Goal: Task Accomplishment & Management: Use online tool/utility

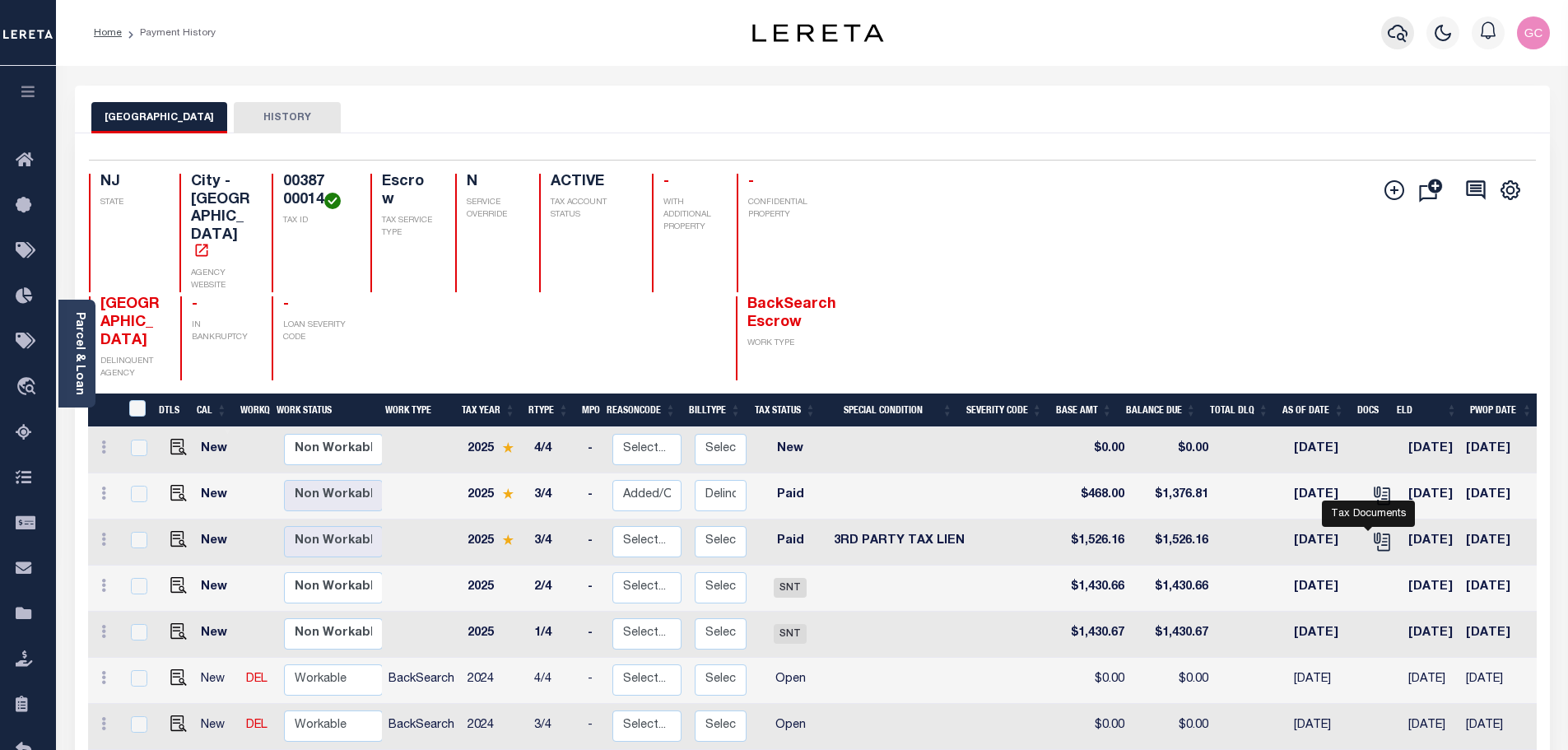
click at [1400, 28] on icon "button" at bounding box center [1397, 33] width 20 height 17
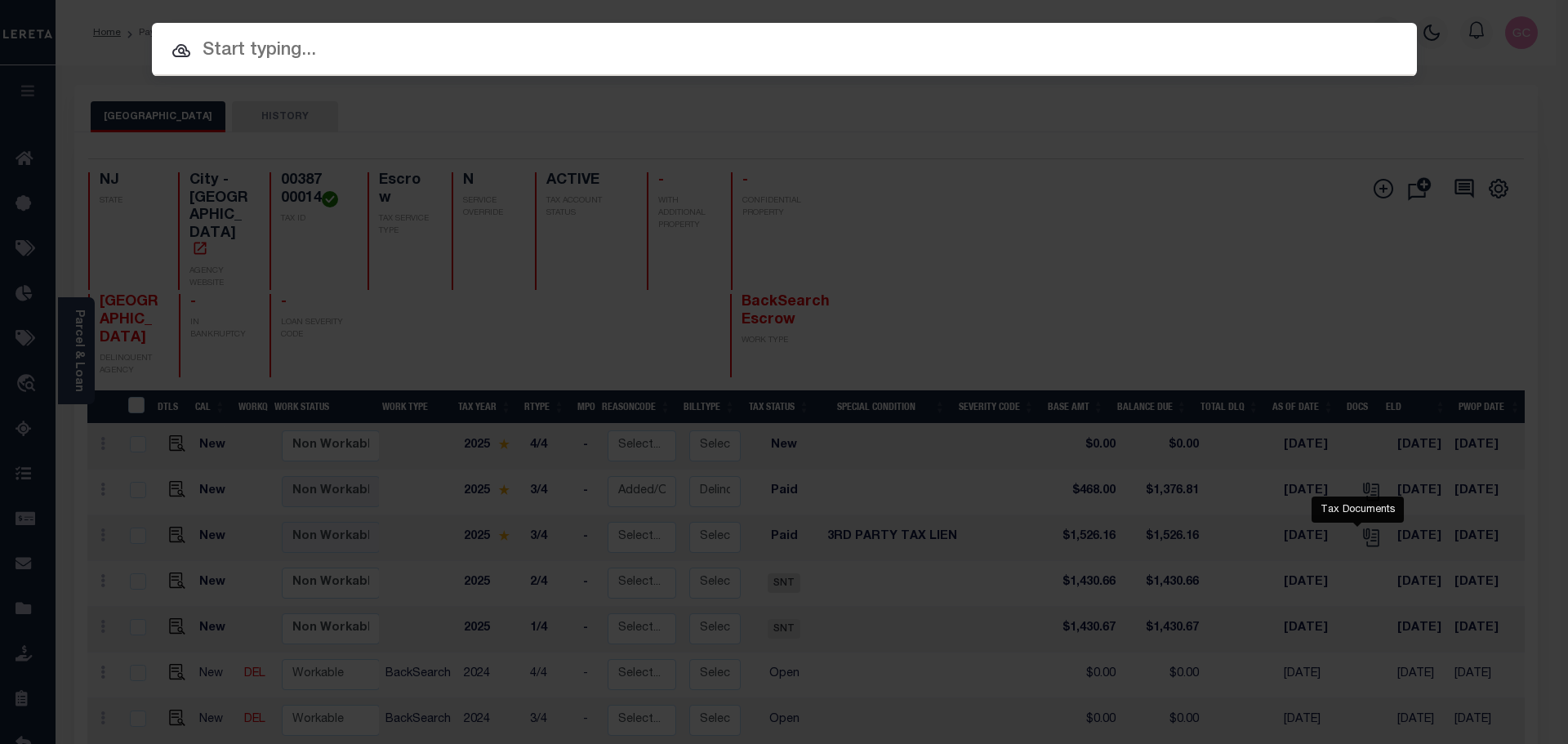
click at [413, 58] on input "text" at bounding box center [784, 51] width 1265 height 29
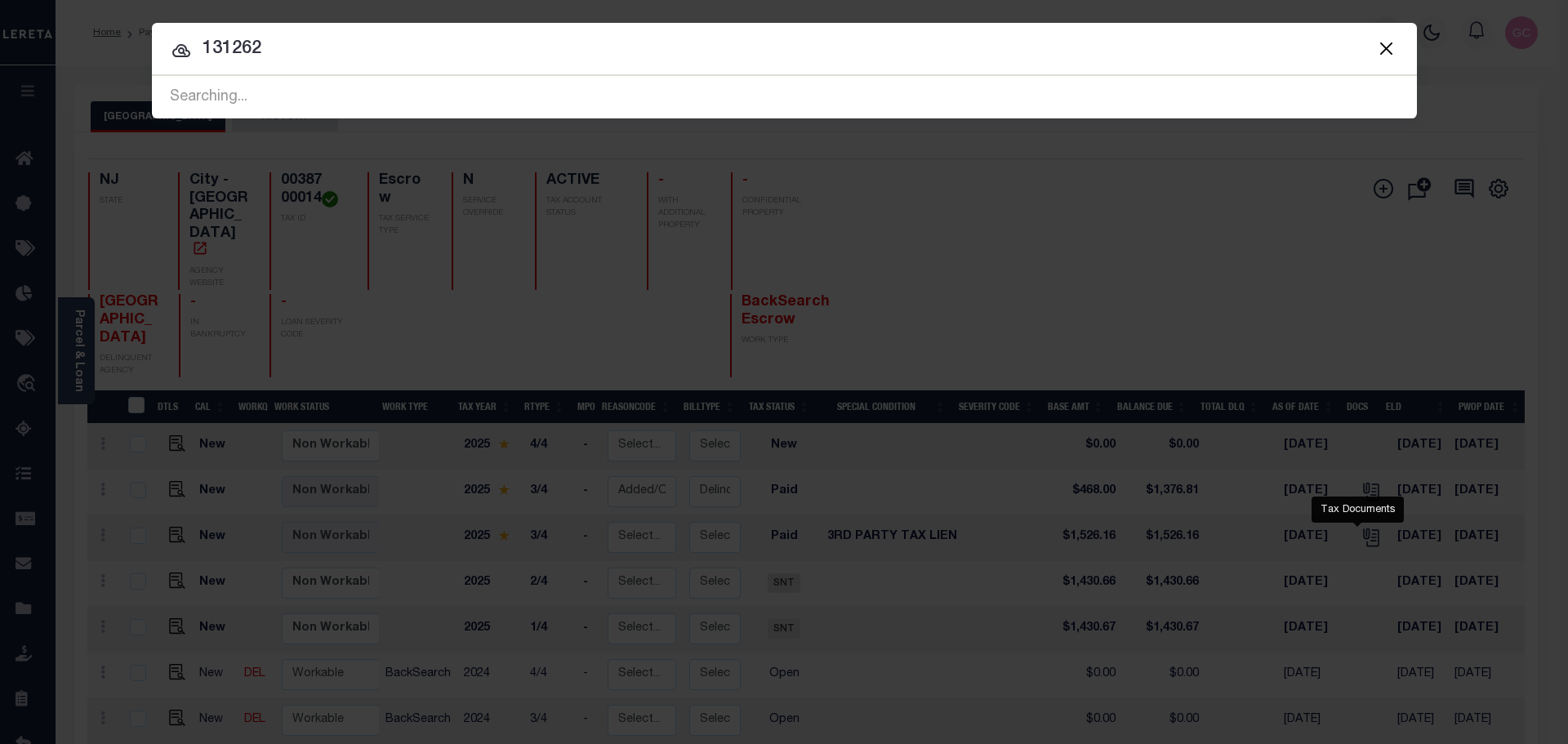
type input "131262"
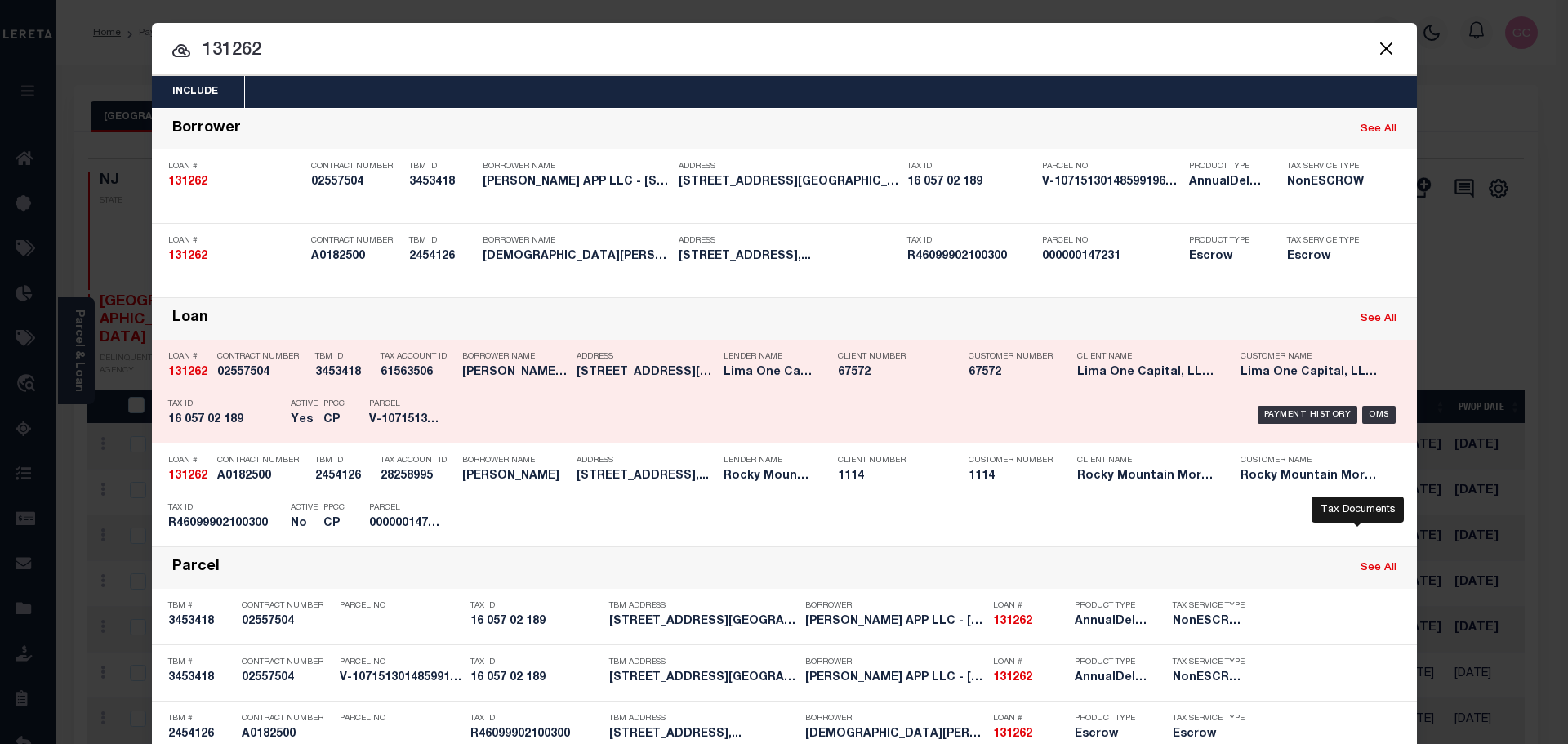
click at [480, 383] on div "Borrower Name LANDA APP LLC - 5329 SHIREWICK LANE" at bounding box center [515, 367] width 106 height 47
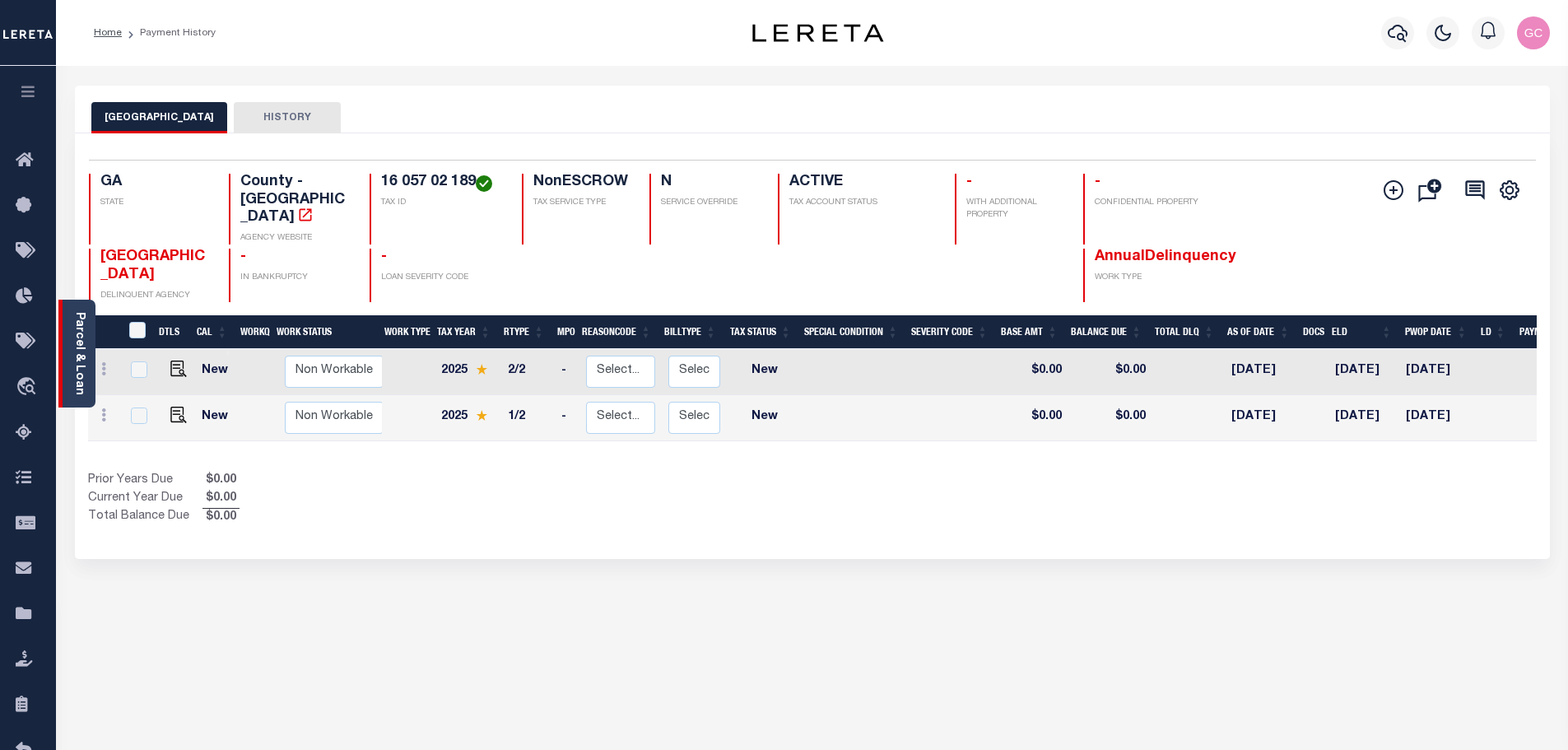
click at [85, 354] on link "Parcel & Loan" at bounding box center [79, 353] width 12 height 83
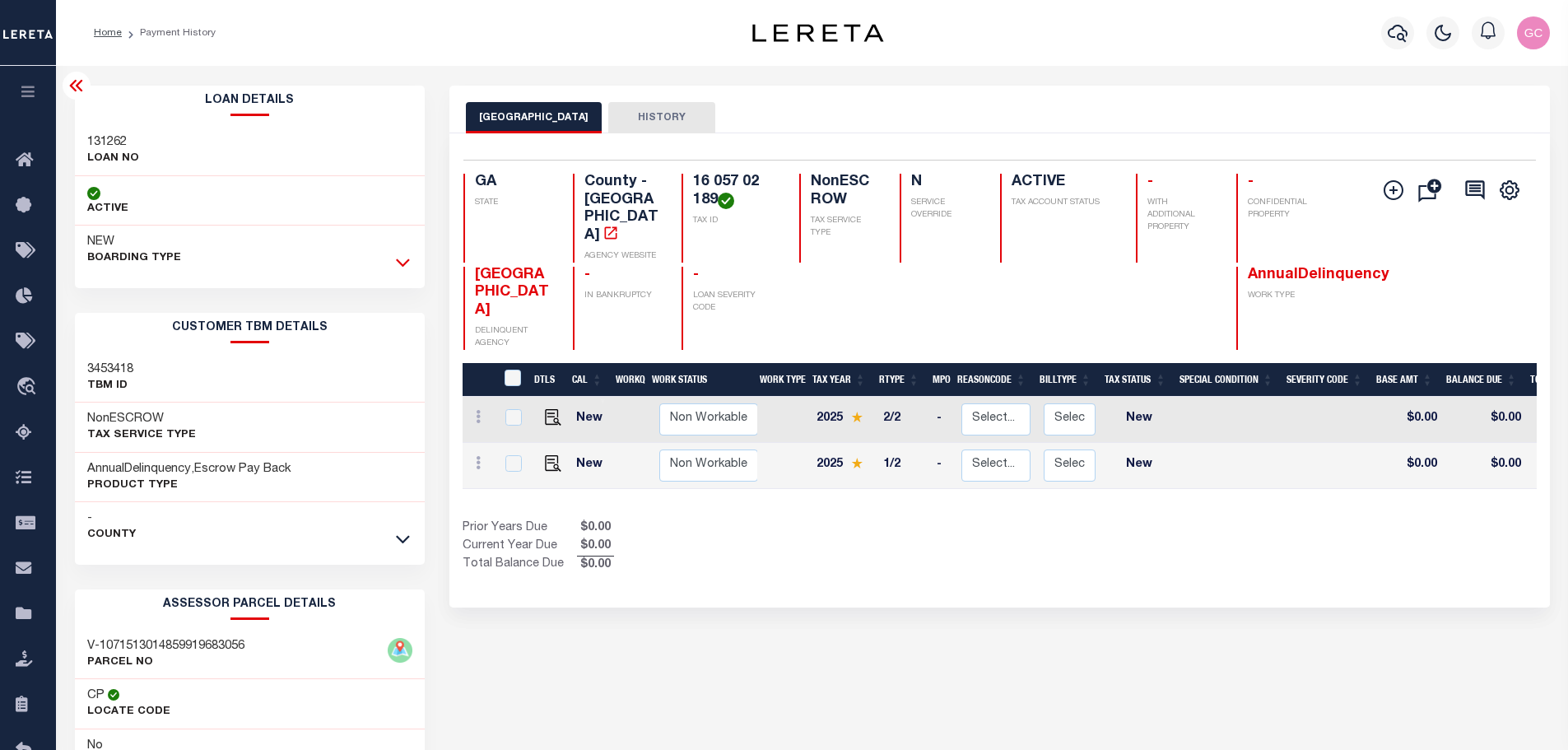
click at [408, 266] on icon at bounding box center [402, 262] width 14 height 17
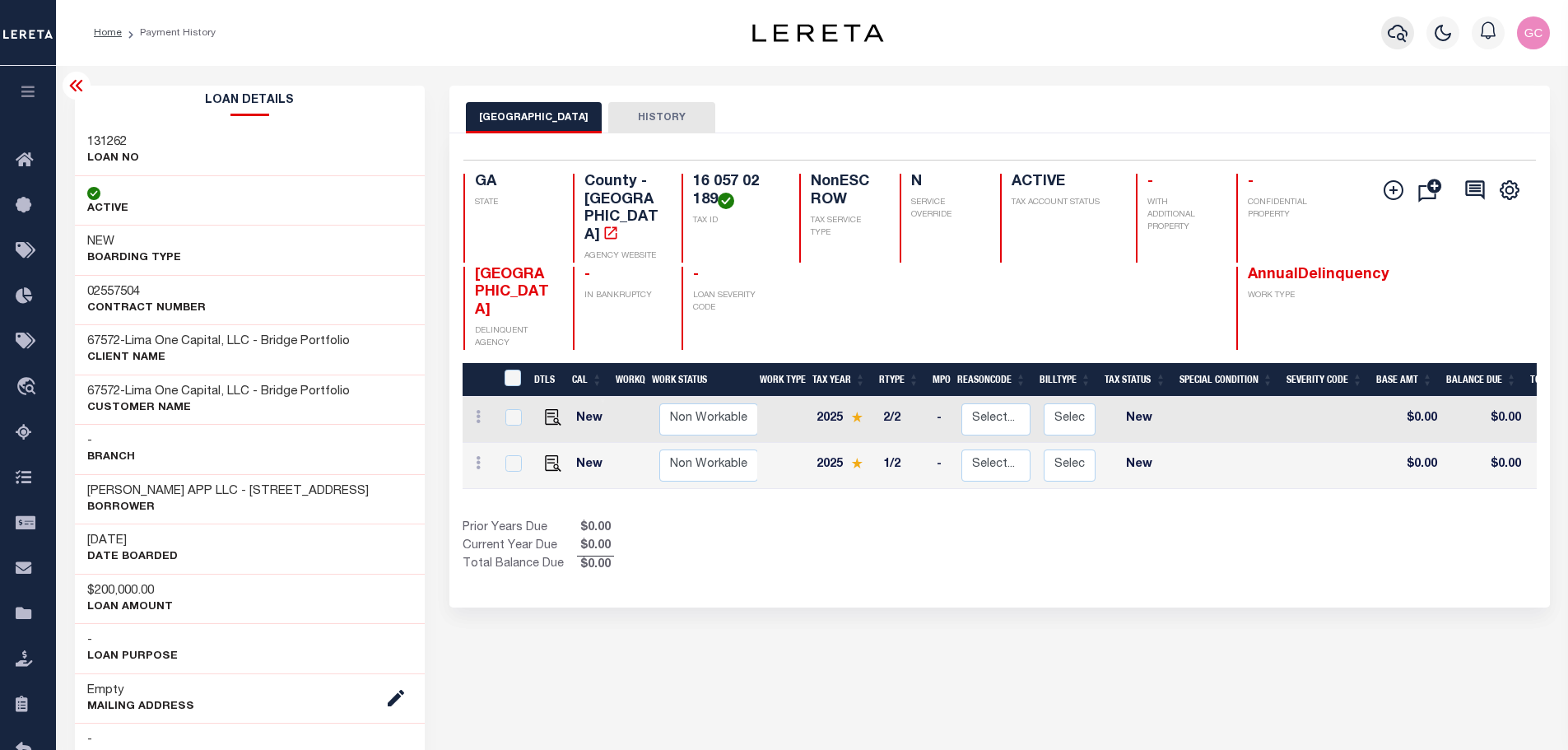
click at [1401, 30] on icon "button" at bounding box center [1397, 33] width 20 height 20
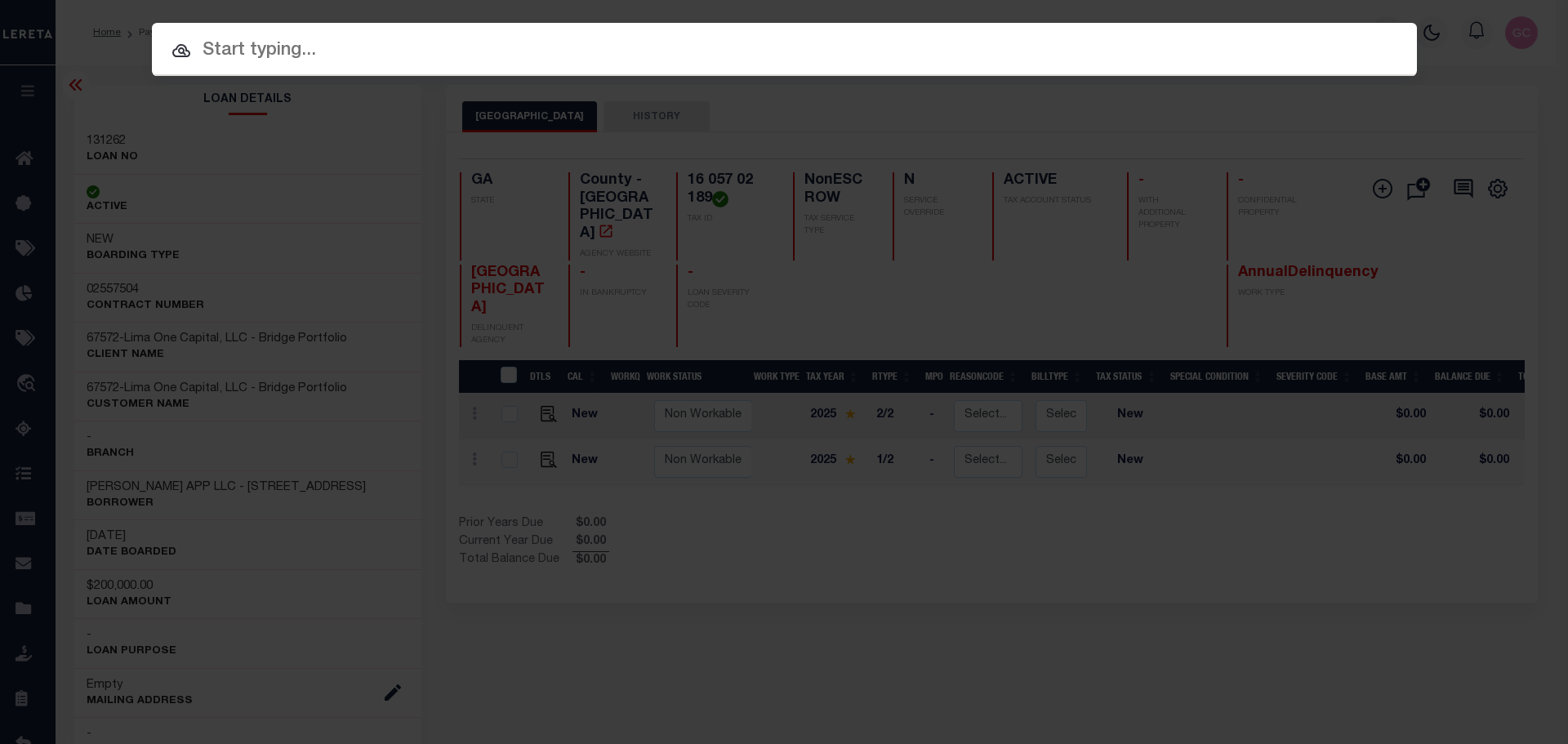
click at [549, 38] on input "text" at bounding box center [784, 51] width 1265 height 29
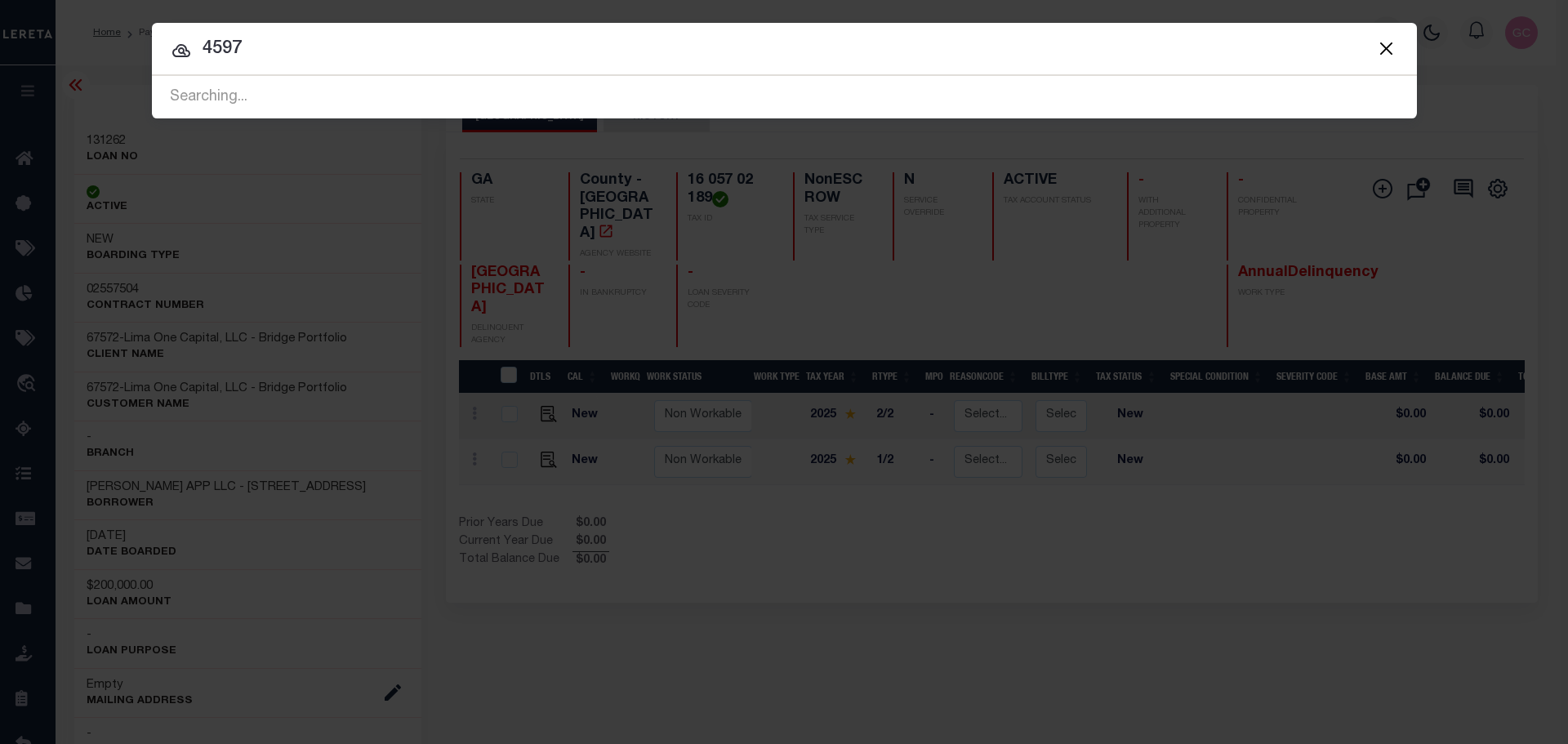
type input "4597"
click at [339, 110] on div "Searching..." at bounding box center [784, 97] width 1265 height 42
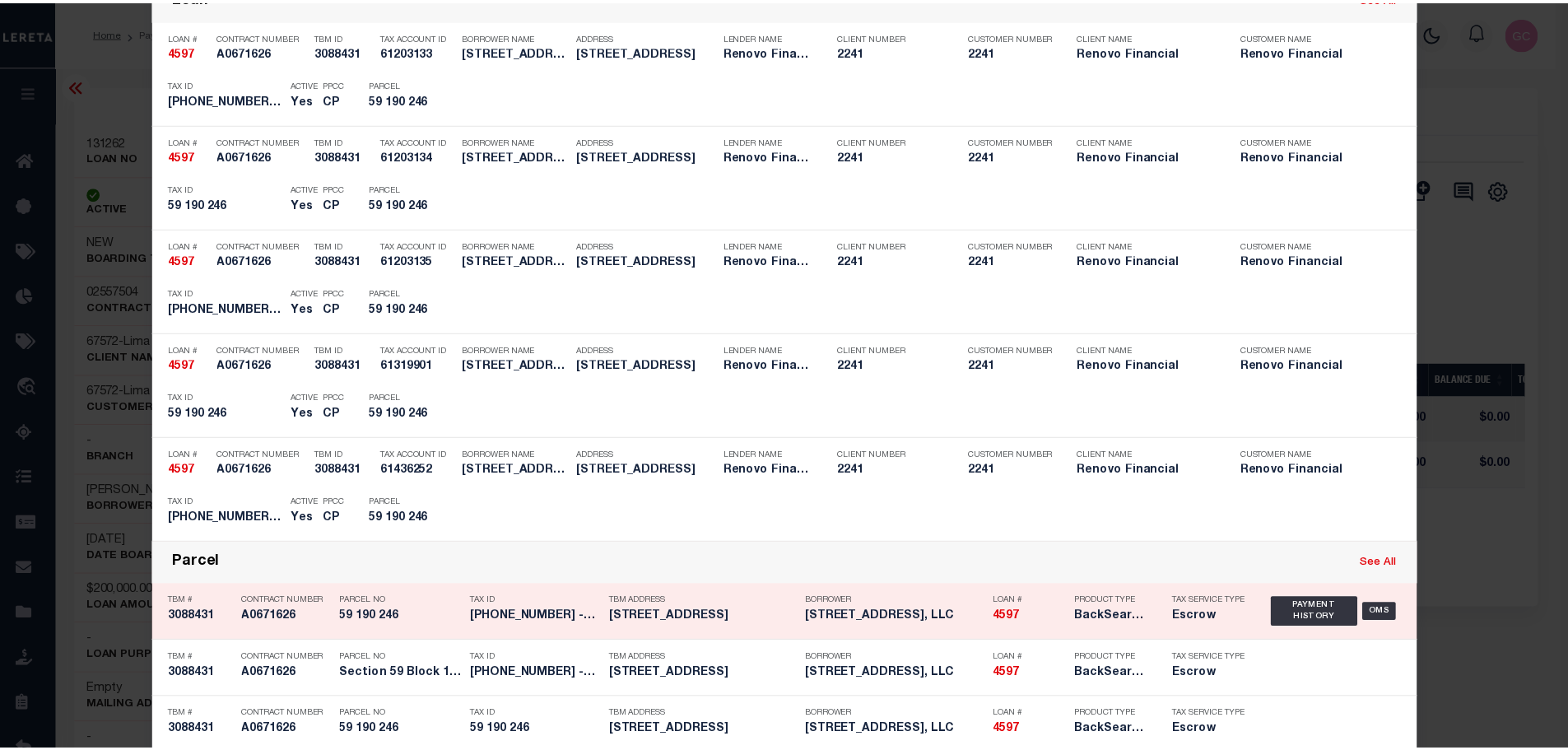
scroll to position [329, 0]
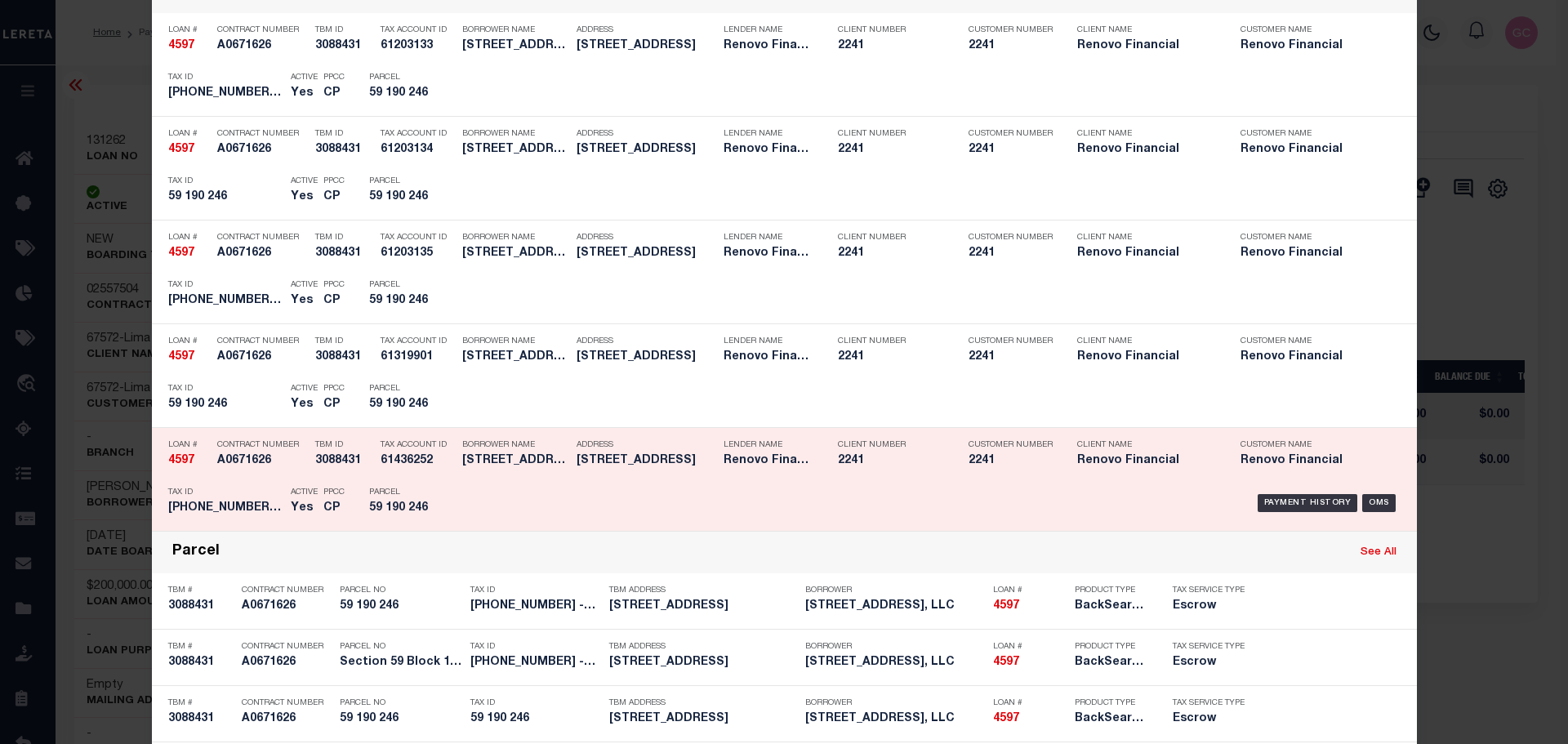
click at [436, 508] on h5 "59 190 246" at bounding box center [406, 508] width 74 height 14
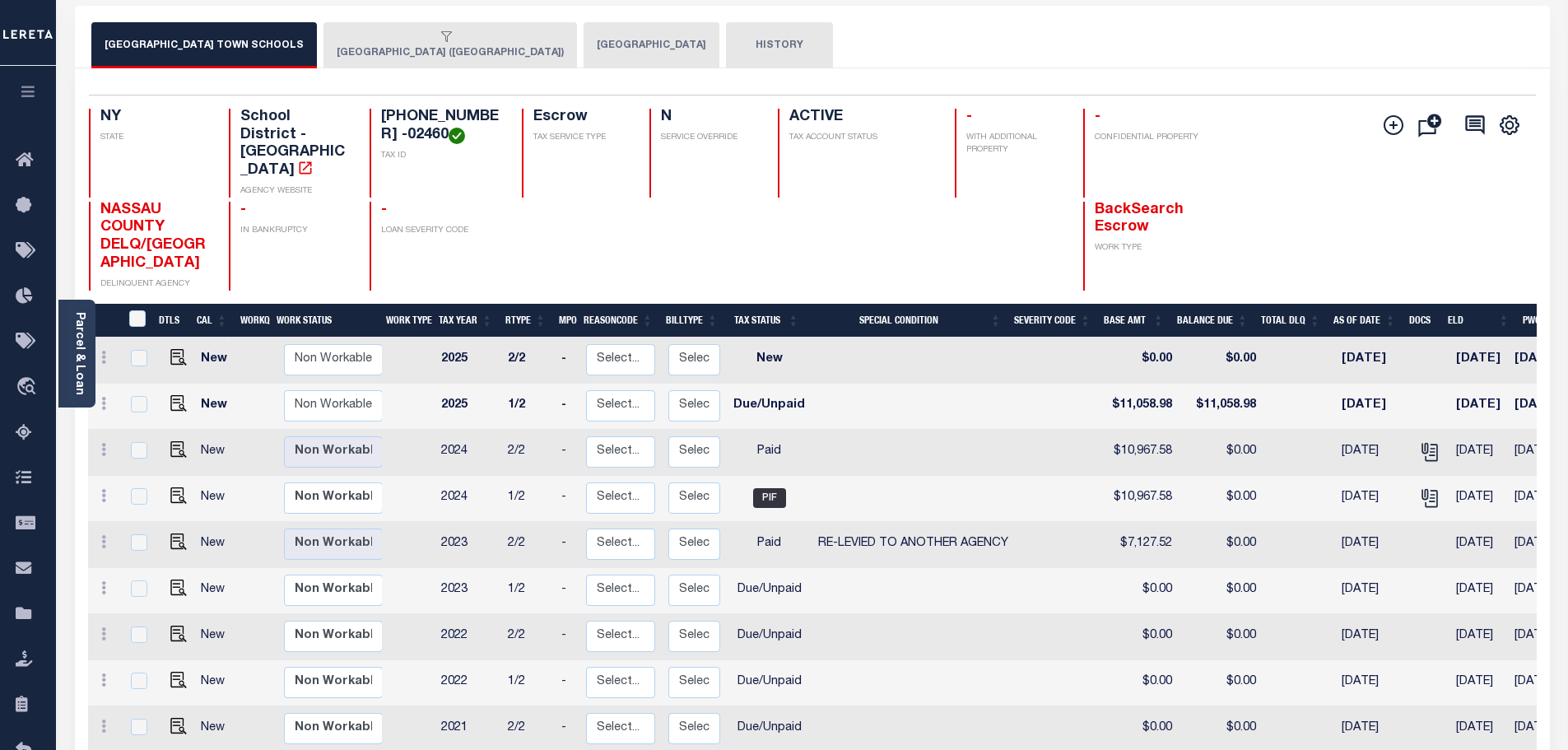
scroll to position [82, 0]
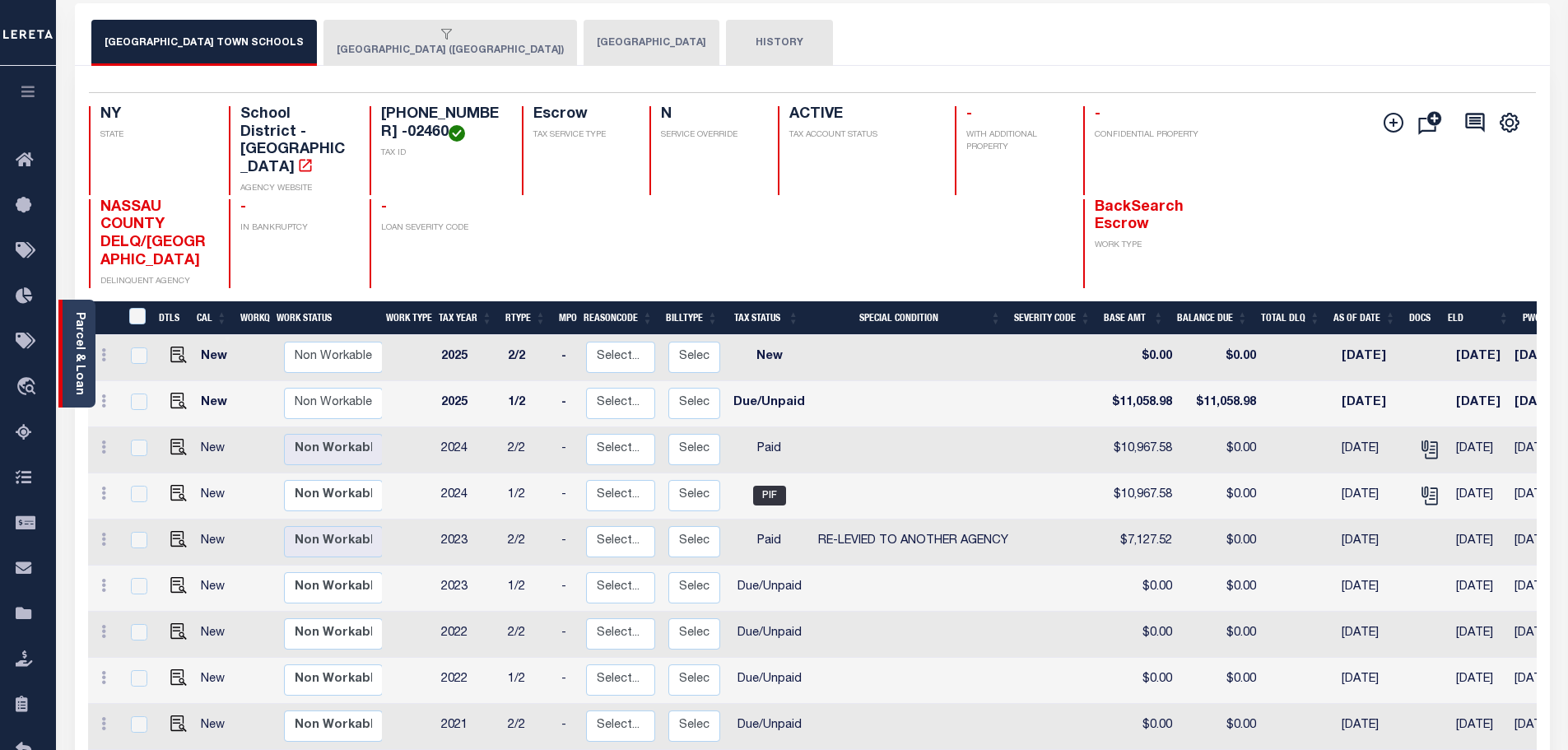
click at [85, 340] on link "Parcel & Loan" at bounding box center [79, 353] width 12 height 83
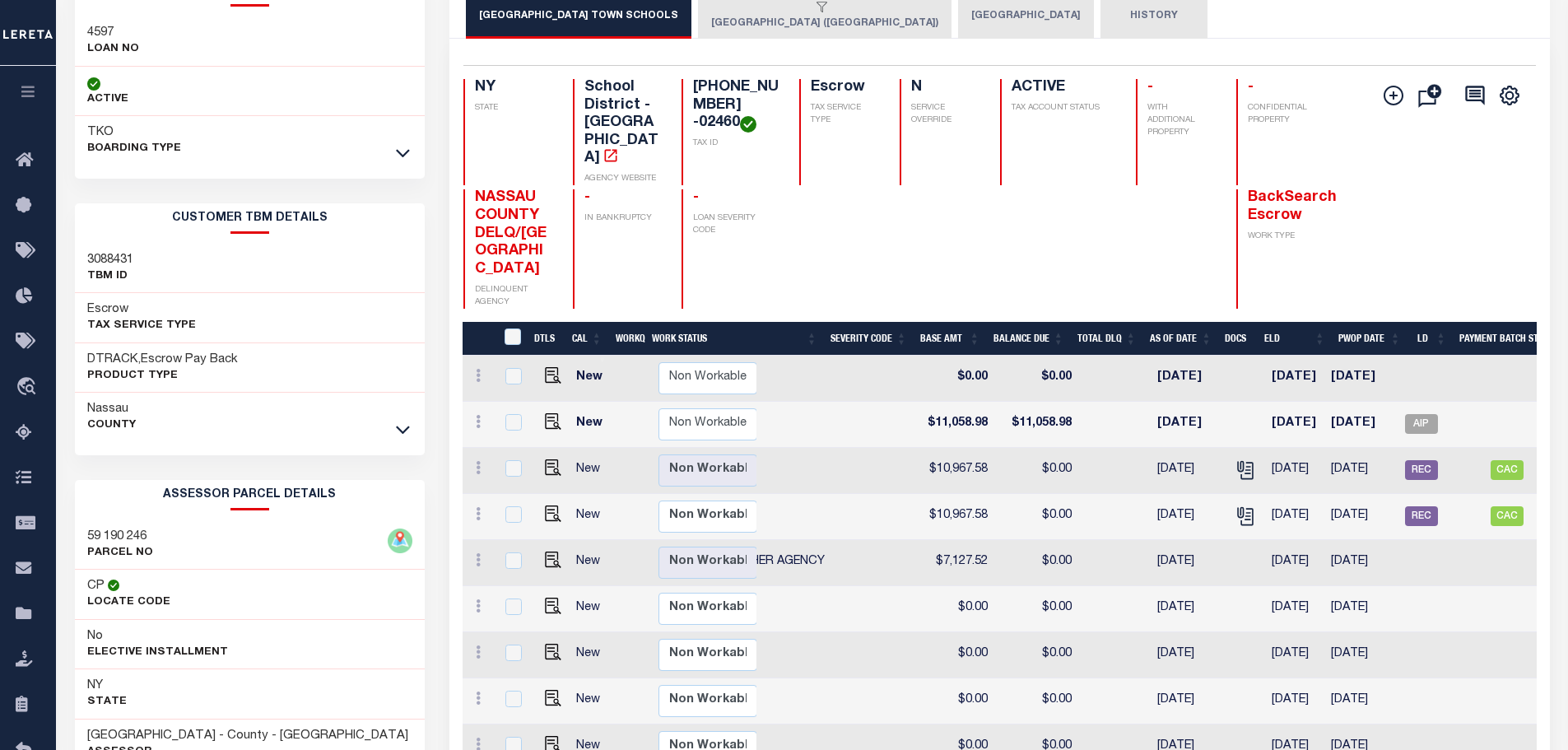
scroll to position [75, 0]
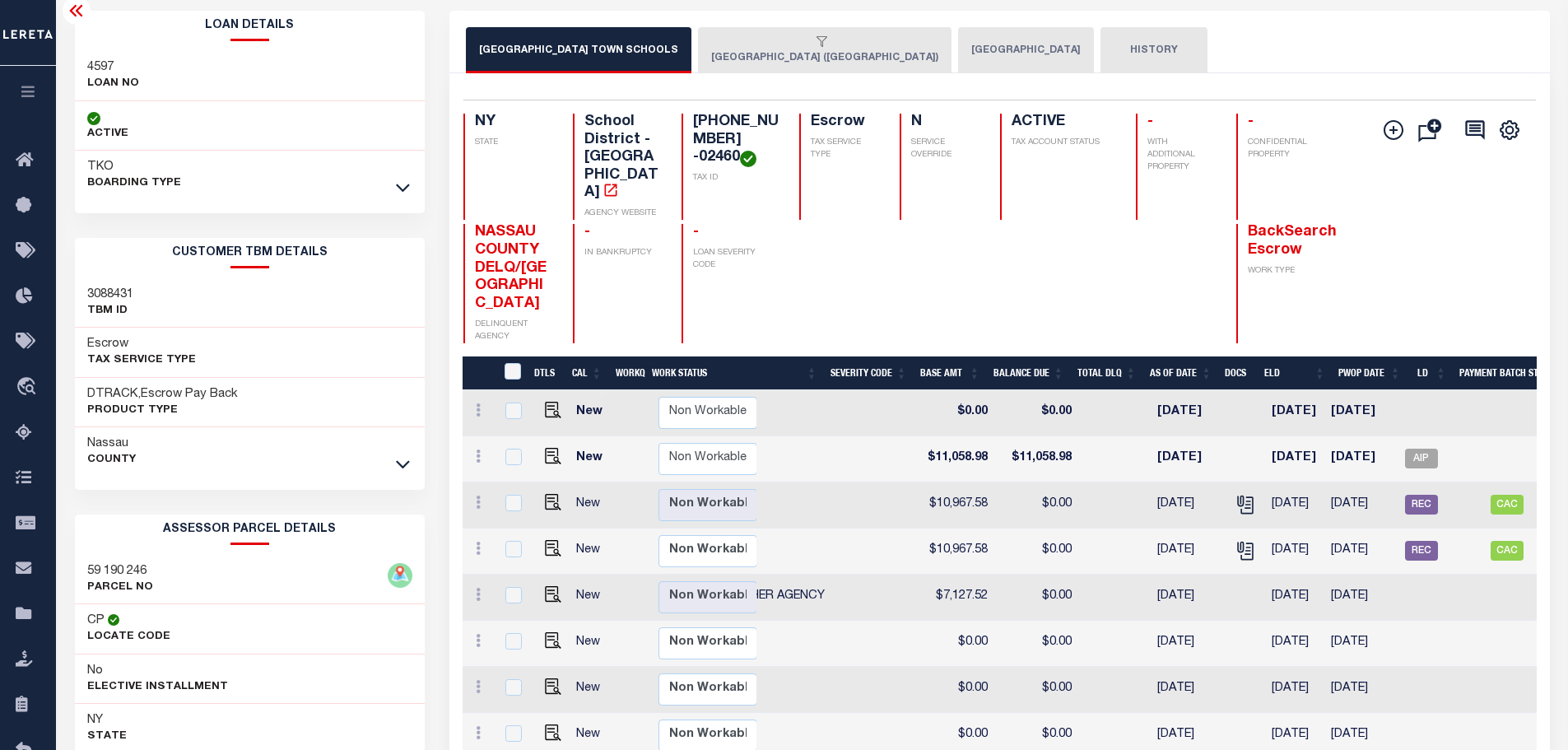
click at [958, 41] on button "LONG BEACH CITY" at bounding box center [1026, 50] width 136 height 46
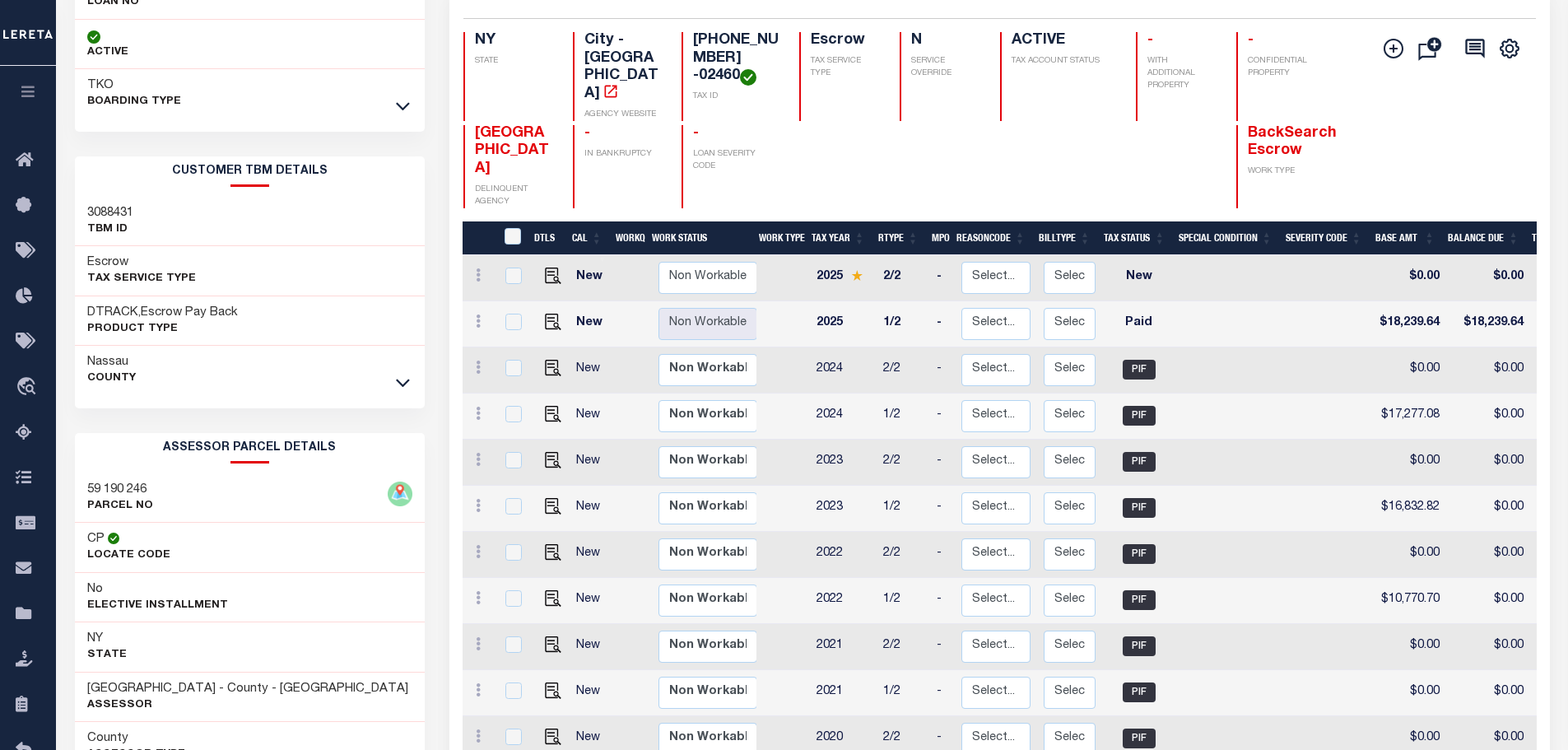
scroll to position [157, 0]
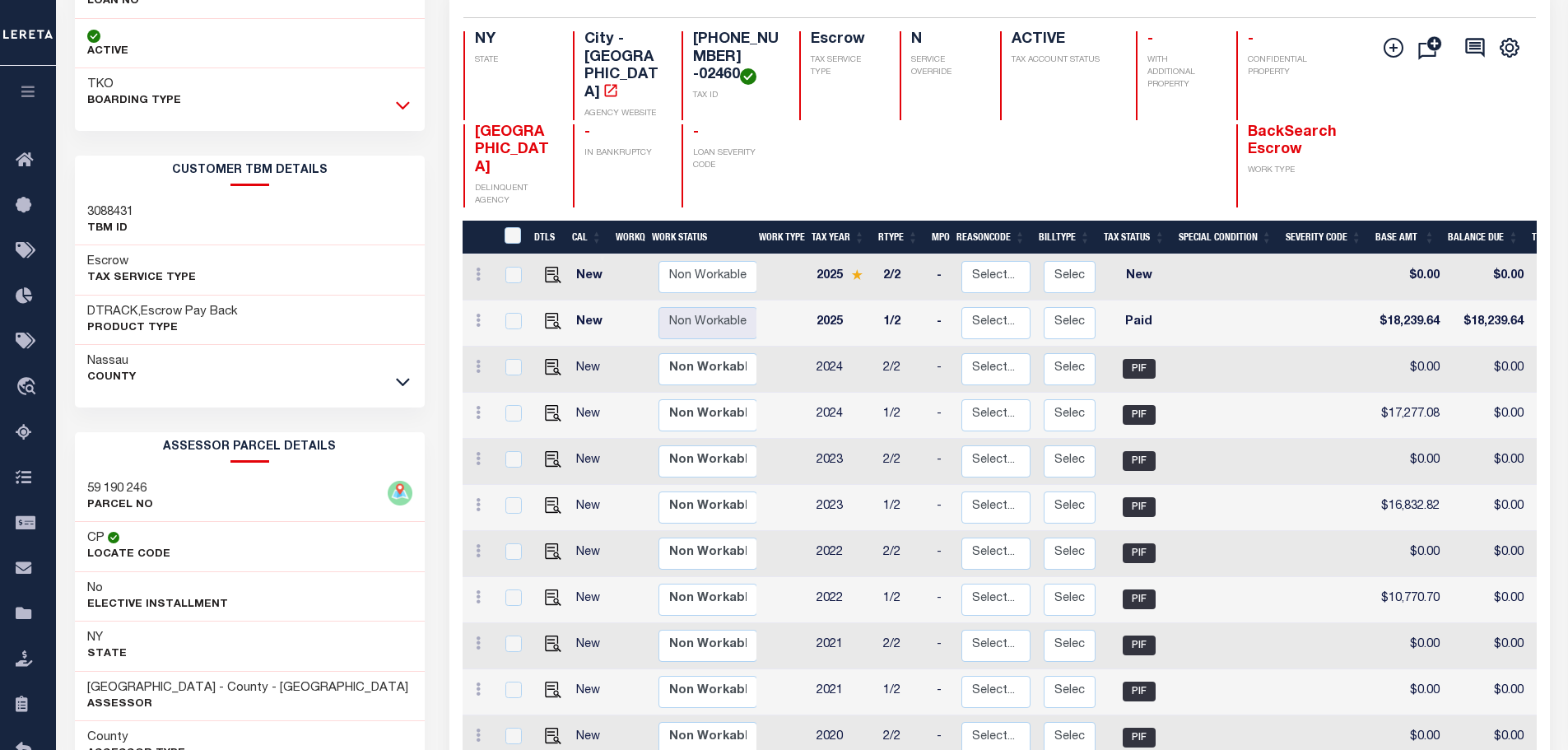
click at [399, 103] on icon at bounding box center [402, 105] width 14 height 17
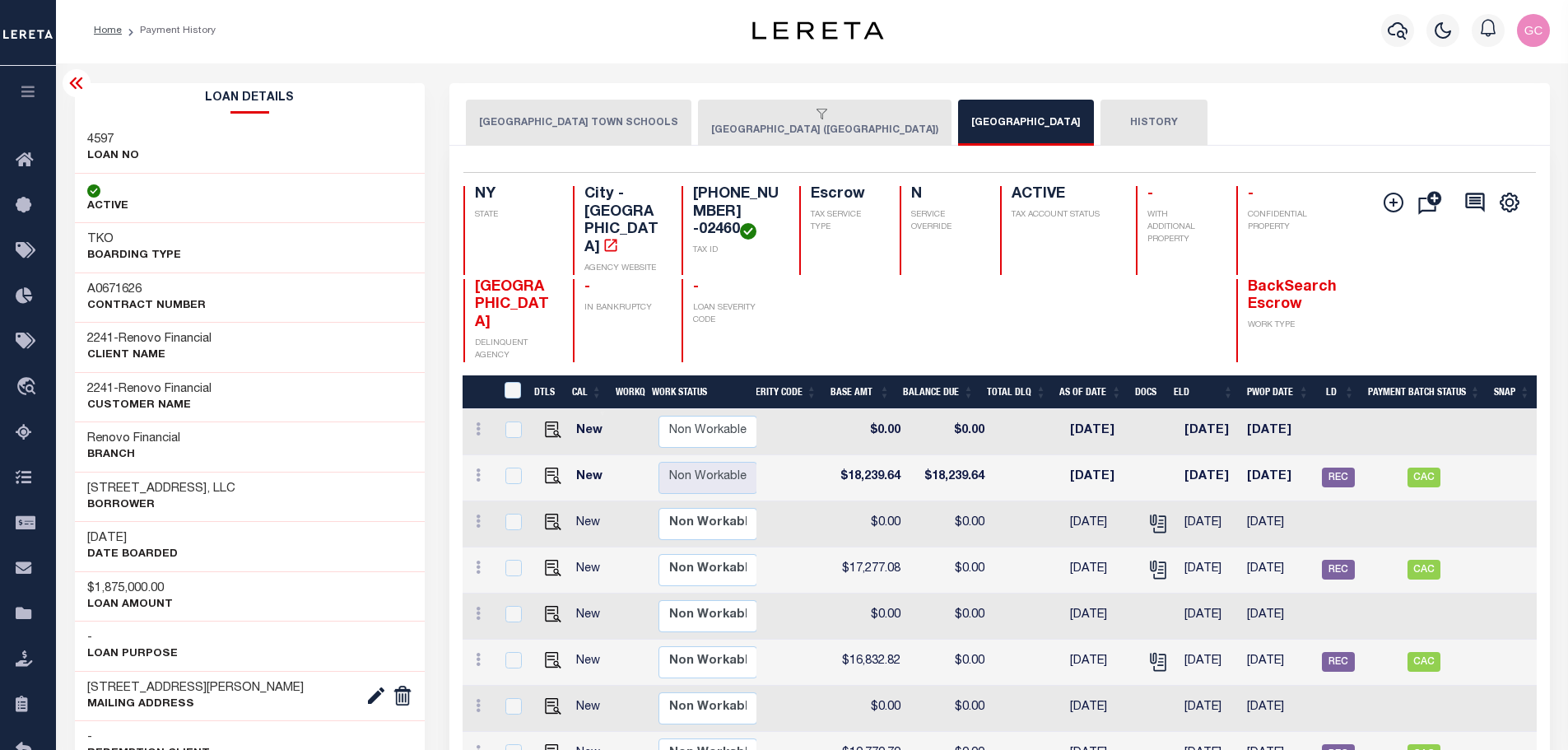
scroll to position [0, 0]
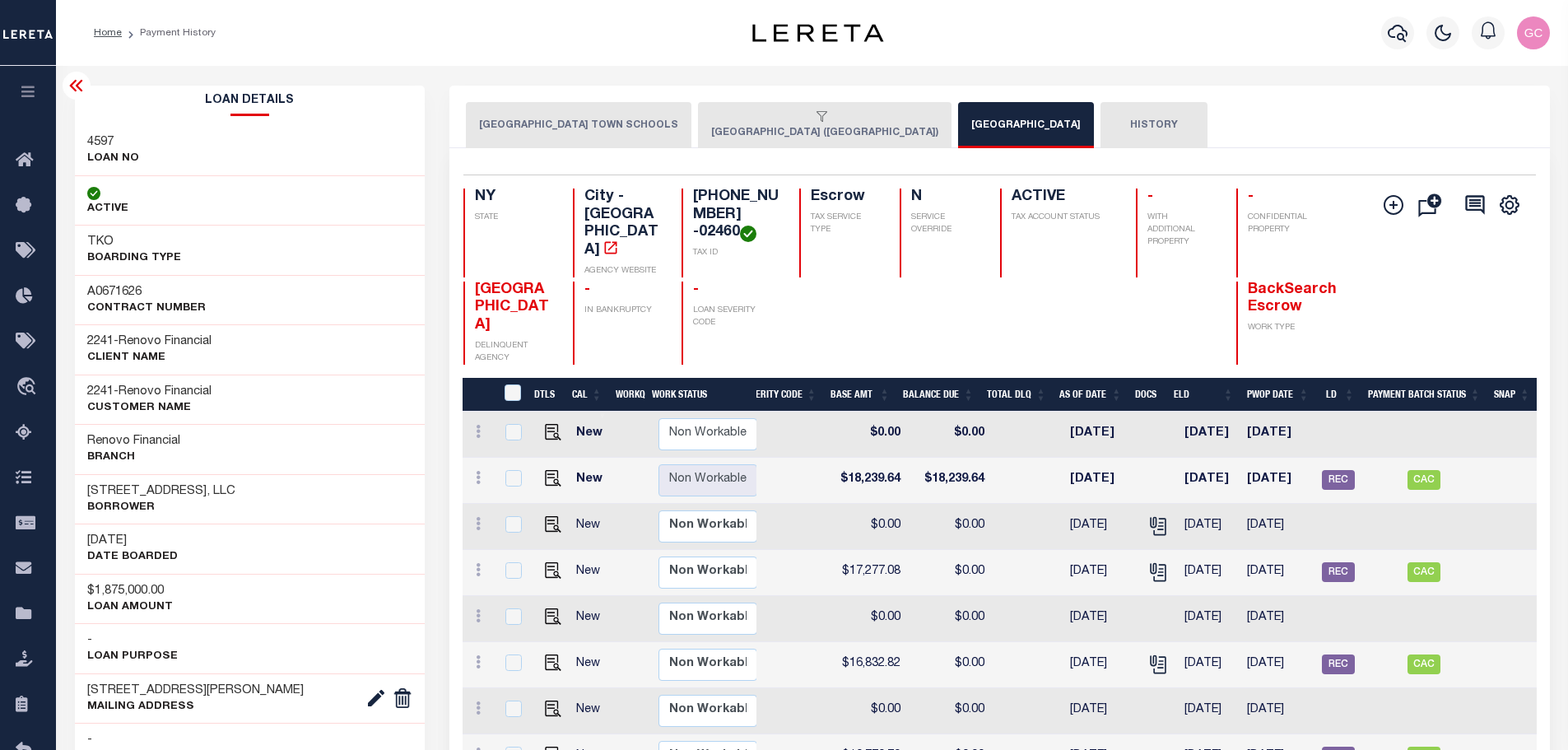
click at [762, 132] on button "LONG BEACH CITY (NASSAU COUNTY)" at bounding box center [825, 125] width 254 height 46
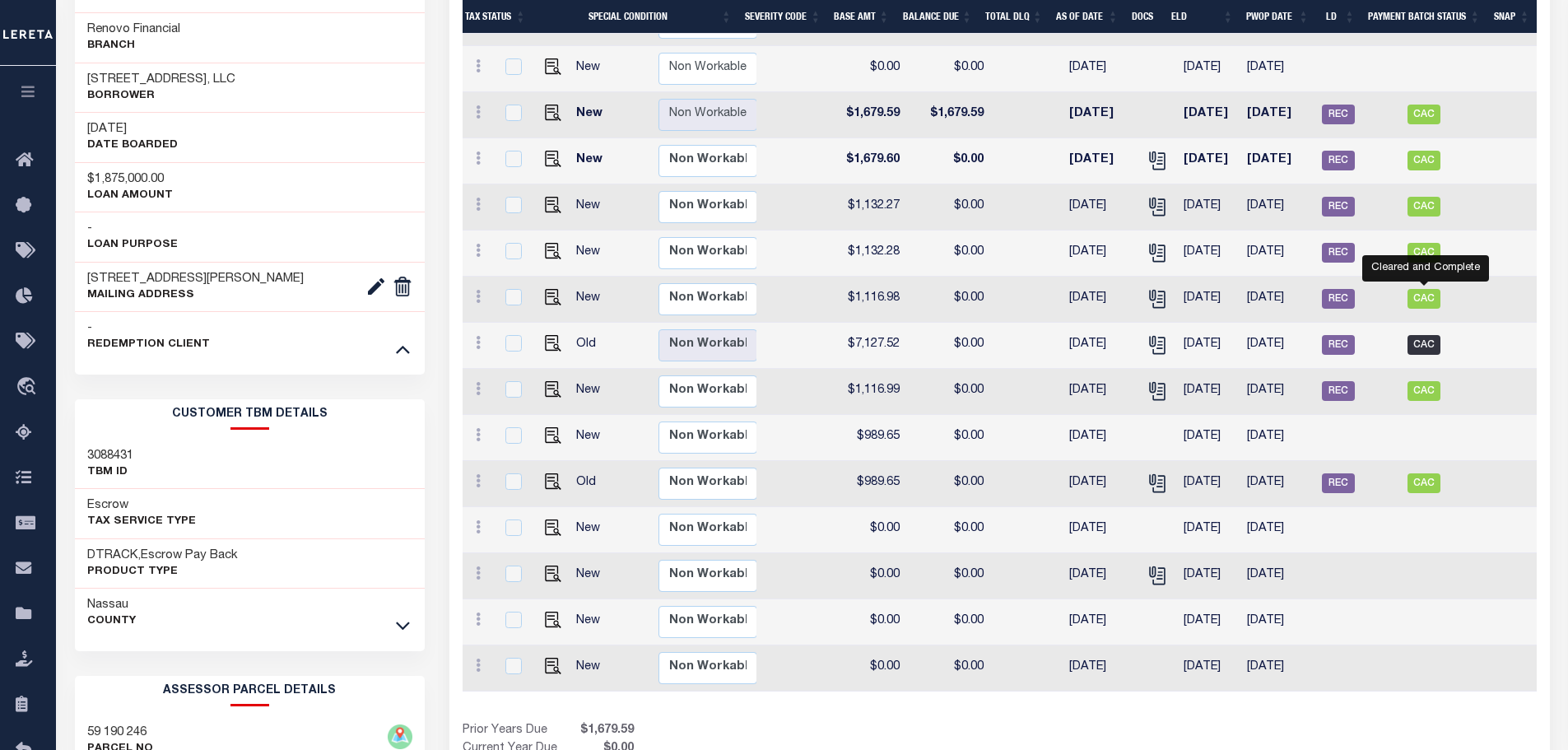
click at [1420, 335] on span "CAC" at bounding box center [1424, 345] width 33 height 20
checkbox input "true"
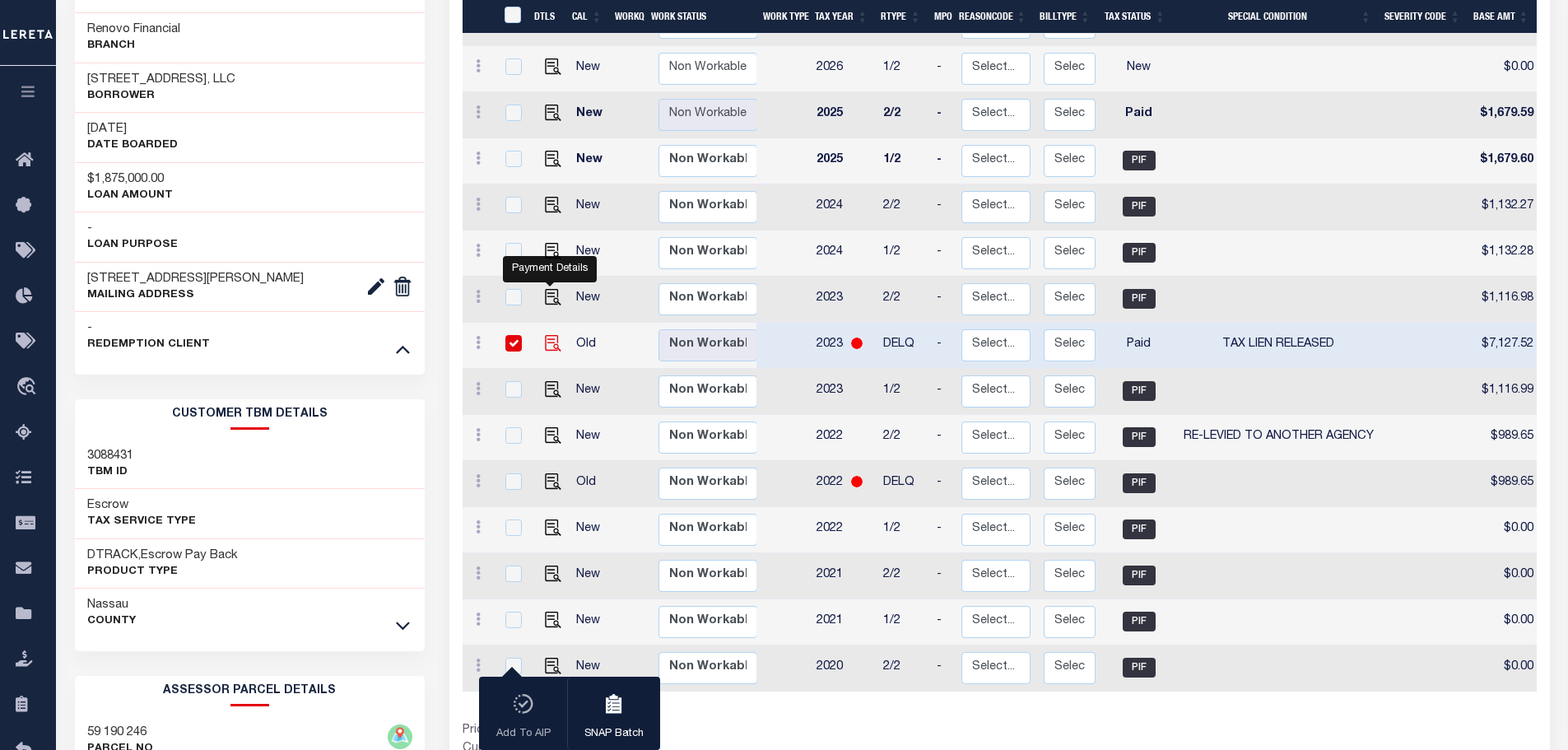
click at [549, 335] on img "" at bounding box center [553, 343] width 16 height 16
checkbox input "false"
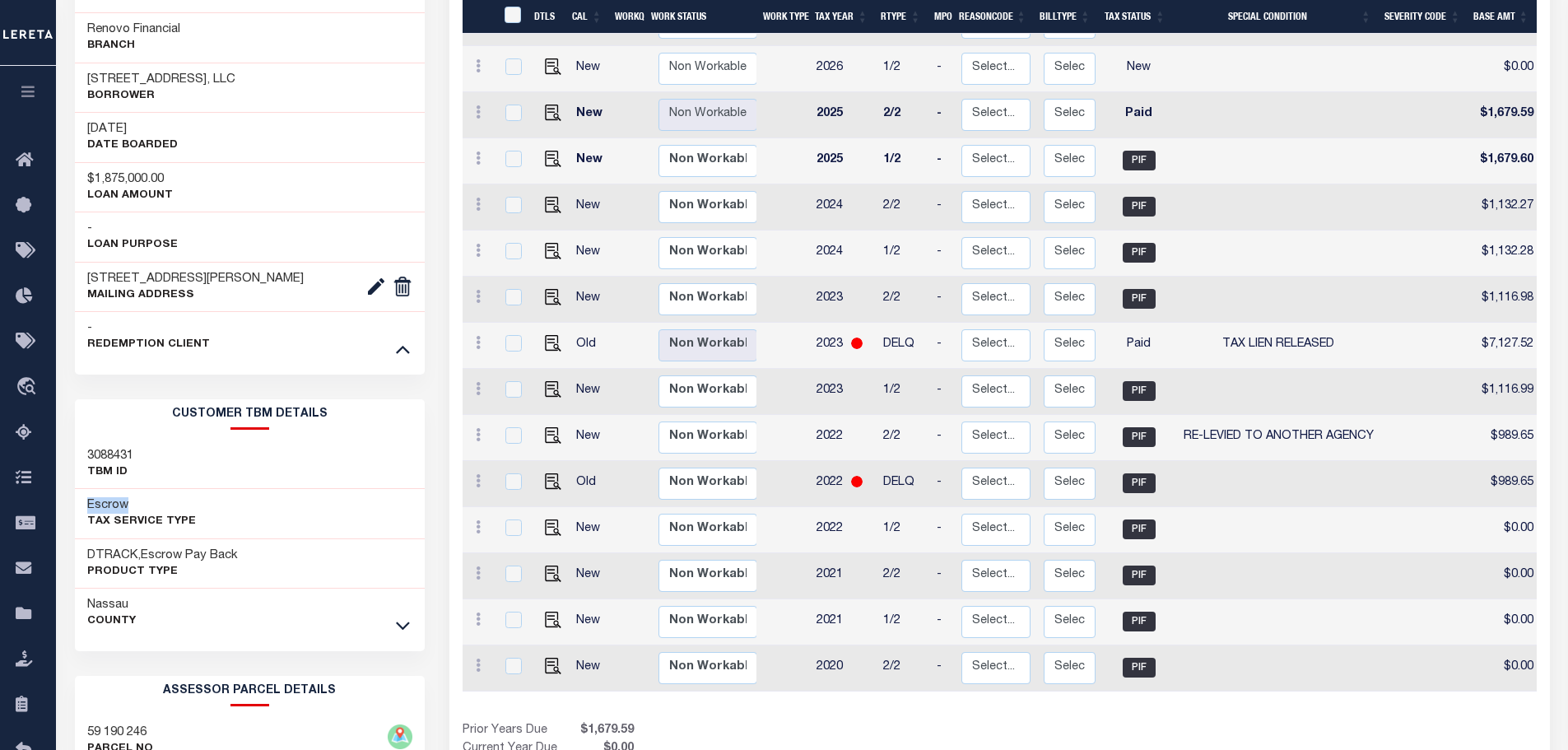
drag, startPoint x: 141, startPoint y: 500, endPoint x: 75, endPoint y: 503, distance: 66.1
click at [75, 503] on div "Escrow Tax Service Type" at bounding box center [250, 513] width 350 height 50
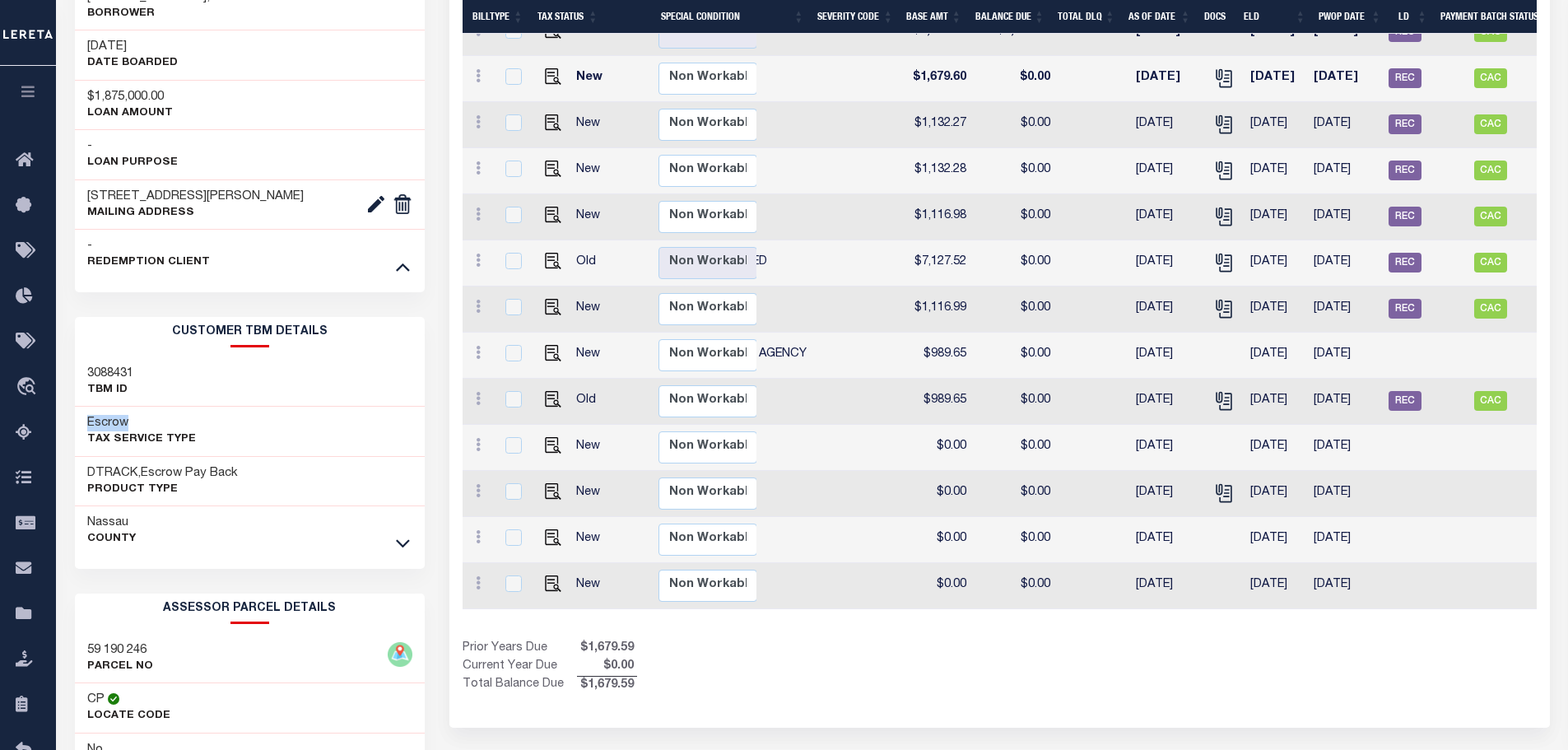
drag, startPoint x: 1383, startPoint y: 216, endPoint x: 1333, endPoint y: 216, distance: 50.0
click at [1333, 241] on td "03/01/2023" at bounding box center [1345, 264] width 75 height 46
checkbox input "true"
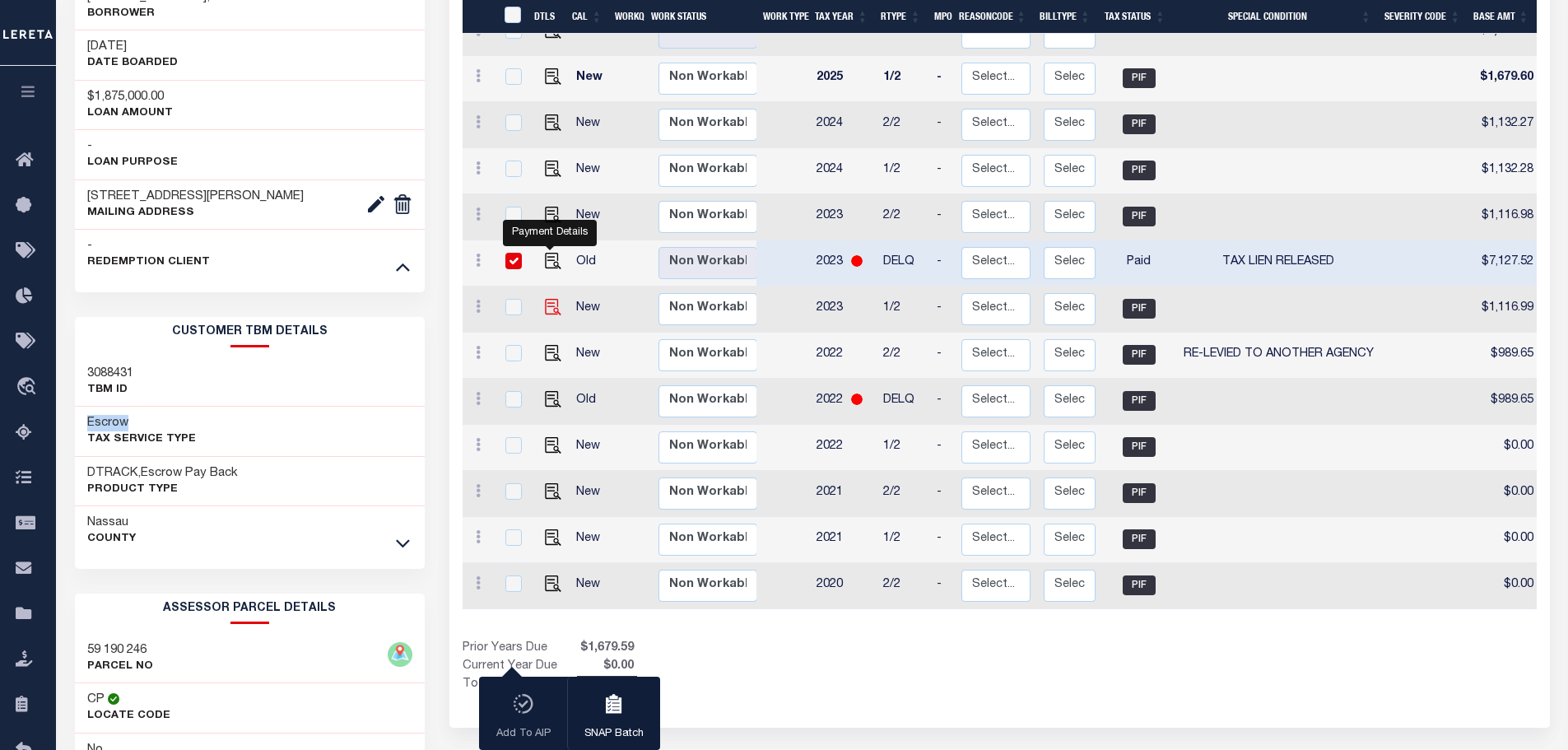
click at [554, 298] on img "" at bounding box center [553, 307] width 16 height 16
checkbox input "true"
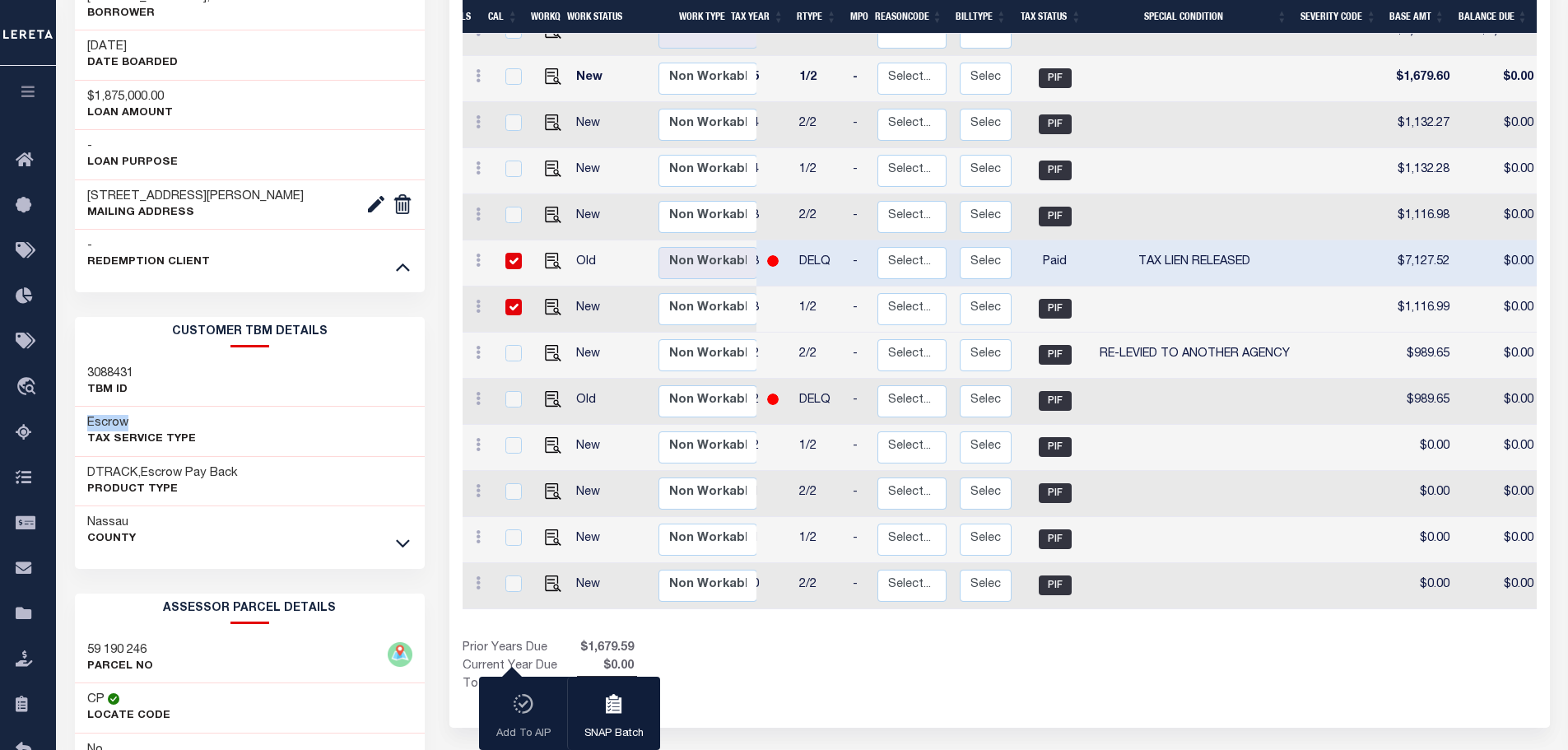
scroll to position [0, 39]
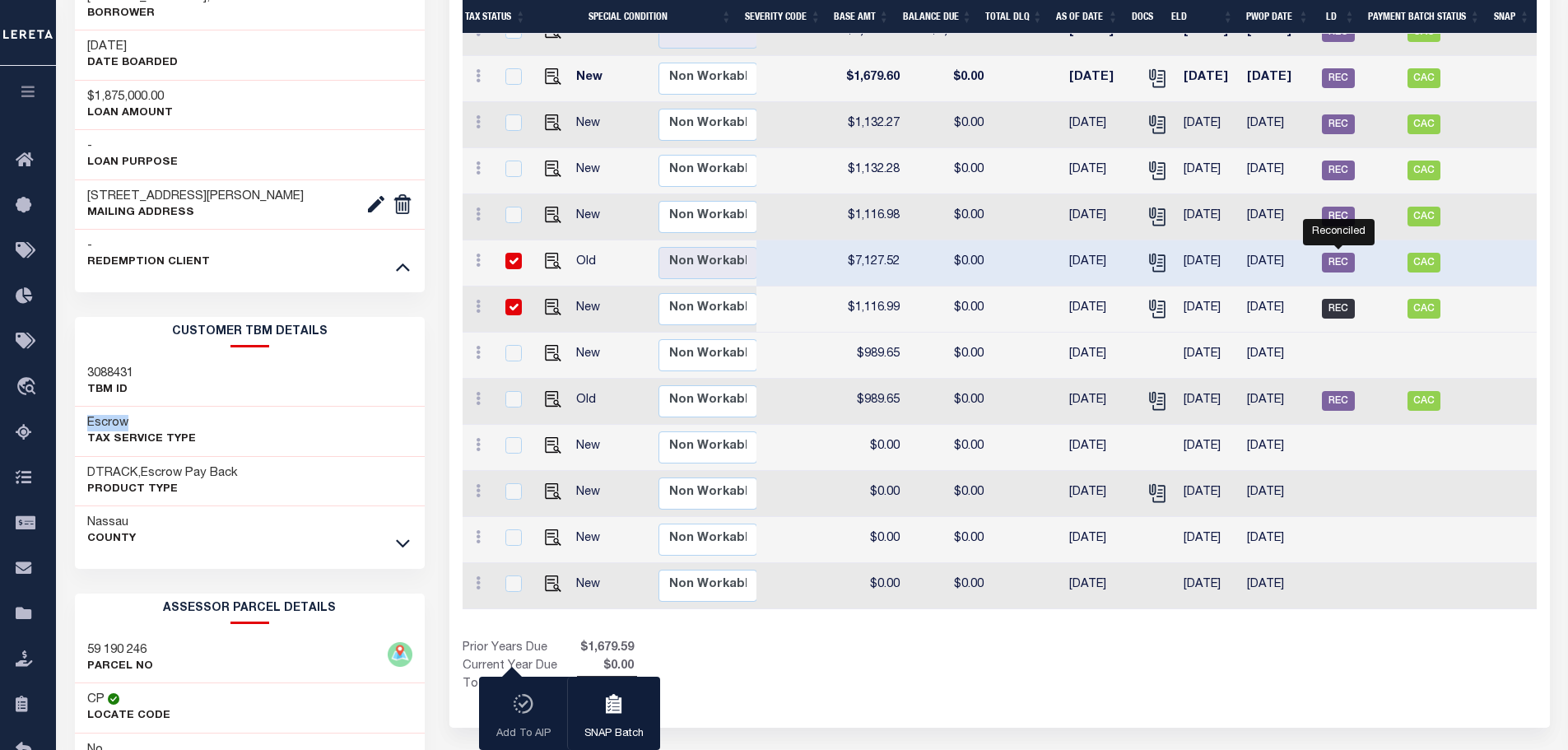
click at [1335, 298] on span "REC" at bounding box center [1339, 308] width 33 height 20
checkbox input "false"
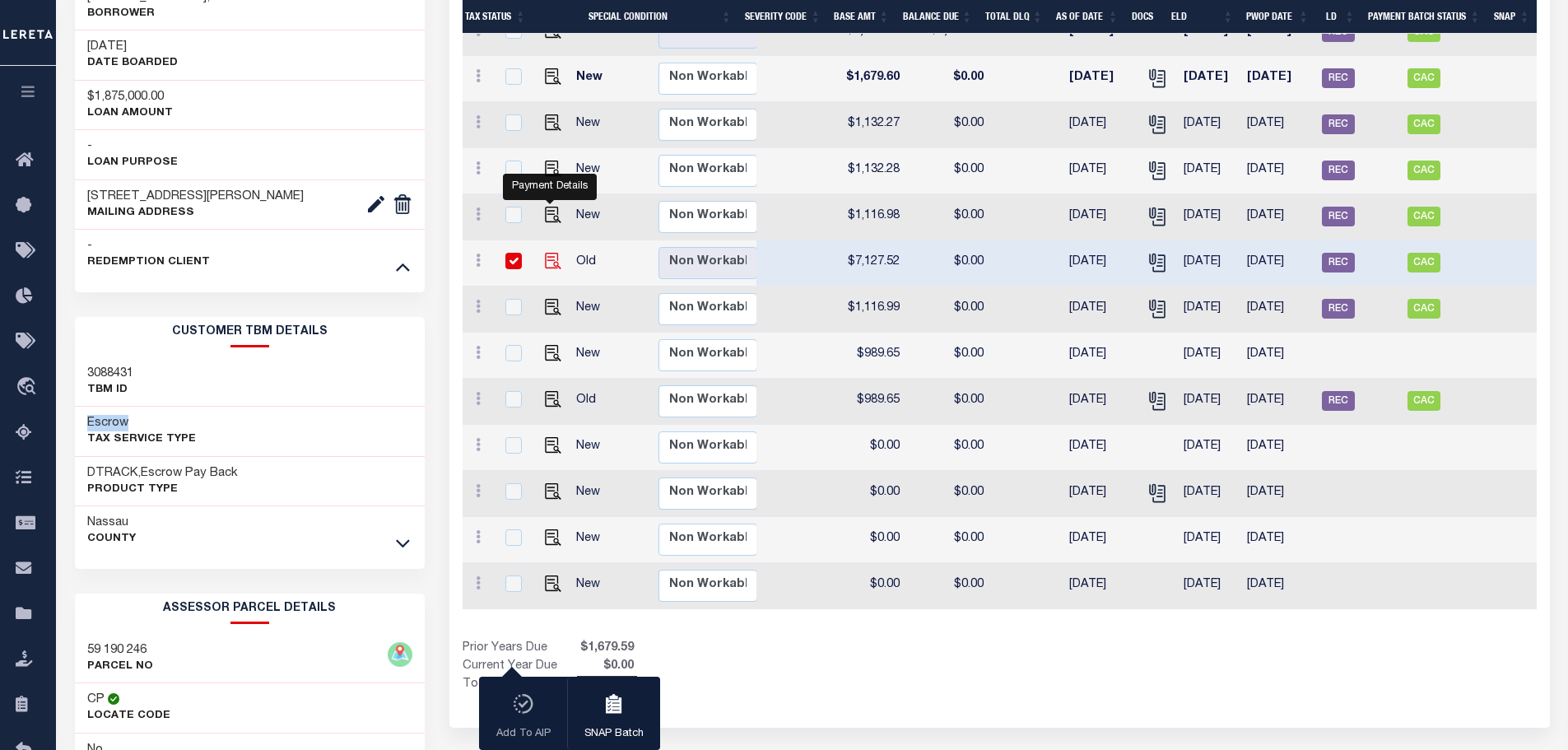
click at [549, 253] on img "" at bounding box center [553, 261] width 16 height 16
checkbox input "false"
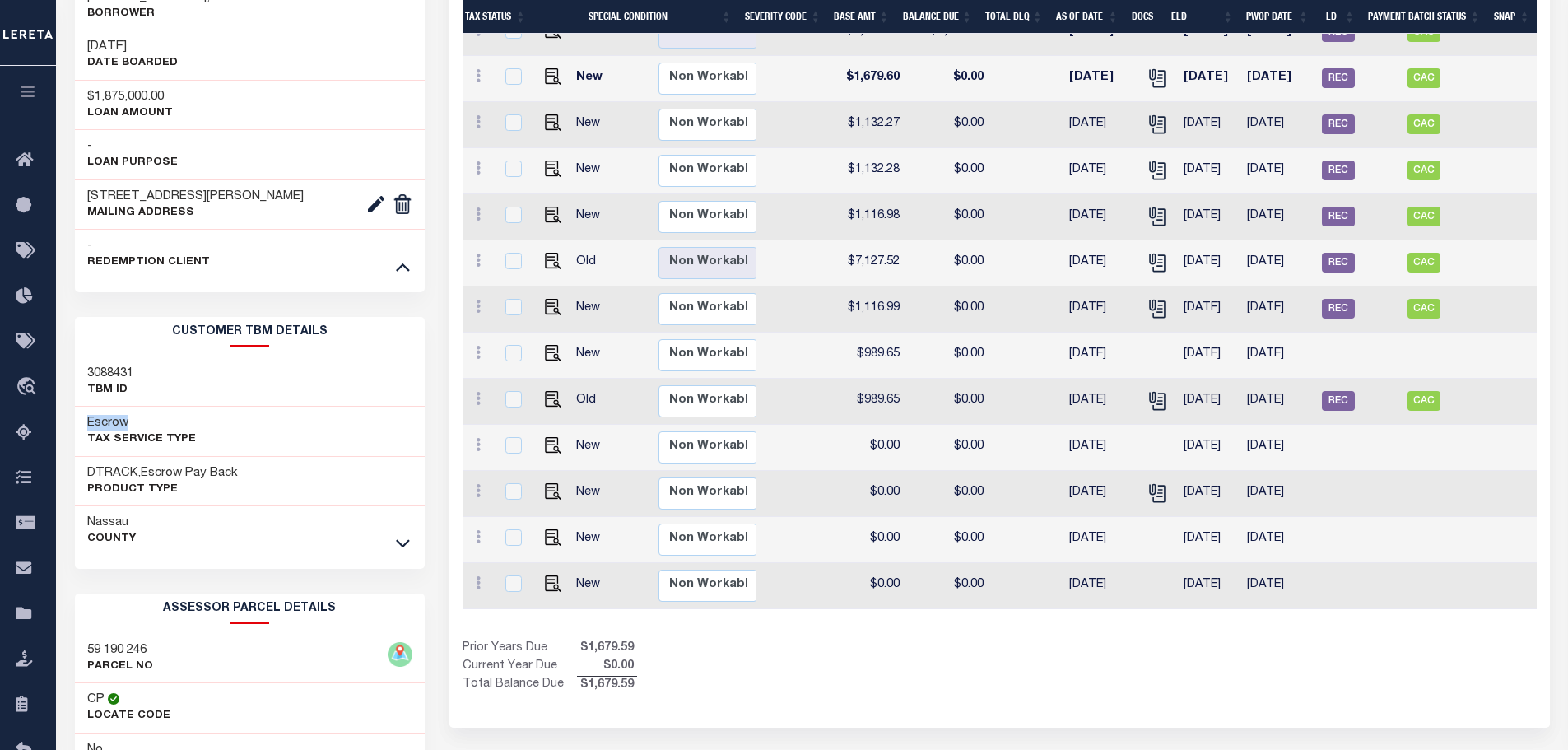
scroll to position [0, 591]
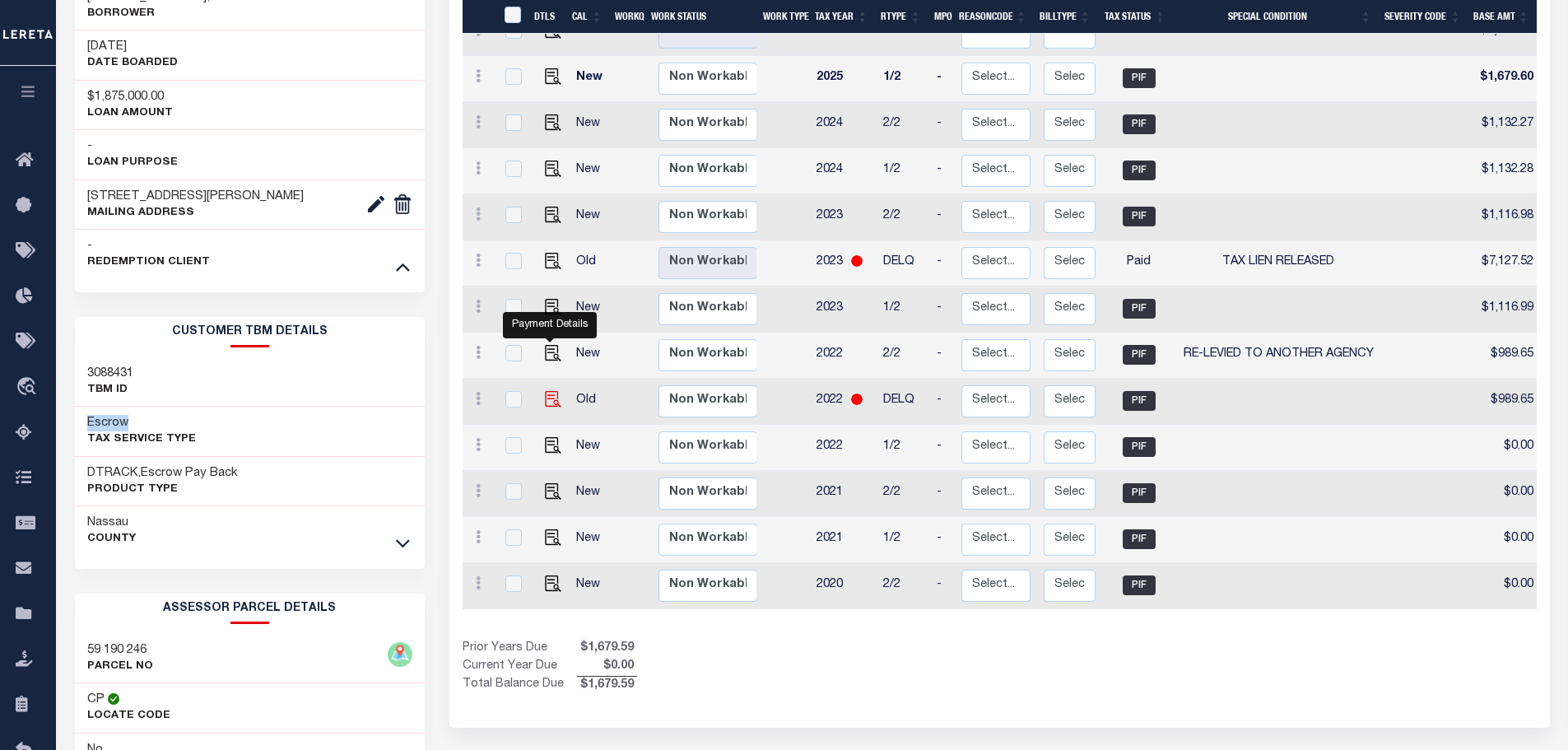
click at [553, 391] on img "" at bounding box center [553, 399] width 16 height 16
checkbox input "true"
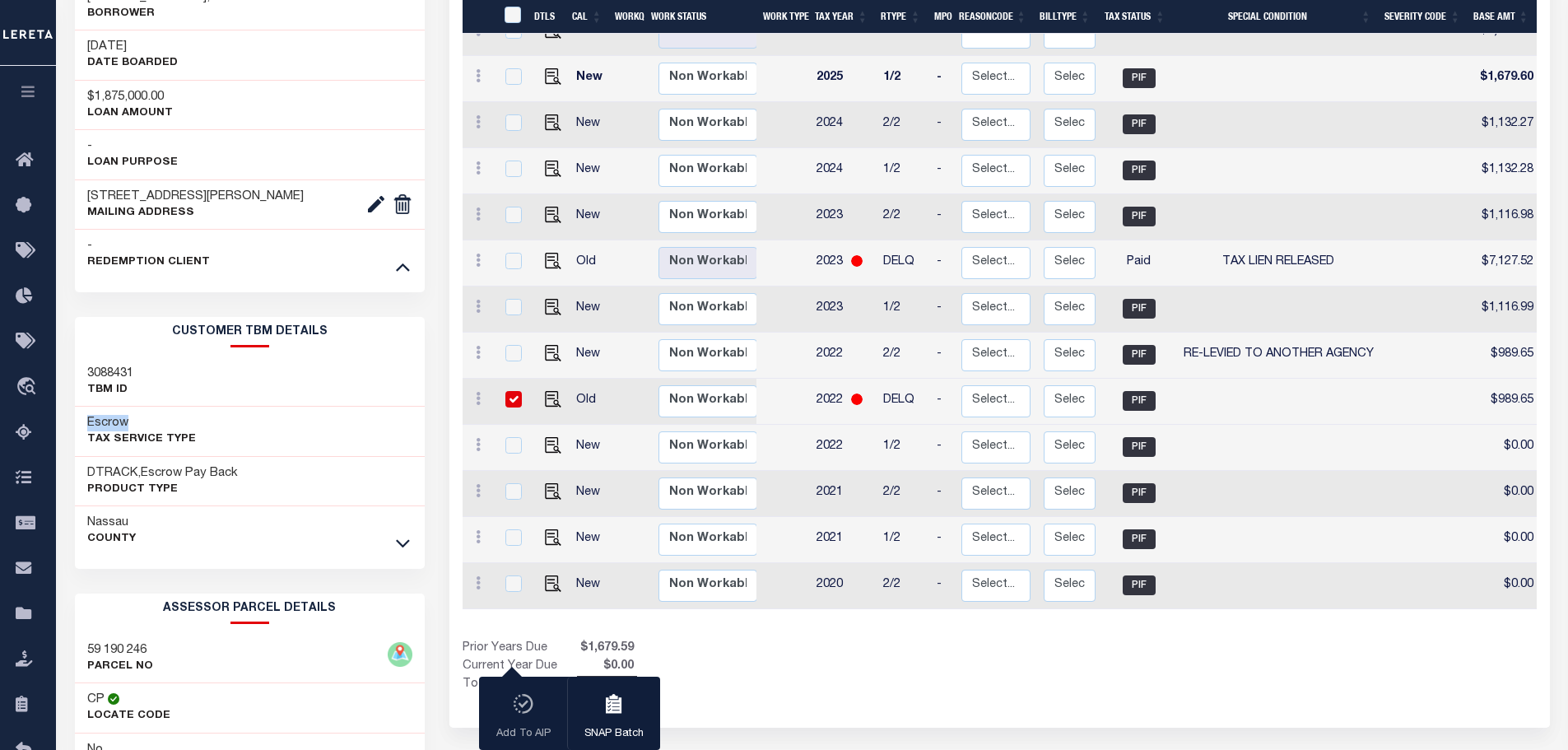
click at [520, 391] on input "checkbox" at bounding box center [514, 399] width 16 height 16
checkbox input "false"
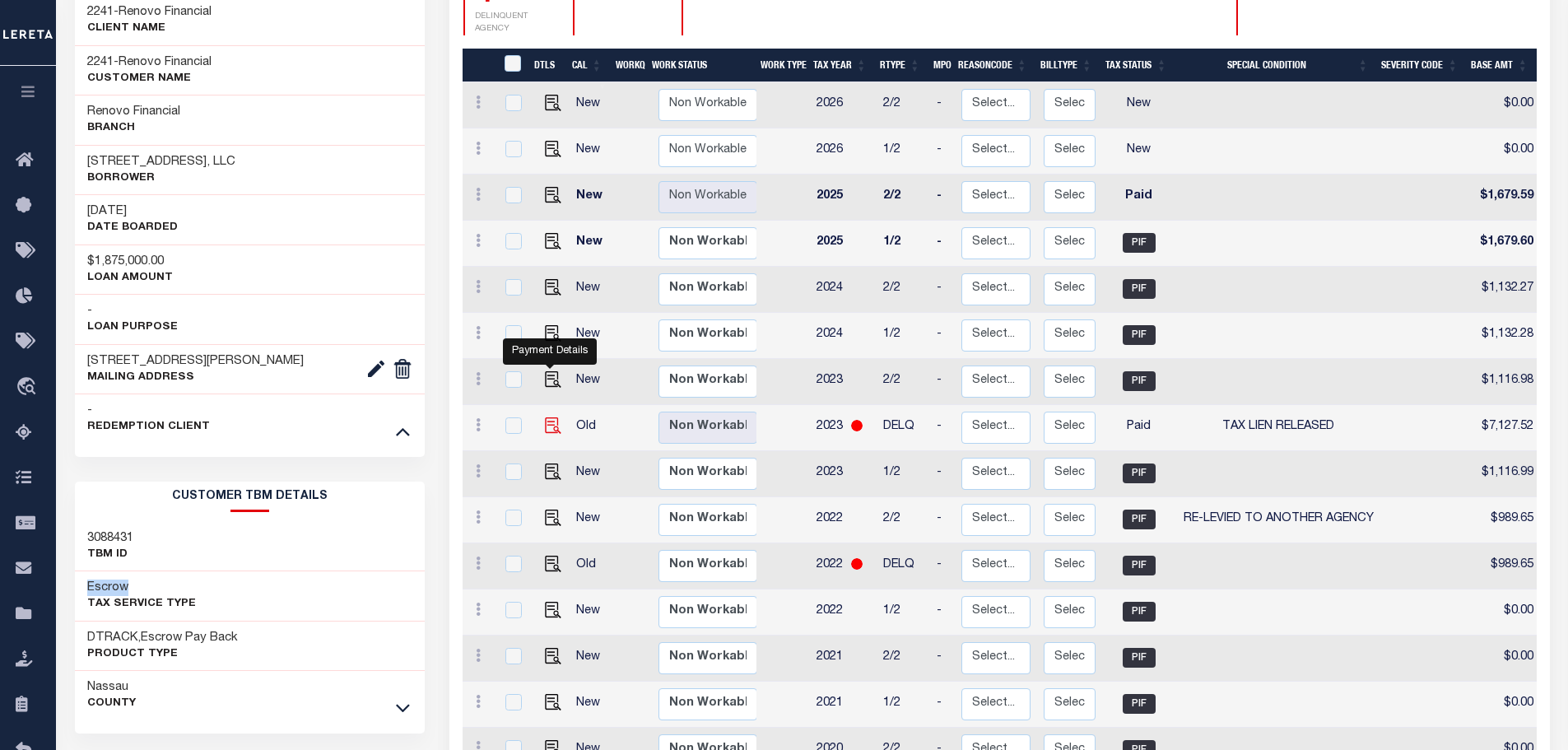
click at [556, 417] on img "" at bounding box center [553, 425] width 16 height 16
checkbox input "true"
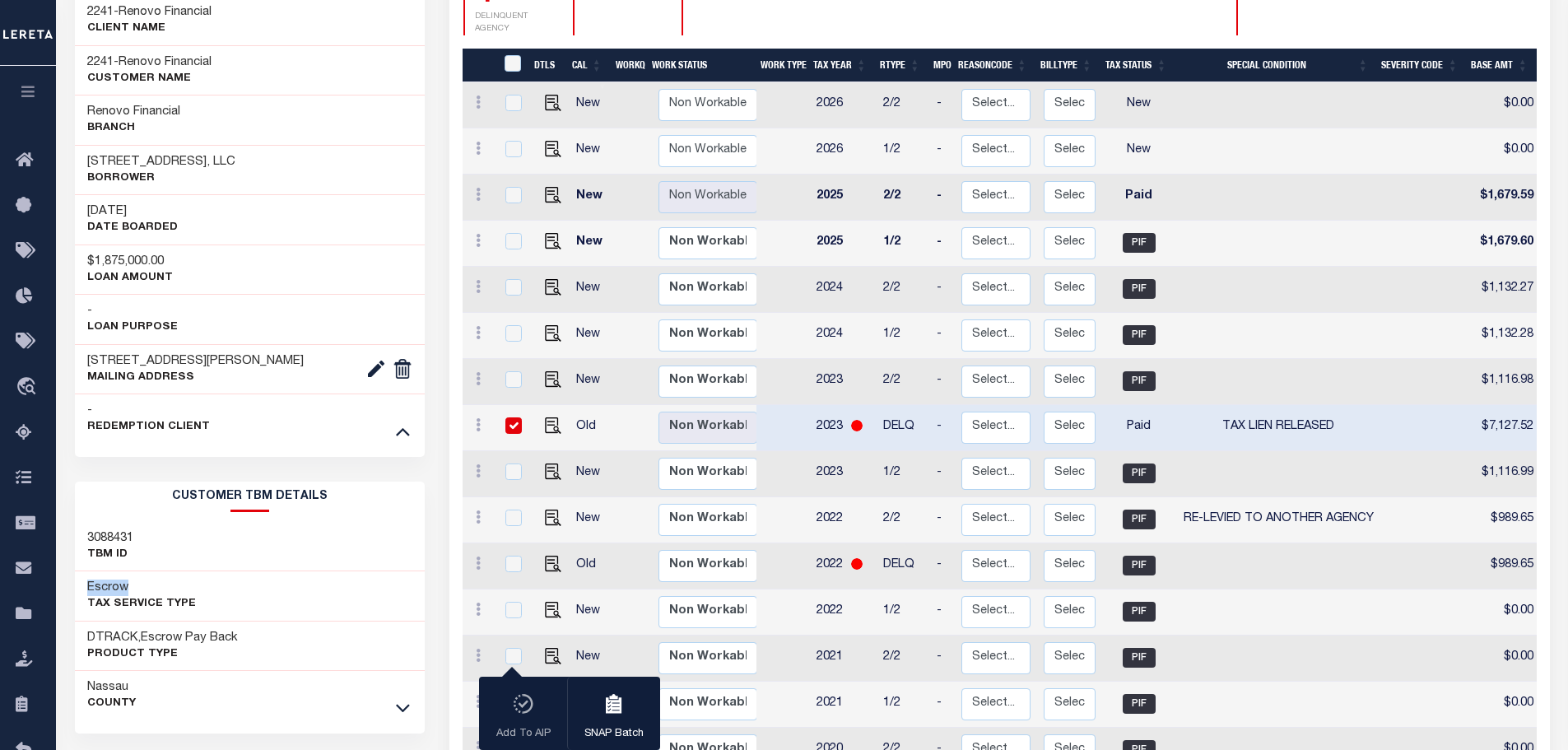
click at [514, 417] on input "checkbox" at bounding box center [514, 425] width 16 height 16
checkbox input "false"
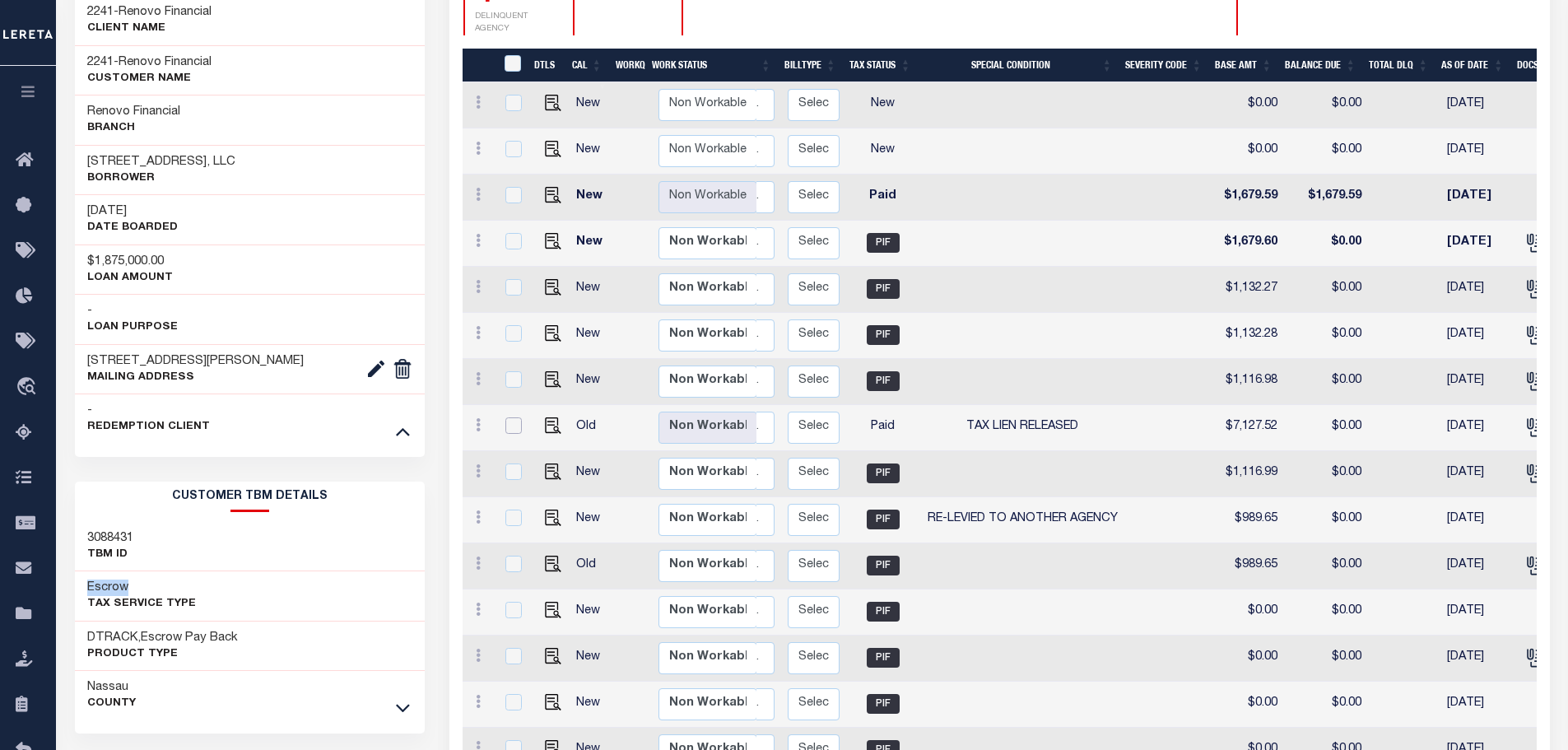
scroll to position [0, 44]
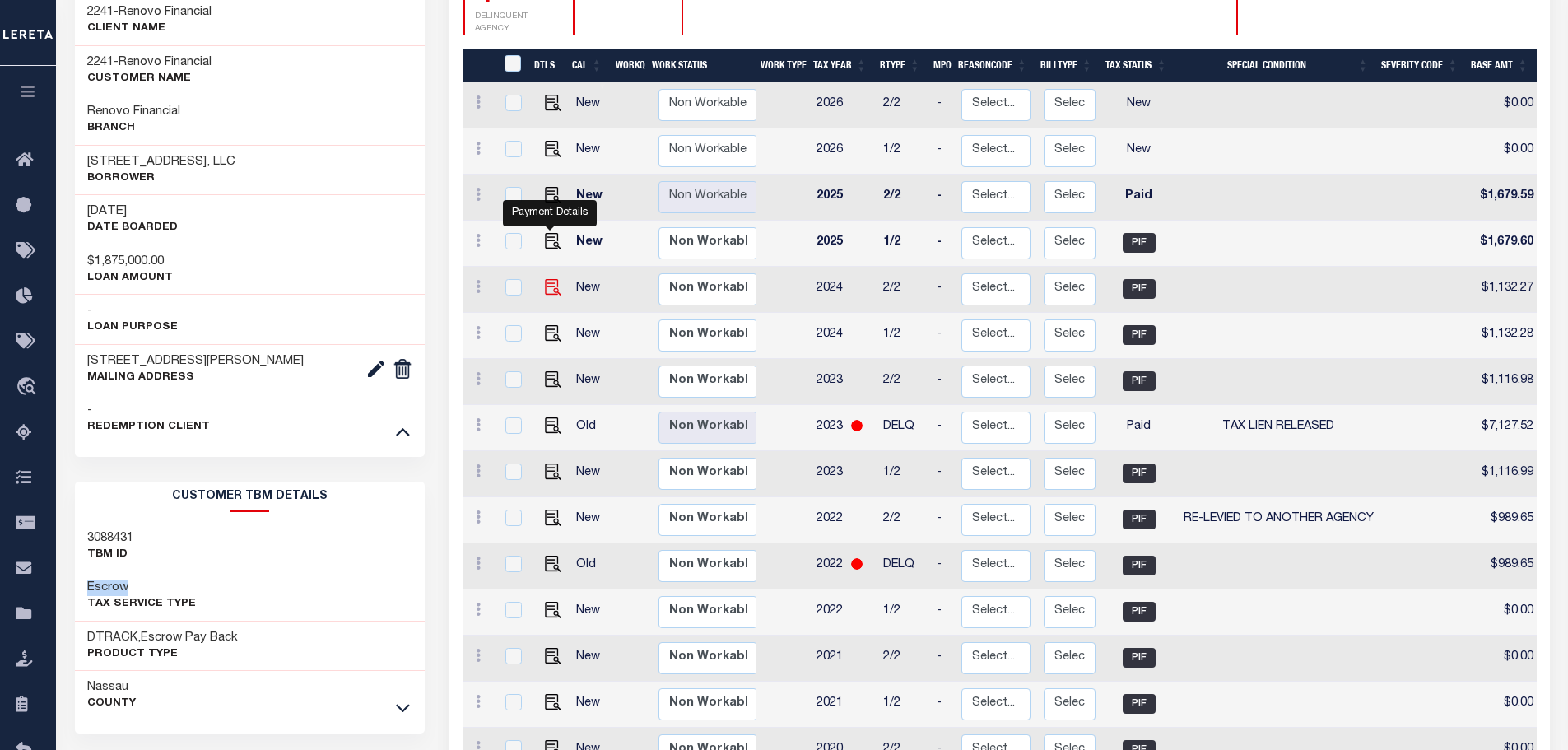
click at [550, 279] on img "" at bounding box center [553, 287] width 16 height 16
checkbox input "true"
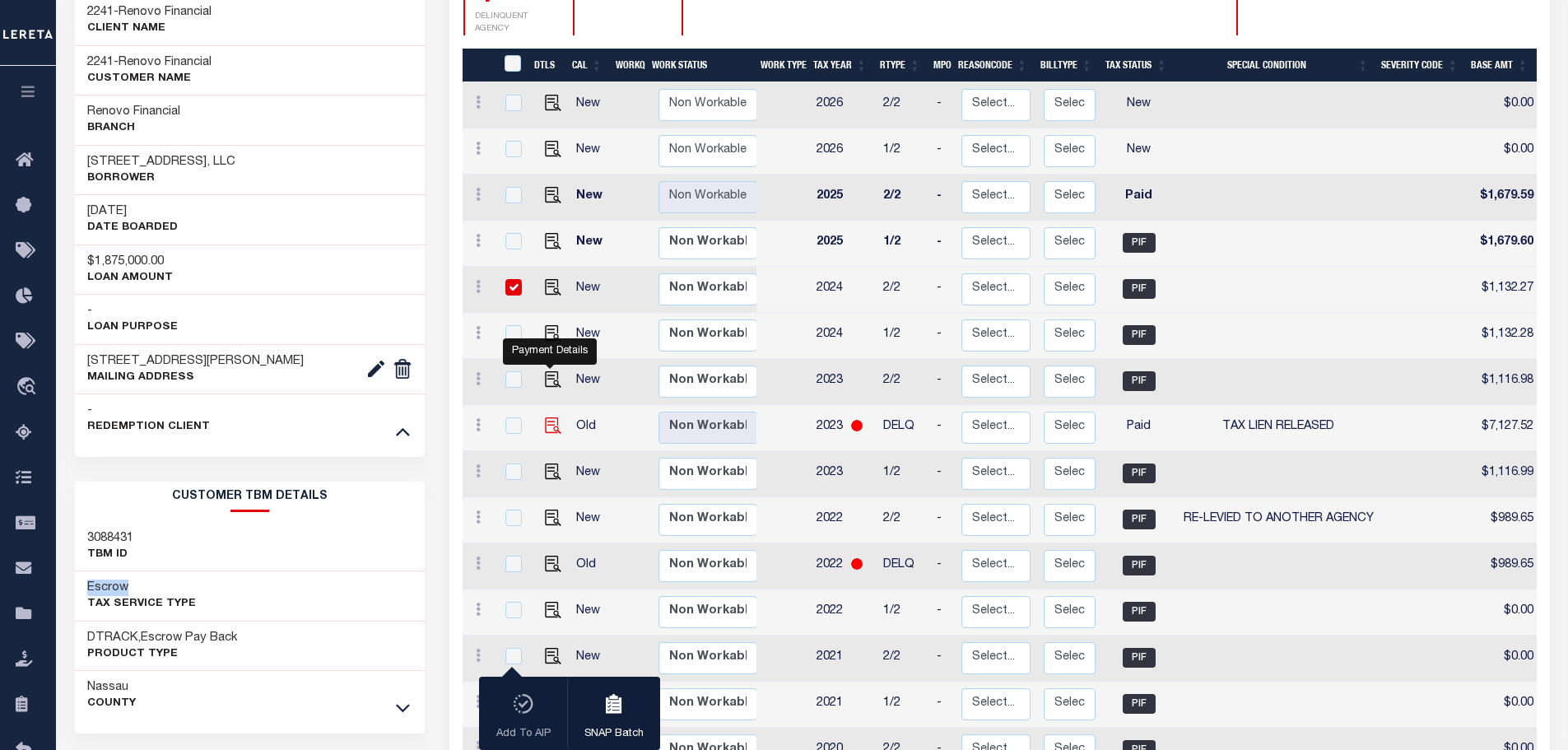
click at [547, 417] on img "" at bounding box center [553, 425] width 16 height 16
checkbox input "true"
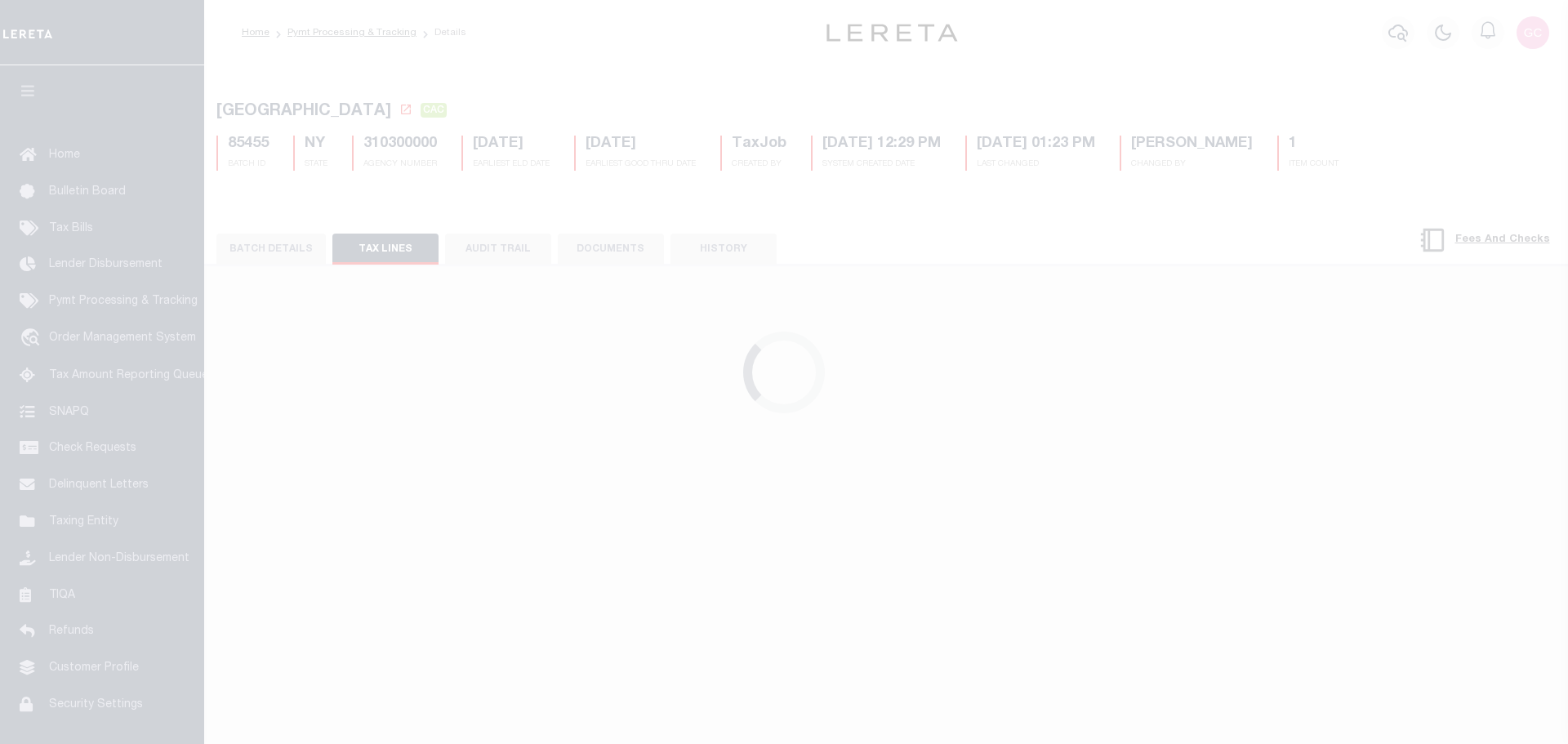
select select "CAC"
select select "FDX"
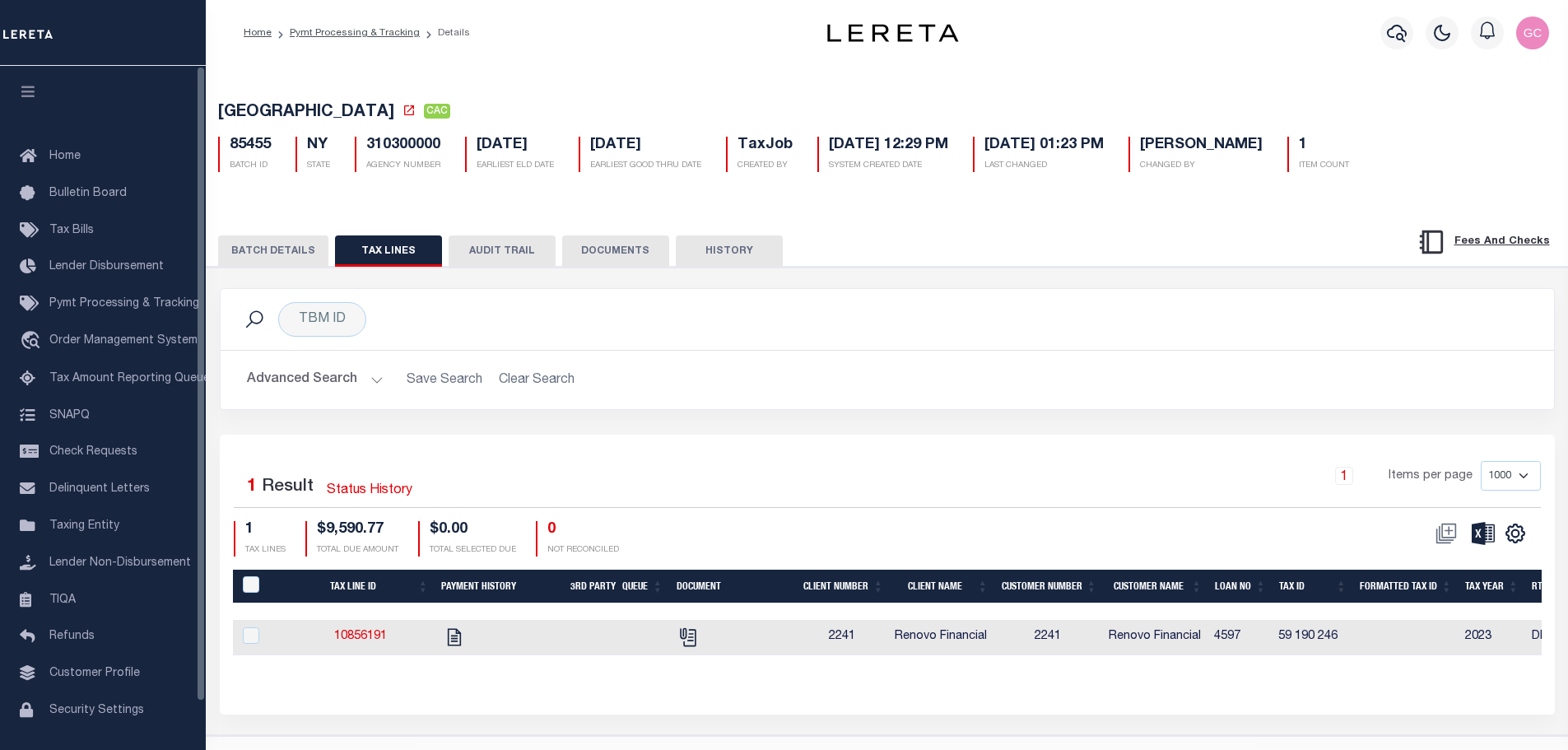
click at [270, 265] on button "BATCH DETAILS" at bounding box center [274, 251] width 110 height 31
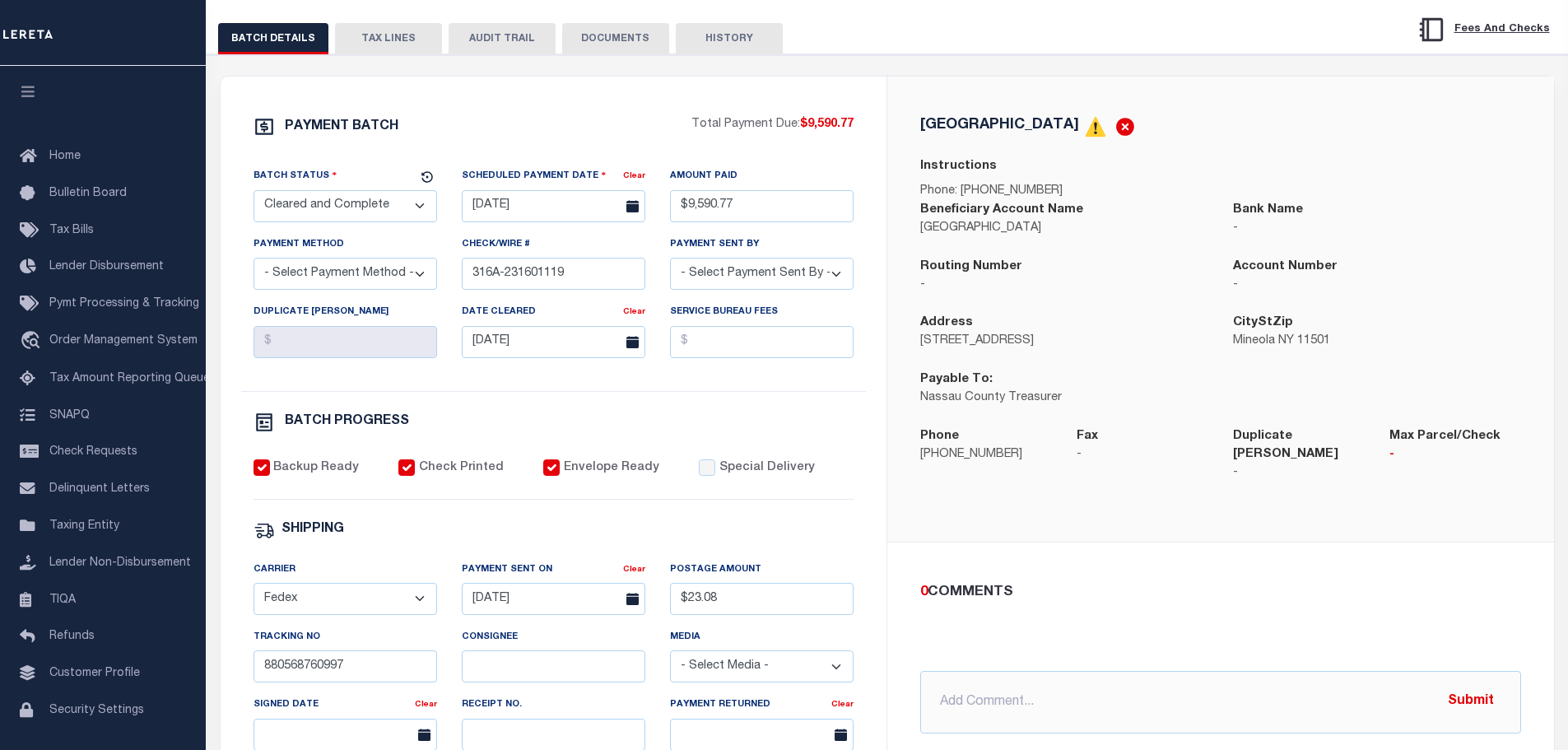
scroll to position [149, 0]
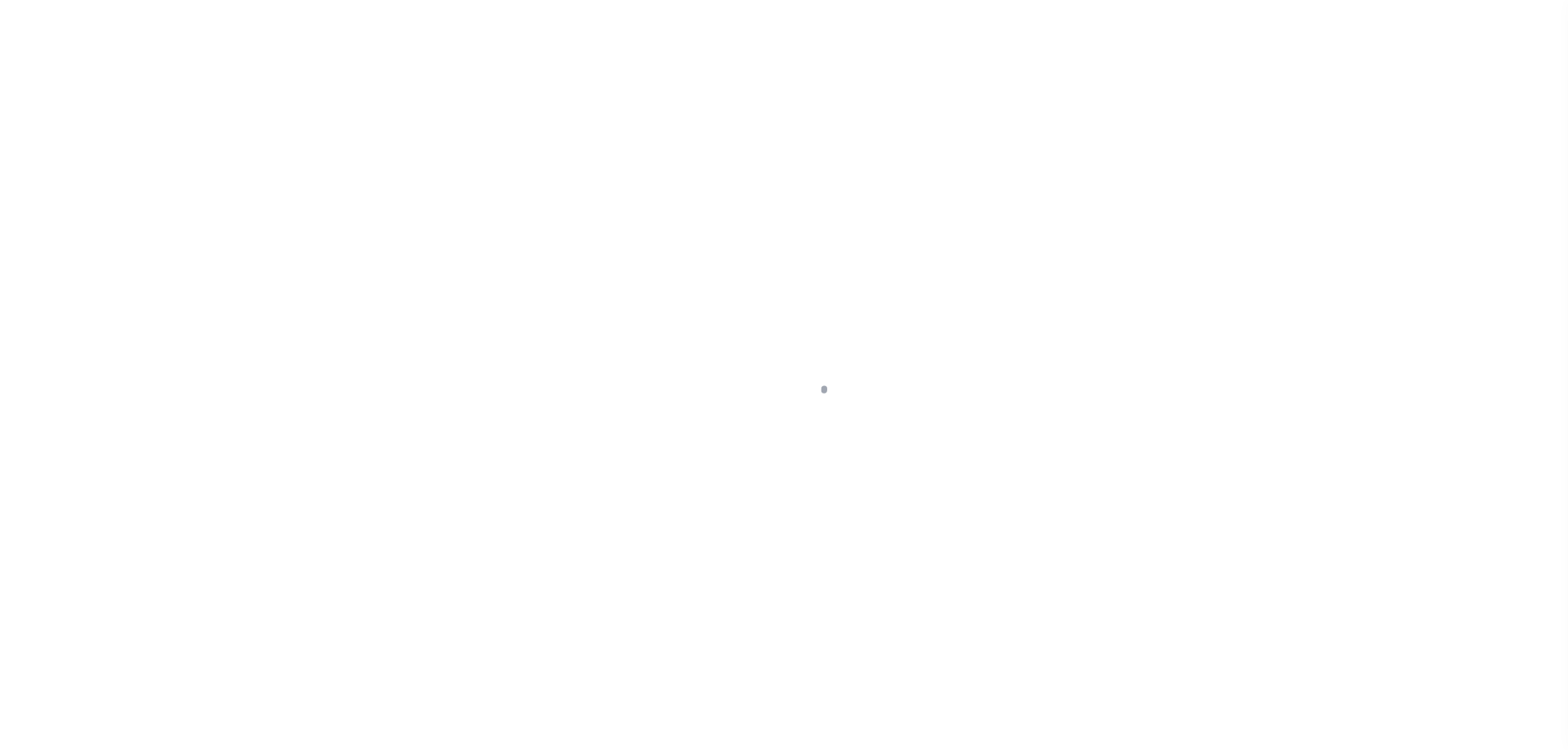
select select "PYD"
select select "28"
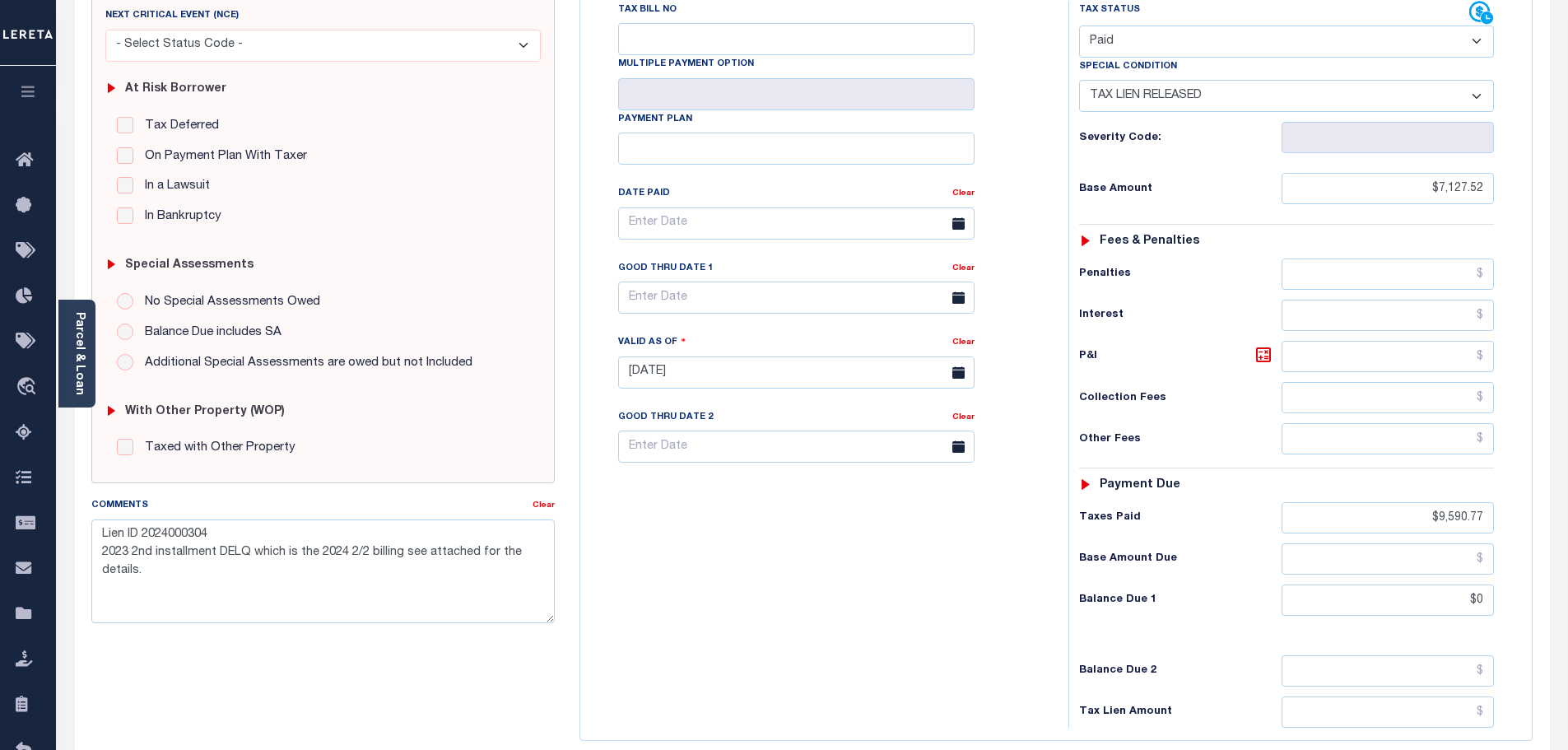
scroll to position [214, 0]
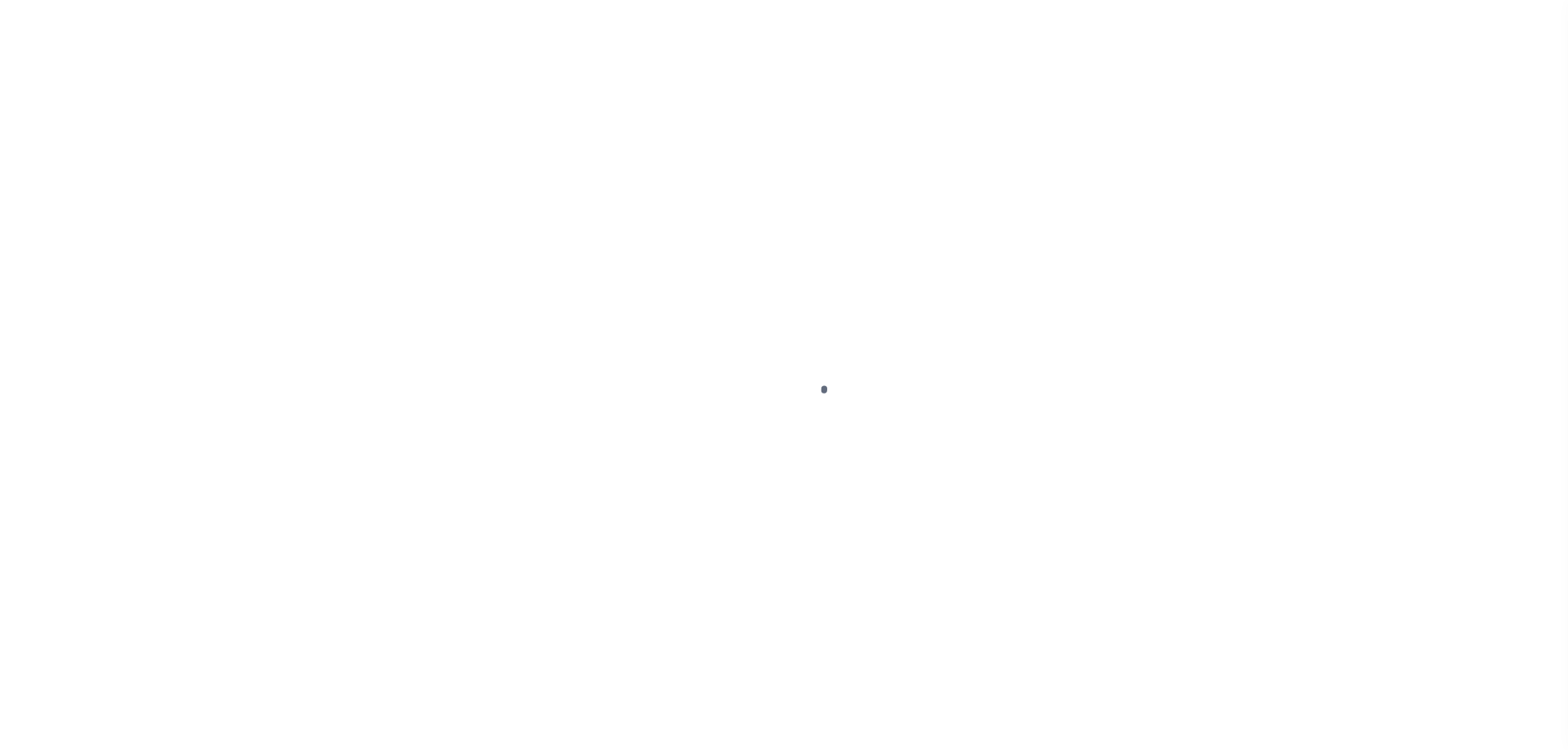
select select "PIF"
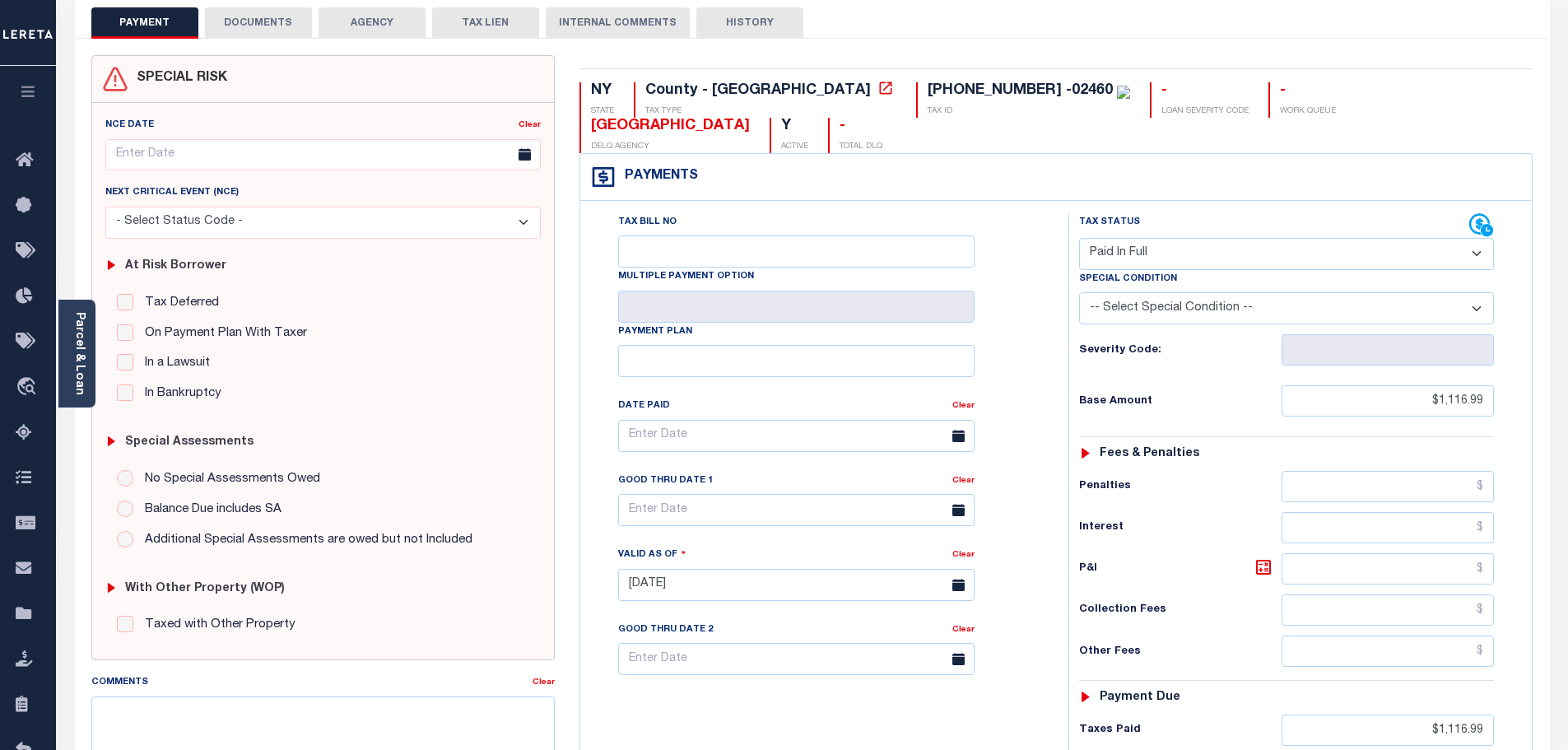
scroll to position [50, 0]
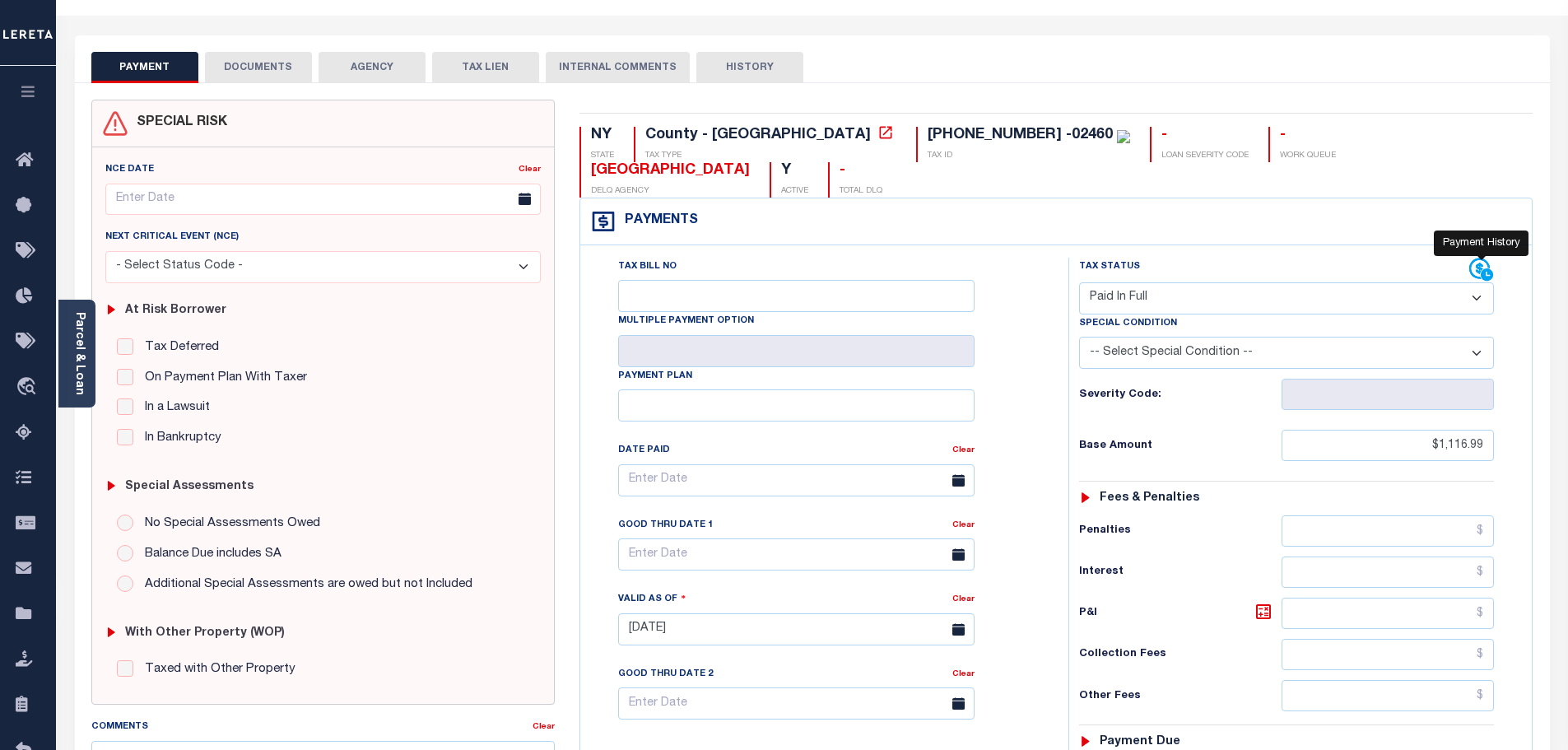
click at [1479, 258] on icon at bounding box center [1481, 270] width 25 height 25
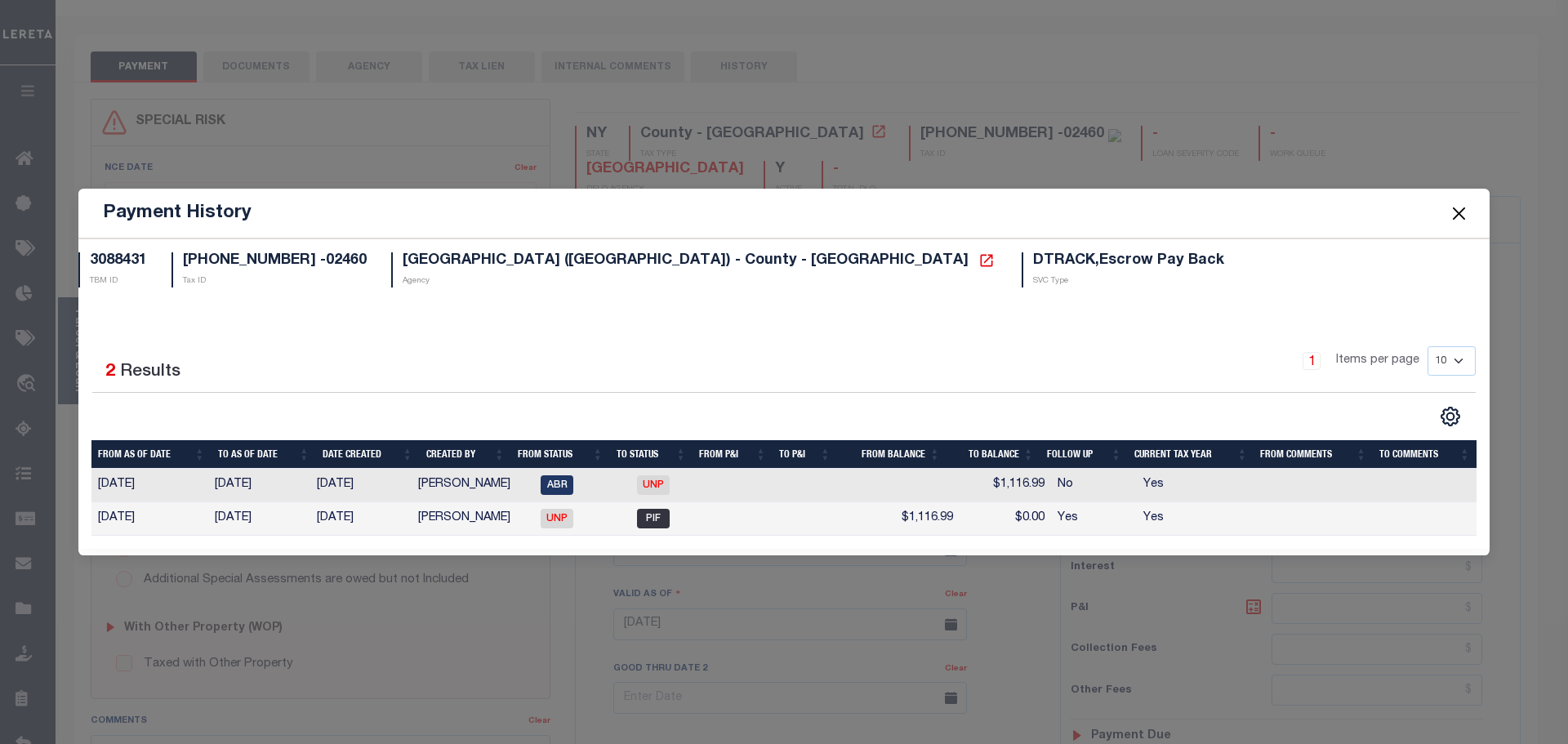
click at [1470, 202] on span at bounding box center [1458, 213] width 62 height 46
click at [1458, 214] on button "Close" at bounding box center [1459, 213] width 21 height 21
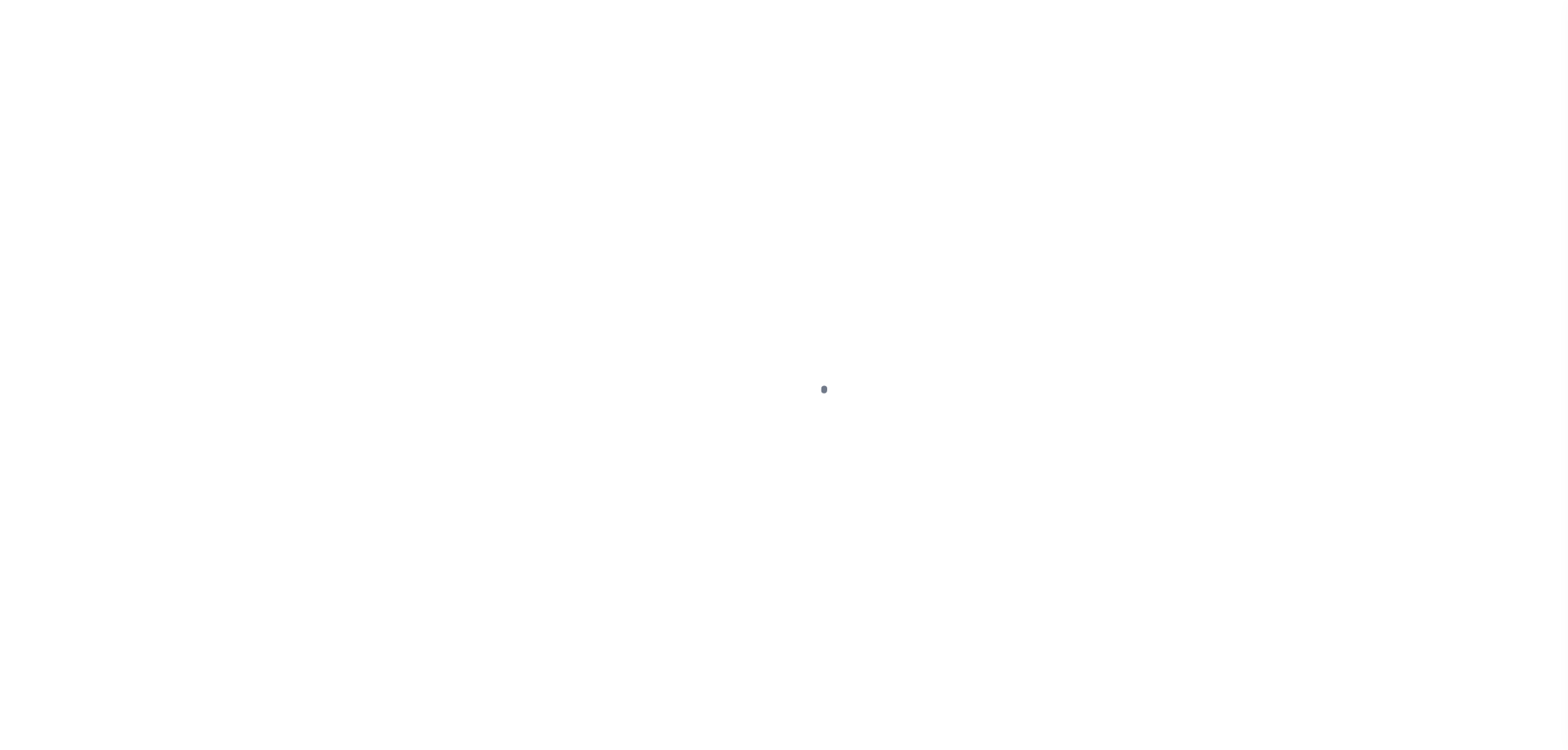
select select "PYD"
select select "28"
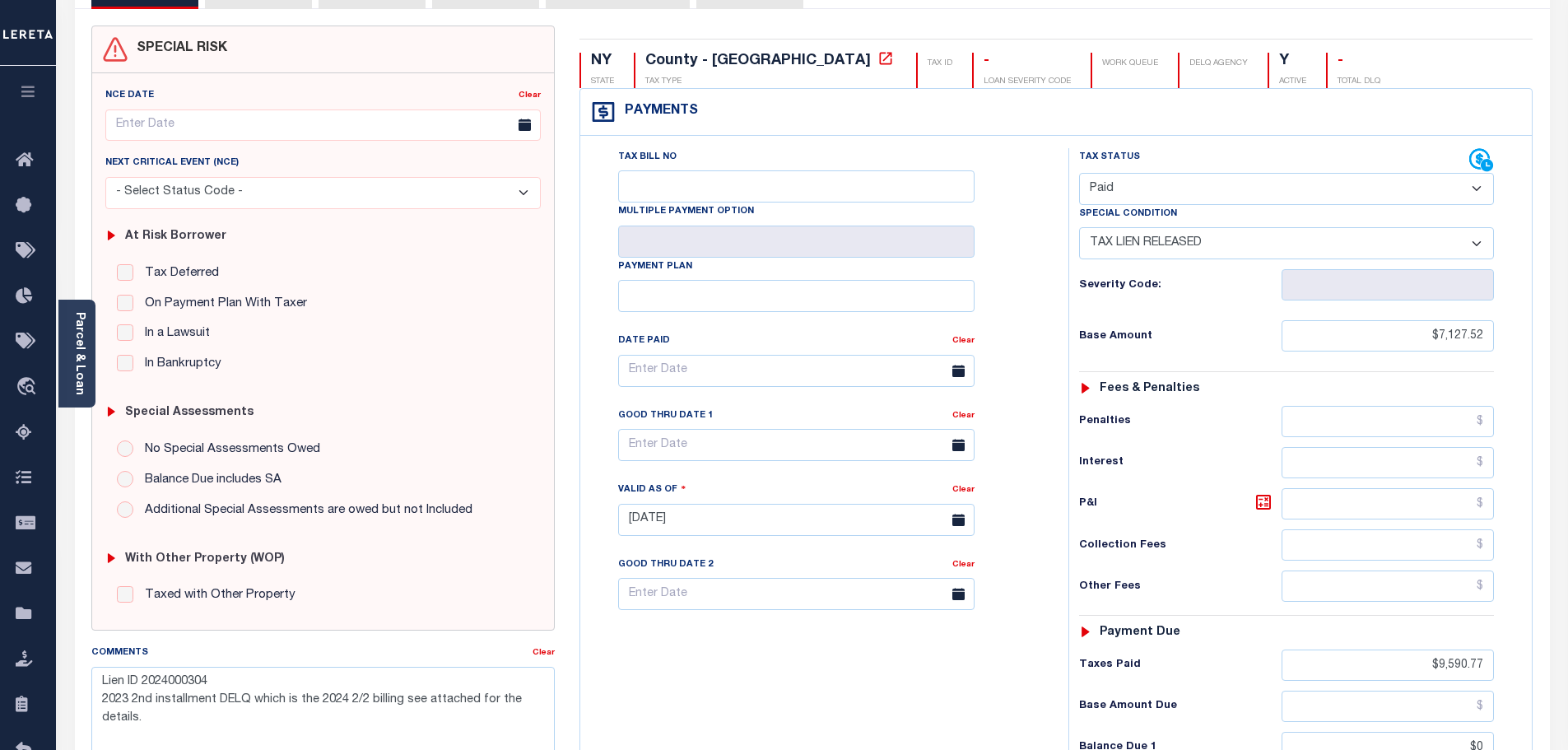
scroll to position [247, 0]
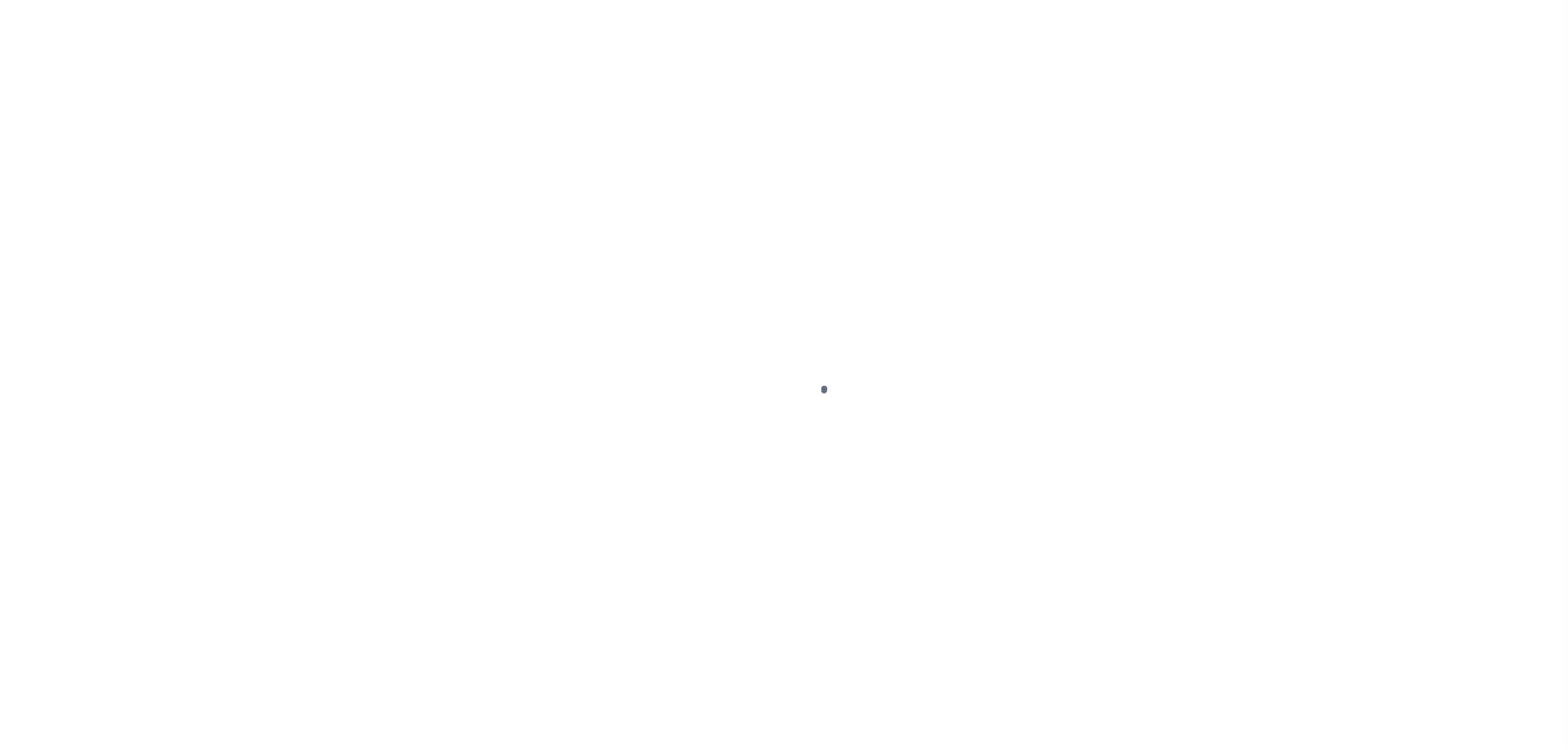
select select "PIF"
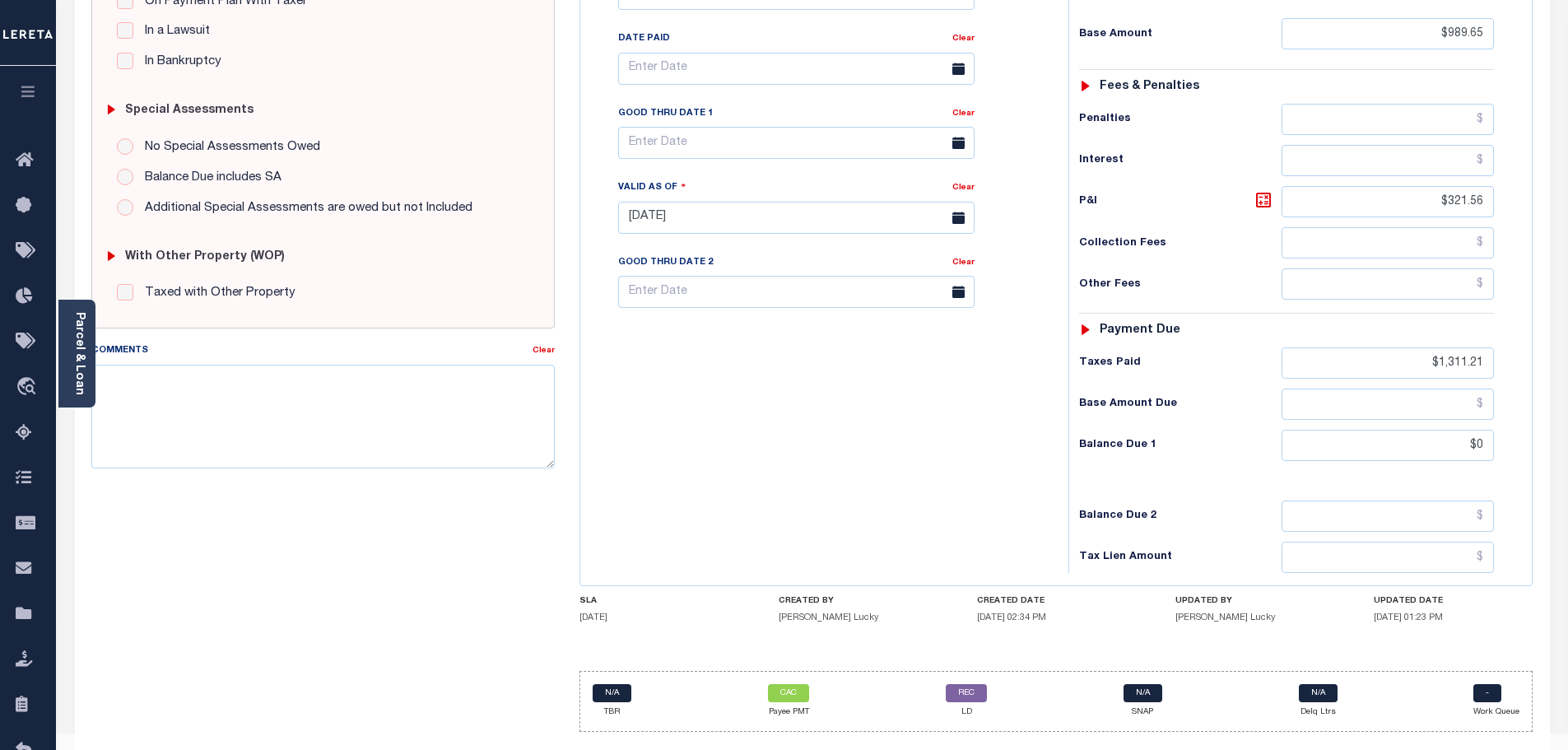
scroll to position [461, 0]
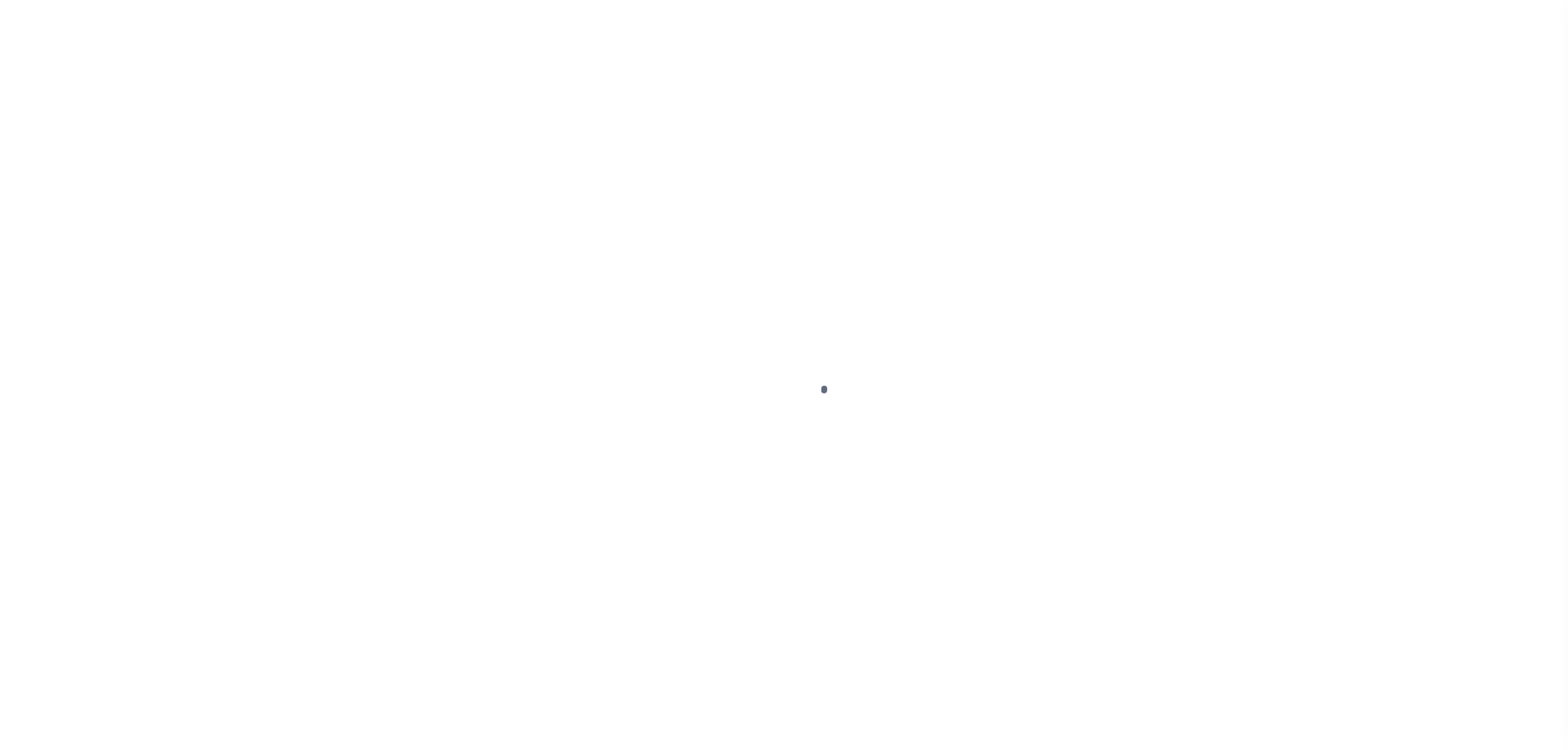
select select "PYD"
select select "28"
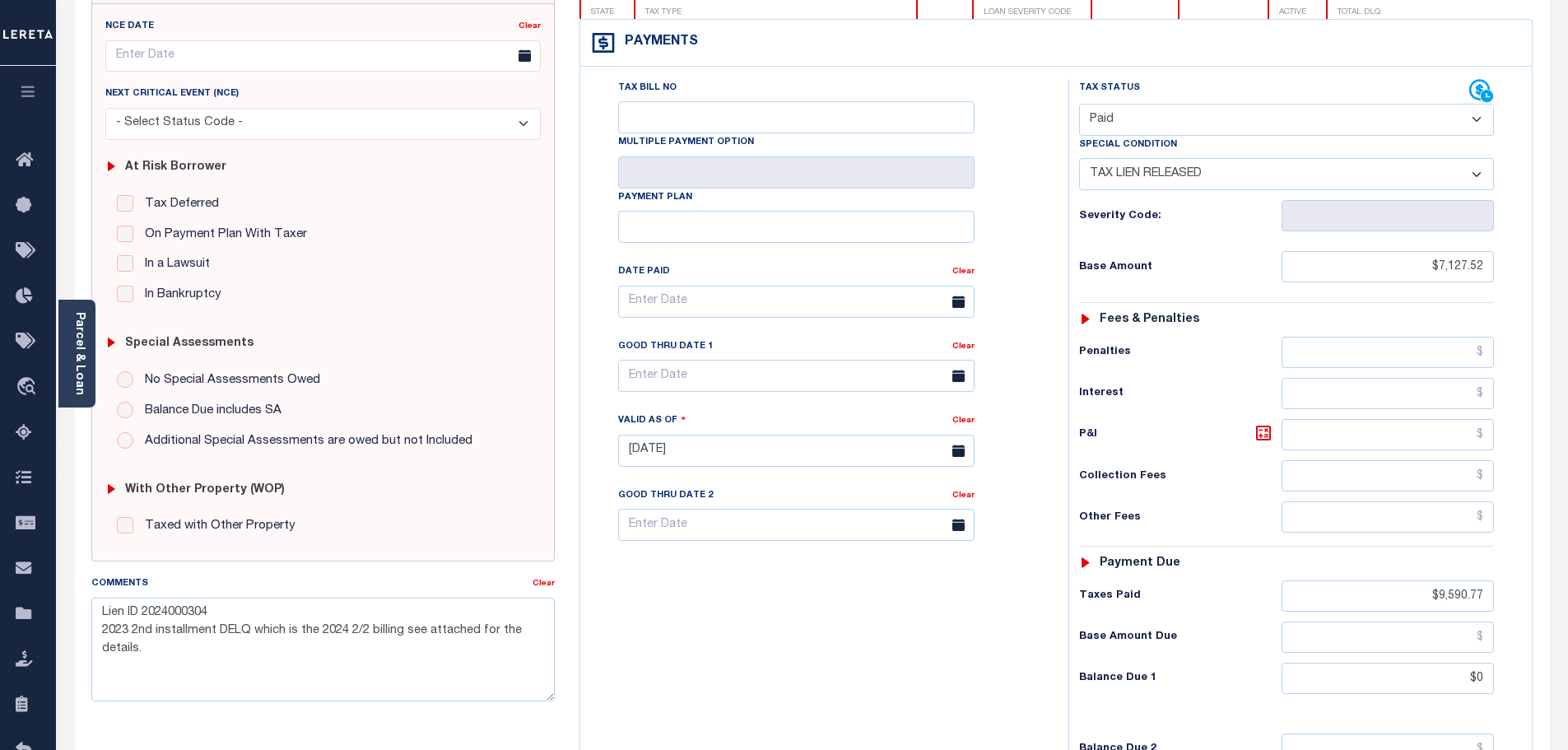
scroll to position [165, 0]
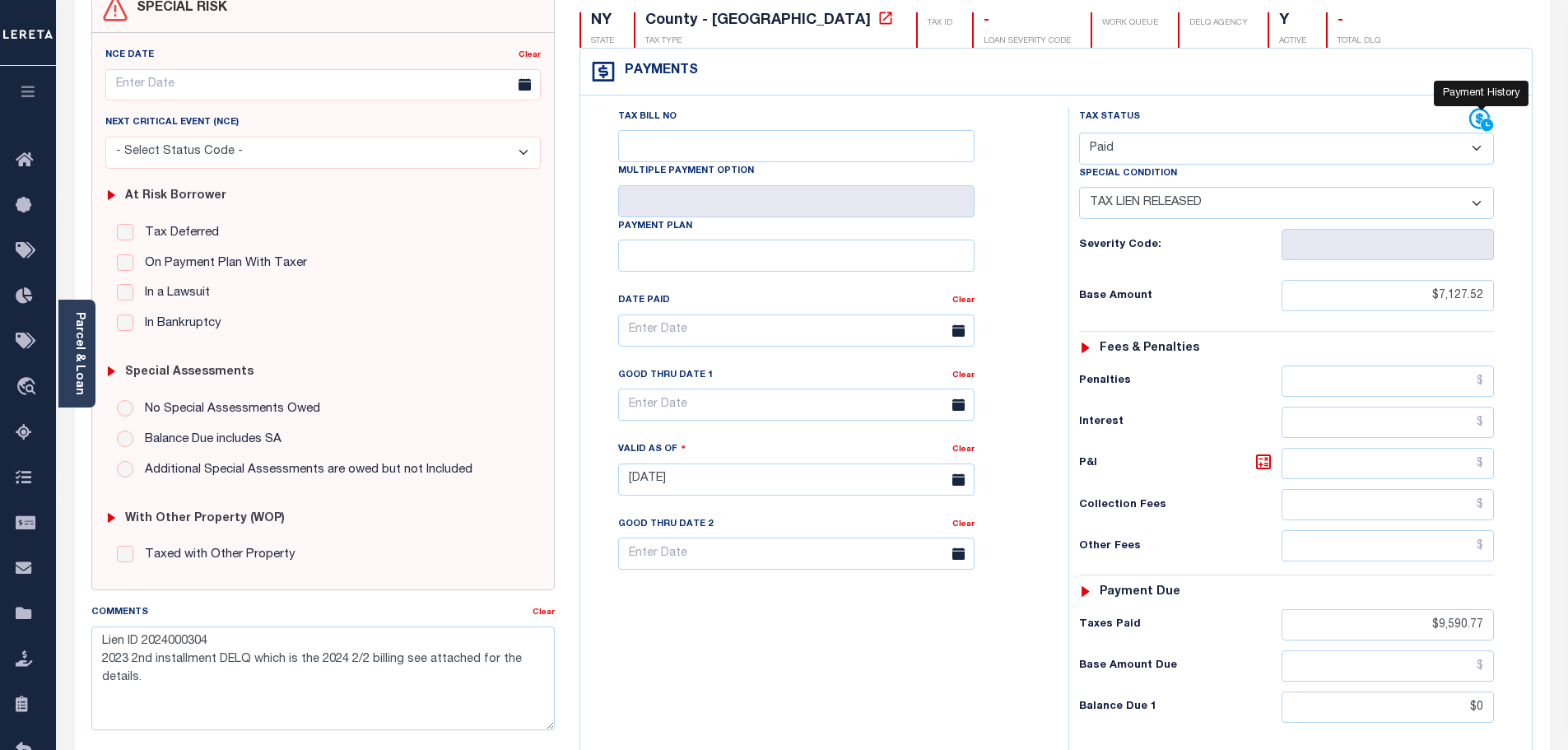
click at [1481, 115] on icon at bounding box center [1481, 120] width 25 height 25
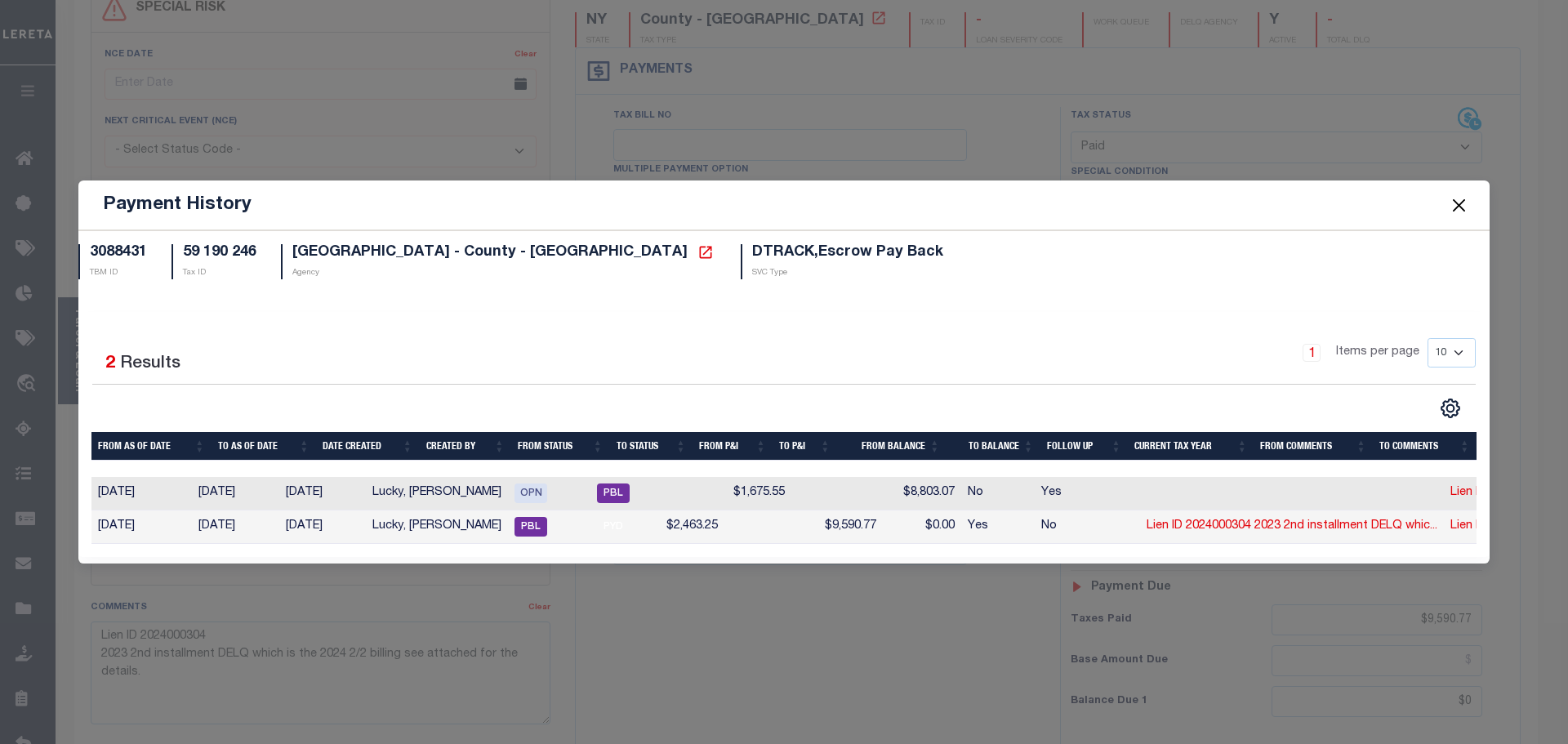
click at [1454, 195] on button "Close" at bounding box center [1459, 205] width 21 height 21
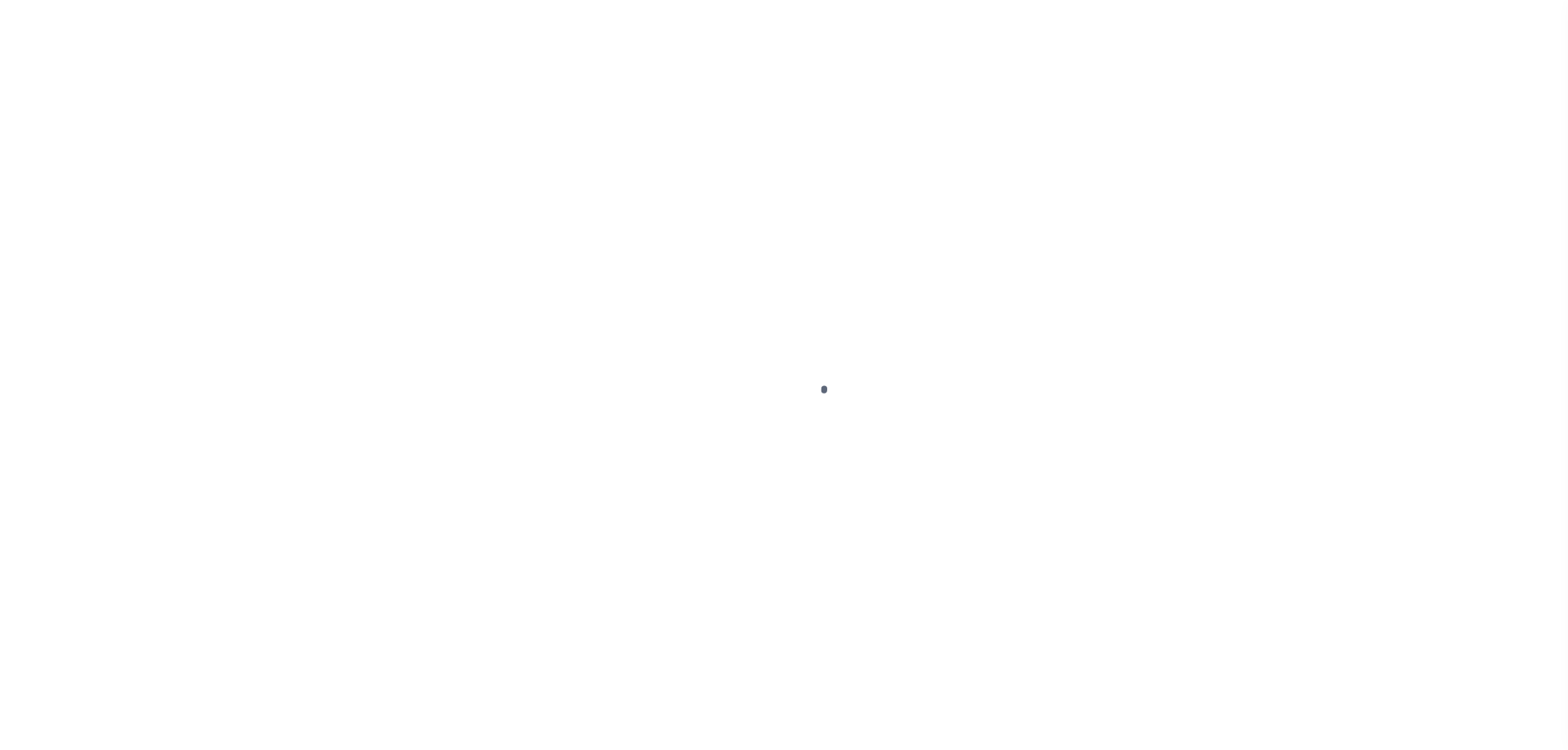
select select "PIF"
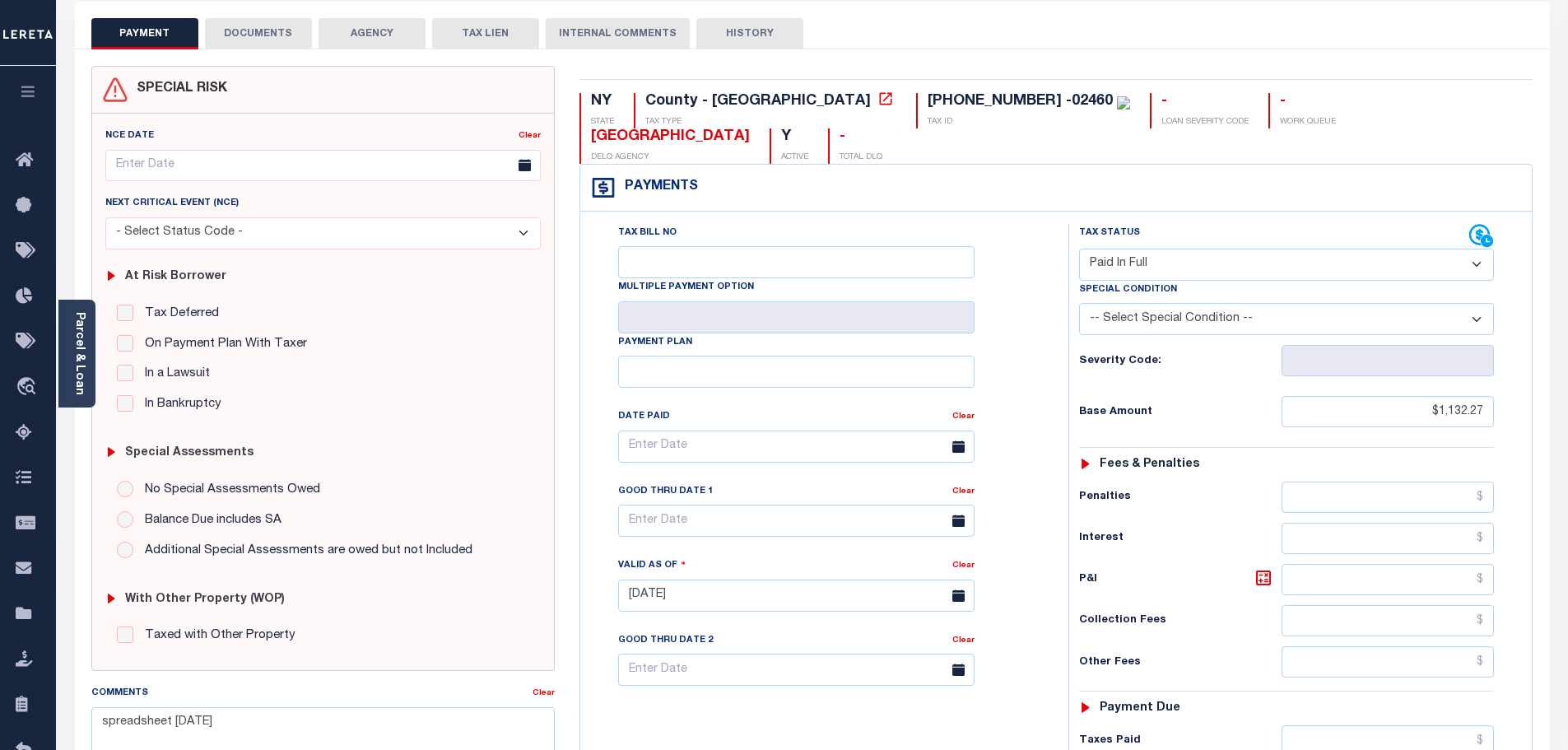
scroll to position [50, 0]
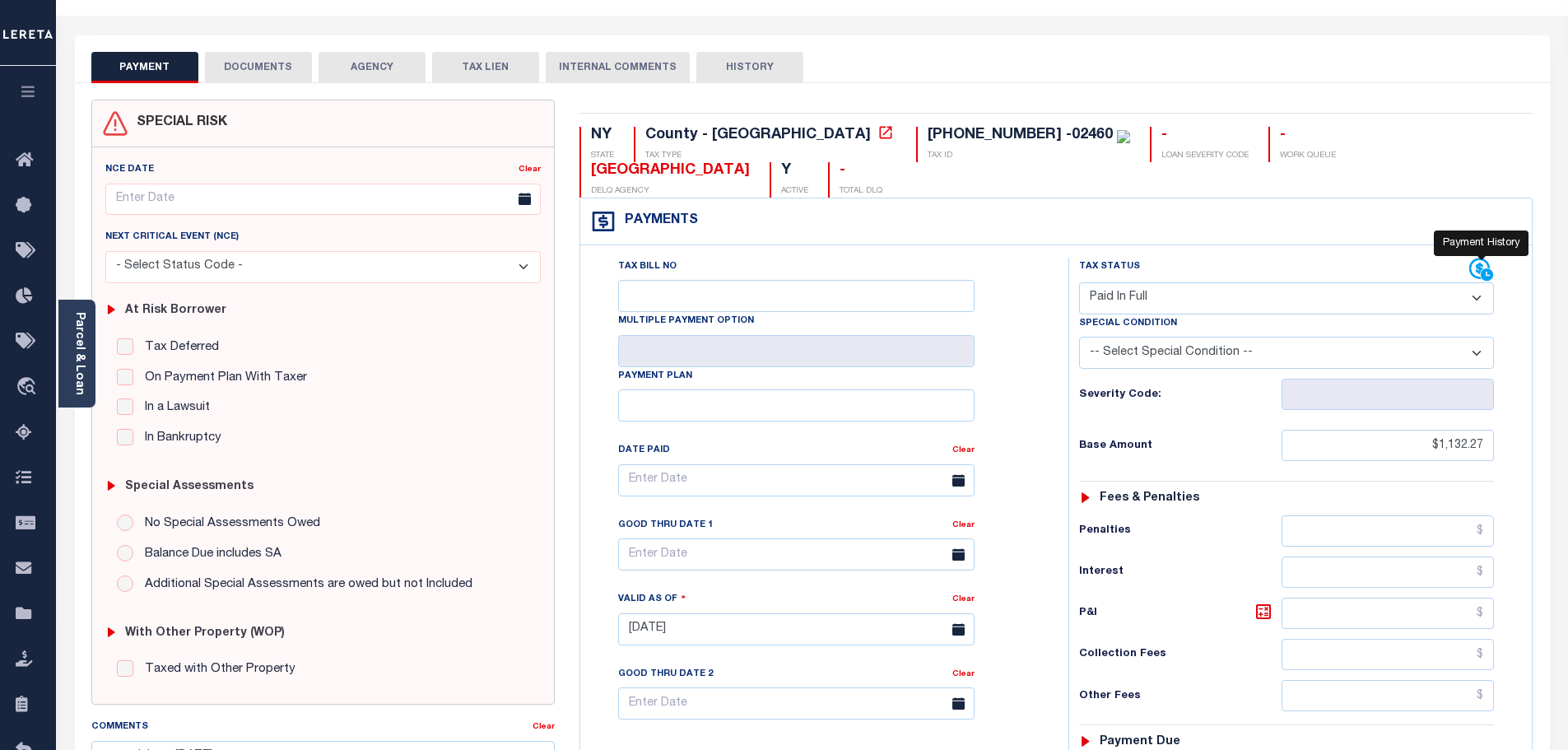
click at [1482, 259] on icon at bounding box center [1479, 269] width 21 height 21
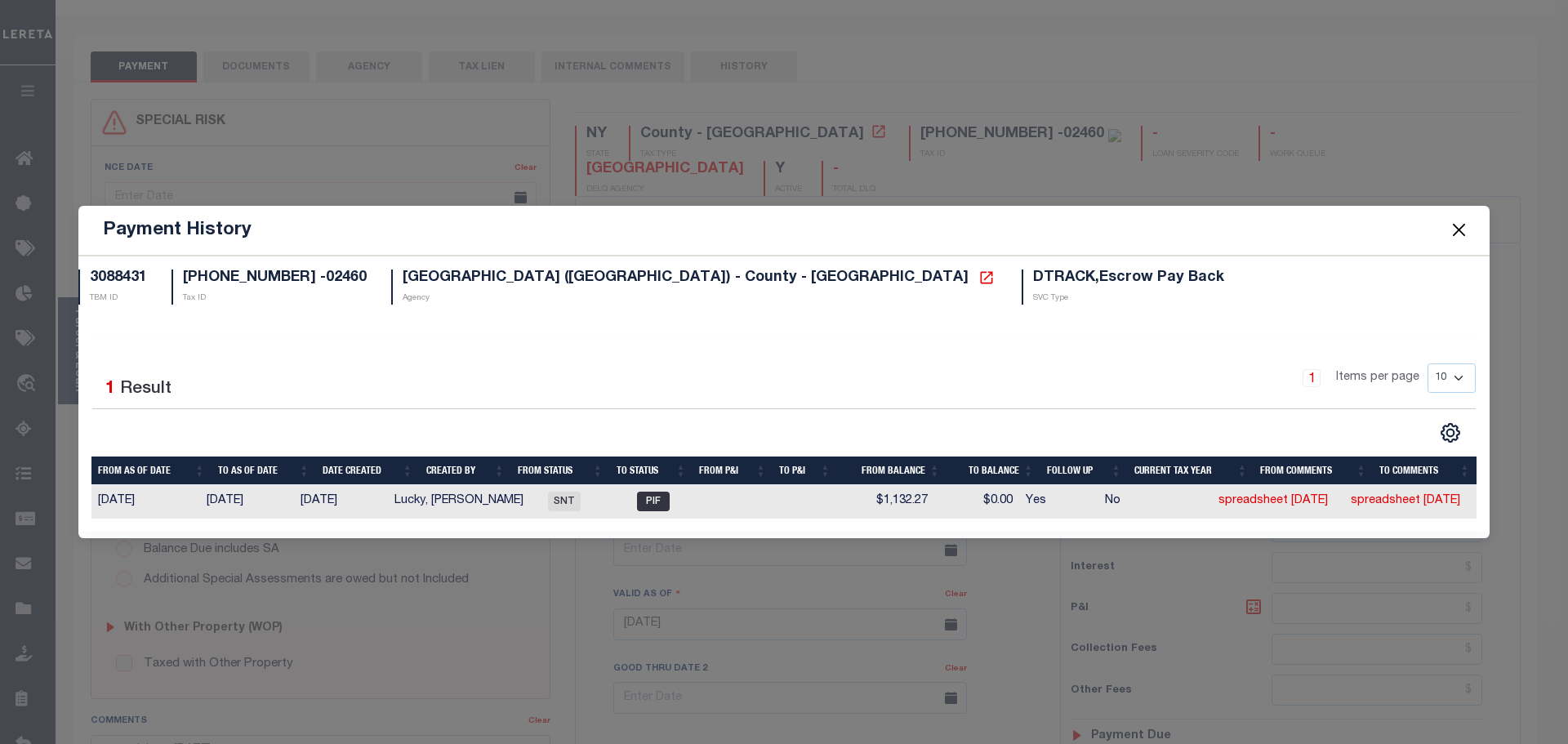
click at [1467, 231] on button "Close" at bounding box center [1459, 231] width 21 height 21
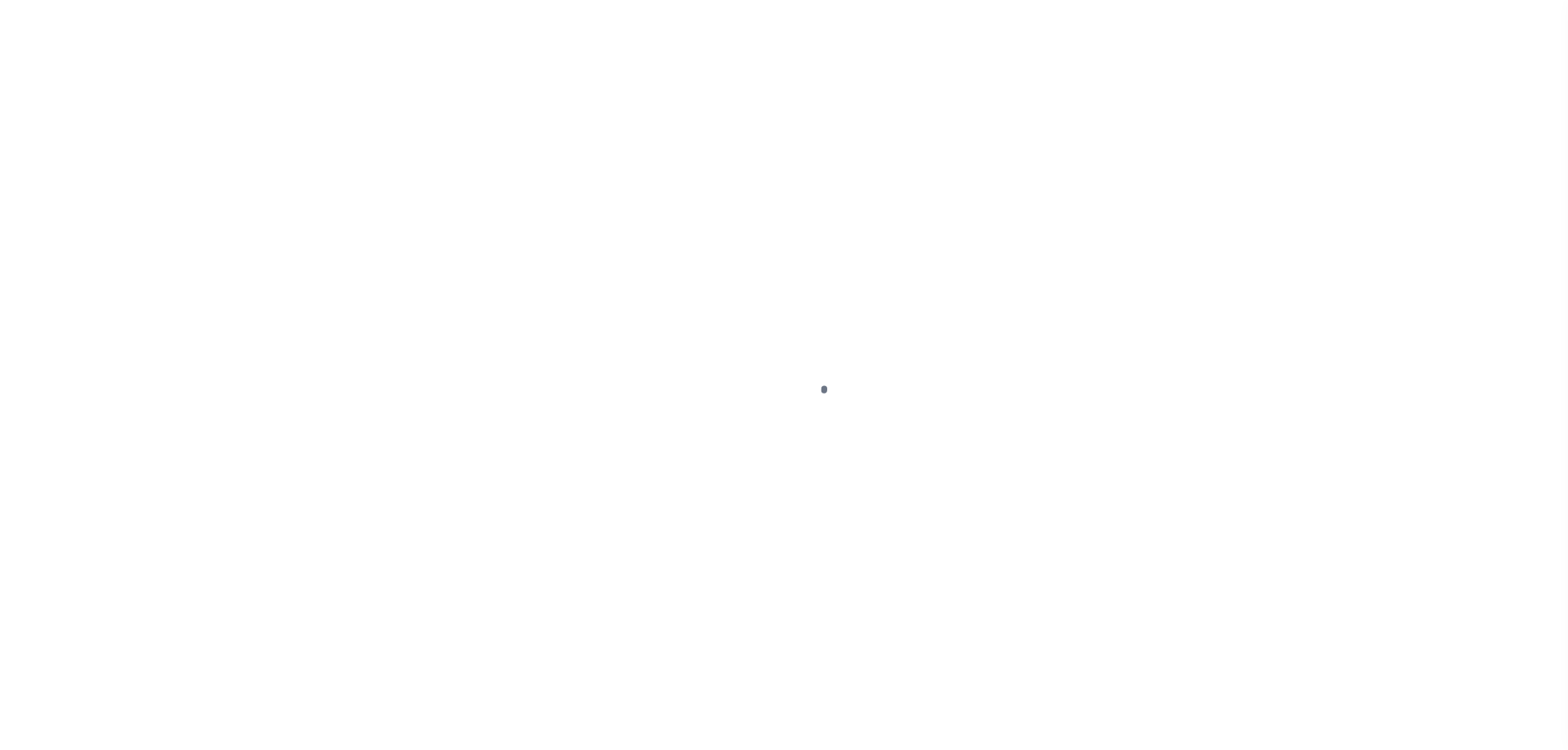
select select "PYD"
select select "28"
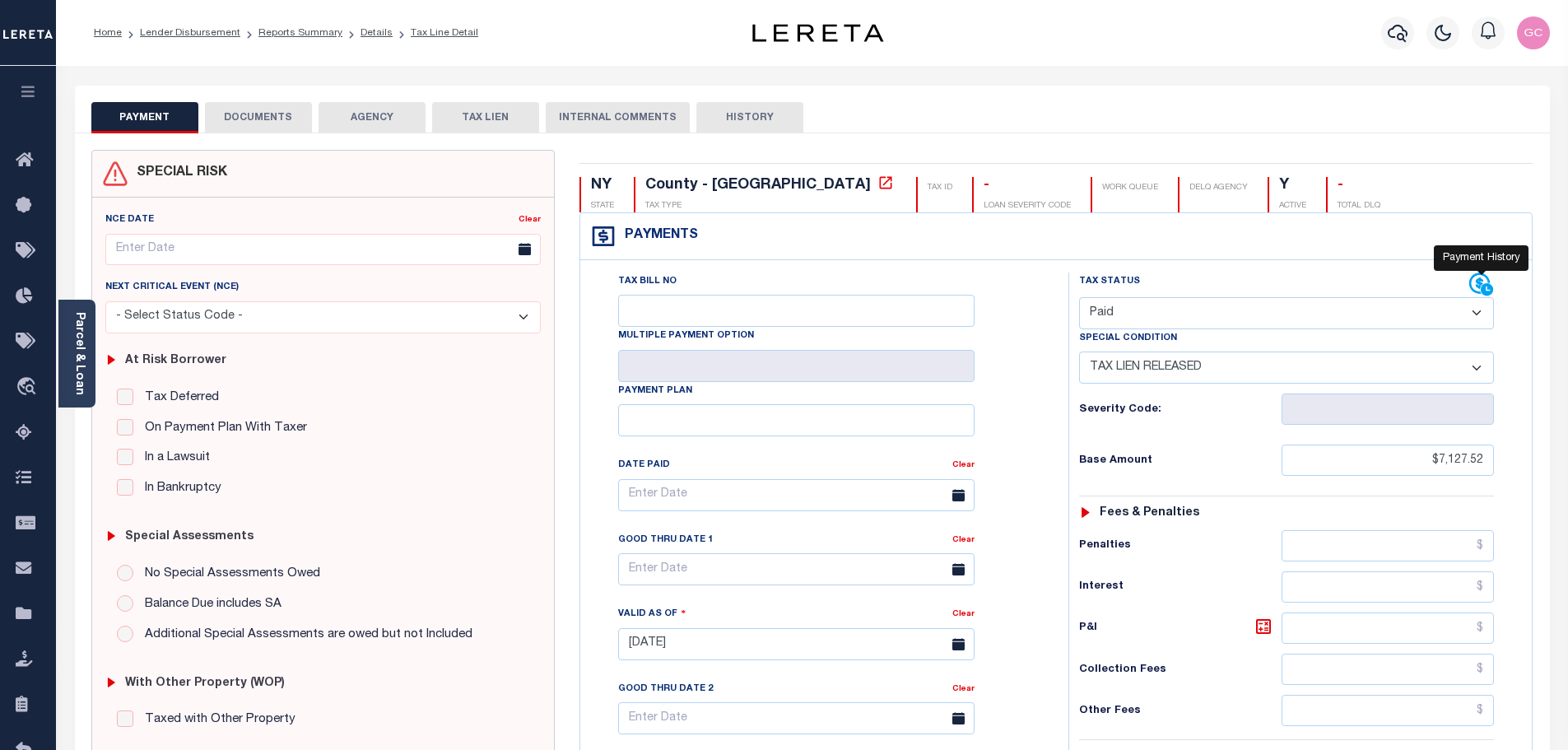
click at [1475, 279] on icon at bounding box center [1481, 284] width 25 height 25
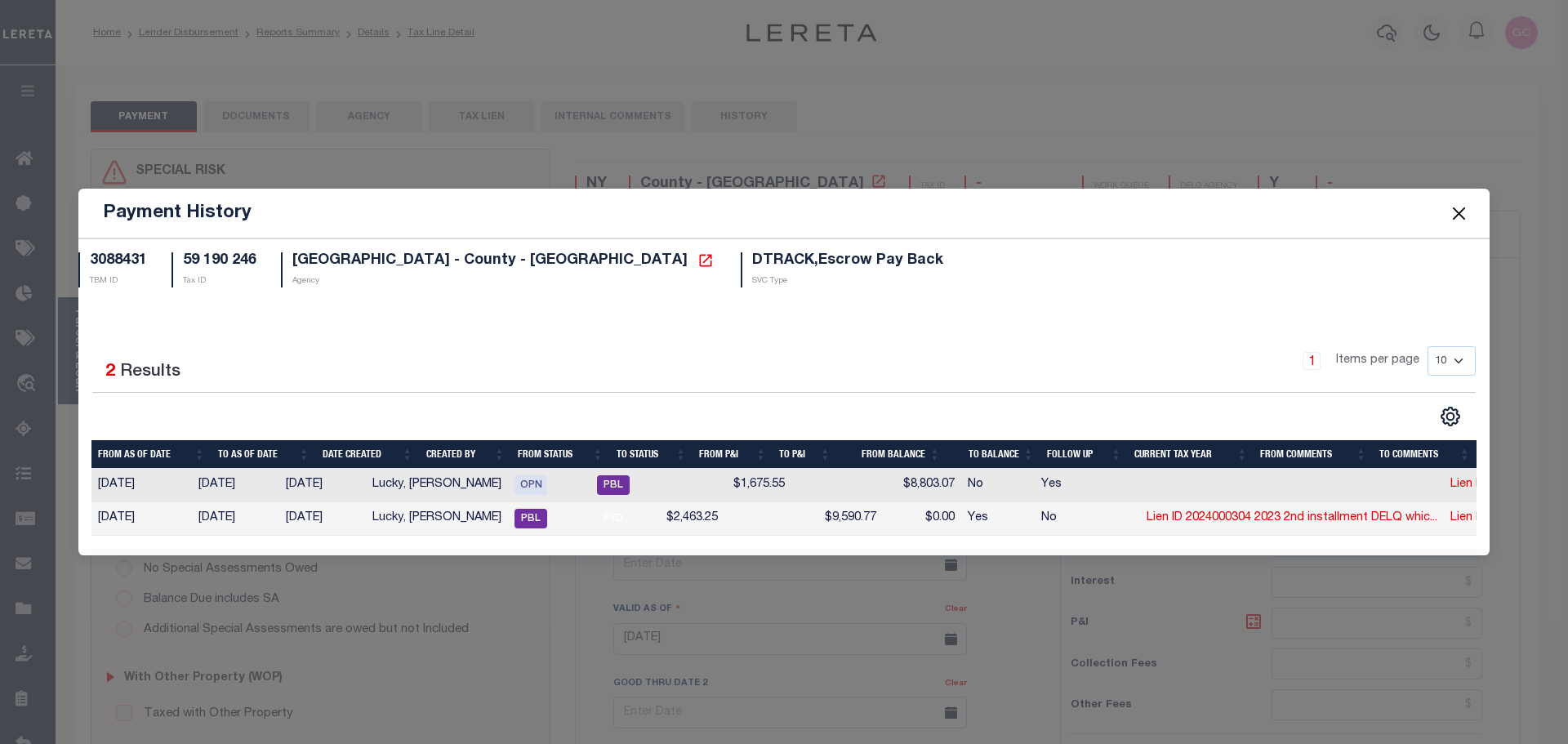
click at [1467, 205] on button "Close" at bounding box center [1459, 213] width 21 height 21
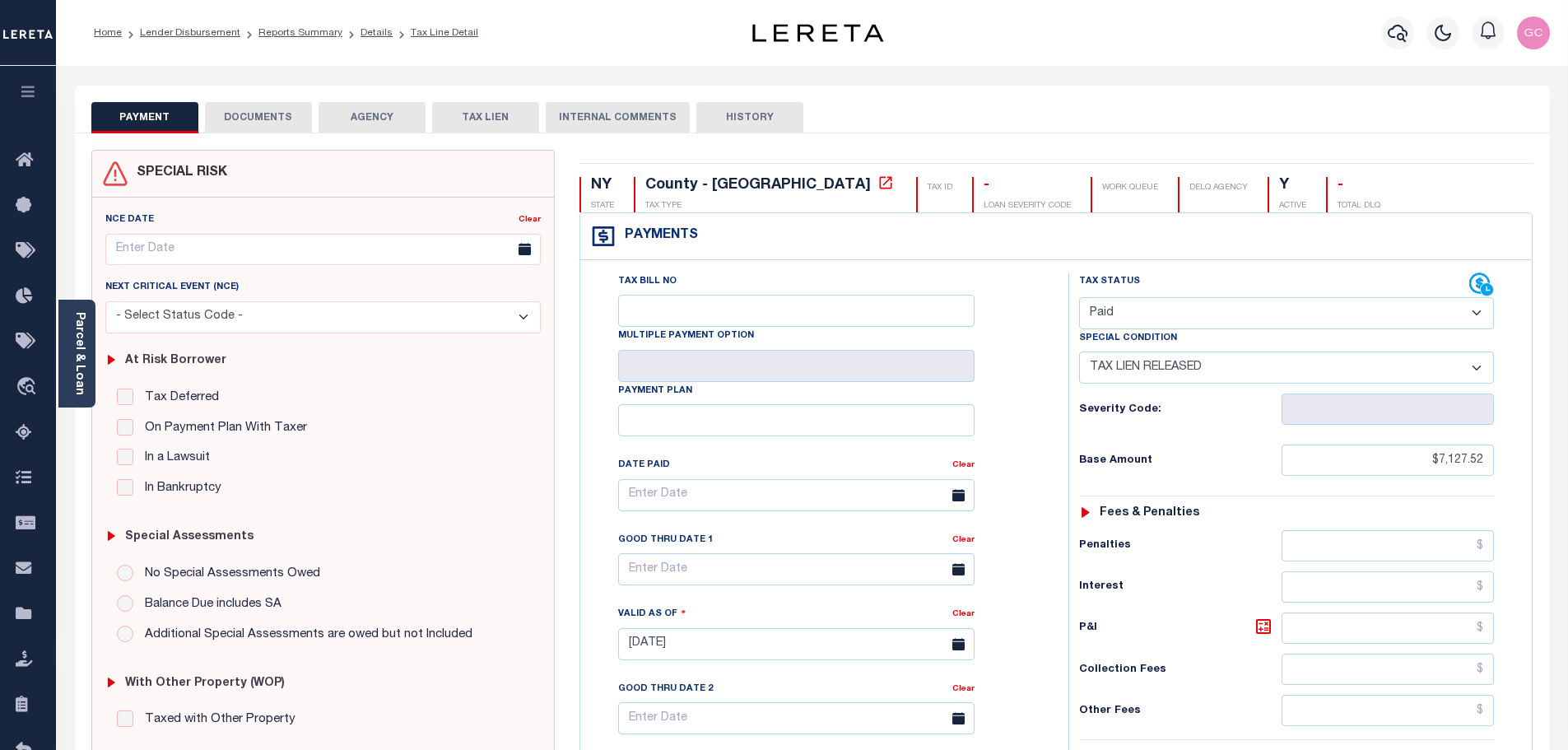
click at [432, 39] on li "Tax Line Detail" at bounding box center [435, 33] width 86 height 15
click at [432, 34] on link "Tax Line Detail" at bounding box center [444, 33] width 68 height 10
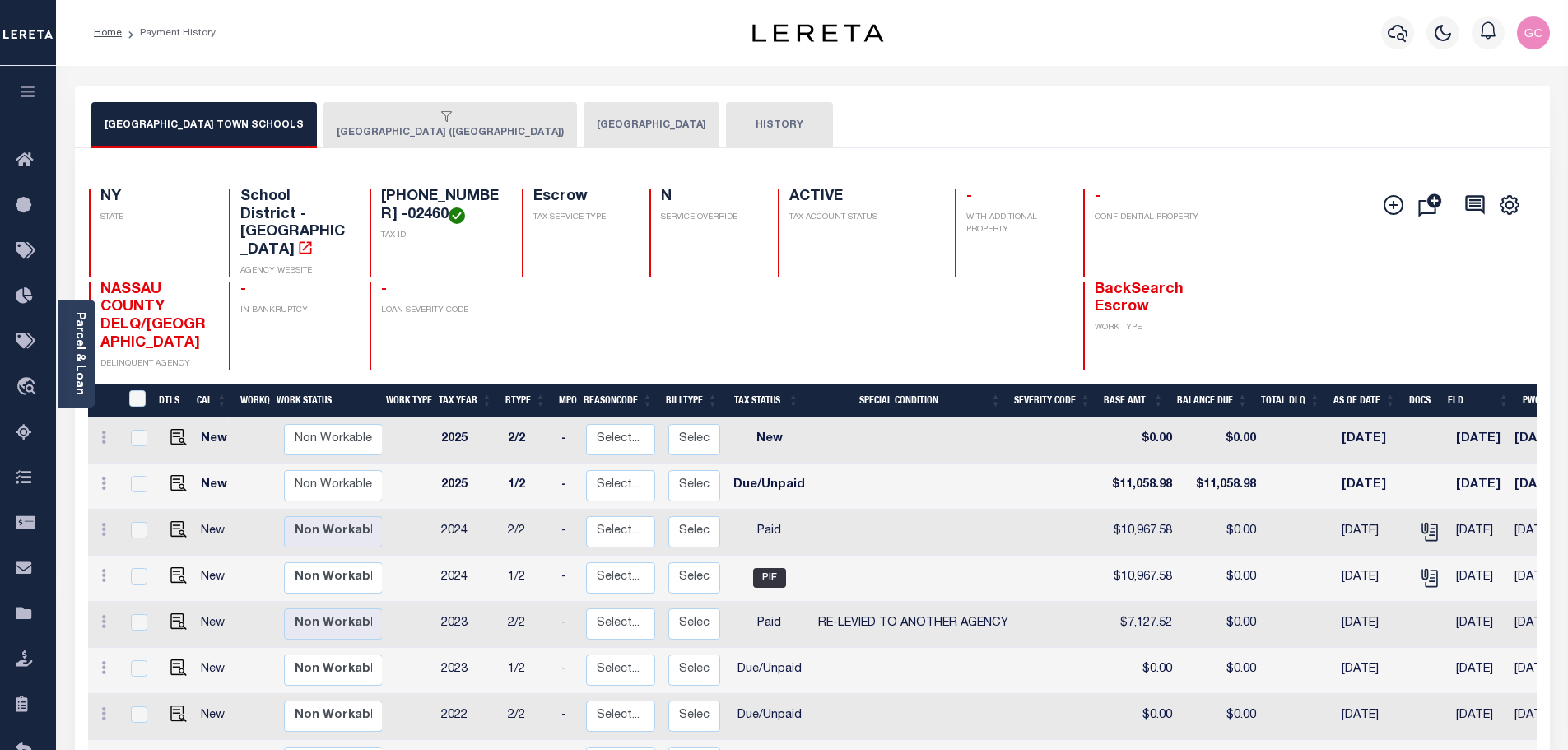
click at [726, 127] on button "HISTORY" at bounding box center [780, 125] width 107 height 46
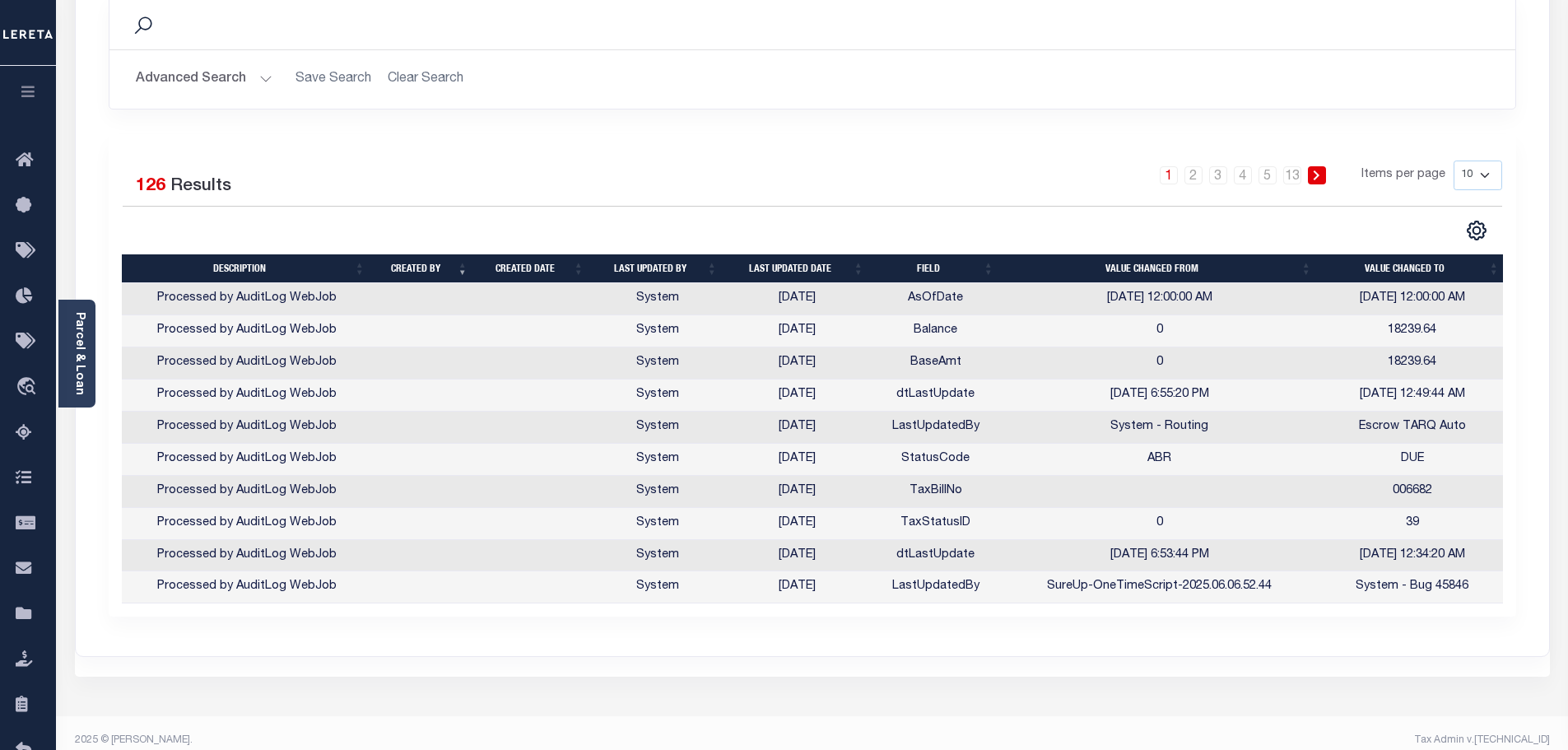
scroll to position [268, 0]
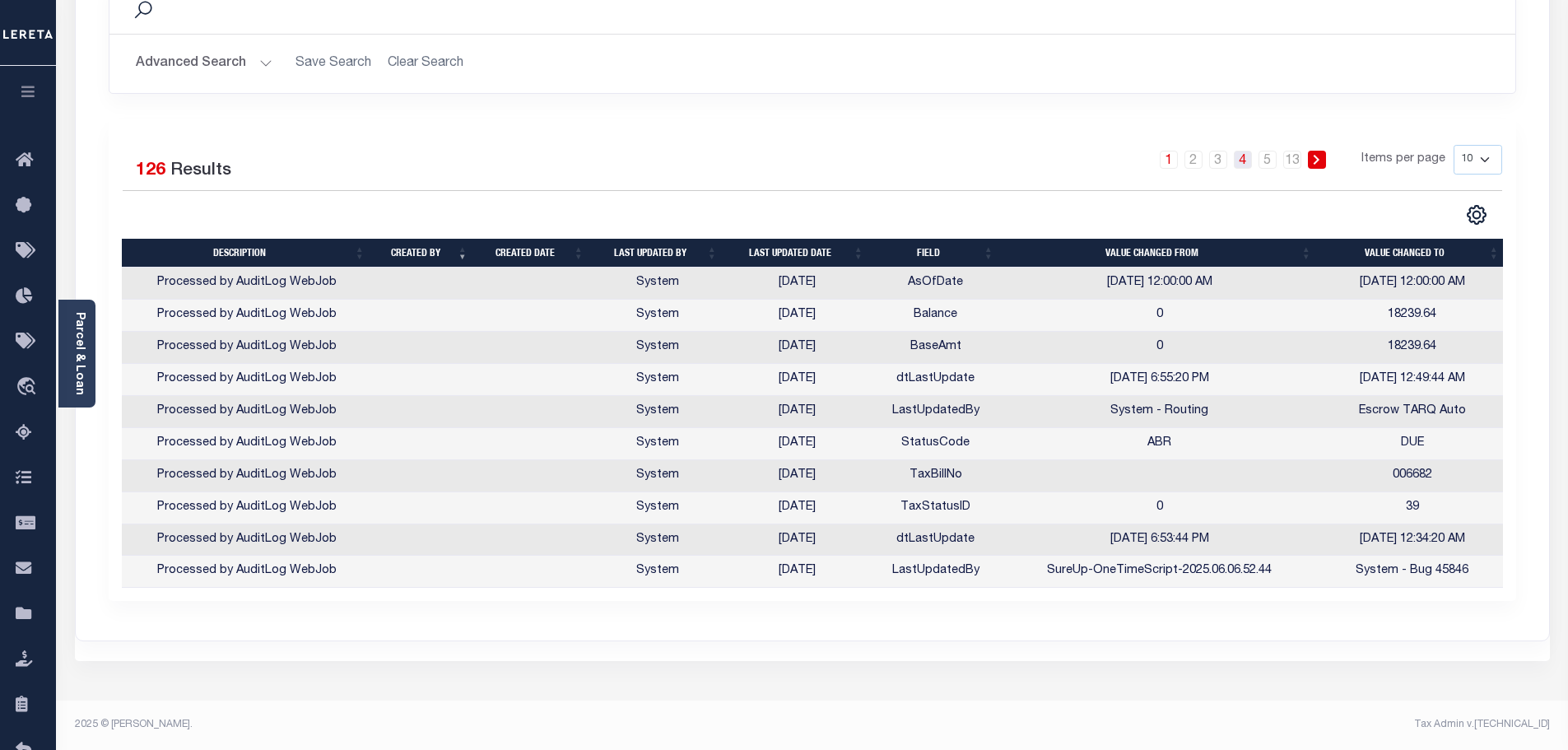
click at [1246, 165] on link "4" at bounding box center [1243, 160] width 18 height 18
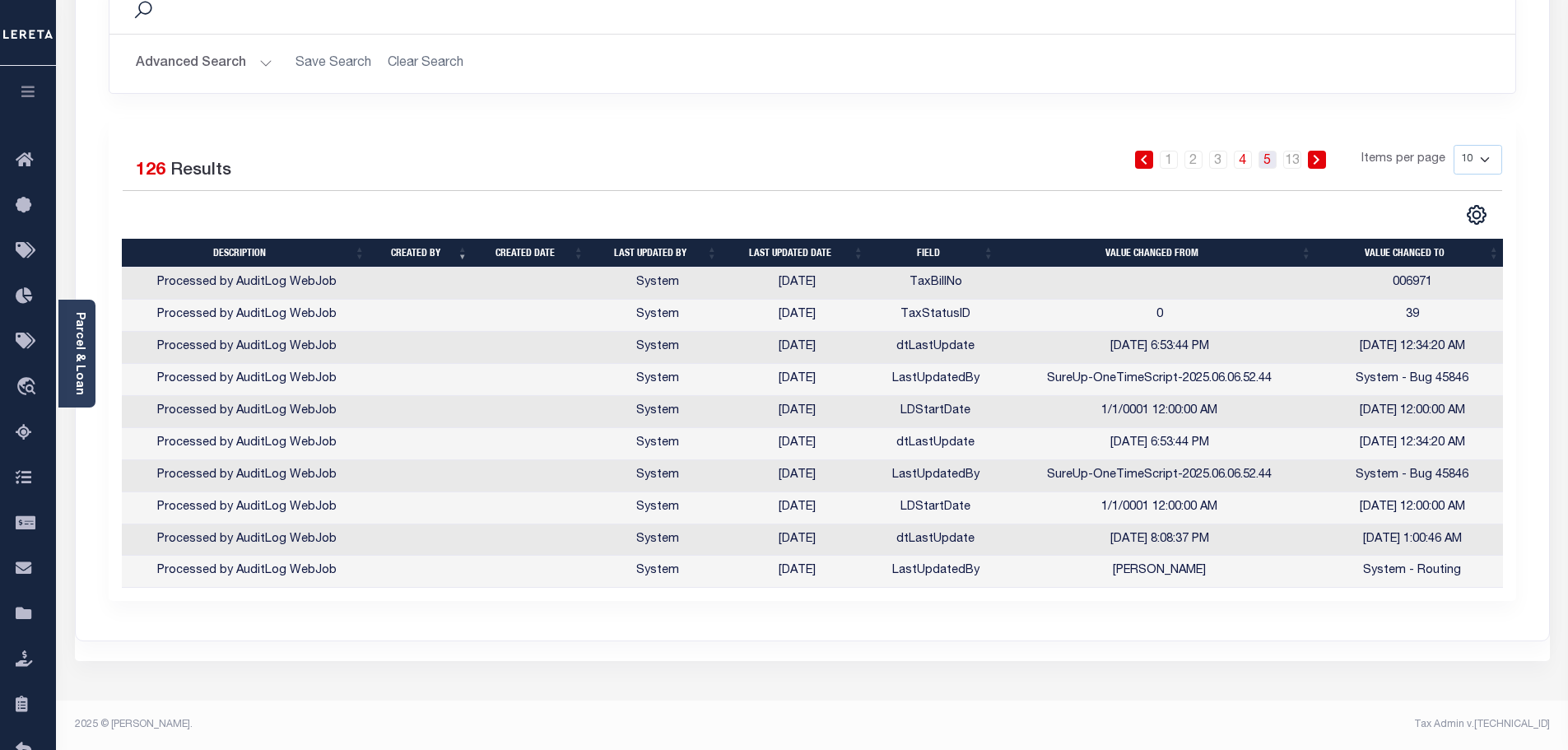
click at [1271, 152] on link "5" at bounding box center [1268, 160] width 18 height 18
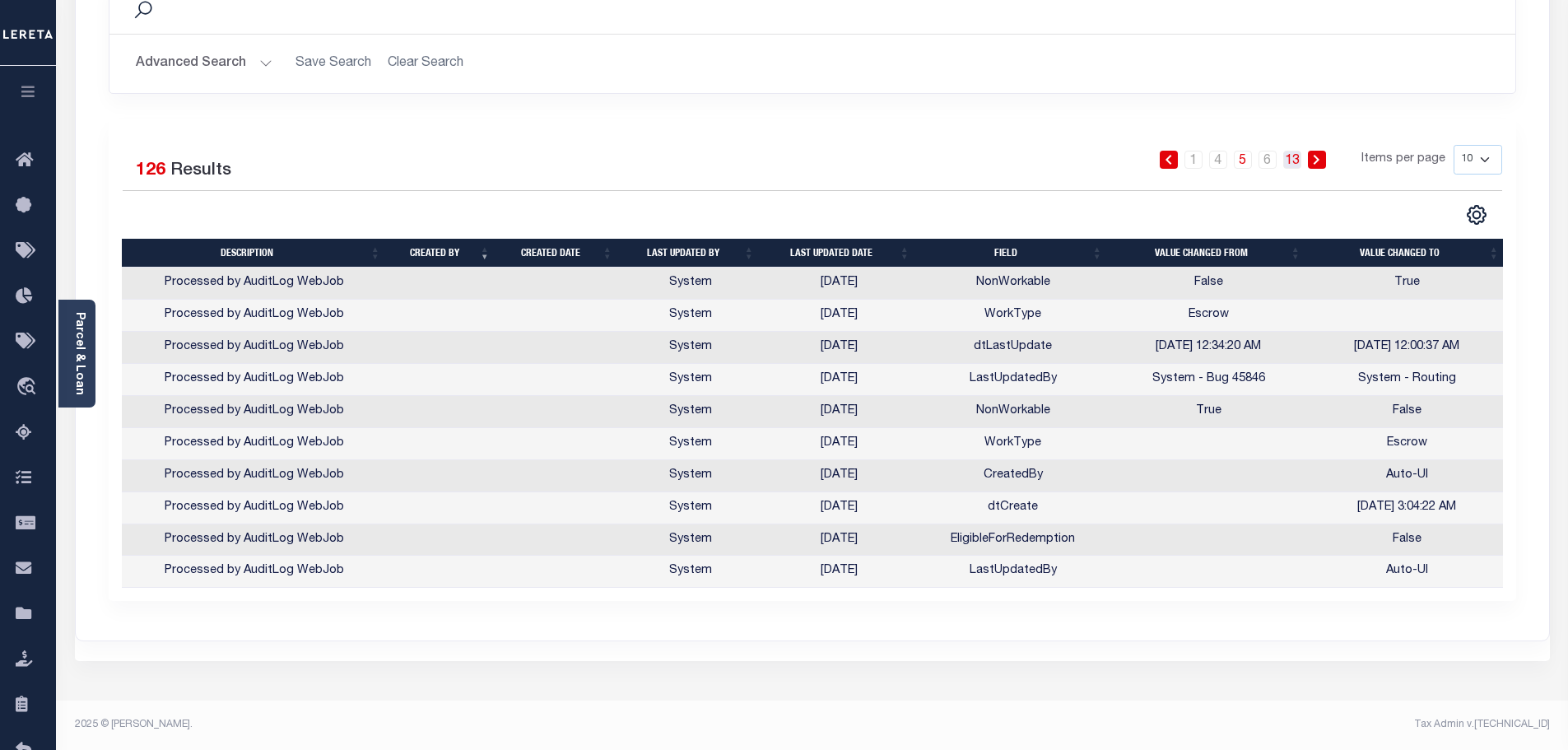
click at [1296, 159] on link "13" at bounding box center [1293, 160] width 18 height 18
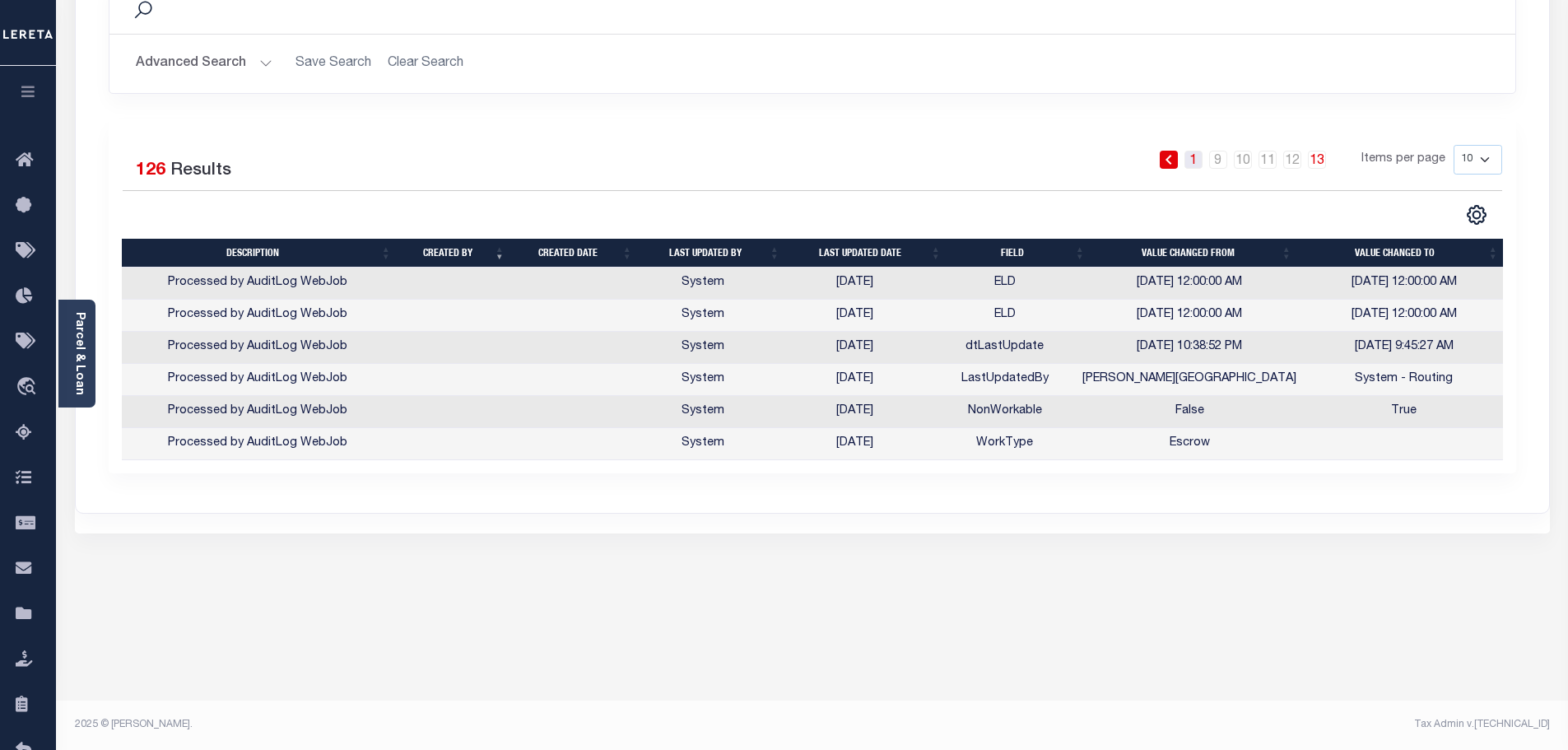
click at [1196, 155] on link "1" at bounding box center [1194, 160] width 18 height 18
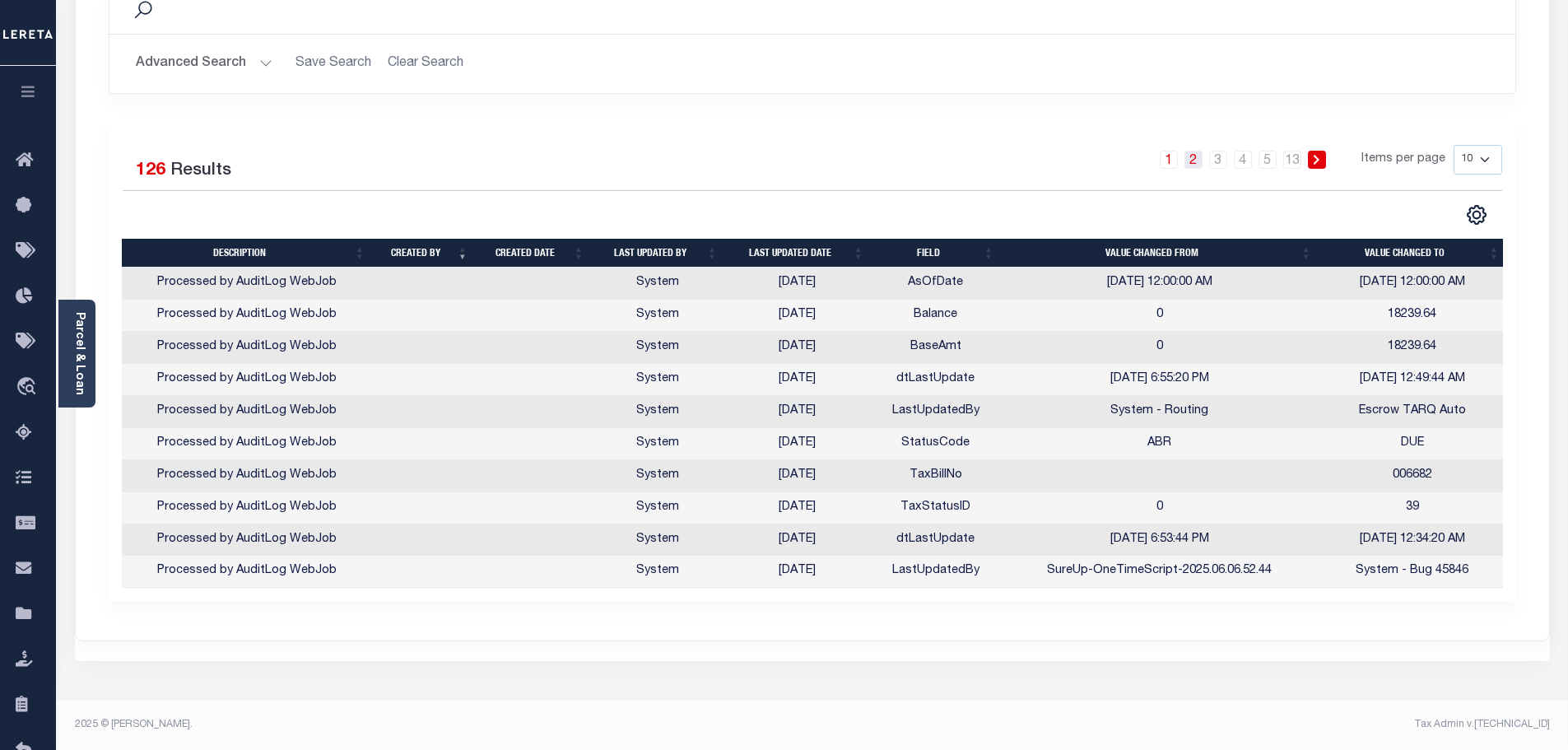
click at [1200, 158] on link "2" at bounding box center [1194, 160] width 18 height 18
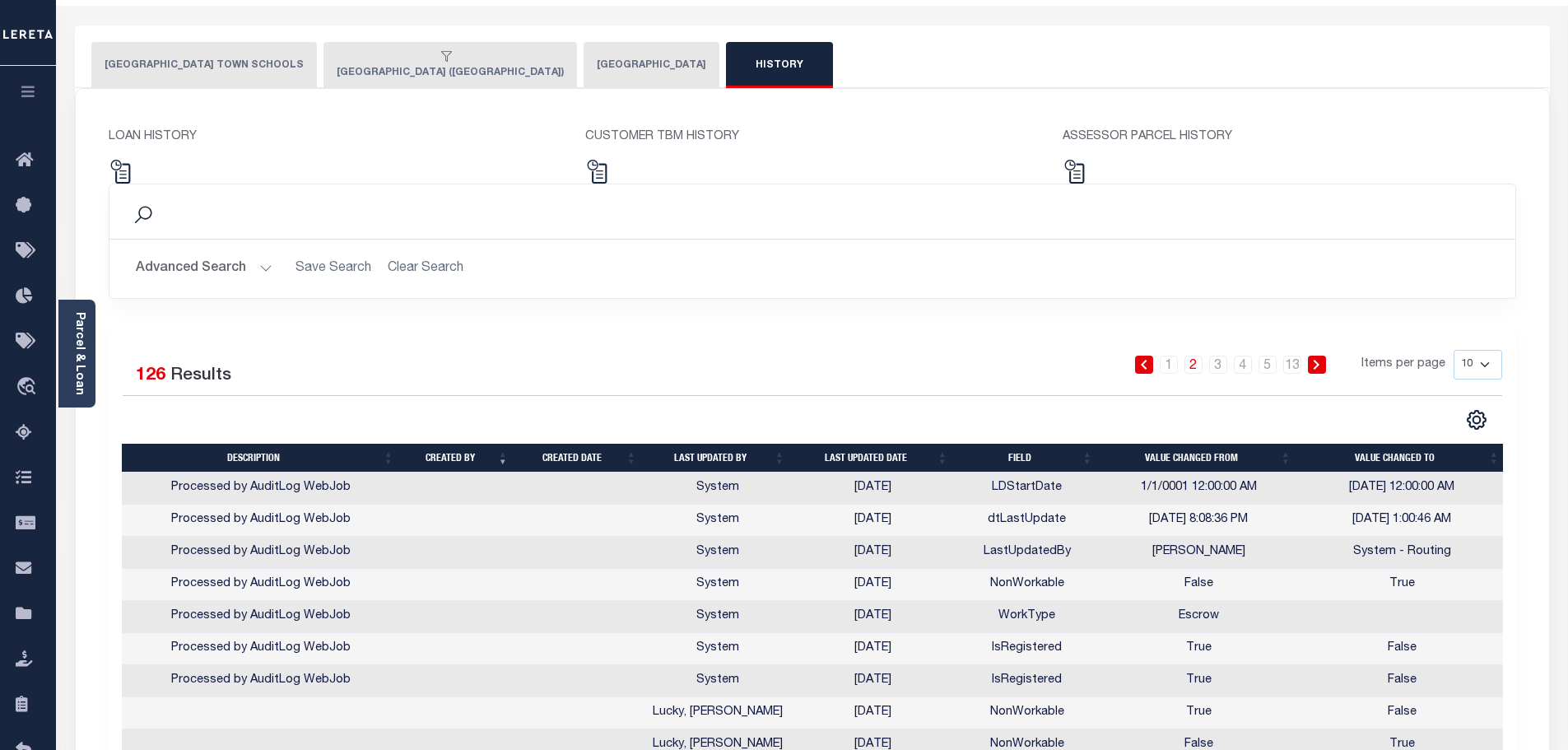
scroll to position [0, 0]
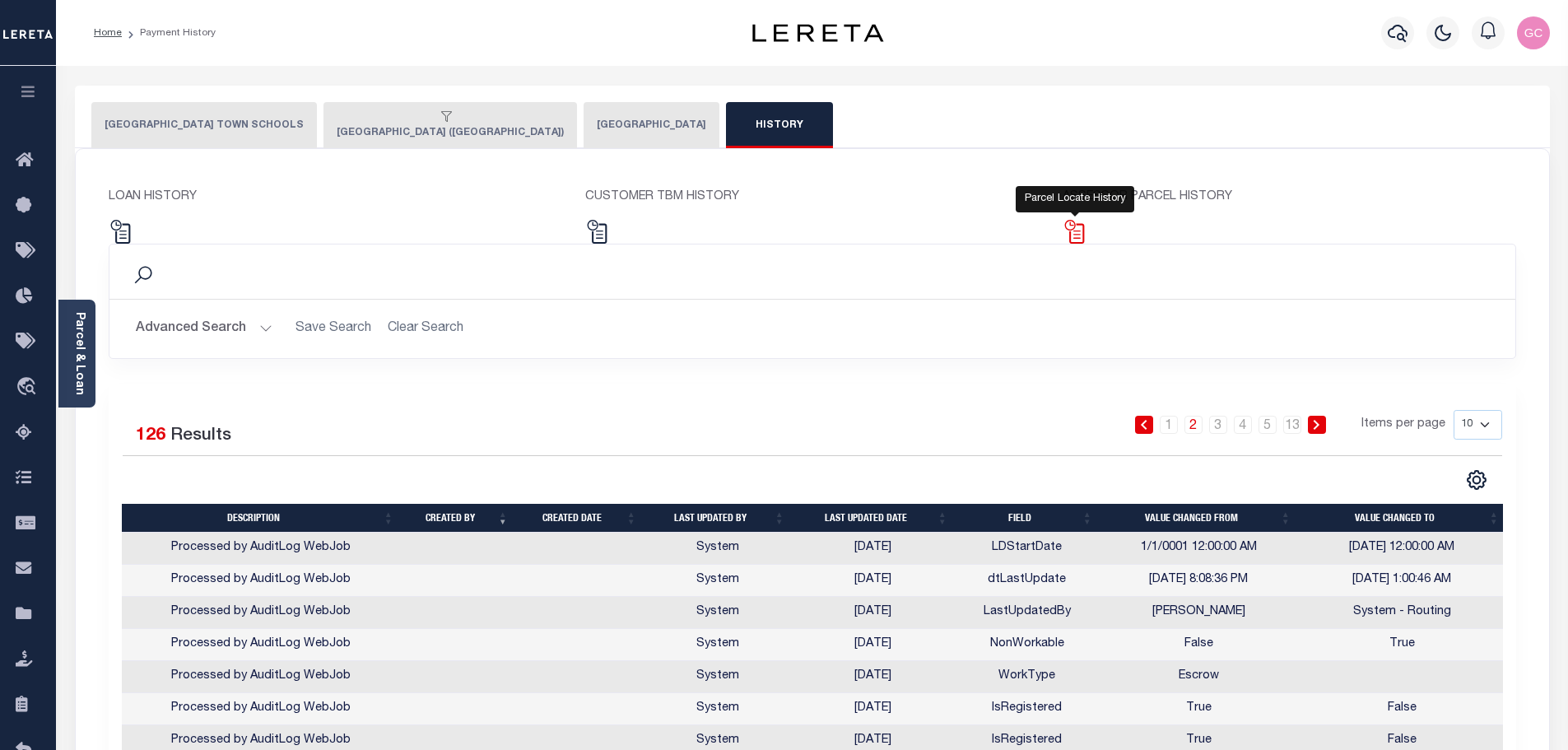
click at [1064, 231] on img at bounding box center [1074, 232] width 24 height 24
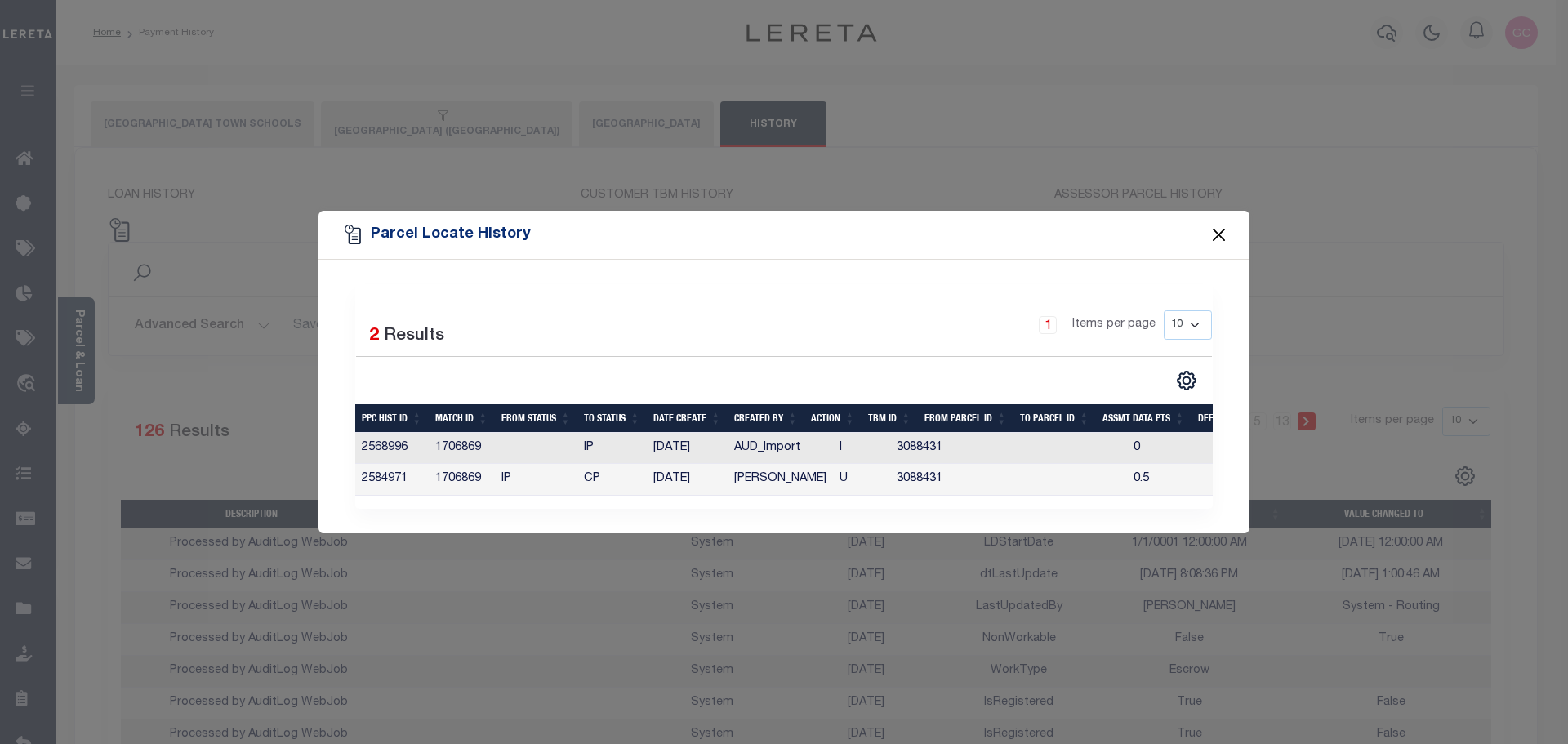
click at [1227, 229] on button "Close" at bounding box center [1220, 235] width 21 height 21
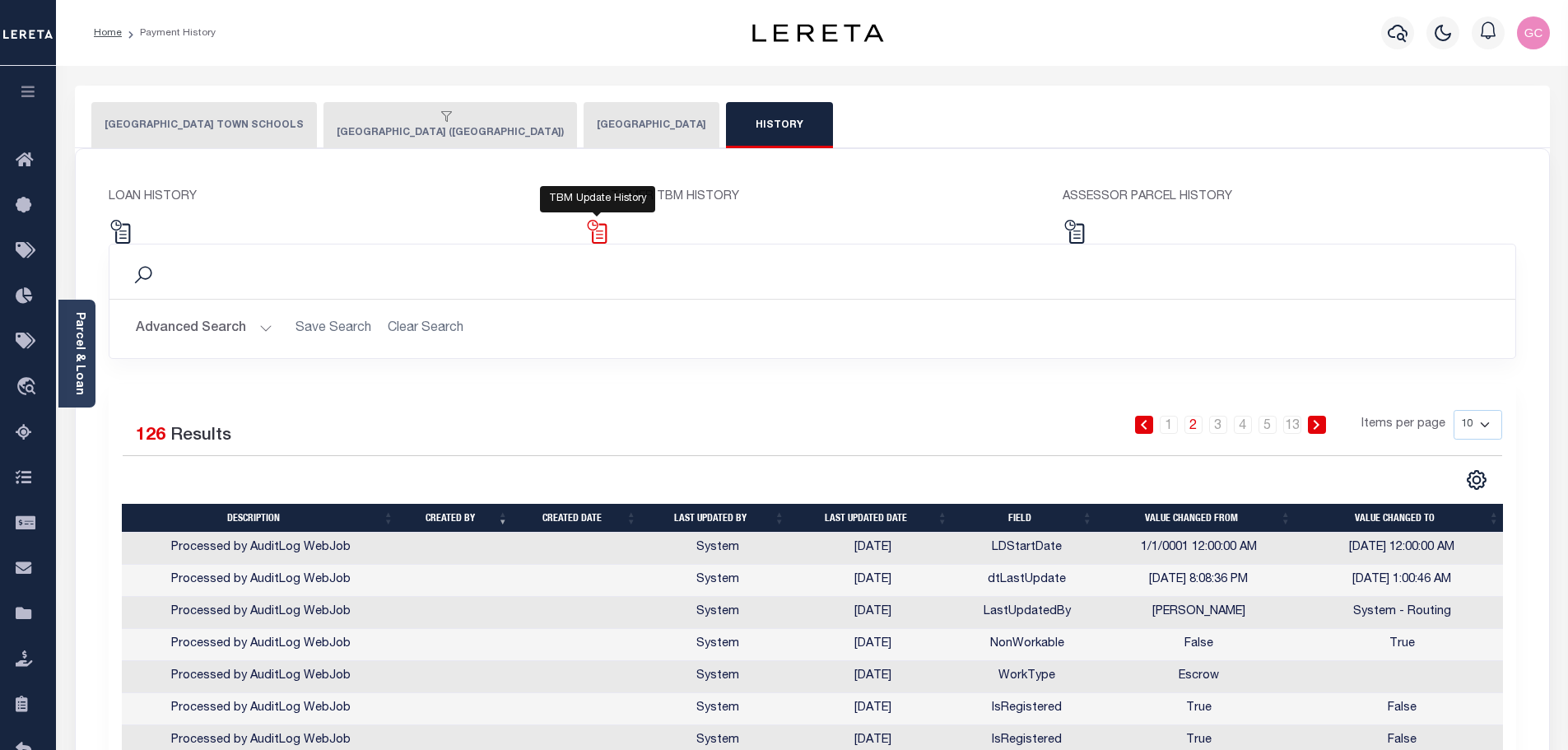
click at [603, 231] on img at bounding box center [597, 232] width 24 height 24
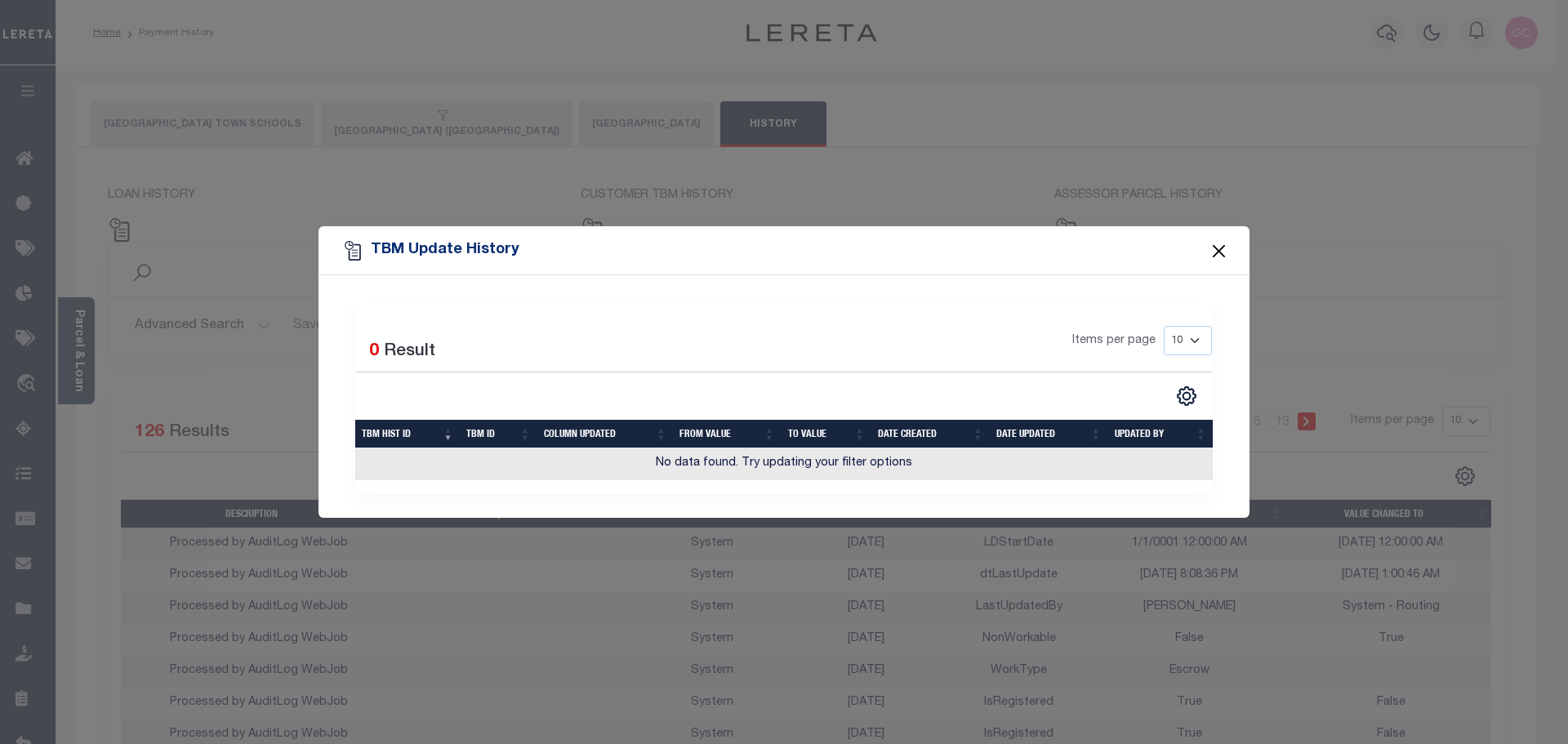
click at [1212, 248] on button "Close" at bounding box center [1220, 251] width 21 height 21
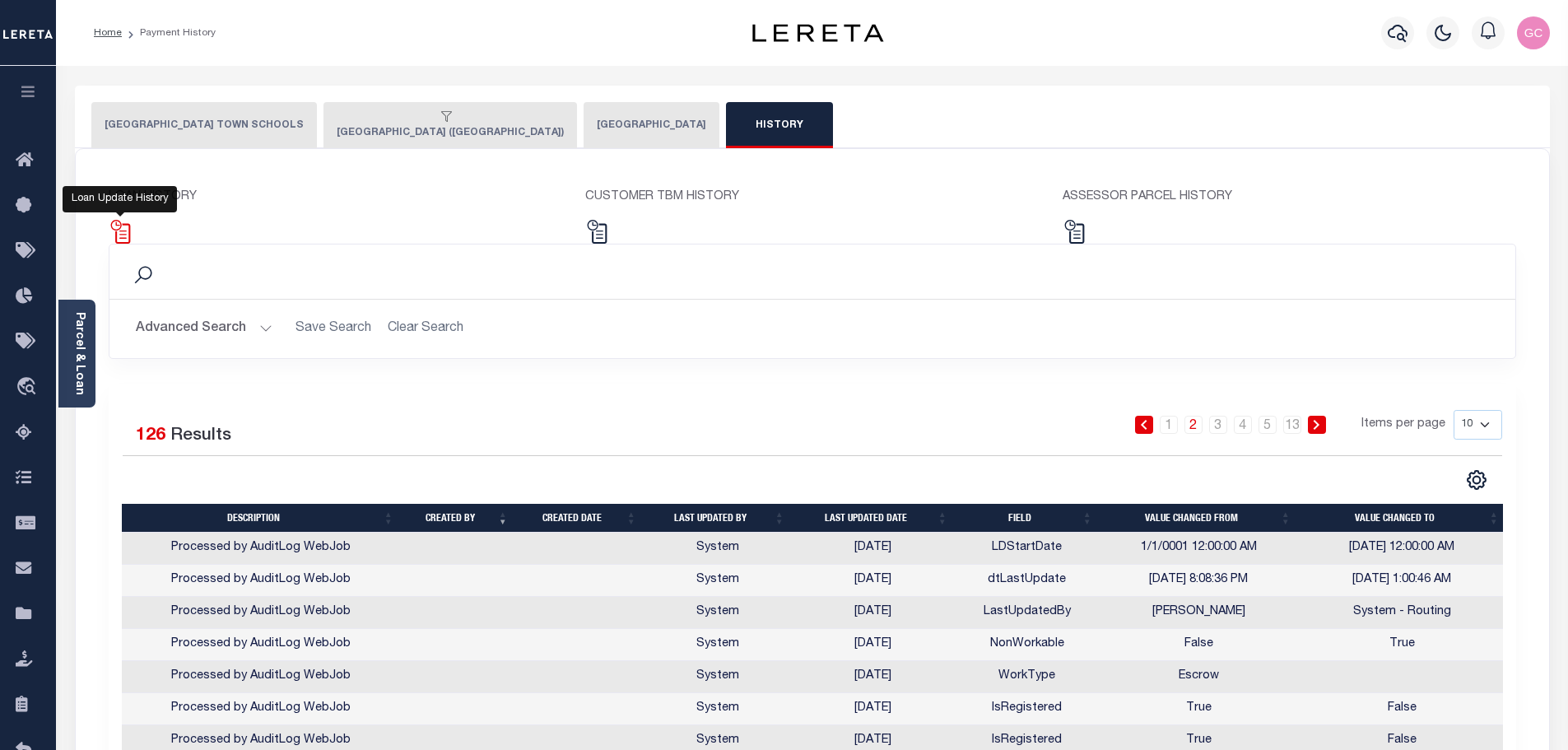
click at [122, 237] on img at bounding box center [120, 232] width 24 height 24
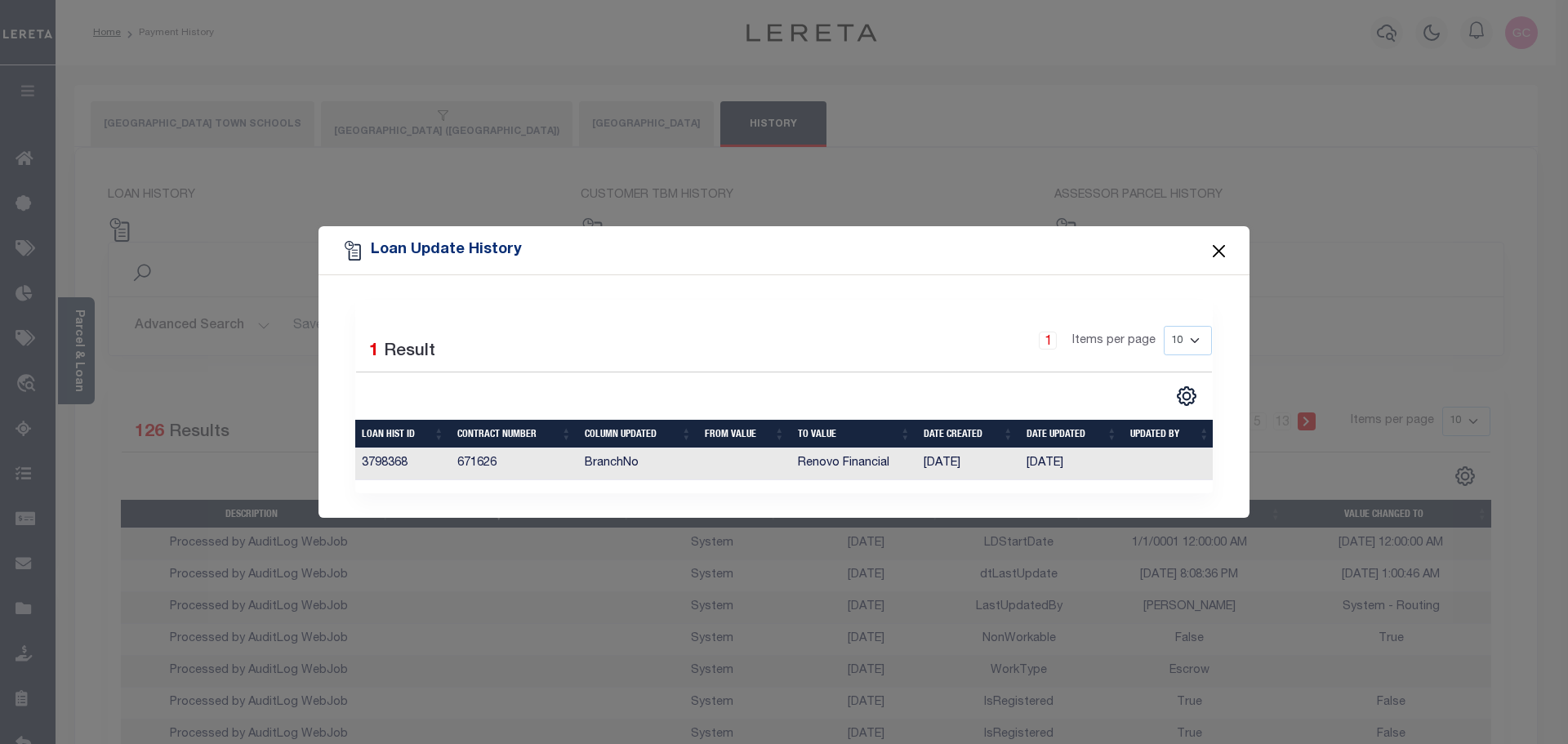
click at [1228, 242] on button "Close" at bounding box center [1220, 251] width 21 height 21
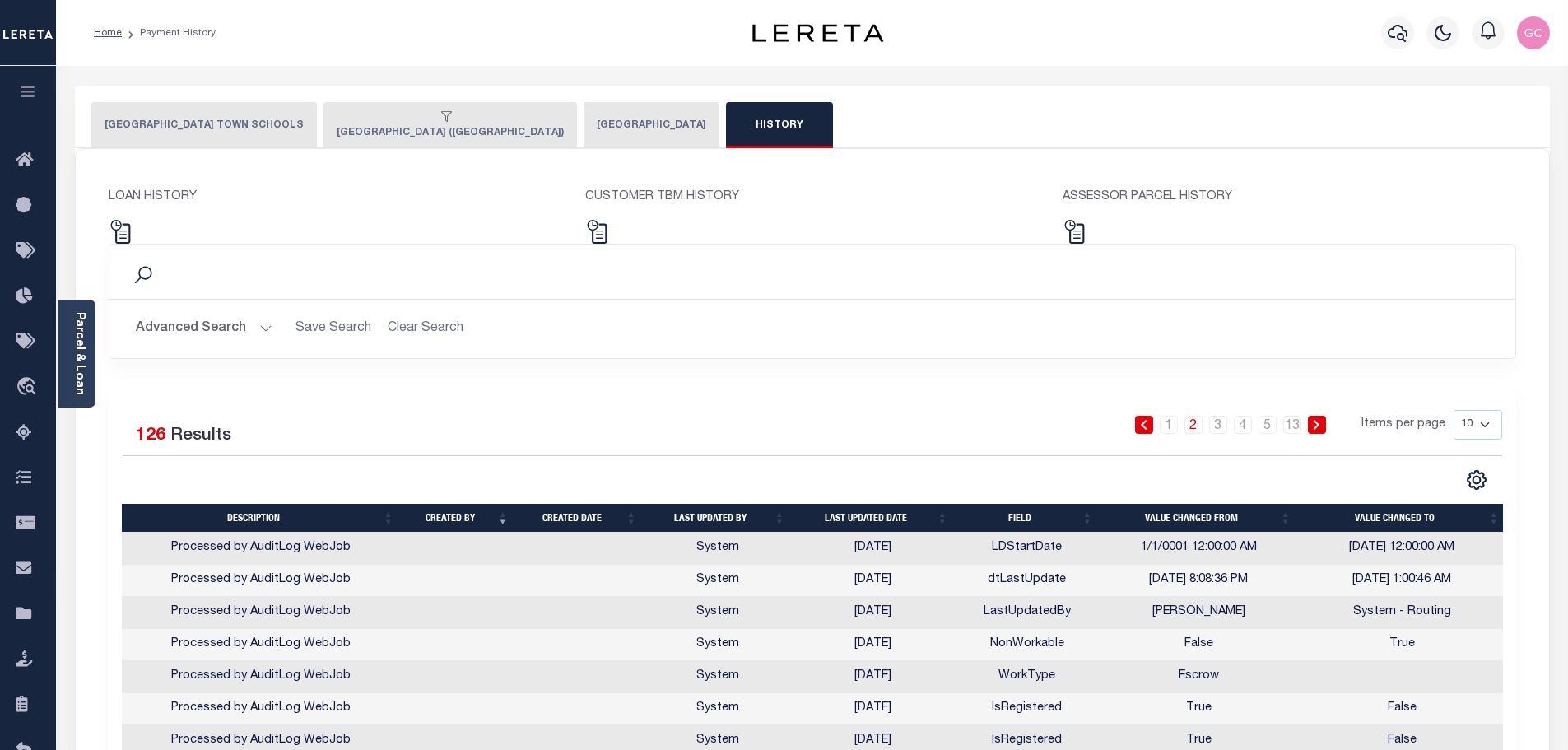
click at [584, 124] on button "LONG BEACH CITY" at bounding box center [651, 125] width 136 height 46
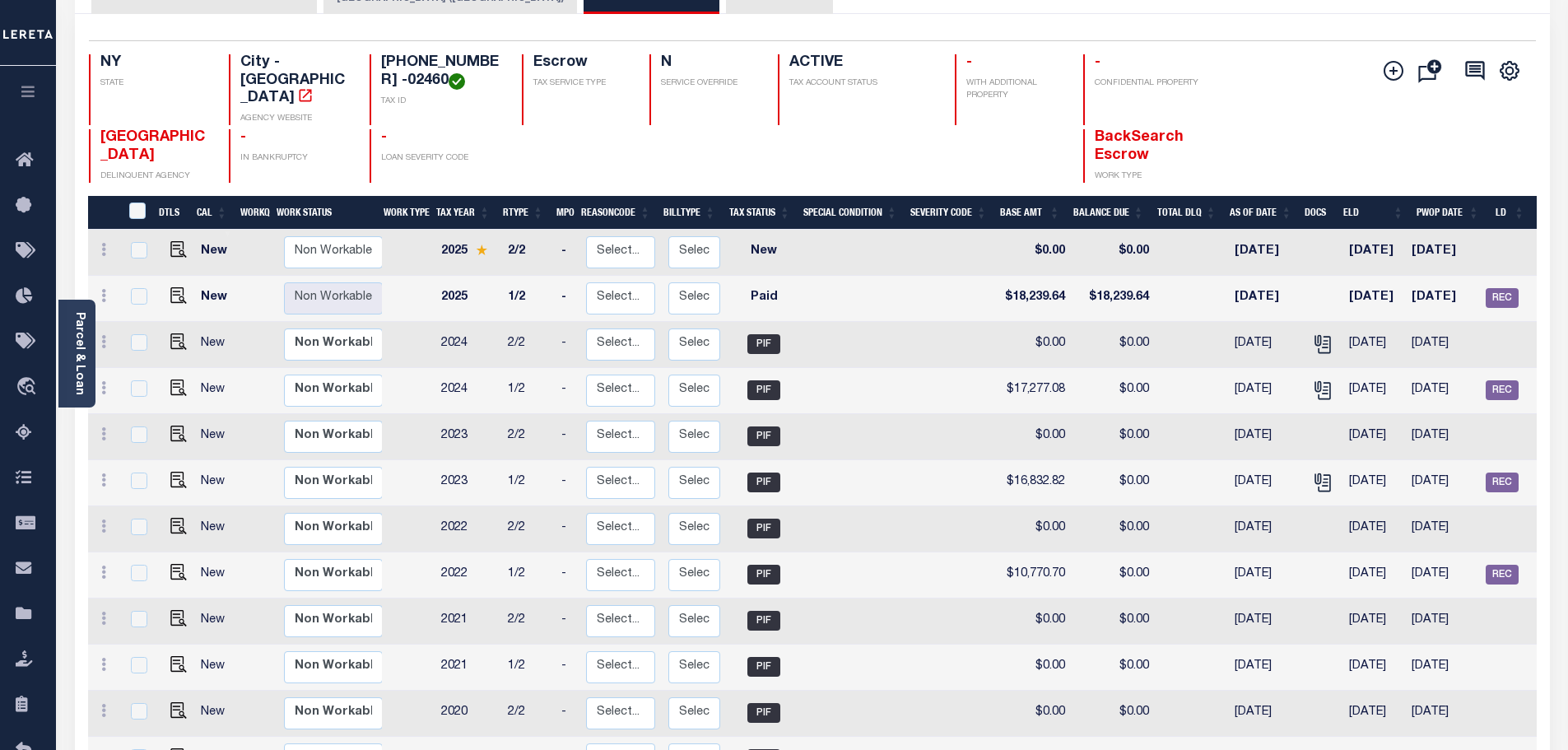
scroll to position [82, 0]
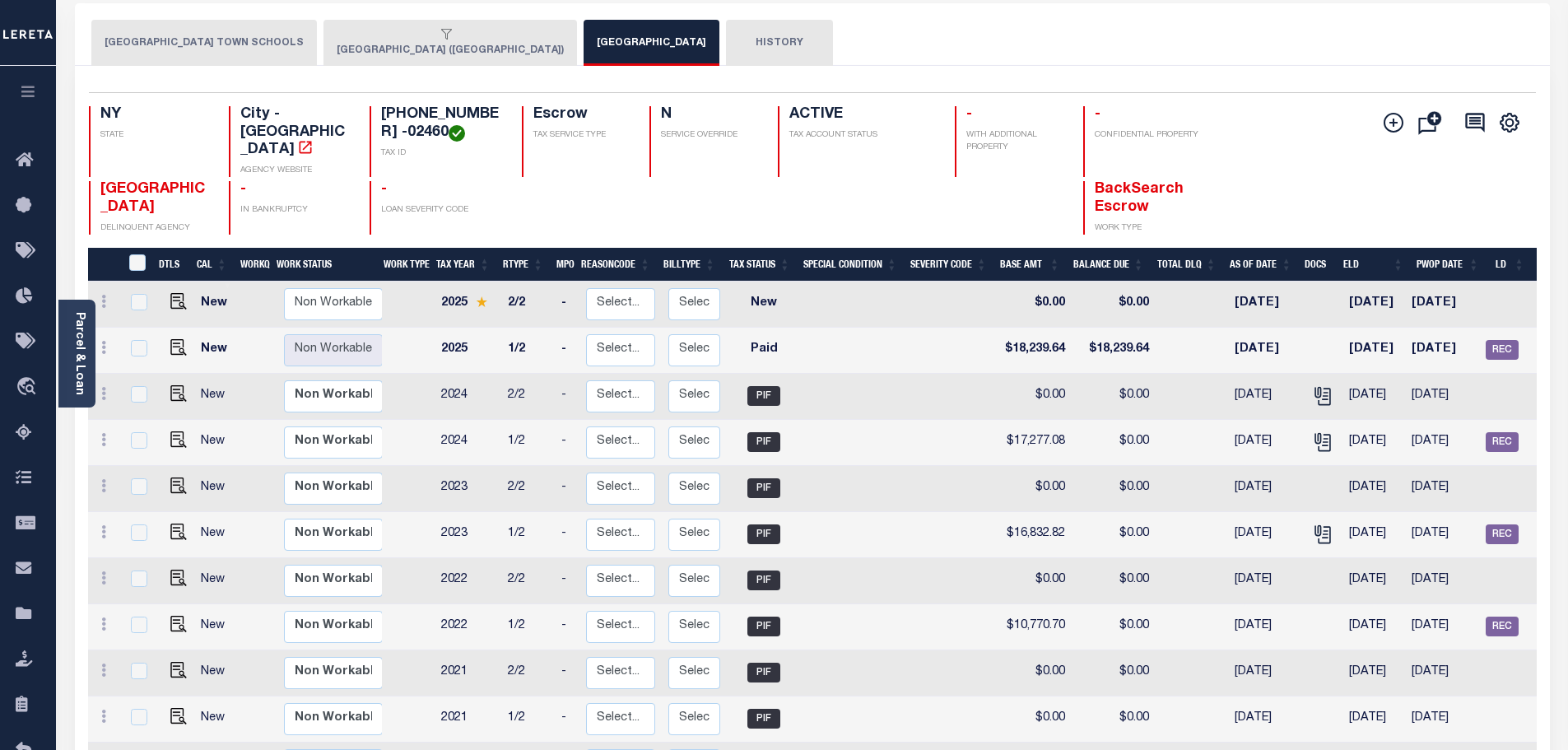
click at [404, 47] on button "LONG BEACH CITY (NASSAU COUNTY)" at bounding box center [450, 43] width 254 height 46
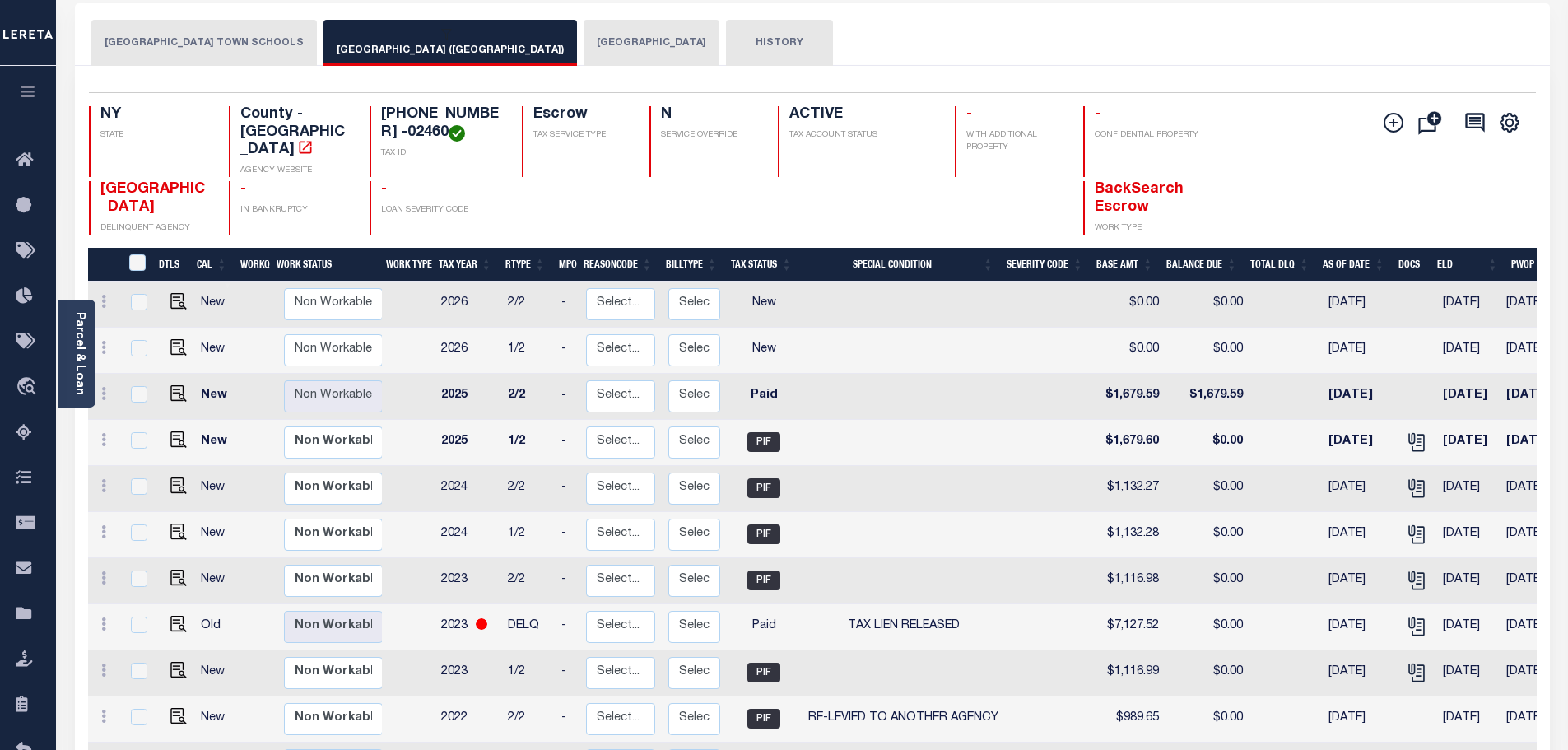
click at [179, 36] on button "HEMPSTEAD TOWN SCHOOLS" at bounding box center [204, 43] width 226 height 46
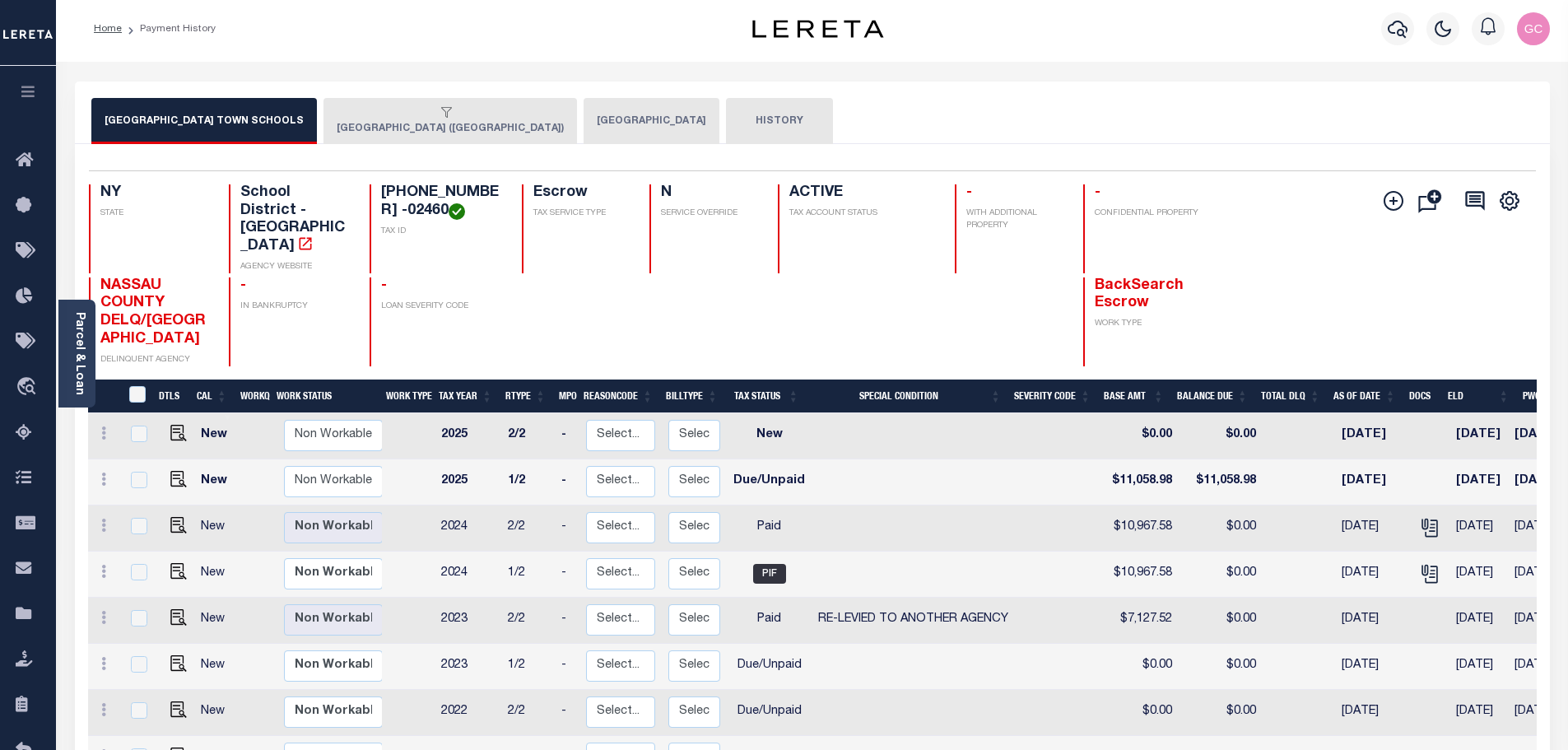
scroll to position [0, 0]
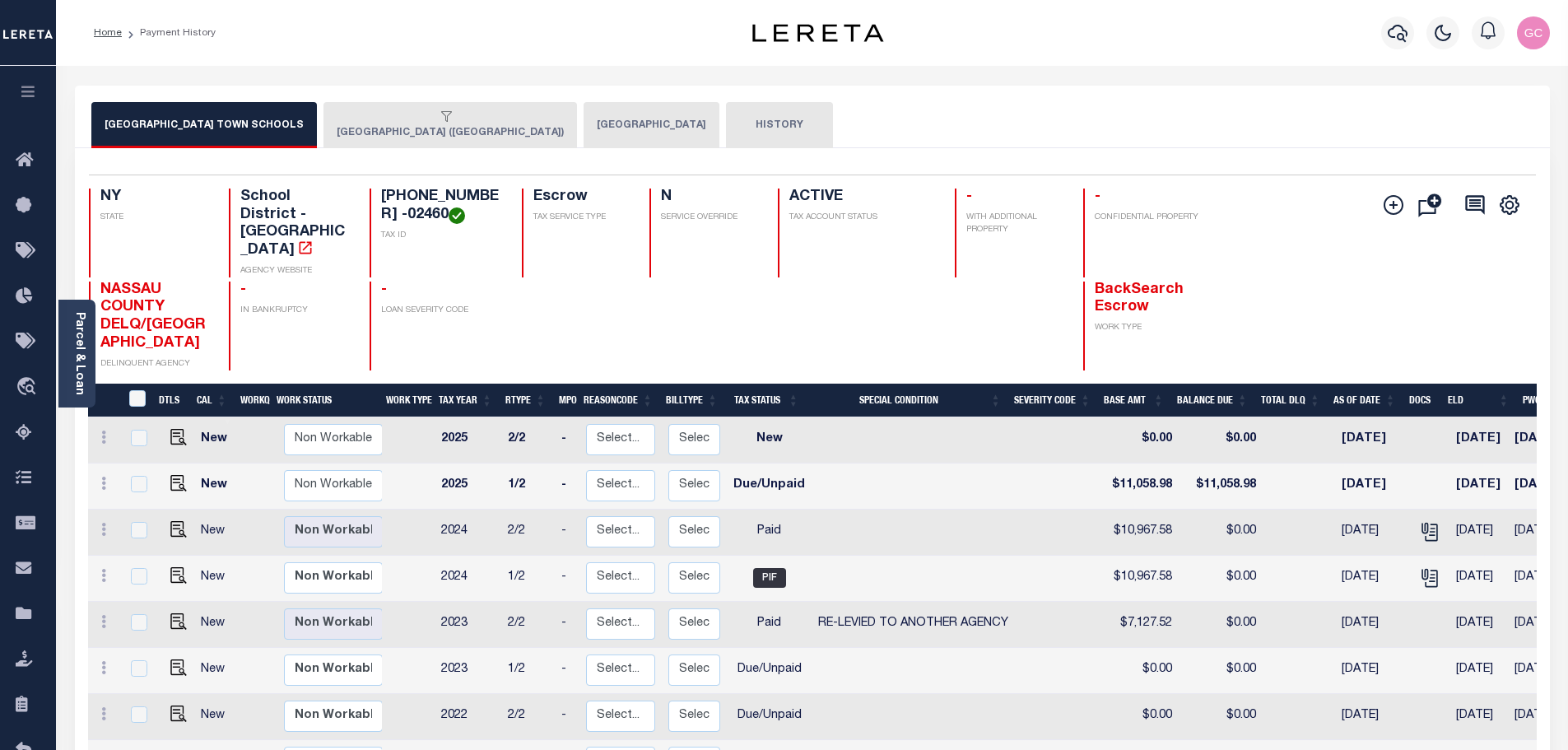
click at [351, 112] on div "button" at bounding box center [447, 118] width 221 height 15
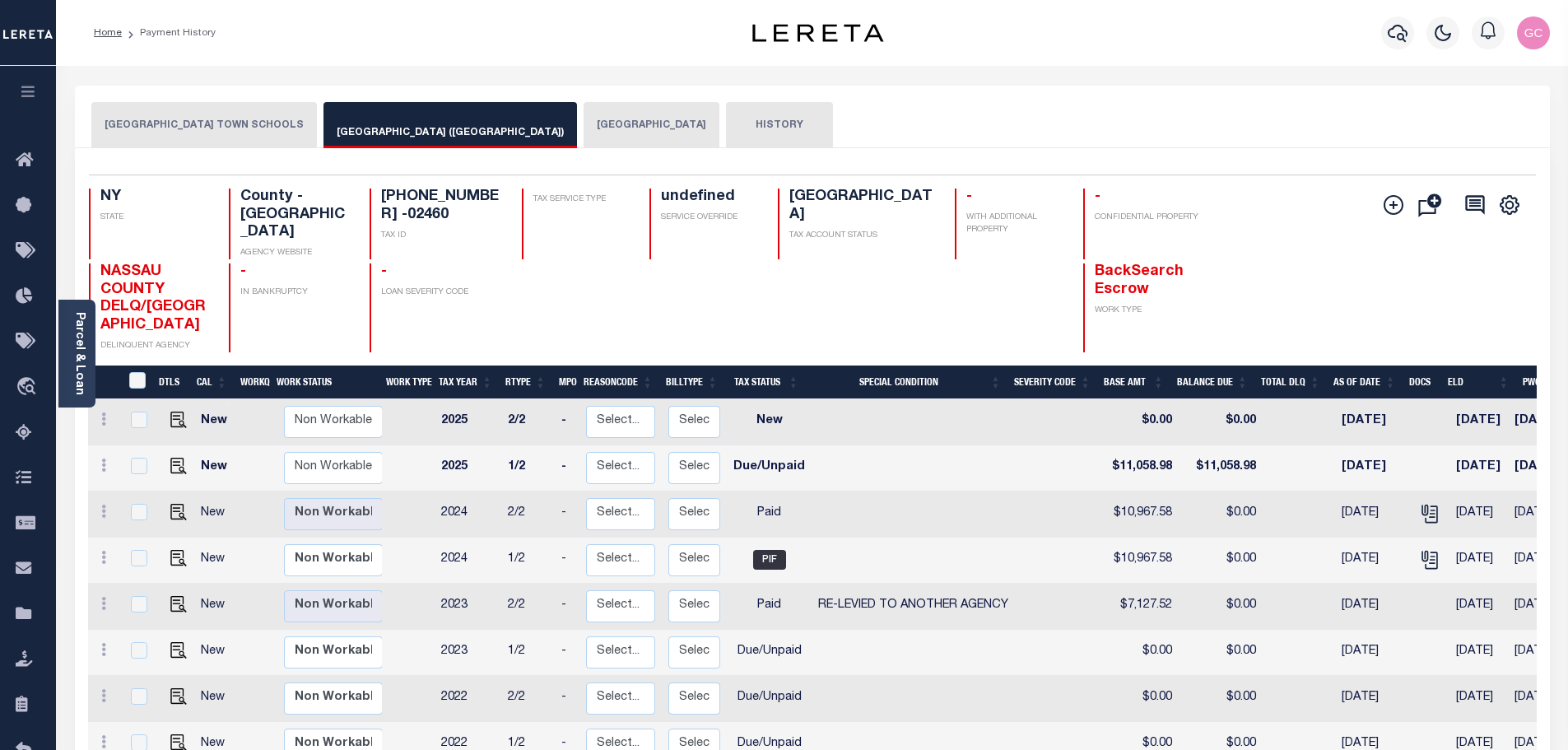
click at [411, 124] on div "button" at bounding box center [447, 118] width 221 height 15
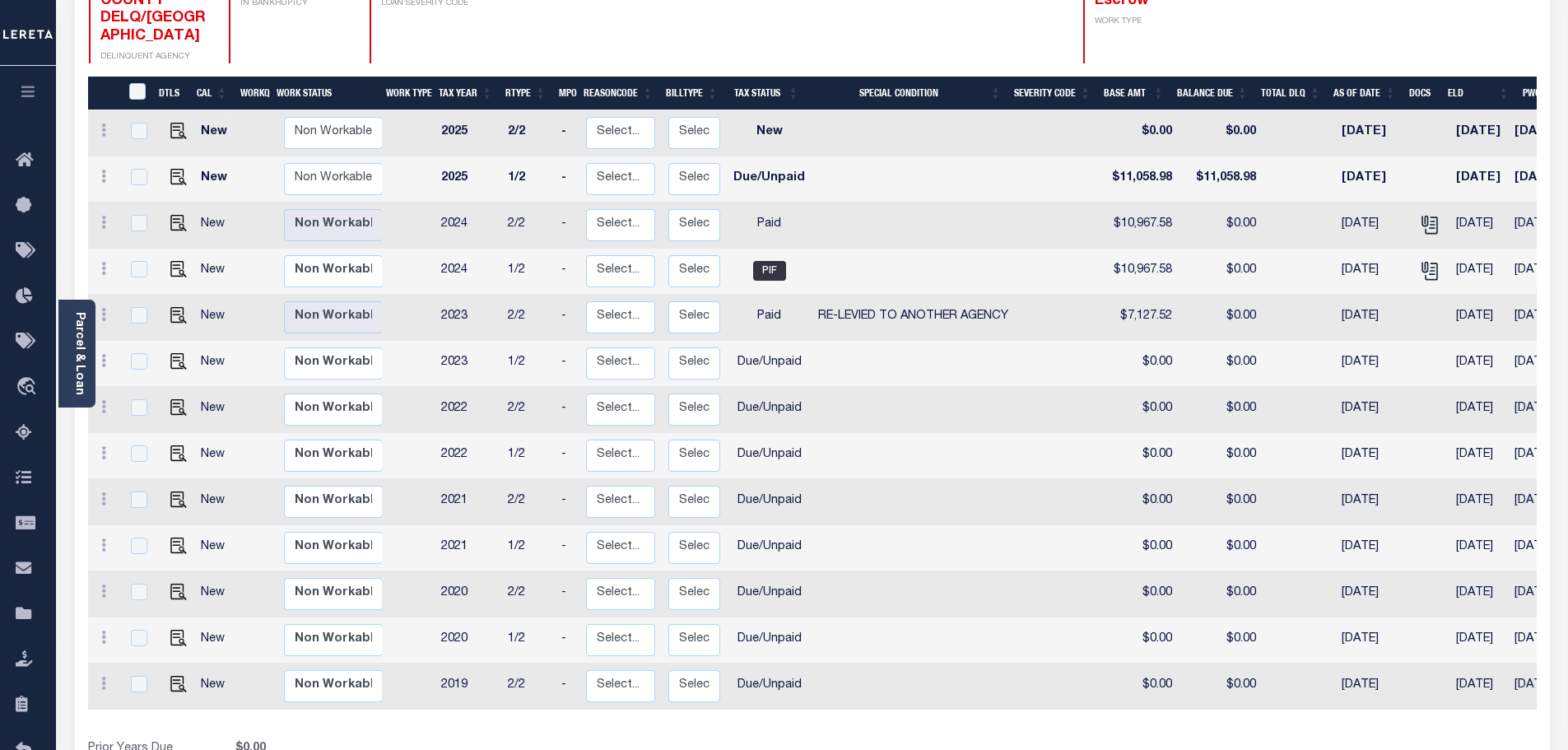
scroll to position [329, 0]
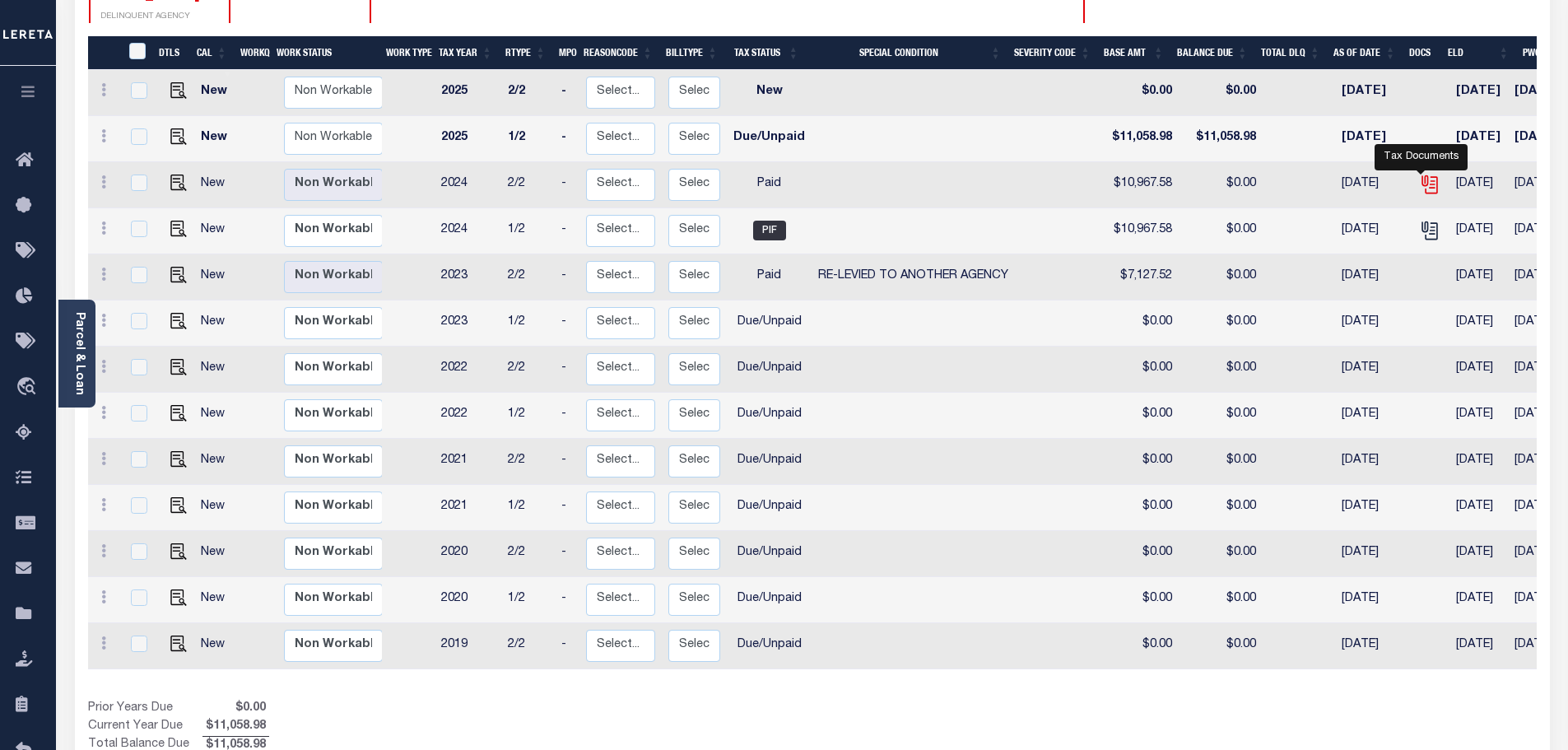
click at [1422, 174] on icon "" at bounding box center [1430, 185] width 21 height 21
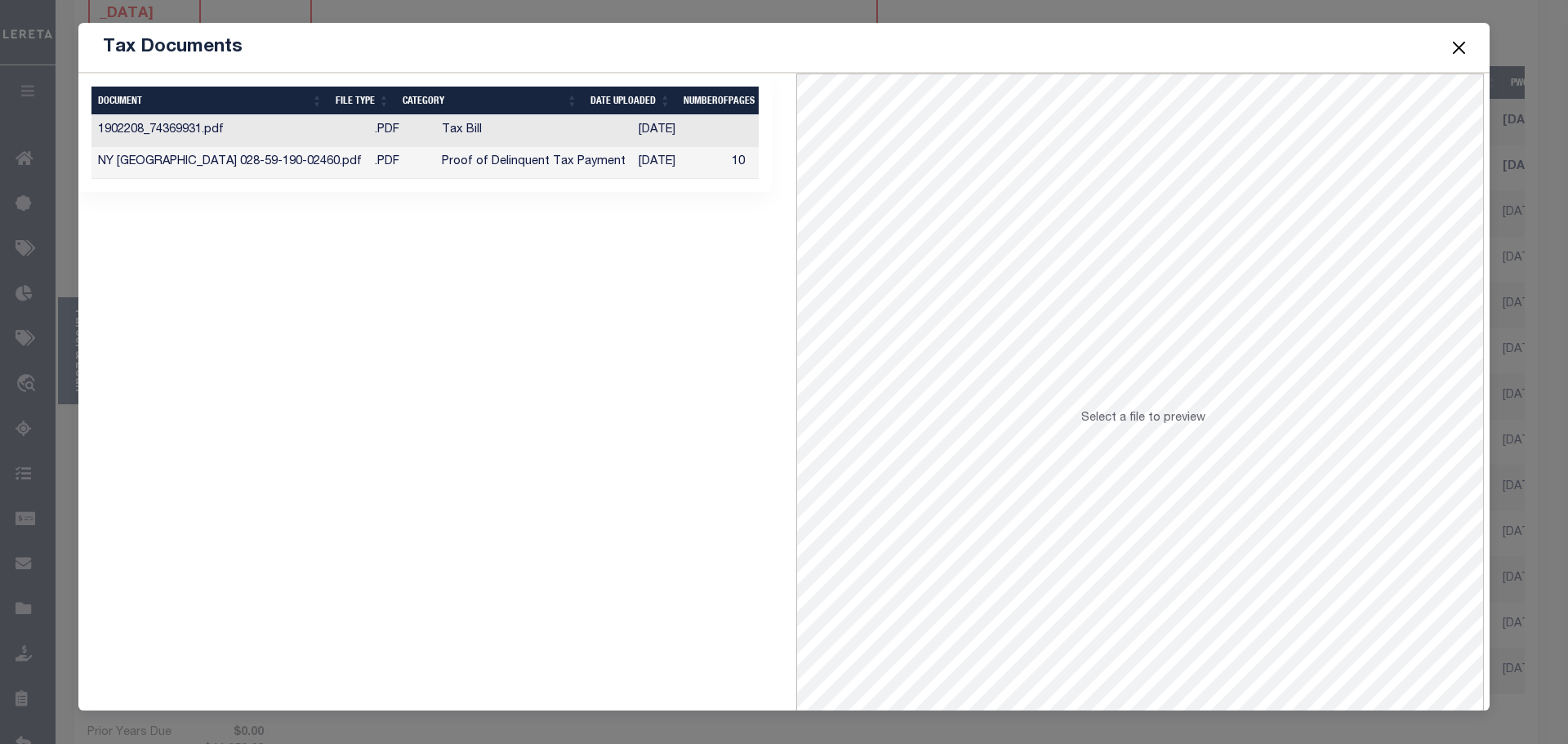
click at [632, 159] on td "[DATE]" at bounding box center [679, 163] width 93 height 32
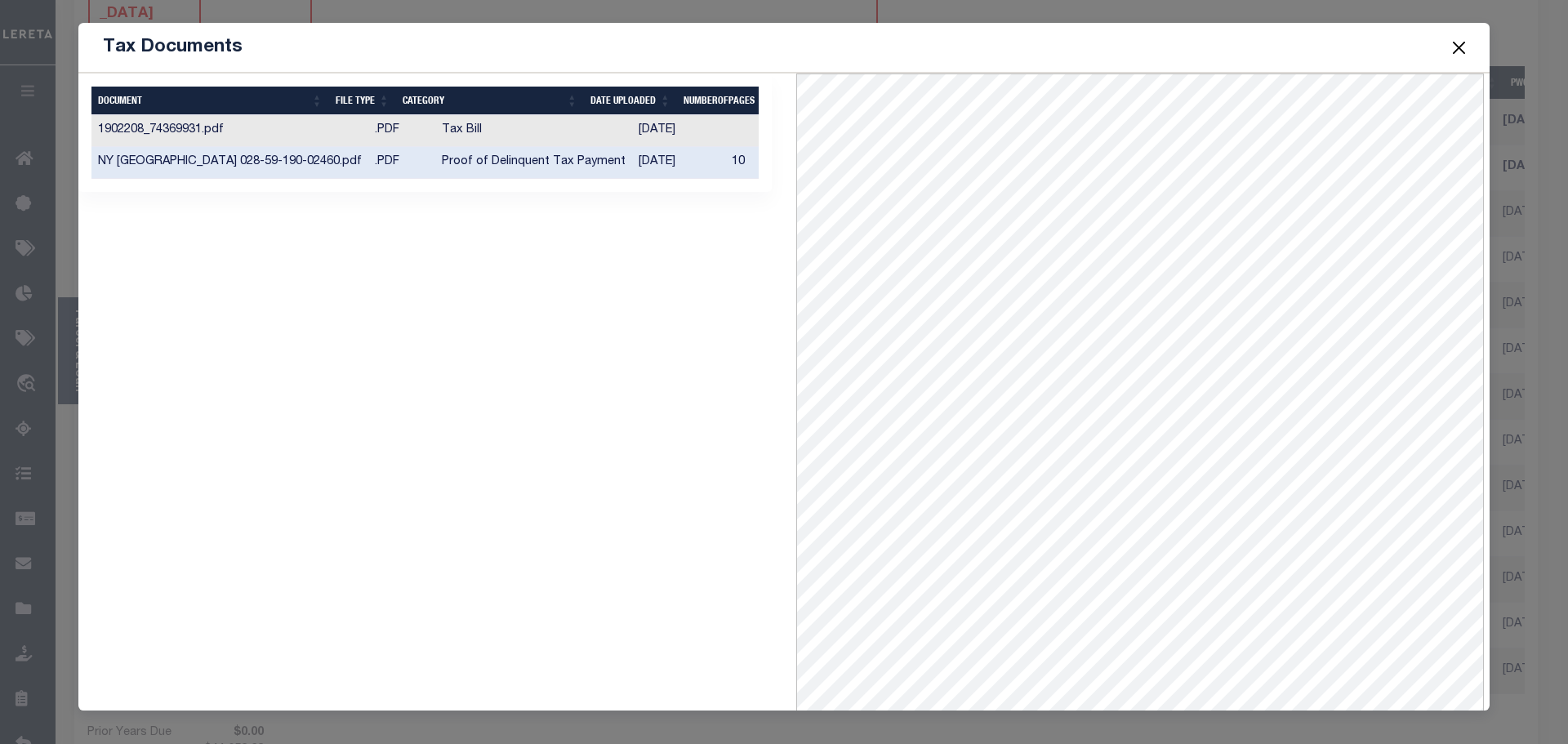
click at [632, 126] on td "04/18/2025" at bounding box center [679, 131] width 93 height 32
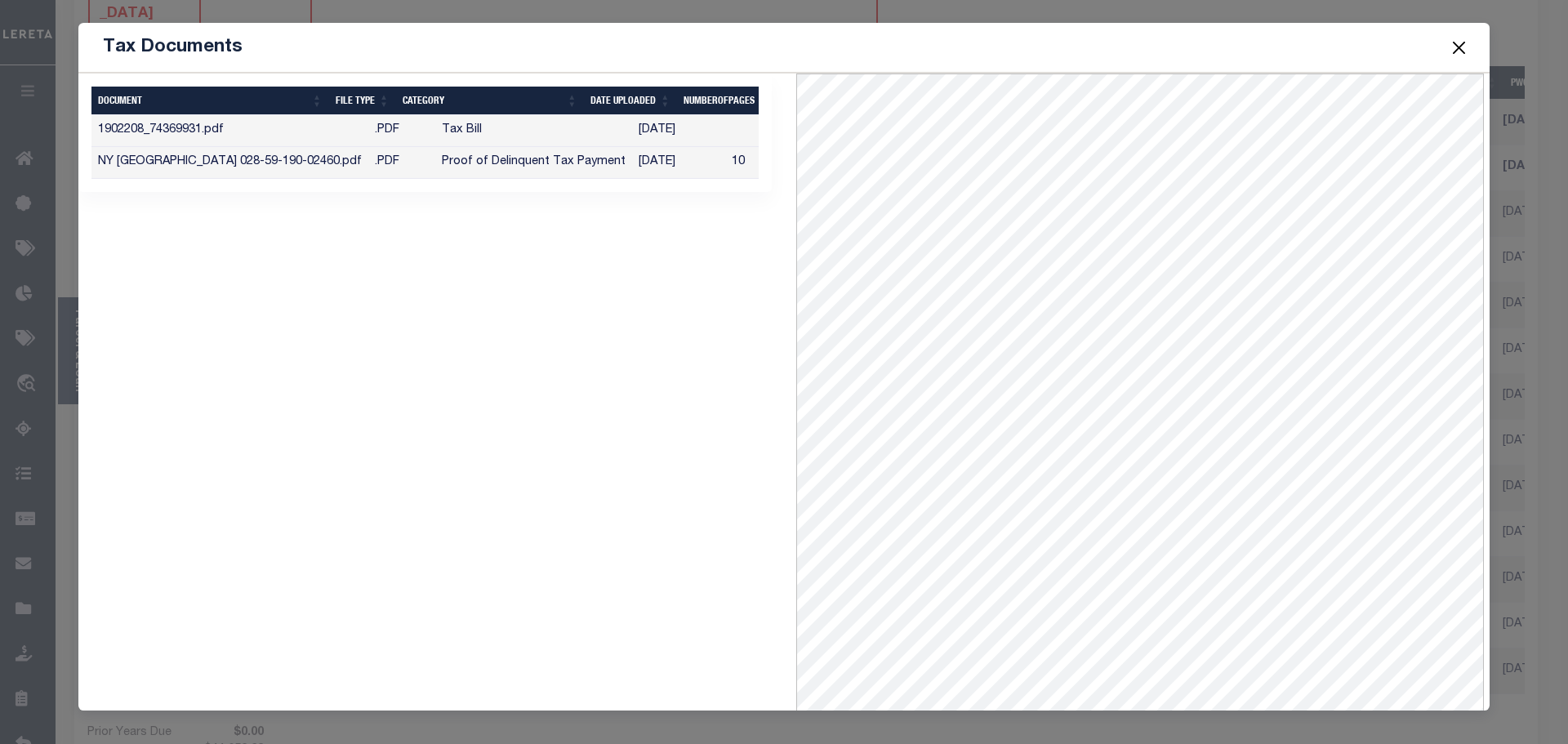
click at [1454, 43] on button "Close" at bounding box center [1459, 47] width 21 height 21
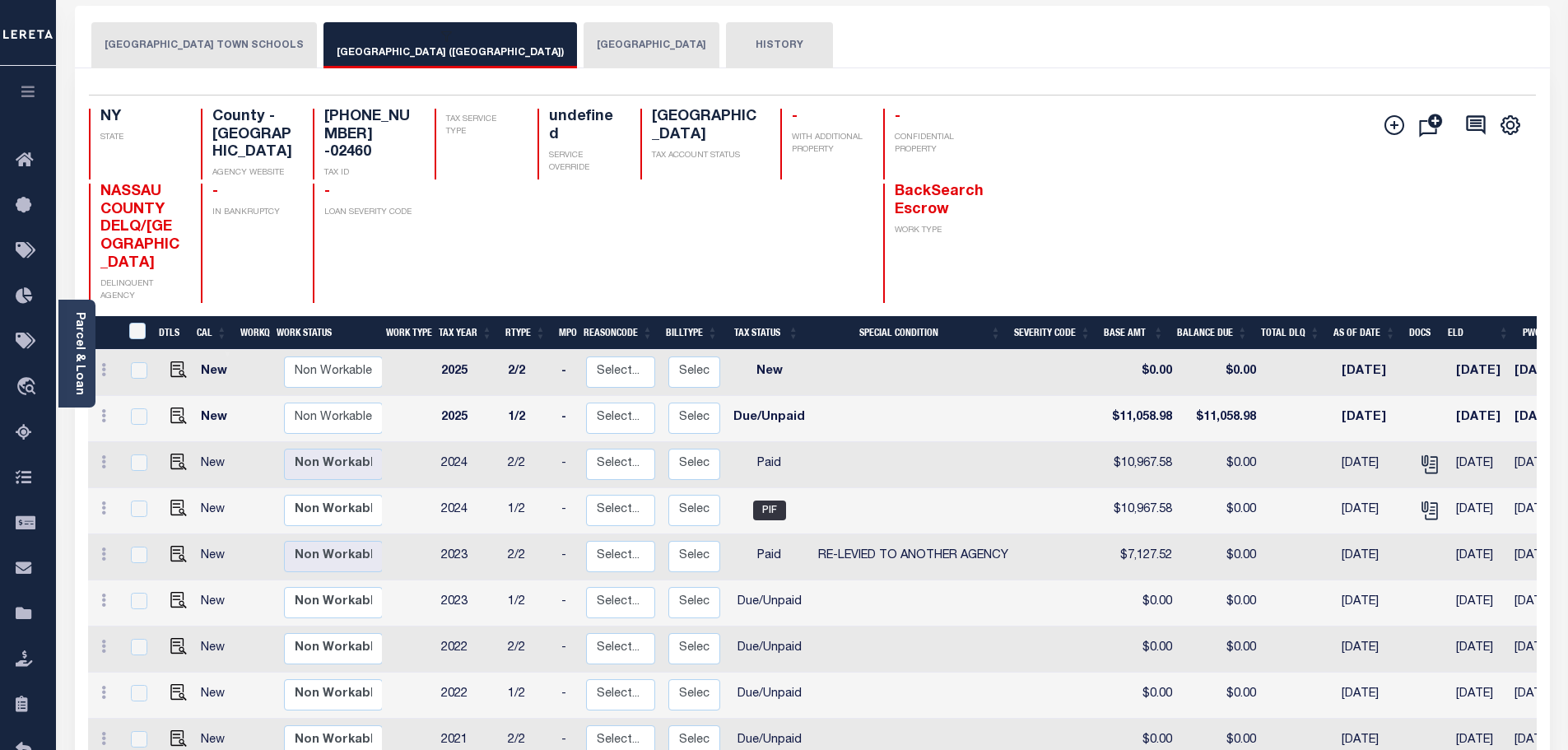
scroll to position [82, 0]
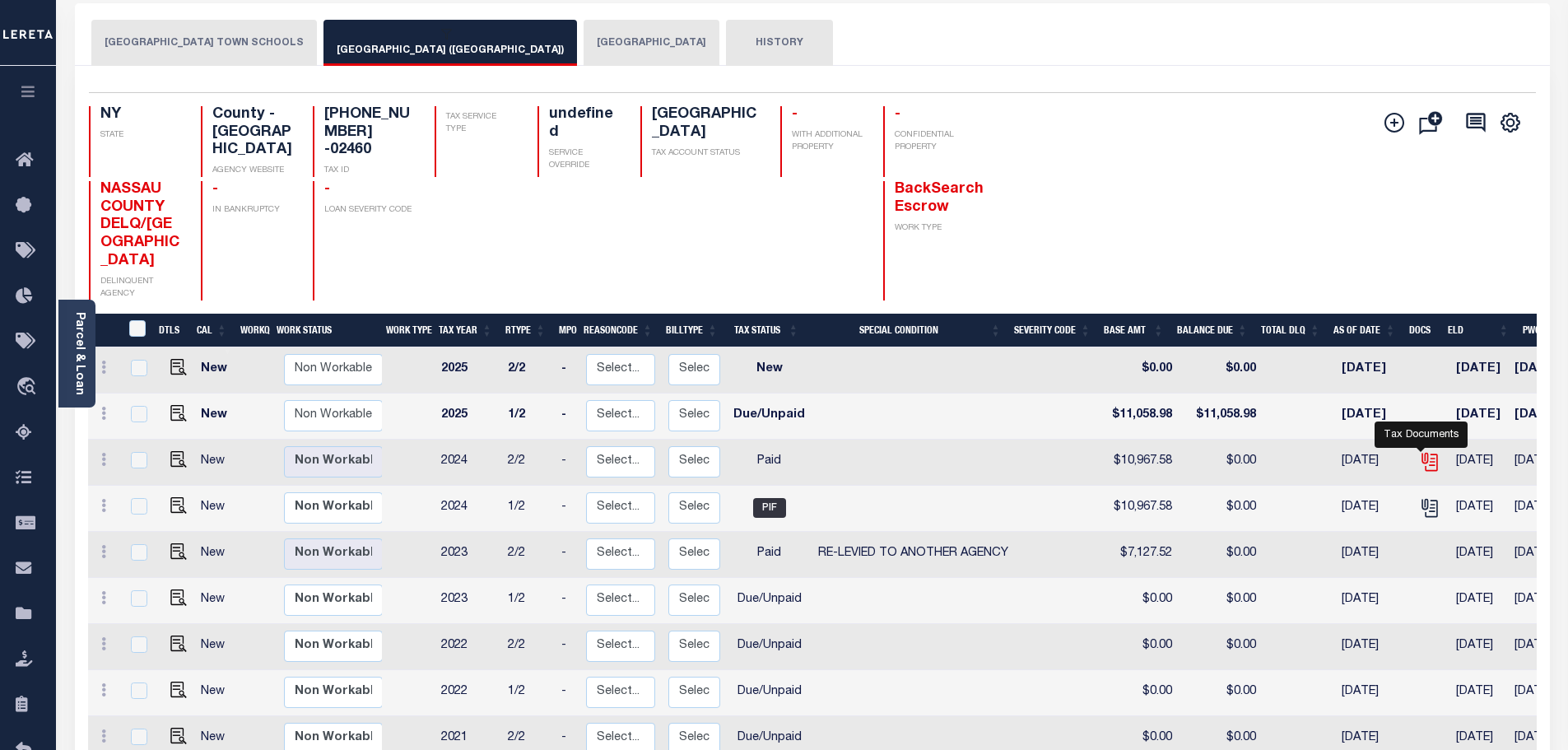
click at [1425, 472] on icon "" at bounding box center [1430, 462] width 21 height 21
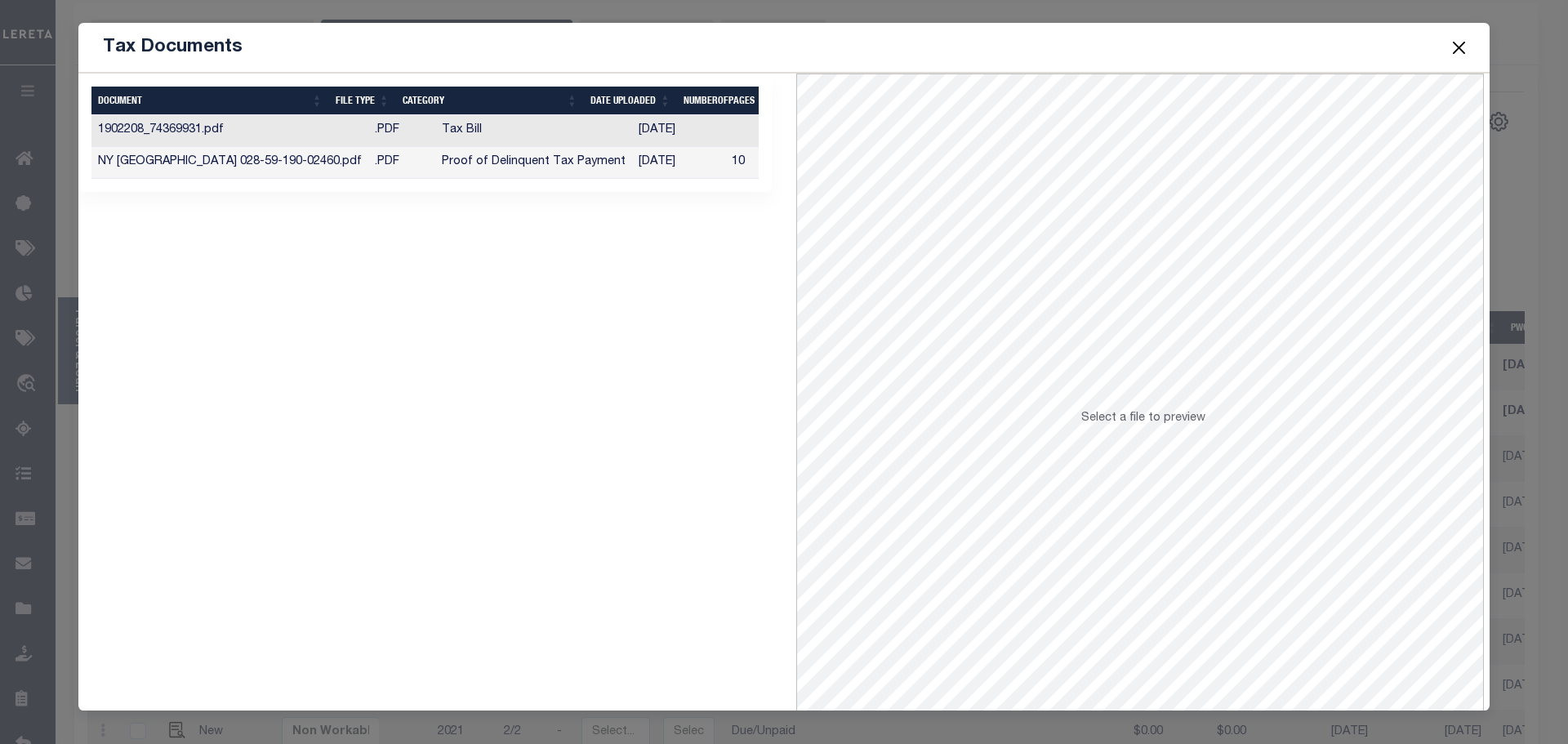
click at [1462, 47] on button "Close" at bounding box center [1459, 47] width 21 height 21
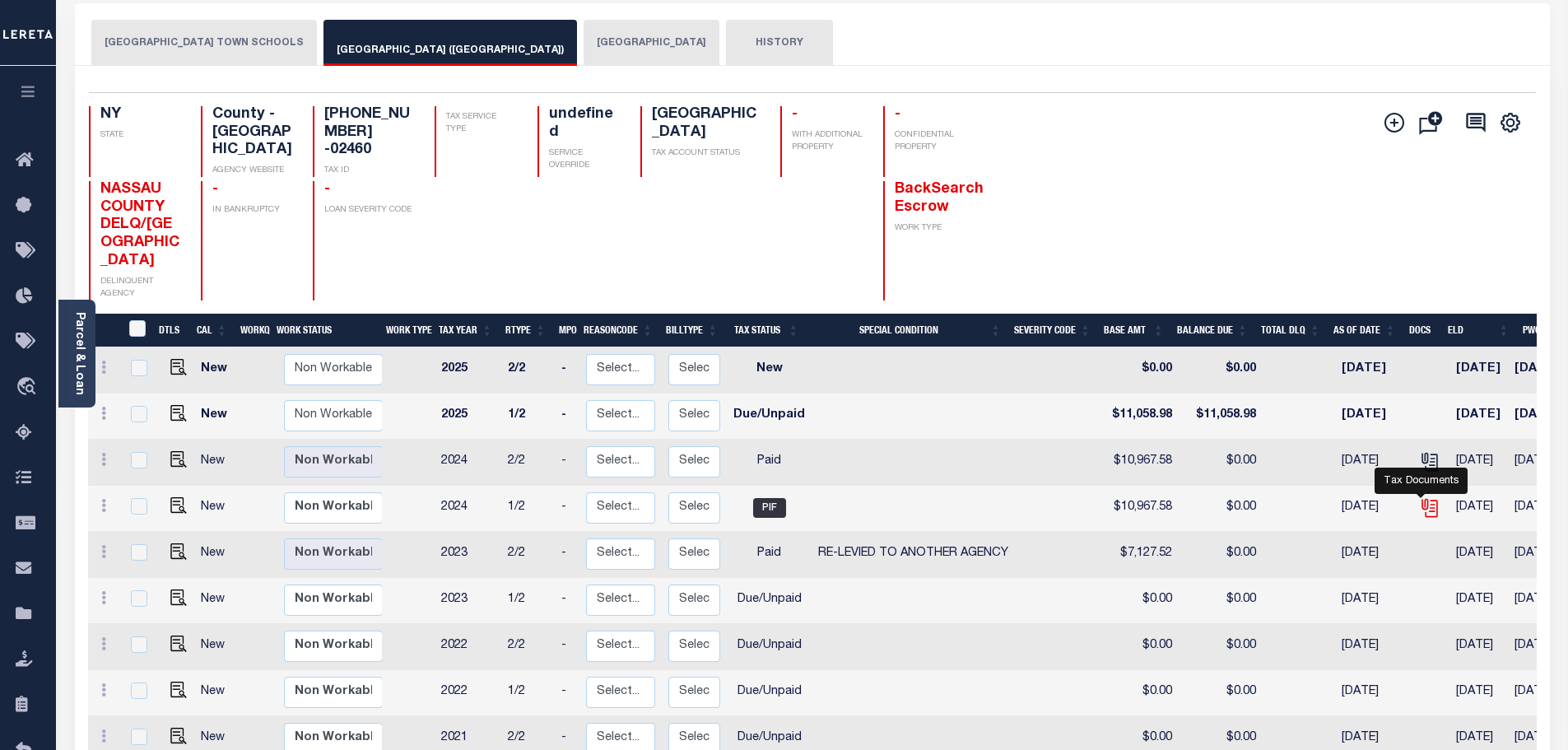
click at [1423, 512] on icon "" at bounding box center [1428, 505] width 13 height 13
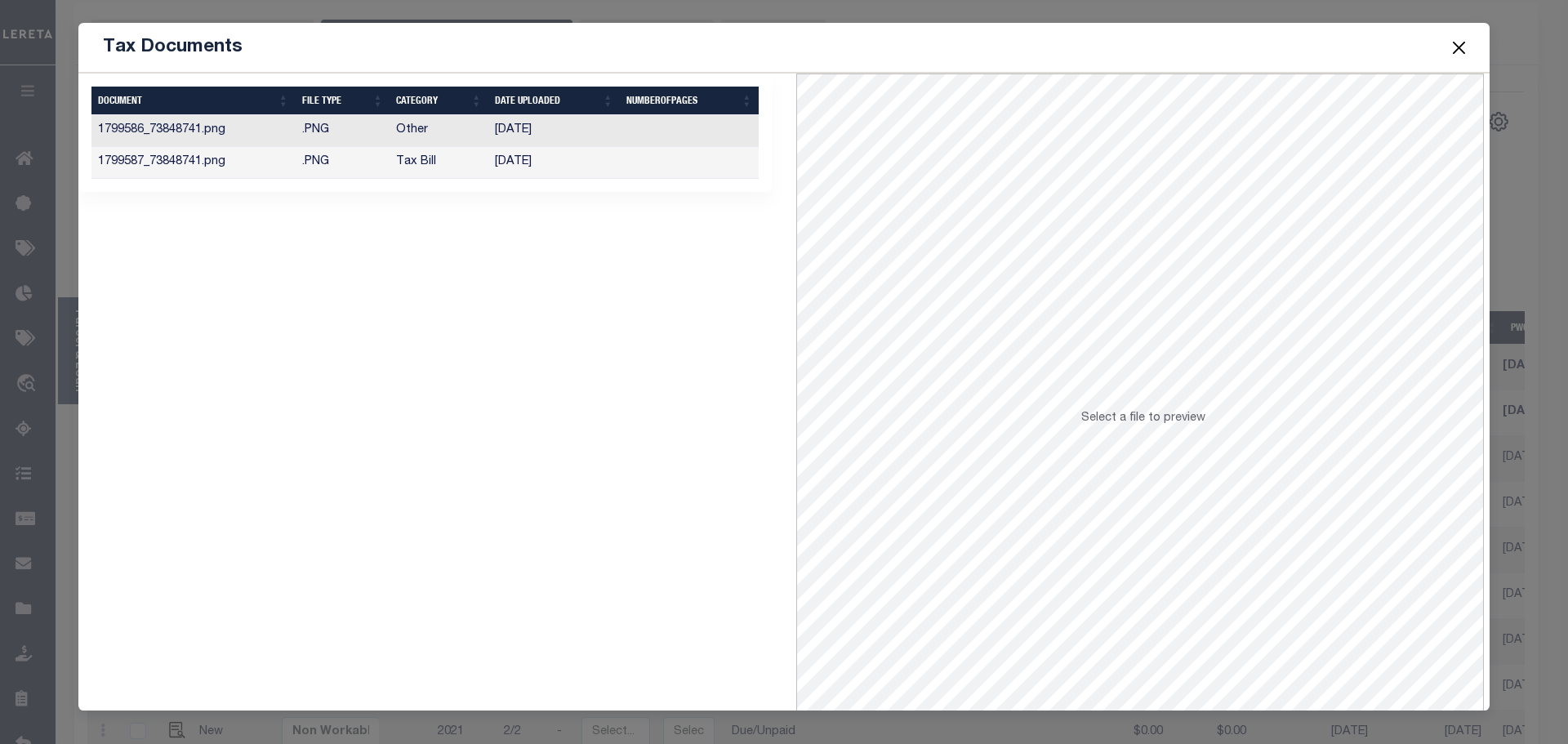
click at [559, 132] on td "01/30/2025" at bounding box center [554, 131] width 132 height 32
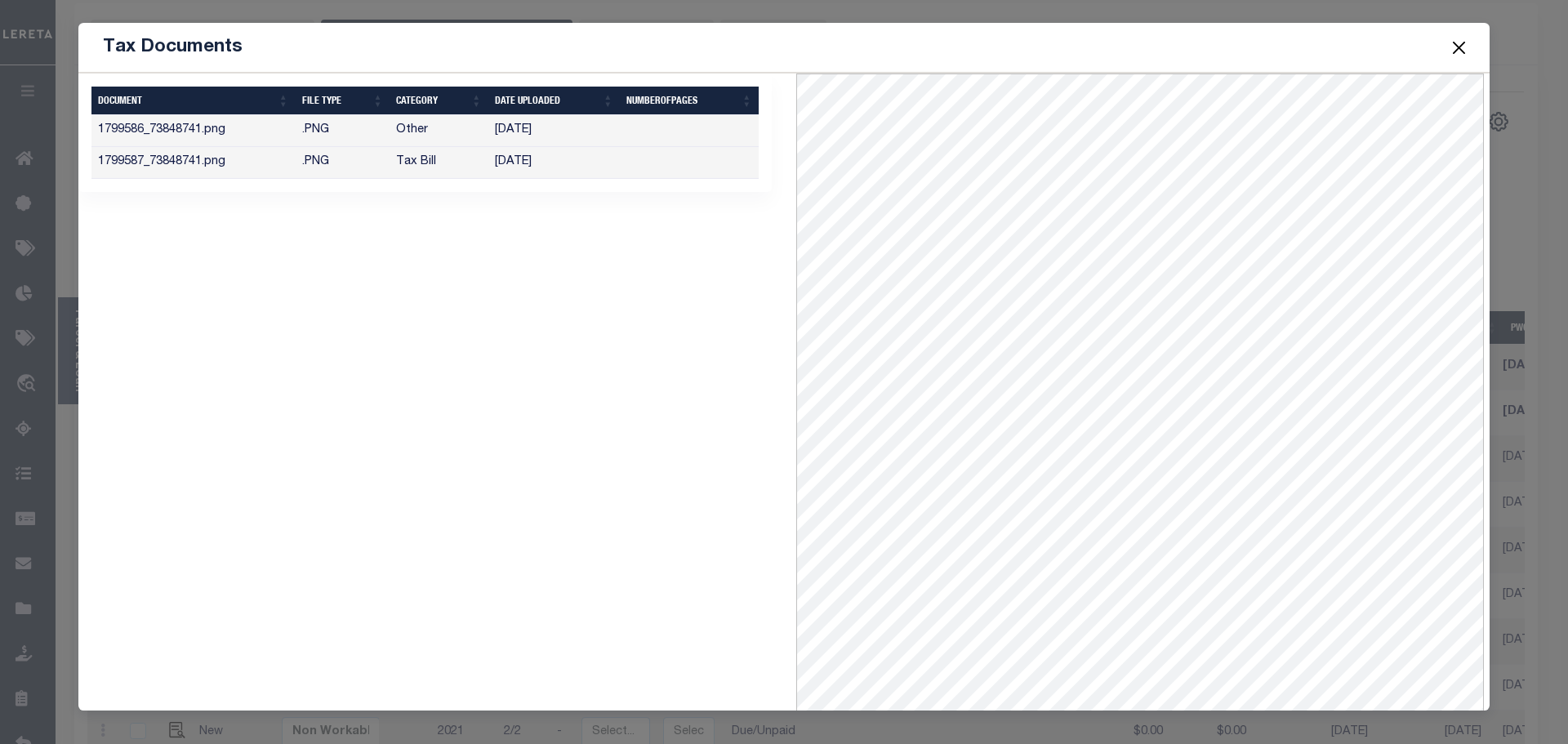
click at [522, 161] on td "01/30/2025" at bounding box center [554, 163] width 132 height 32
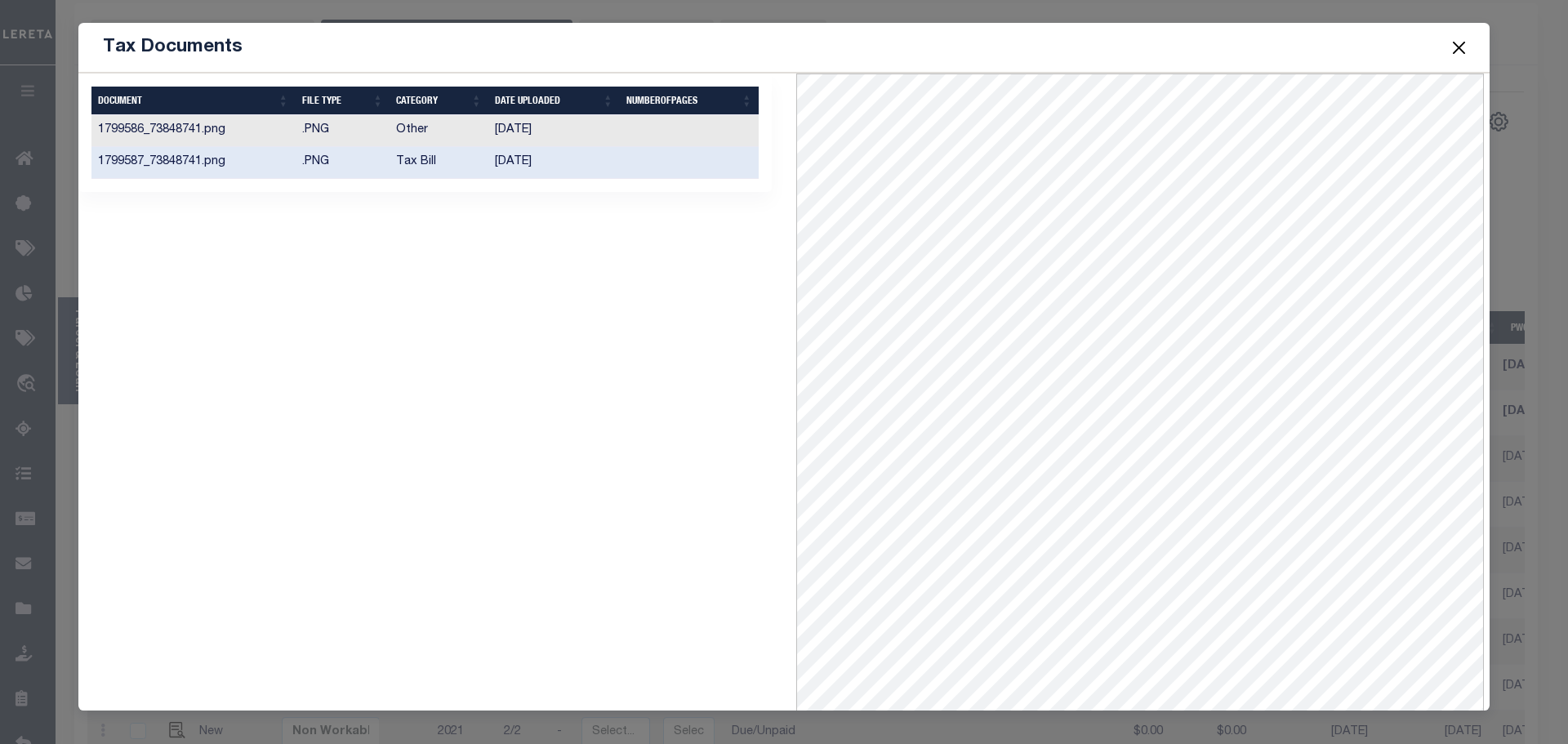
click at [1455, 43] on button "Close" at bounding box center [1459, 47] width 21 height 21
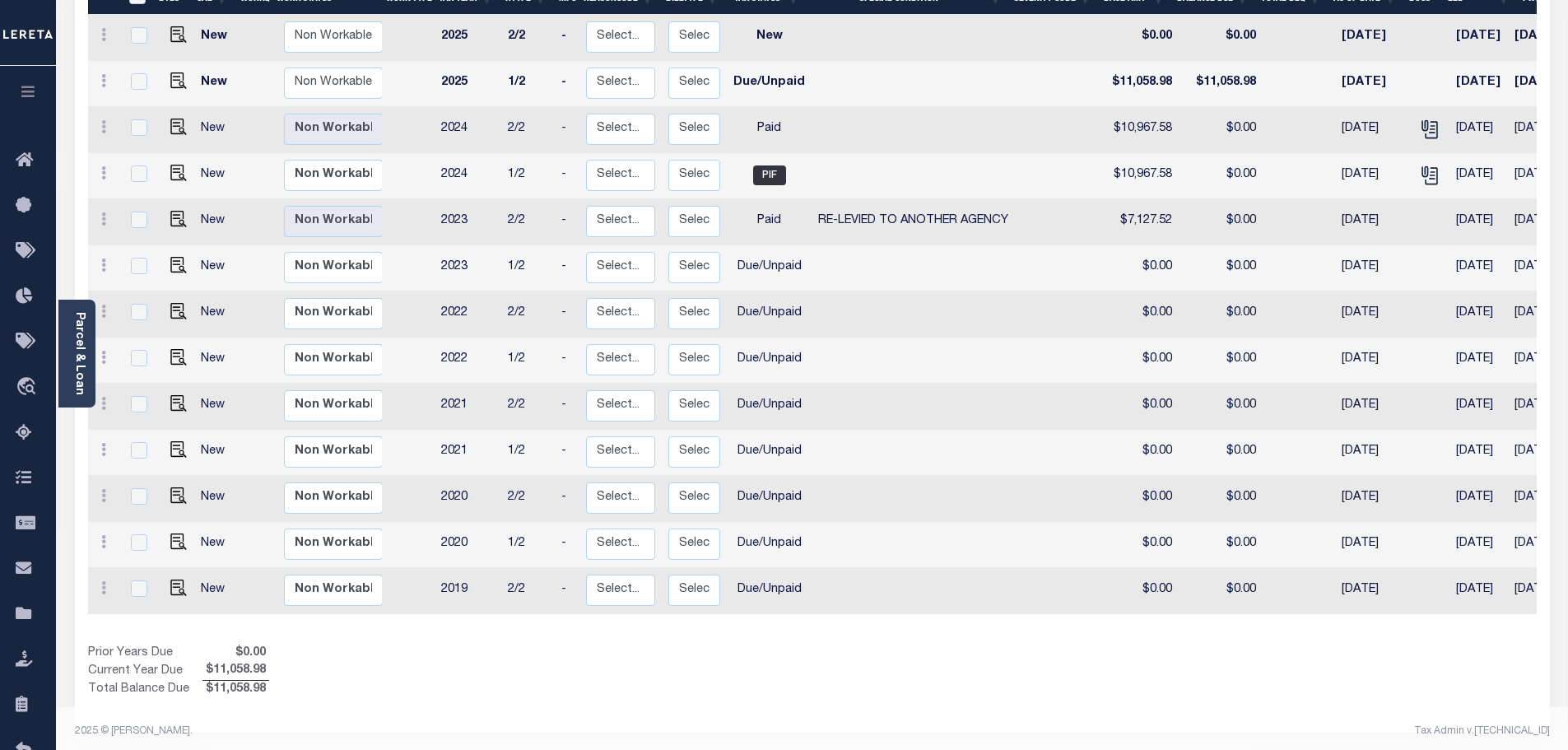
scroll to position [374, 0]
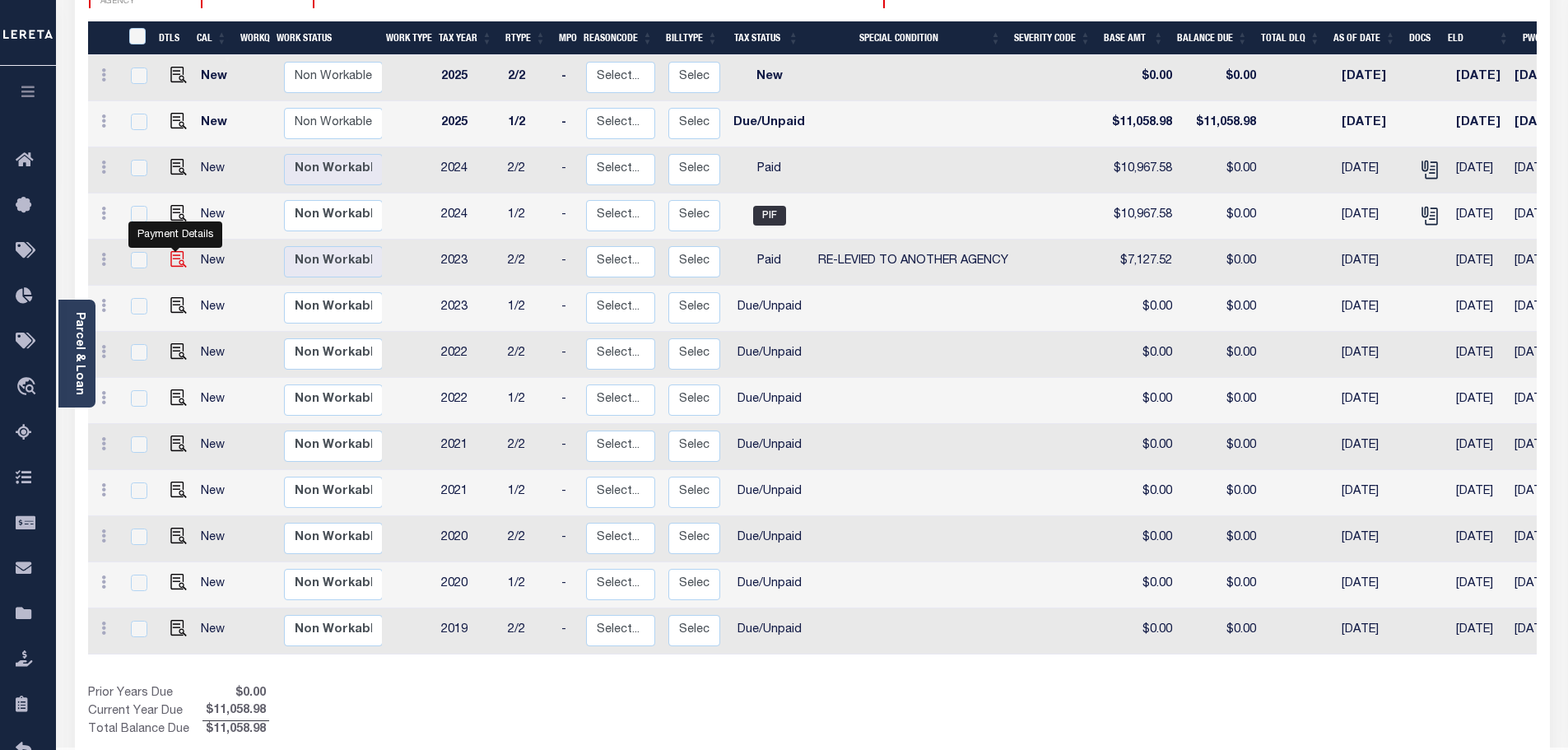
click at [171, 268] on img "" at bounding box center [179, 260] width 16 height 16
checkbox input "true"
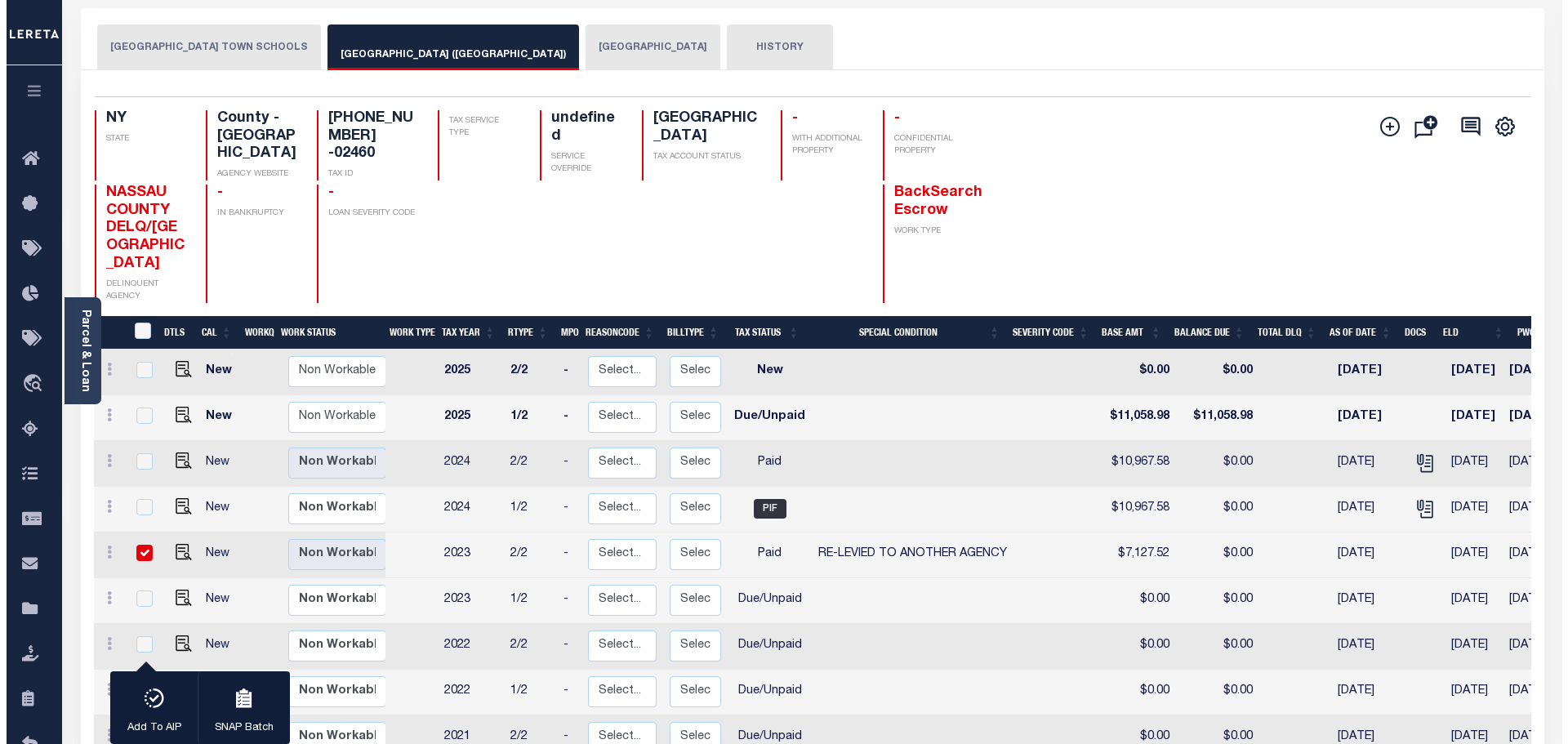
scroll to position [0, 0]
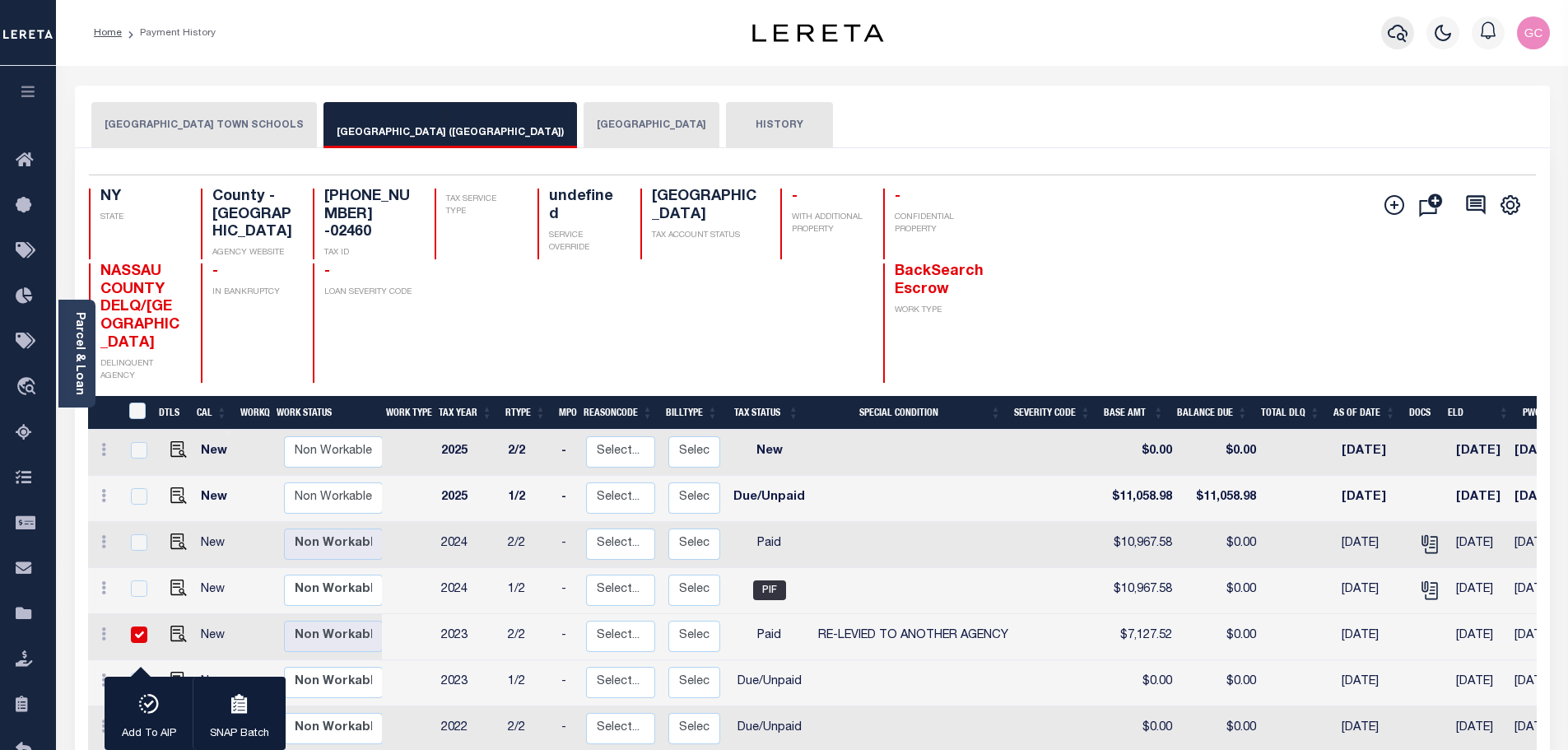
click at [1393, 31] on icon "button" at bounding box center [1397, 33] width 20 height 20
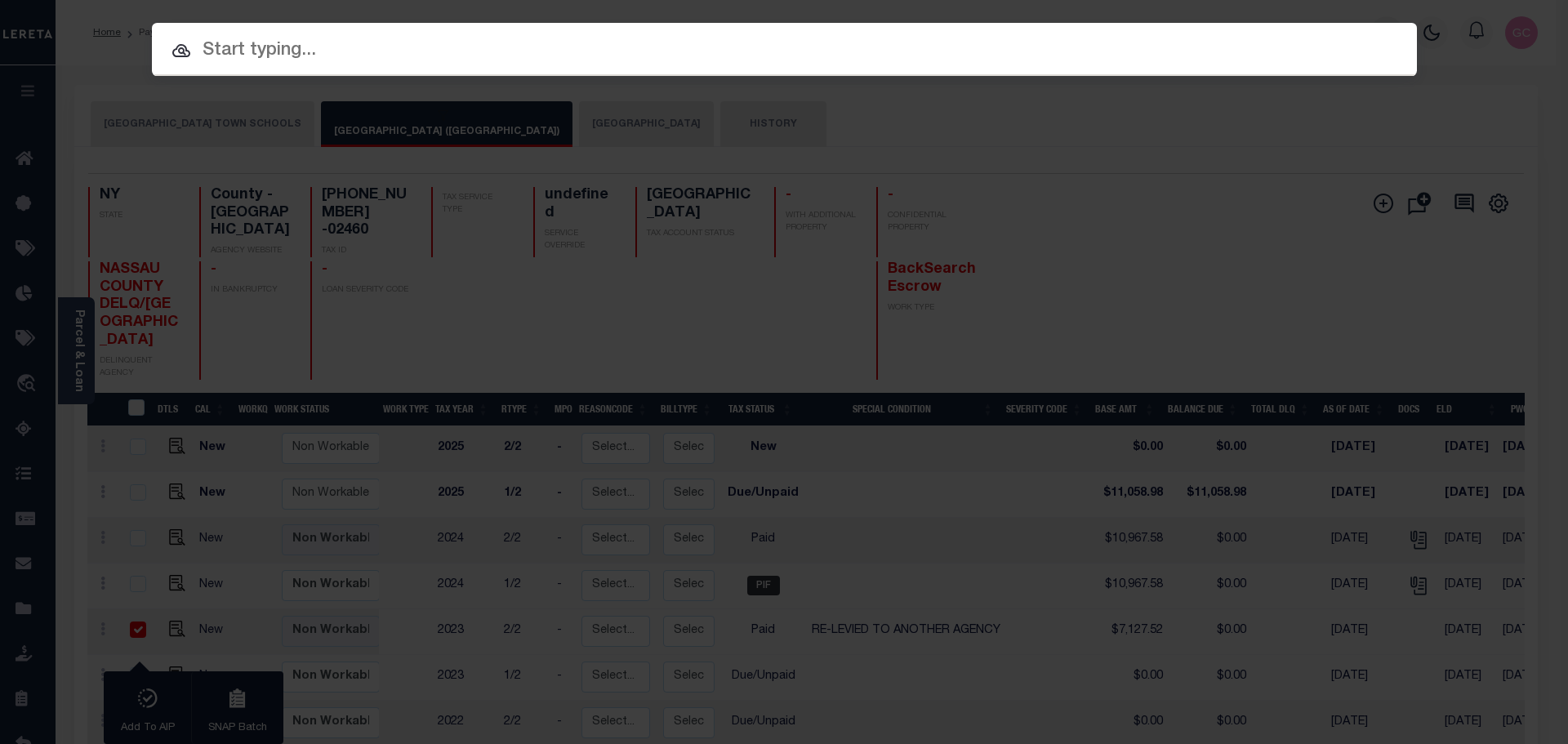
click at [559, 62] on input "text" at bounding box center [784, 51] width 1265 height 29
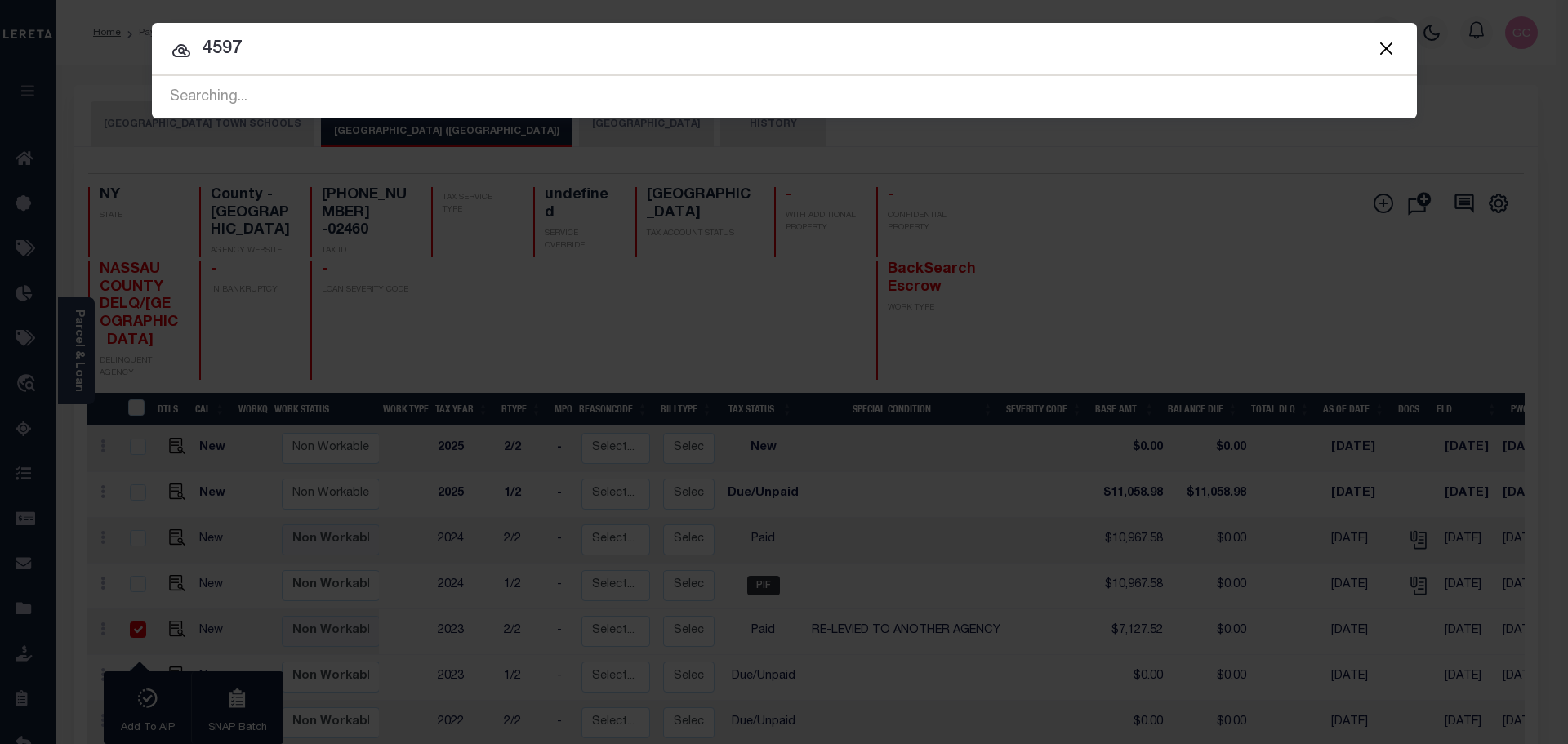
type input "4597"
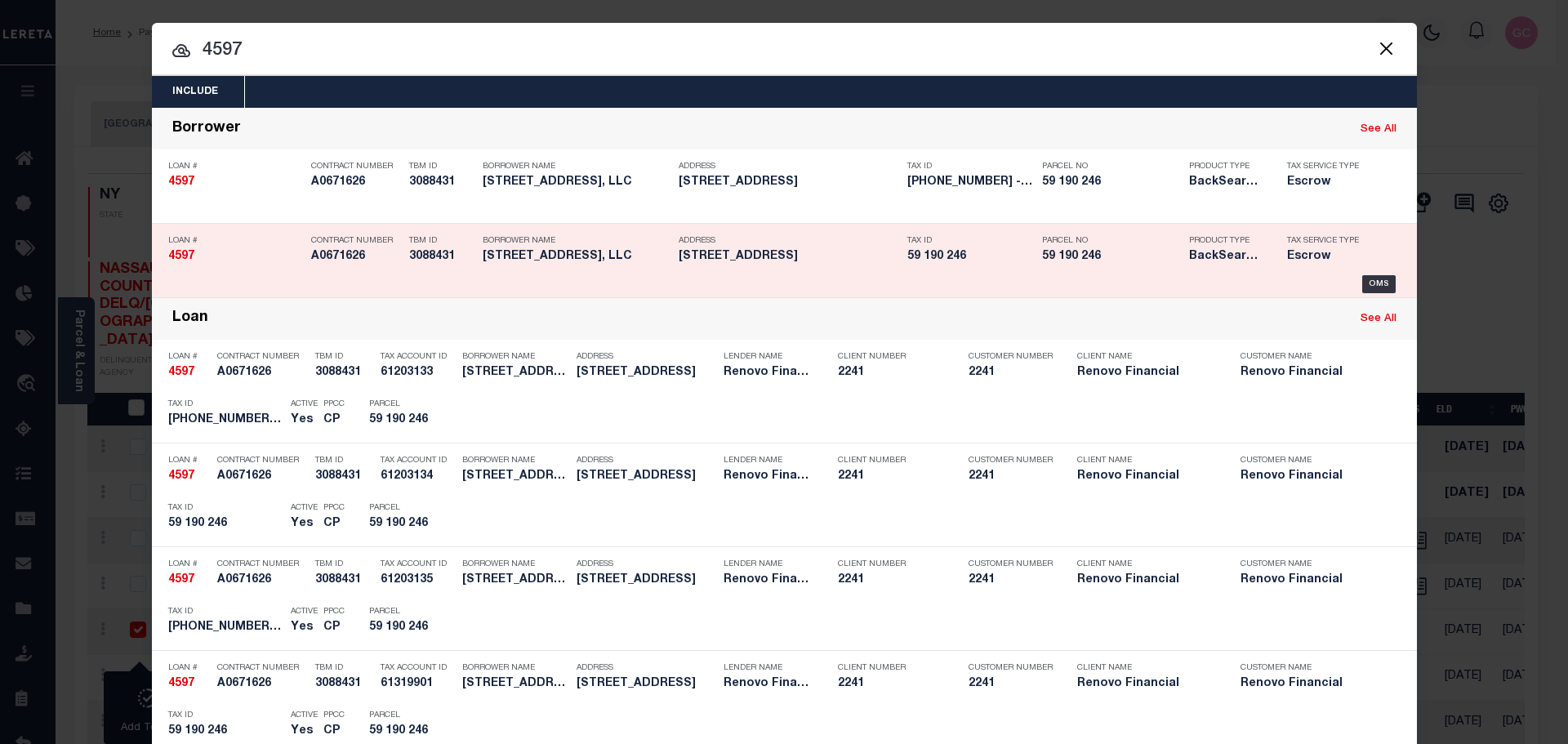
click at [895, 263] on div "Tax ID 59 190 246" at bounding box center [962, 252] width 135 height 47
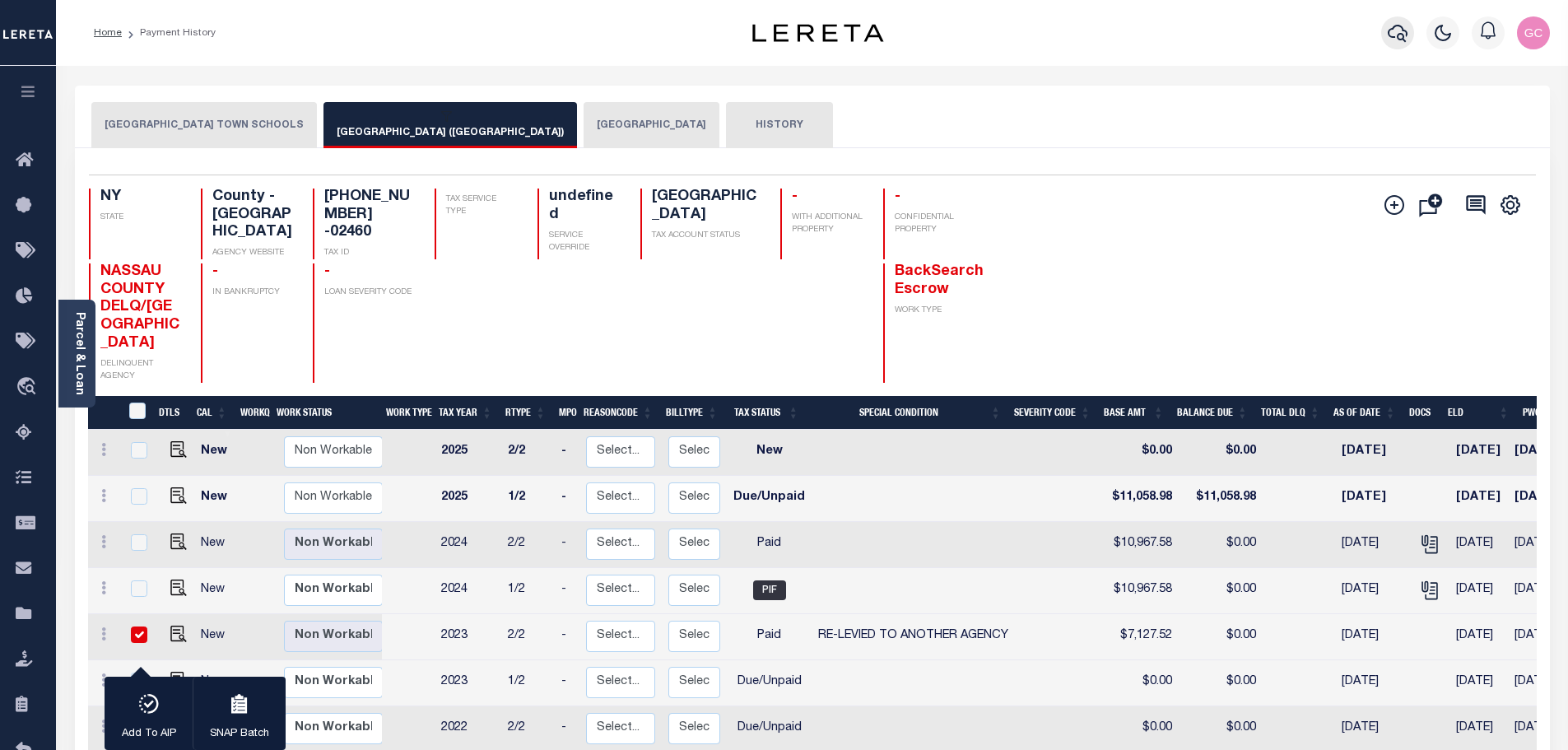
click at [1401, 33] on icon "button" at bounding box center [1397, 33] width 20 height 20
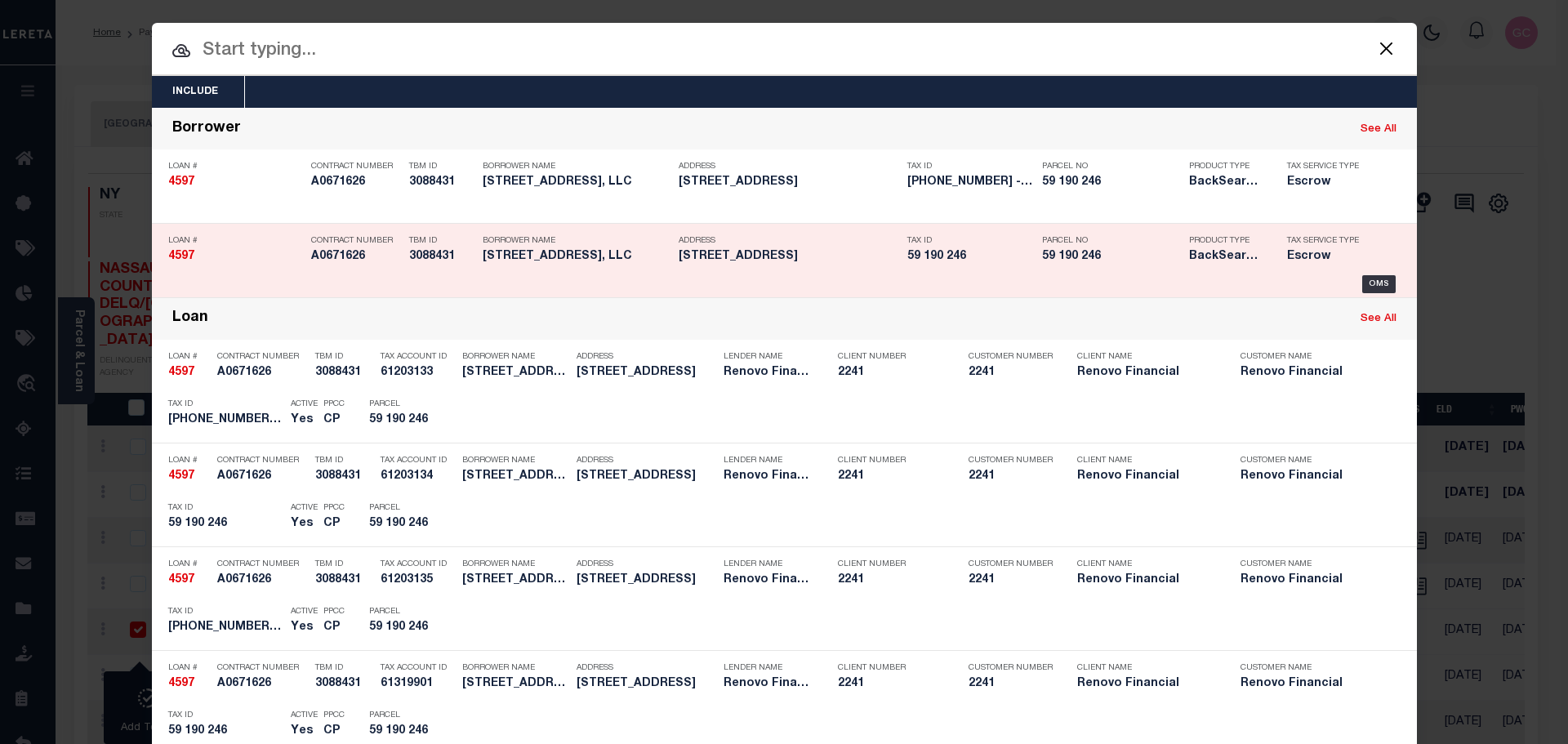
click at [1152, 251] on h5 "59 190 246" at bounding box center [1112, 257] width 139 height 14
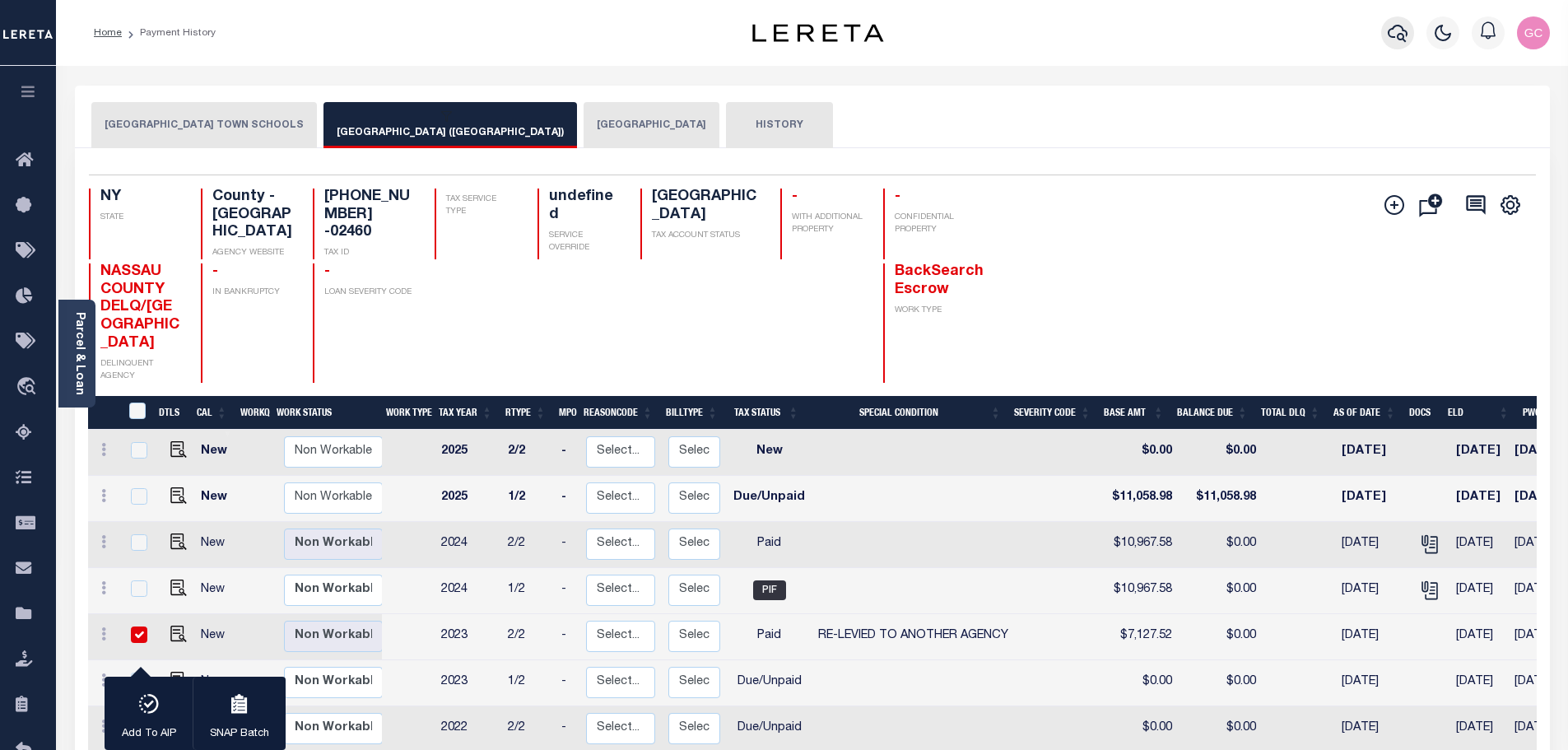
click at [1408, 36] on button "button" at bounding box center [1397, 33] width 33 height 33
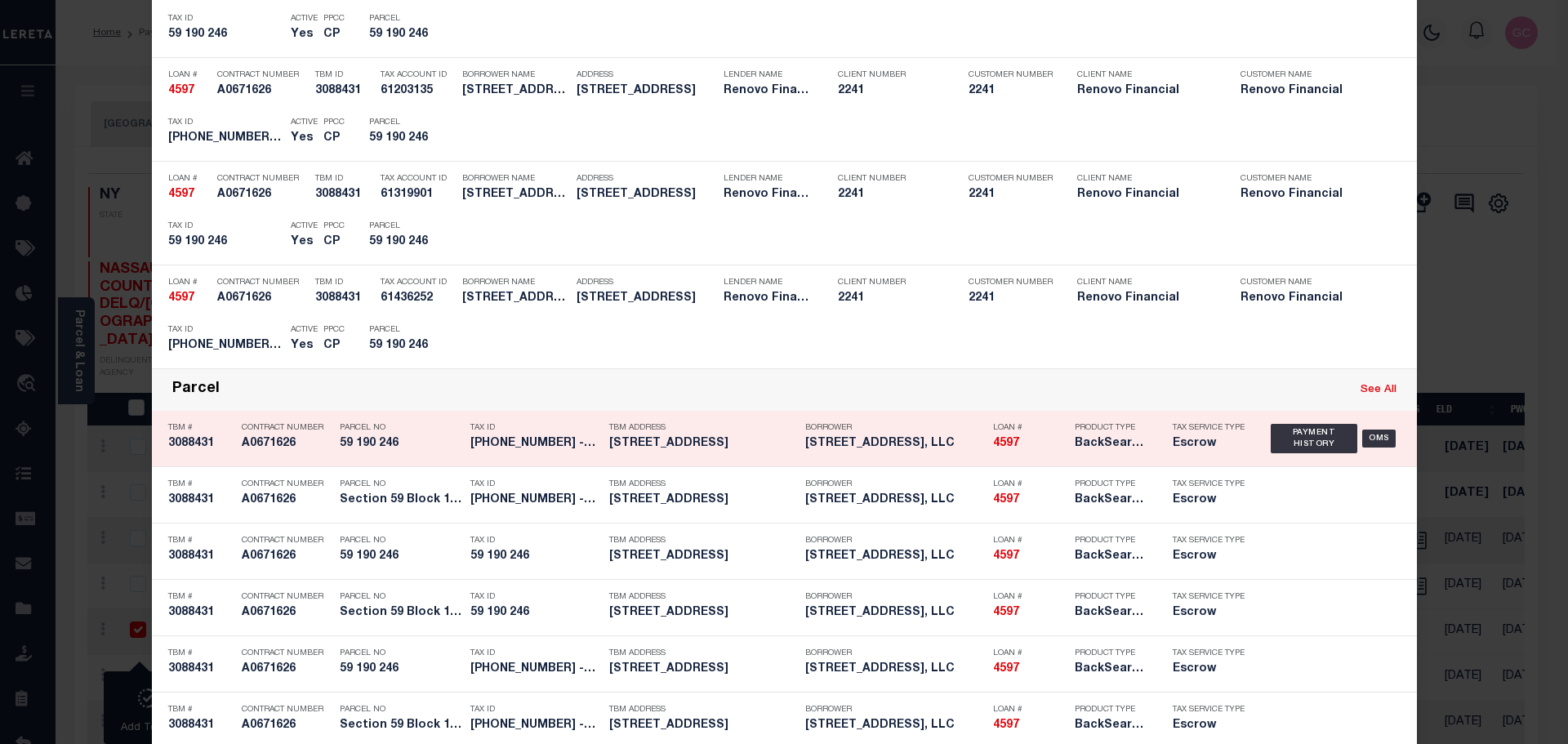
scroll to position [490, 0]
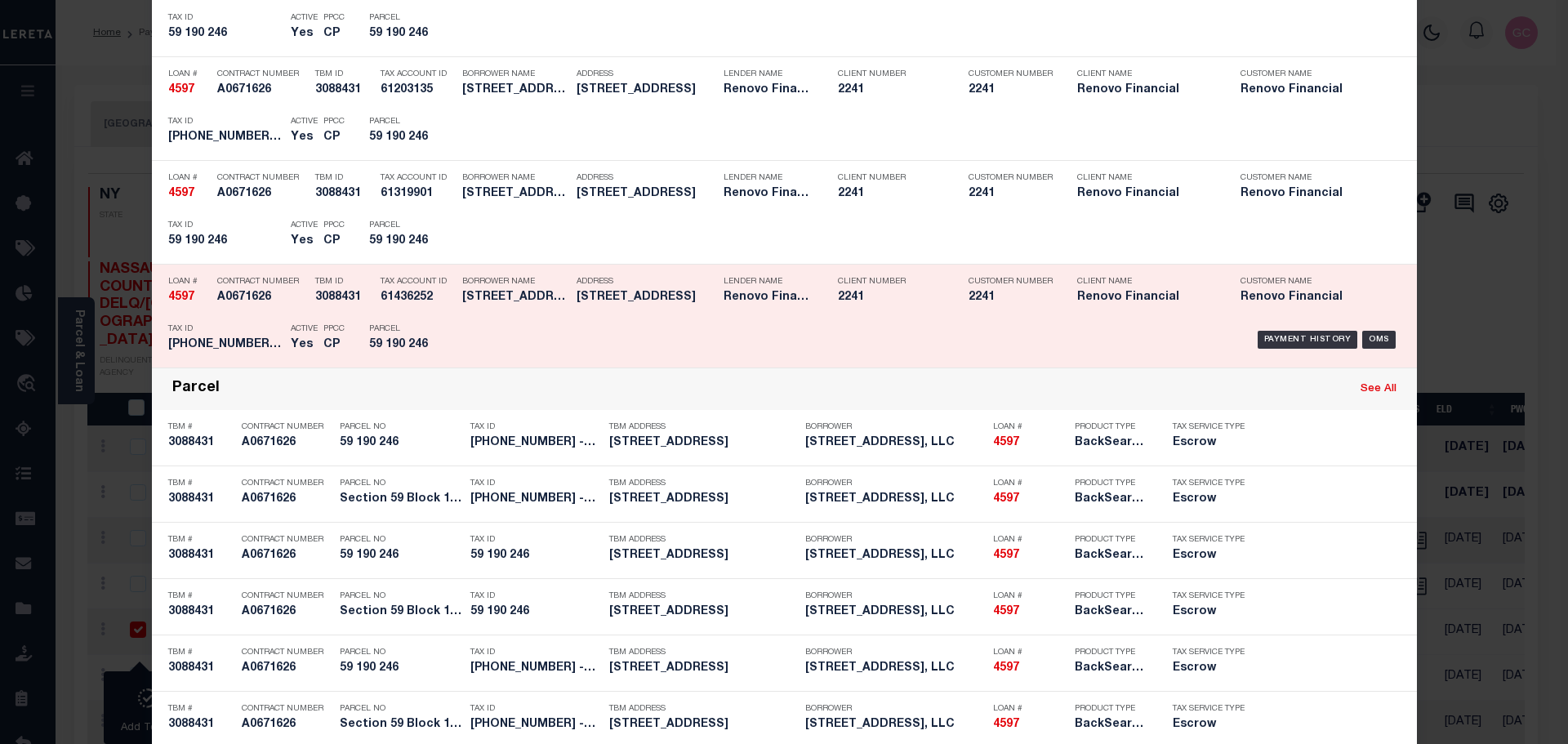
click at [523, 348] on div "Payment History OMS" at bounding box center [933, 339] width 933 height 47
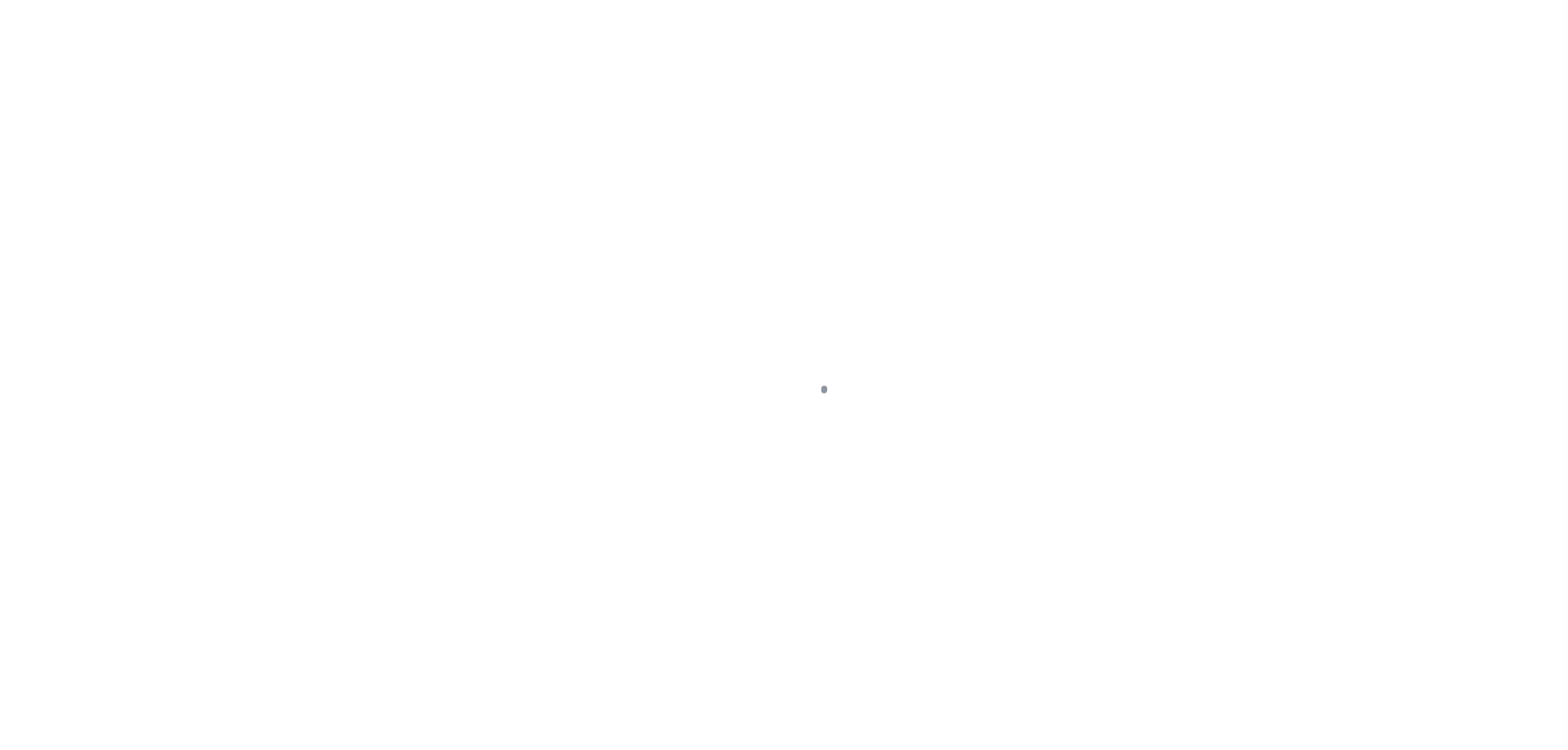
select select "PYD"
select select "31"
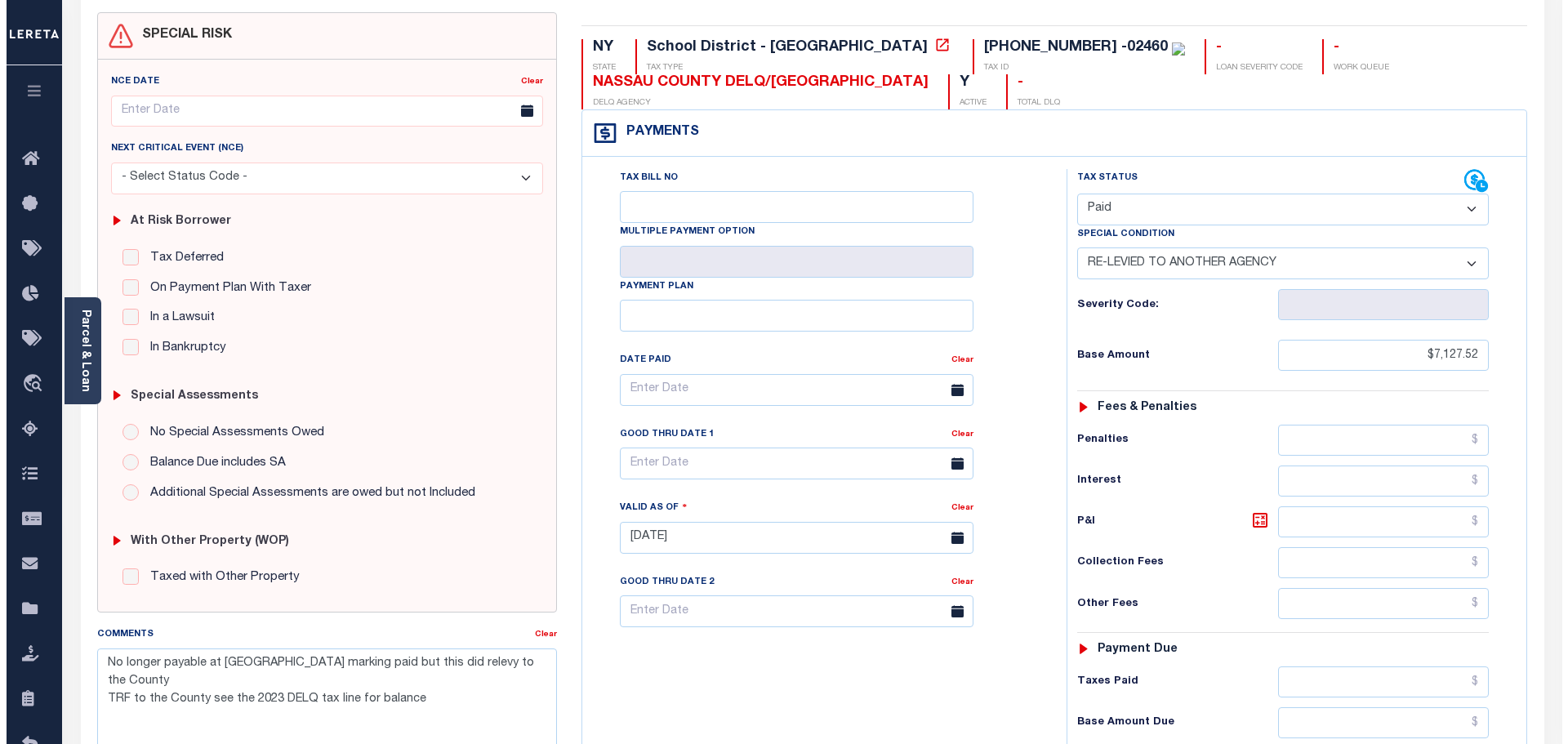
scroll to position [85, 0]
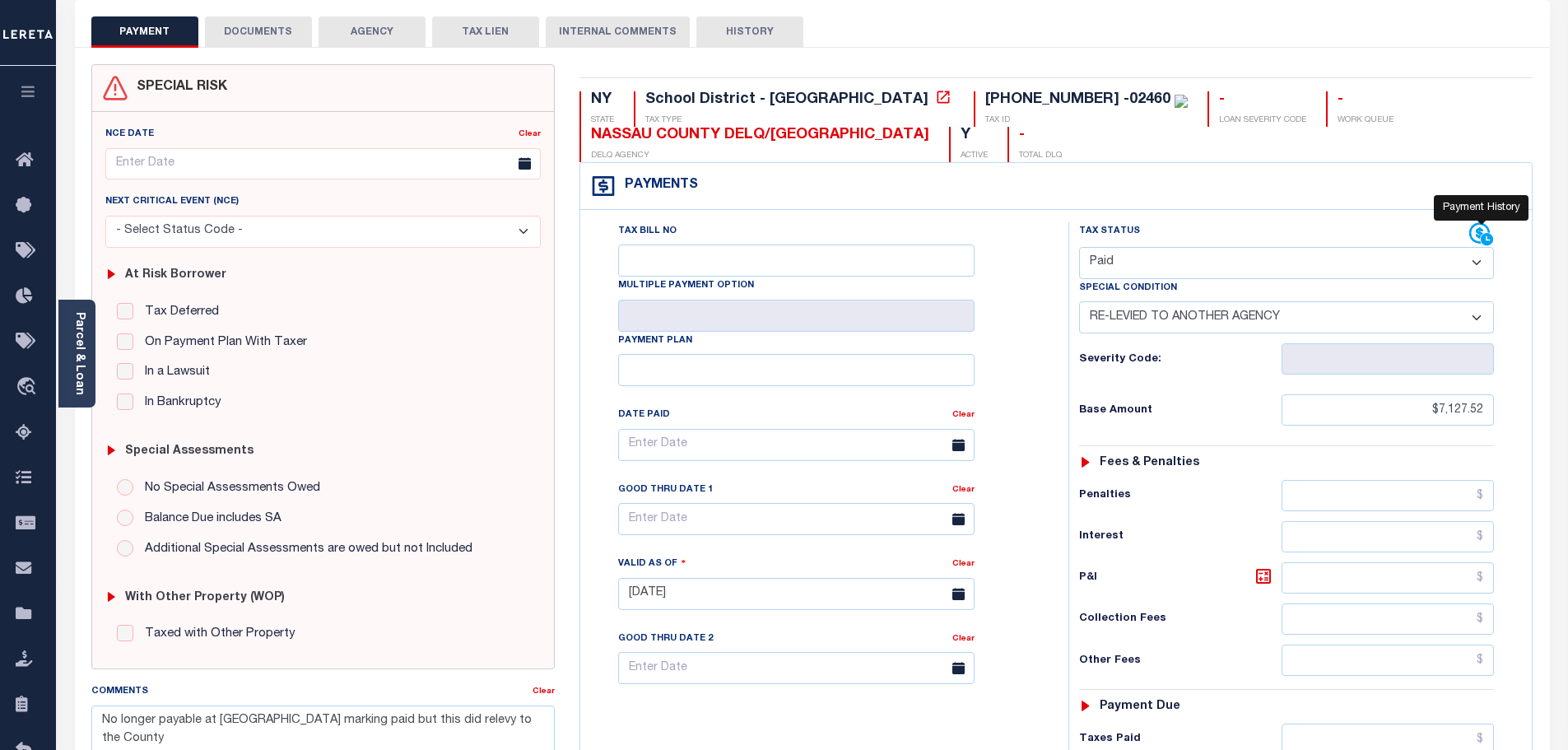
click at [1478, 230] on icon at bounding box center [1479, 233] width 21 height 21
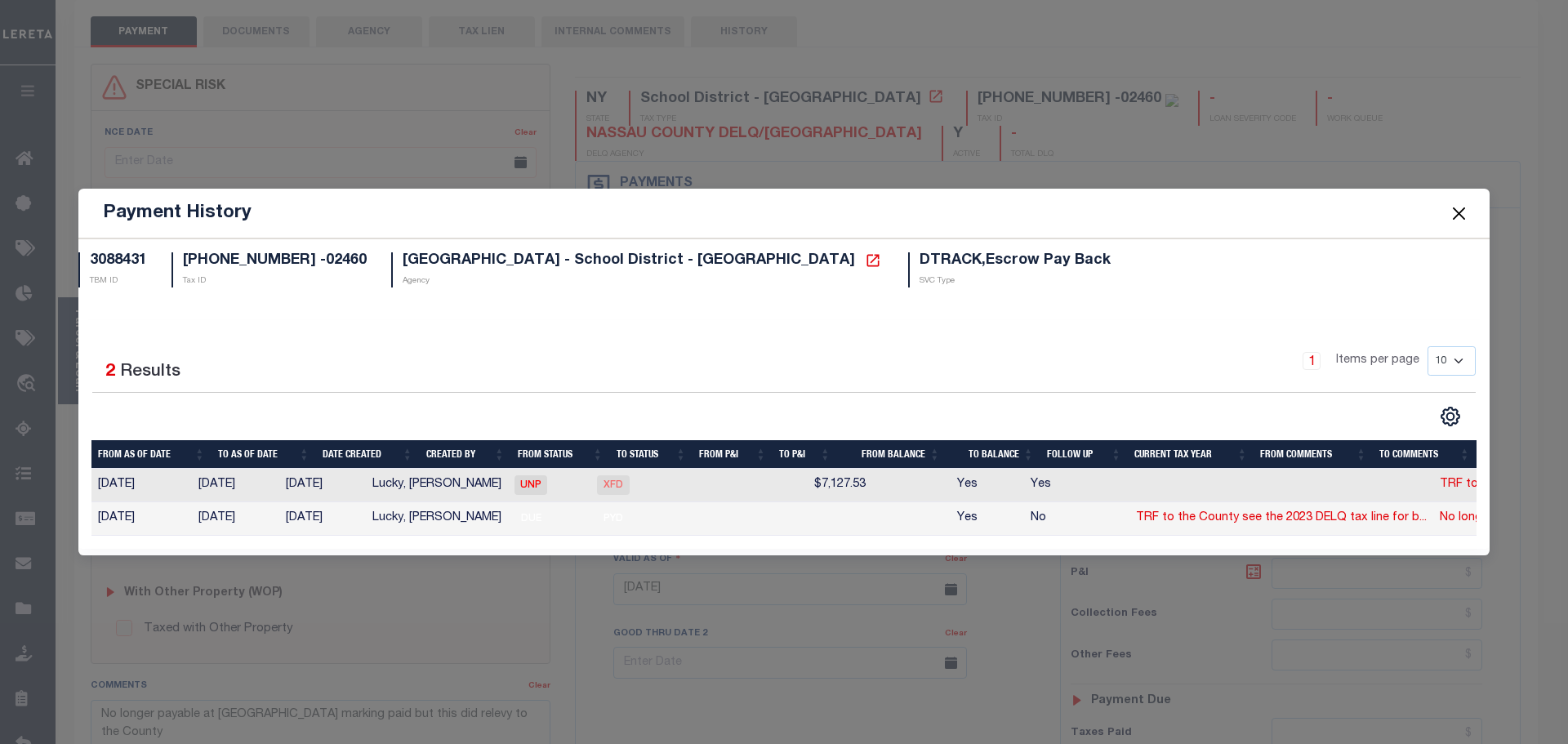
click at [1466, 209] on button "Close" at bounding box center [1459, 213] width 21 height 21
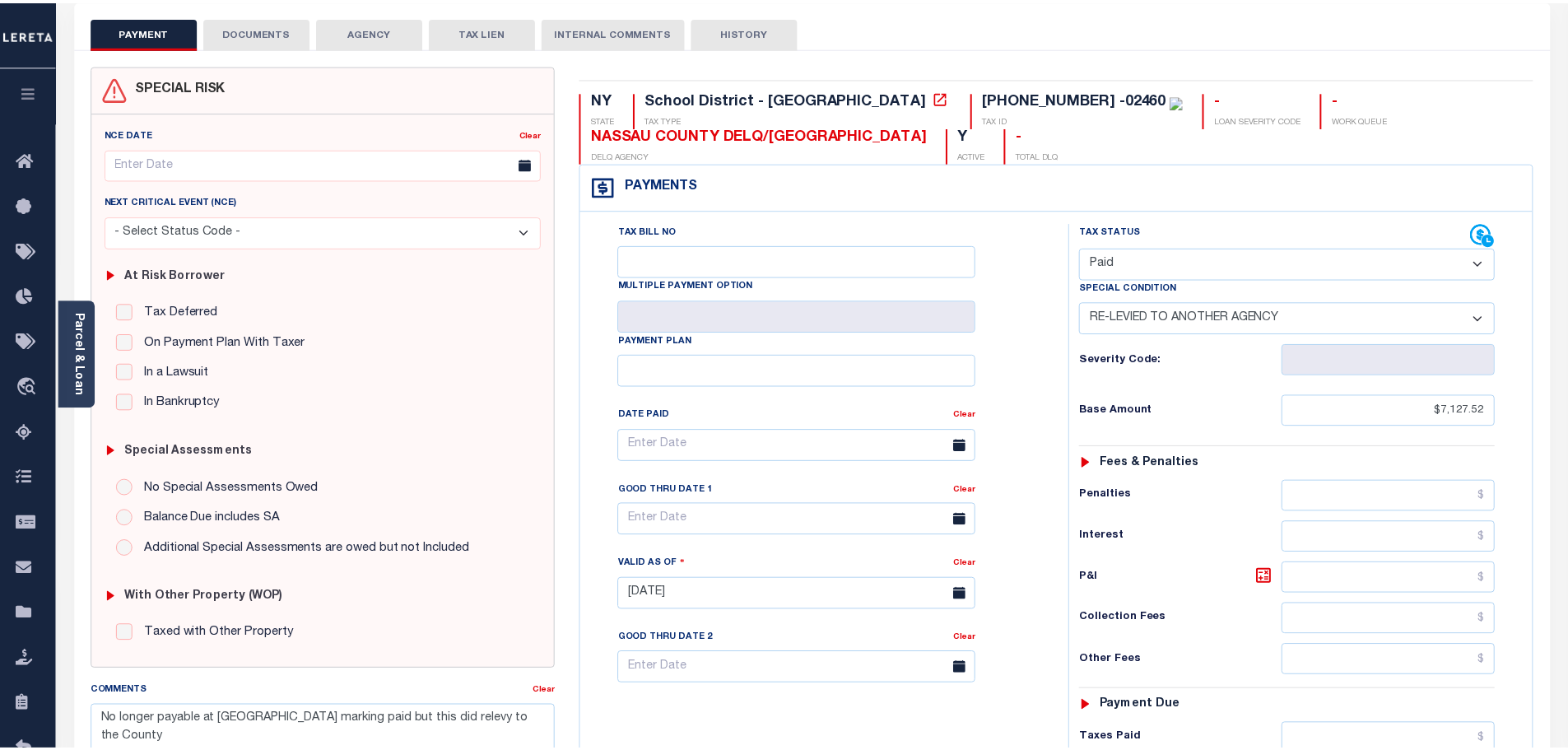
scroll to position [102, 0]
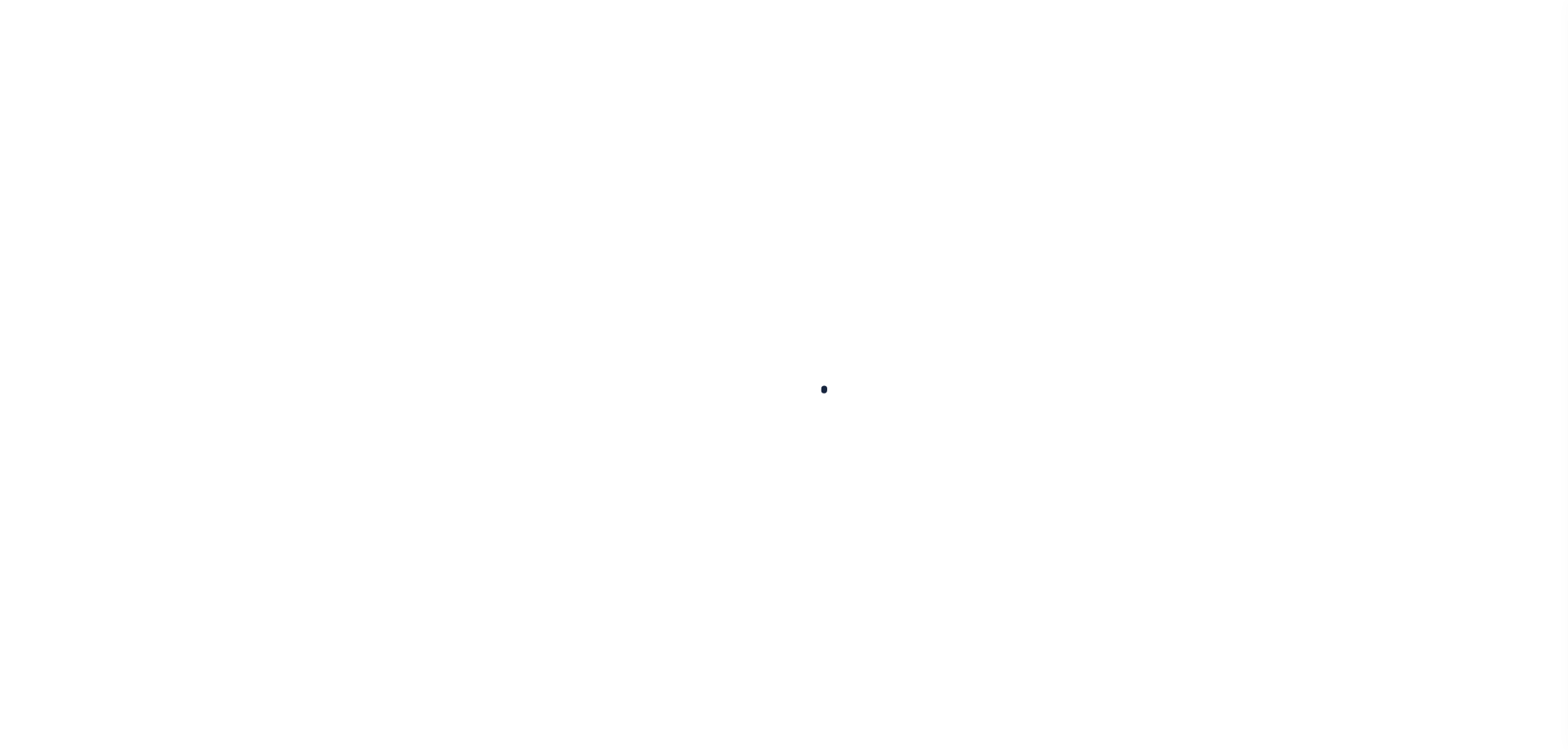
type input "4597"
type input "[STREET_ADDRESS], LLC"
select select
type input "[STREET_ADDRESS][PERSON_NAME]"
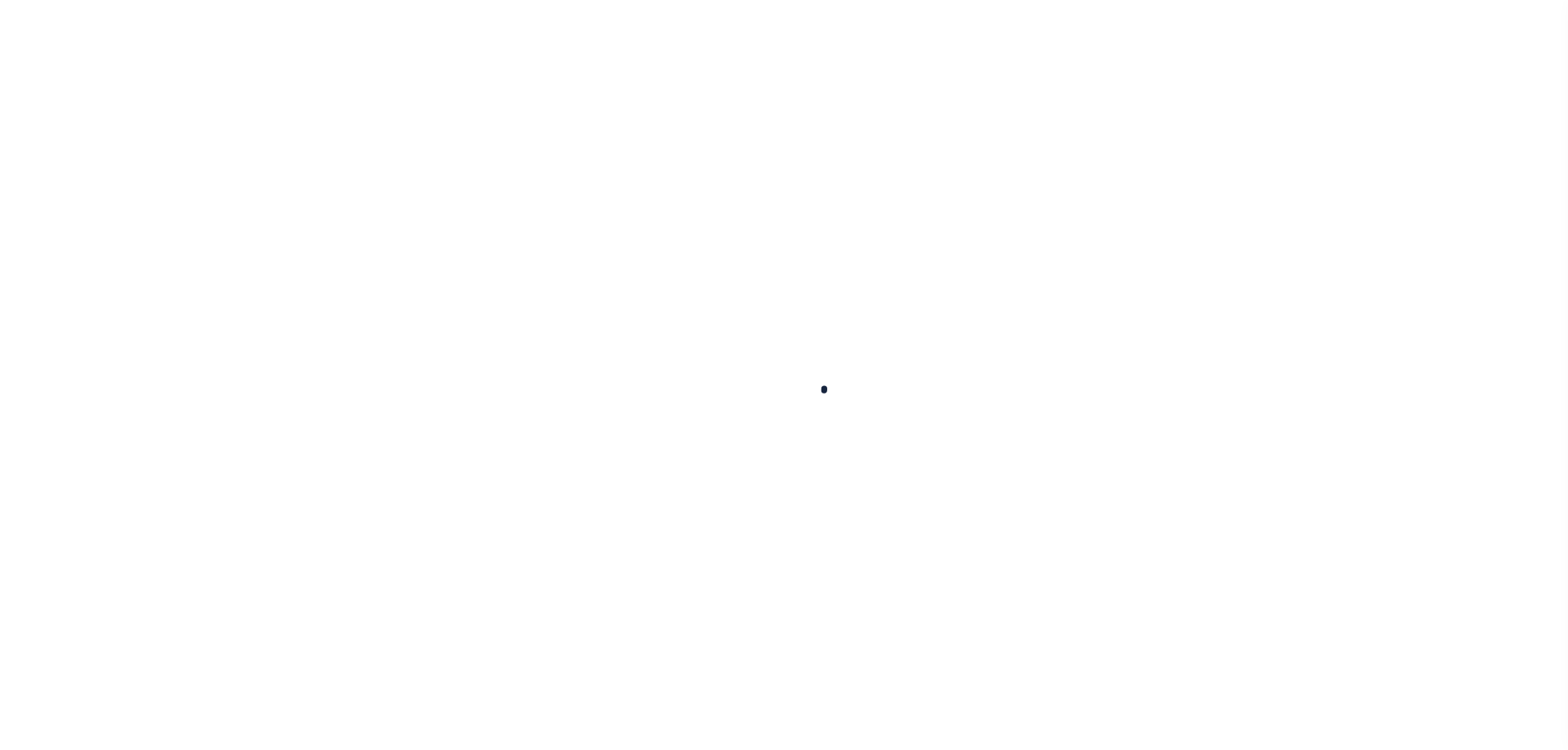
type input "[GEOGRAPHIC_DATA]"
select select "Escrow"
type input "[STREET_ADDRESS]"
type input "Section 59 Block 190 Lot 246"
type input "[GEOGRAPHIC_DATA]"
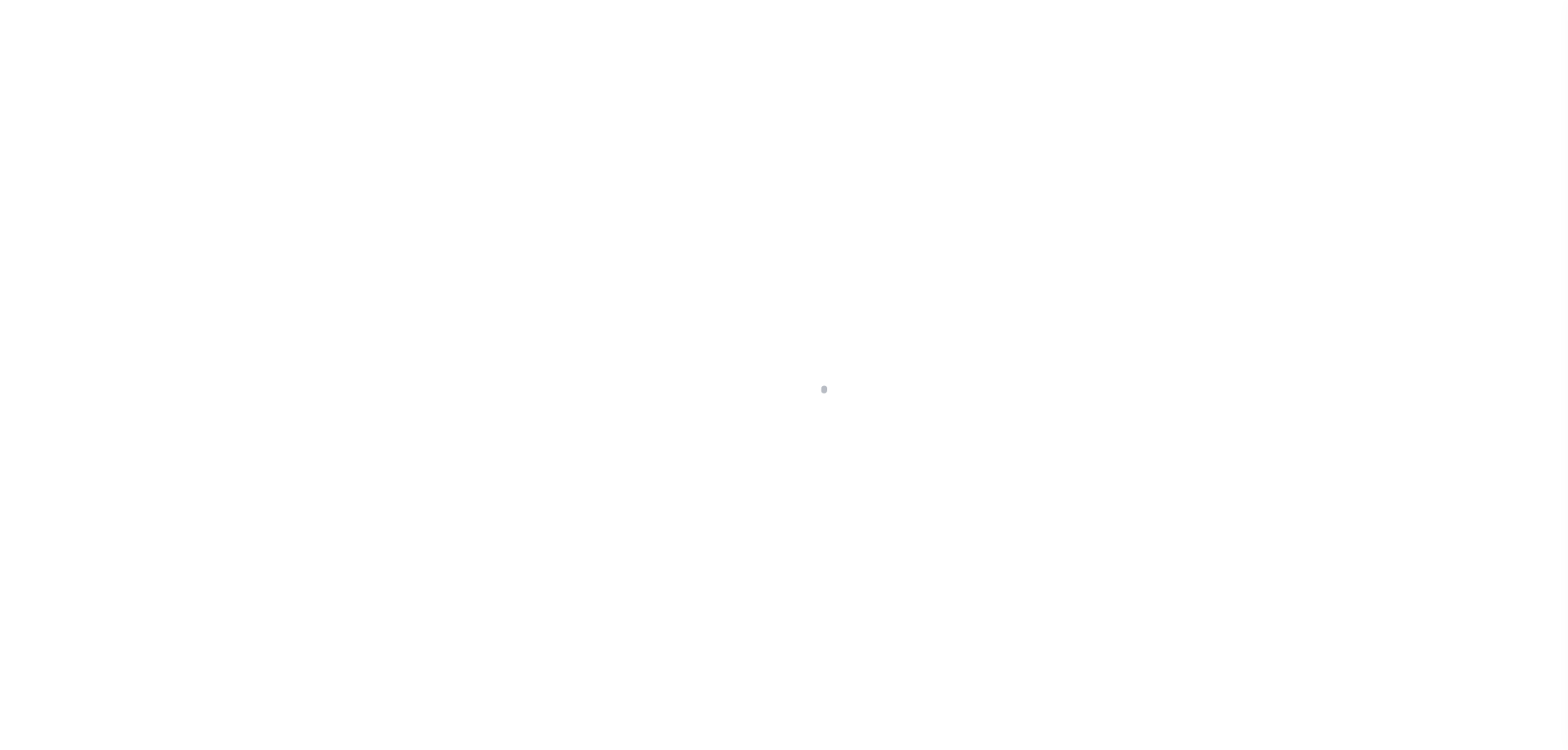
type input "a0k2L00001VJlU7"
type input "NY"
select select
select select "25066"
select select
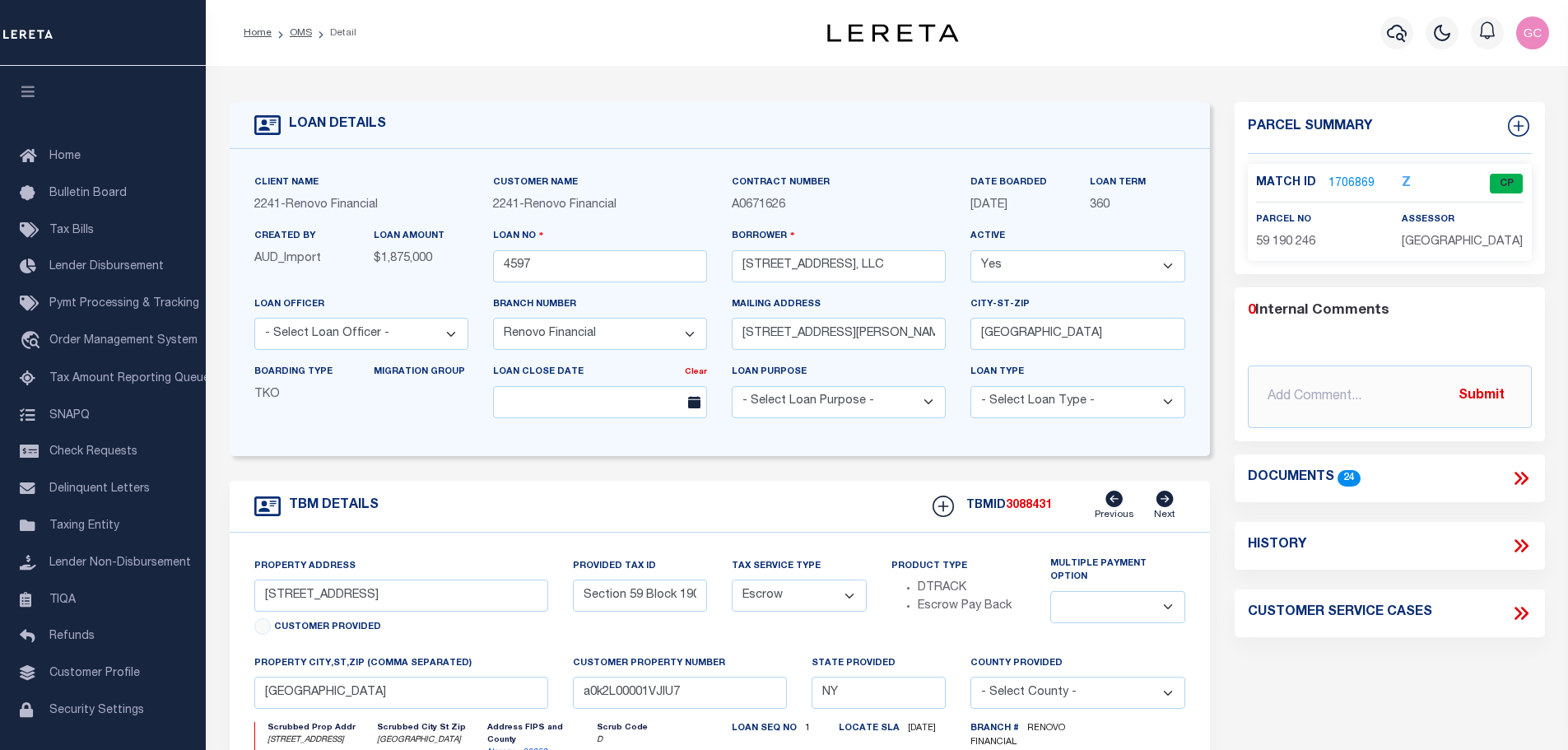
click at [1515, 609] on icon at bounding box center [1518, 613] width 7 height 13
select select "50"
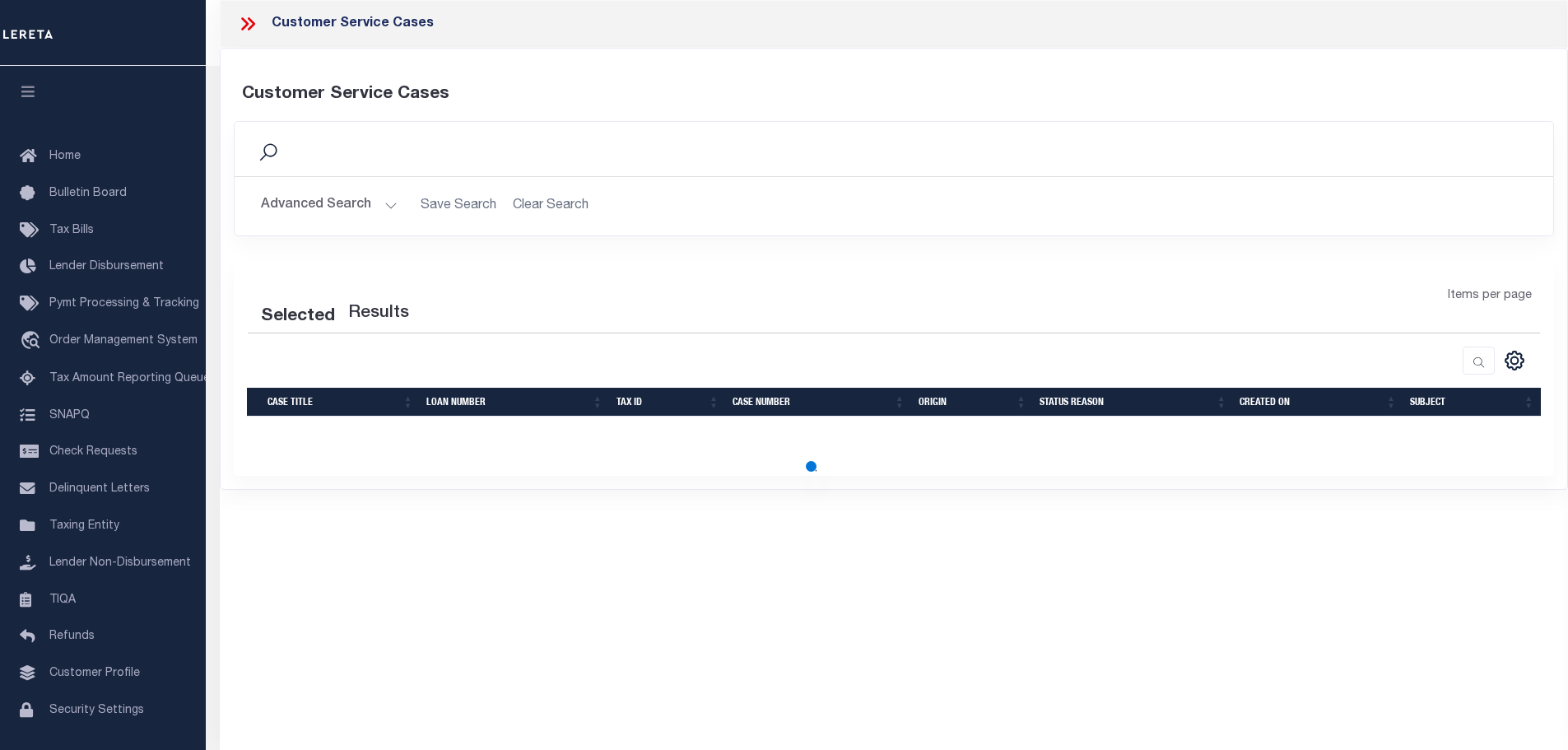
select select "50"
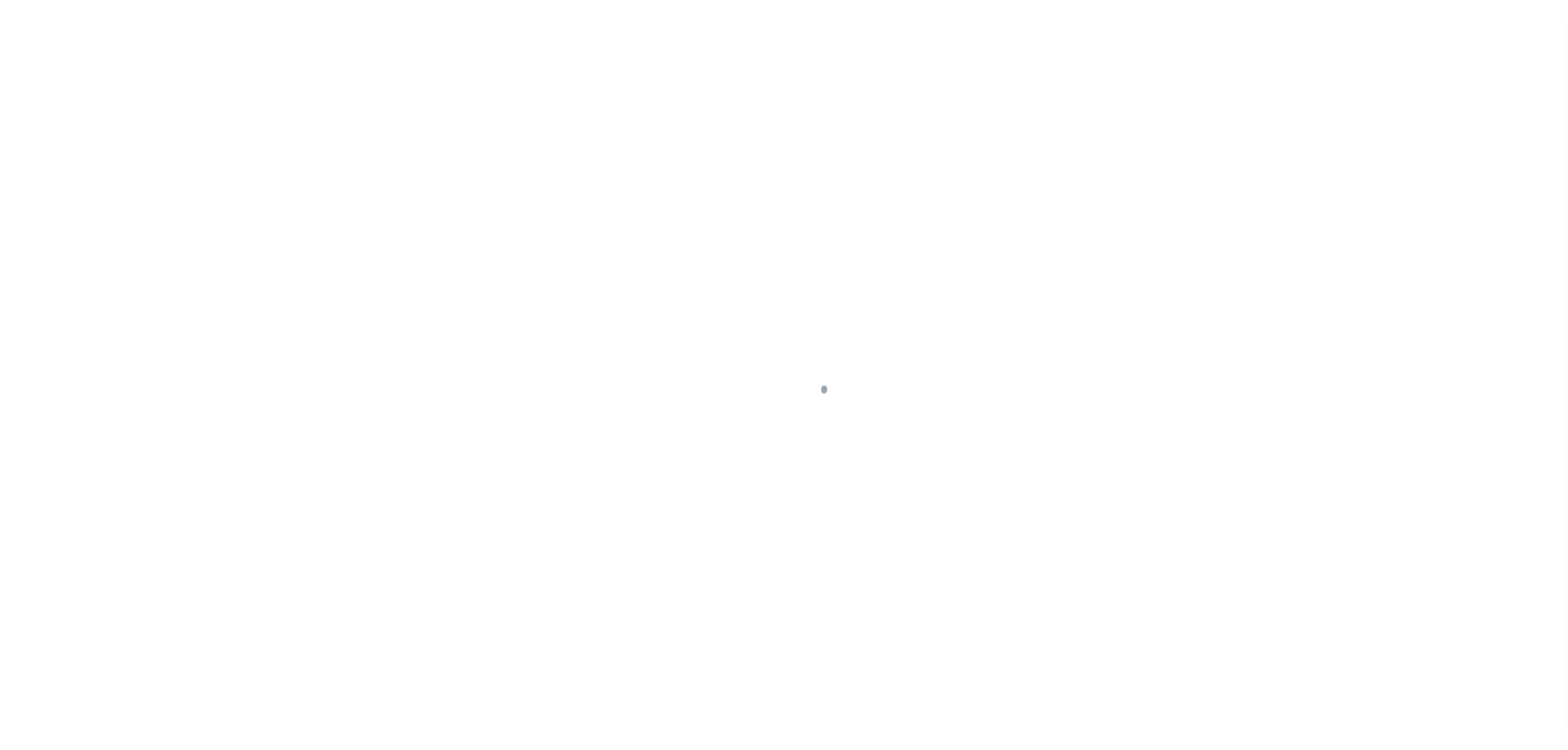
select select "Escrow"
type input "[STREET_ADDRESS]"
type input "Section 59 Block 190 Lot 246"
type input "[GEOGRAPHIC_DATA]"
type input "a0k2L00001VJlU7"
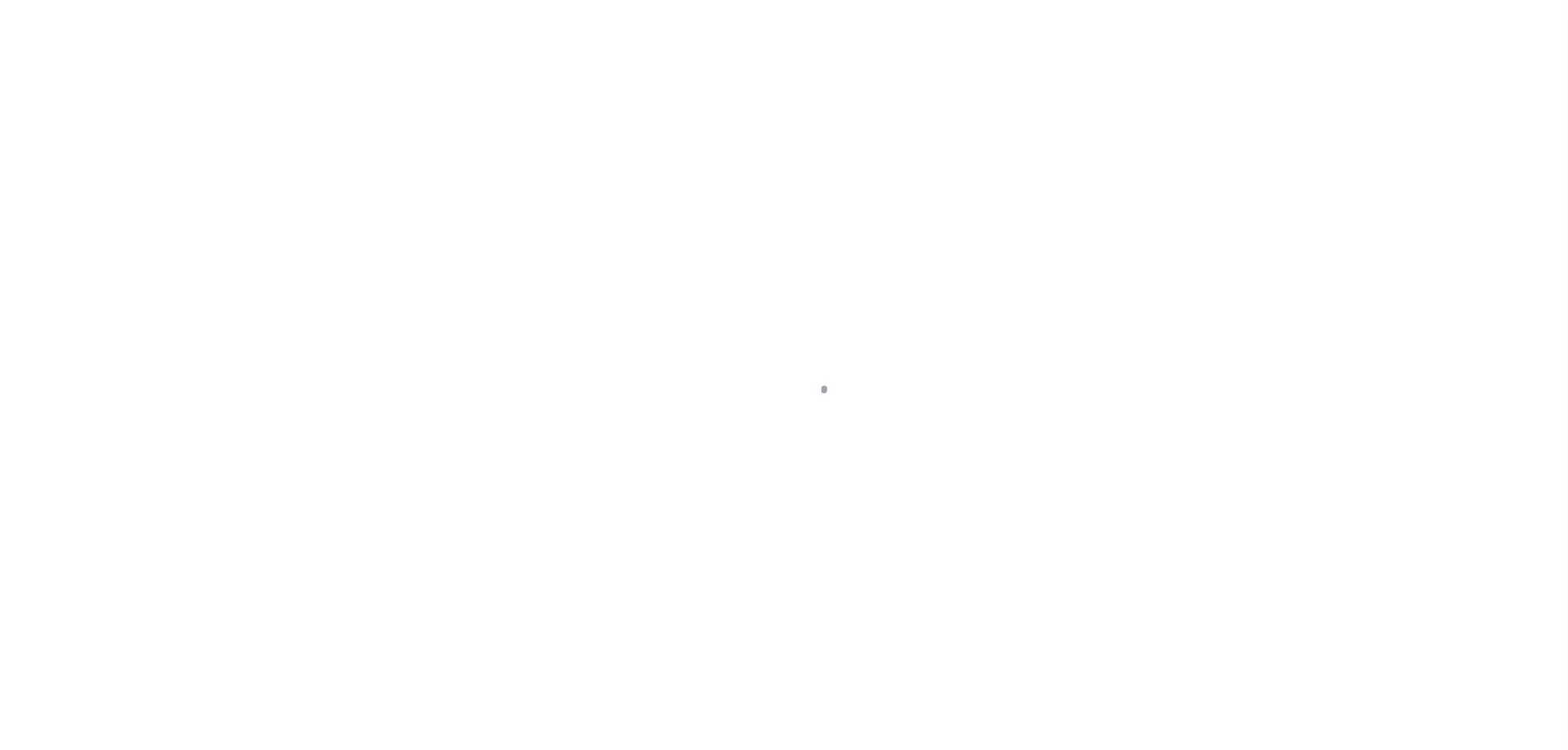
type input "NY"
select select
select select "25066"
select select
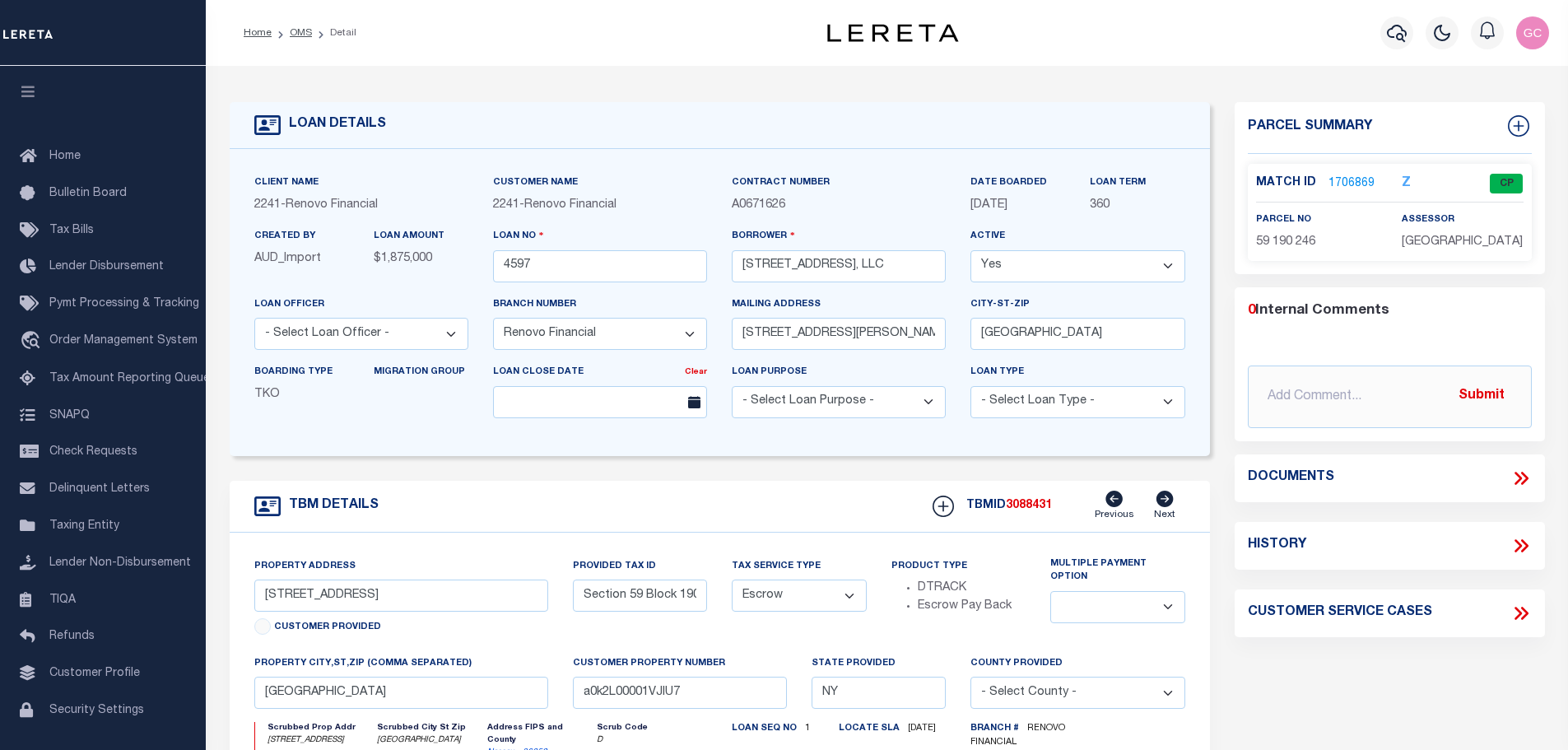
click at [1524, 545] on icon at bounding box center [1521, 546] width 21 height 21
select select "100"
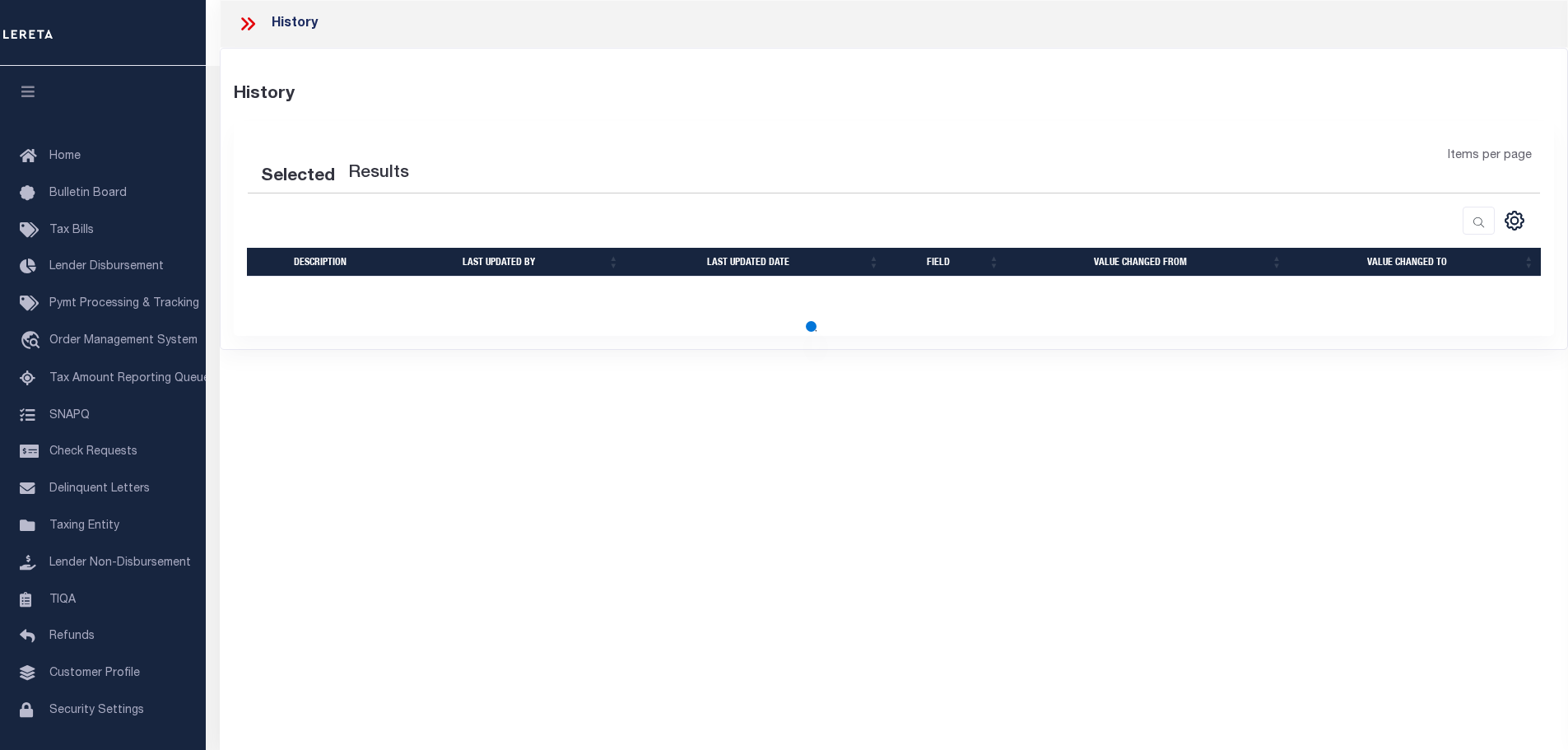
select select "100"
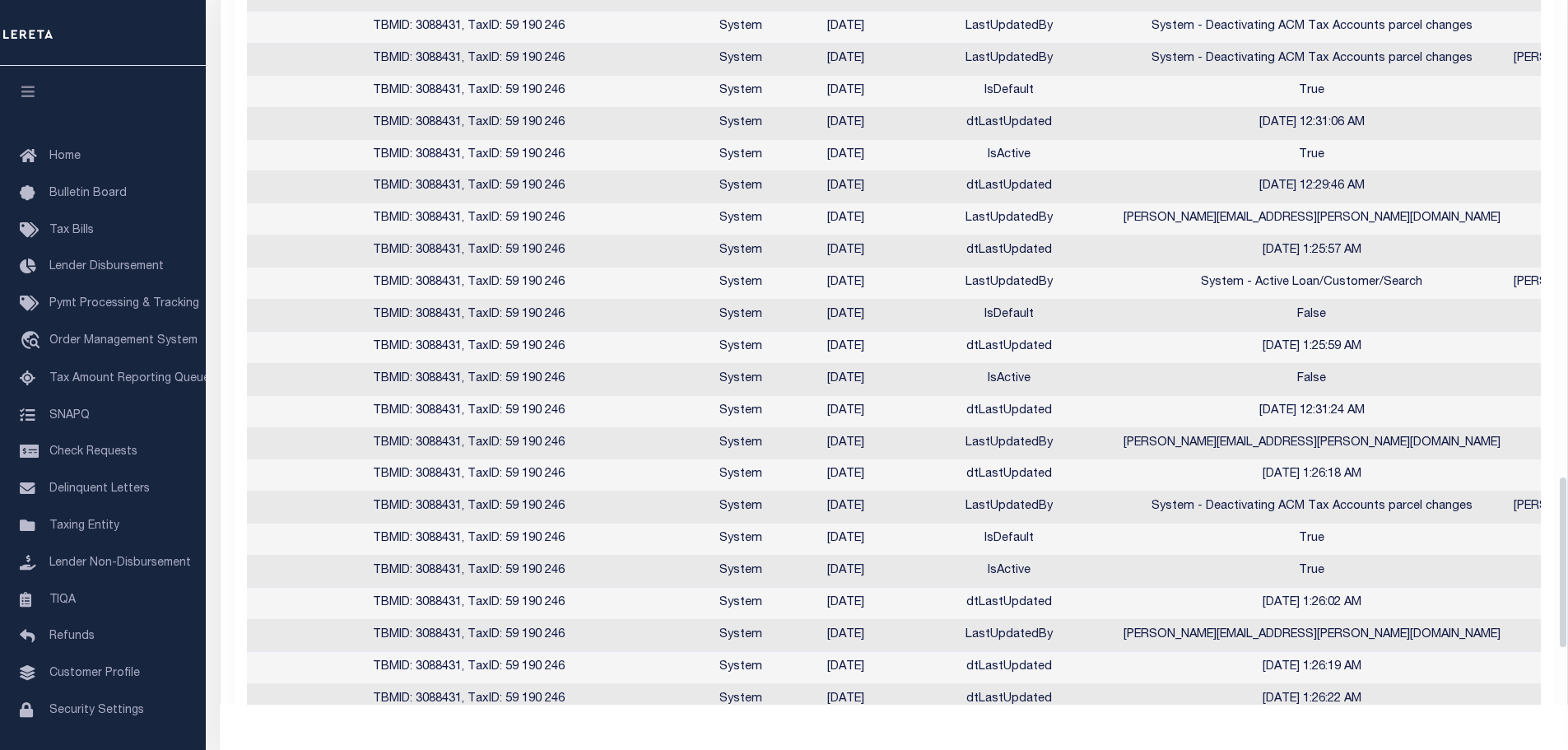
scroll to position [2158, 0]
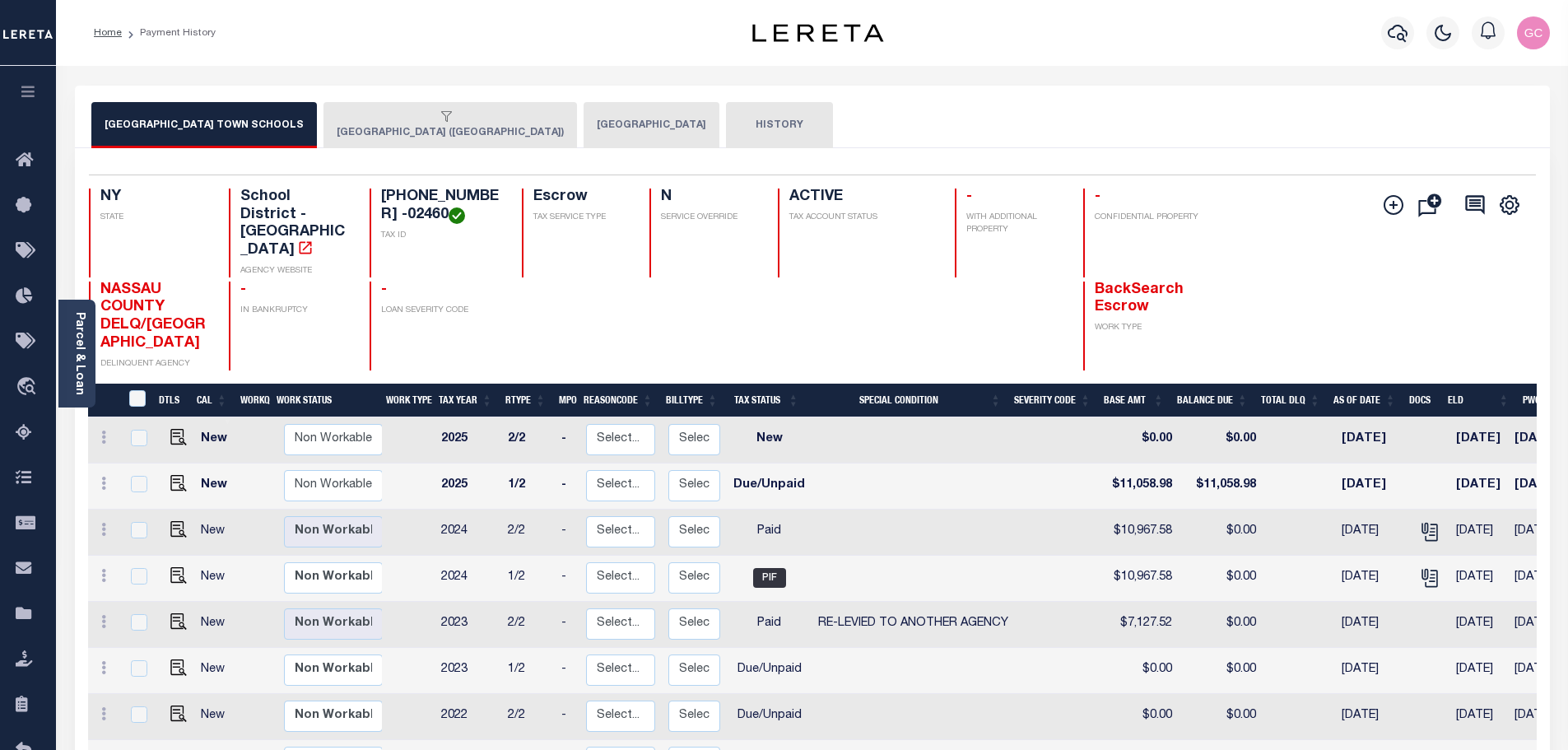
click at [387, 134] on button "LONG BEACH CITY (NASSAU COUNTY)" at bounding box center [450, 125] width 254 height 46
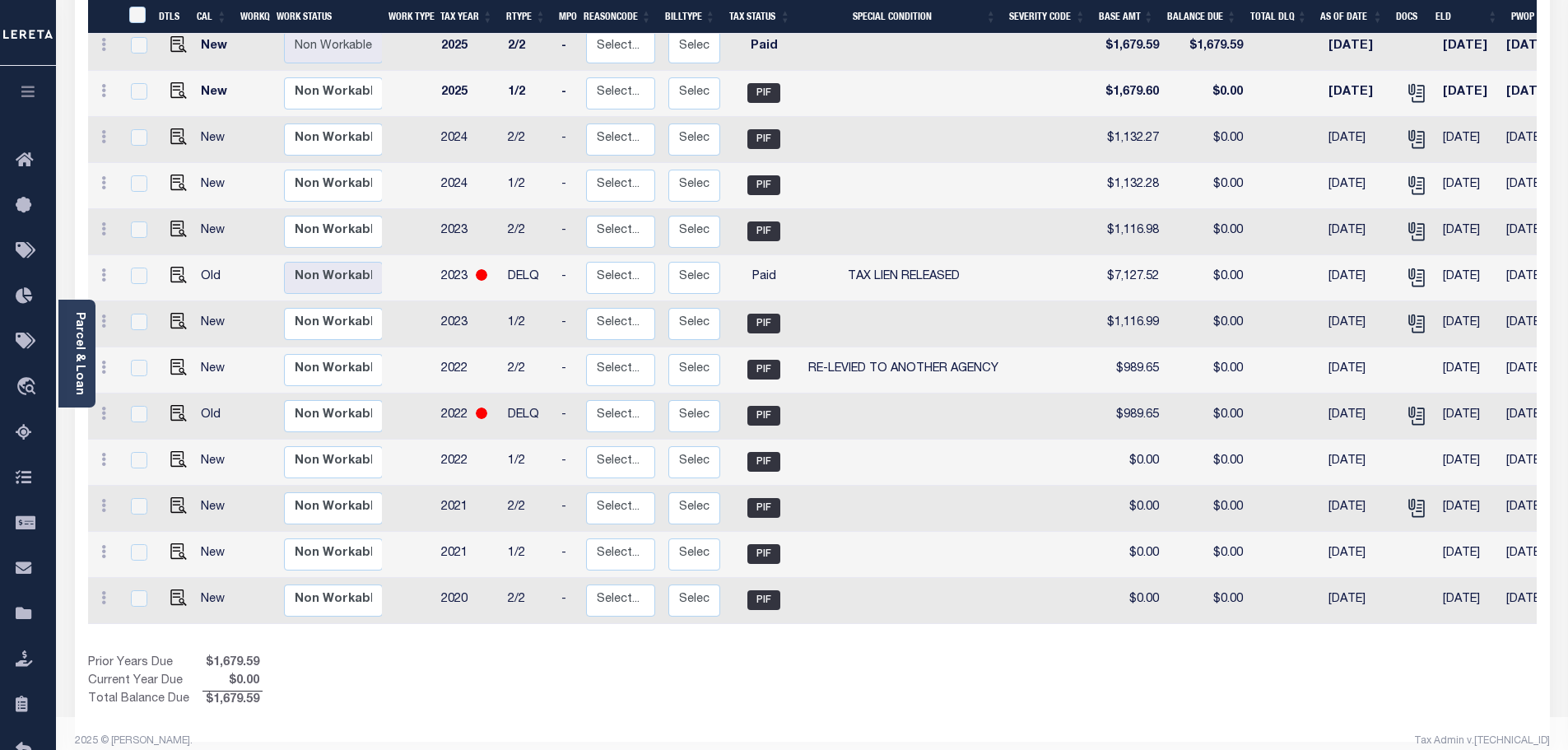
scroll to position [433, 0]
click at [78, 339] on link "Parcel & Loan" at bounding box center [79, 353] width 12 height 83
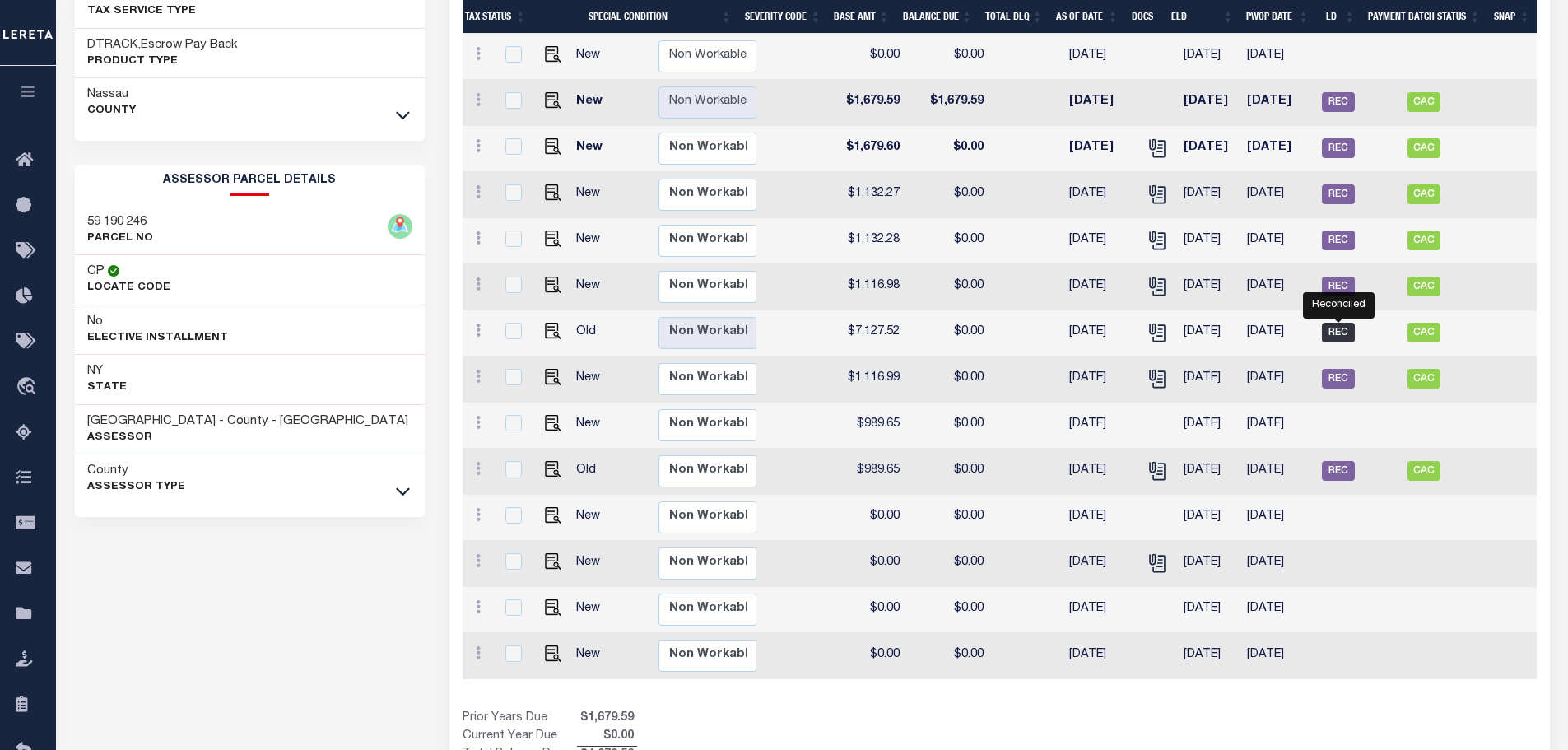
click at [1332, 322] on span "REC" at bounding box center [1339, 332] width 33 height 20
checkbox input "true"
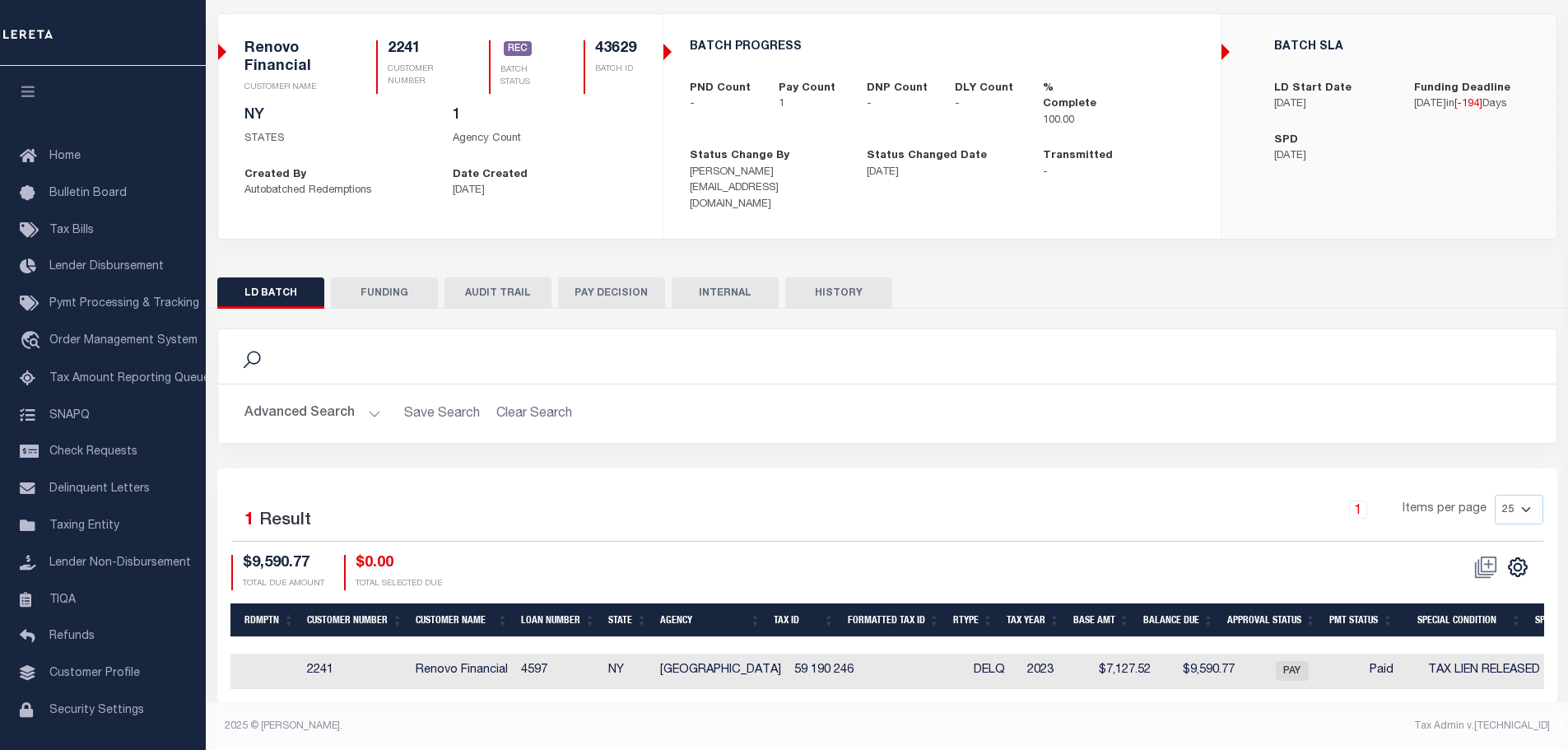
scroll to position [0, 191]
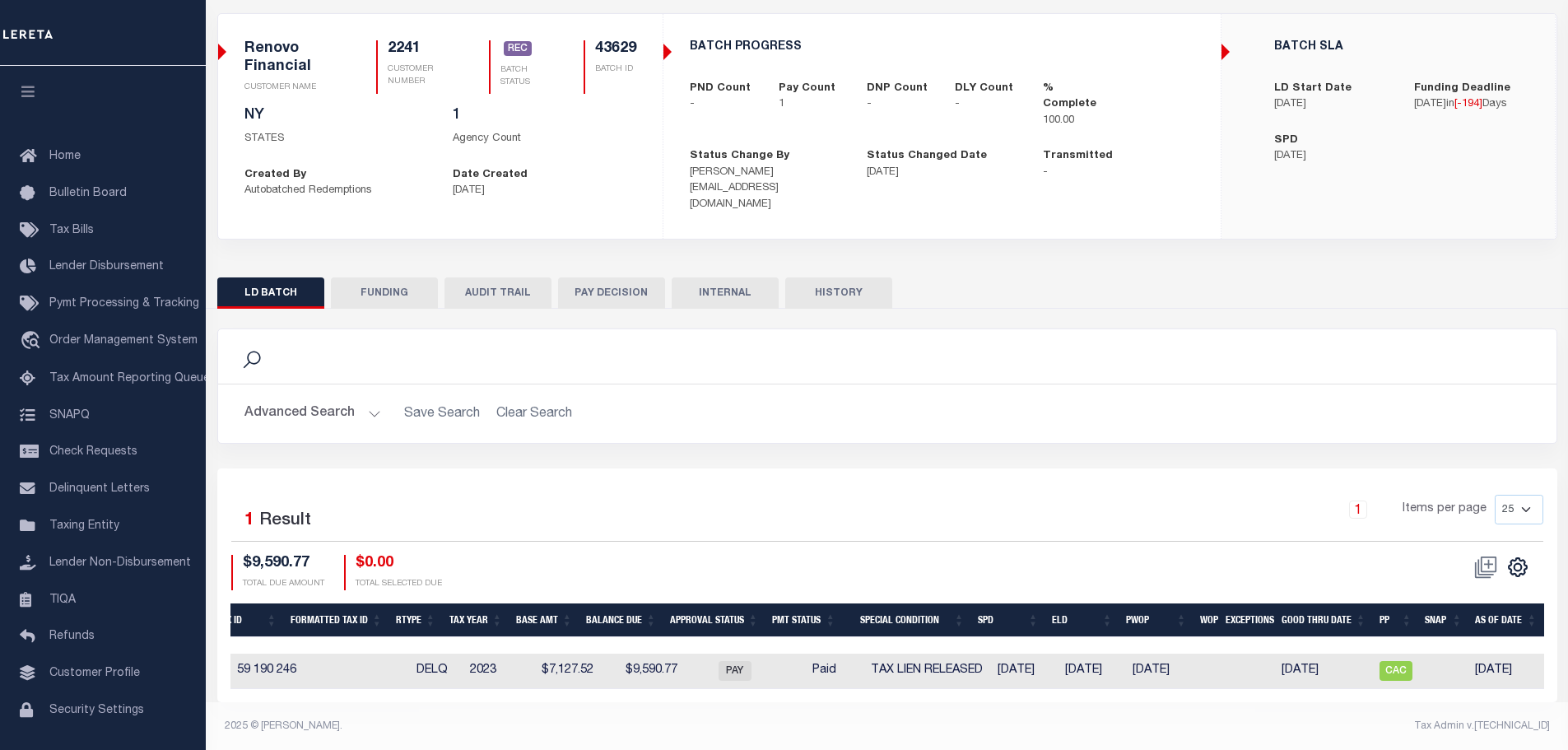
click at [509, 277] on button "AUDIT TRAIL" at bounding box center [498, 293] width 107 height 31
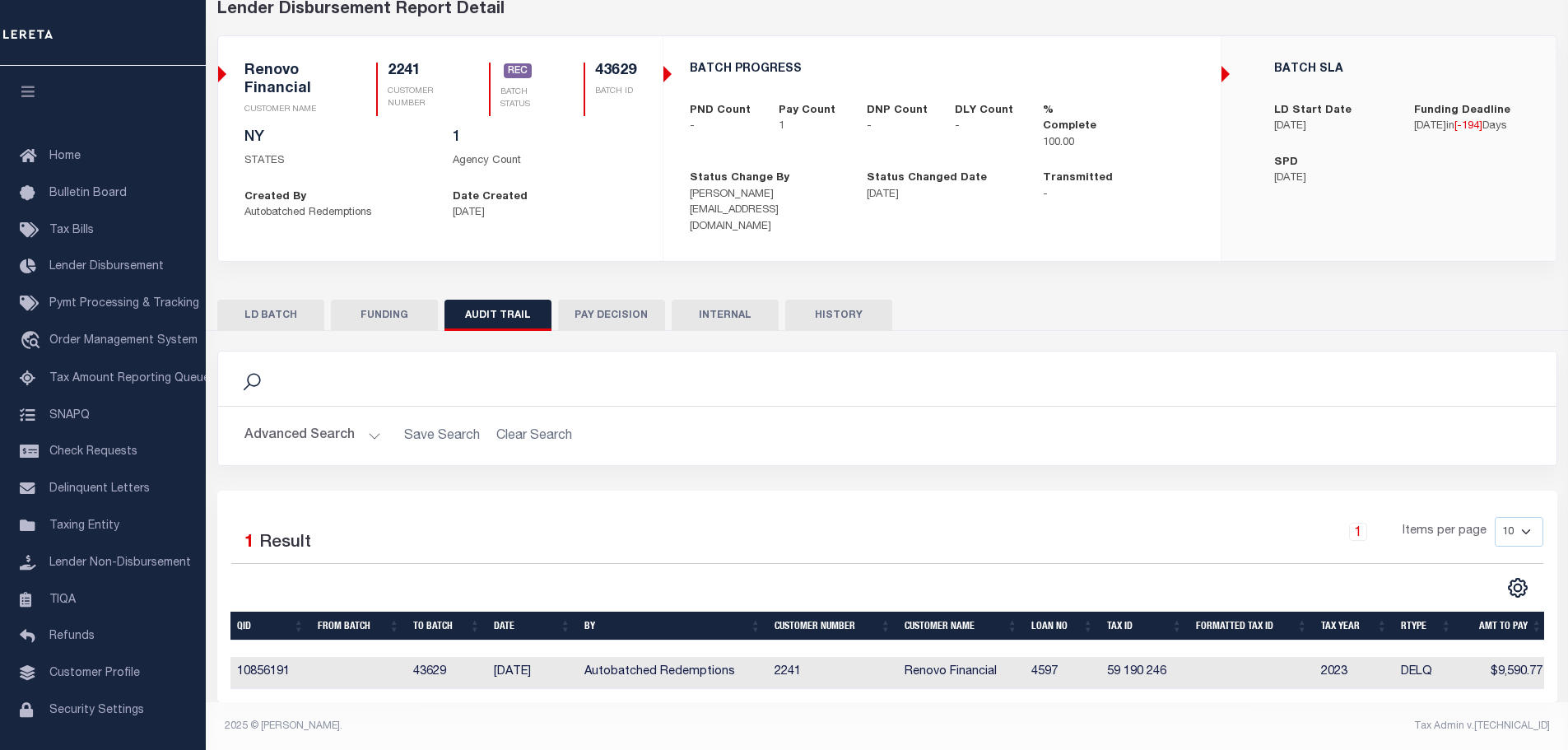
click at [387, 302] on button "FUNDING" at bounding box center [384, 315] width 107 height 31
type input "$9,590.77"
type input "$0"
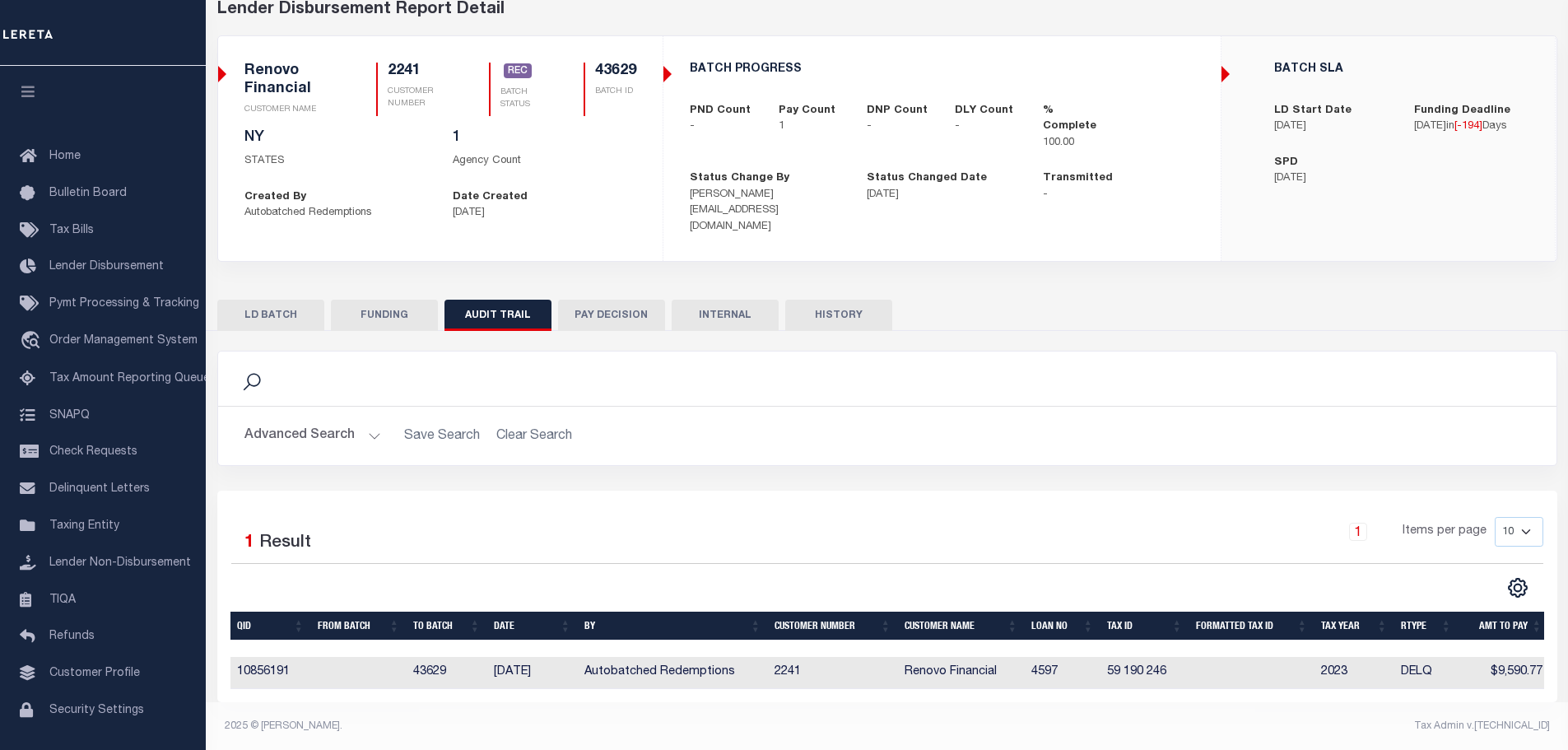
type input "[DATE]"
type input "20250326MMQFMP2700308703261705FT01"
type input "[DATE]"
select select "100"
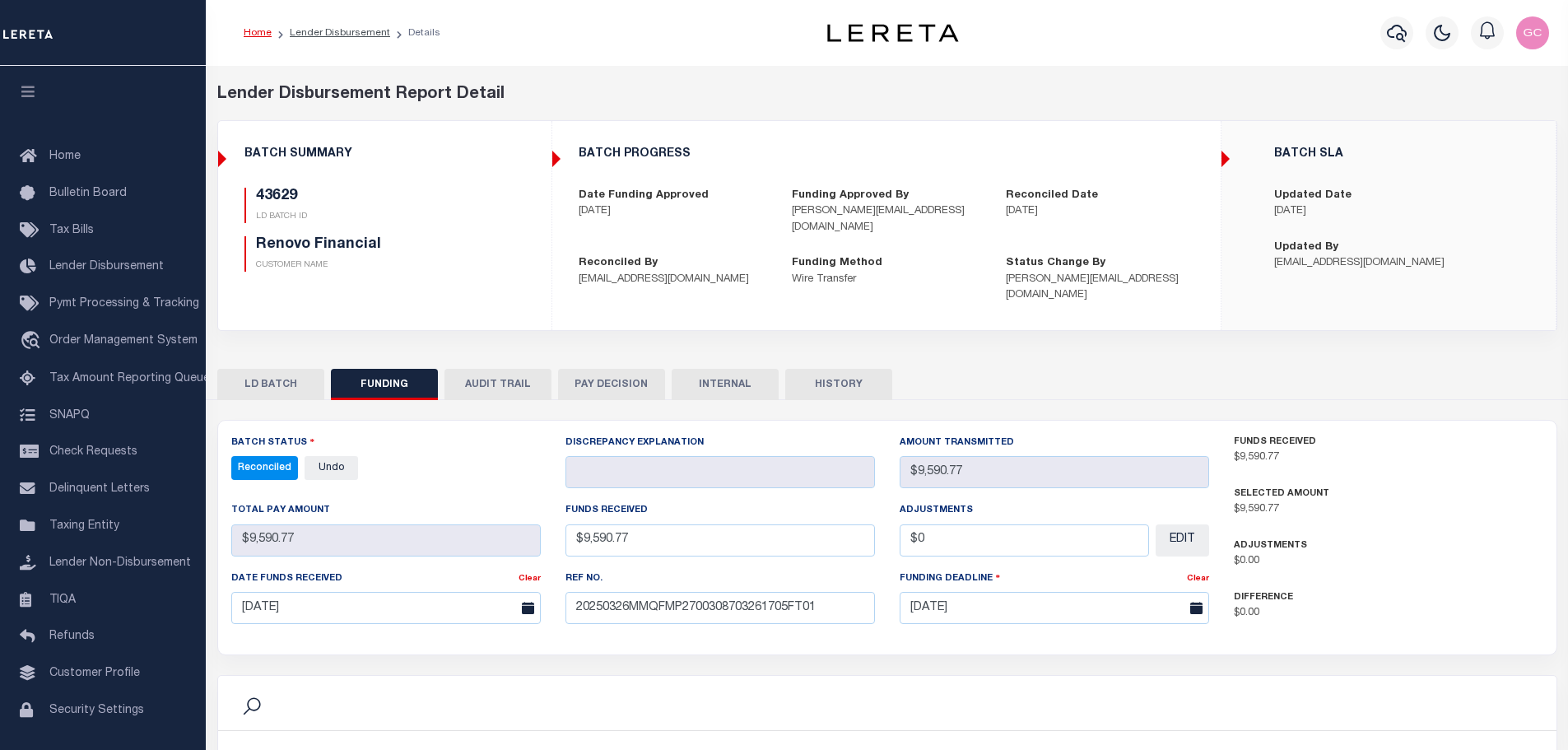
select select "100"
click at [634, 368] on button "PAY DECISION" at bounding box center [612, 384] width 107 height 31
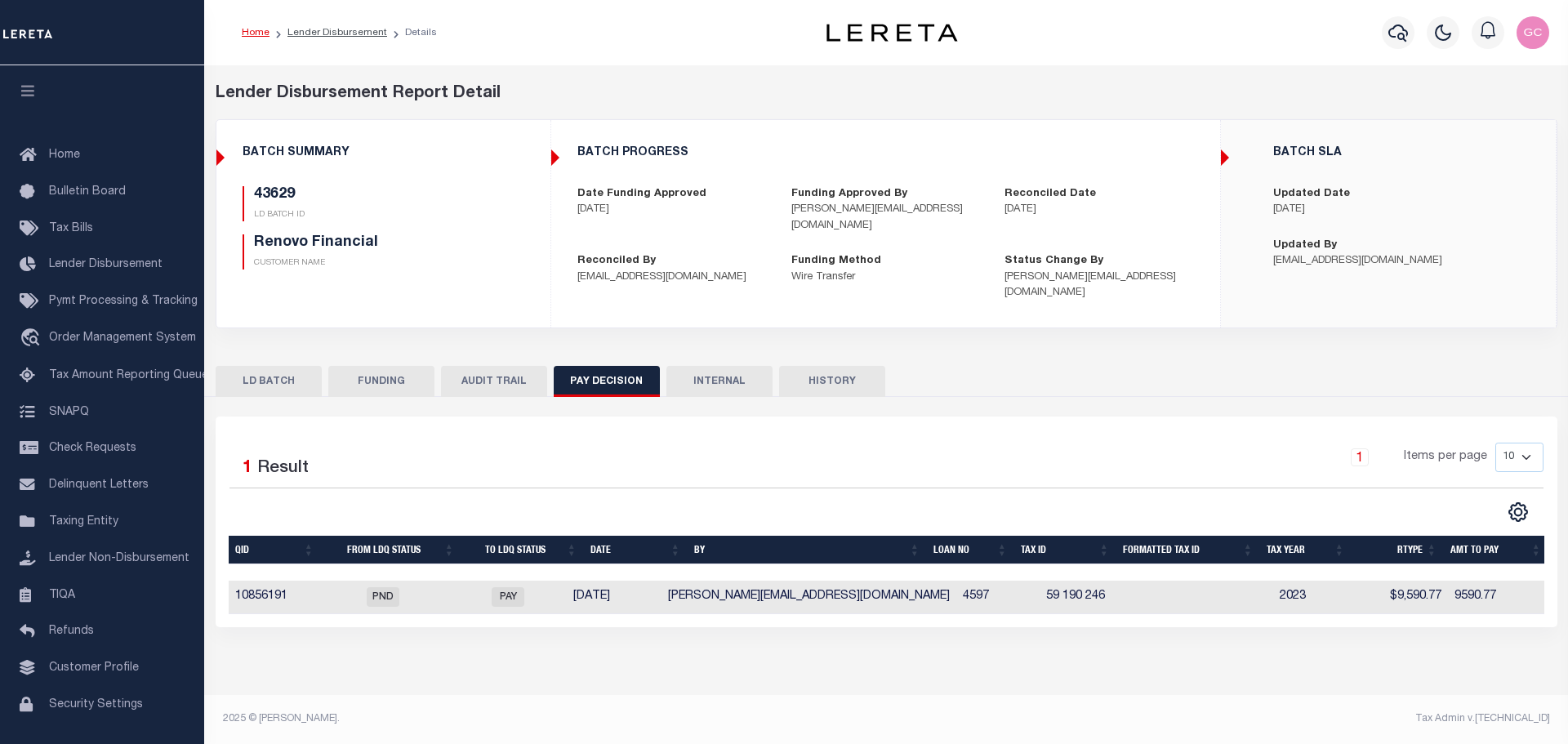
click at [740, 365] on button "INTERNAL" at bounding box center [720, 381] width 106 height 31
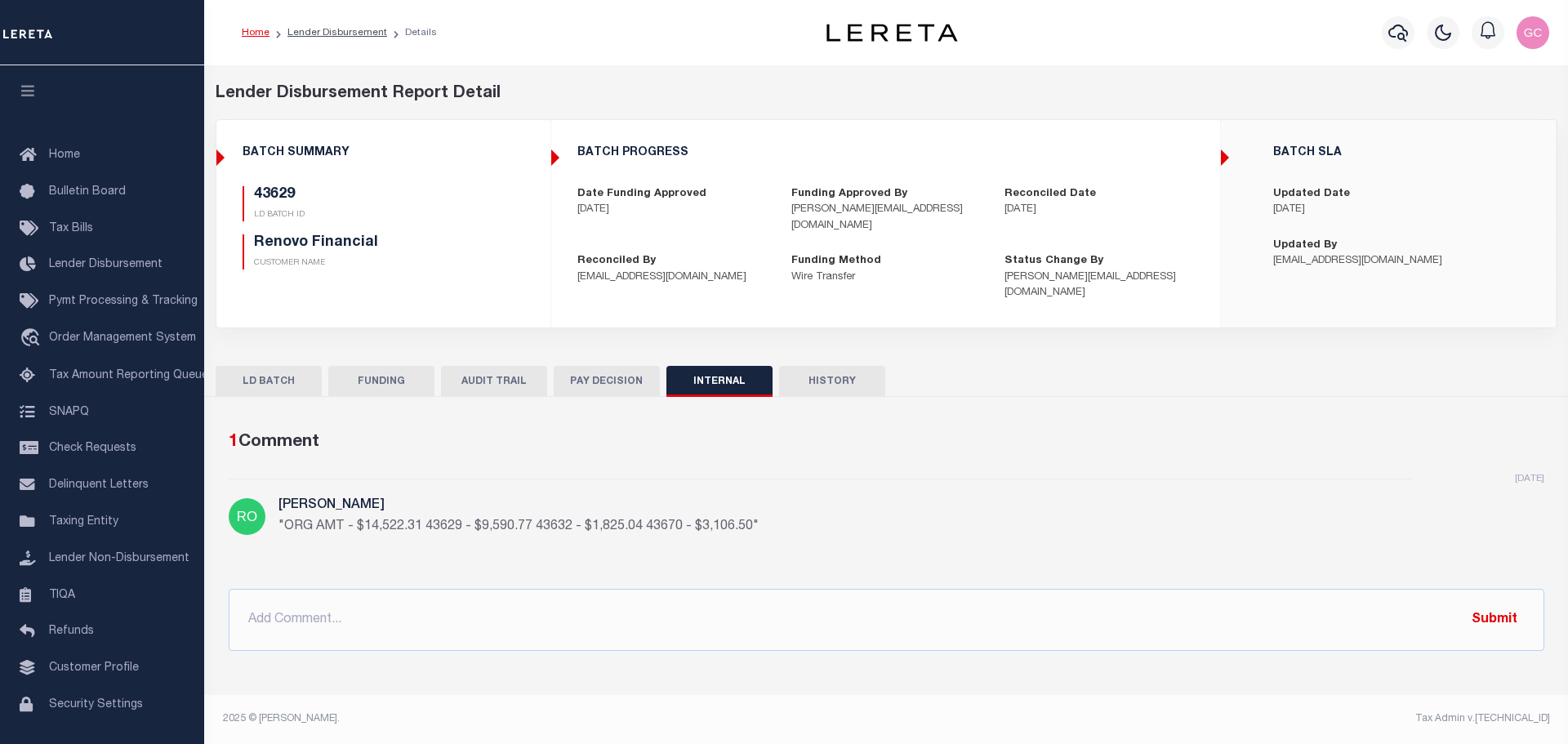
click at [830, 365] on button "HISTORY" at bounding box center [833, 381] width 106 height 31
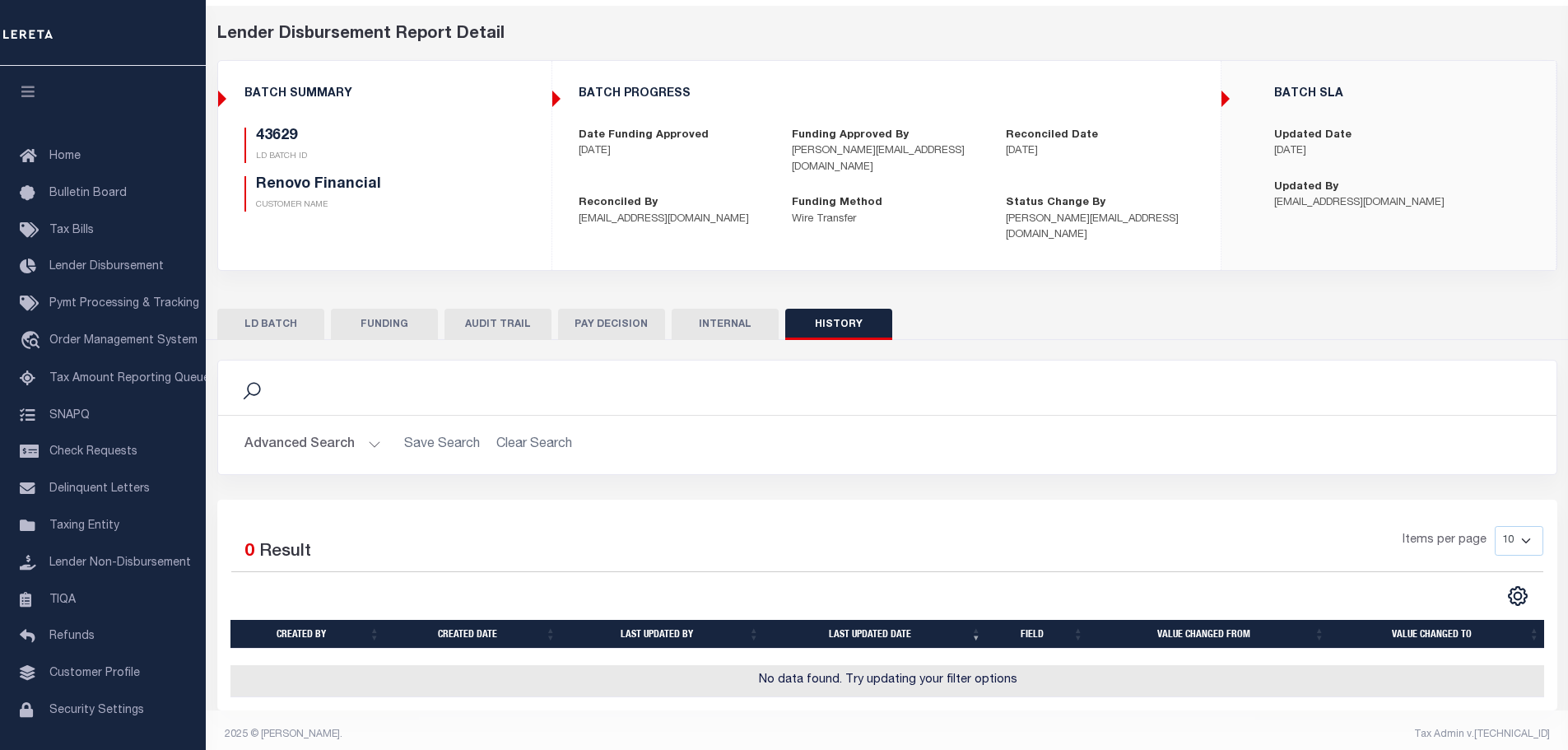
scroll to position [63, 0]
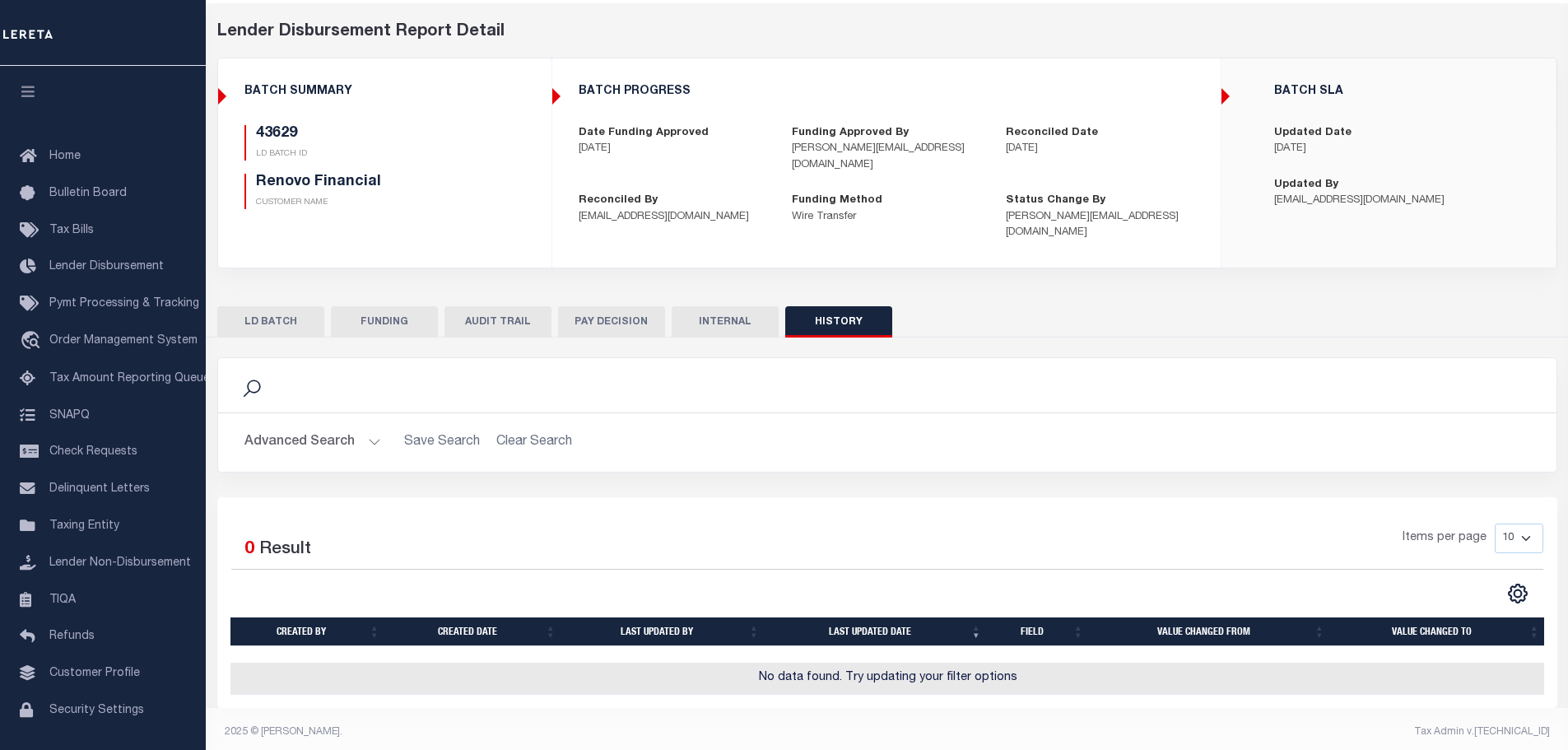
click at [716, 306] on button "INTERNAL" at bounding box center [725, 321] width 107 height 31
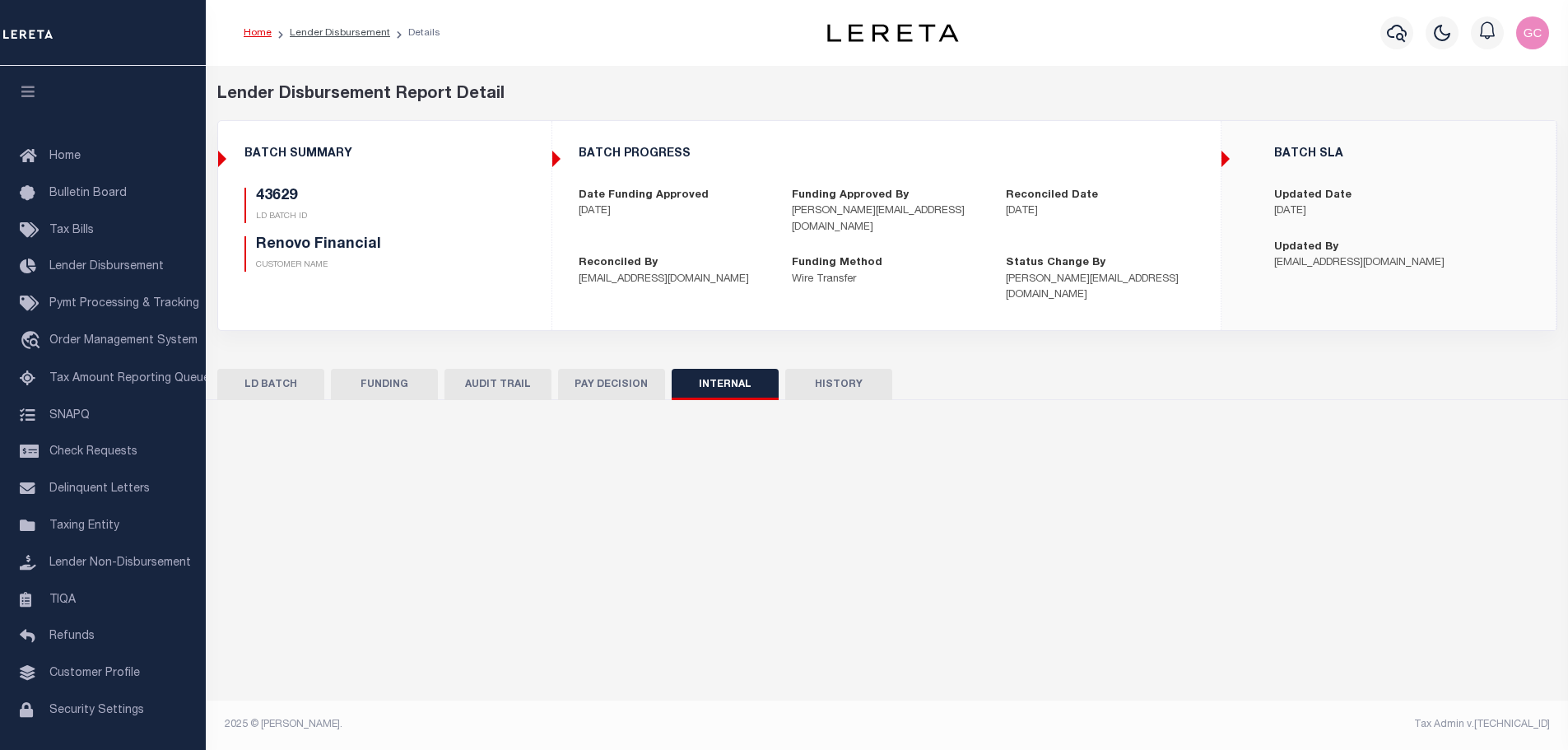
scroll to position [0, 0]
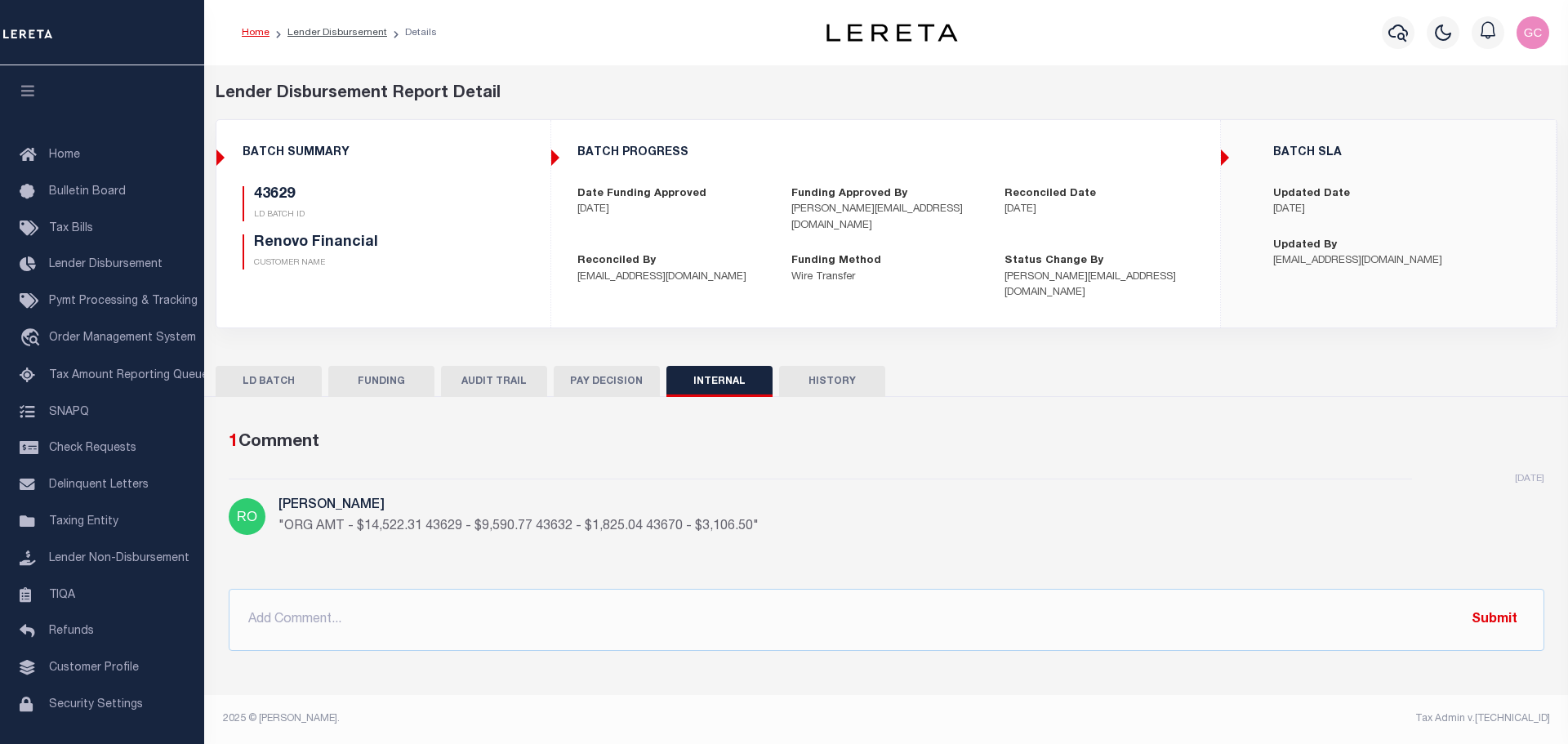
click at [601, 365] on button "PAY DECISION" at bounding box center [607, 381] width 106 height 31
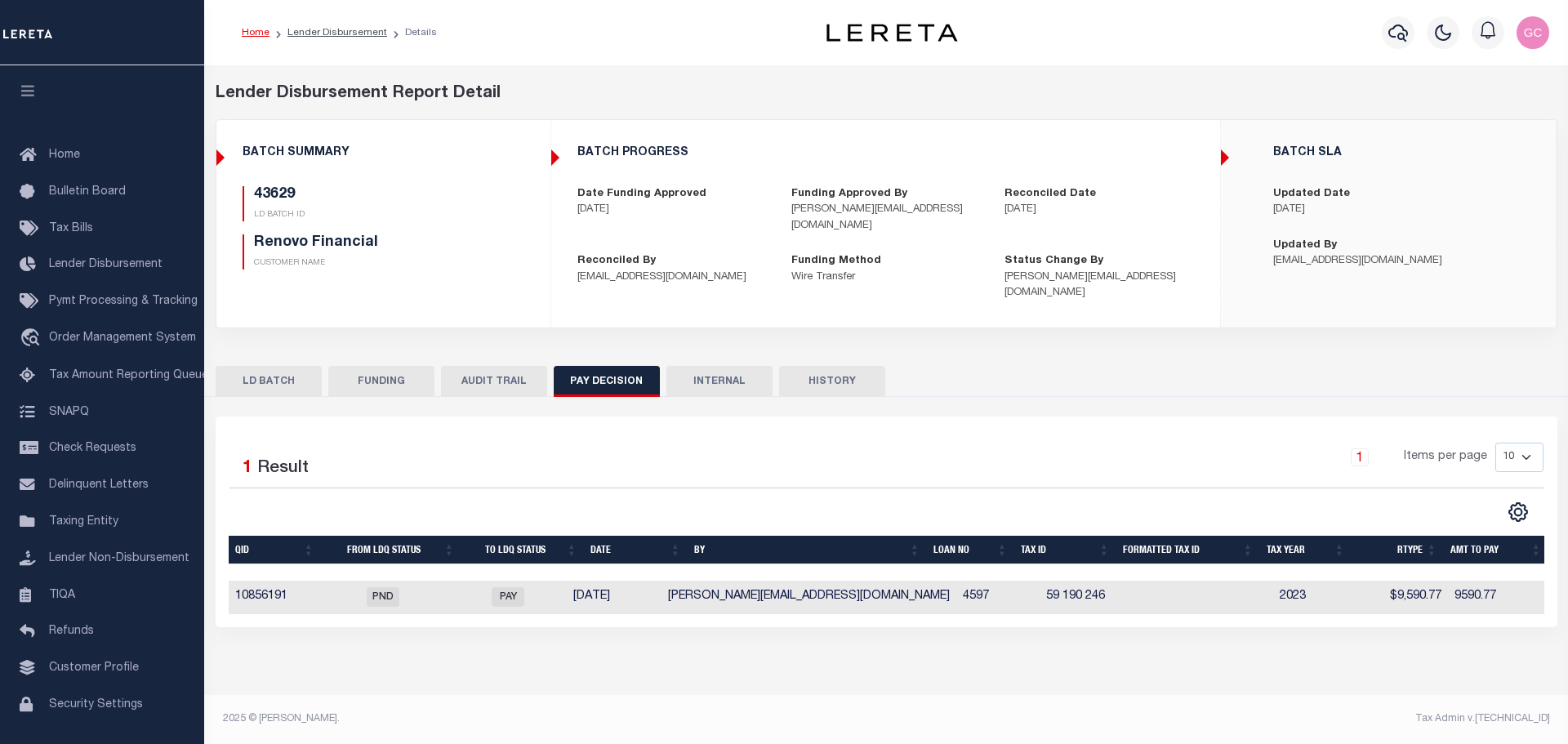
click at [479, 365] on button "AUDIT TRAIL" at bounding box center [494, 381] width 106 height 31
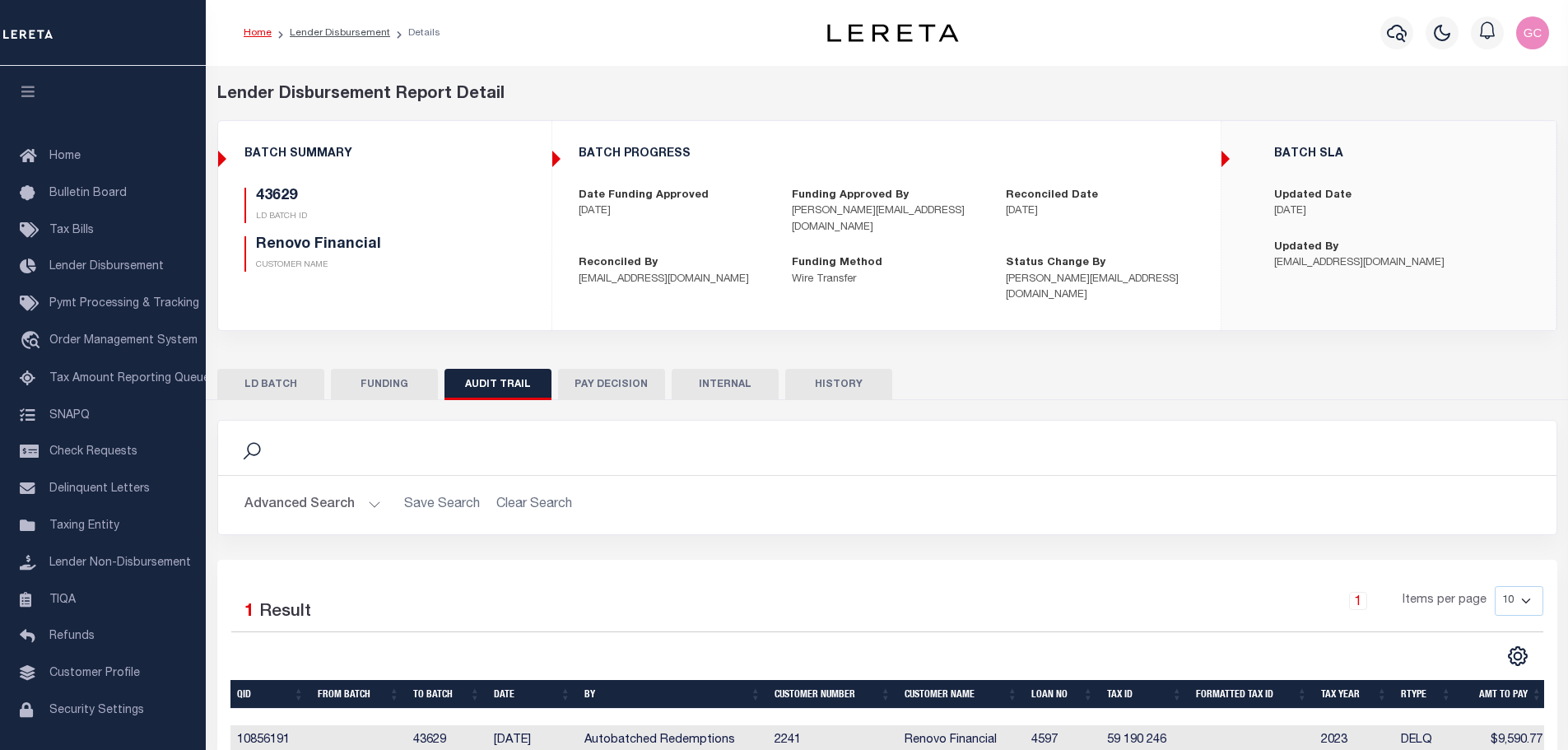
click at [380, 368] on button "FUNDING" at bounding box center [384, 384] width 107 height 31
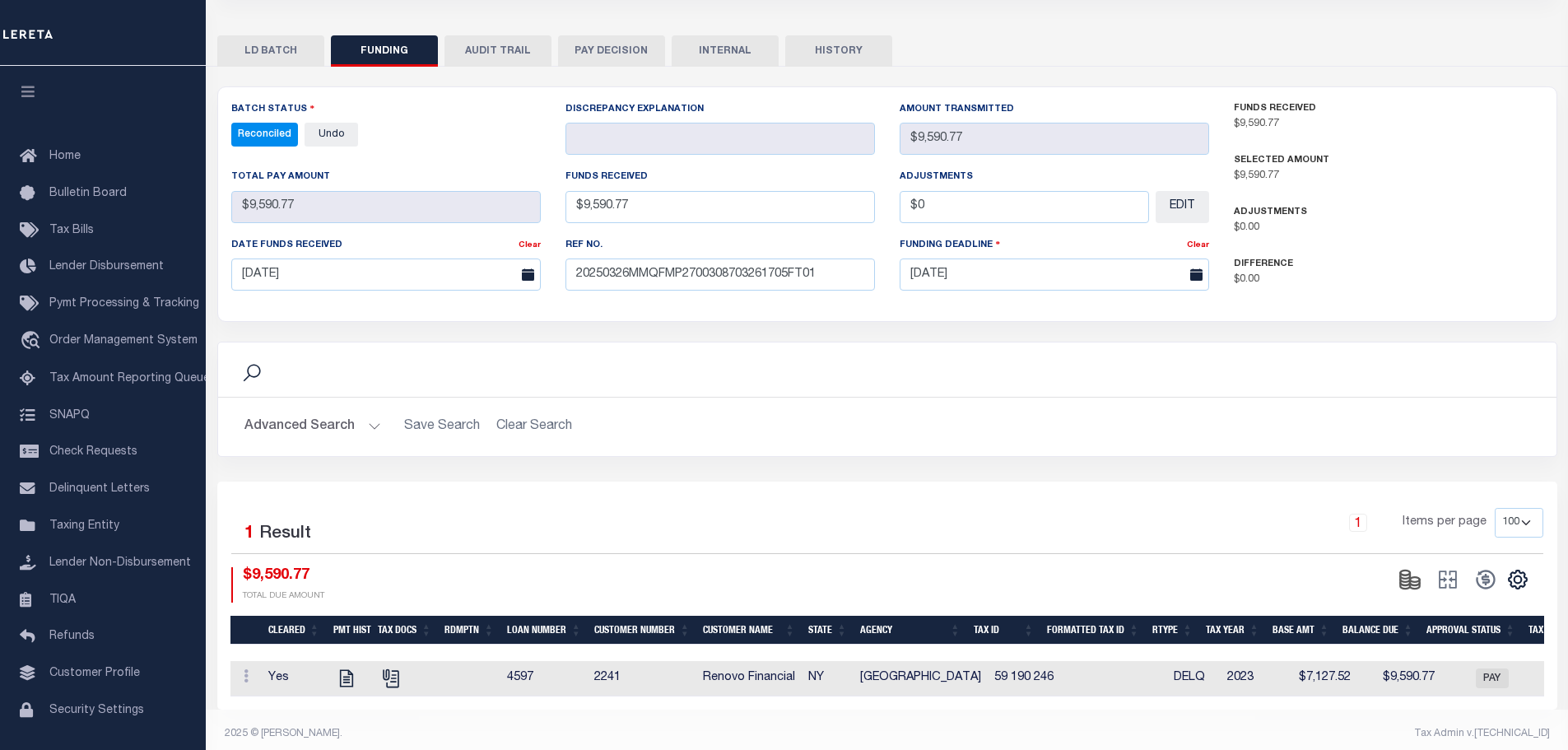
scroll to position [335, 0]
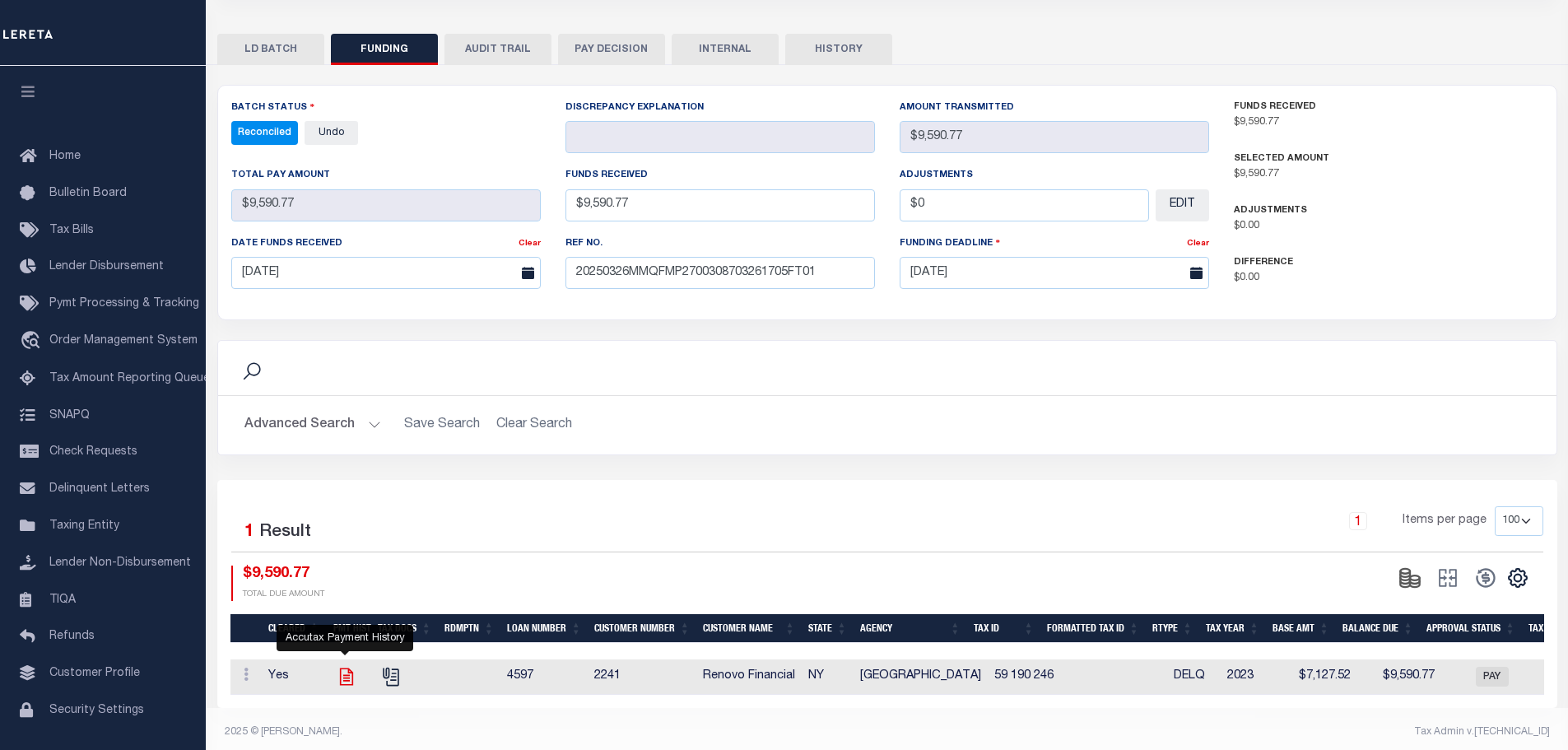
click at [348, 668] on icon "" at bounding box center [345, 677] width 13 height 17
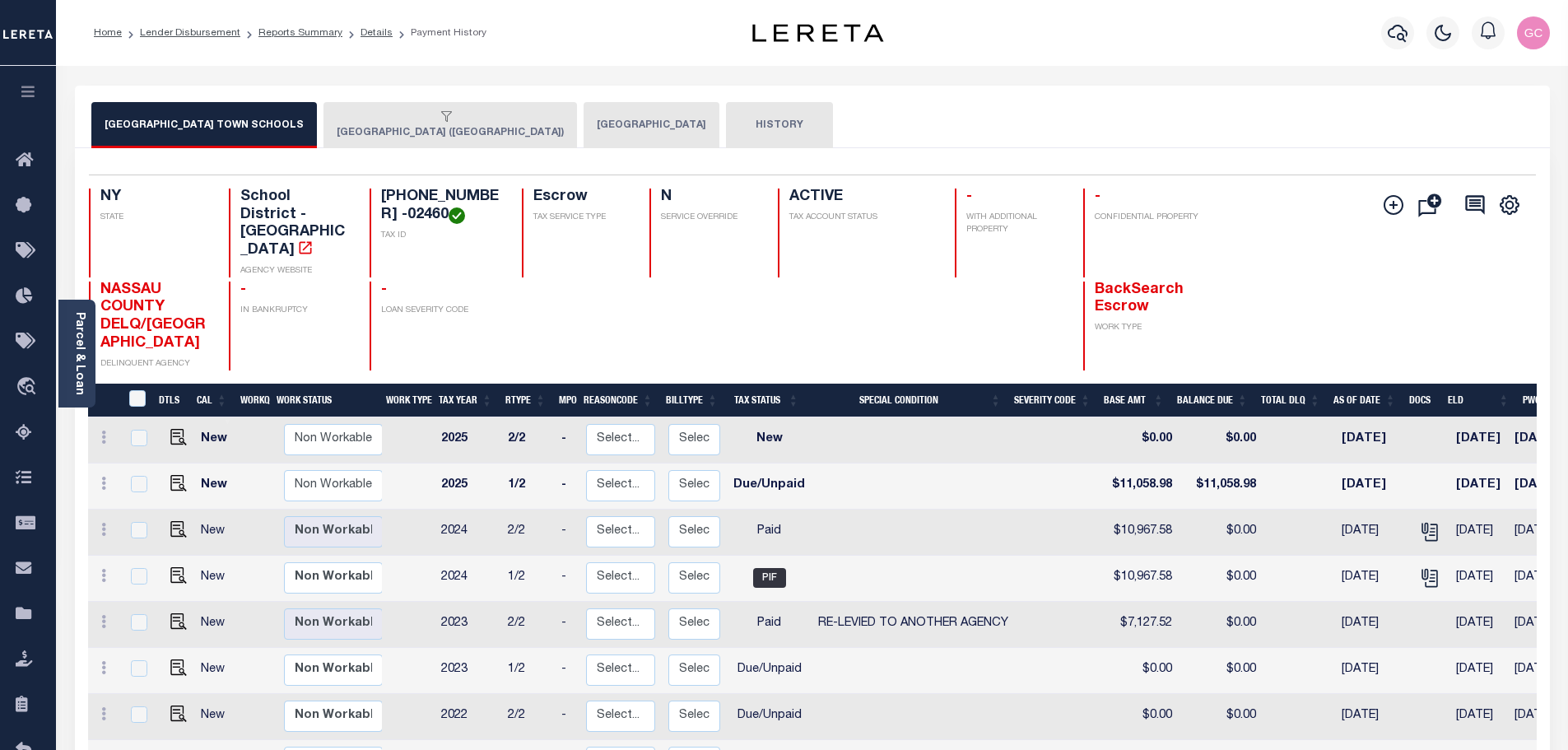
click at [428, 119] on div "button" at bounding box center [447, 118] width 221 height 15
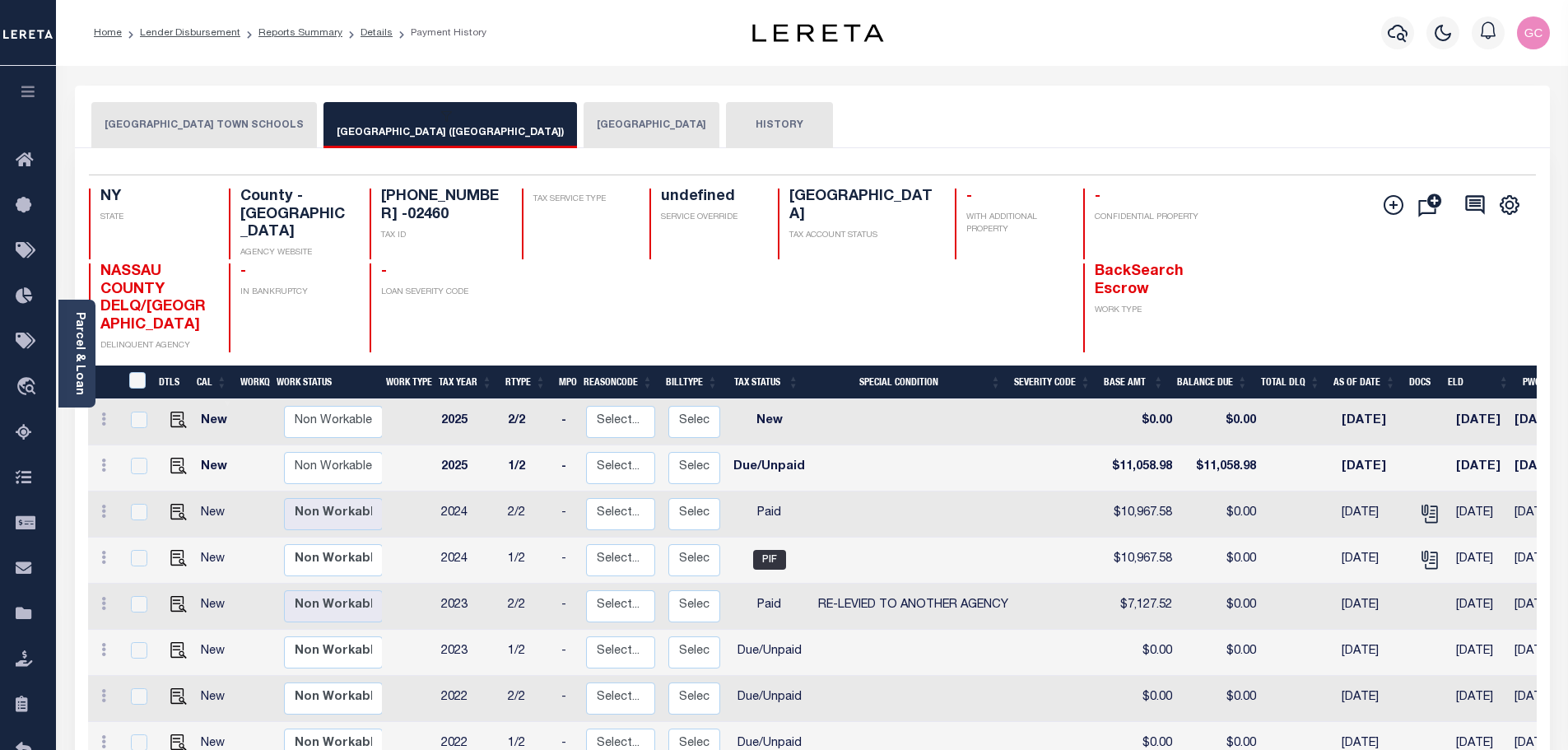
click at [446, 138] on button "[GEOGRAPHIC_DATA] ([GEOGRAPHIC_DATA])" at bounding box center [450, 125] width 254 height 46
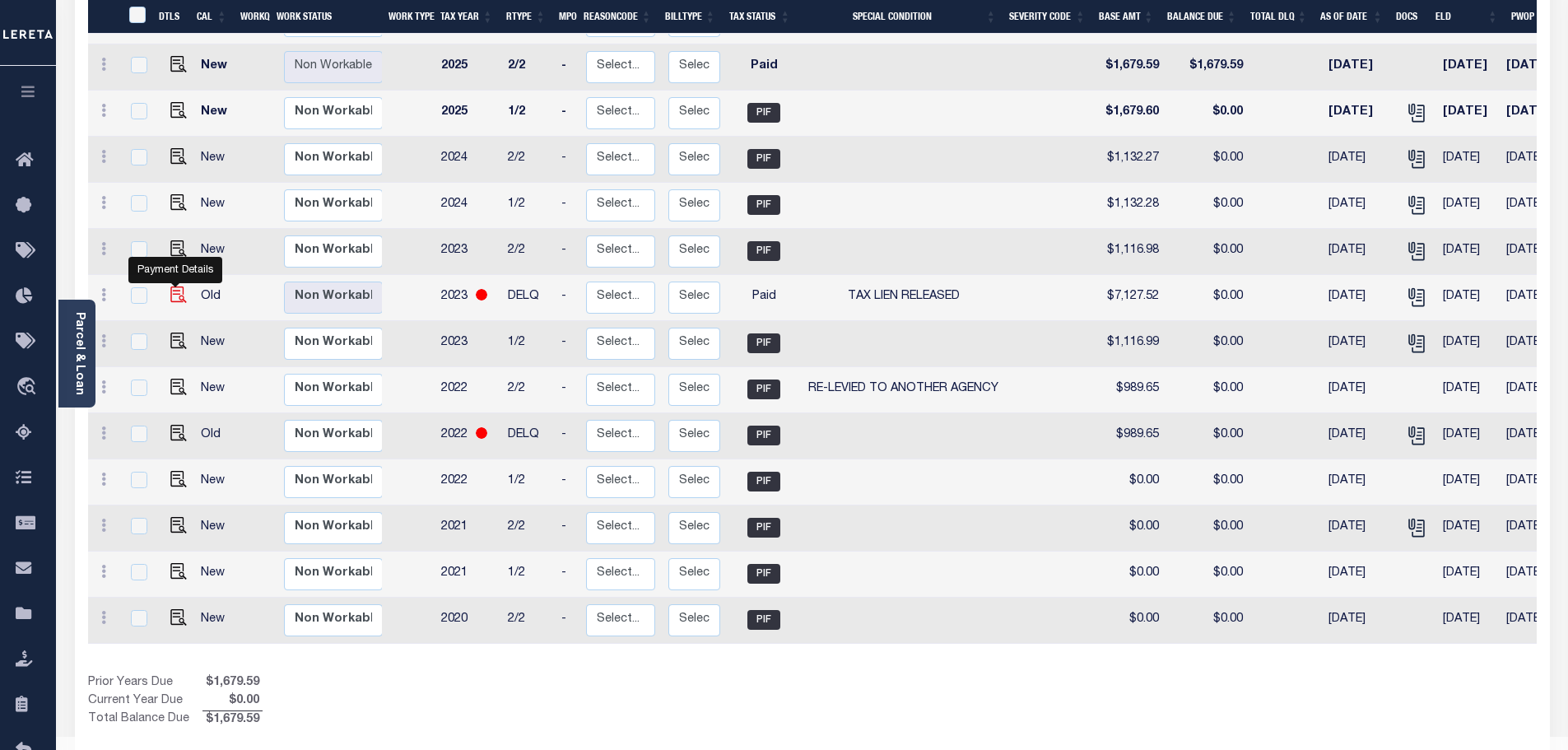
click at [180, 286] on img "" at bounding box center [179, 294] width 16 height 16
checkbox input "true"
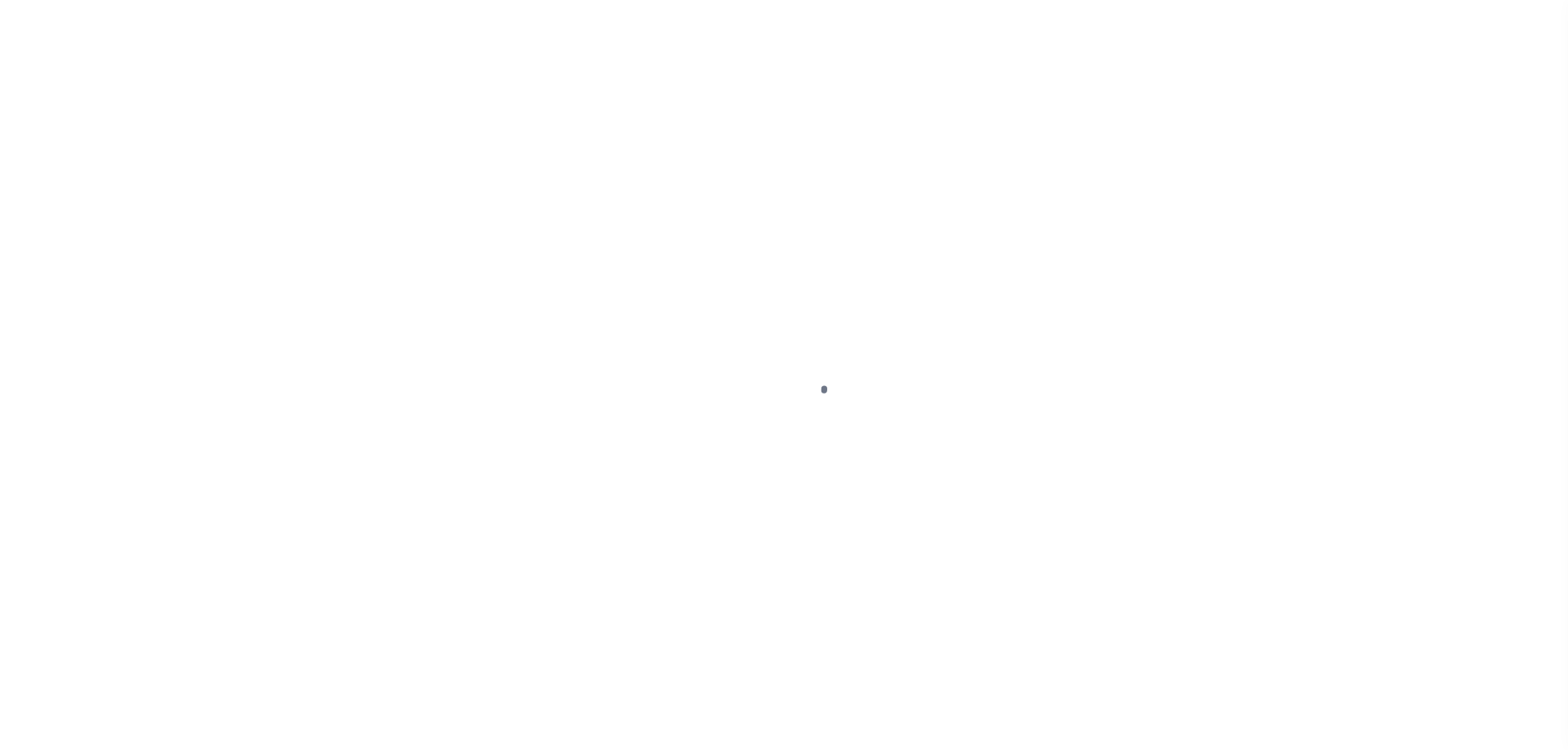
select select "PYD"
select select "28"
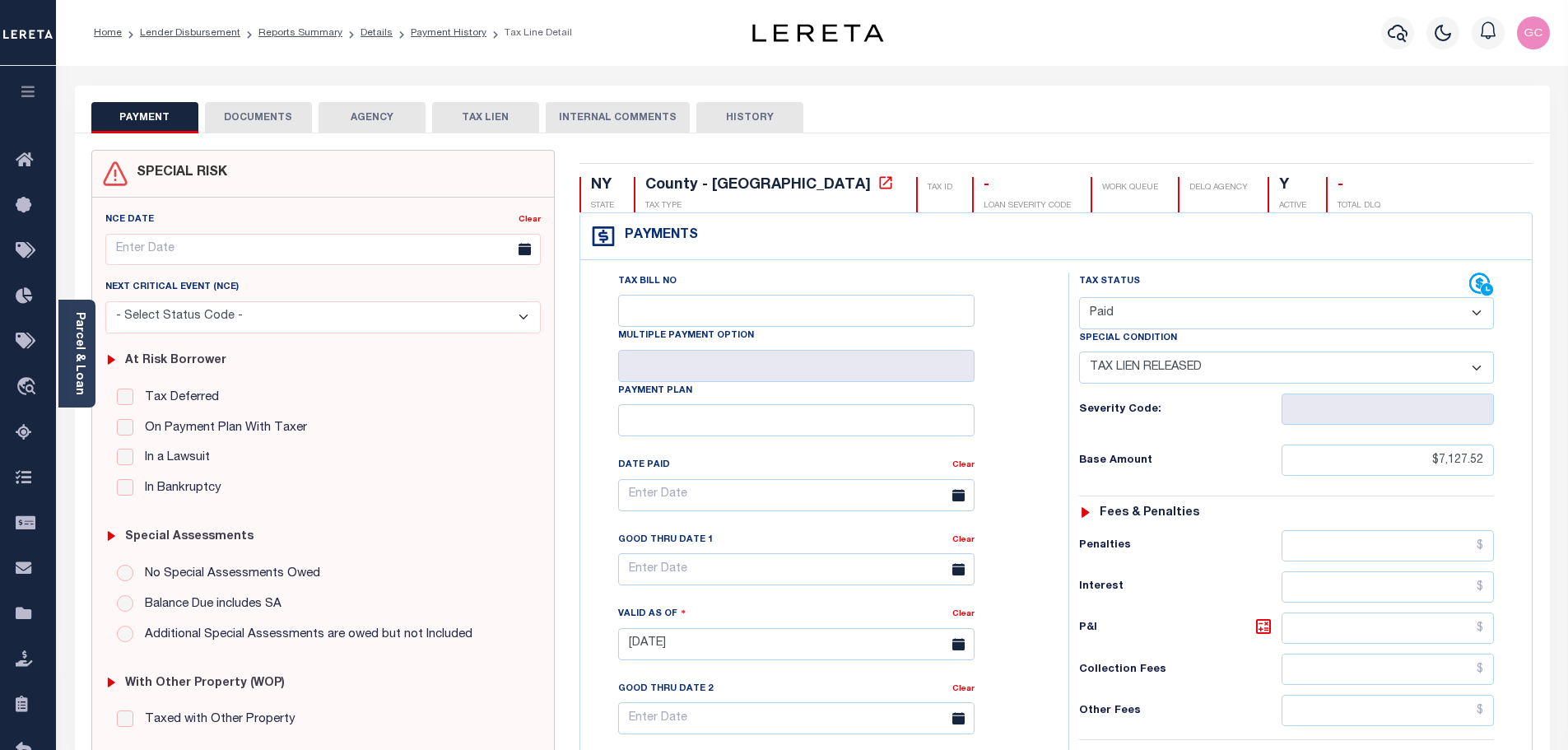
click at [268, 113] on button "DOCUMENTS" at bounding box center [259, 118] width 107 height 31
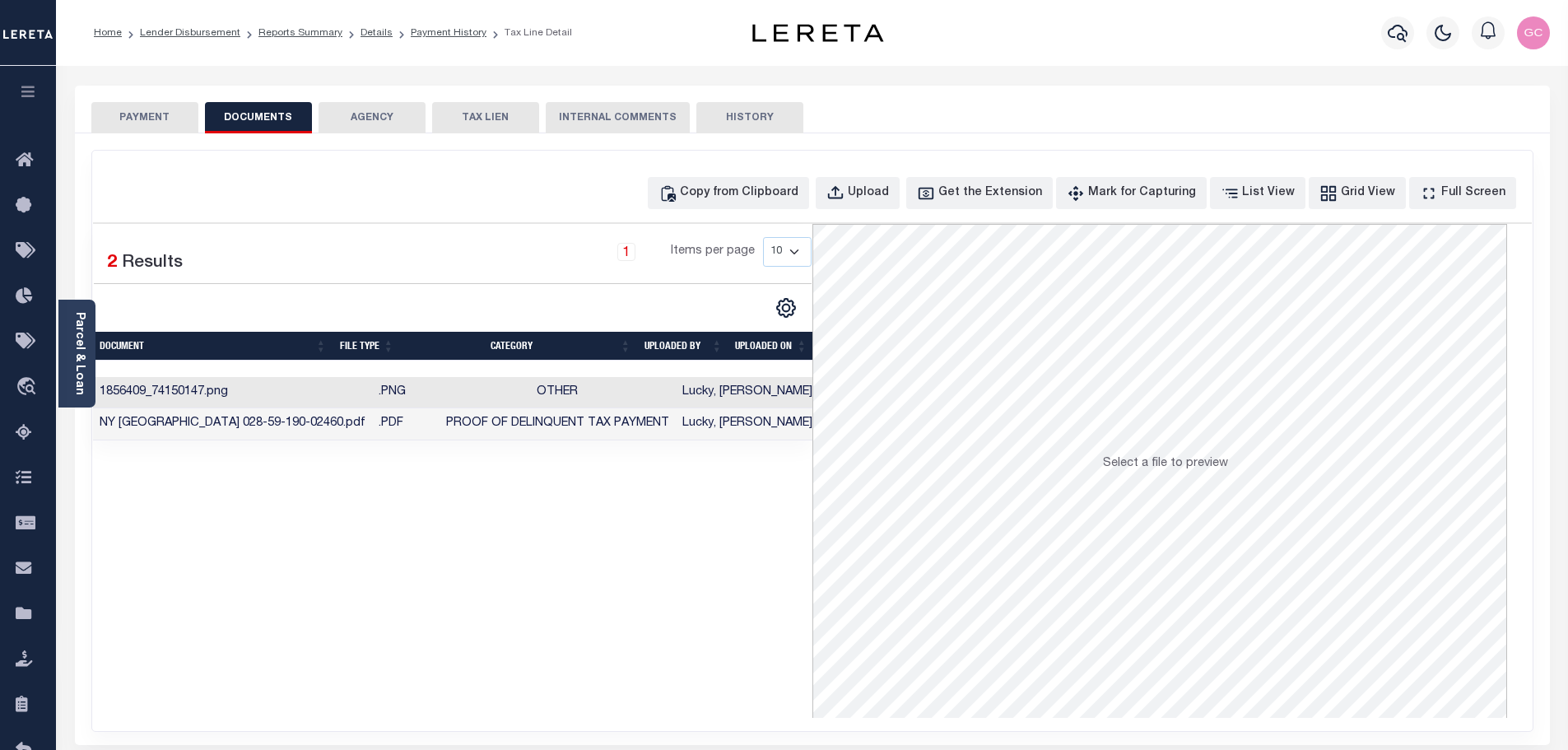
click at [819, 396] on td "[DATE]" at bounding box center [861, 392] width 85 height 32
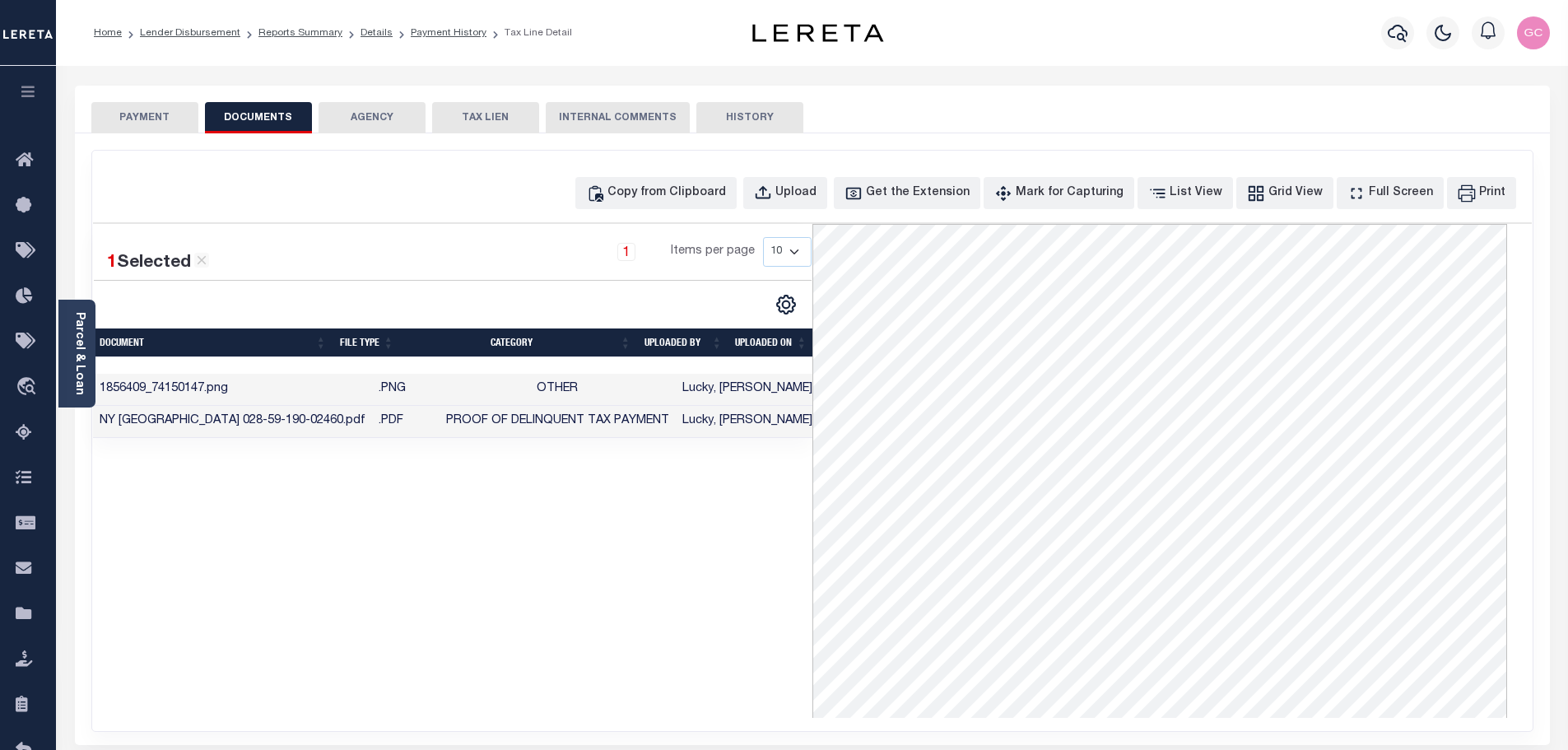
click at [636, 422] on td "Proof of Delinquent Tax Payment" at bounding box center [557, 421] width 237 height 32
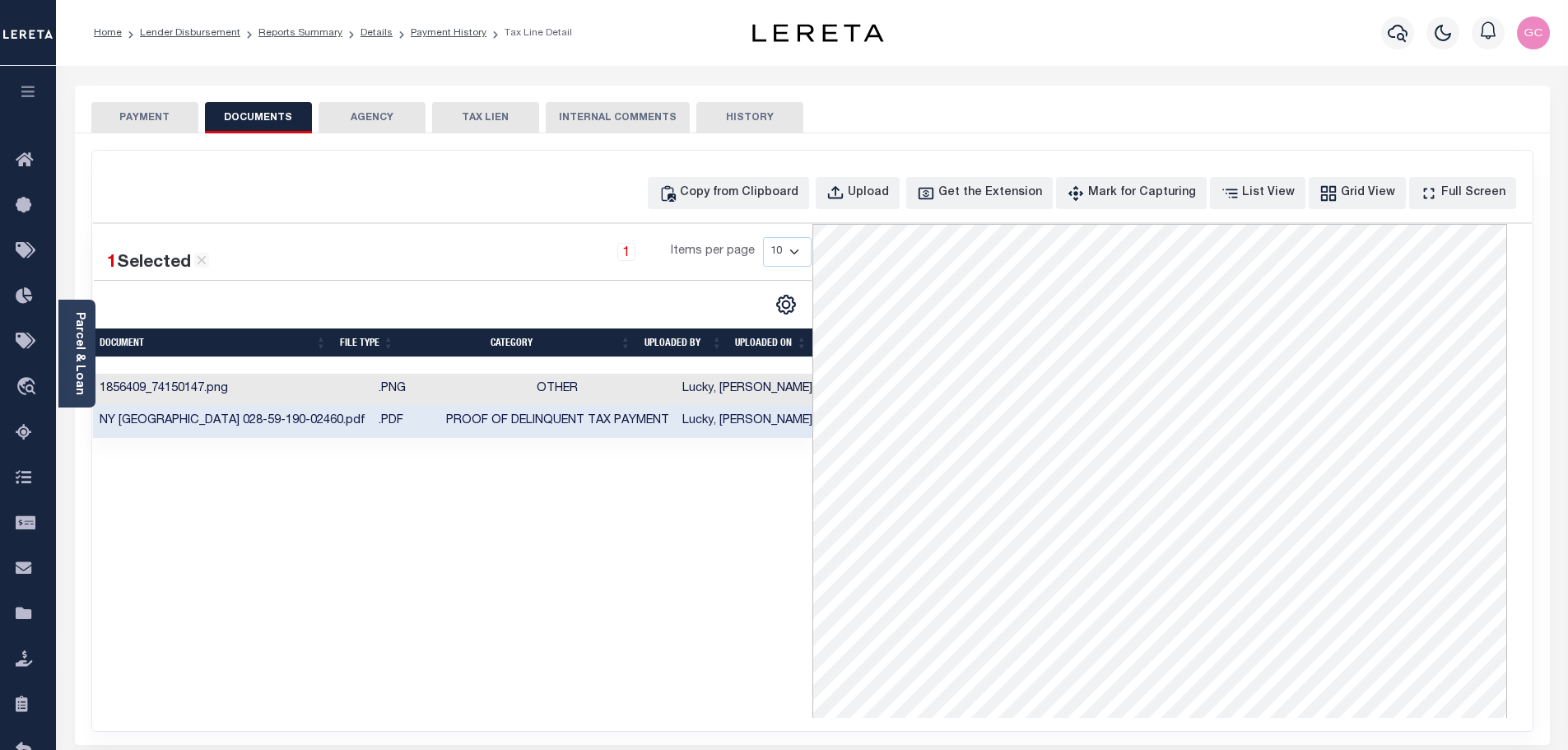
click at [151, 118] on button "PAYMENT" at bounding box center [145, 118] width 107 height 31
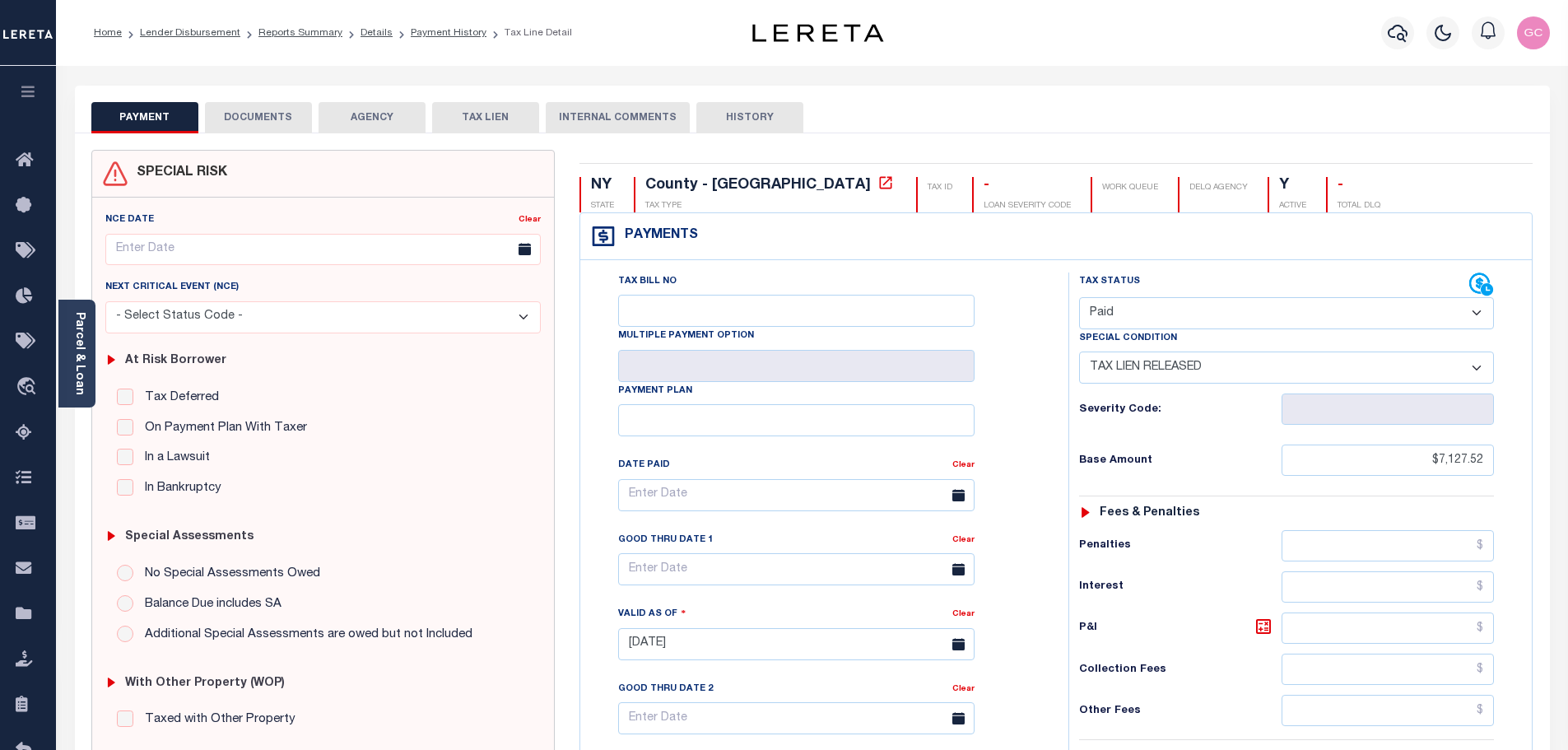
drag, startPoint x: 608, startPoint y: 111, endPoint x: 617, endPoint y: 112, distance: 9.1
click at [607, 112] on button "INTERNAL COMMENTS" at bounding box center [617, 118] width 144 height 31
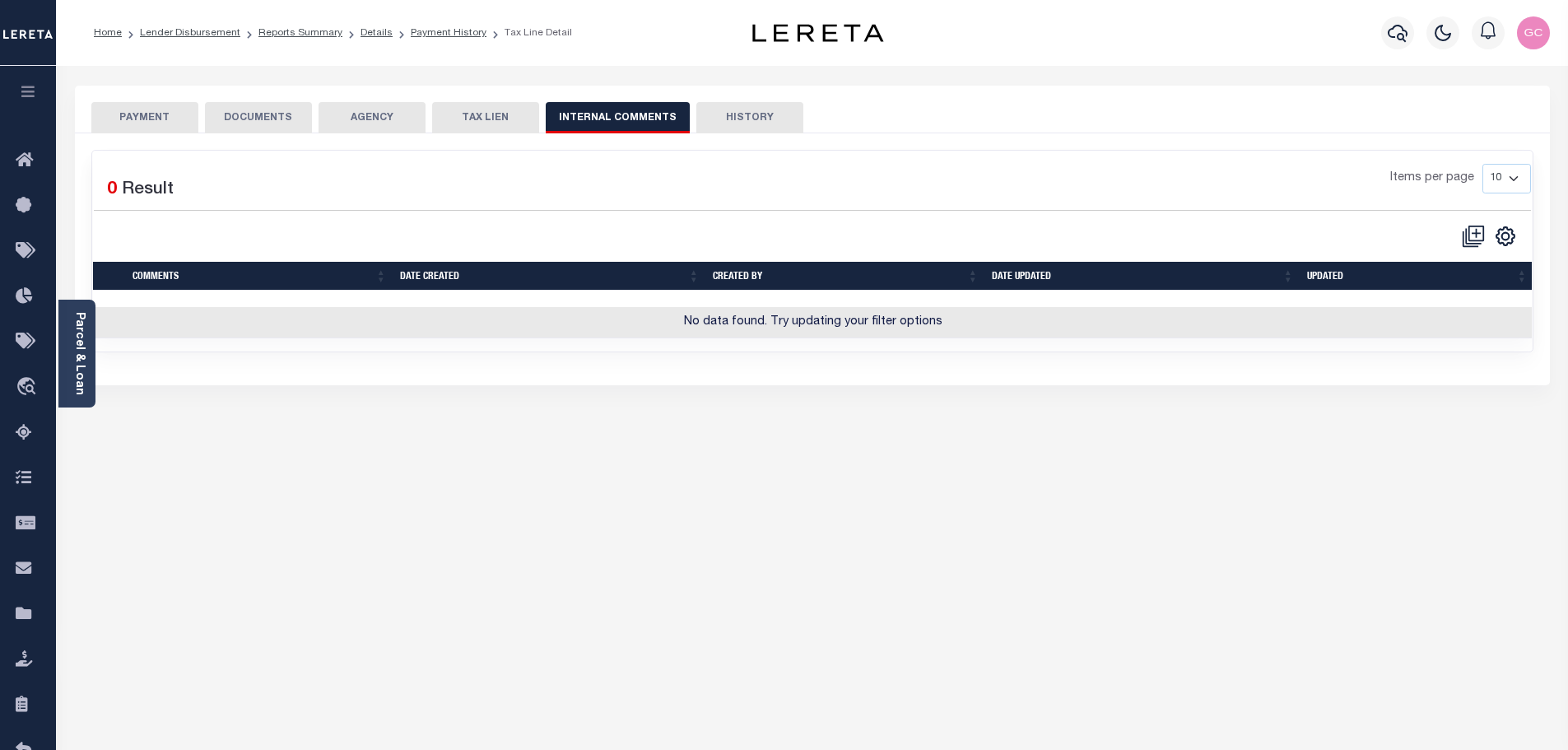
click at [737, 113] on button "HISTORY" at bounding box center [750, 118] width 107 height 31
select select "50"
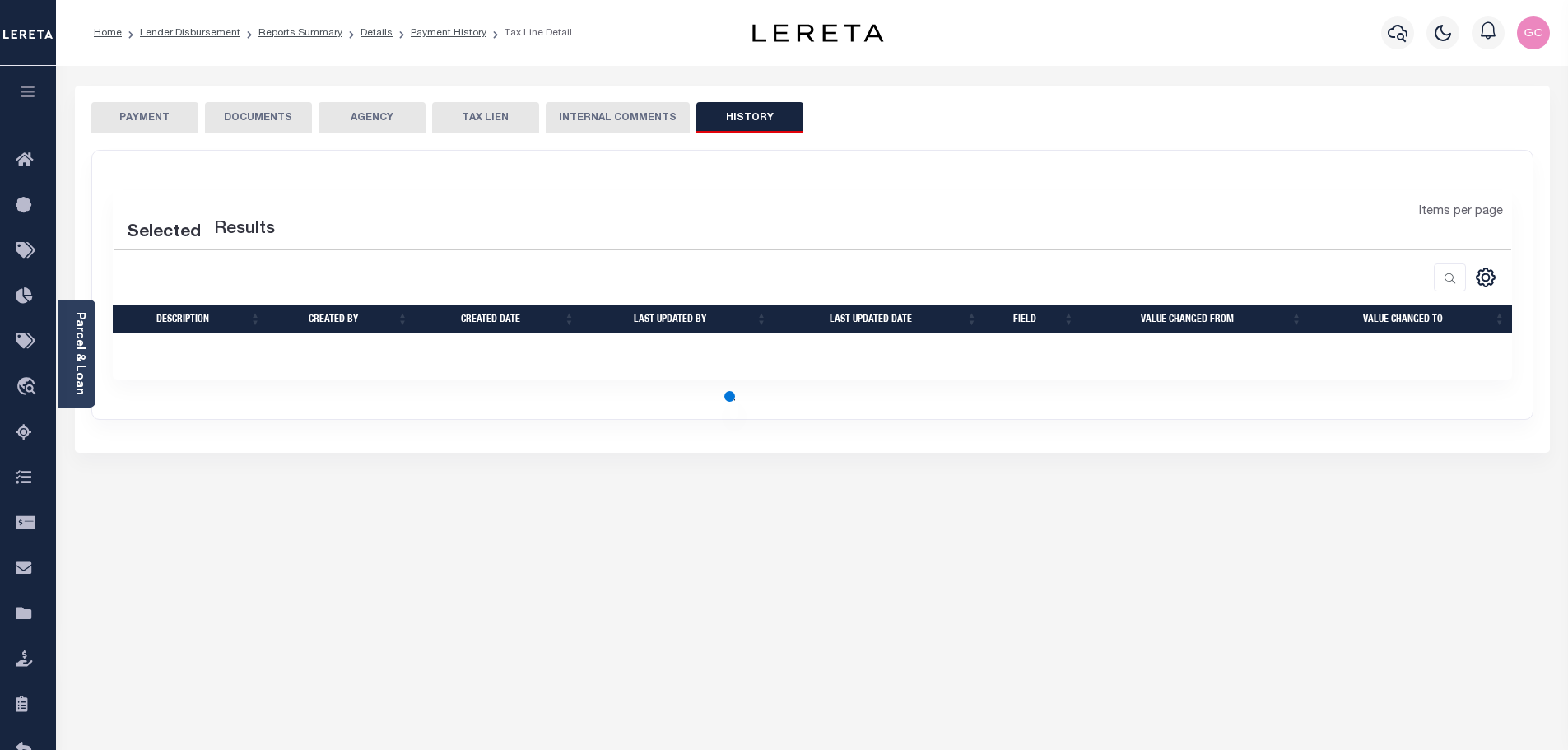
select select "50"
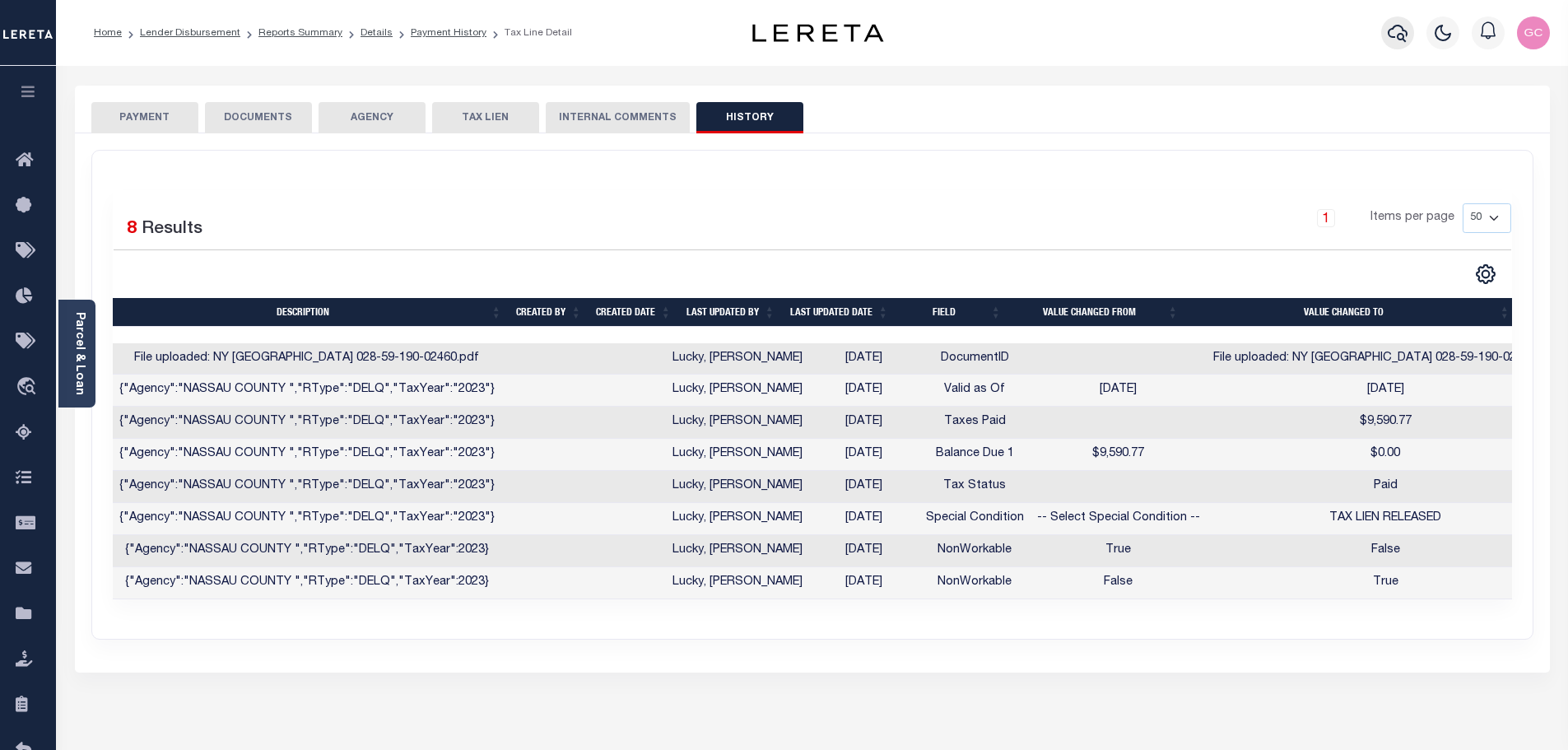
click at [1395, 34] on icon "button" at bounding box center [1397, 33] width 20 height 20
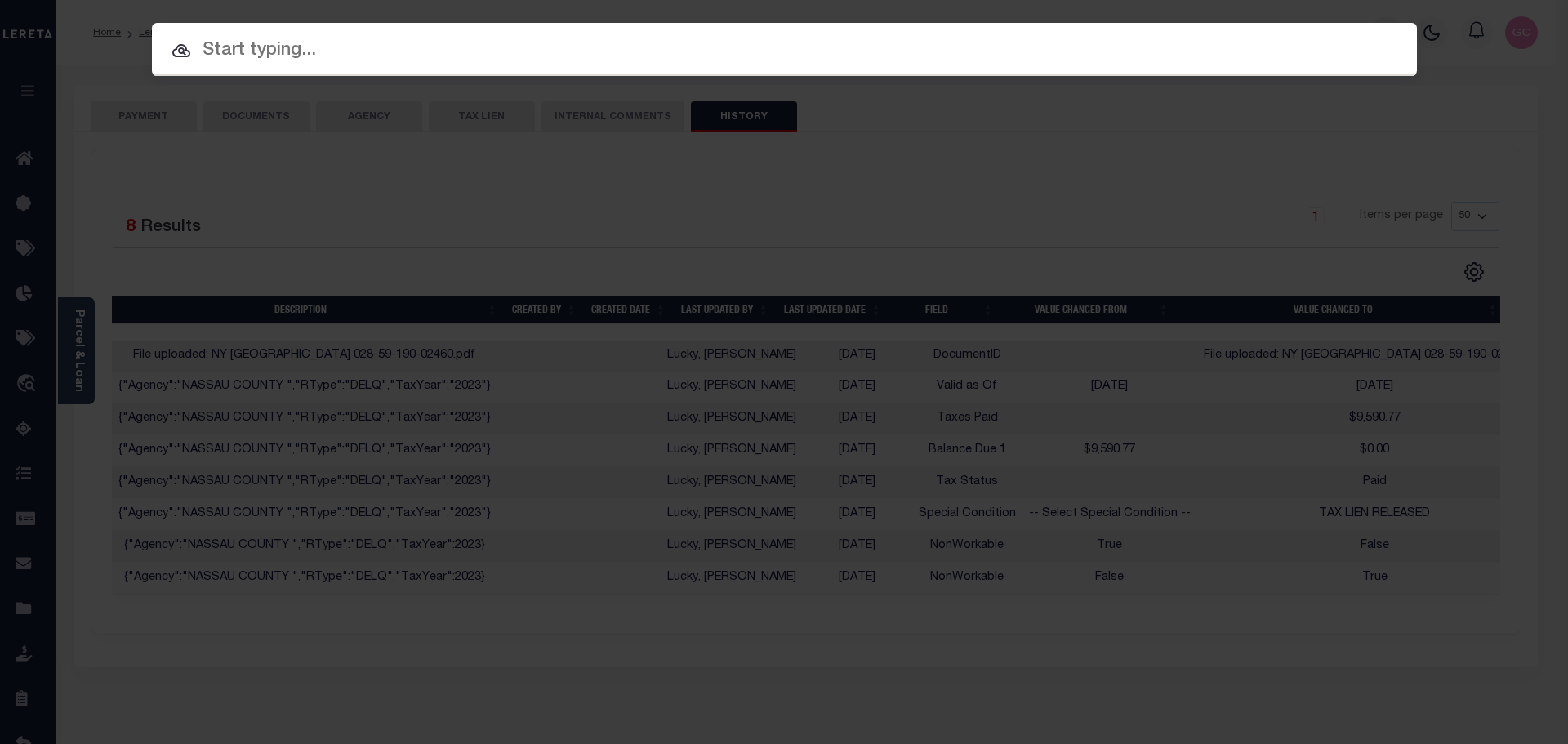
click at [682, 56] on input "text" at bounding box center [784, 51] width 1265 height 29
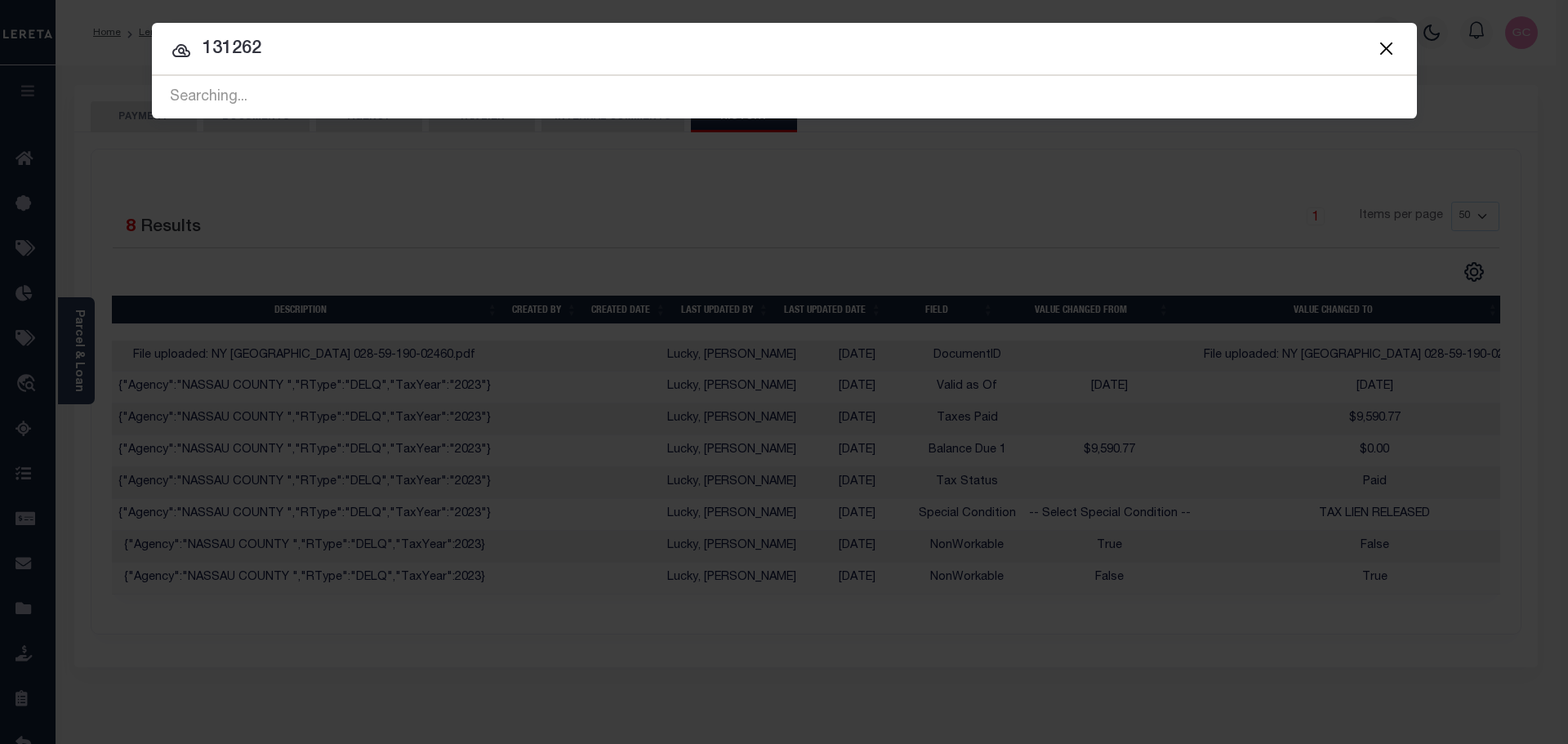
type input "131262"
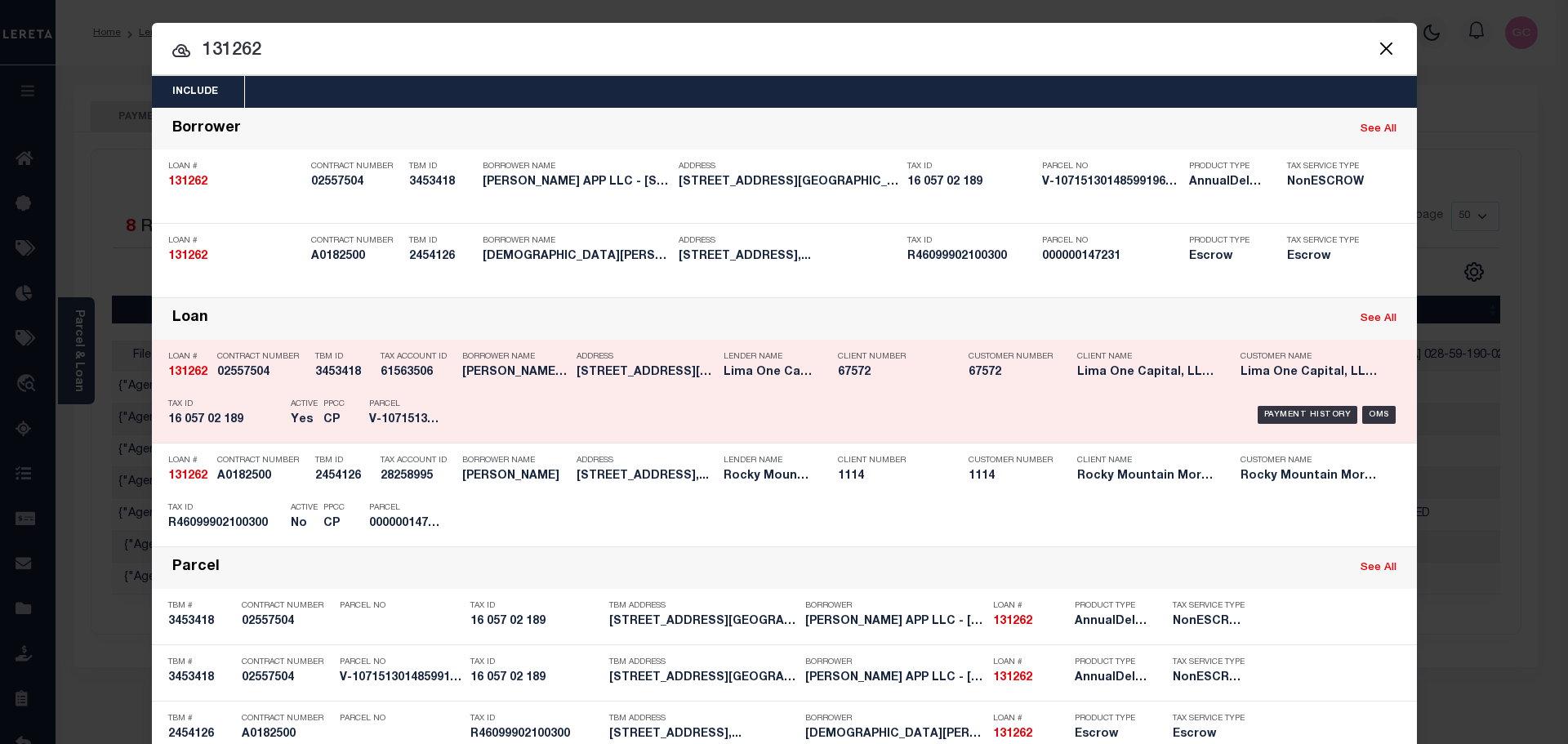
click at [520, 410] on div "Payment History OMS" at bounding box center [933, 415] width 933 height 47
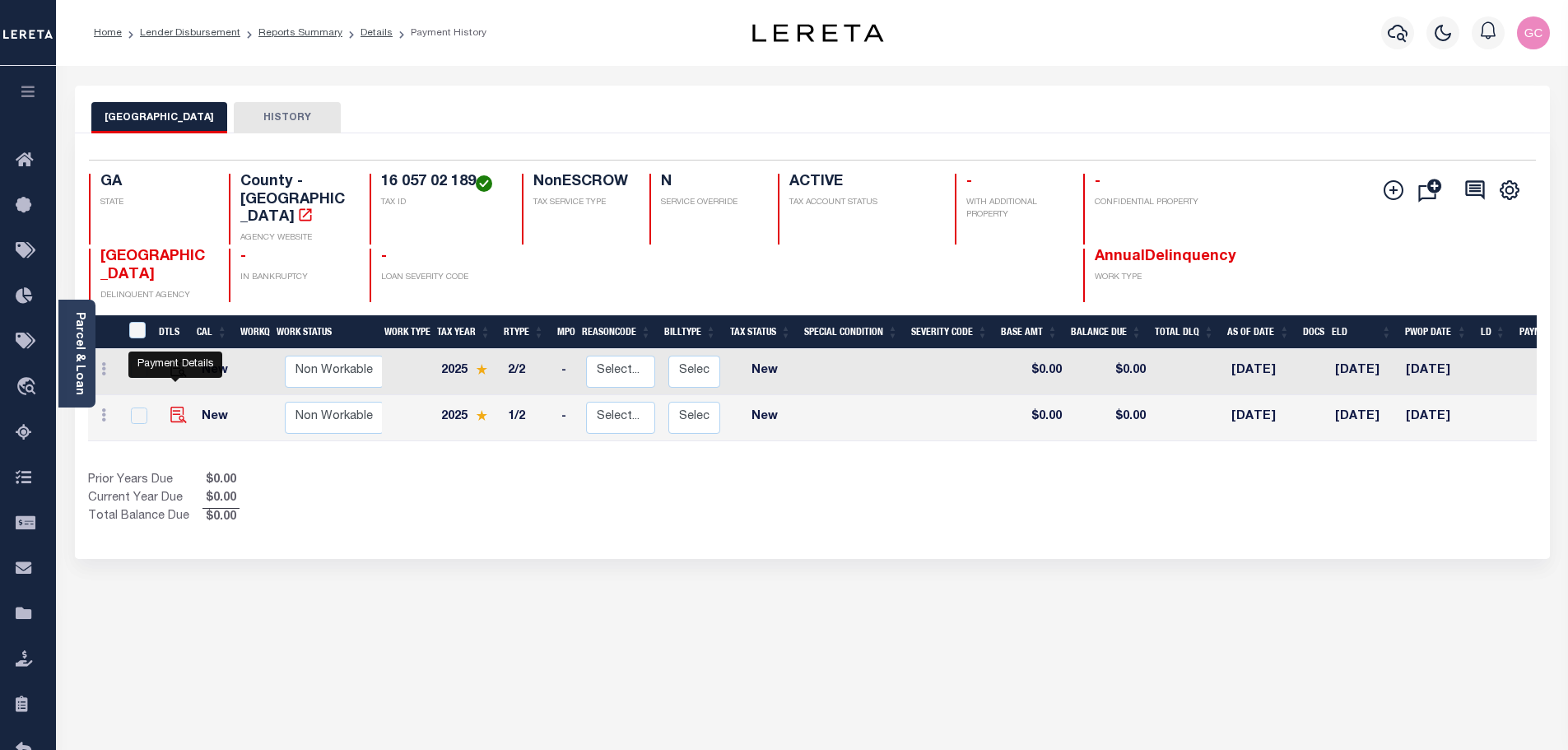
click at [176, 406] on img "" at bounding box center [179, 415] width 16 height 16
checkbox input "true"
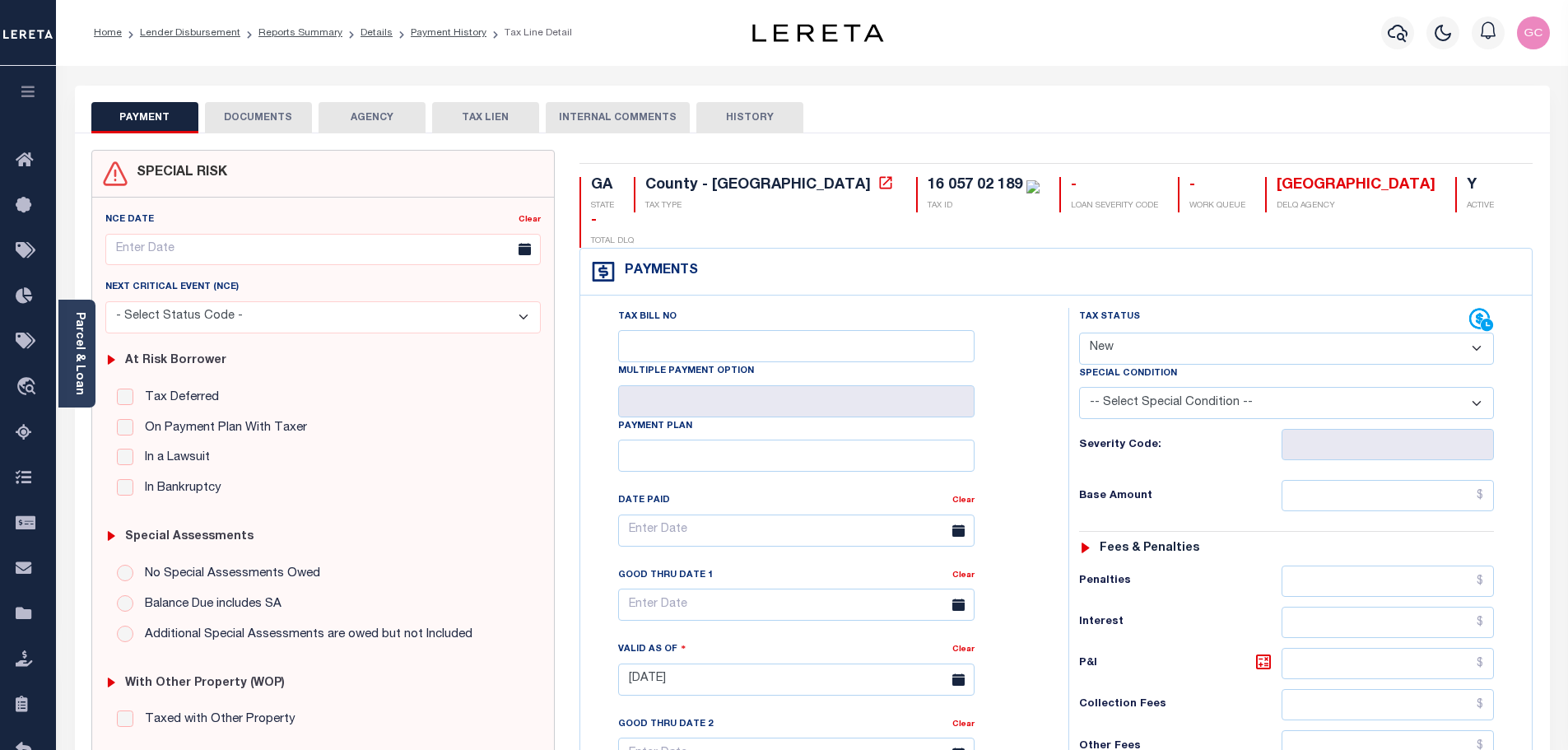
click at [1472, 332] on select "- Select Status Code - Open Due/Unpaid Paid Incomplete No Tax Due Internal Refu…" at bounding box center [1286, 348] width 415 height 32
select select "DUE"
click at [1079, 332] on select "- Select Status Code - Open Due/Unpaid Paid Incomplete No Tax Due Internal Refu…" at bounding box center [1286, 348] width 415 height 32
type input "10/08/2025"
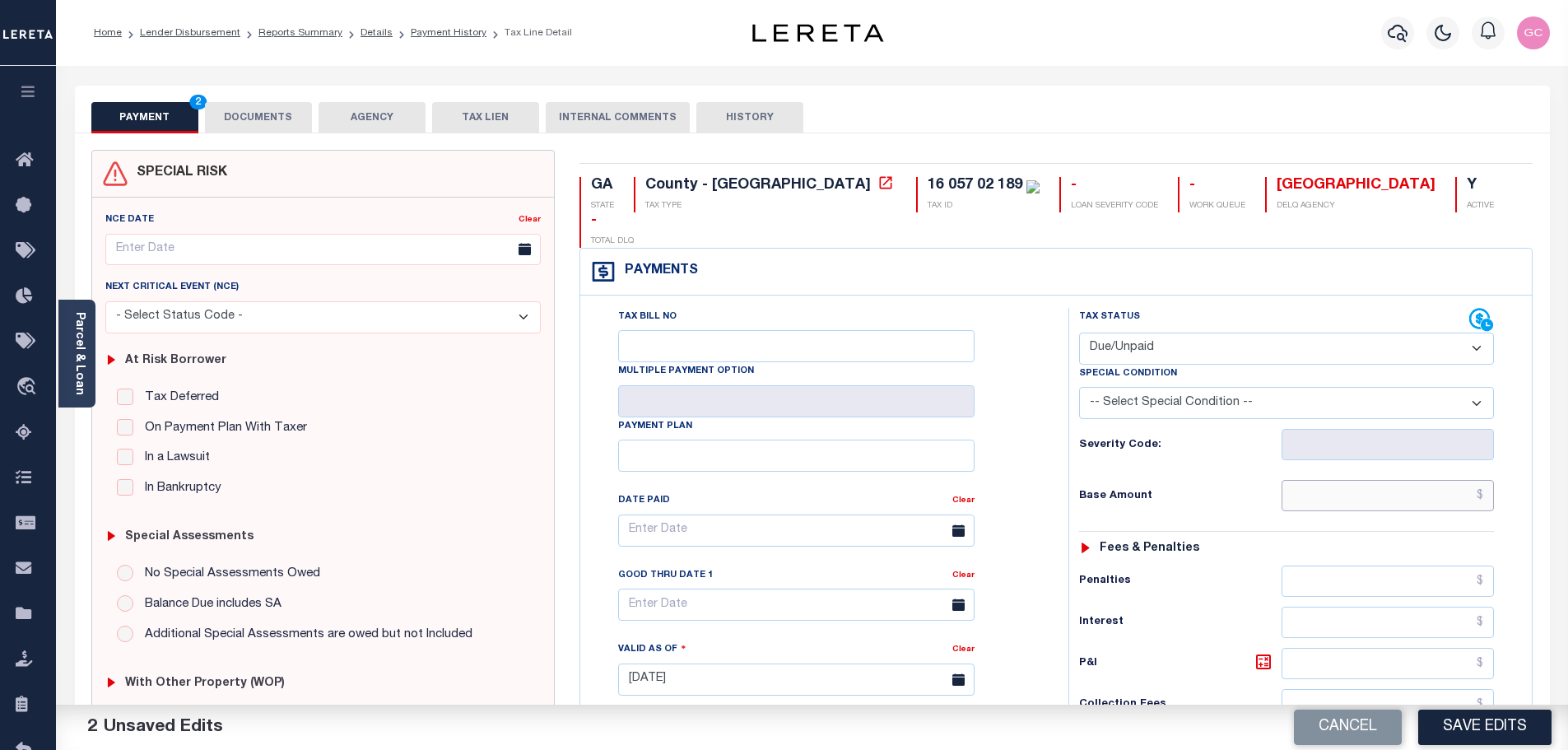
click at [1323, 480] on input "text" at bounding box center [1388, 495] width 214 height 31
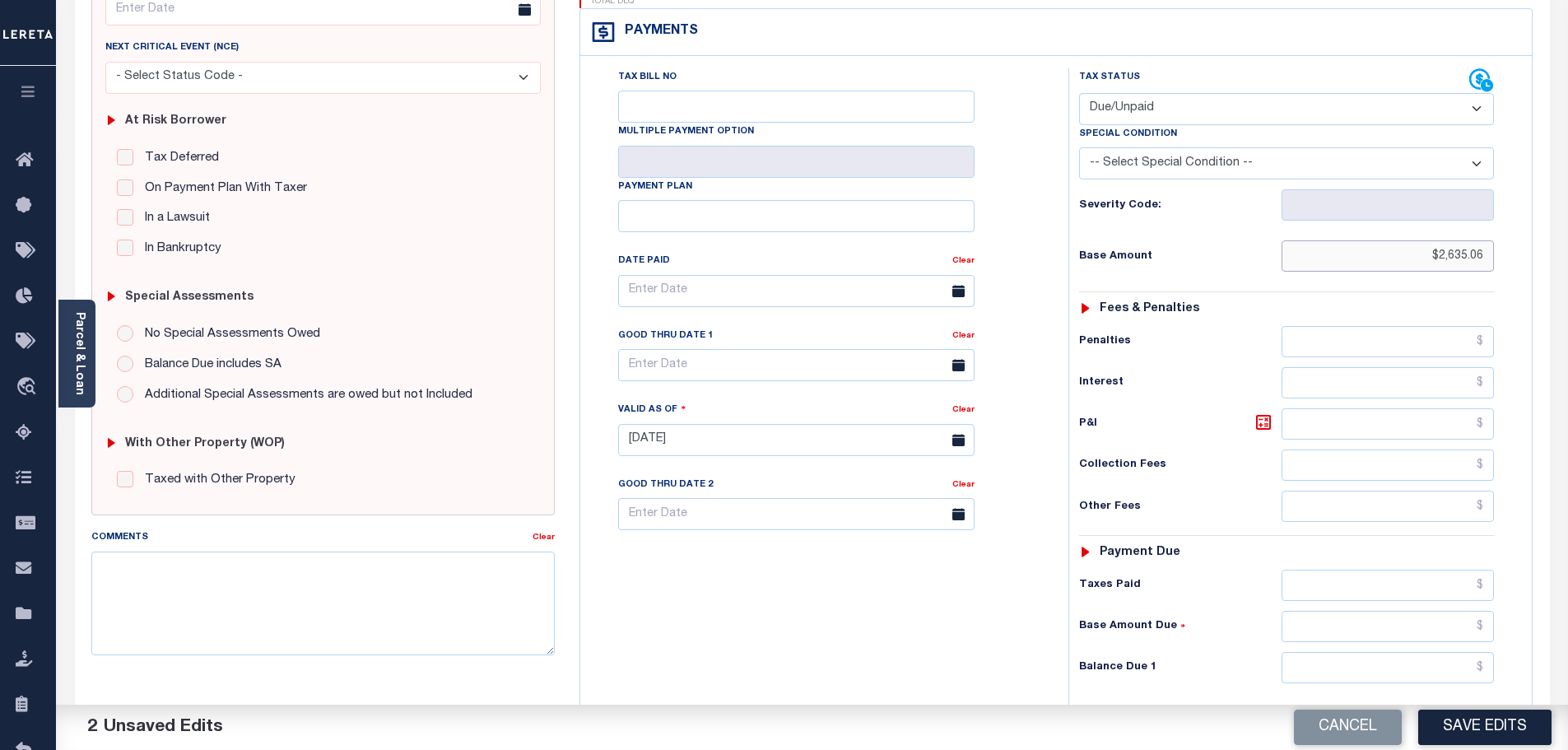
scroll to position [247, 0]
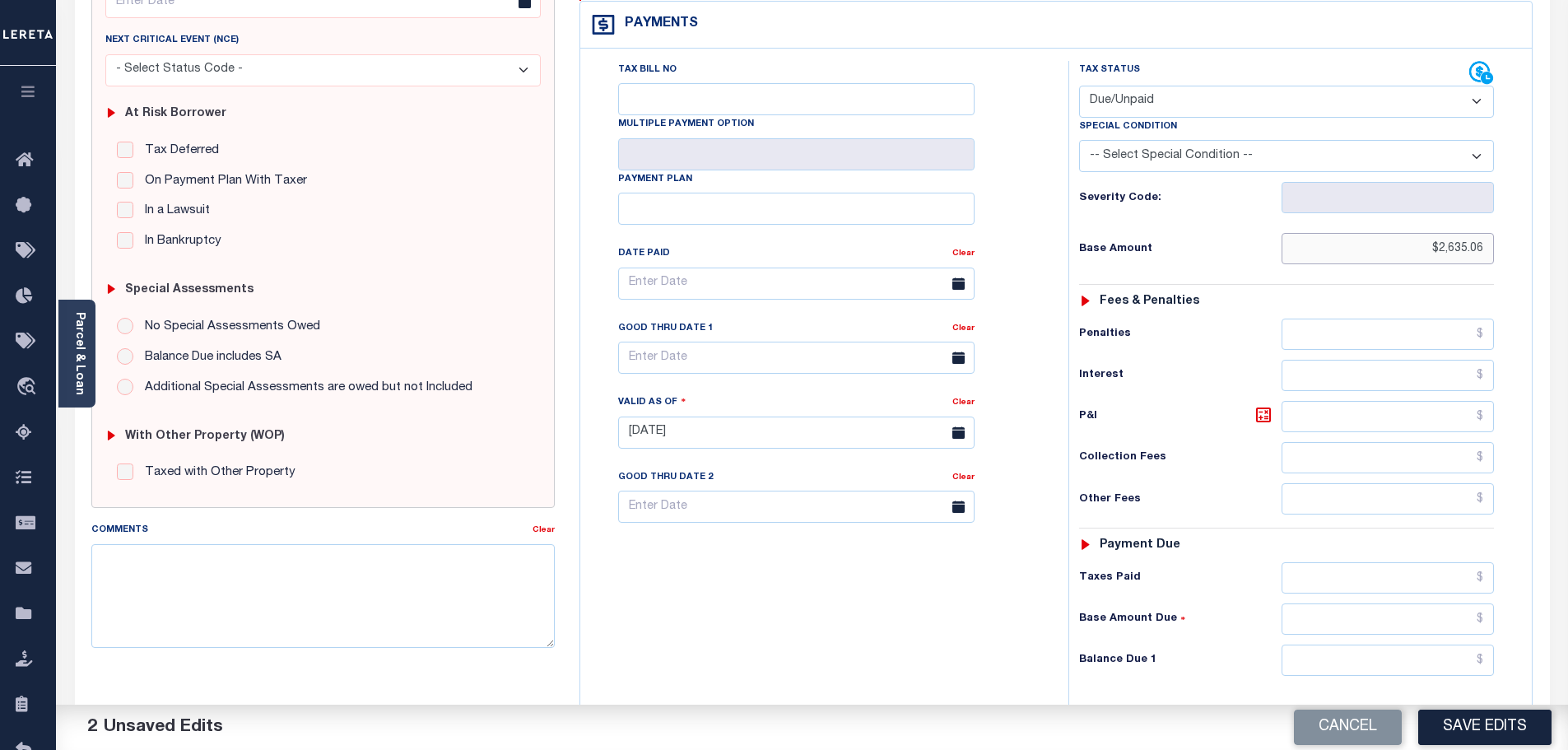
type input "$2,635.06"
click at [1347, 645] on input "text" at bounding box center [1388, 660] width 214 height 31
type input "$2,763.82"
click at [1262, 405] on icon at bounding box center [1264, 415] width 20 height 20
type input "$128.76"
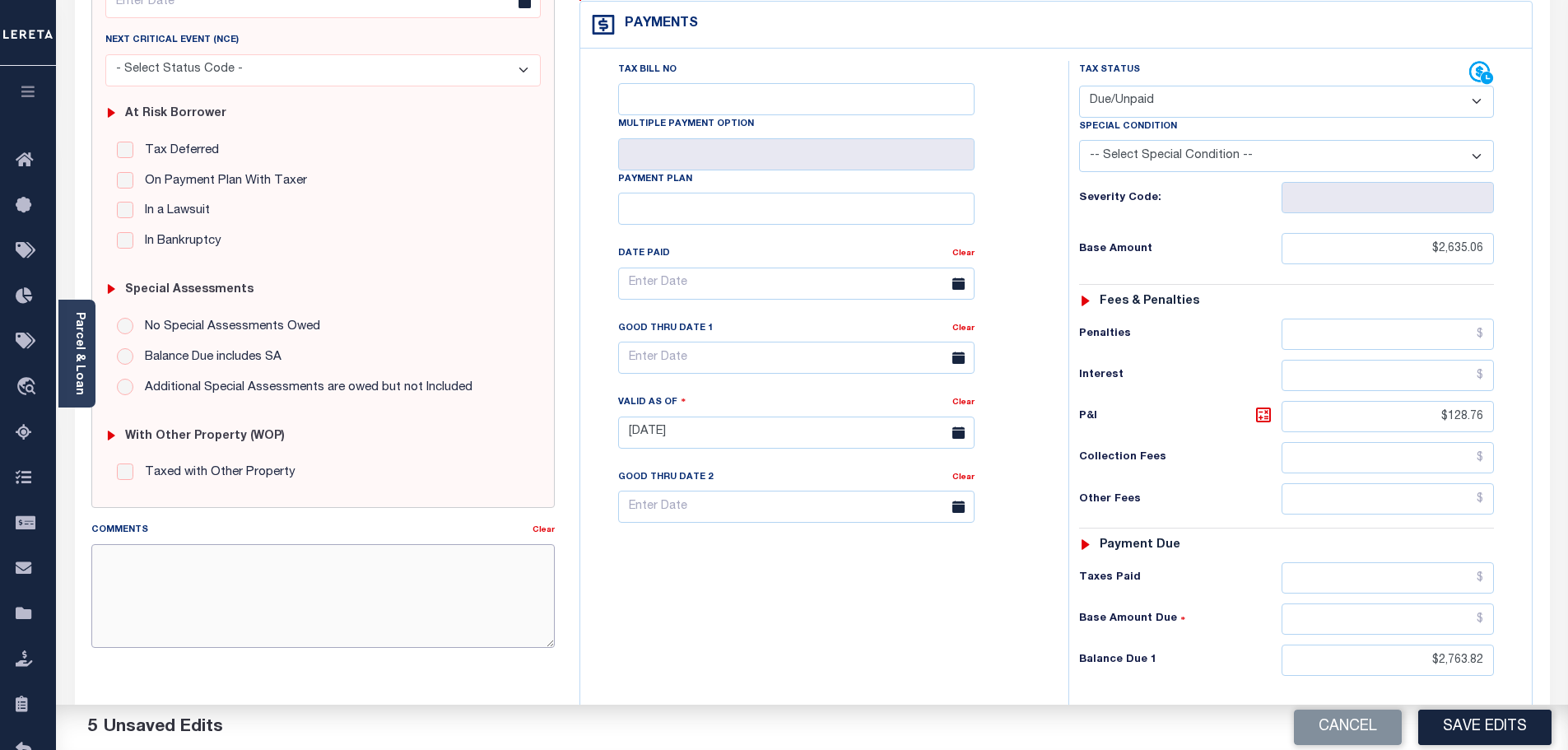
click at [180, 567] on textarea "Comments" at bounding box center [323, 596] width 464 height 104
drag, startPoint x: 418, startPoint y: 580, endPoint x: 85, endPoint y: 542, distance: 335.2
click at [85, 542] on div "Comments Clear 10/8/2025- verified with Dekalb County tax office that the 2025 …" at bounding box center [323, 591] width 489 height 140
type textarea "10/8/2025- verified with Dekalb County tax office that the 2025 1st half is del…"
drag, startPoint x: 1258, startPoint y: 228, endPoint x: 1204, endPoint y: 227, distance: 54.0
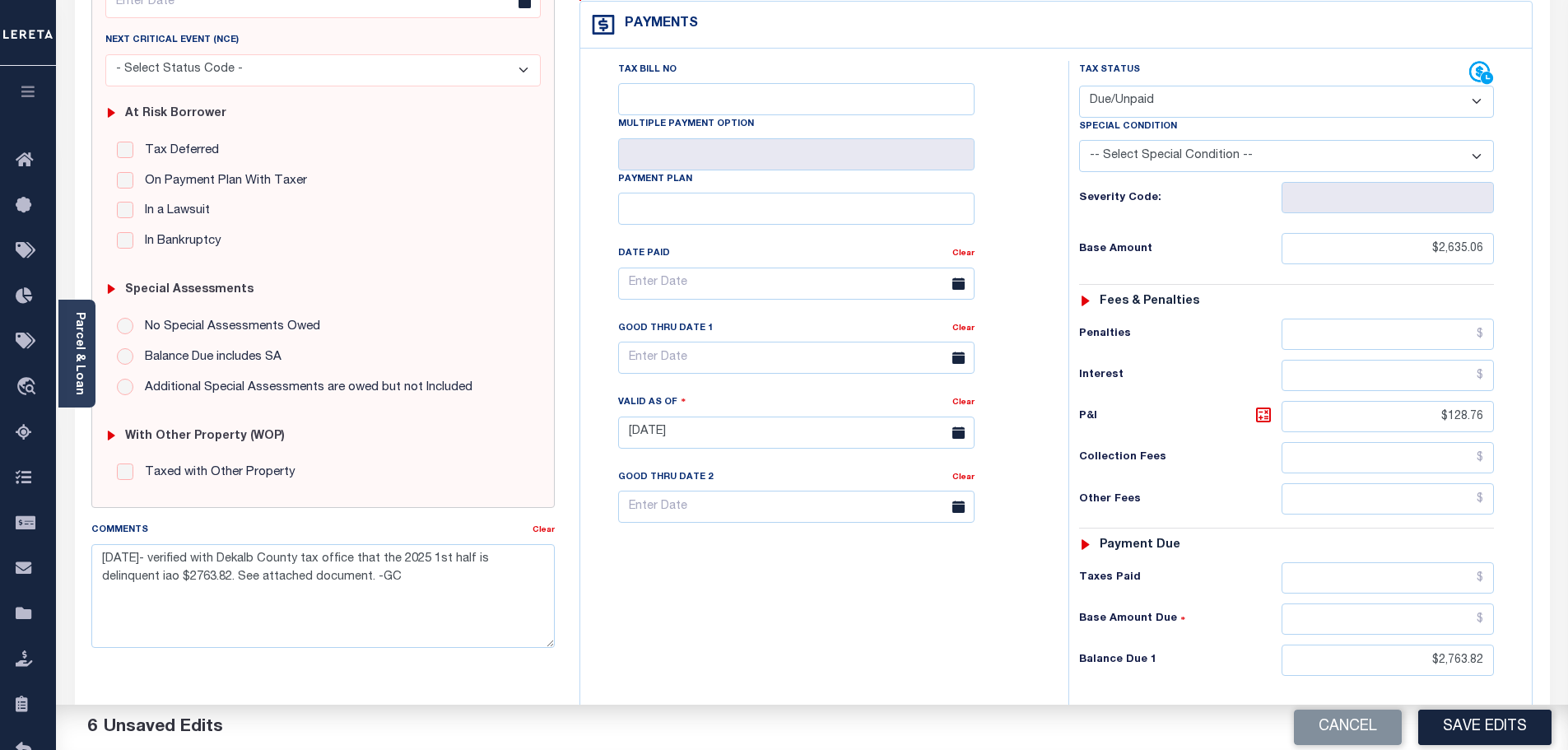
click at [1258, 233] on div "Base Amount $2,635.06" at bounding box center [1286, 249] width 415 height 31
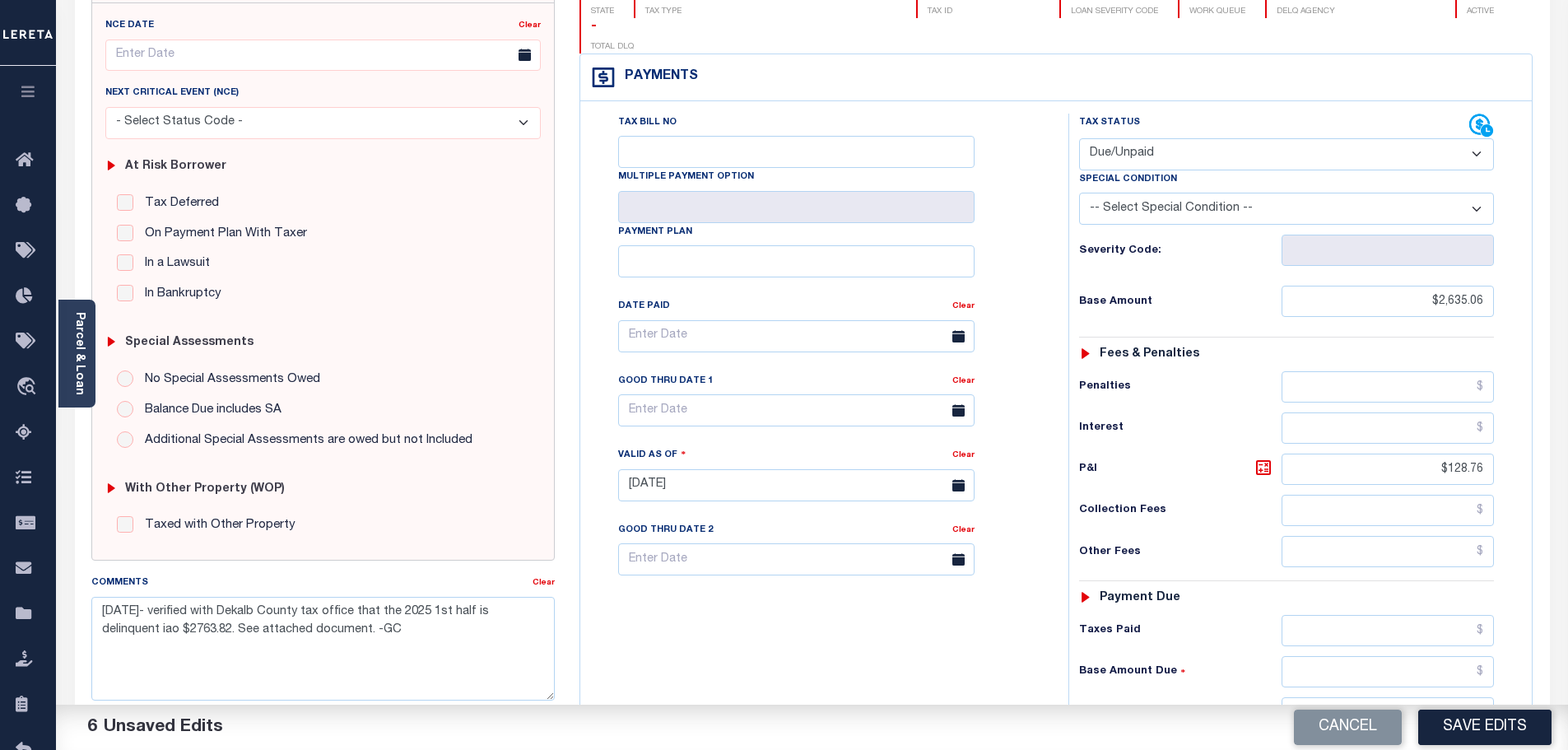
scroll to position [0, 0]
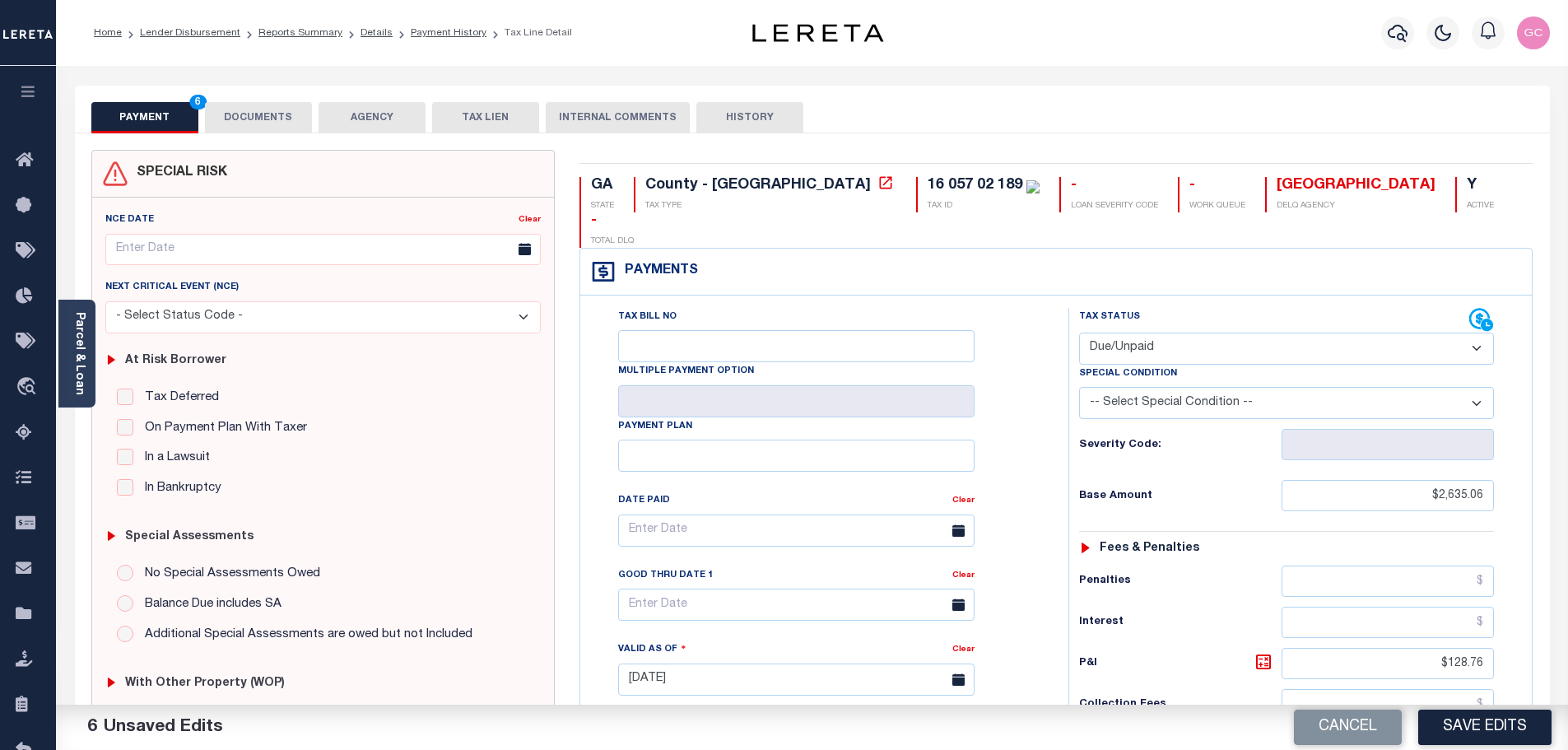
click at [271, 114] on button "DOCUMENTS" at bounding box center [259, 118] width 107 height 31
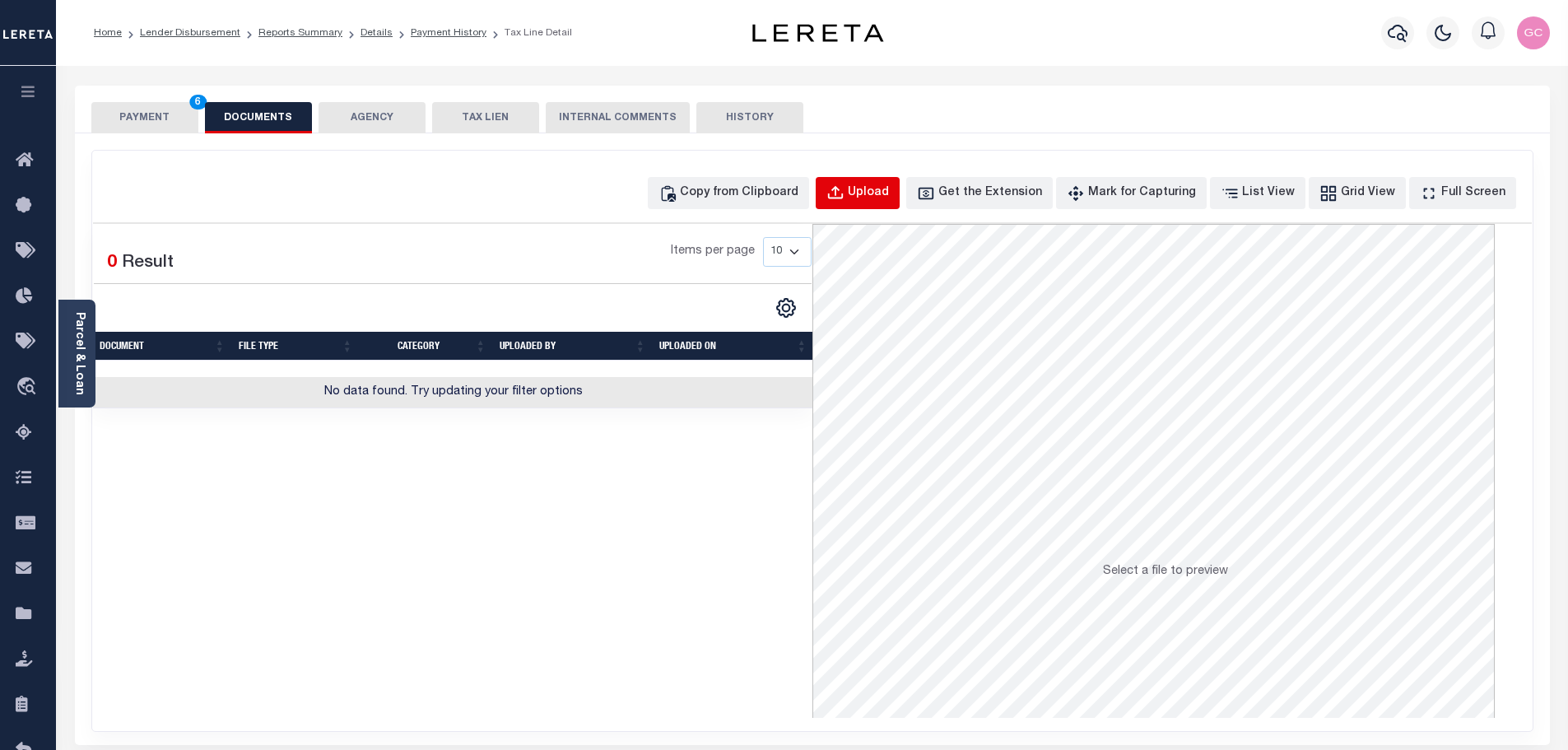
click at [889, 199] on div "Upload" at bounding box center [868, 194] width 41 height 18
select select "POP"
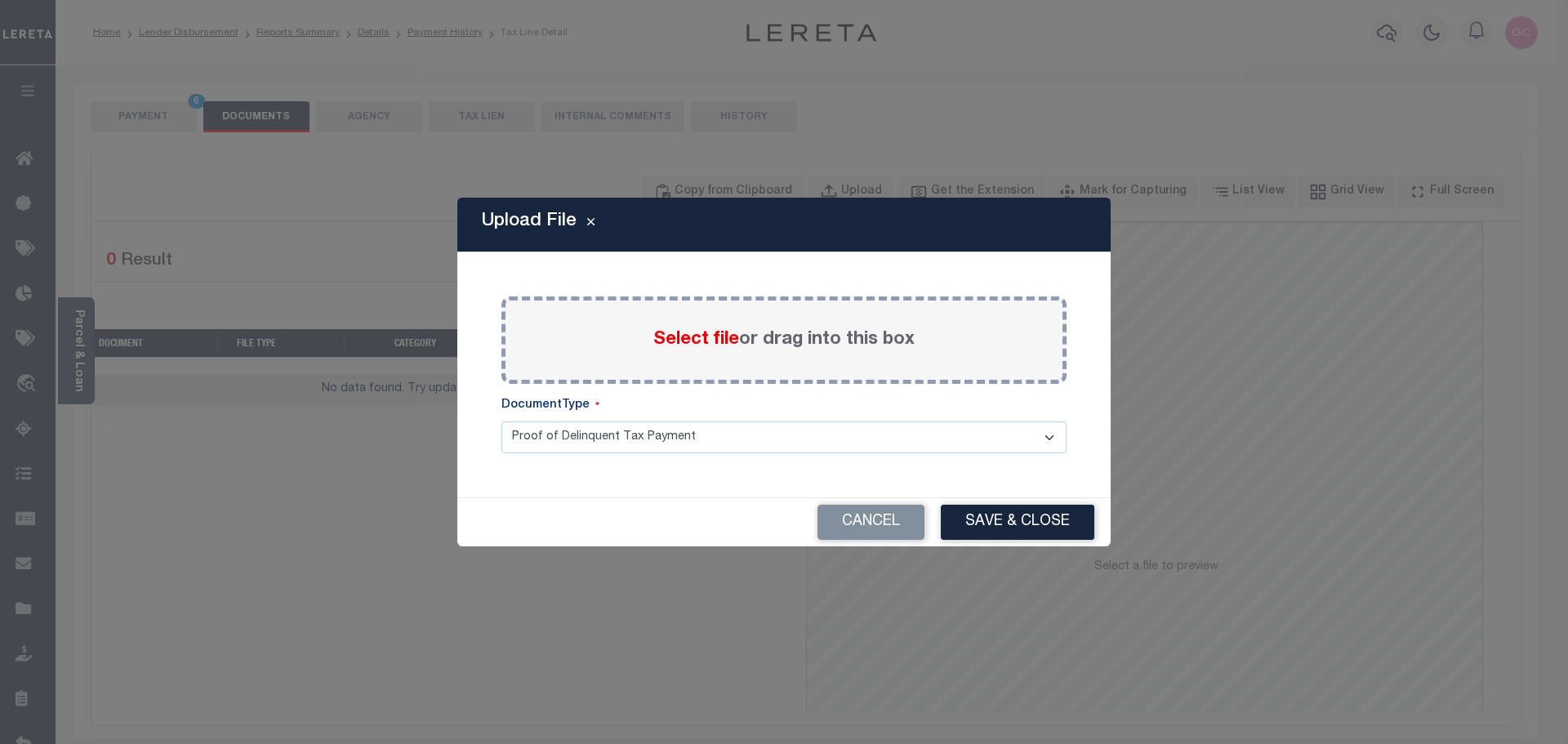
click at [684, 336] on span "Select file" at bounding box center [696, 339] width 86 height 18
click at [0, 0] on input "Select file or drag into this box" at bounding box center [0, 0] width 0 height 0
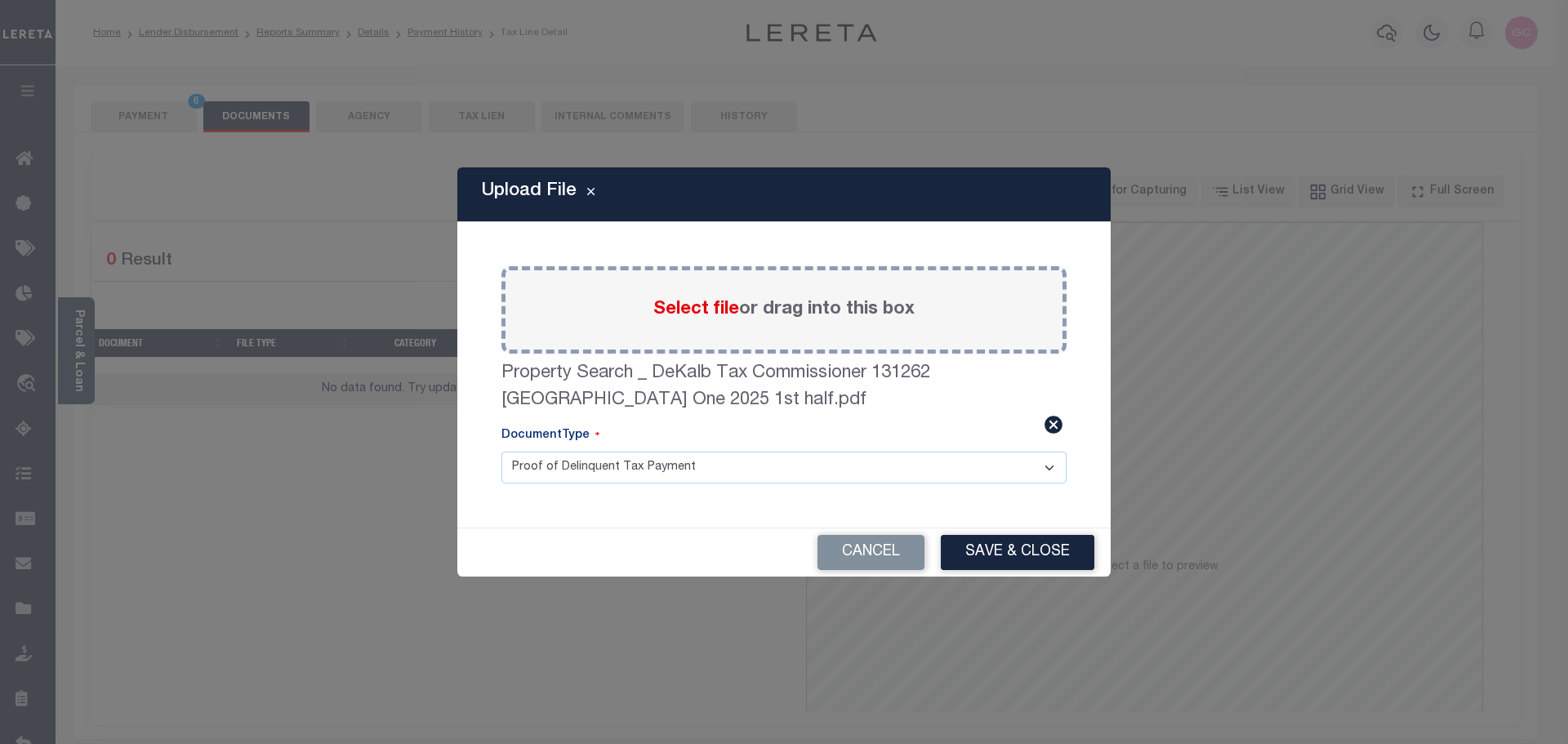
click at [1067, 526] on div "Upload File Paste copied image or file into this box Select file or drag into t…" at bounding box center [784, 372] width 654 height 409
click at [1045, 550] on button "Save & Close" at bounding box center [1018, 552] width 154 height 35
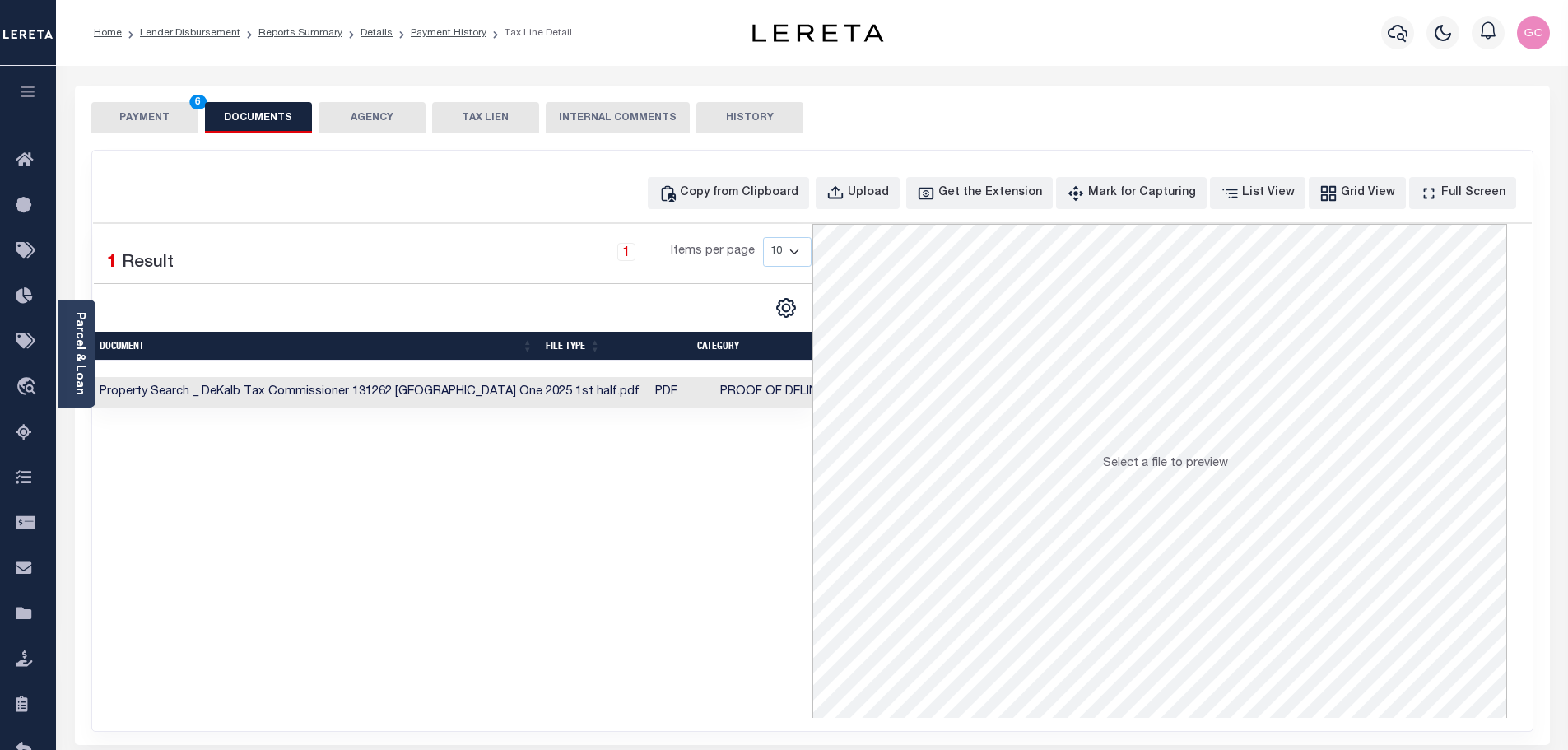
click at [148, 120] on button "PAYMENT 6" at bounding box center [145, 118] width 107 height 31
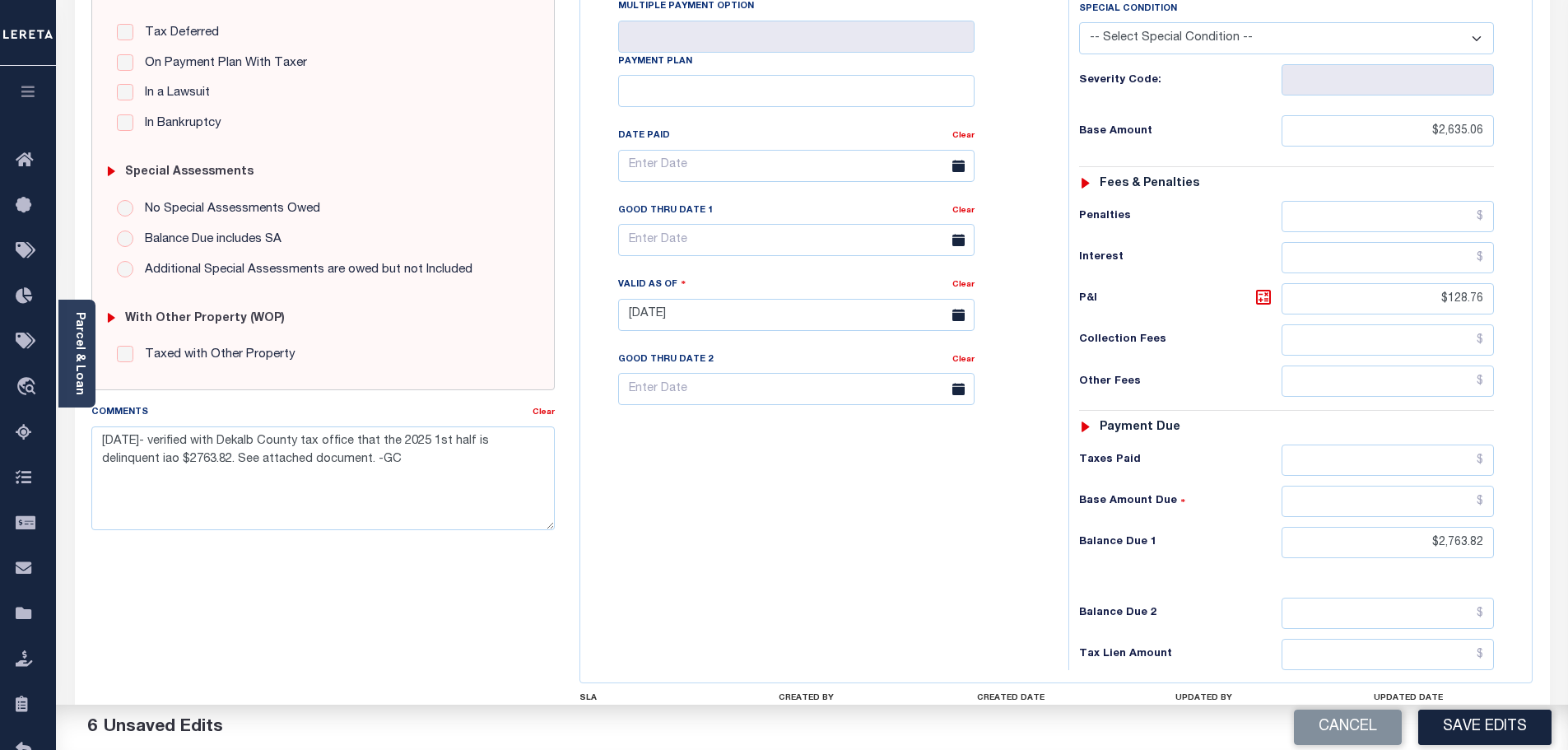
scroll to position [411, 0]
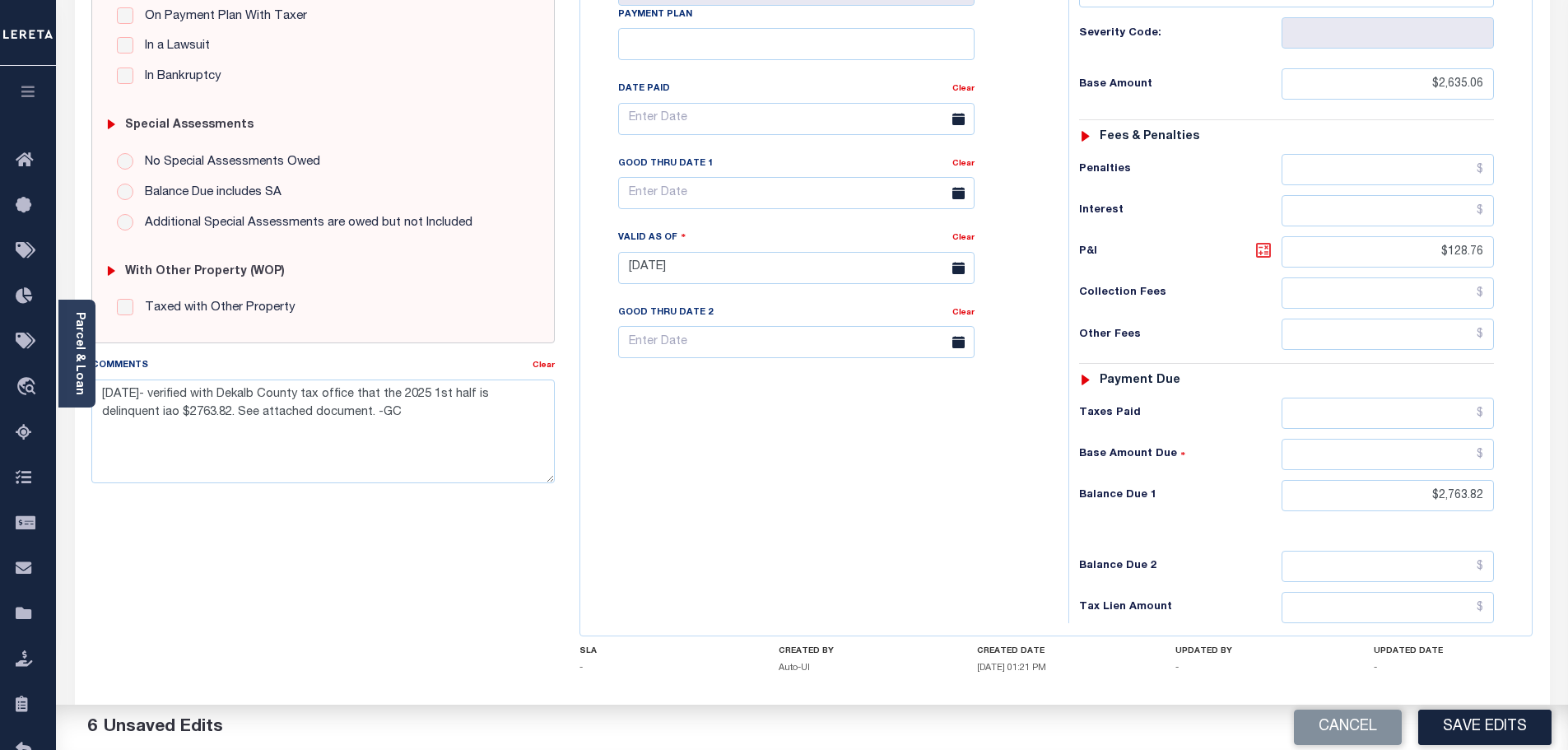
click at [1265, 241] on icon at bounding box center [1264, 251] width 20 height 20
click at [1504, 728] on button "Save Edits" at bounding box center [1485, 727] width 134 height 35
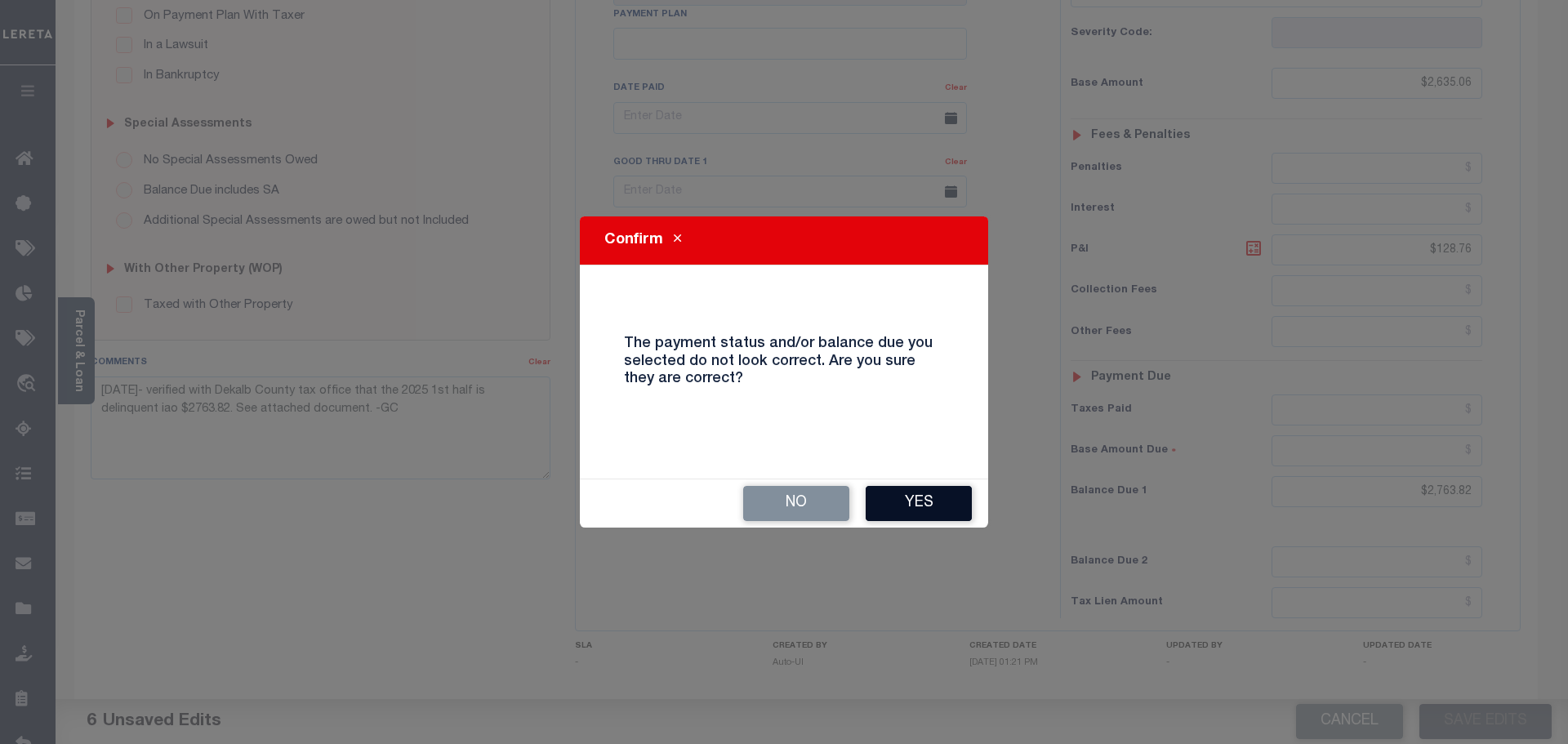
click at [918, 500] on button "Yes" at bounding box center [919, 503] width 106 height 35
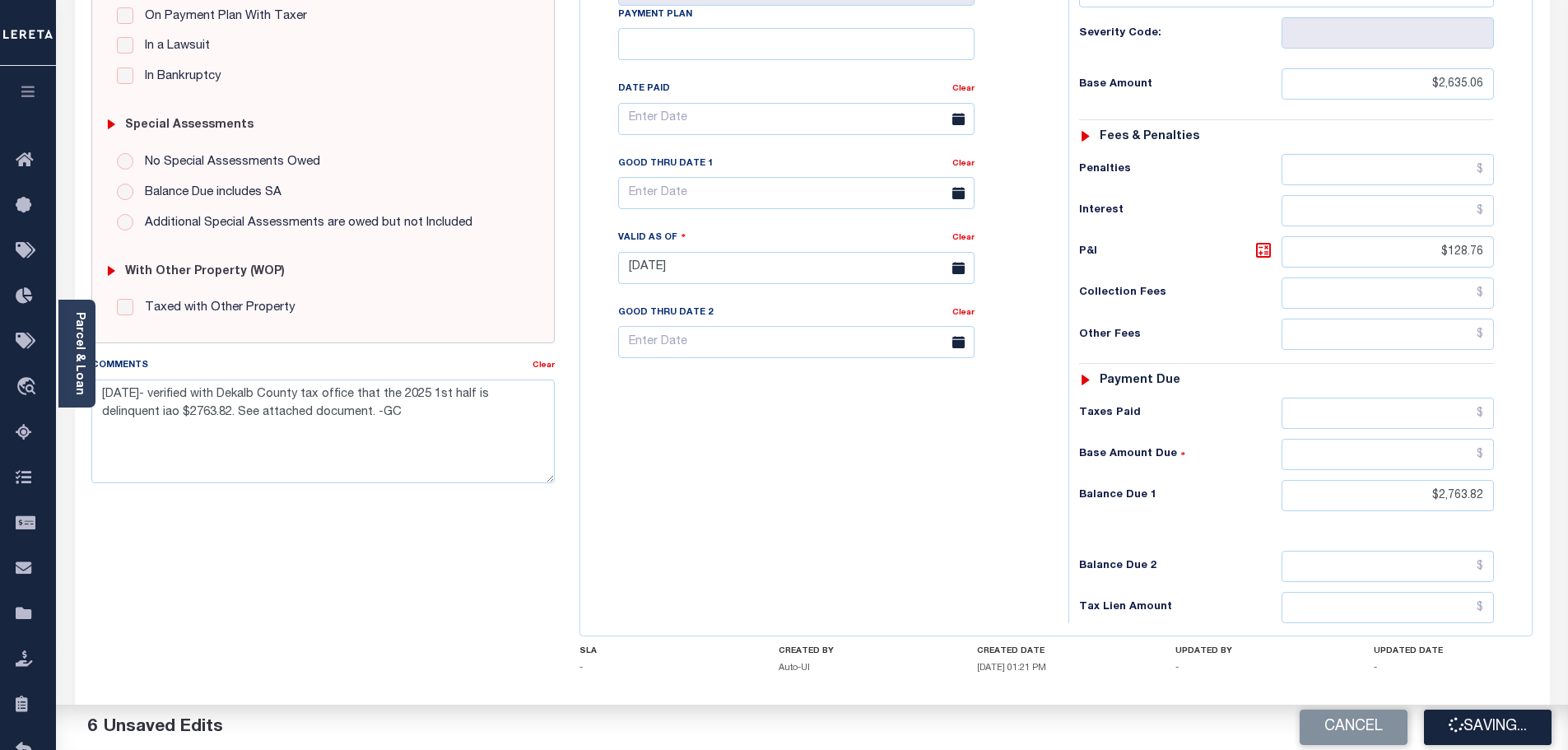
checkbox input "false"
type input "$2,635.06"
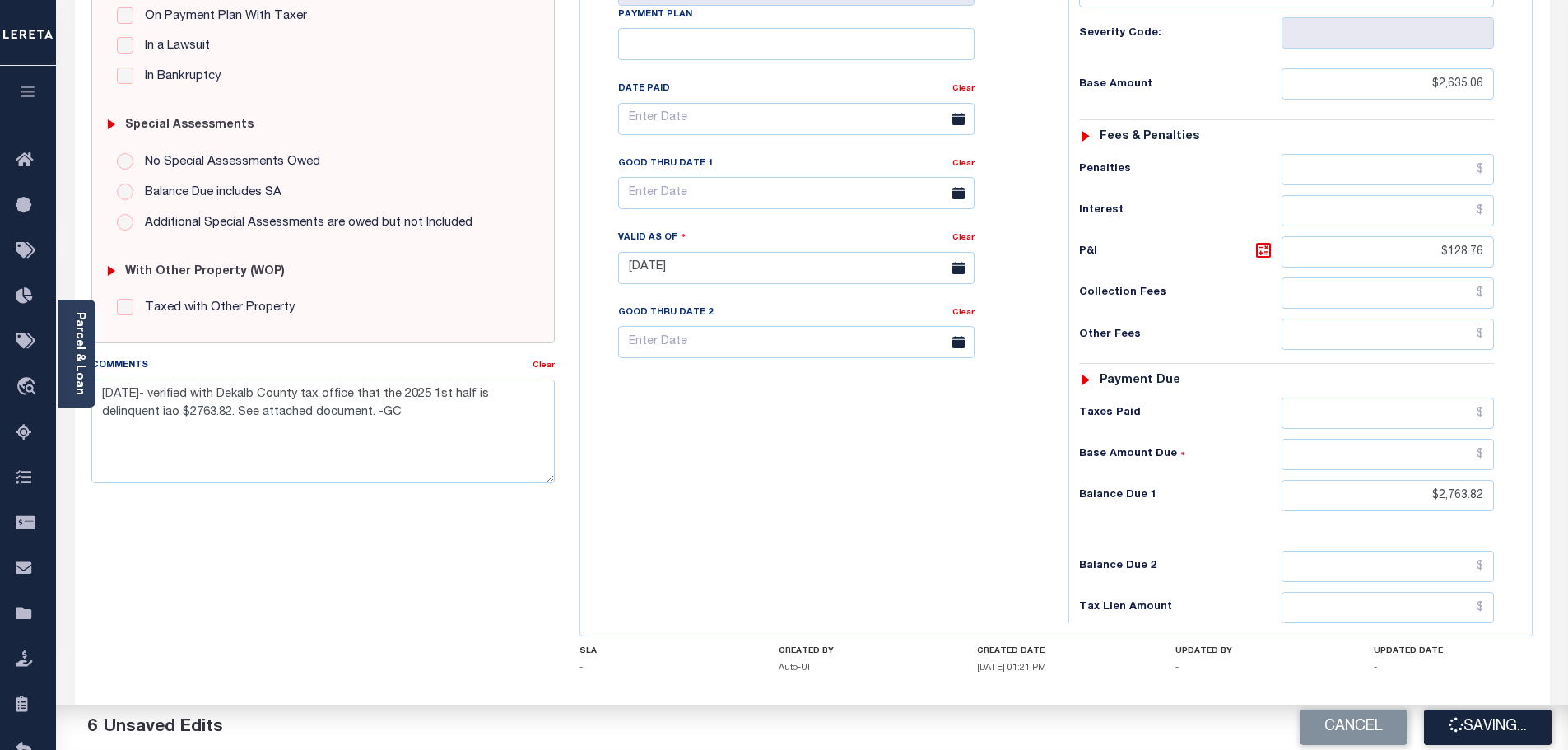
type input "$128.76"
type input "$2,763.82"
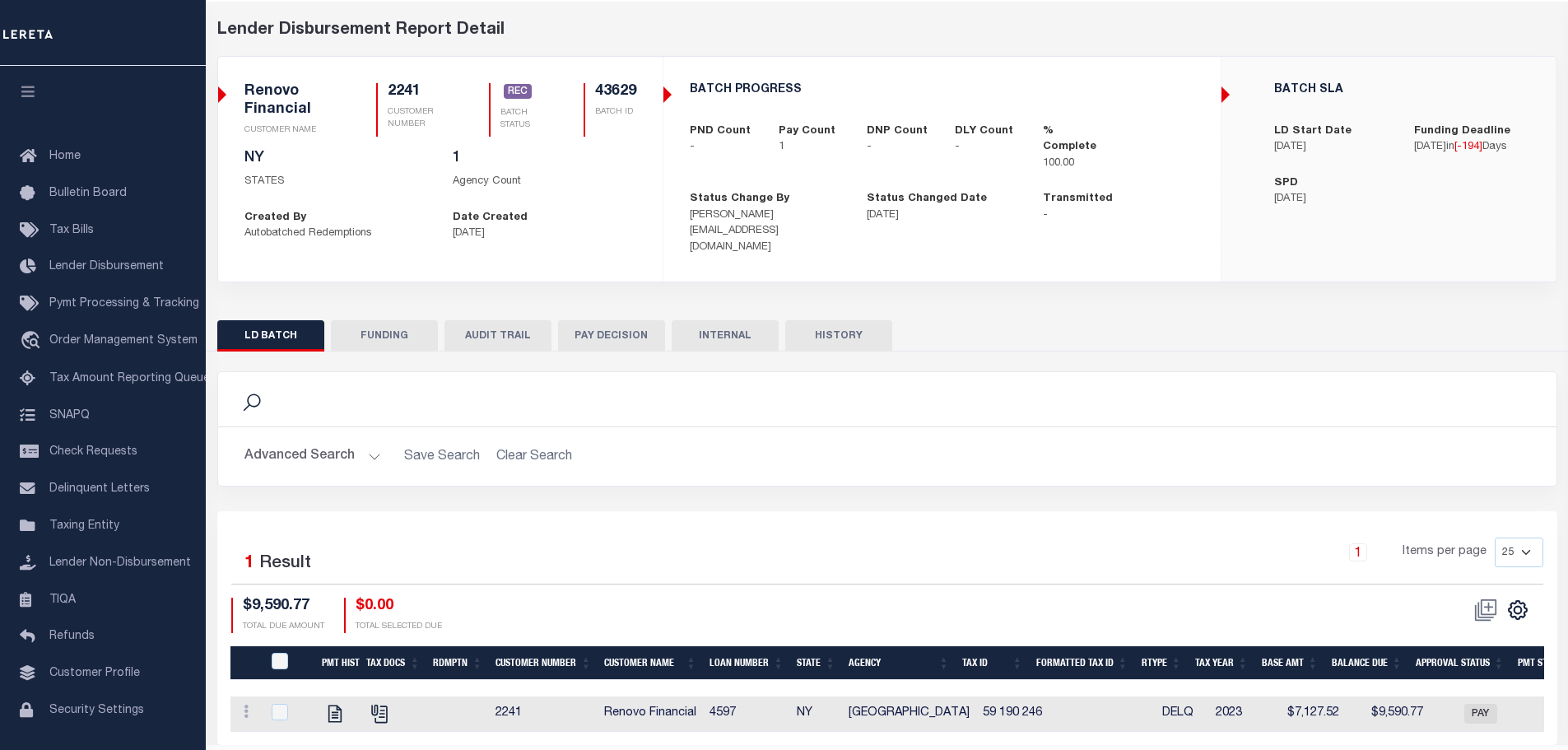
scroll to position [107, 0]
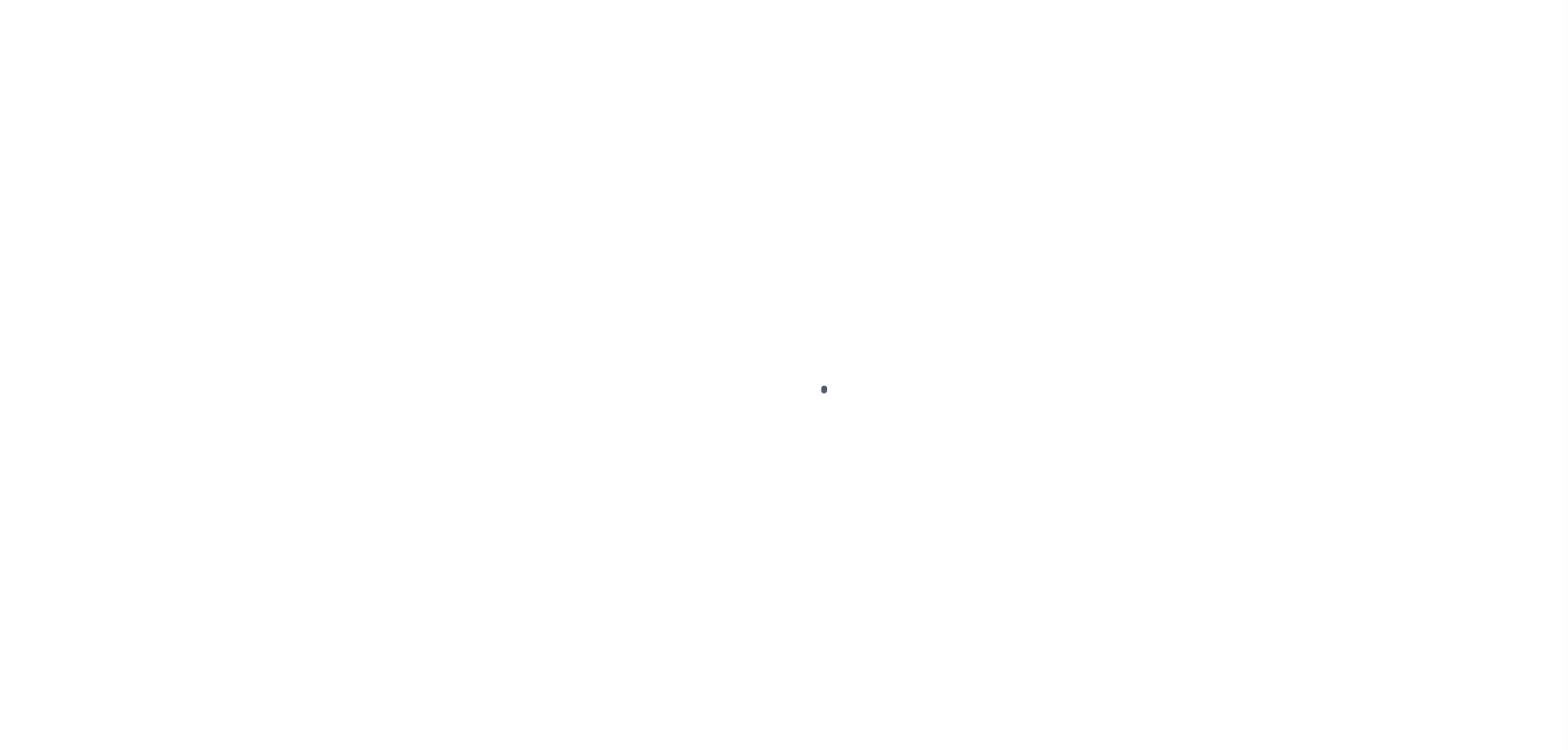
select select "DUE"
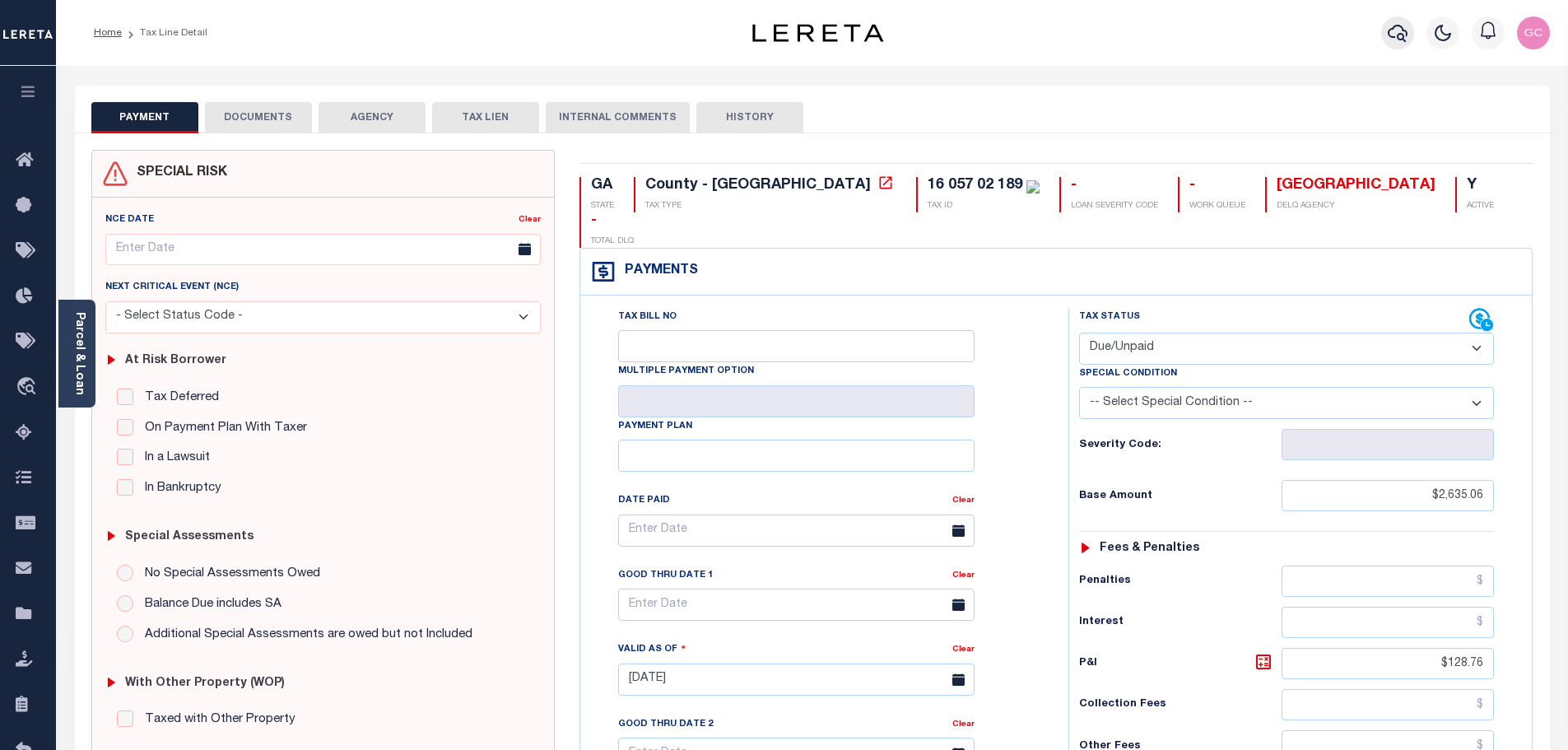
click at [1406, 35] on icon "button" at bounding box center [1397, 33] width 20 height 17
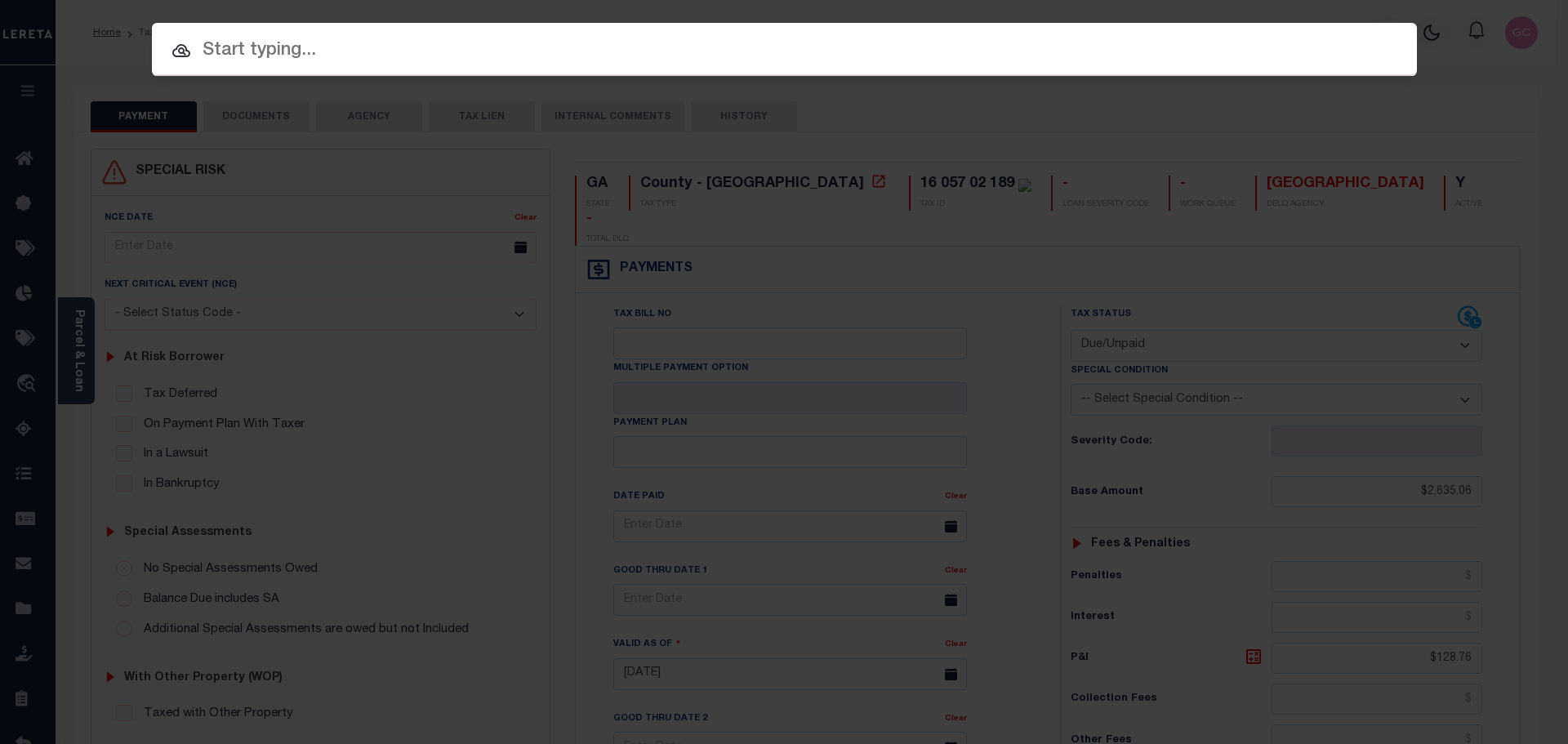
click at [874, 34] on div at bounding box center [784, 49] width 1265 height 52
drag, startPoint x: 878, startPoint y: 64, endPoint x: 889, endPoint y: 64, distance: 11.0
click at [879, 64] on input "text" at bounding box center [784, 51] width 1265 height 29
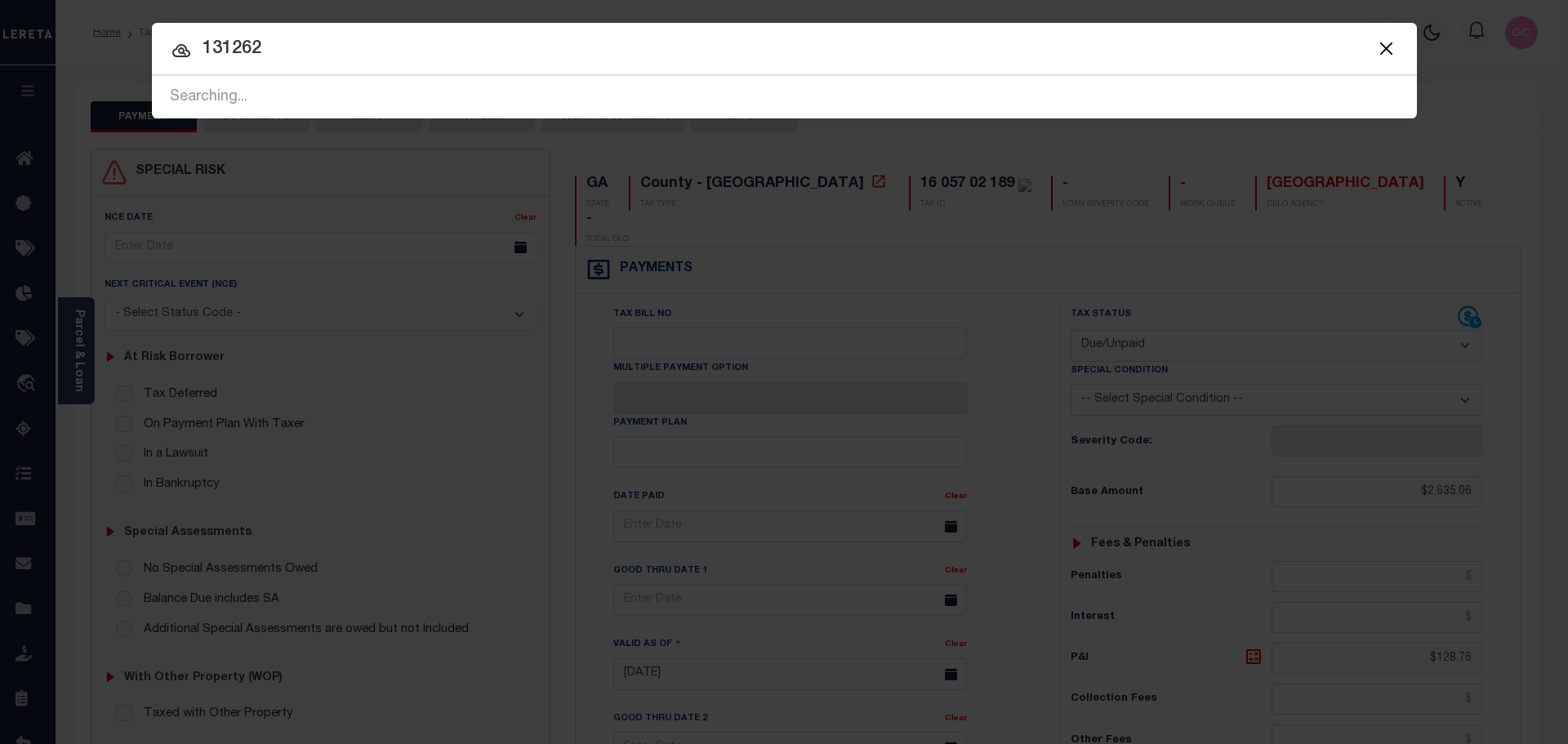
type input "131262"
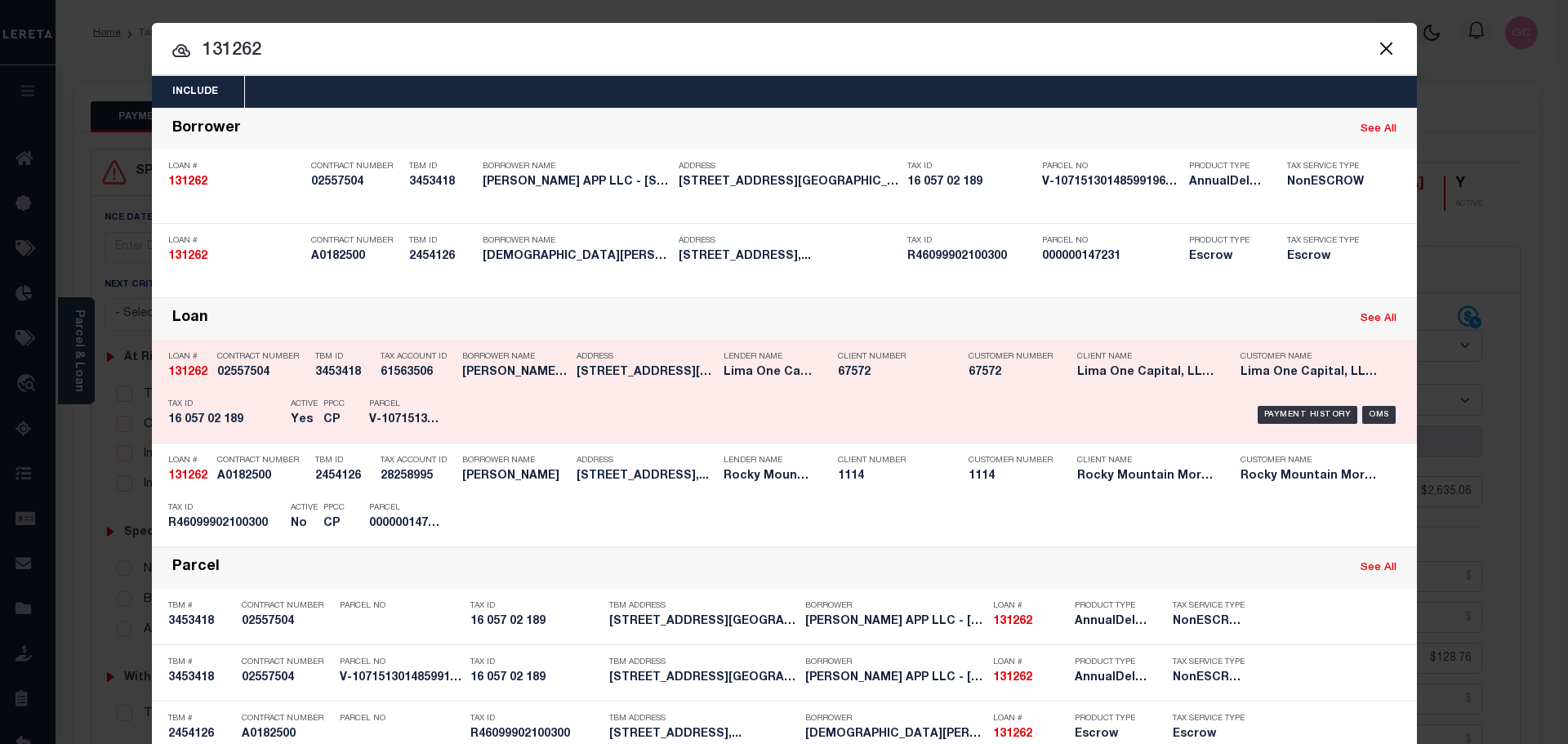
click at [552, 406] on div "Payment History OMS" at bounding box center [933, 415] width 933 height 47
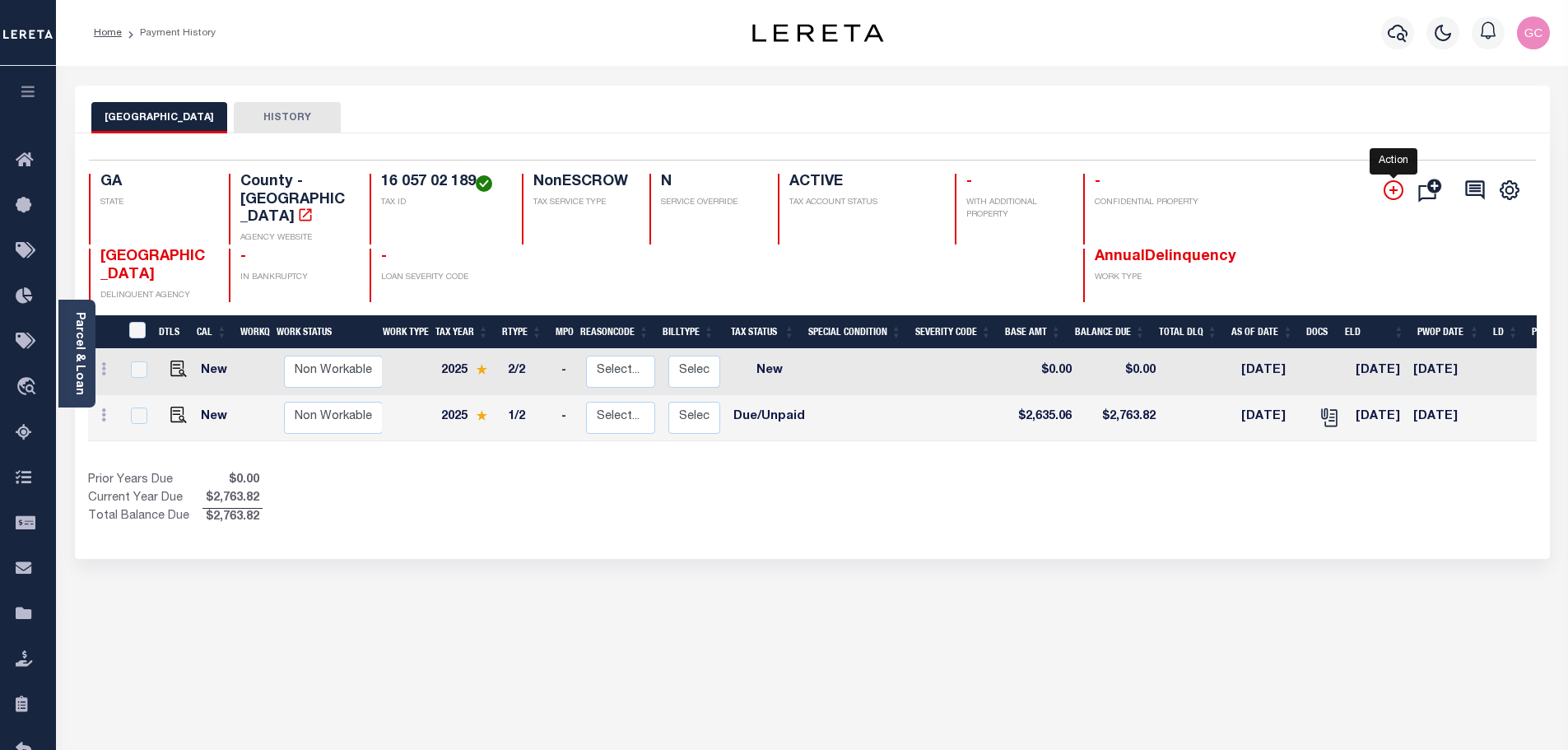
click at [1397, 185] on icon "" at bounding box center [1393, 190] width 20 height 20
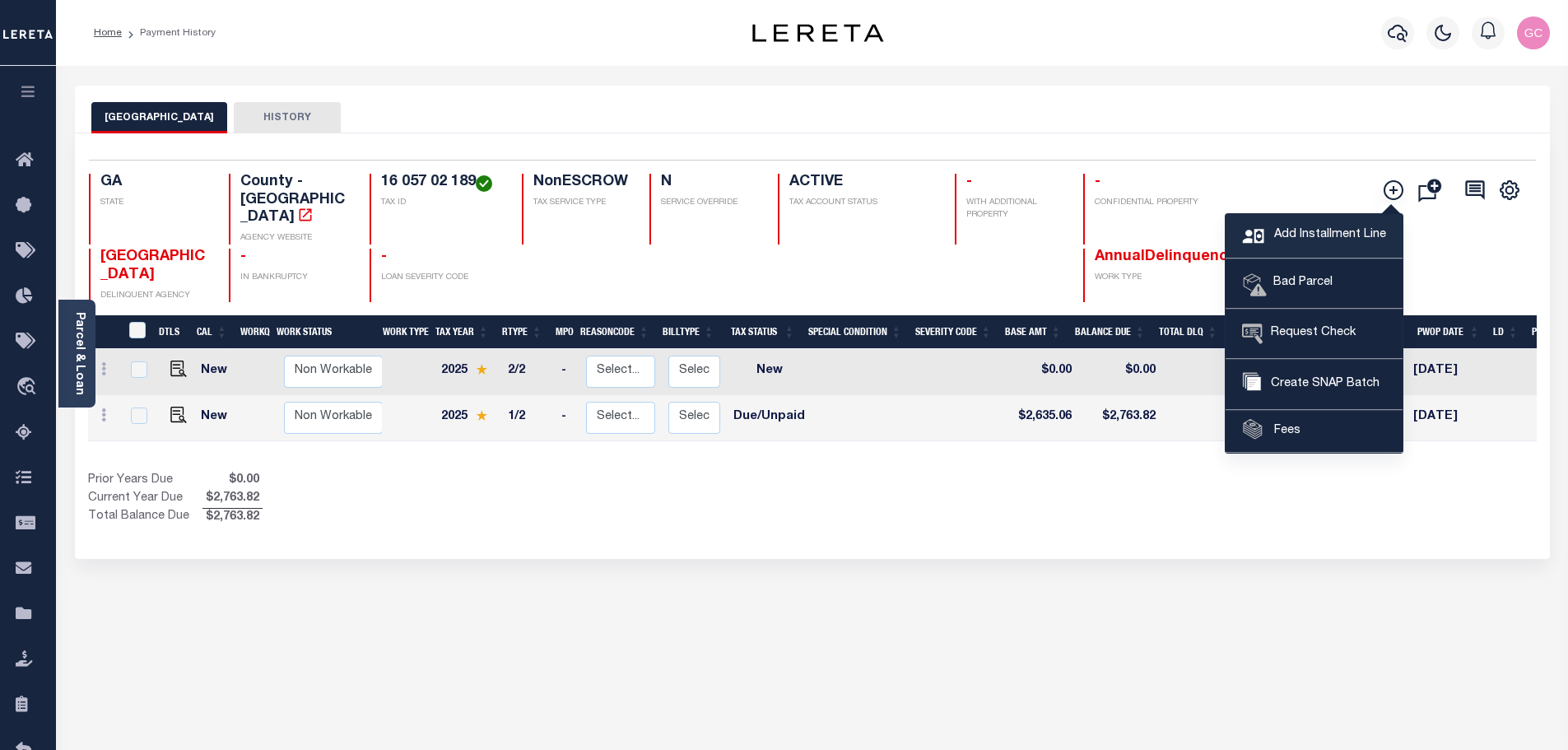
click at [1332, 231] on span "Add Installment Line" at bounding box center [1328, 236] width 116 height 18
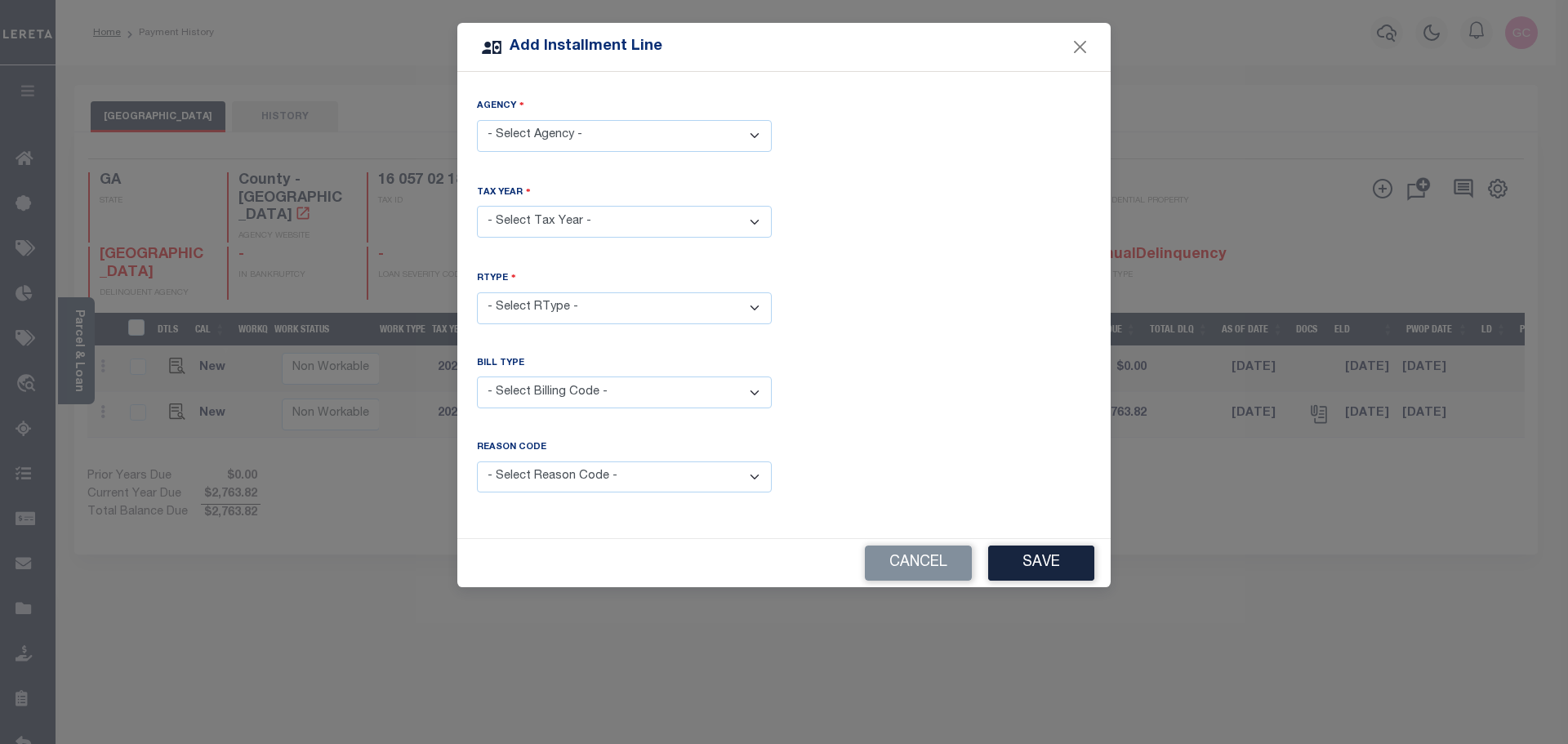
click at [753, 134] on select "- Select Agency - [GEOGRAPHIC_DATA] - County" at bounding box center [624, 136] width 294 height 32
select select "1308900000"
click at [477, 120] on select "- Select Agency - [GEOGRAPHIC_DATA] - County" at bounding box center [624, 136] width 294 height 32
click at [632, 223] on select "- Select Year - 2005 2006 2007 2008 2009 2010 2011 2012 2013 2014 2015 2016 201…" at bounding box center [624, 222] width 294 height 32
select select "2024"
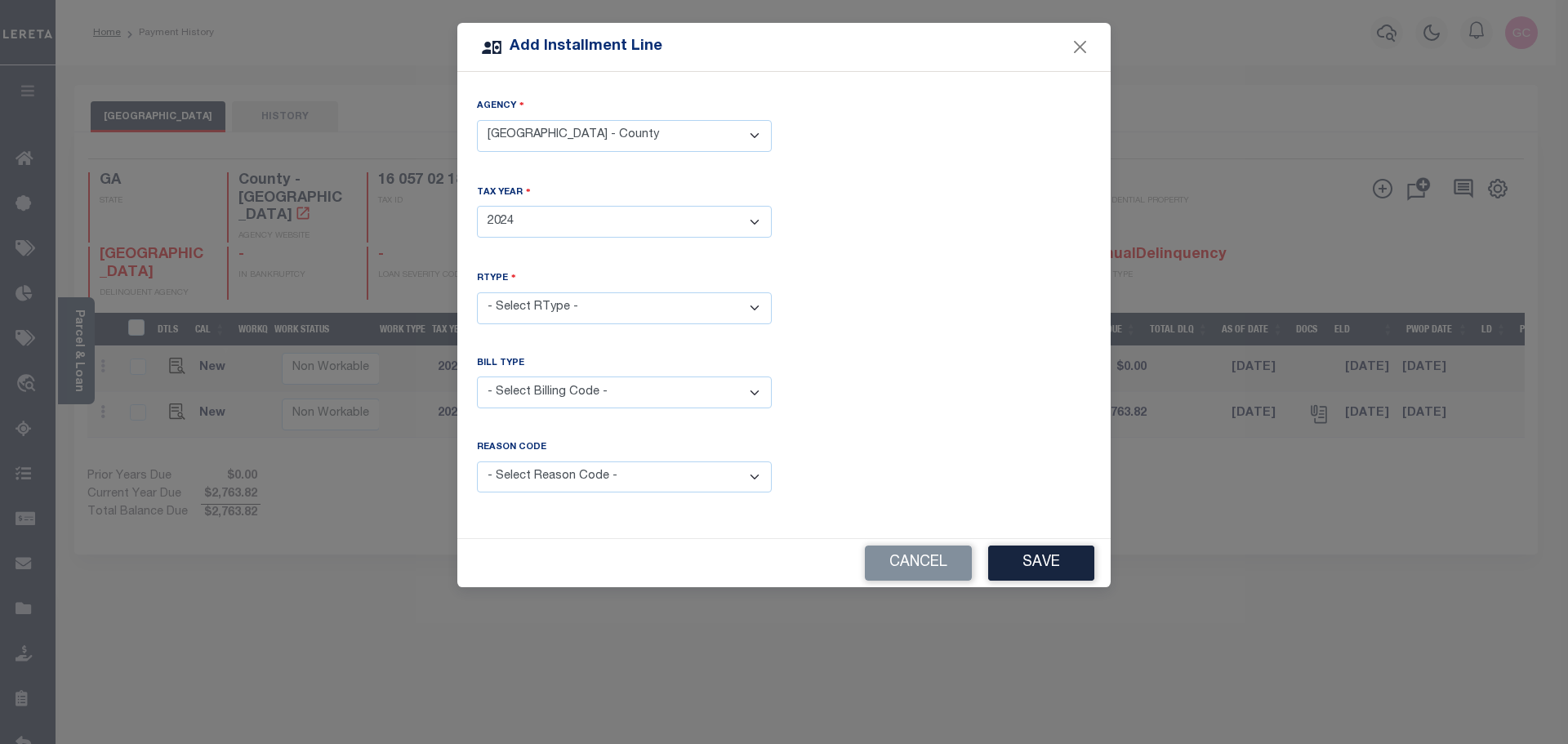
click at [477, 206] on select "- Select Year - 2005 2006 2007 2008 2009 2010 2011 2012 2013 2014 2015 2016 201…" at bounding box center [624, 222] width 294 height 32
click at [537, 302] on select "- Select RType - 1/2 2/2" at bounding box center [624, 307] width 294 height 32
select select "0"
click at [477, 292] on select "- Select RType - 1/2 2/2" at bounding box center [624, 307] width 294 height 32
click at [607, 387] on select "- Select Billing Code - Regular Delinquent Supplemental Corrected/Adjusted Bill…" at bounding box center [624, 392] width 294 height 32
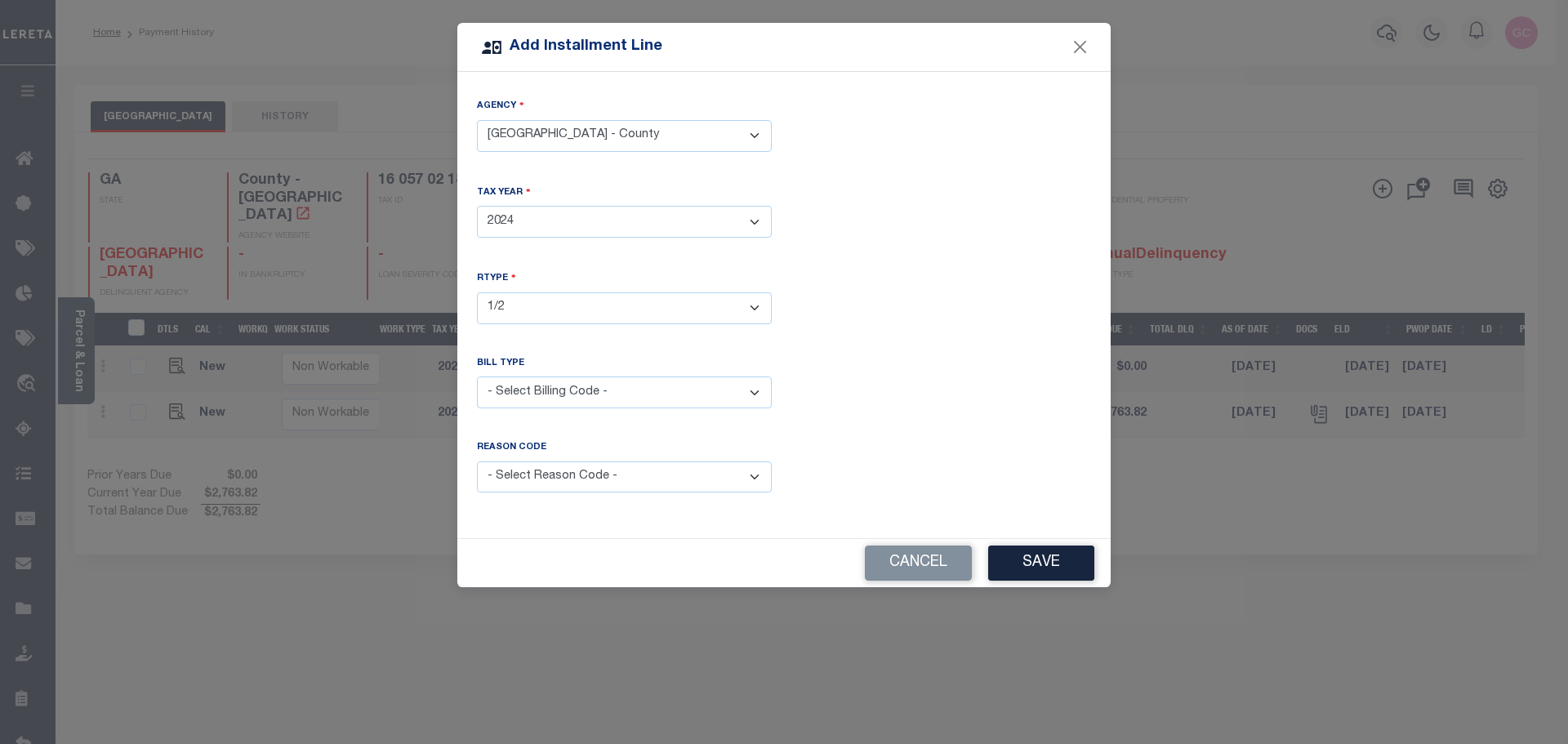
select select "2"
click at [477, 376] on select "- Select Billing Code - Regular Delinquent Supplemental Corrected/Adjusted Bill…" at bounding box center [624, 392] width 294 height 32
click at [1049, 559] on button "Save" at bounding box center [1041, 562] width 106 height 35
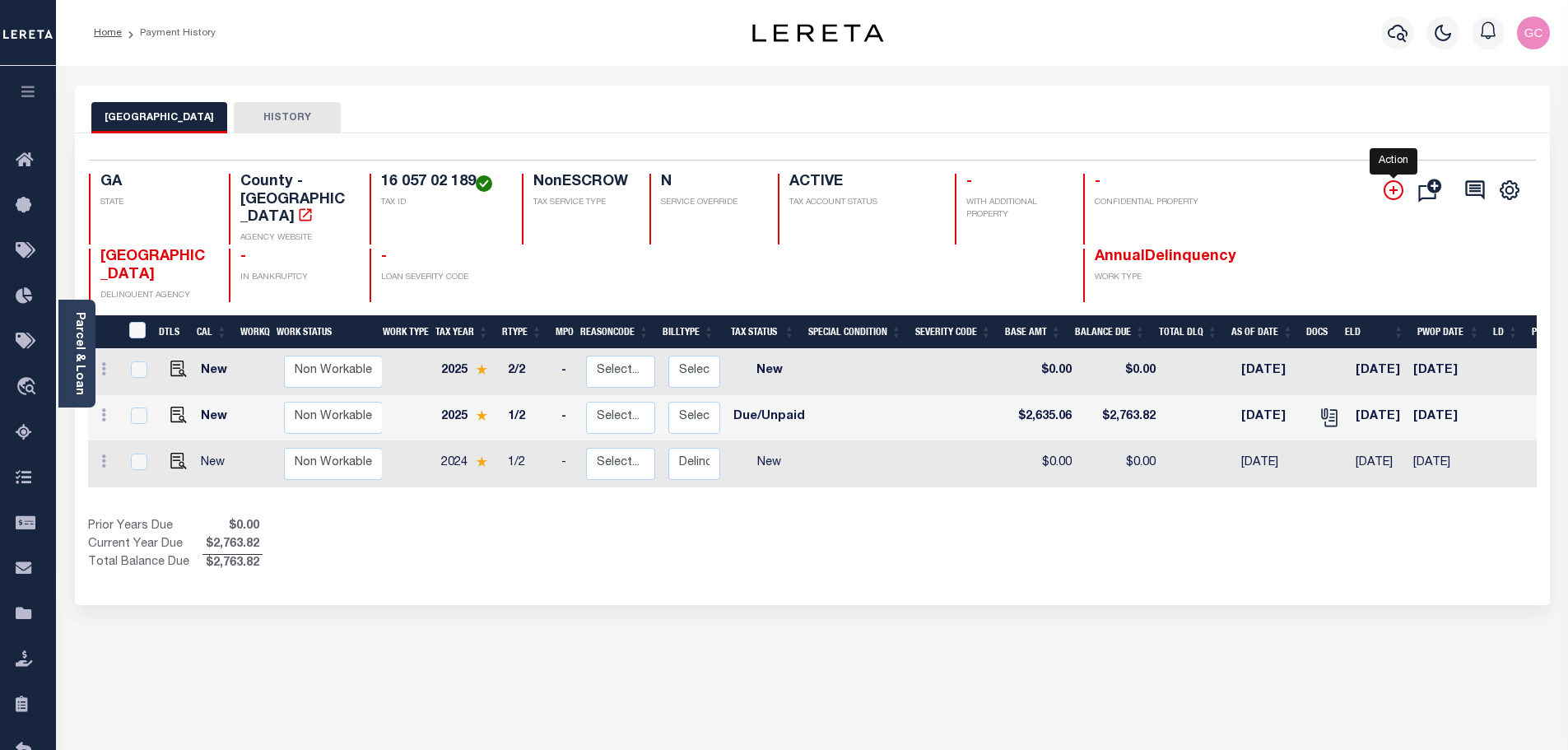
click at [1393, 188] on icon "" at bounding box center [1393, 190] width 8 height 8
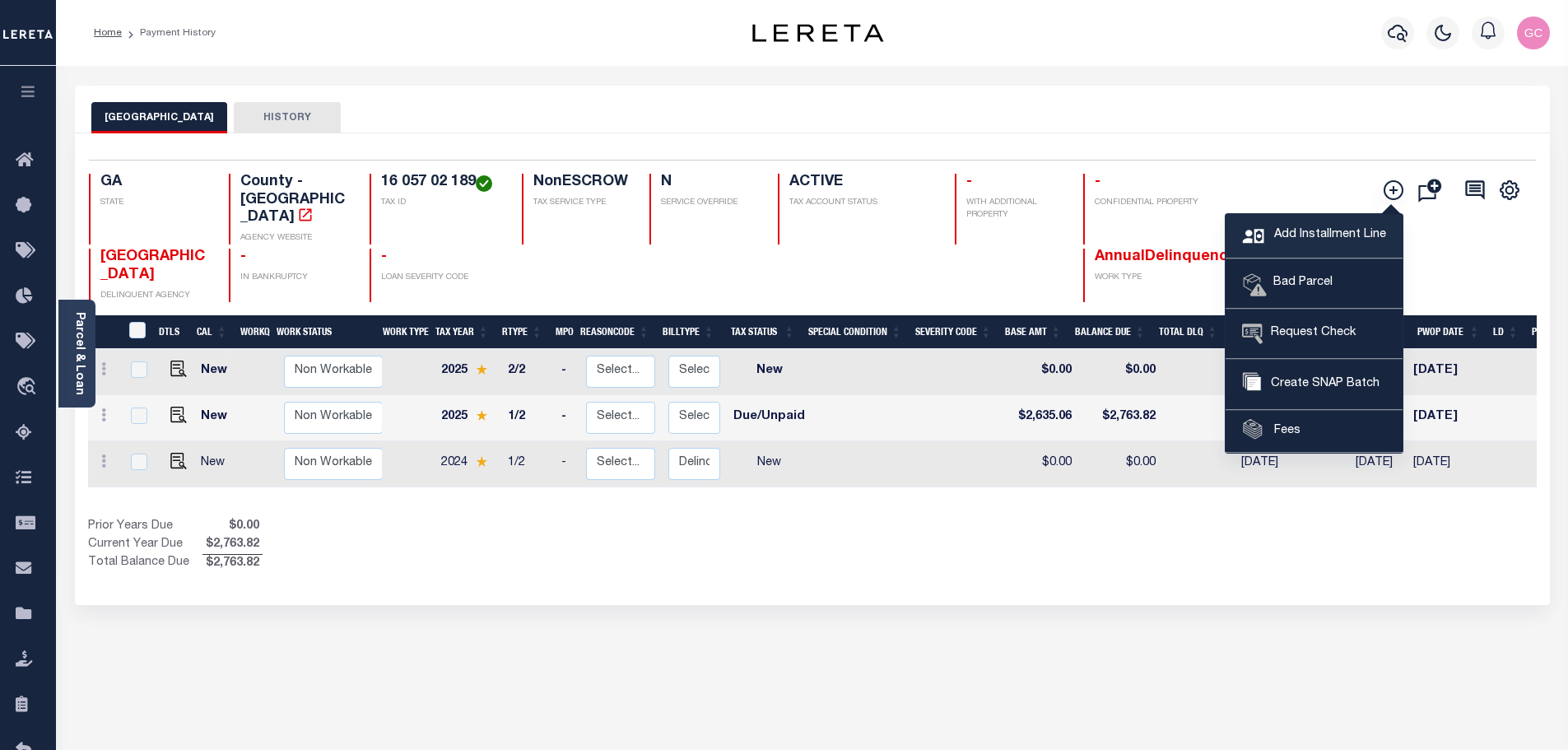
click at [1344, 241] on span "Add Installment Line" at bounding box center [1328, 236] width 116 height 18
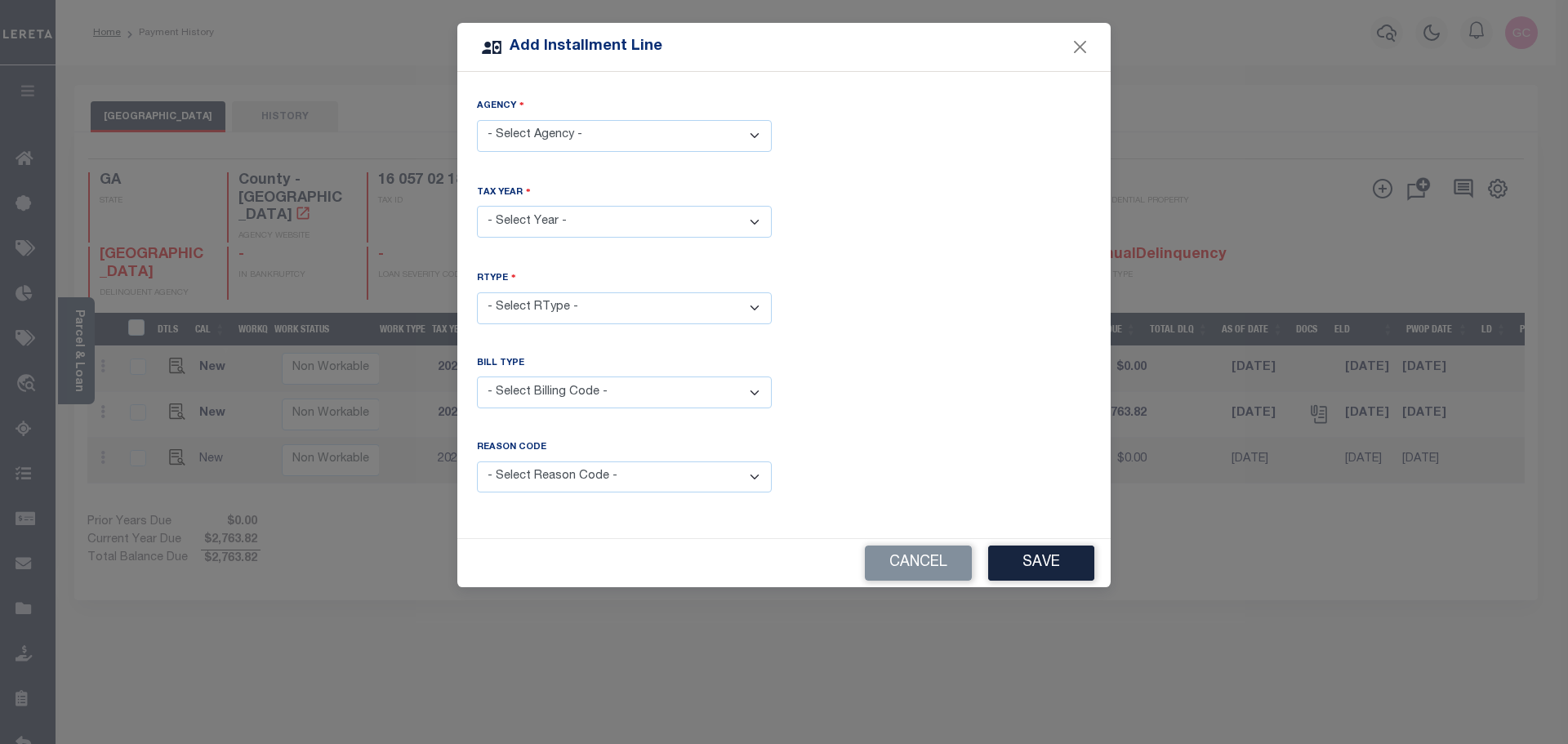
click at [755, 136] on select "- Select Agency - DEKALB COUNTY - County" at bounding box center [624, 136] width 294 height 32
select select "1308900000"
click at [477, 120] on select "- Select Agency - DEKALB COUNTY - County" at bounding box center [624, 136] width 294 height 32
click at [580, 226] on select "- Select Year - 2005 2006 2007 2008 2009 2010 2011 2012 2013 2014 2015 2016 201…" at bounding box center [624, 222] width 294 height 32
select select "2024"
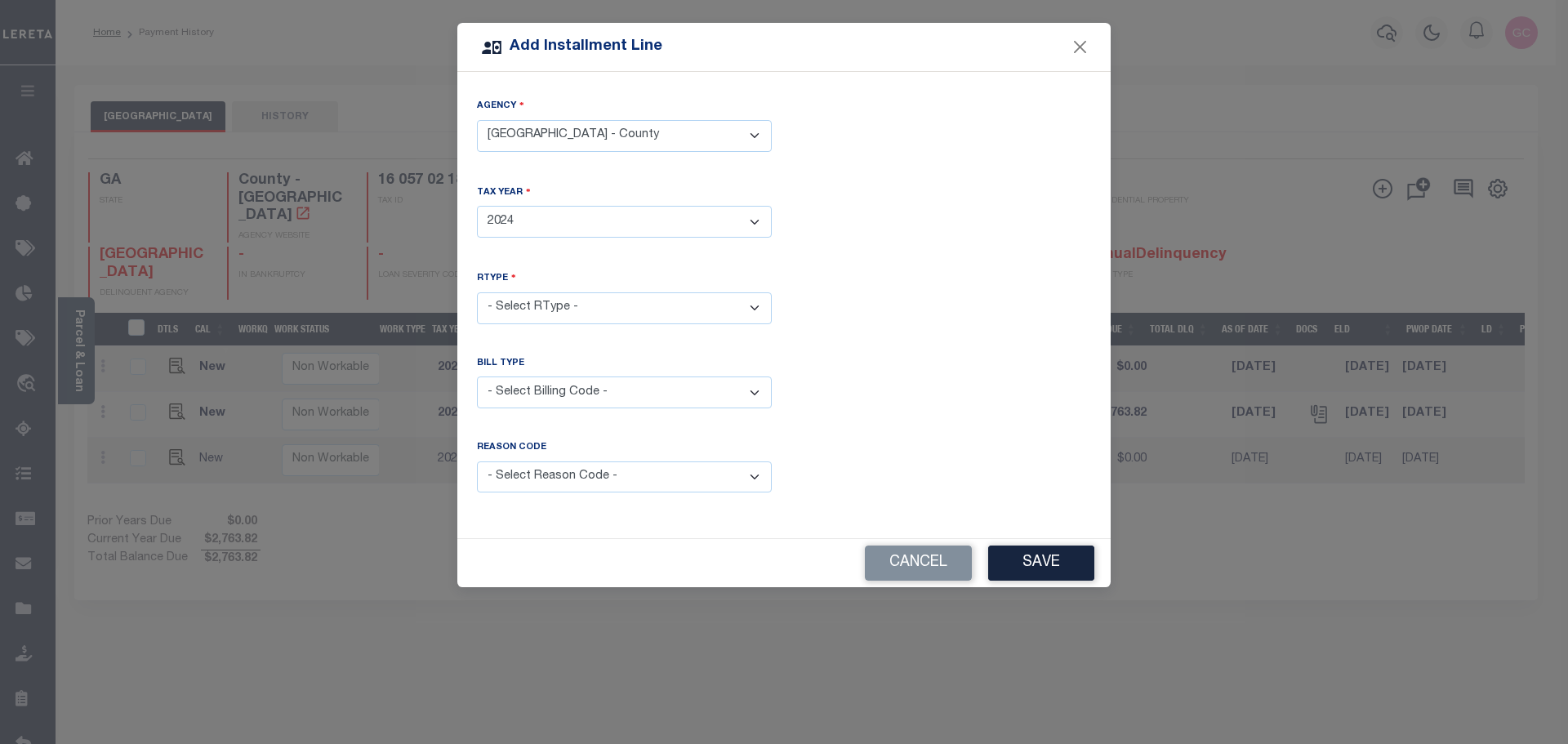
click at [477, 206] on select "- Select Year - 2005 2006 2007 2008 2009 2010 2011 2012 2013 2014 2015 2016 201…" at bounding box center [624, 222] width 294 height 32
click at [585, 302] on select "- Select RType - 1/2 2/2" at bounding box center [624, 307] width 294 height 32
select select "1"
click at [477, 292] on select "- Select RType - 1/2 2/2" at bounding box center [624, 307] width 294 height 32
click at [568, 392] on select "- Select Billing Code - Regular Delinquent Supplemental Corrected/Adjusted Bill…" at bounding box center [624, 392] width 294 height 32
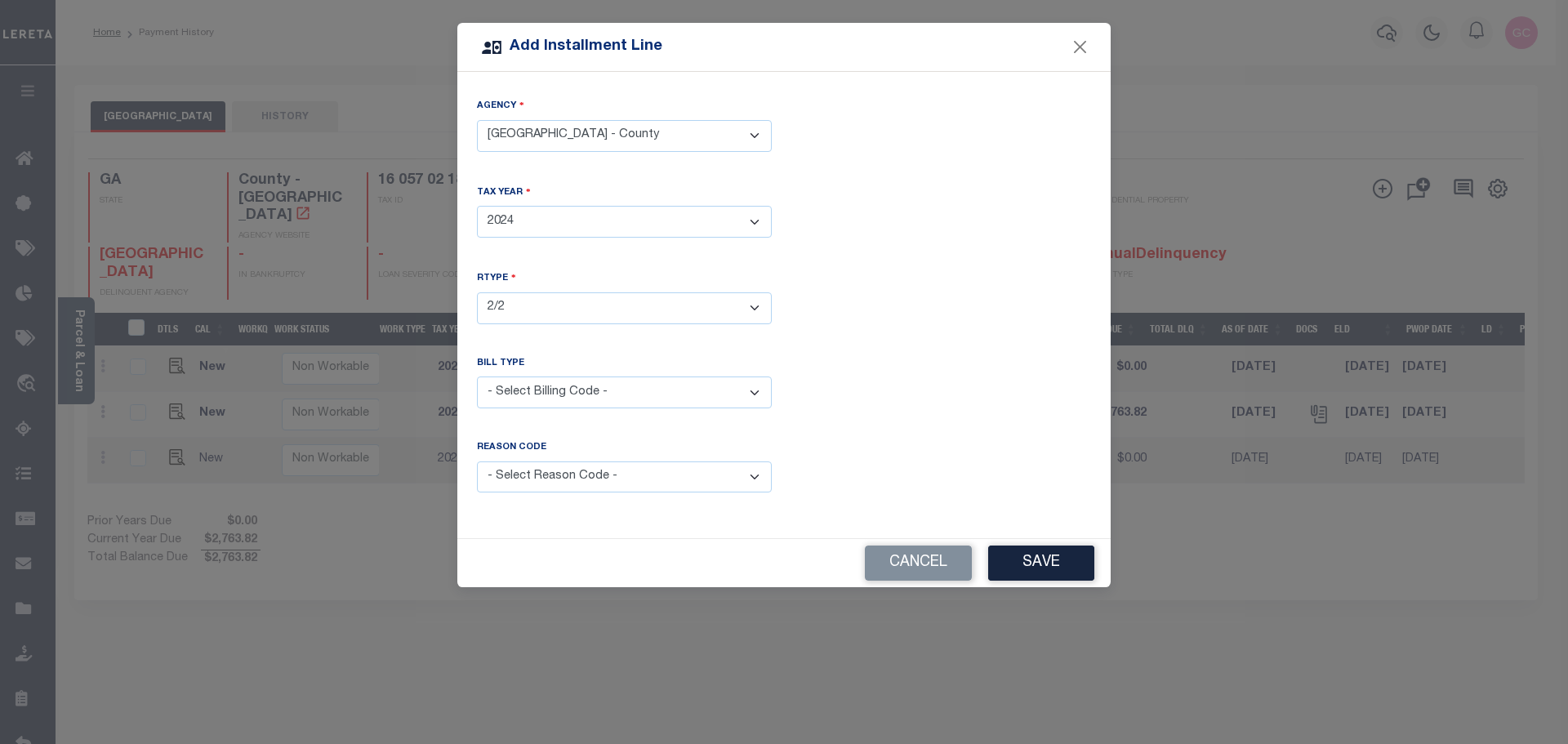
select select "2"
click at [477, 376] on select "- Select Billing Code - Regular Delinquent Supplemental Corrected/Adjusted Bill…" at bounding box center [624, 392] width 294 height 32
click at [607, 474] on select "- Select Reason Code - Payment Reversal Taxable Value Change Assessment Change …" at bounding box center [624, 477] width 294 height 32
select select "6"
click at [477, 461] on select "- Select Reason Code - Payment Reversal Taxable Value Change Assessment Change …" at bounding box center [624, 477] width 294 height 32
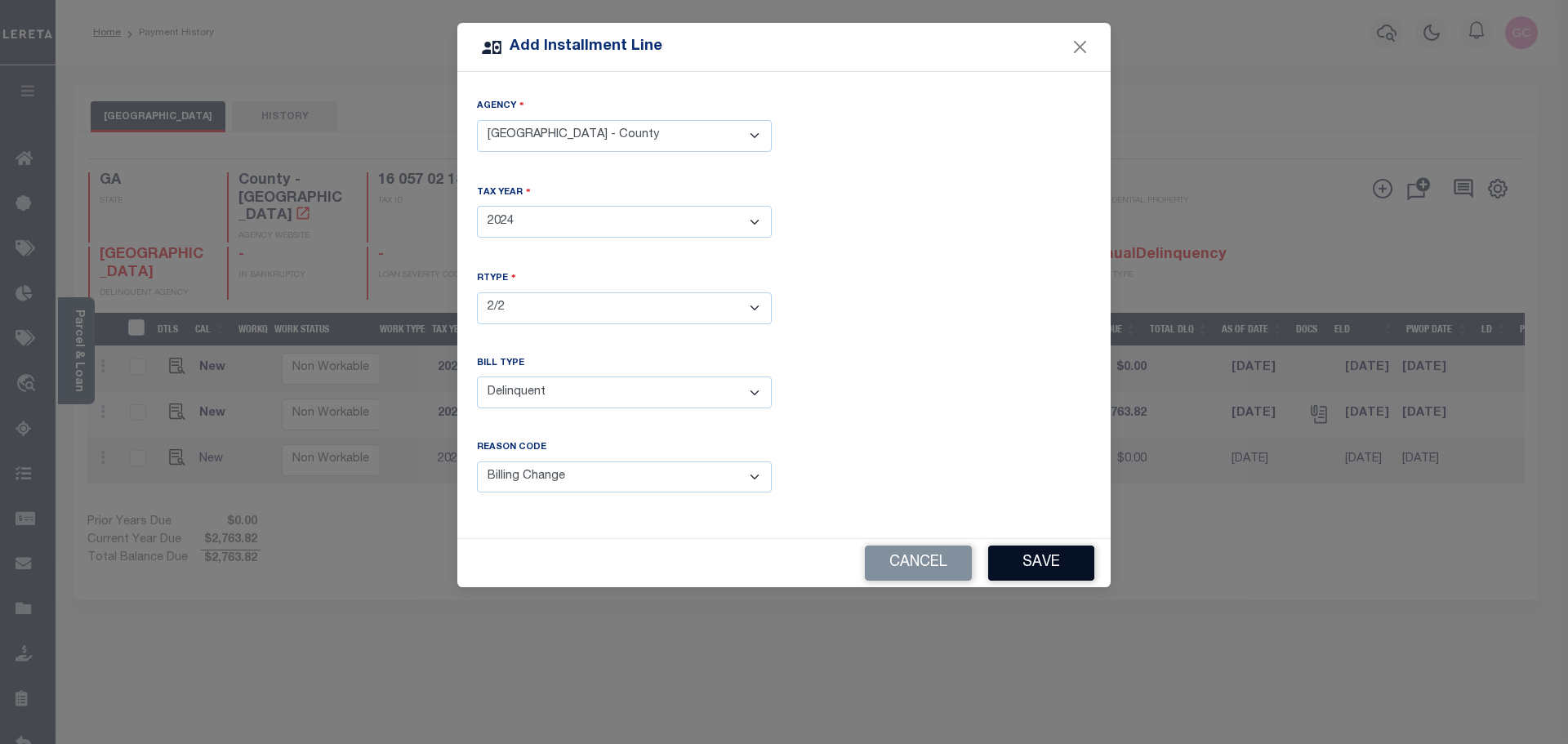
click at [1041, 559] on button "Save" at bounding box center [1041, 562] width 106 height 35
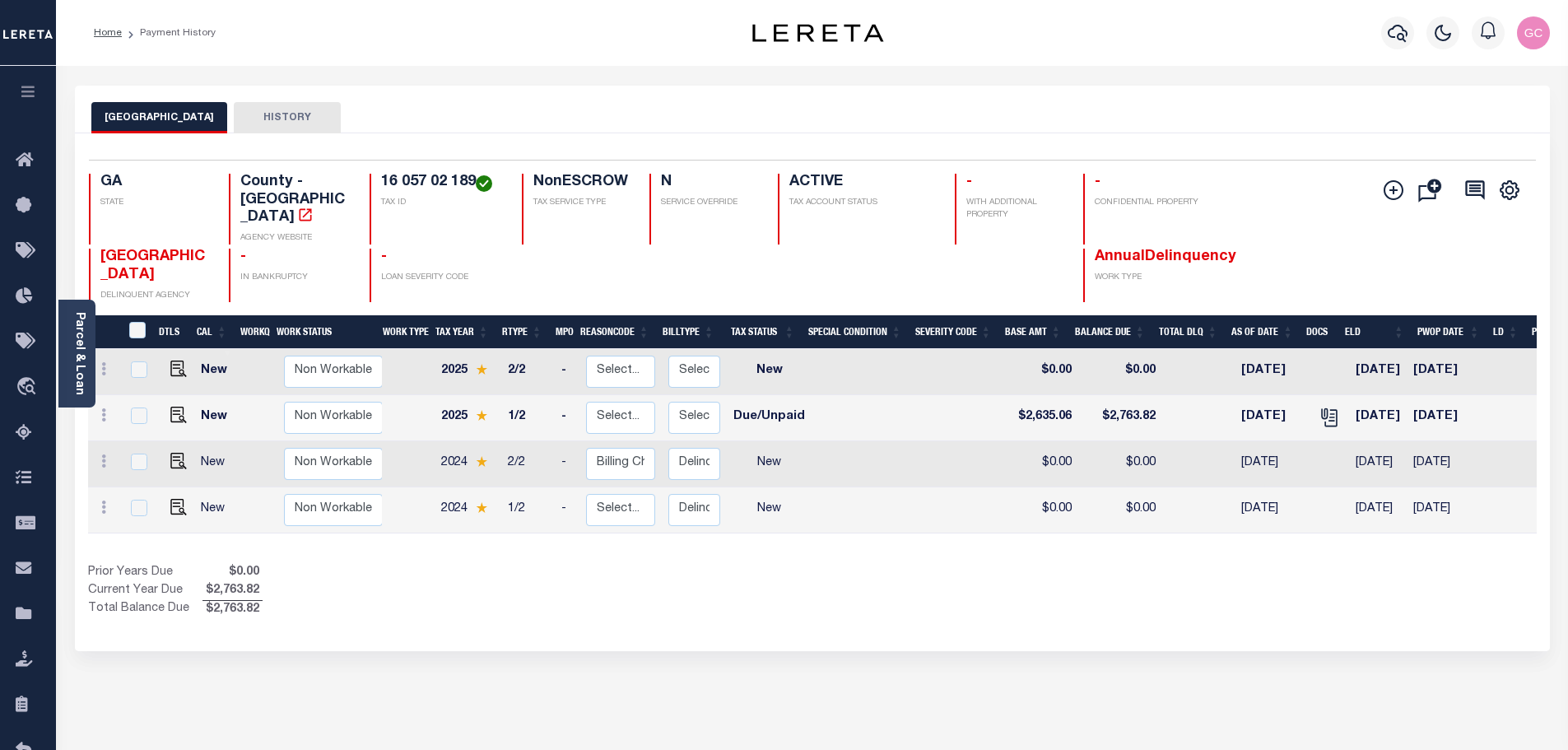
click at [21, 96] on icon "button" at bounding box center [28, 91] width 19 height 15
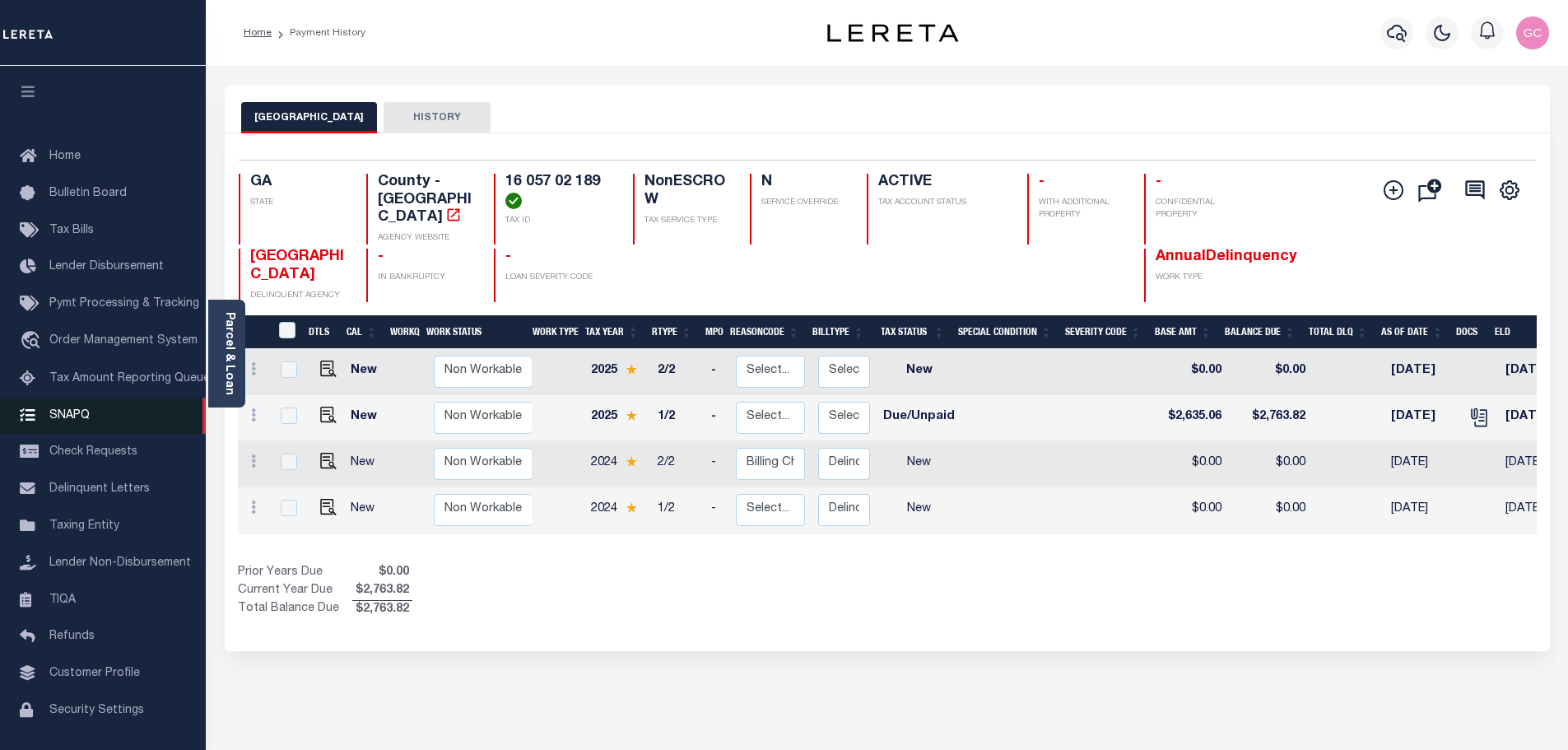
click at [82, 428] on link "SNAPQ" at bounding box center [103, 415] width 206 height 37
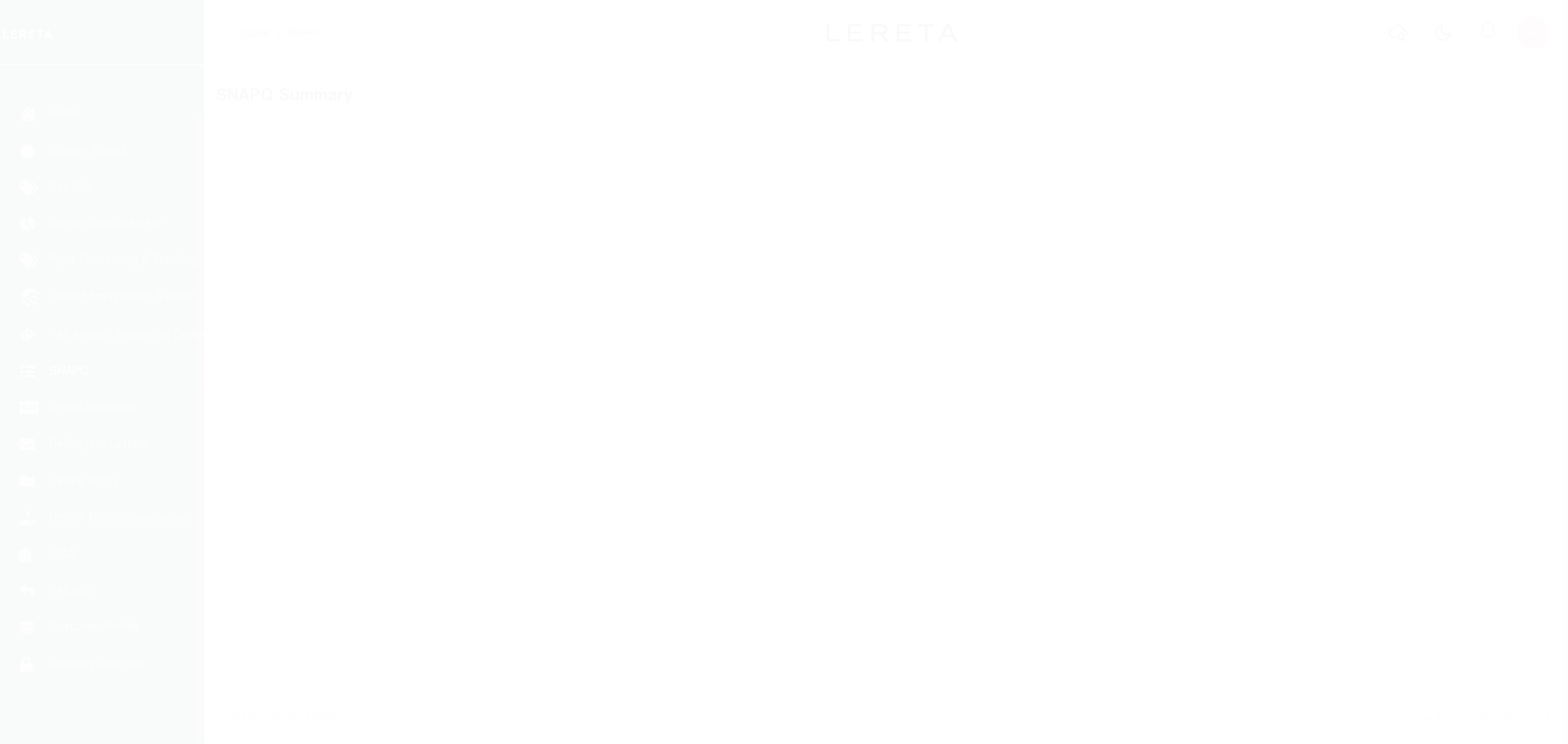
scroll to position [52, 0]
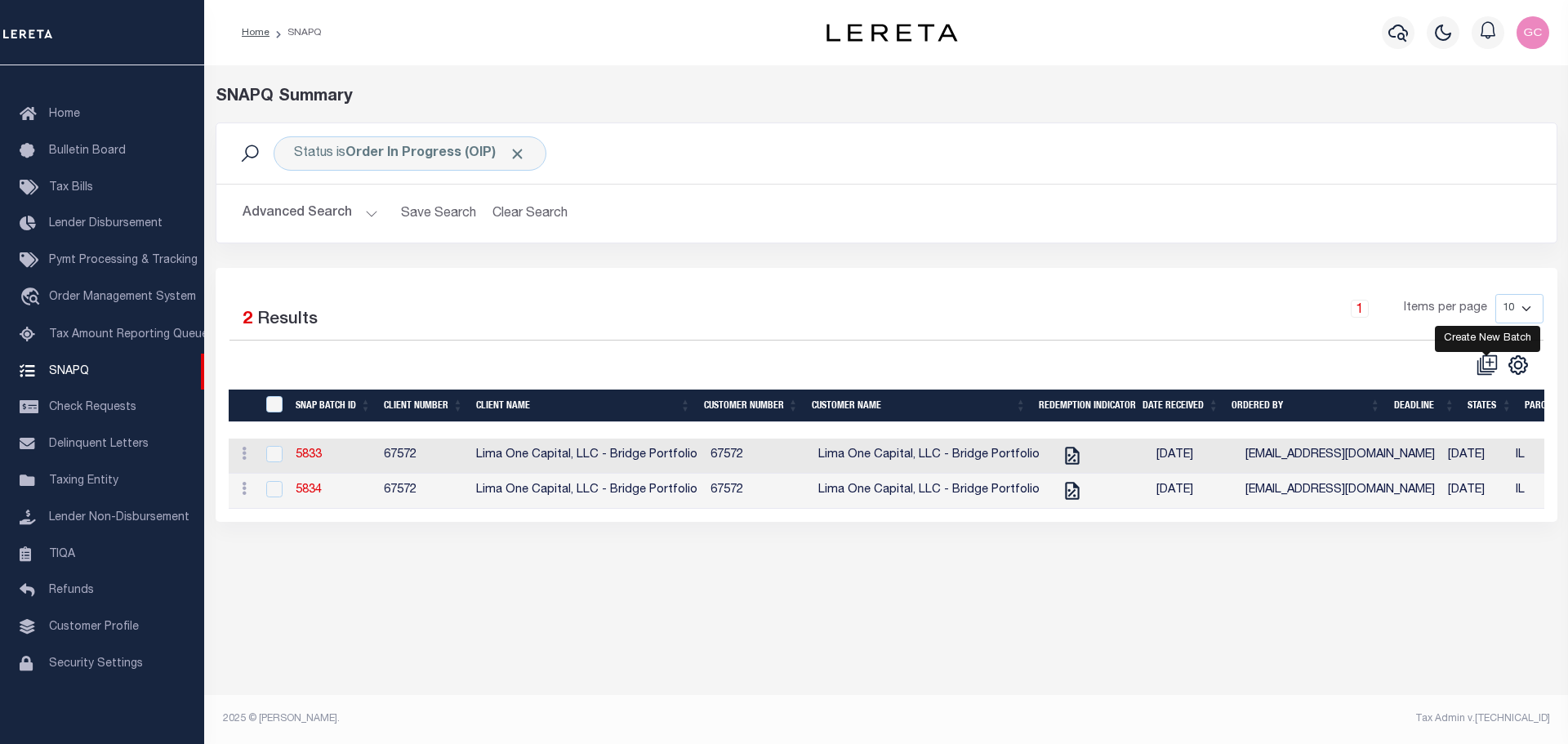
click at [1485, 363] on icon at bounding box center [1487, 365] width 21 height 21
select select
checkbox input "false"
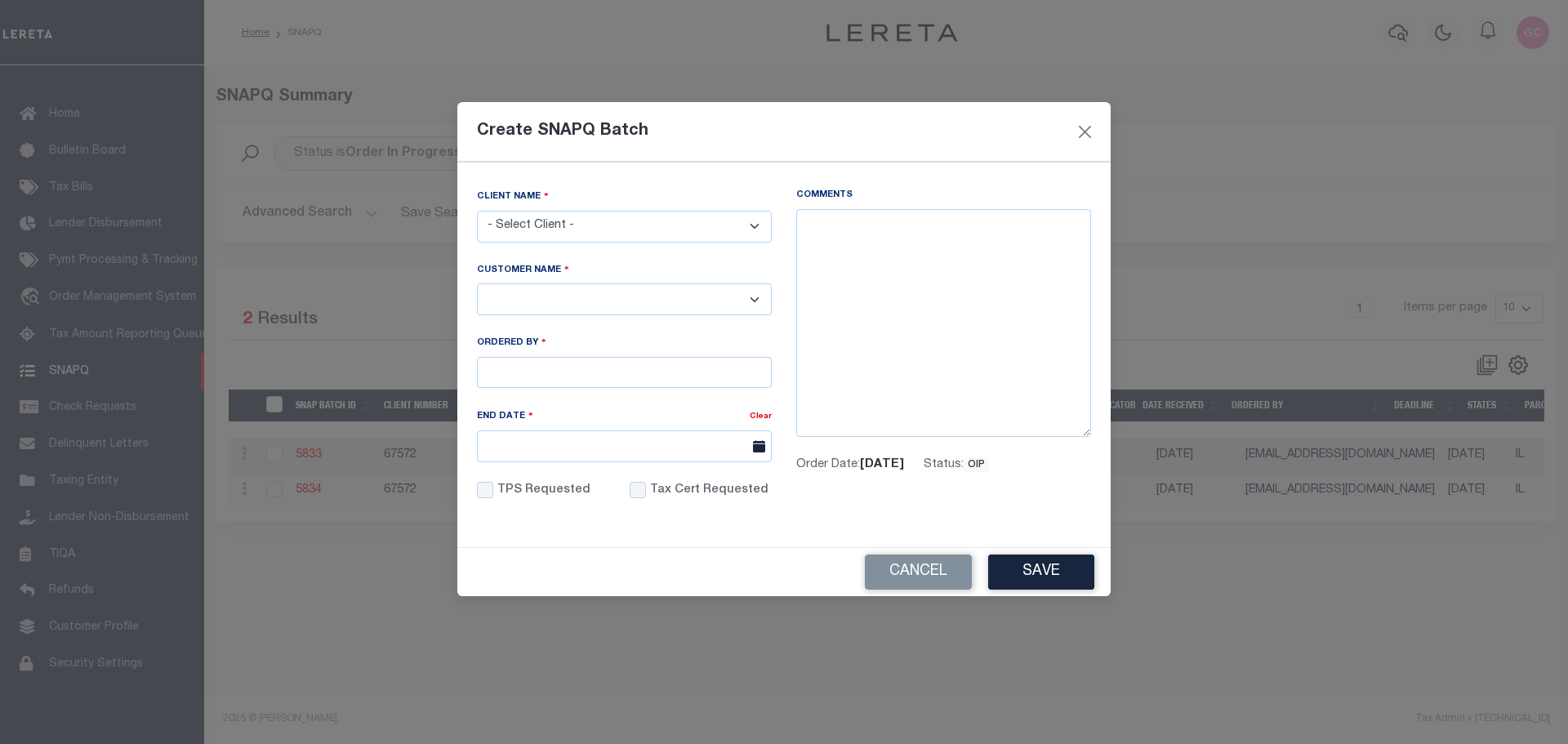
click at [696, 226] on select "- Select Client - Accumatch - Refunds All In Credit Union Amarillo National Ban…" at bounding box center [624, 226] width 294 height 32
click at [1085, 128] on button "Close" at bounding box center [1085, 132] width 21 height 21
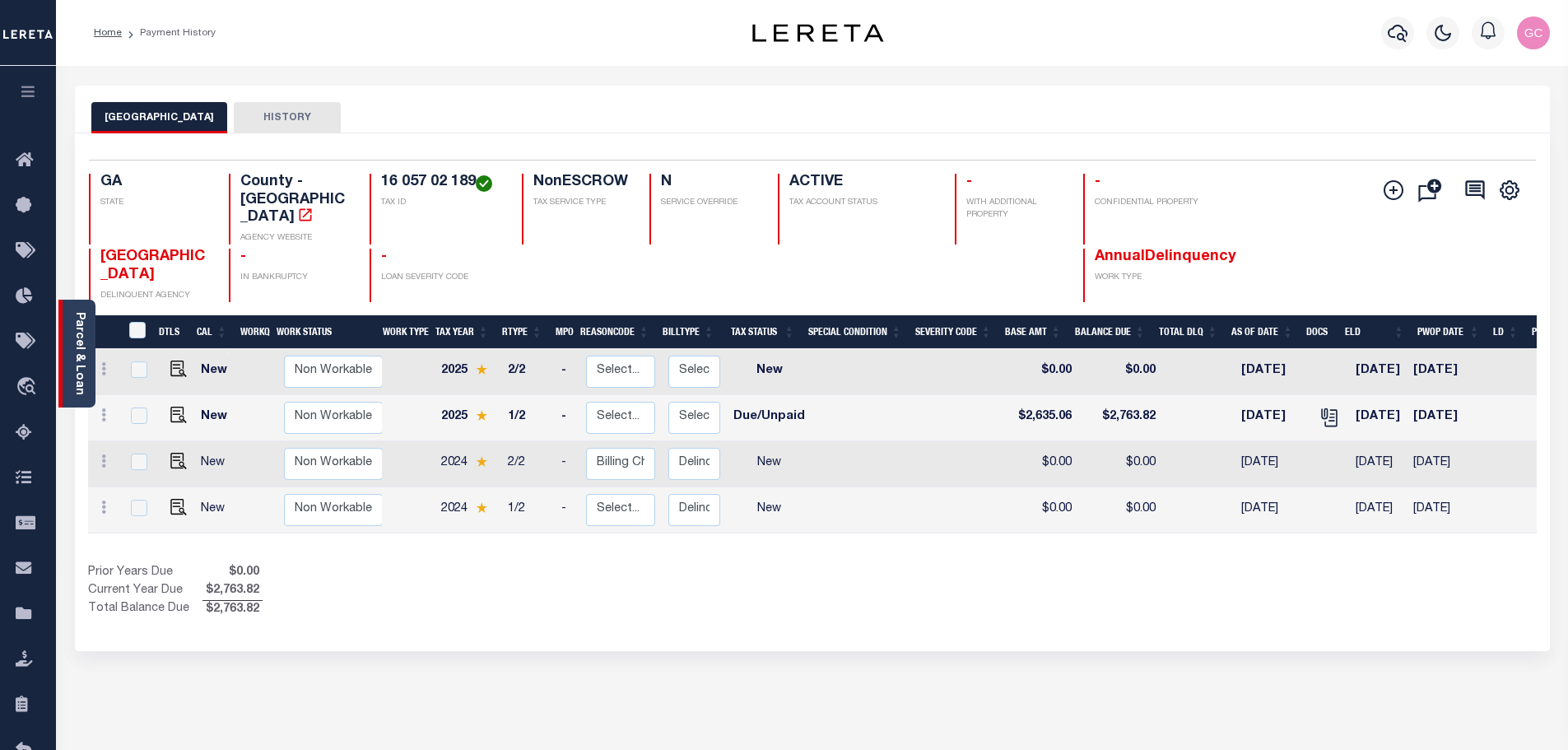
click at [89, 347] on div "Parcel & Loan" at bounding box center [77, 353] width 37 height 108
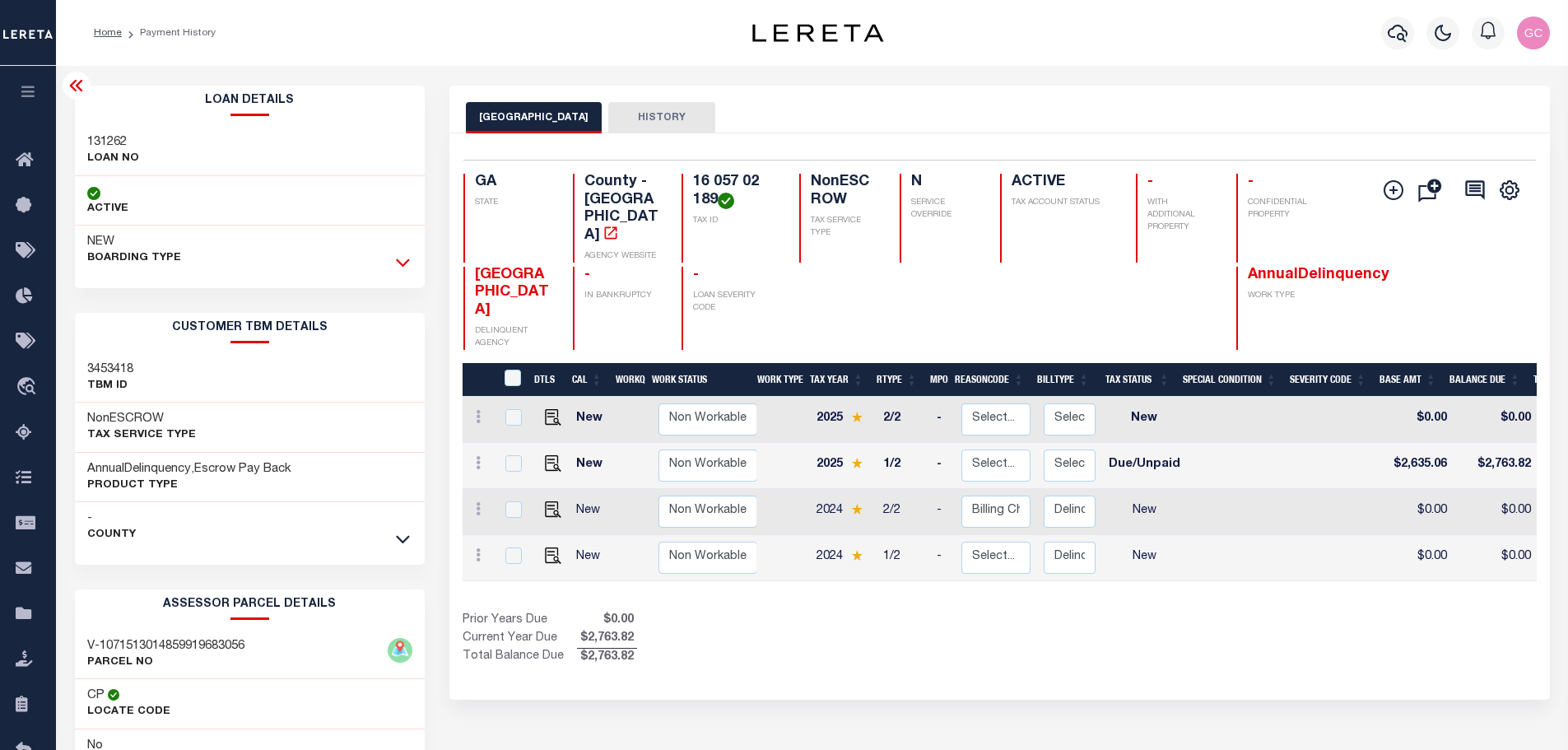
click at [400, 261] on icon at bounding box center [402, 262] width 14 height 17
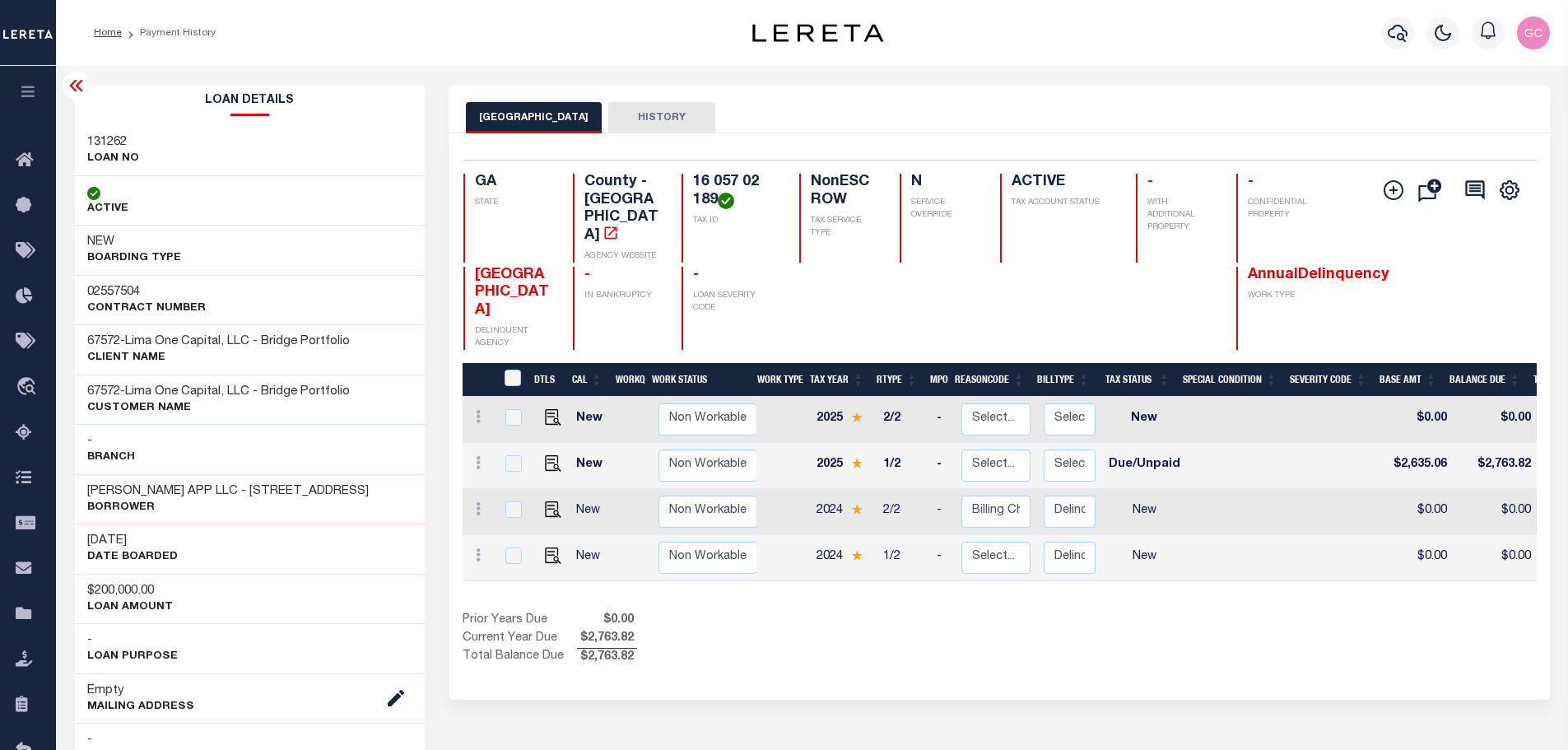
click at [25, 87] on icon "button" at bounding box center [28, 91] width 19 height 15
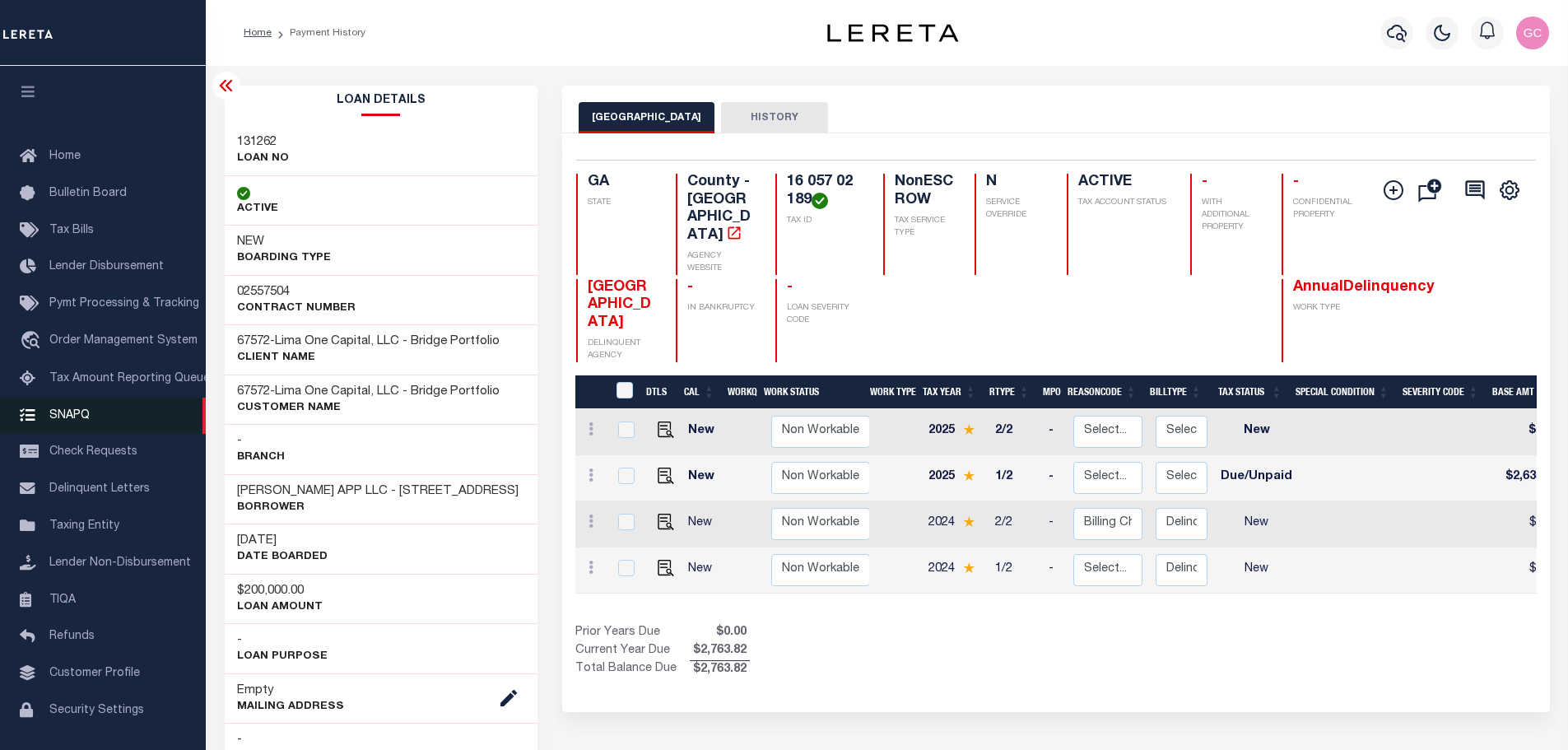
click at [77, 420] on span "SNAPQ" at bounding box center [69, 415] width 40 height 12
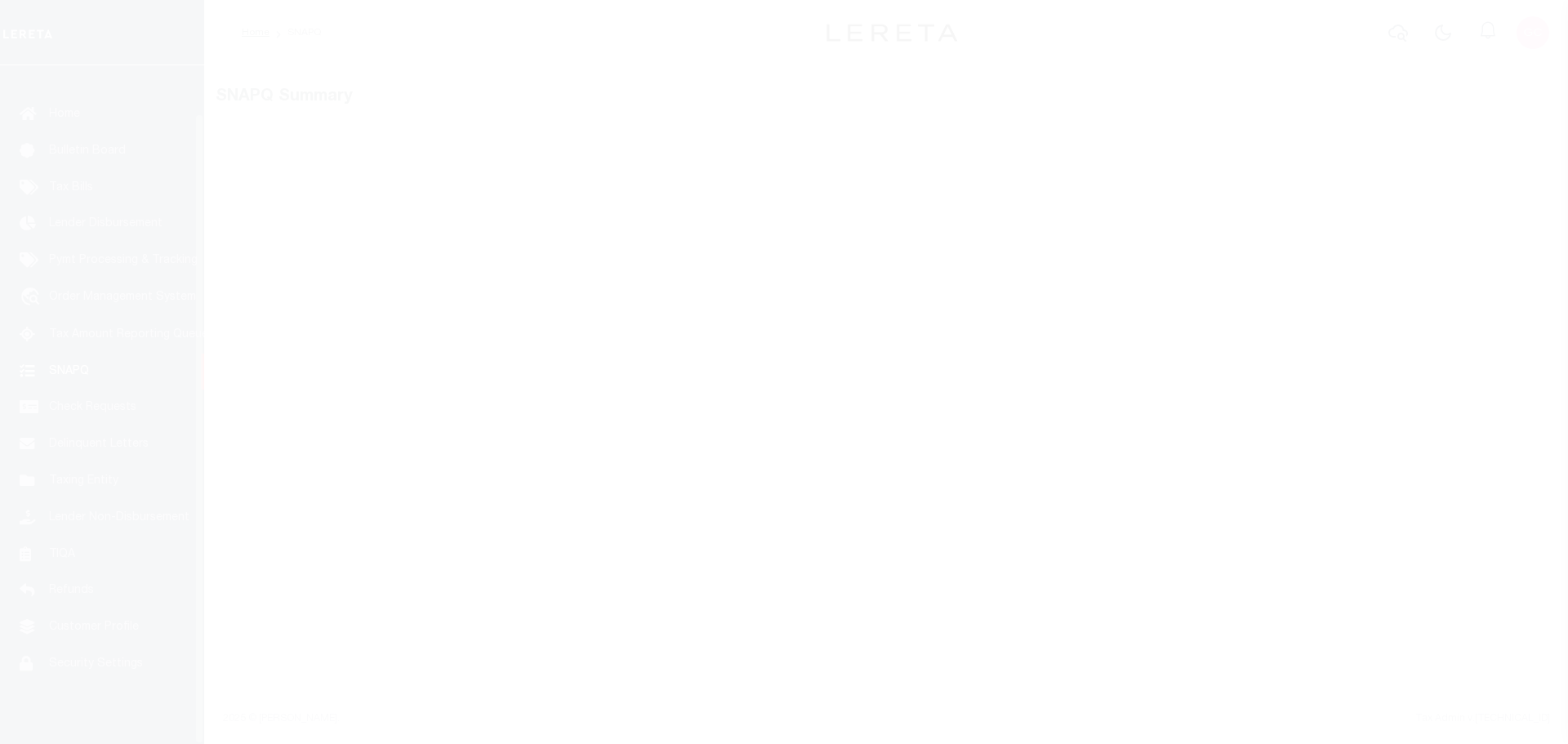
scroll to position [52, 0]
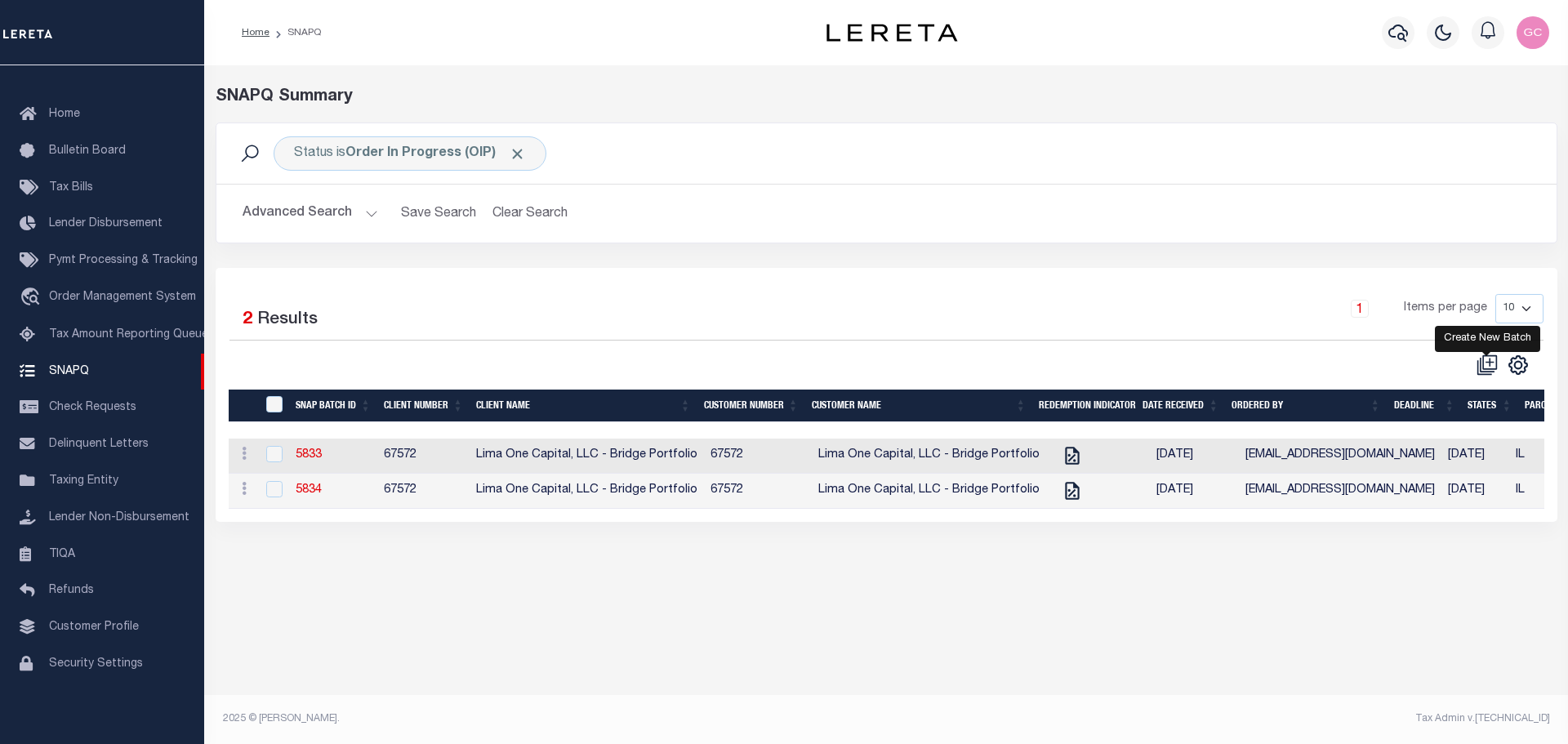
click at [1494, 364] on icon at bounding box center [1487, 365] width 21 height 21
select select
checkbox input "false"
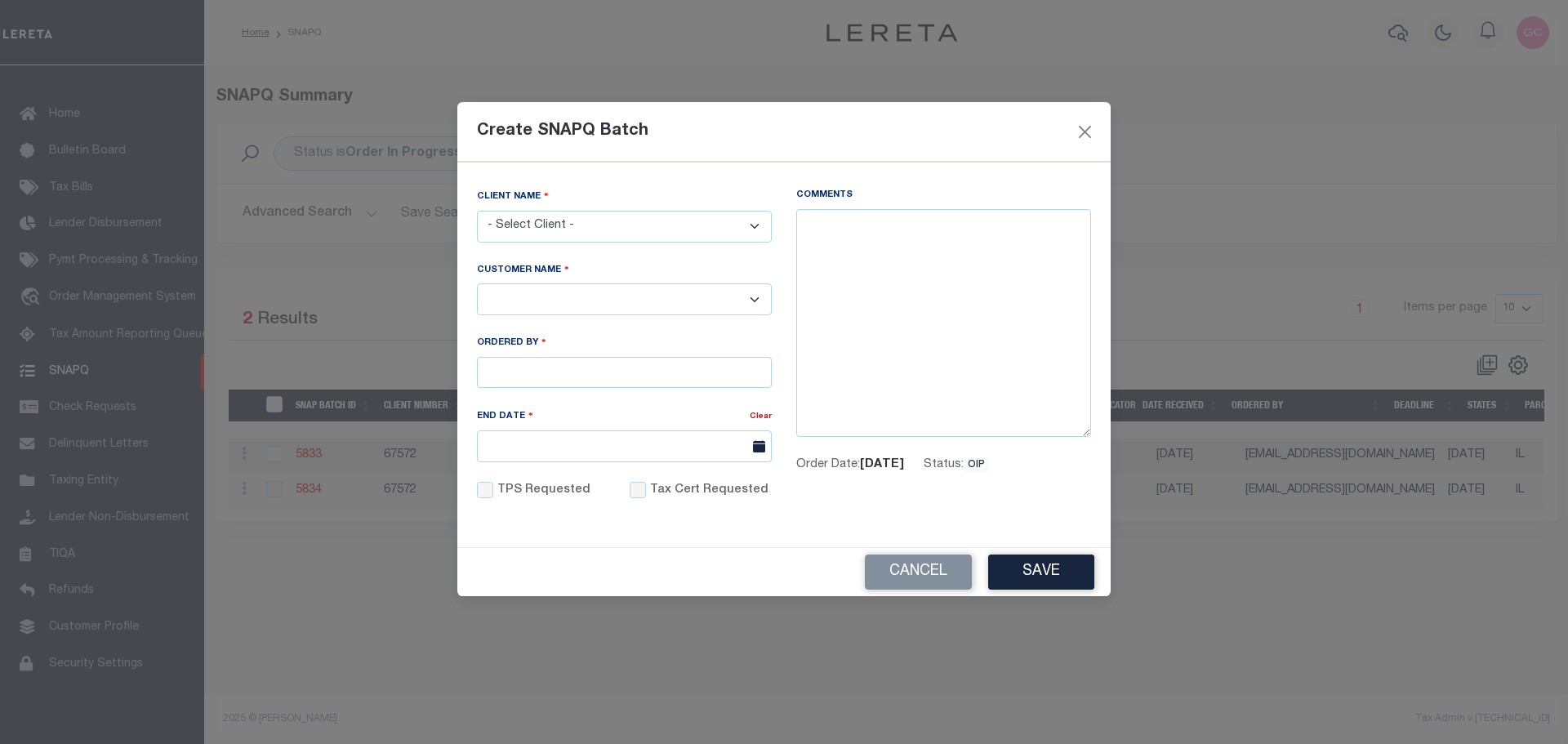
drag, startPoint x: 728, startPoint y: 226, endPoint x: 694, endPoint y: 219, distance: 34.7
click at [728, 226] on select "- Select Client - Accumatch - Refunds All In Credit Union Amarillo National Ban…" at bounding box center [624, 226] width 294 height 32
select select "2284"
click at [477, 211] on select "- Select Client - Accumatch - Refunds All In Credit Union Amarillo National Ban…" at bounding box center [624, 226] width 294 height 32
click at [570, 307] on select "- Select - Lima One Capital, LLC - Term Portfolio Lima One Capital, LLC - Bridg…" at bounding box center [624, 298] width 294 height 32
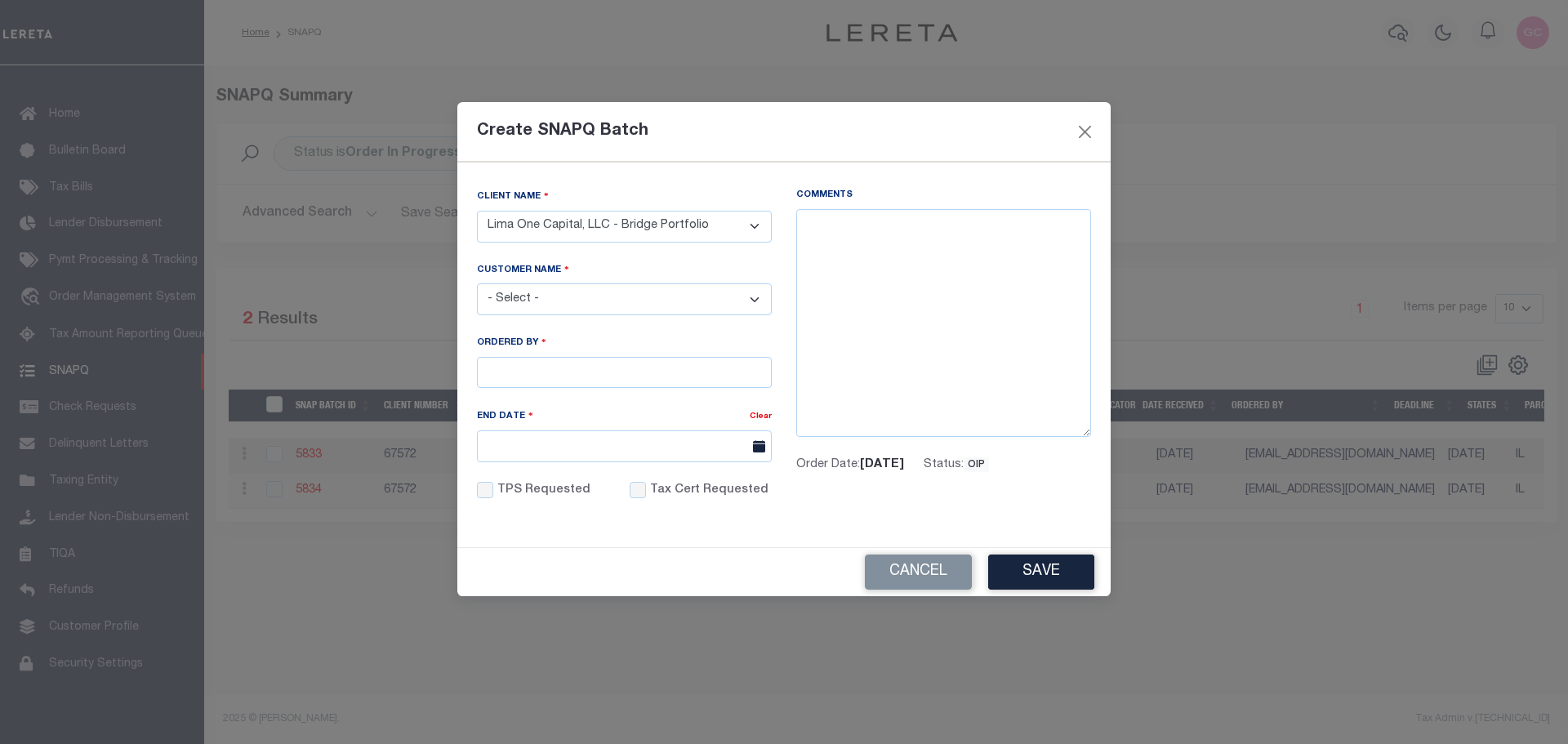
select select "2284"
click at [477, 283] on select "- Select - Lima One Capital, LLC - Term Portfolio Lima One Capital, LLC - Bridg…" at bounding box center [624, 298] width 294 height 32
click at [542, 362] on input "Ordered By" at bounding box center [624, 372] width 294 height 32
type input "[EMAIL_ADDRESS][DOMAIN_NAME]"
click at [603, 439] on input "End Date" at bounding box center [624, 446] width 294 height 32
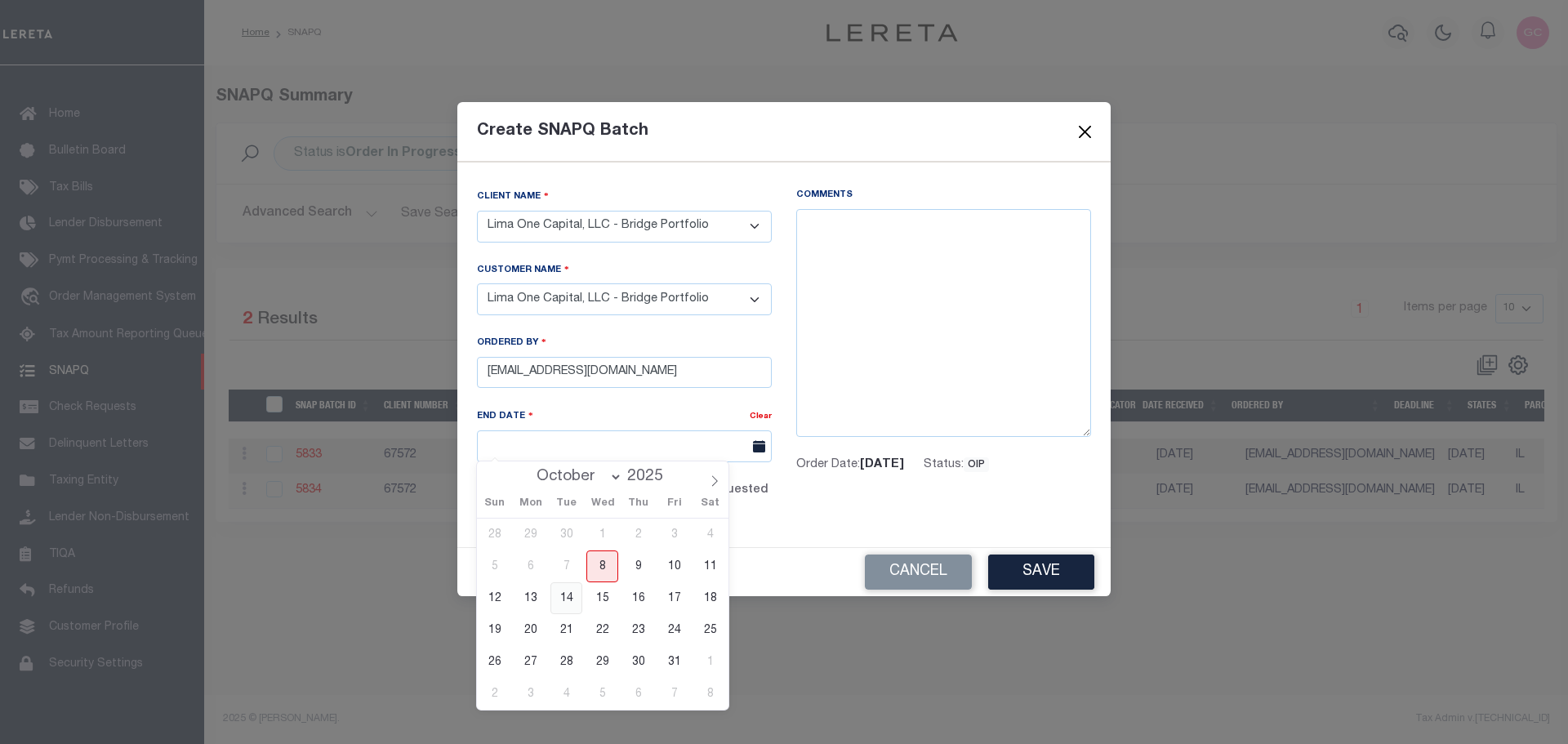
click at [565, 602] on span "14" at bounding box center [566, 598] width 32 height 32
type input "[DATE]"
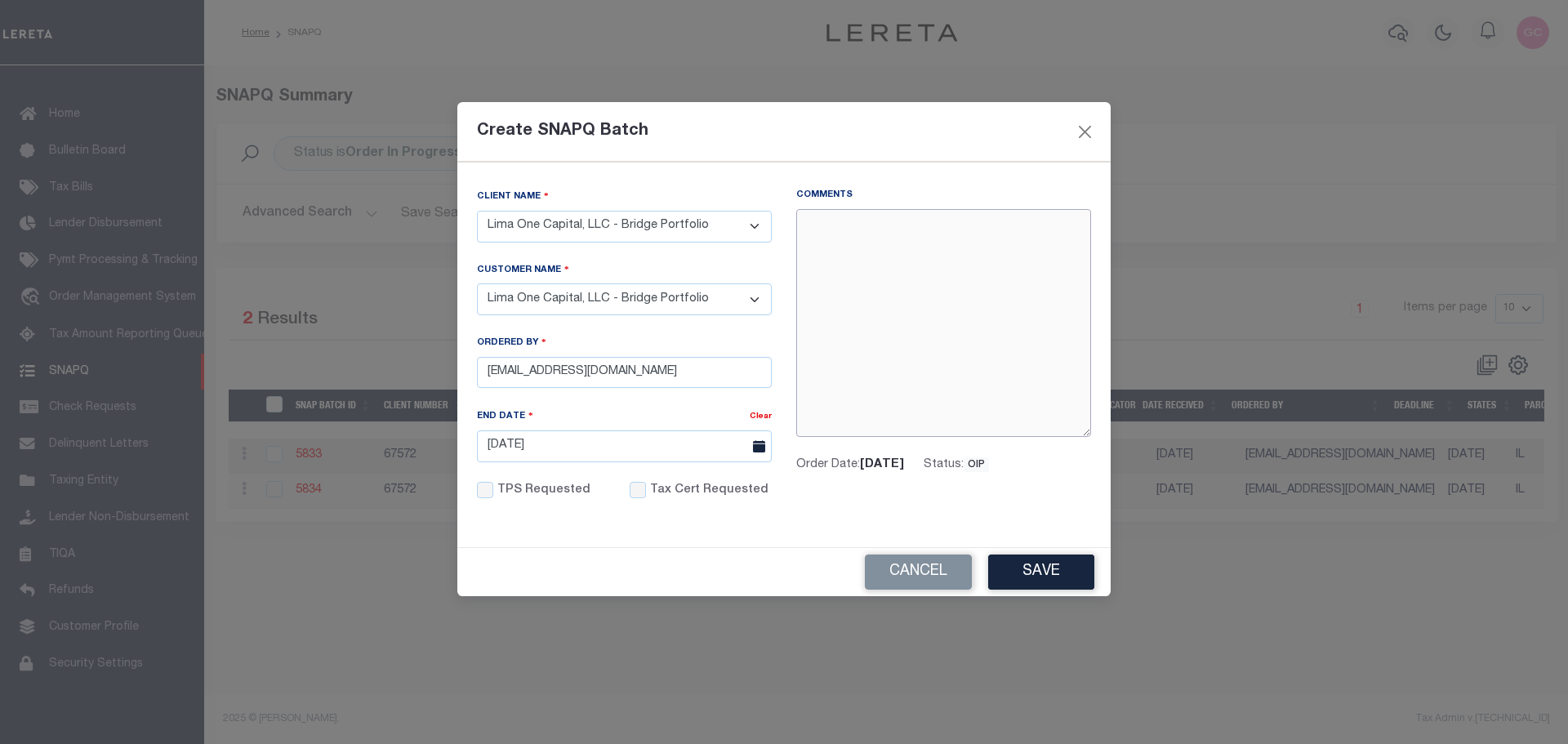
click at [868, 231] on textarea "Comments" at bounding box center [944, 324] width 294 height 229
paste textarea "[DATE]- verified with Dekalb County tax office that the 2025 1st half is delinq…"
click at [868, 223] on textarea "[DATE]- verified with Dekalb County tax office that the 2025 1st half is delinq…" at bounding box center [944, 324] width 294 height 229
type textarea "[DATE]- verified with Dekalb County tax office that the 2025 1st half is delinq…"
click at [1093, 132] on button "Close" at bounding box center [1085, 132] width 21 height 21
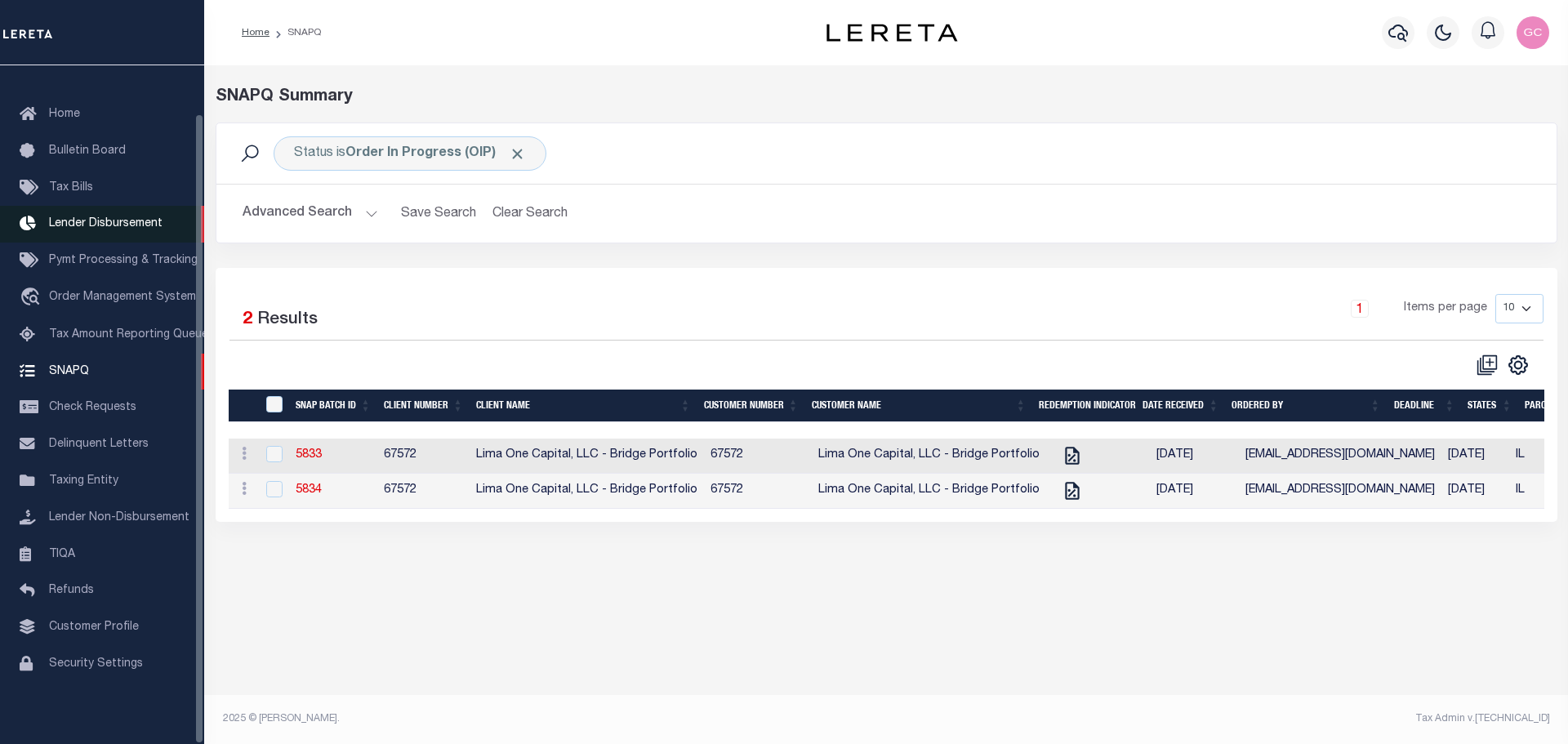
click at [83, 219] on span "Lender Disbursement" at bounding box center [106, 224] width 114 height 11
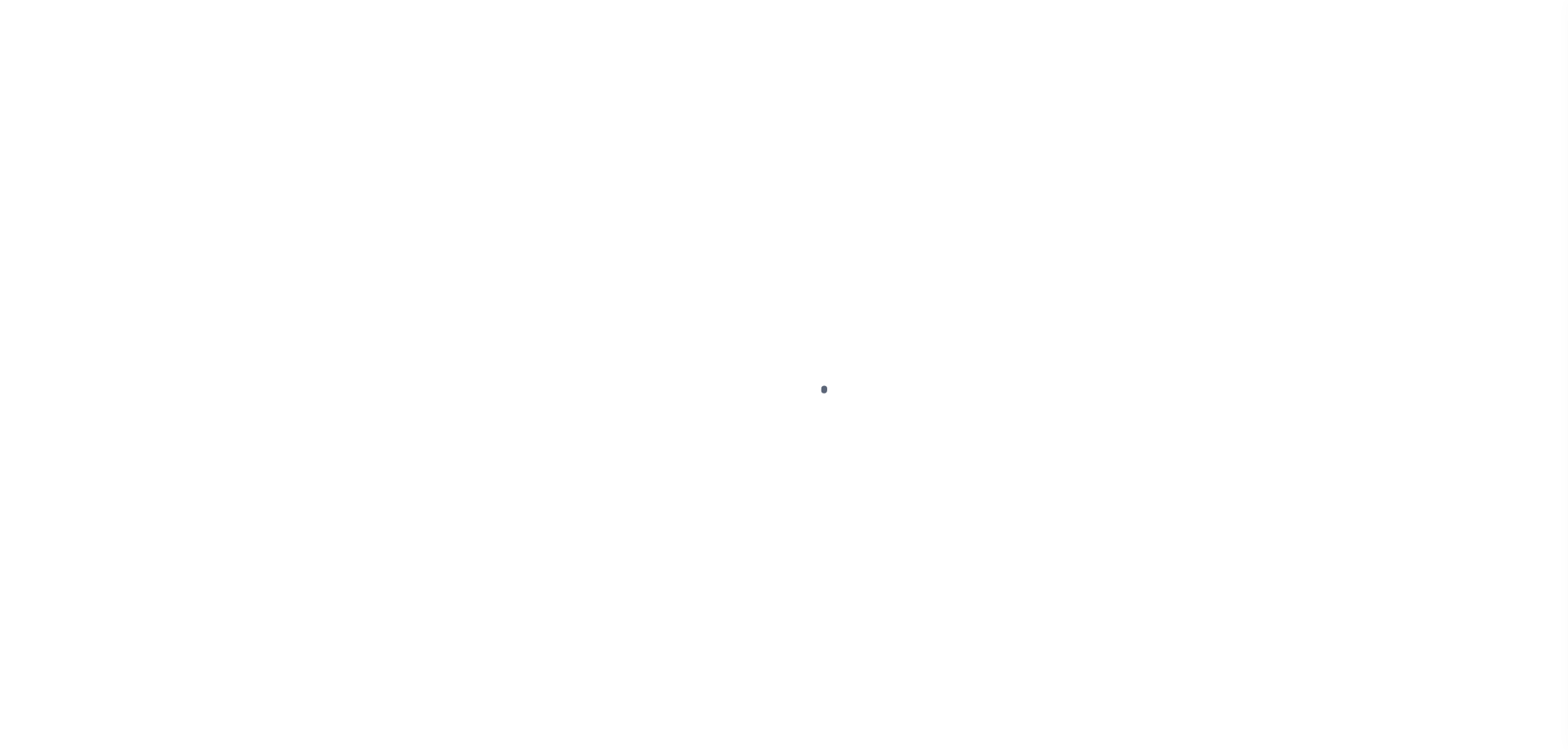
scroll to position [29, 0]
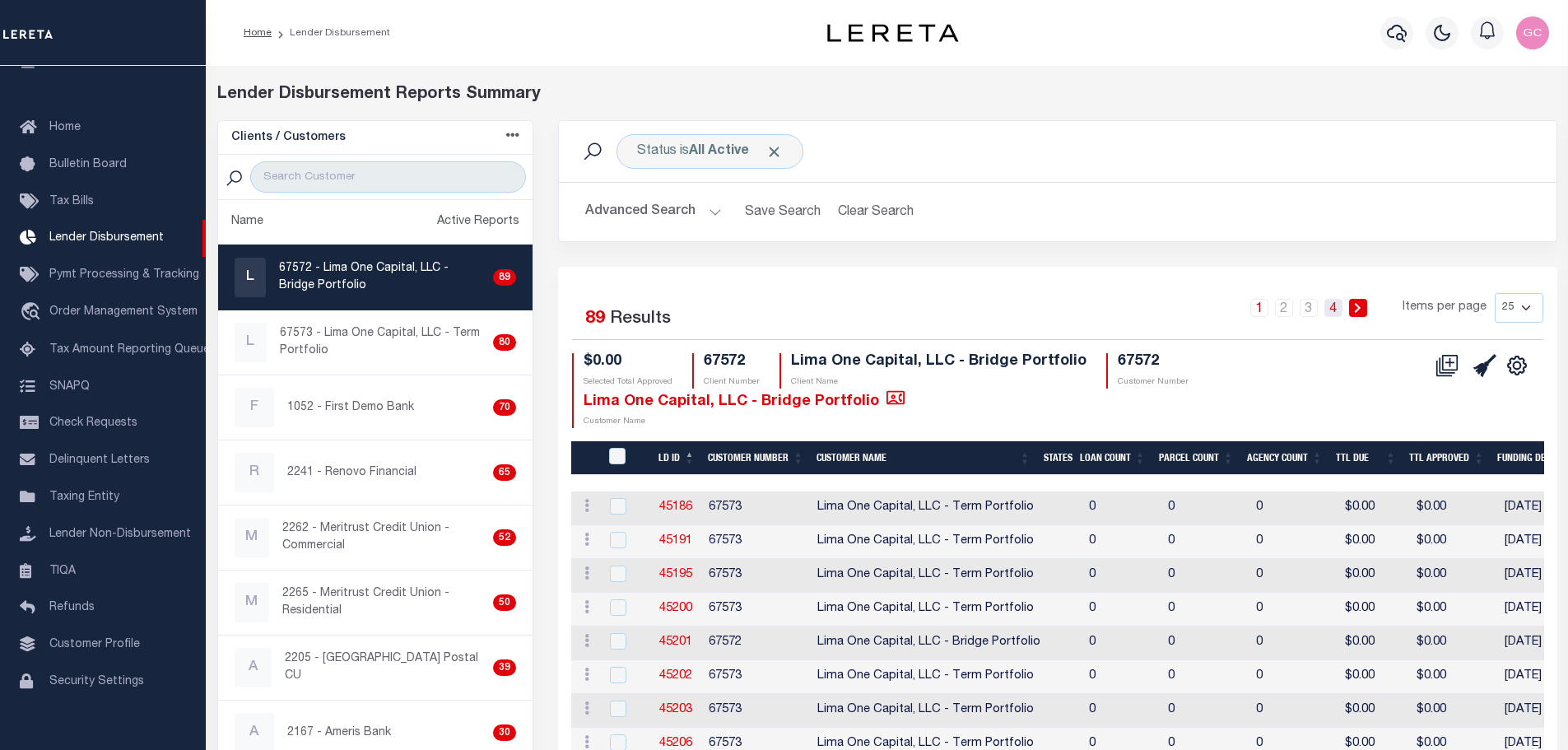
click at [1337, 307] on link "4" at bounding box center [1334, 307] width 18 height 18
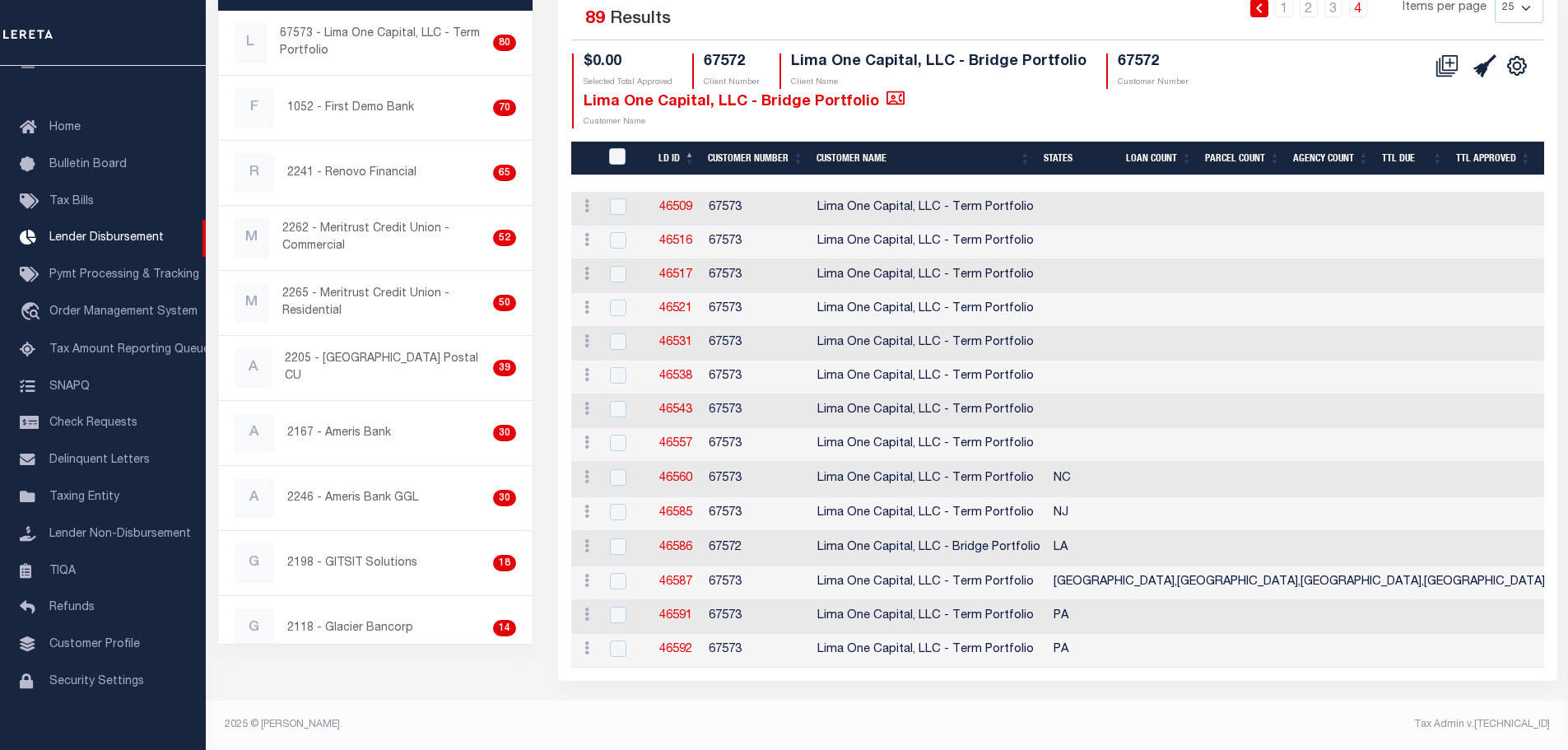
scroll to position [309, 0]
click at [686, 472] on link "46560" at bounding box center [676, 478] width 33 height 12
checkbox input "true"
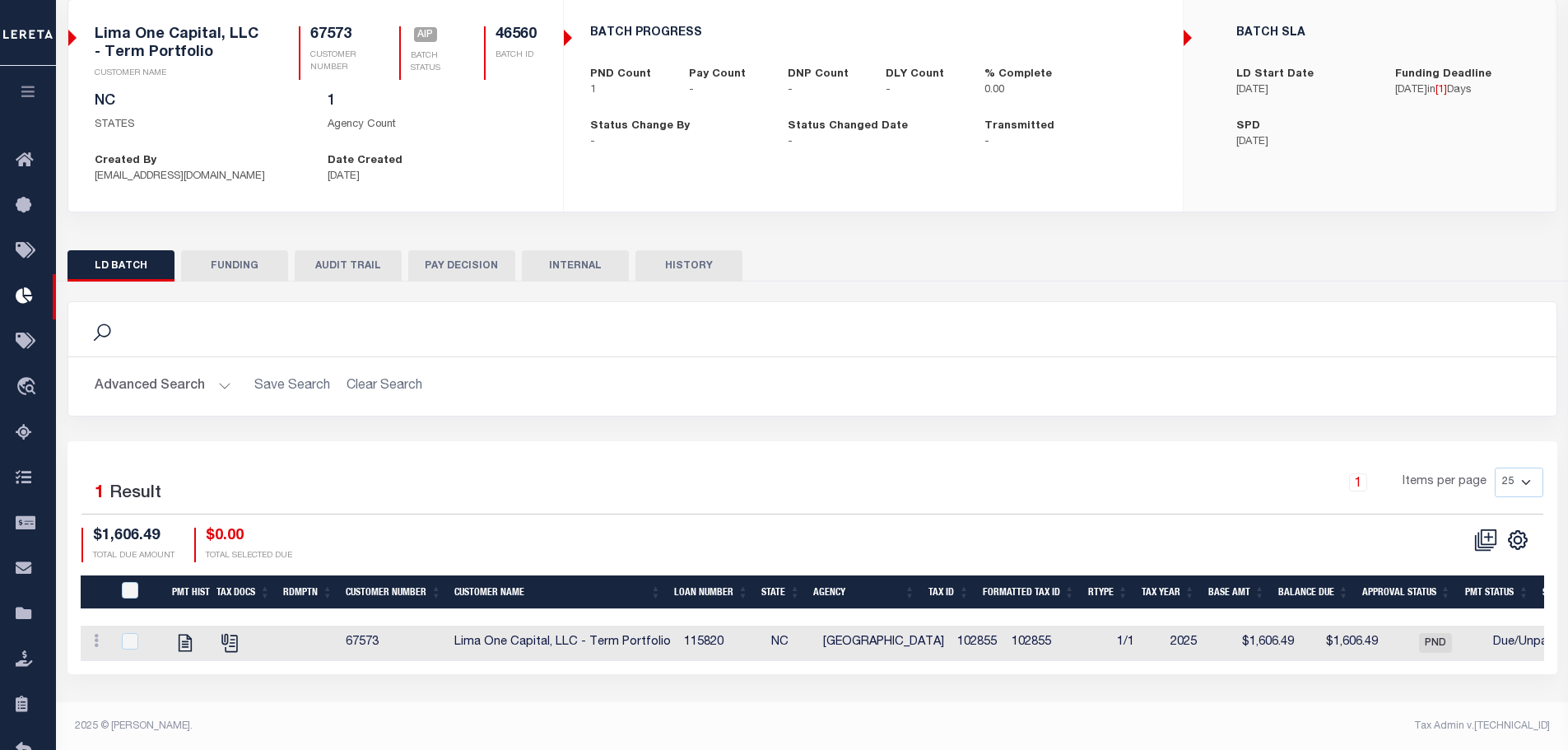
scroll to position [123, 0]
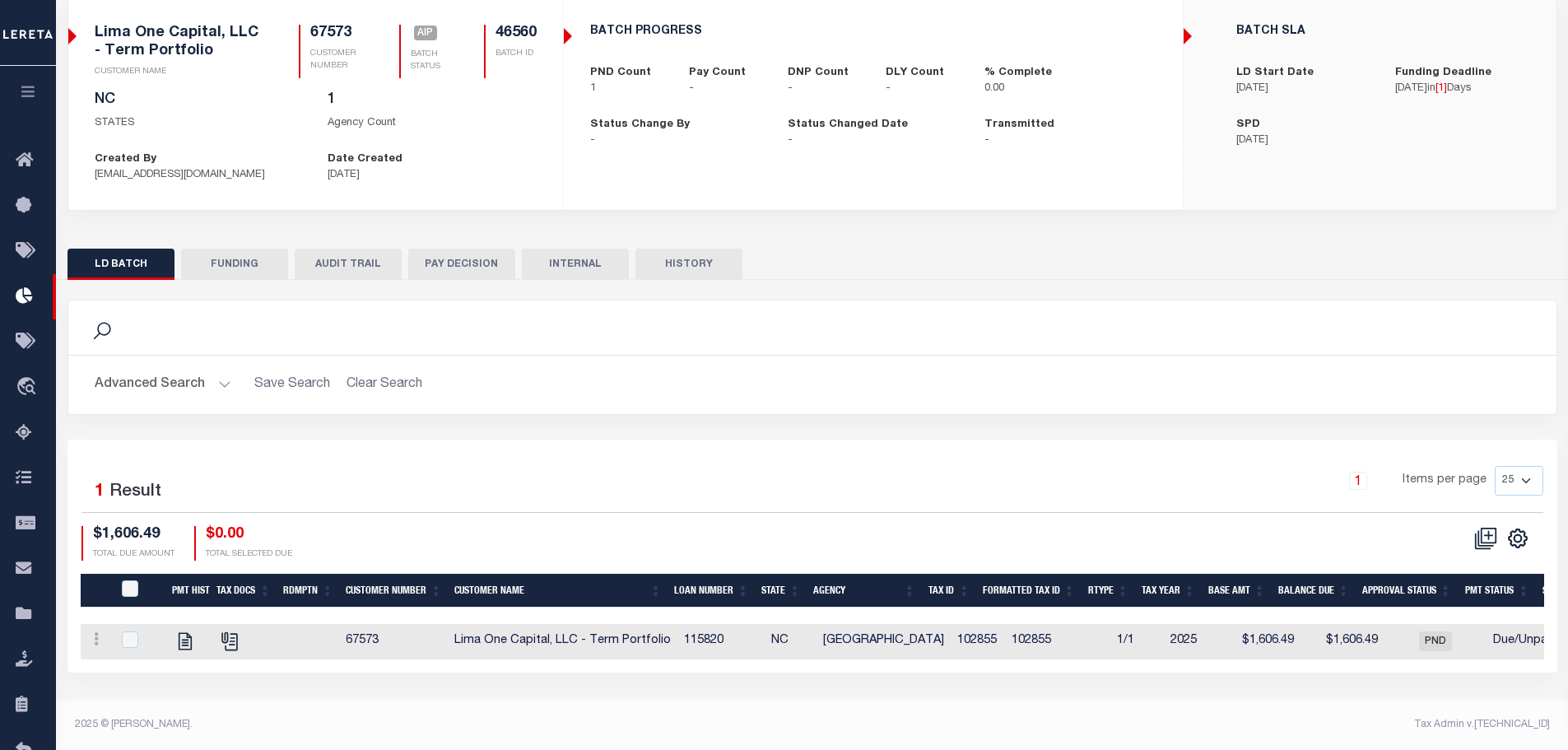
checkbox input "true"
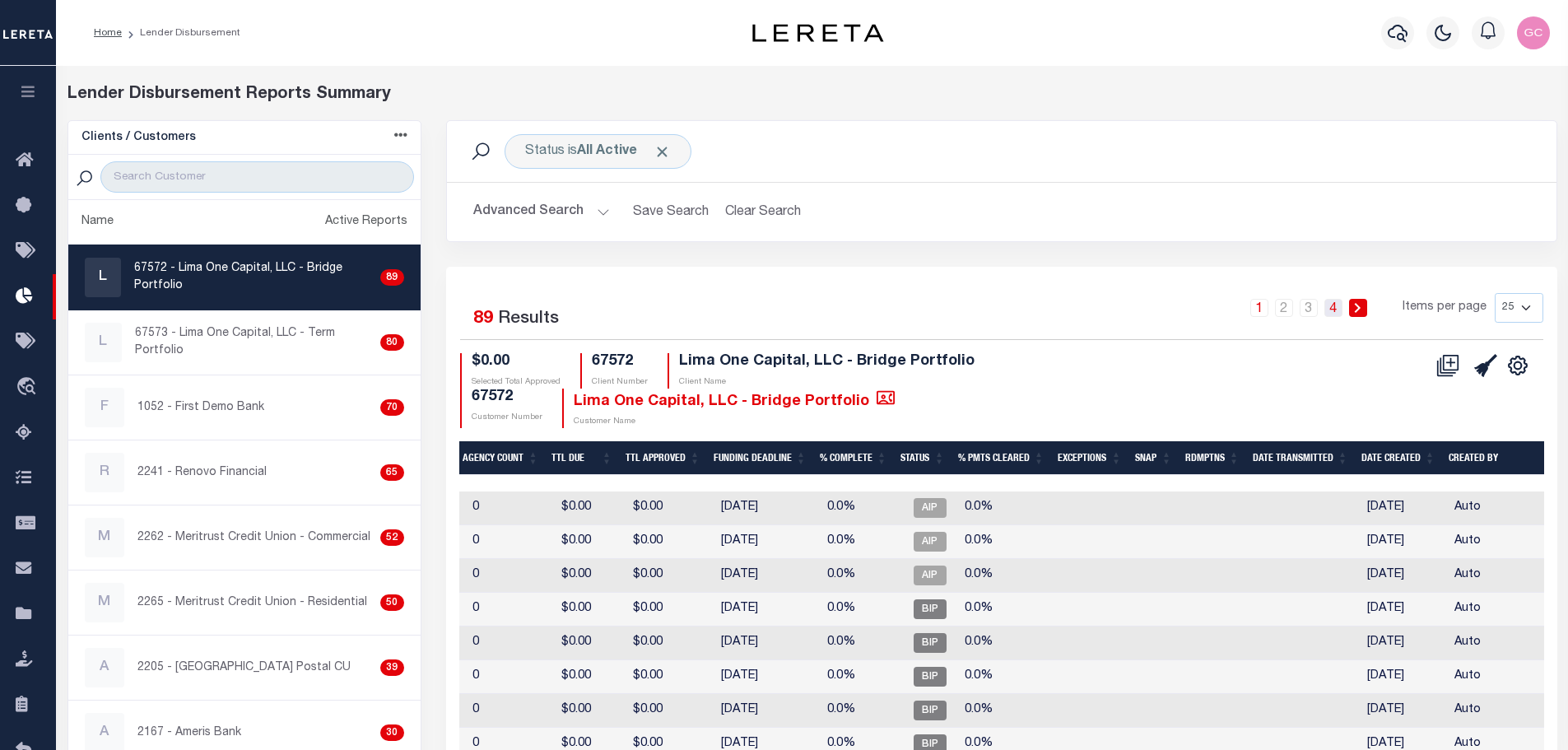
click at [1337, 305] on link "4" at bounding box center [1334, 307] width 18 height 18
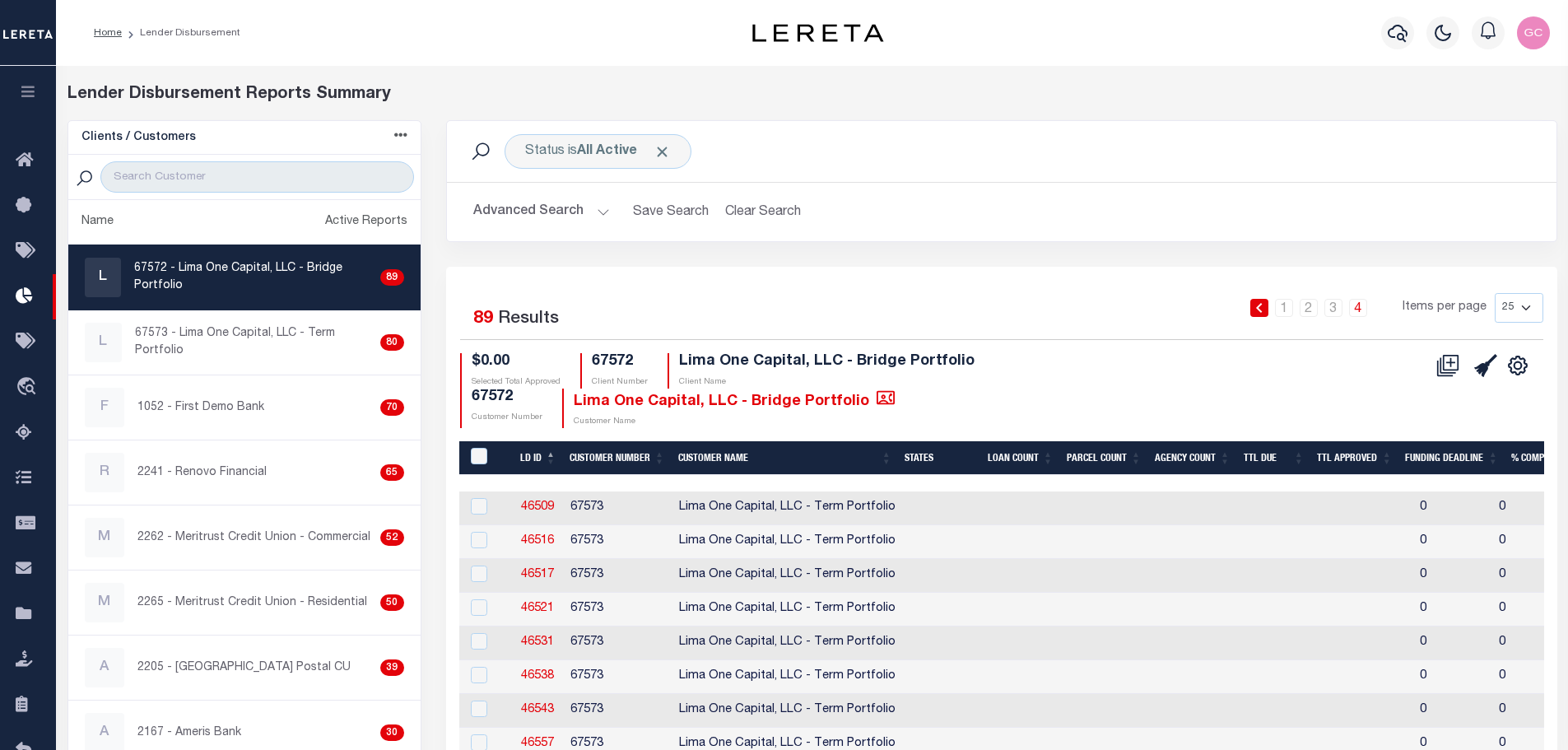
click at [37, 87] on icon "button" at bounding box center [28, 91] width 19 height 15
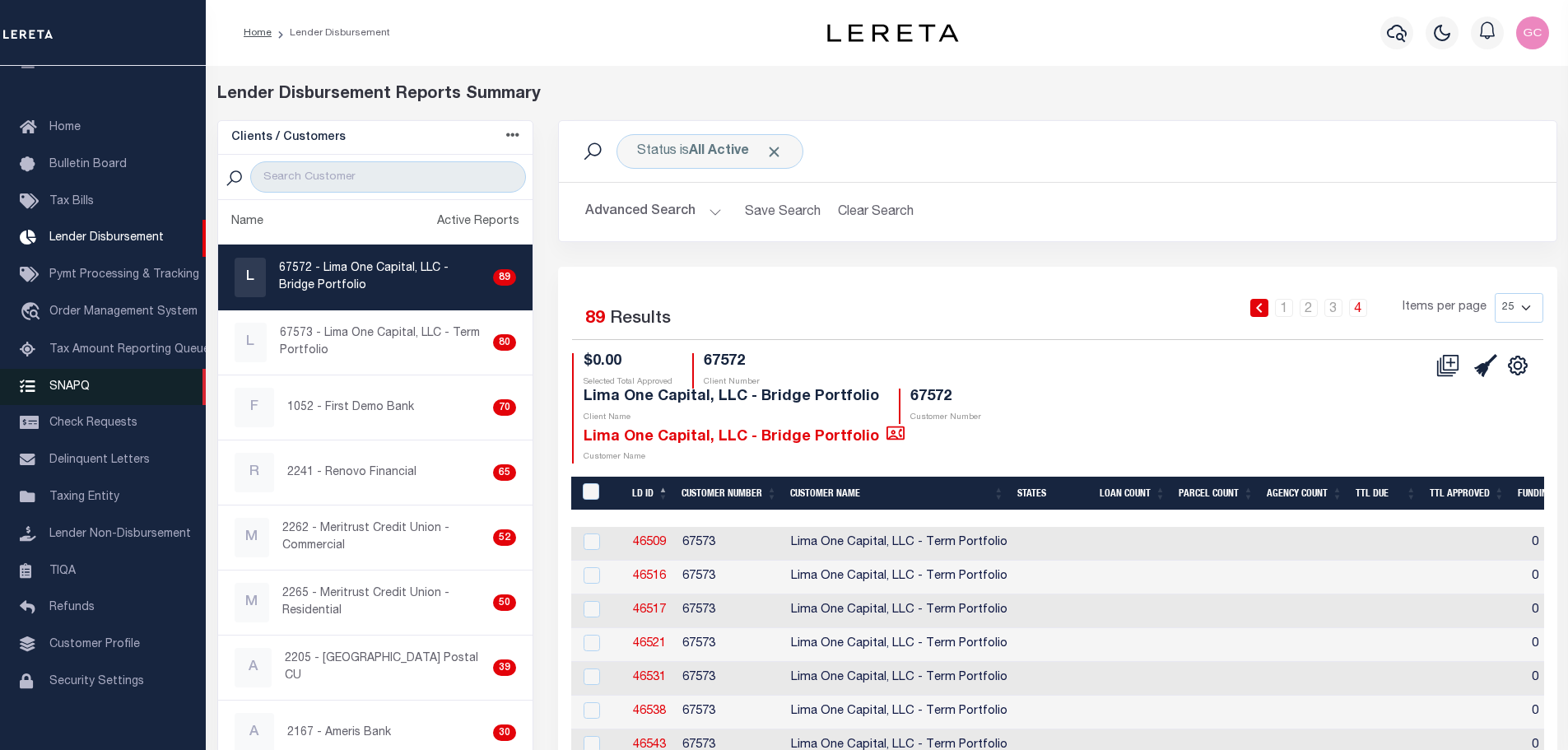
click at [73, 383] on link "SNAPQ" at bounding box center [103, 387] width 206 height 37
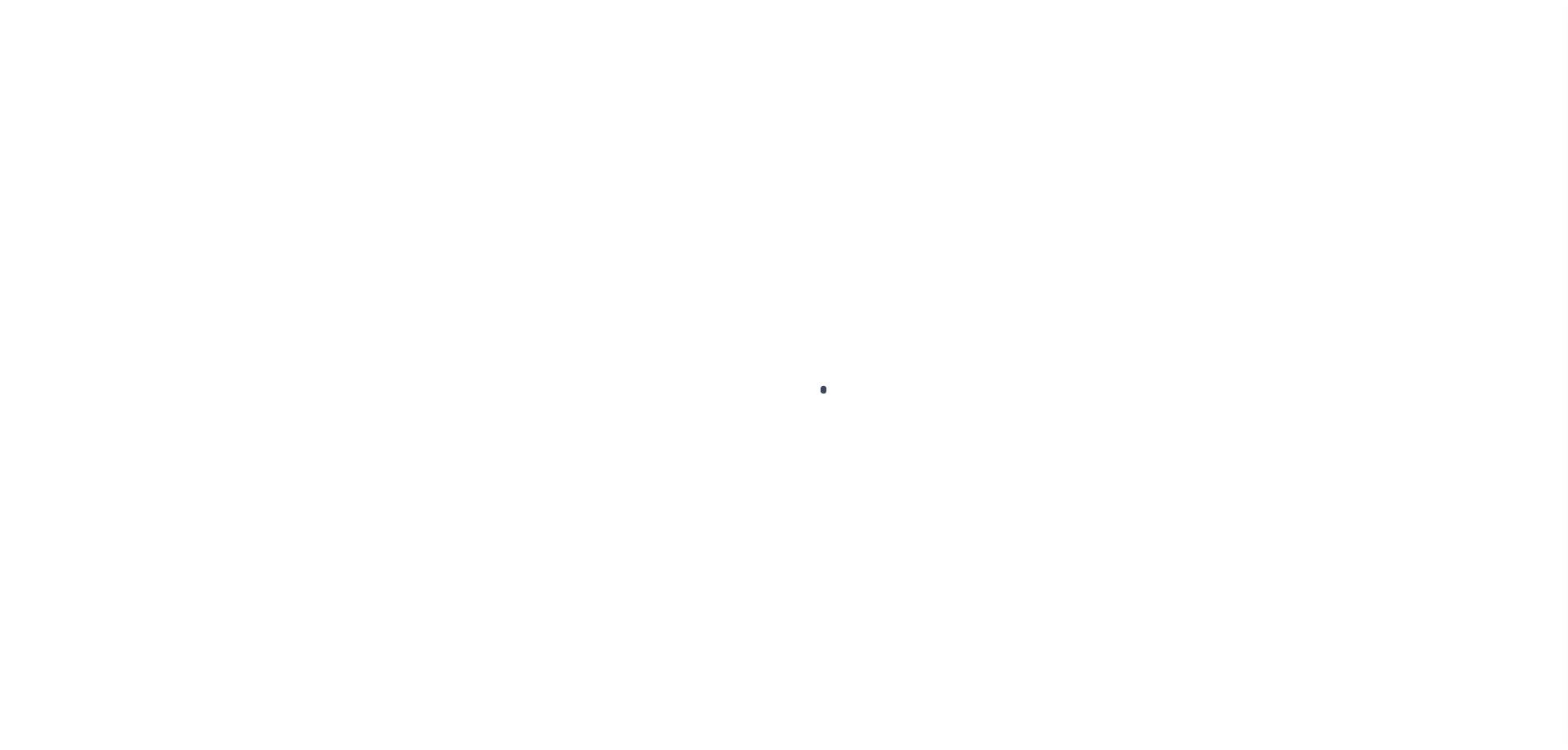
scroll to position [52, 0]
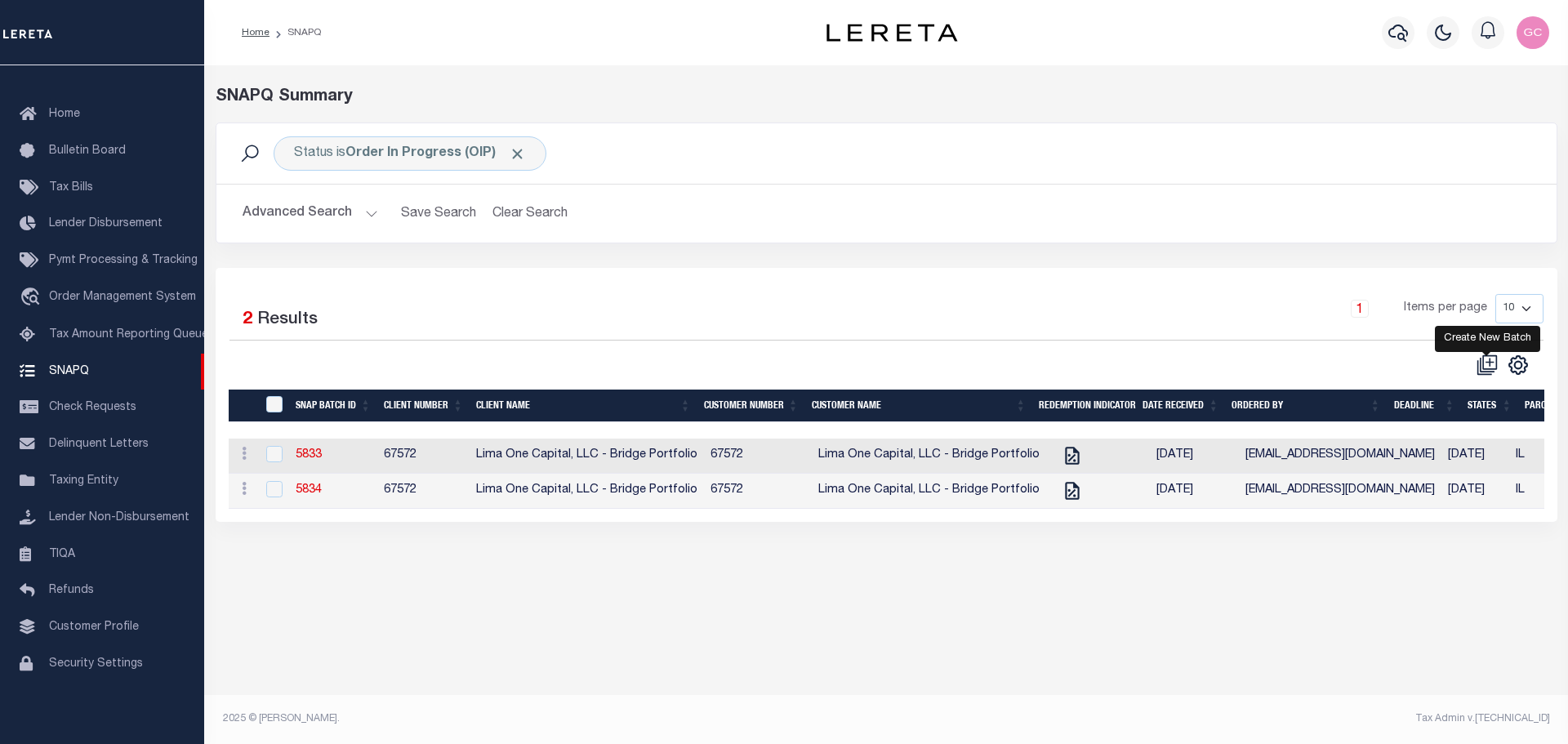
click at [1488, 364] on icon at bounding box center [1489, 361] width 8 height 8
select select
checkbox input "false"
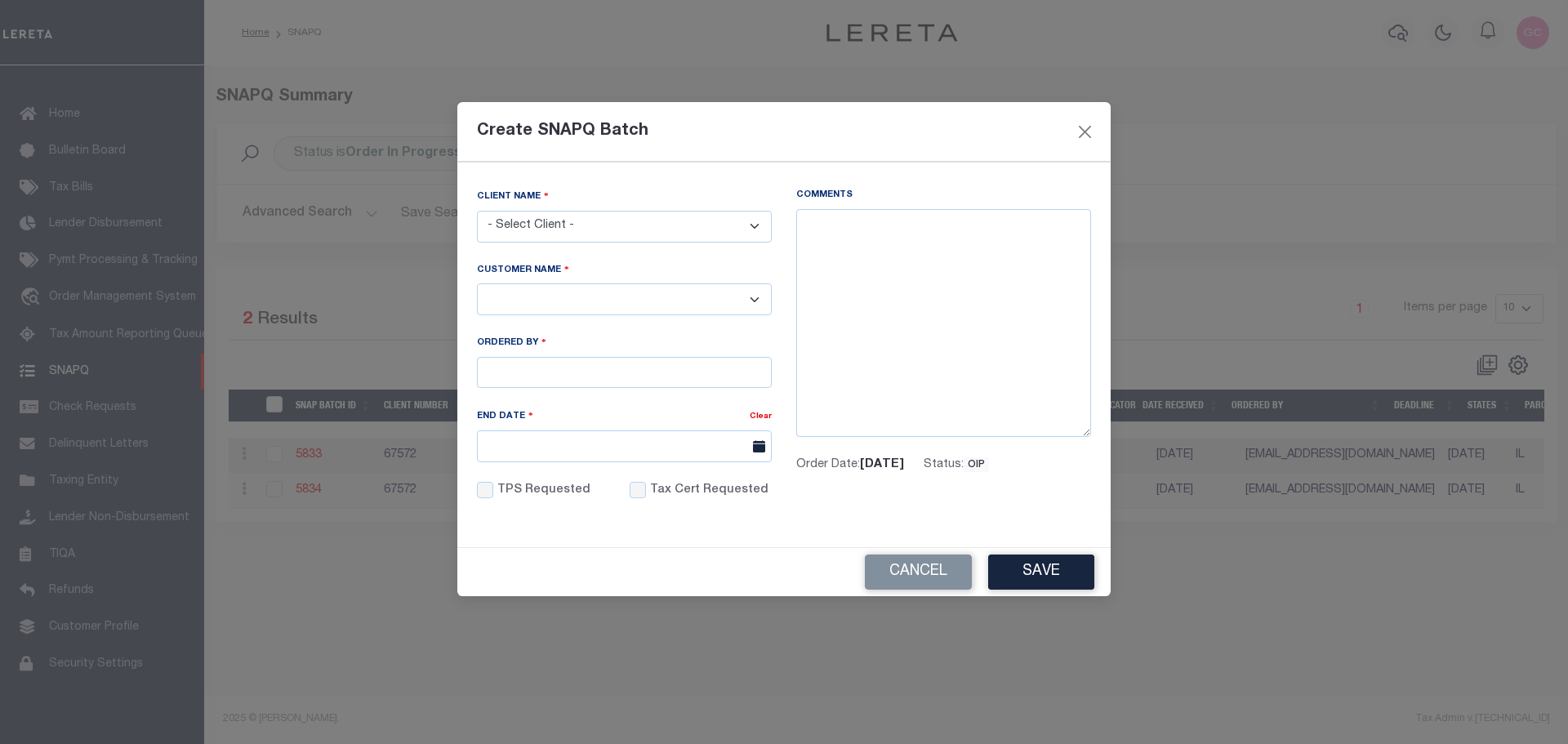
click at [753, 226] on select "- Select Client - Accumatch - Refunds All In Credit Union Amarillo National Ban…" at bounding box center [624, 226] width 294 height 32
select select "2284"
click at [477, 211] on select "- Select Client - Accumatch - Refunds All In Credit Union Amarillo National Ban…" at bounding box center [624, 226] width 294 height 32
click at [563, 299] on select "- Select - Lima One Capital, LLC - Term Portfolio Lima One Capital, LLC - Bridg…" at bounding box center [624, 298] width 294 height 32
select select "2284"
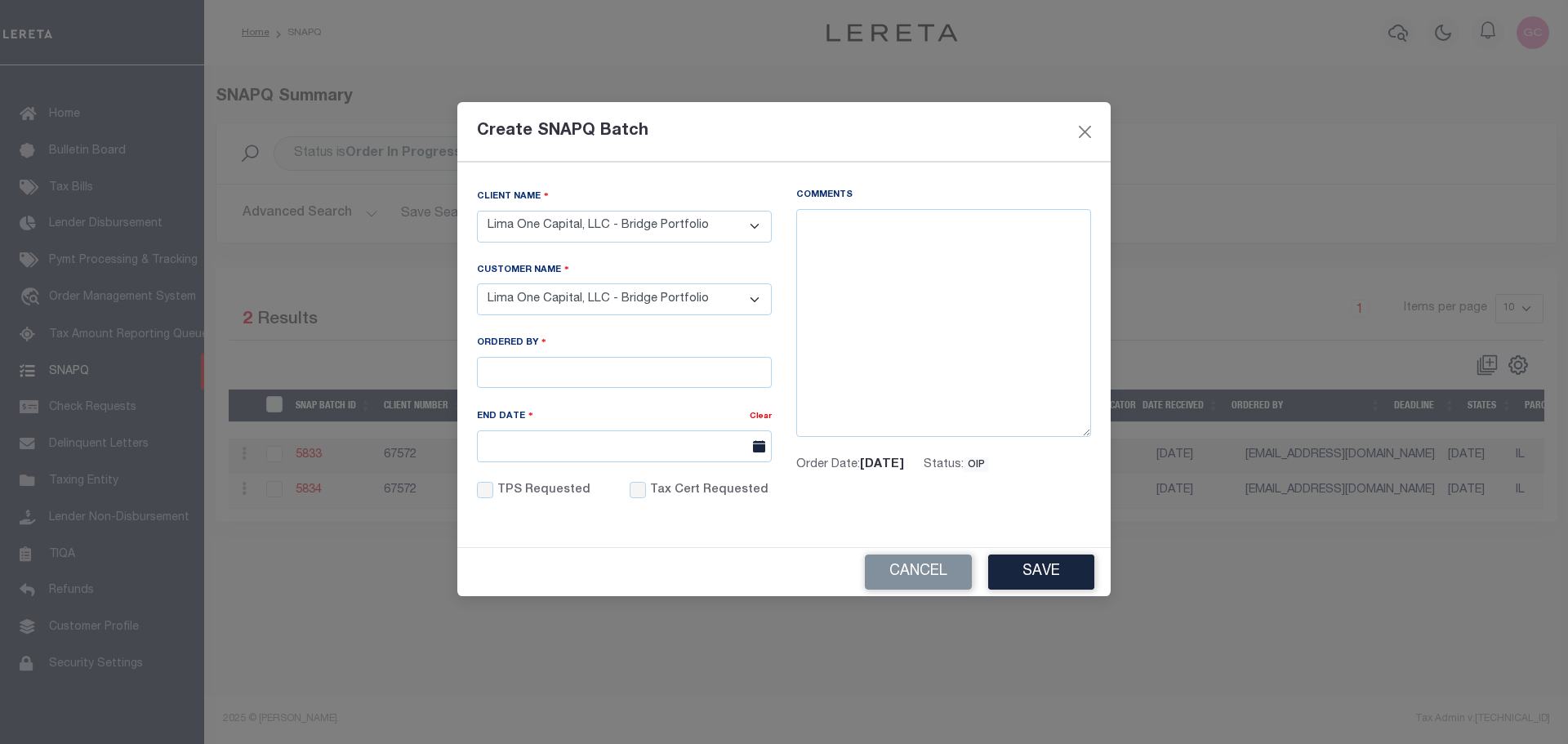
click at [477, 283] on select "- Select - Lima One Capital, LLC - Term Portfolio Lima One Capital, LLC - Bridg…" at bounding box center [624, 298] width 294 height 32
click at [619, 370] on input "Ordered By" at bounding box center [624, 372] width 294 height 32
type input "smoua@limaonecapital.com"
click at [587, 438] on input "End Date" at bounding box center [624, 446] width 294 height 32
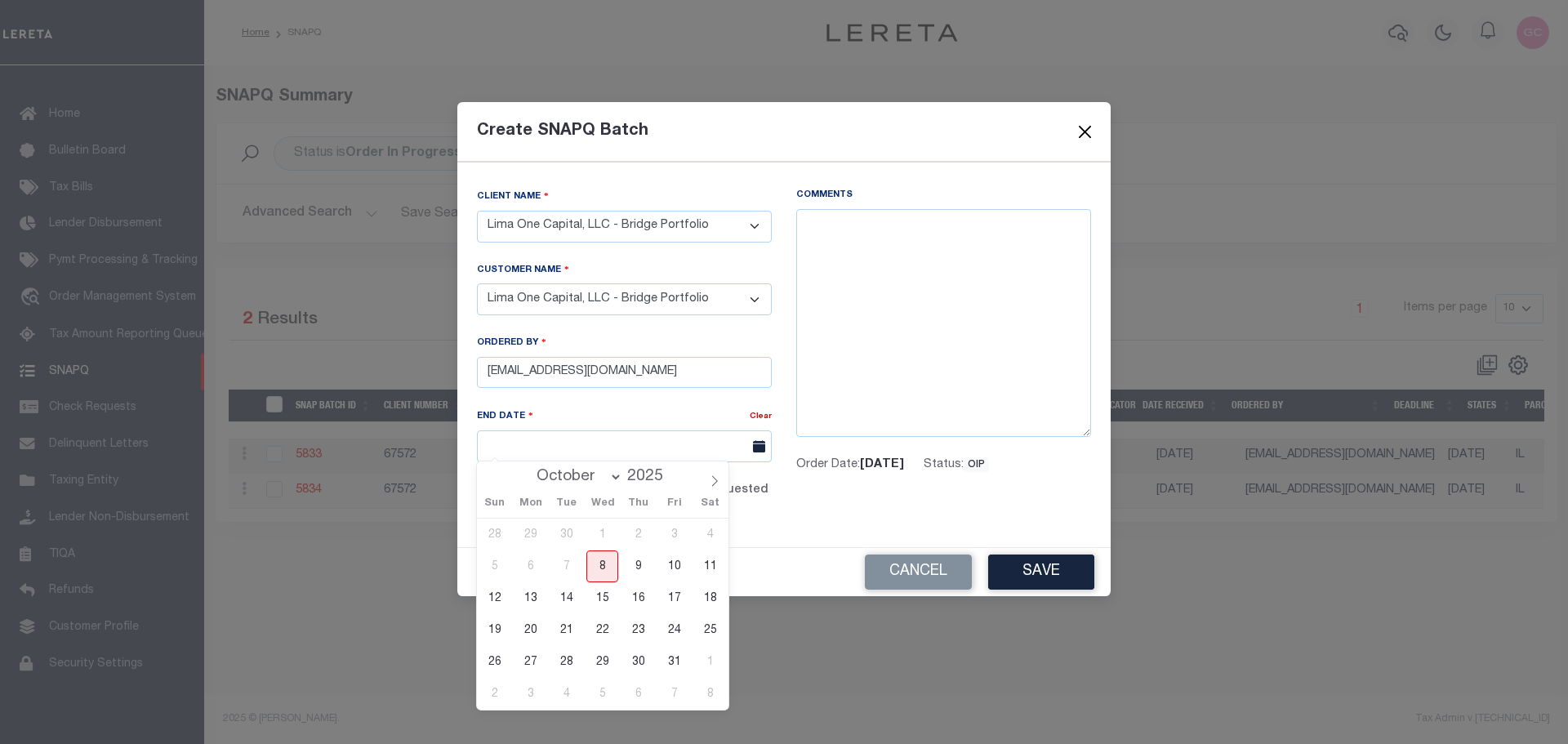
click at [563, 597] on span "14" at bounding box center [566, 598] width 32 height 32
type input "[DATE]"
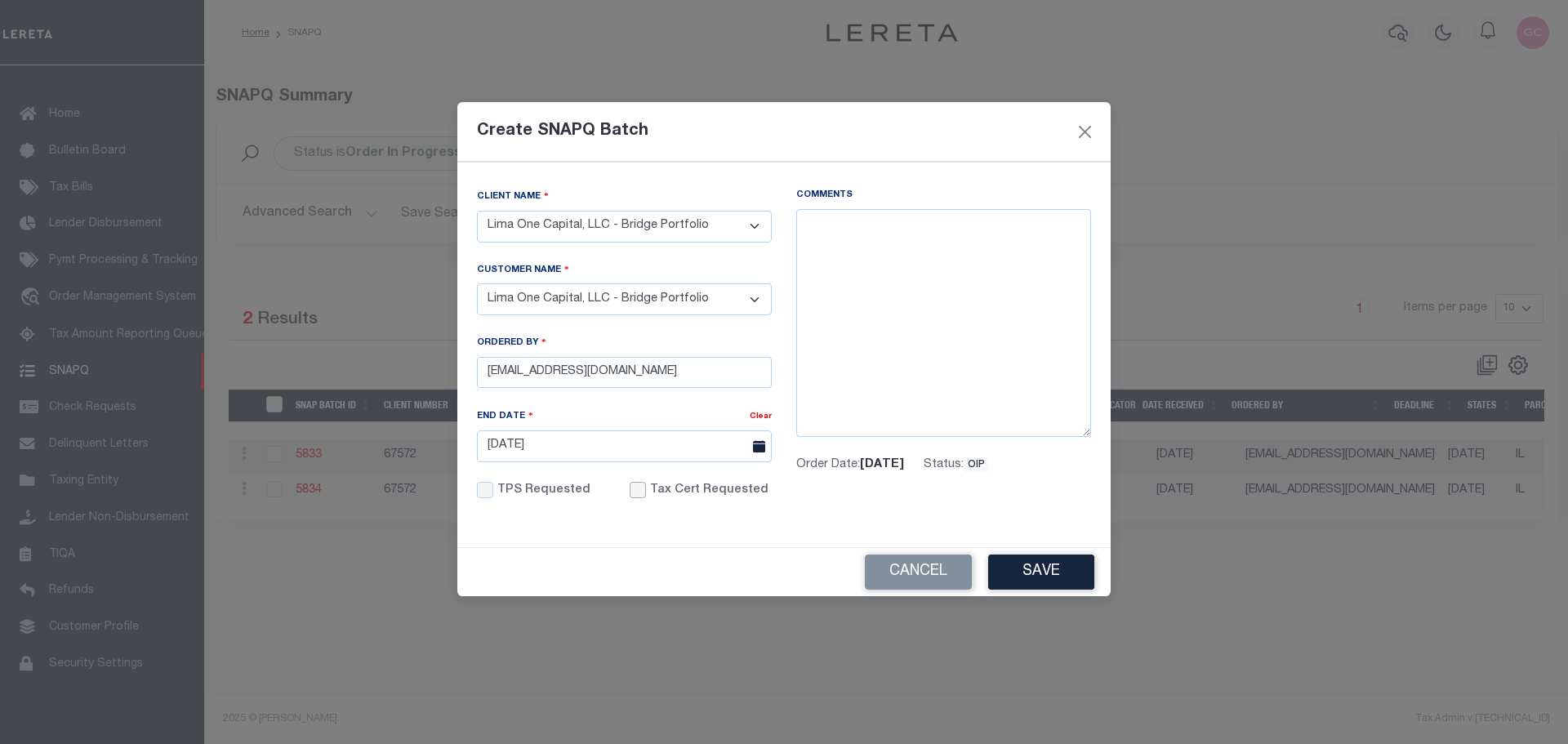
click at [636, 488] on input "Tax Cert Requested" at bounding box center [638, 490] width 16 height 16
checkbox input "true"
click at [885, 231] on textarea "Comments" at bounding box center [944, 324] width 294 height 229
paste textarea "10/8/2025- verified with Dekalb County tax office that the 2025 1st half is del…"
click at [867, 222] on textarea "10/8/2025- verified with Dekalb County tax office that the 2025 1st half is del…" at bounding box center [944, 324] width 294 height 229
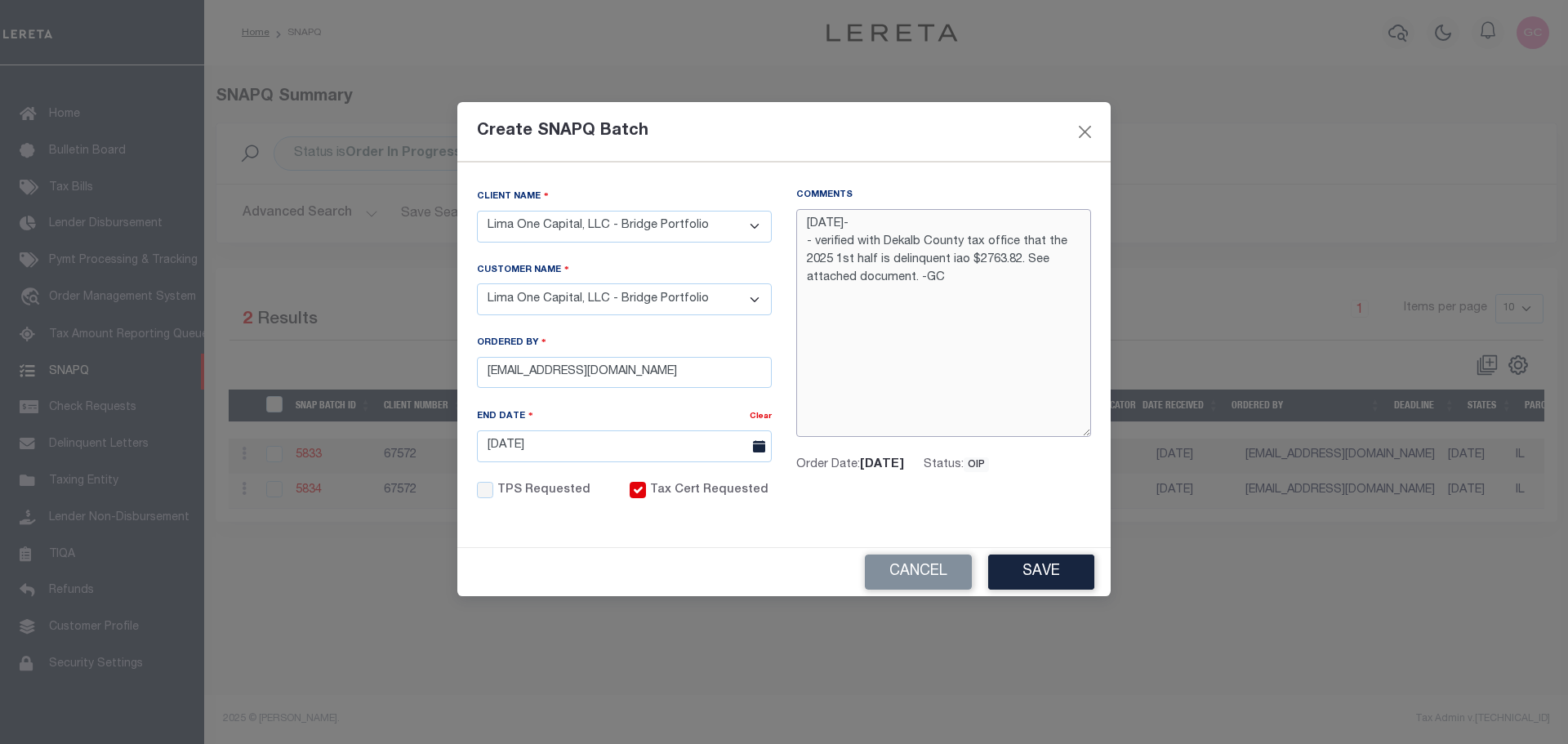
click at [959, 212] on textarea "10/8/2025- - verified with Dekalb County tax office that the 2025 1st half is d…" at bounding box center [944, 324] width 294 height 229
click at [1025, 276] on textarea "10/8/2025- See Lender batch #46586/ funding date 10/14/2025. - - verified with …" at bounding box center [944, 324] width 294 height 229
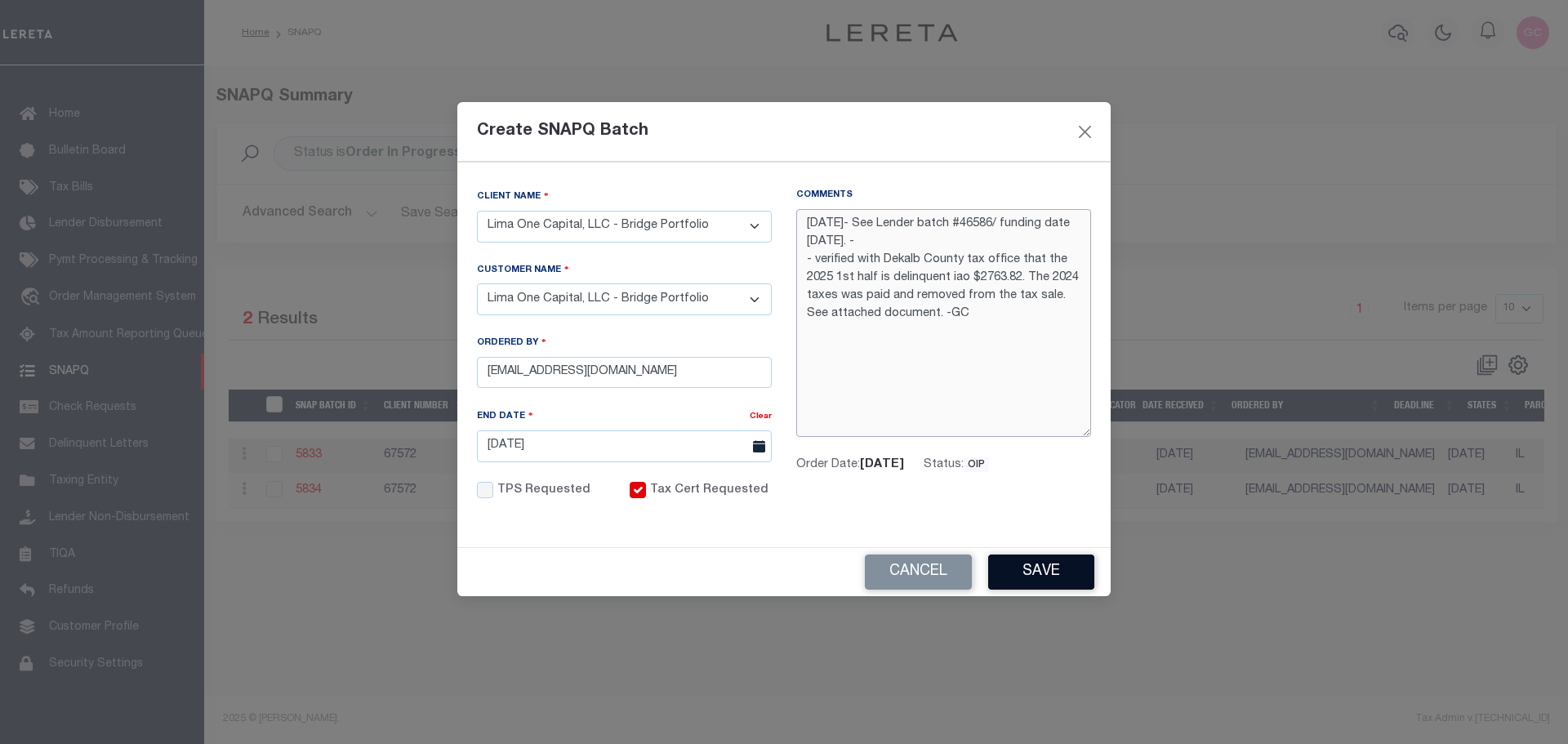
type textarea "[DATE]- See Lender batch #46586/ funding date [DATE]. - - verified with Dekalb …"
click at [1065, 570] on button "Save" at bounding box center [1041, 571] width 106 height 35
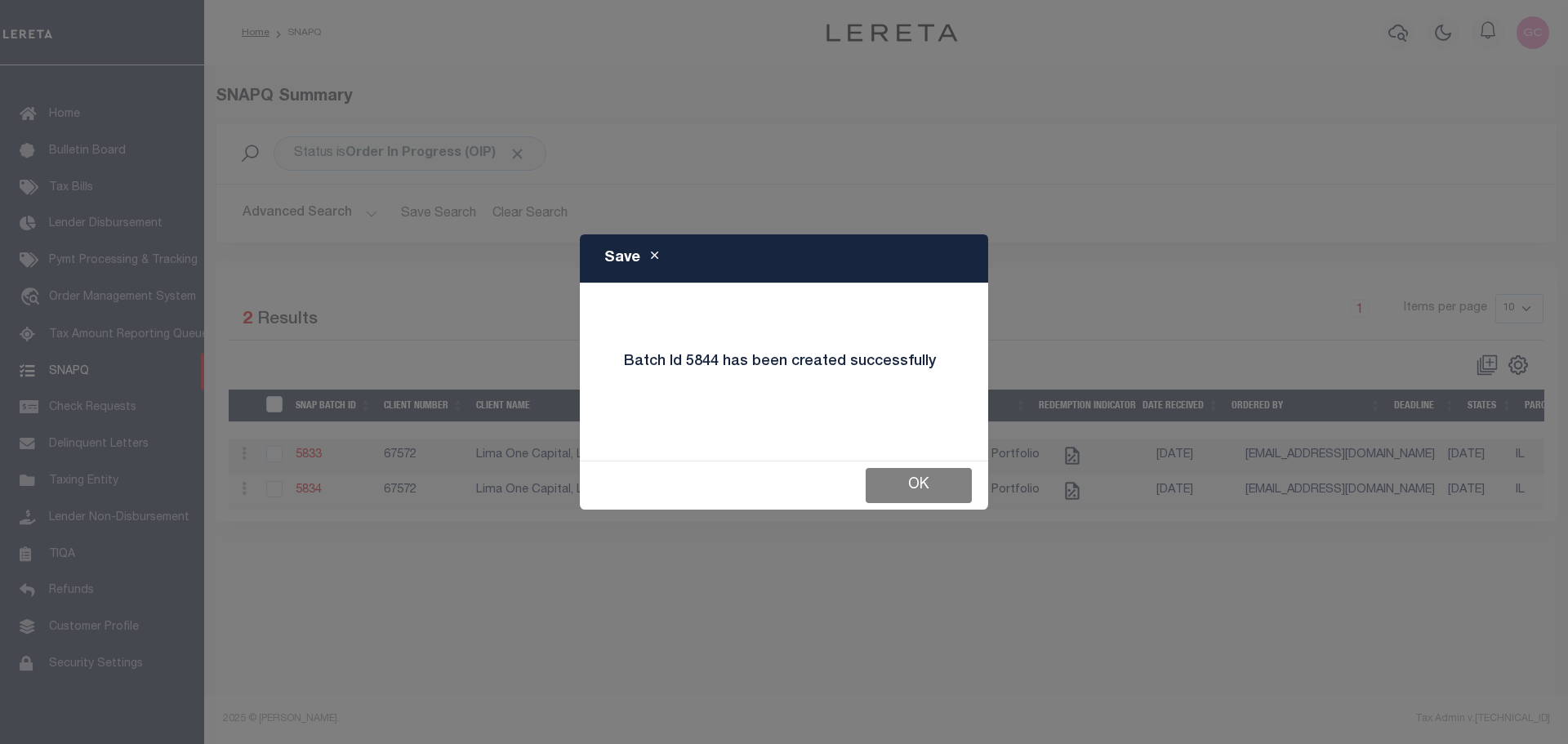
click at [923, 480] on button "OK" at bounding box center [919, 485] width 106 height 35
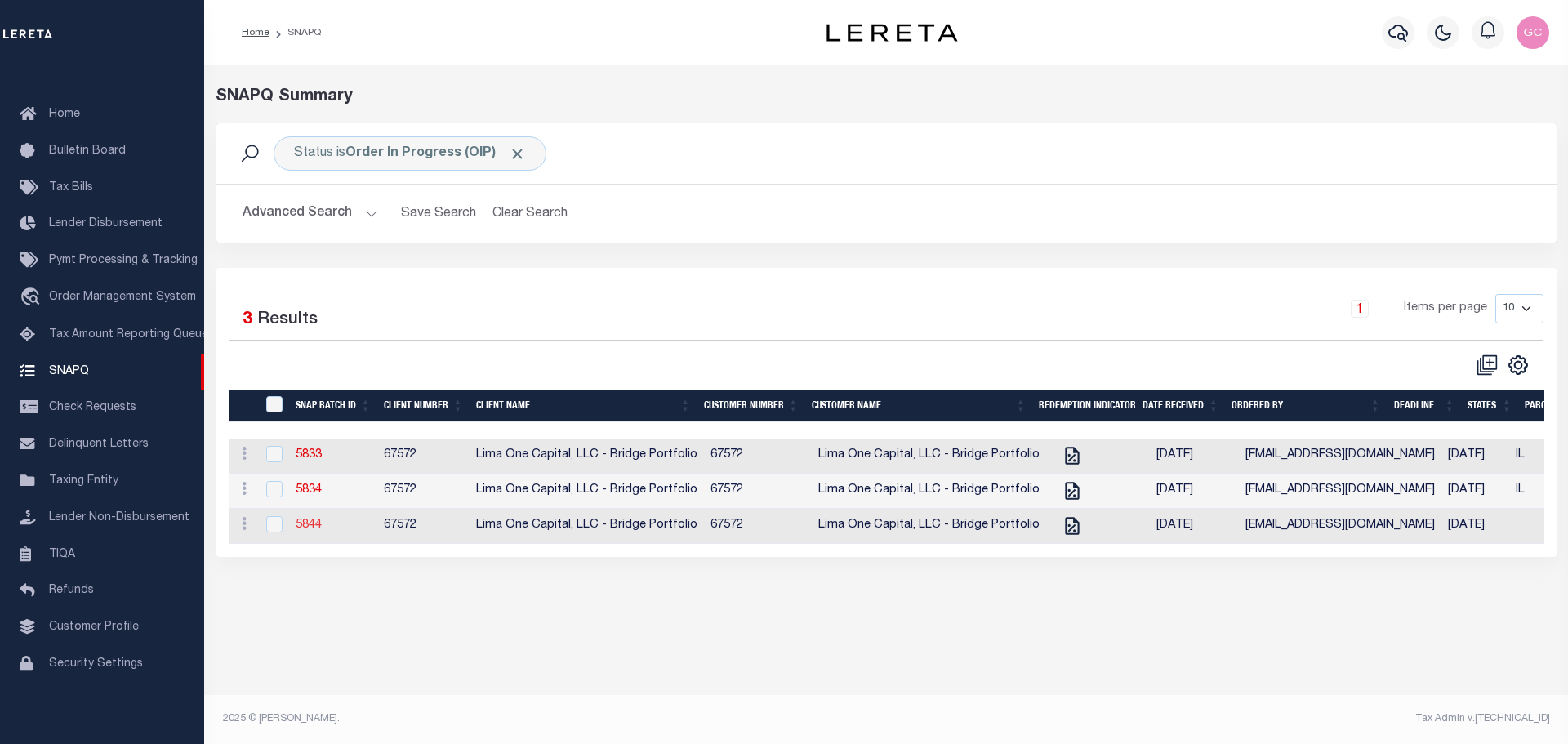
click at [315, 526] on link "5844" at bounding box center [308, 525] width 26 height 11
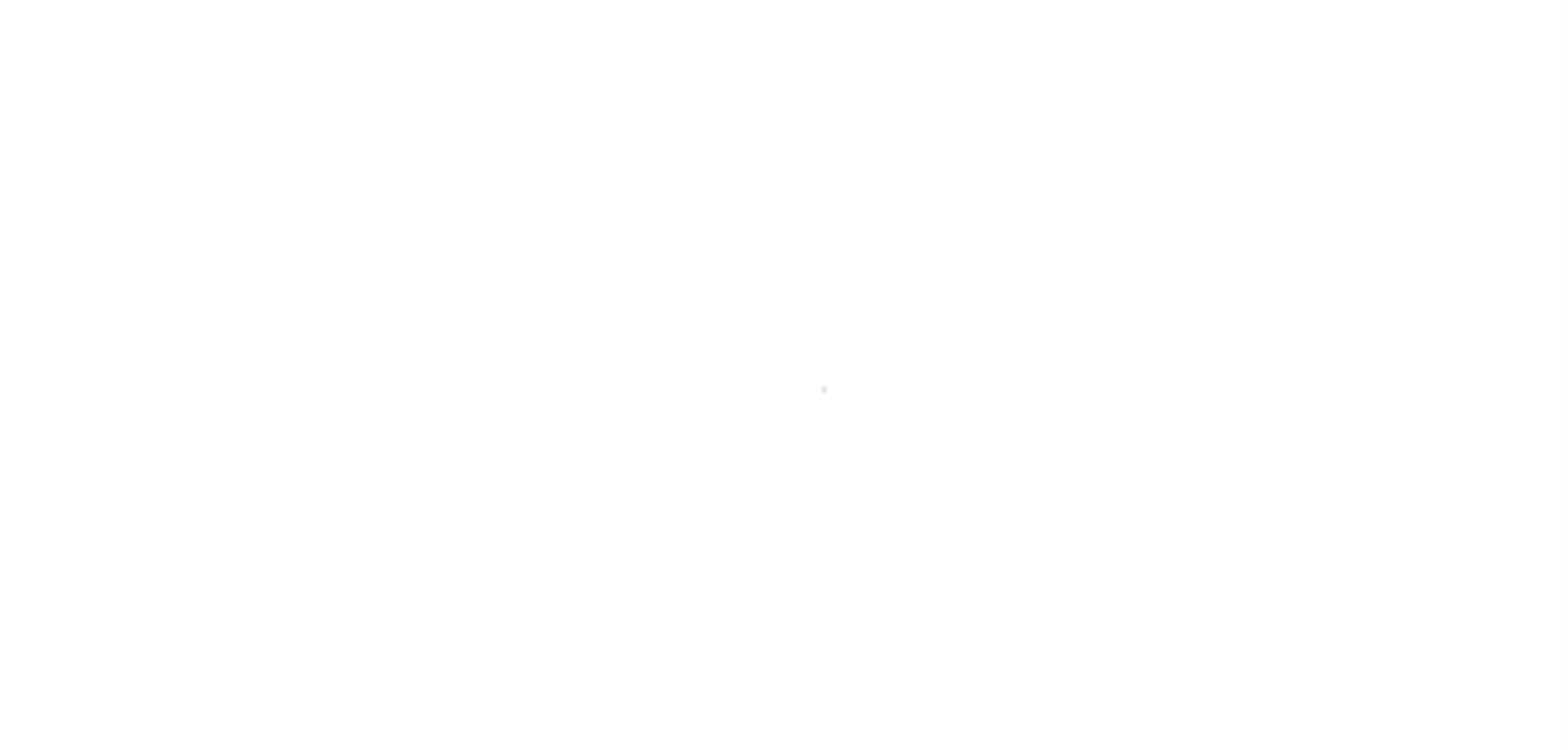
scroll to position [29, 0]
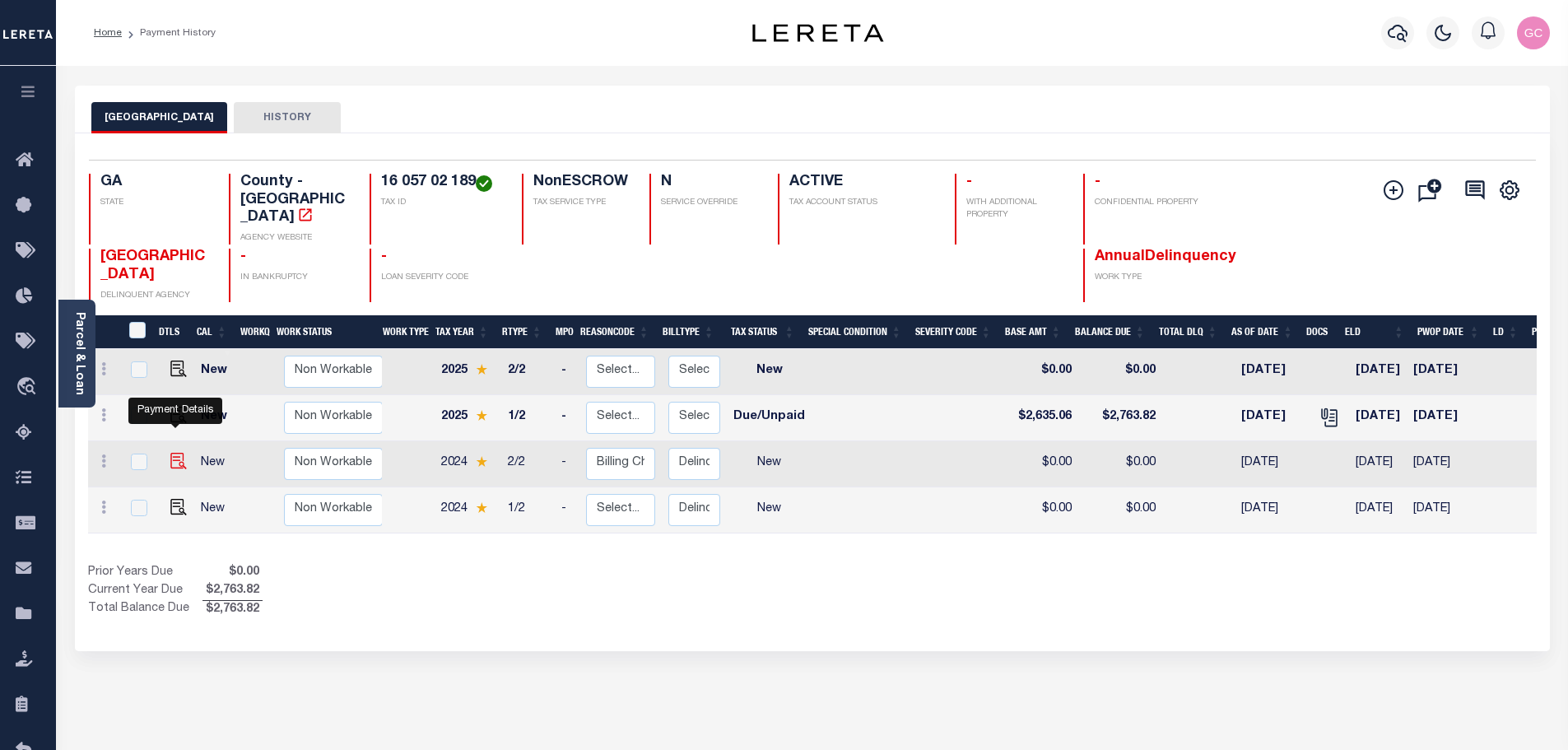
click at [173, 452] on img "" at bounding box center [179, 461] width 16 height 16
checkbox input "true"
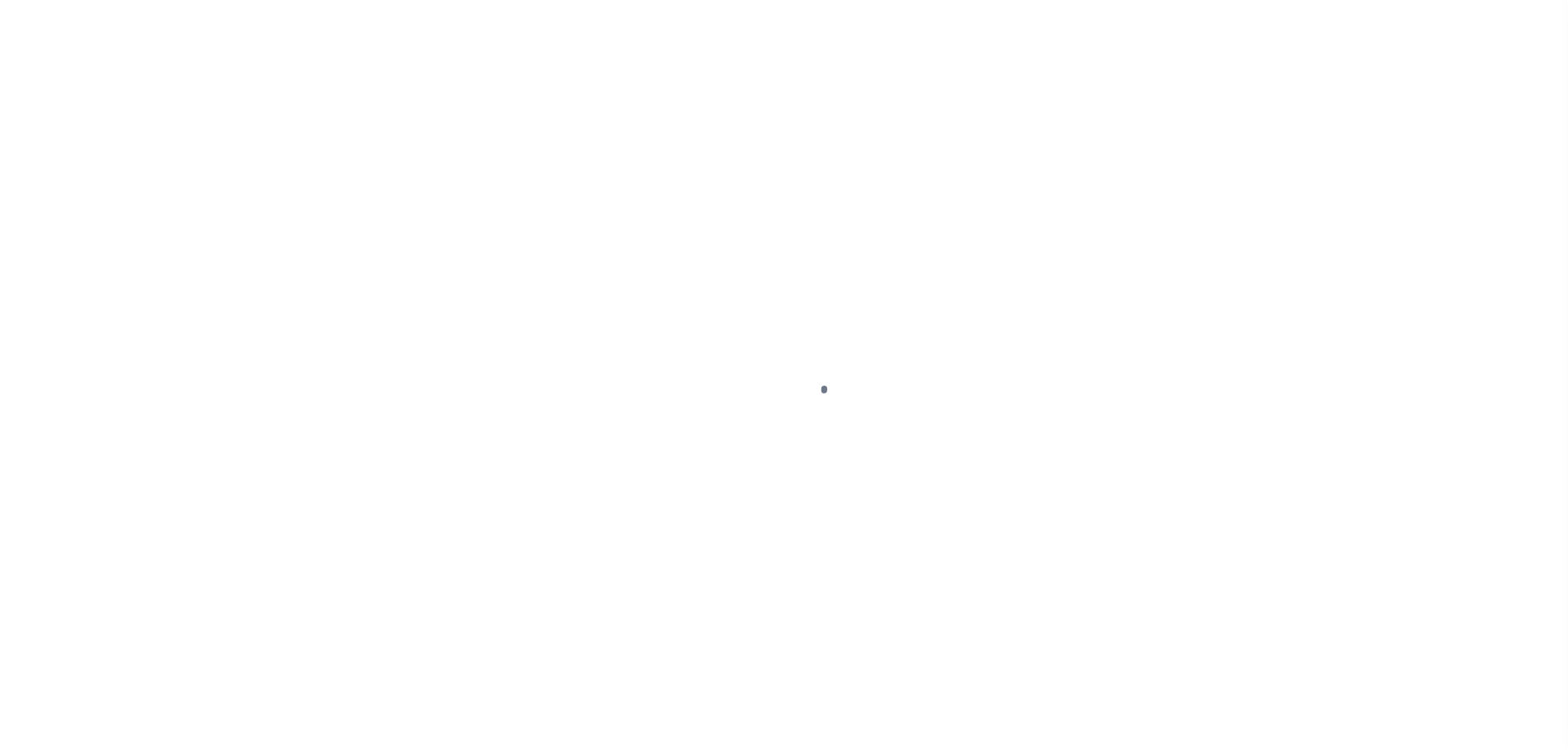
select select "NW2"
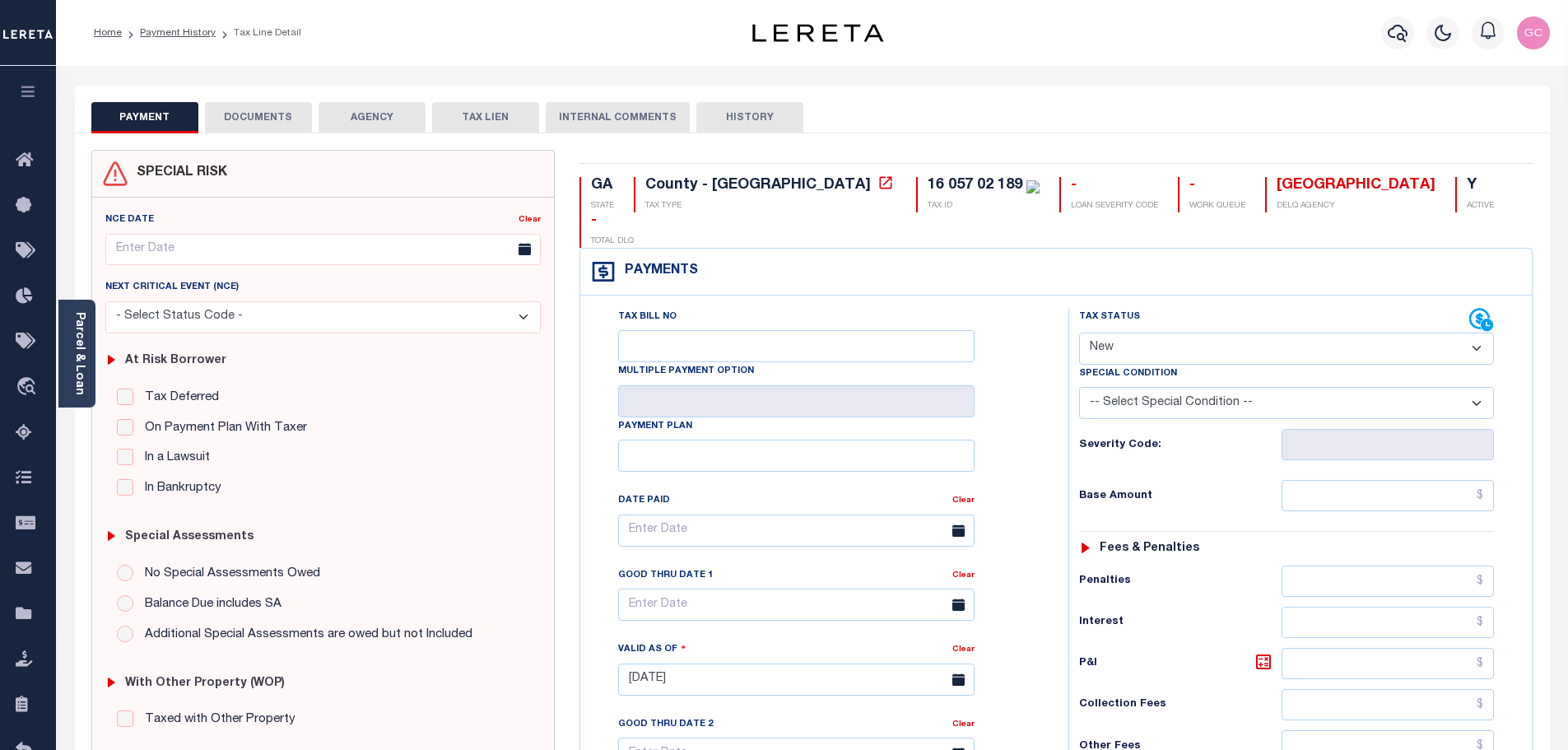
click at [258, 120] on button "DOCUMENTS" at bounding box center [259, 118] width 107 height 31
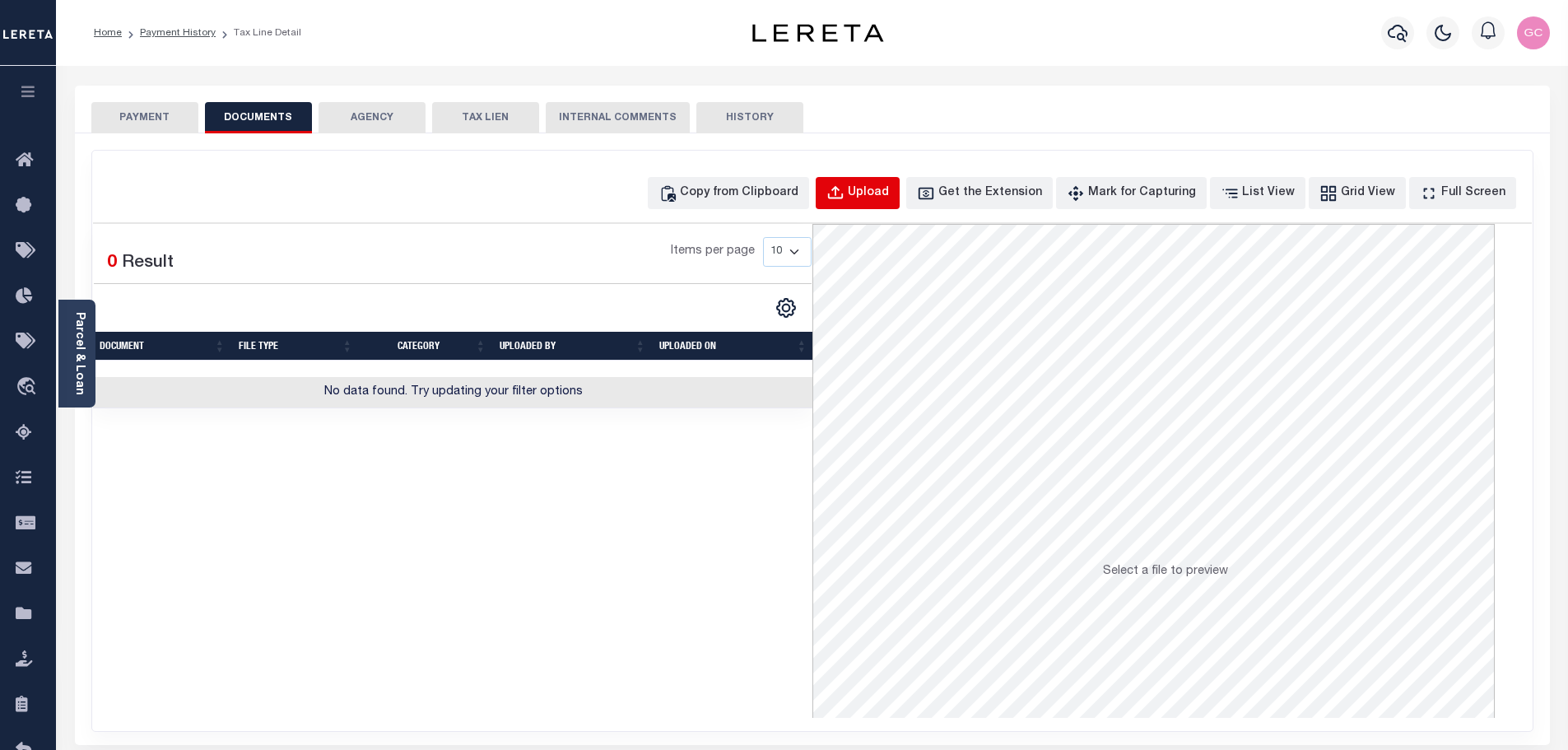
click at [889, 191] on div "Upload" at bounding box center [868, 194] width 41 height 18
select select "POP"
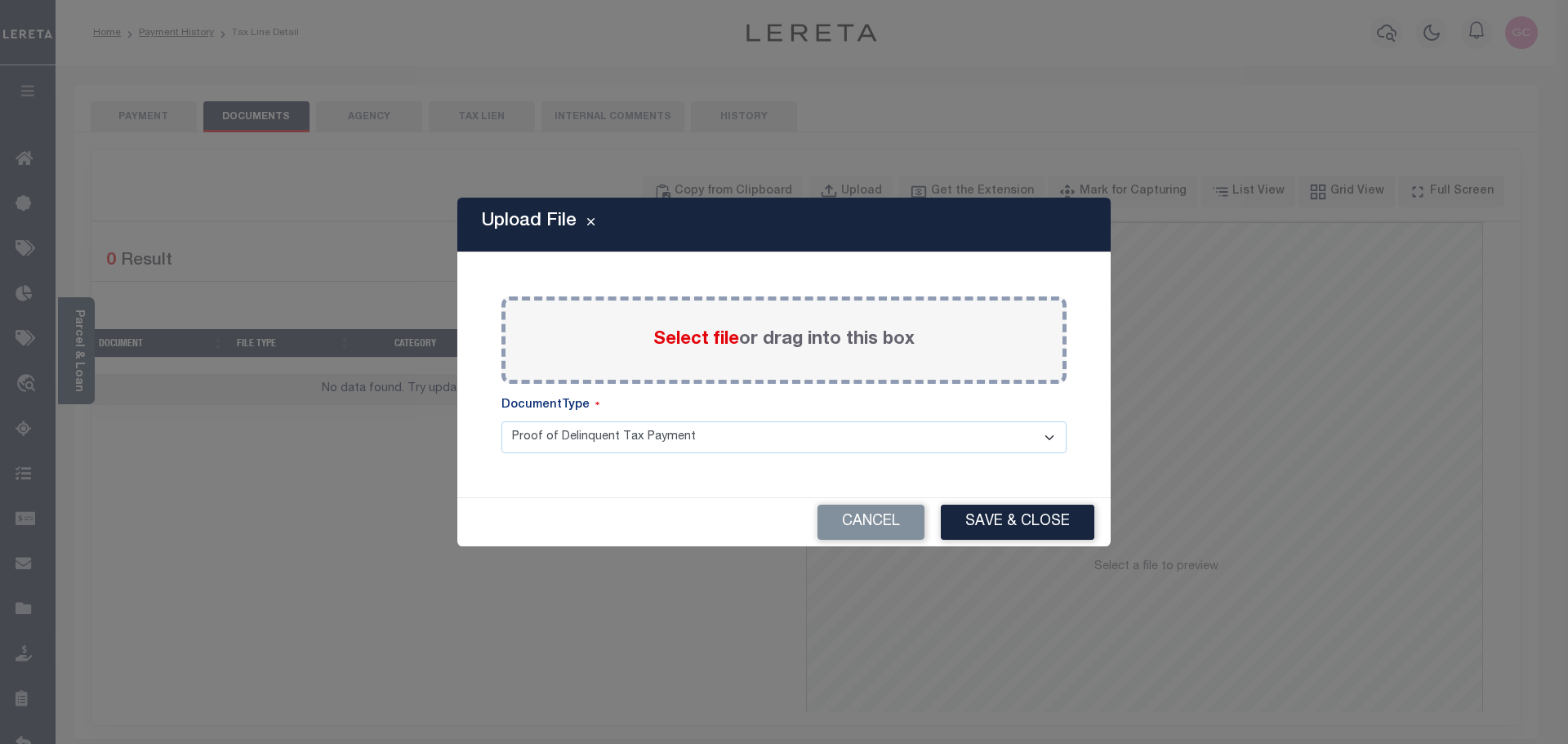
click at [707, 343] on span "Select file" at bounding box center [696, 339] width 86 height 18
click at [0, 0] on input "Select file or drag into this box" at bounding box center [0, 0] width 0 height 0
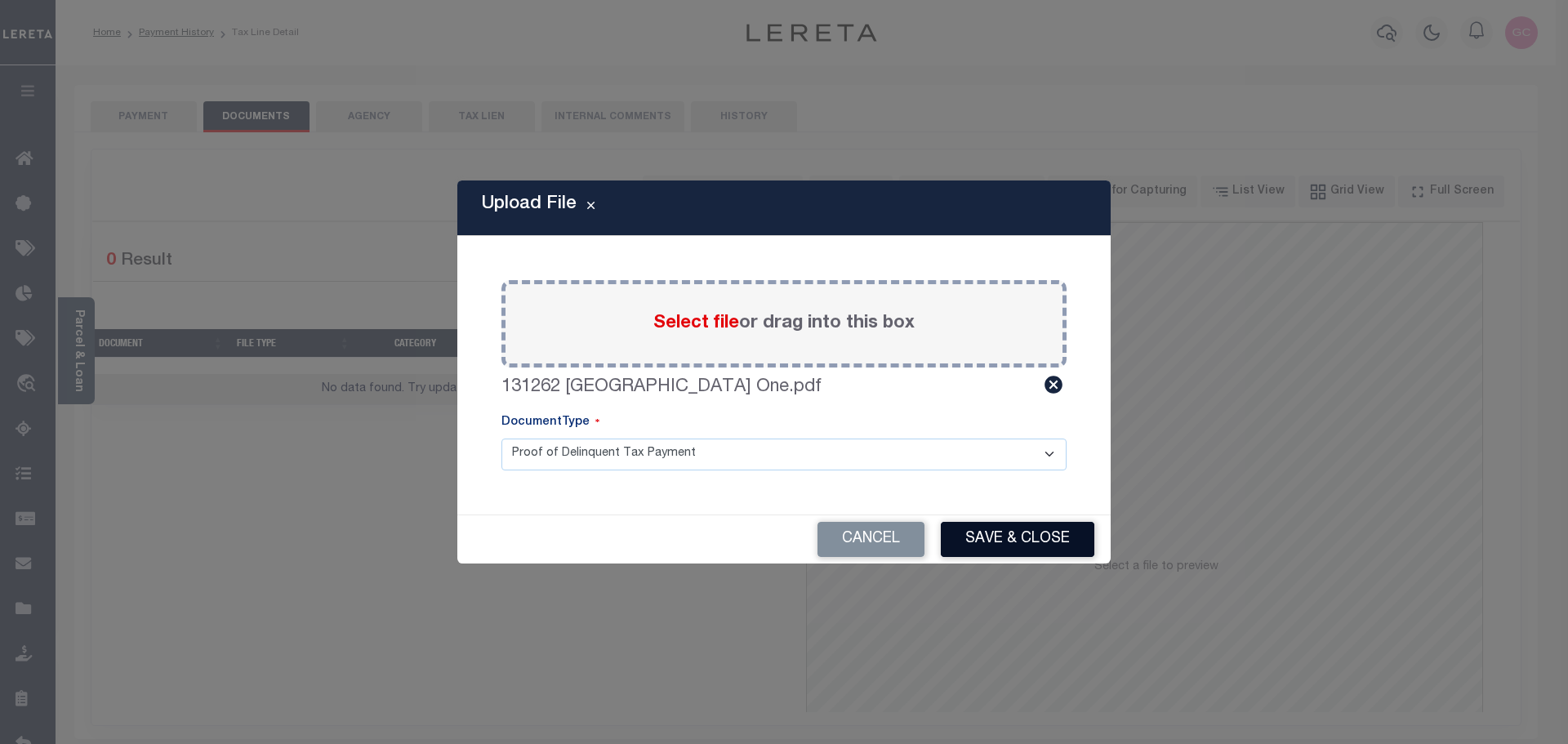
click at [1038, 532] on button "Save & Close" at bounding box center [1018, 539] width 154 height 35
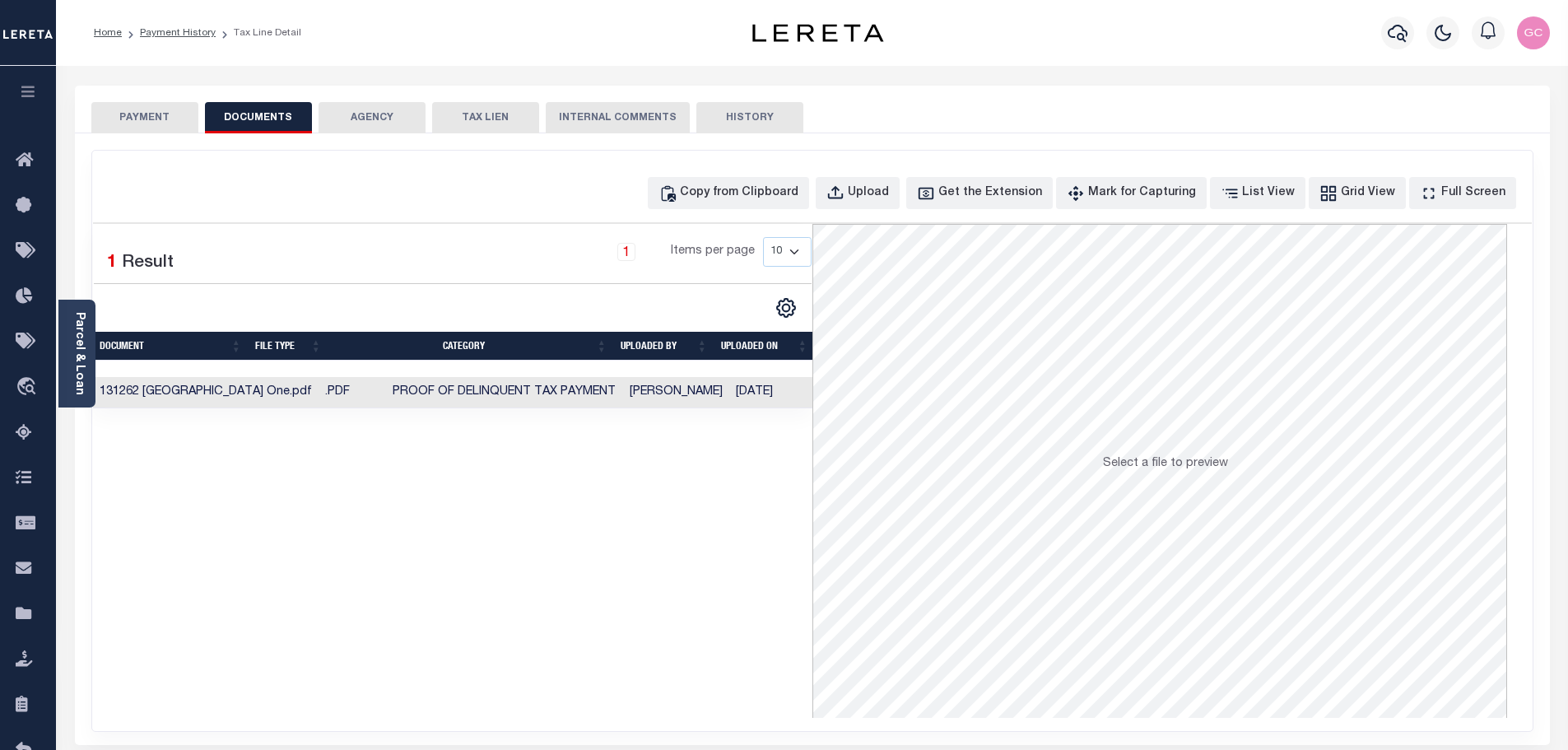
click at [129, 103] on button "PAYMENT" at bounding box center [145, 118] width 107 height 31
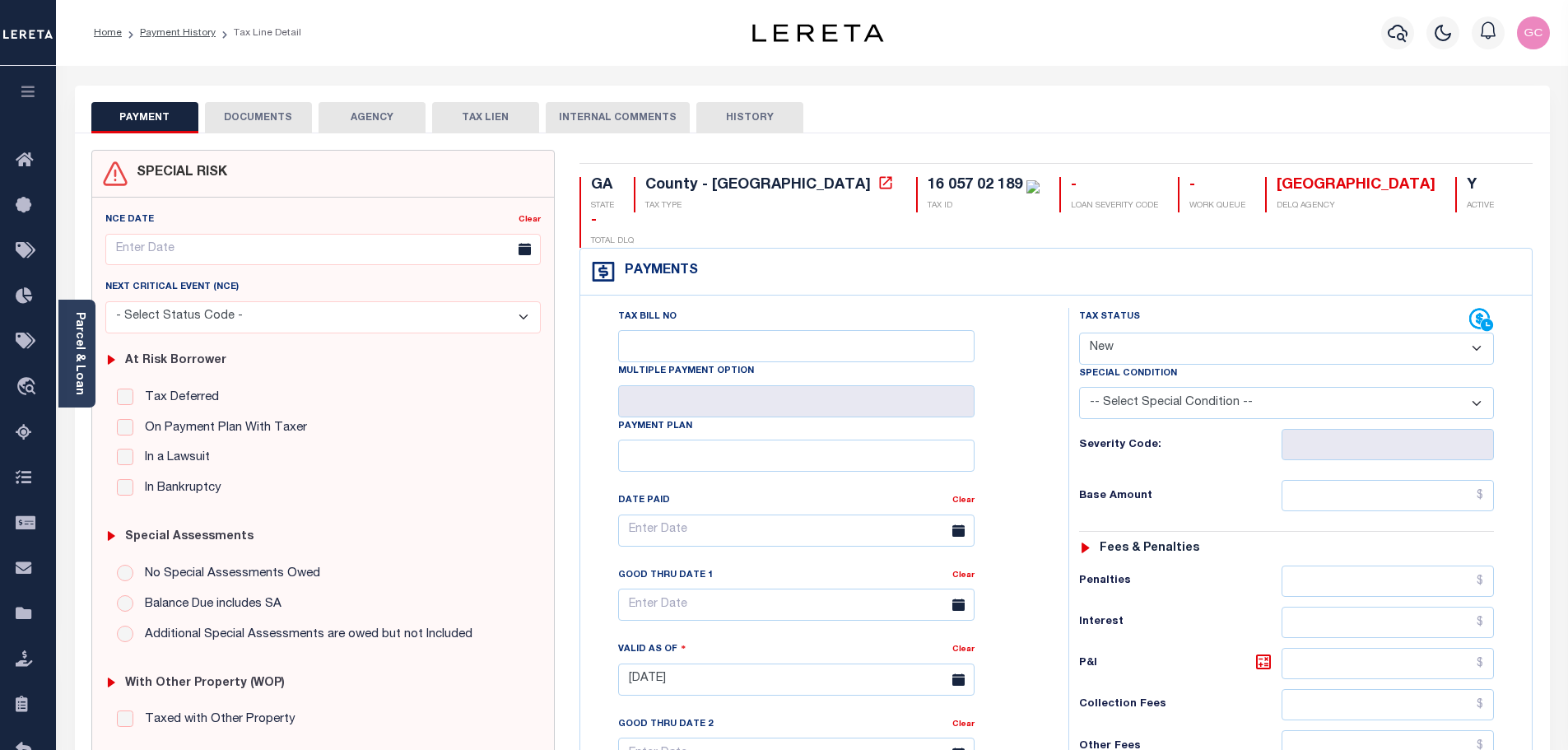
click at [1215, 332] on select "- Select Status Code - Open Due/Unpaid Paid Incomplete No Tax Due Internal Refu…" at bounding box center [1286, 348] width 415 height 32
select select "PYD"
click at [1079, 332] on select "- Select Status Code - Open Due/Unpaid Paid Incomplete No Tax Due Internal Refu…" at bounding box center [1286, 348] width 415 height 32
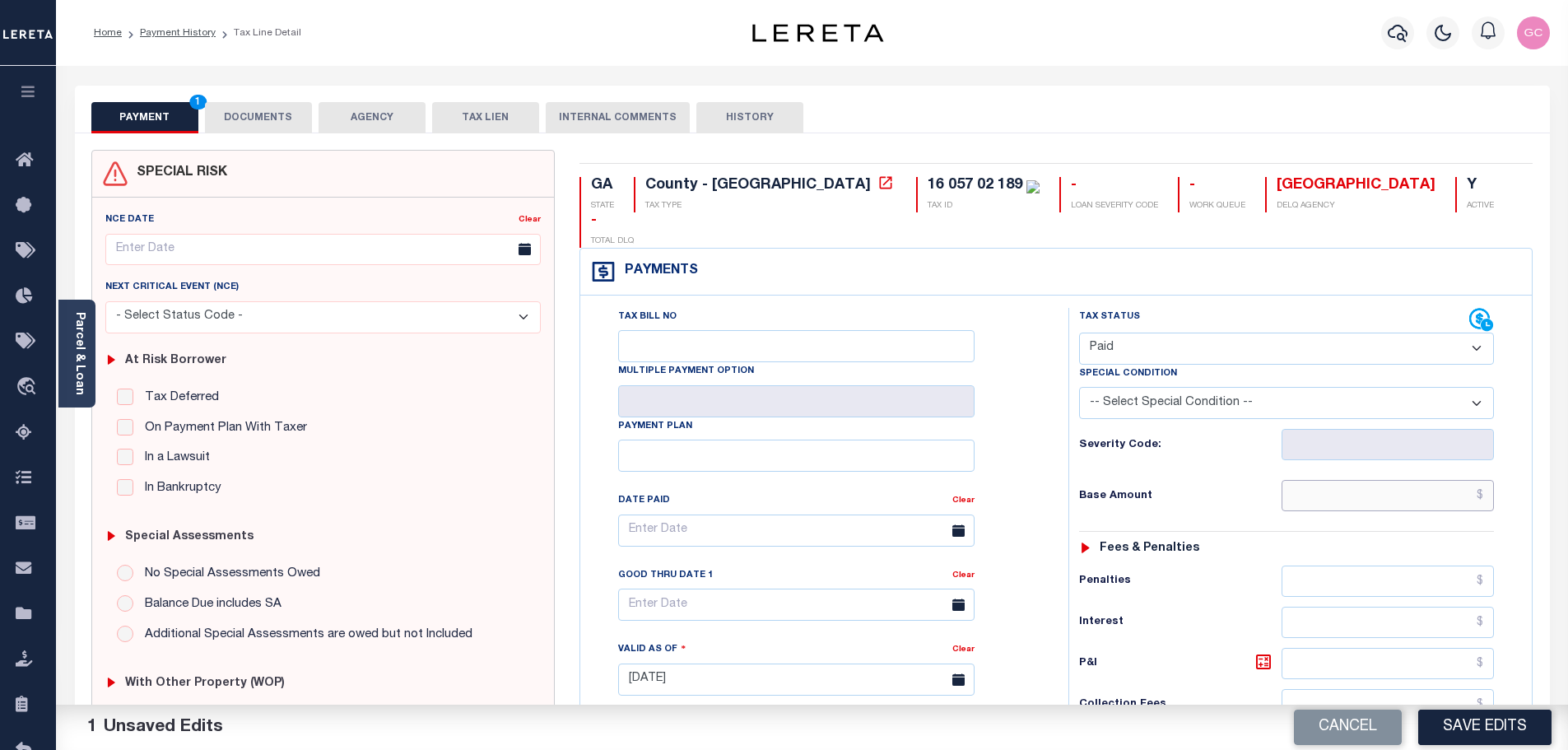
drag, startPoint x: 1322, startPoint y: 466, endPoint x: 1331, endPoint y: 450, distance: 18.4
click at [1322, 480] on input "text" at bounding box center [1388, 495] width 214 height 31
drag, startPoint x: 1372, startPoint y: 457, endPoint x: 1383, endPoint y: 451, distance: 12.5
click at [1372, 480] on input "text" at bounding box center [1388, 495] width 214 height 31
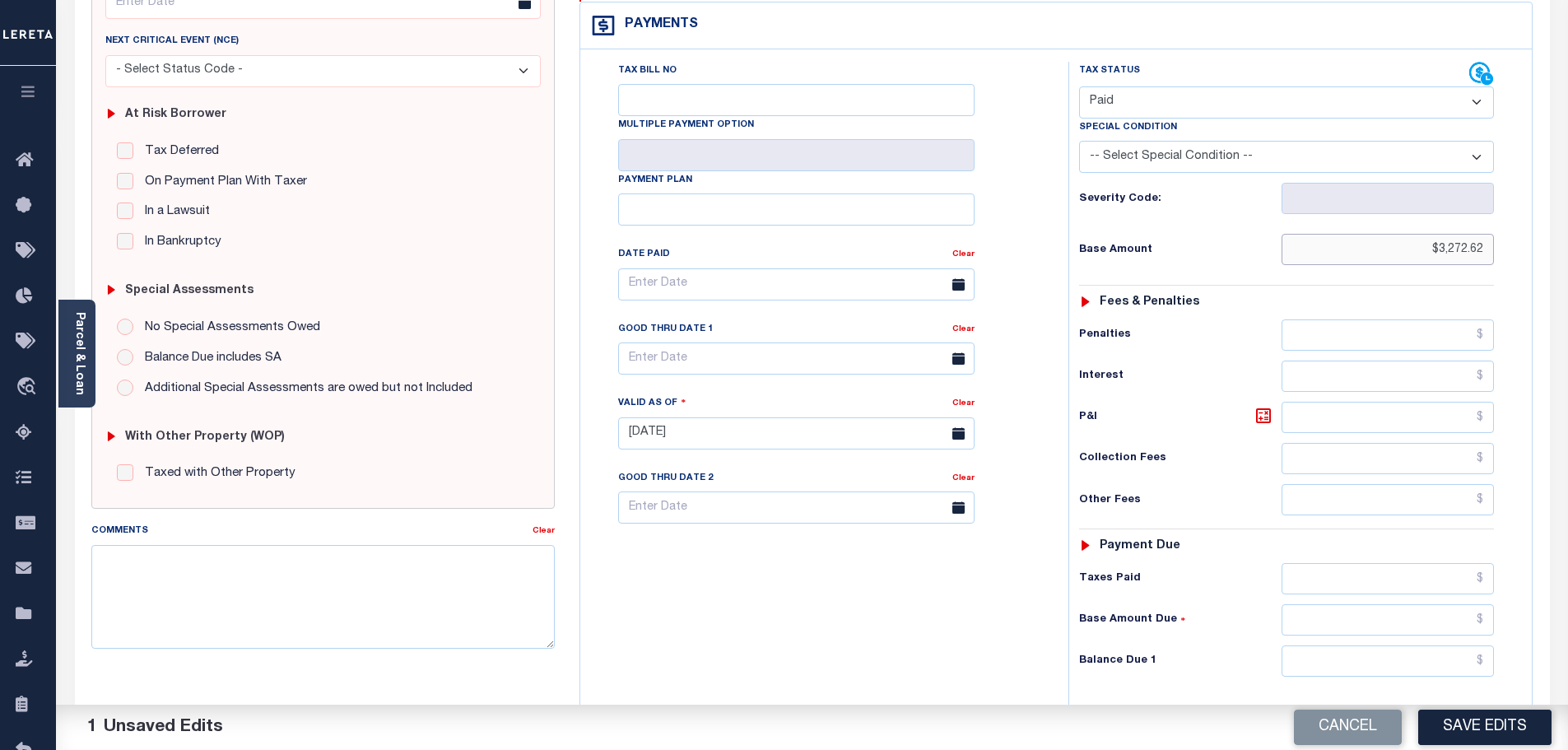
scroll to position [247, 0]
type input "$3,272.62"
click at [1373, 562] on input "text" at bounding box center [1388, 578] width 214 height 31
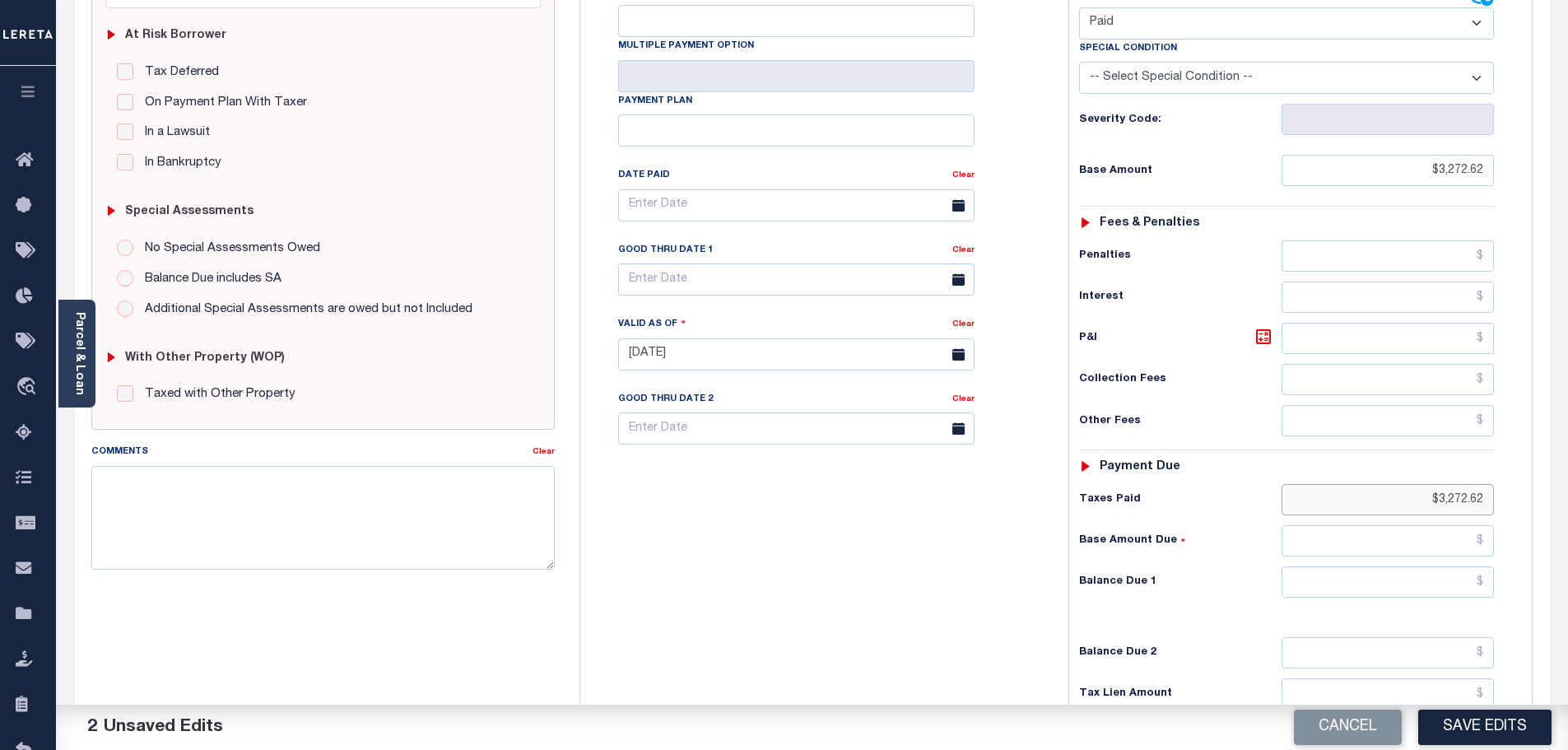
scroll to position [329, 0]
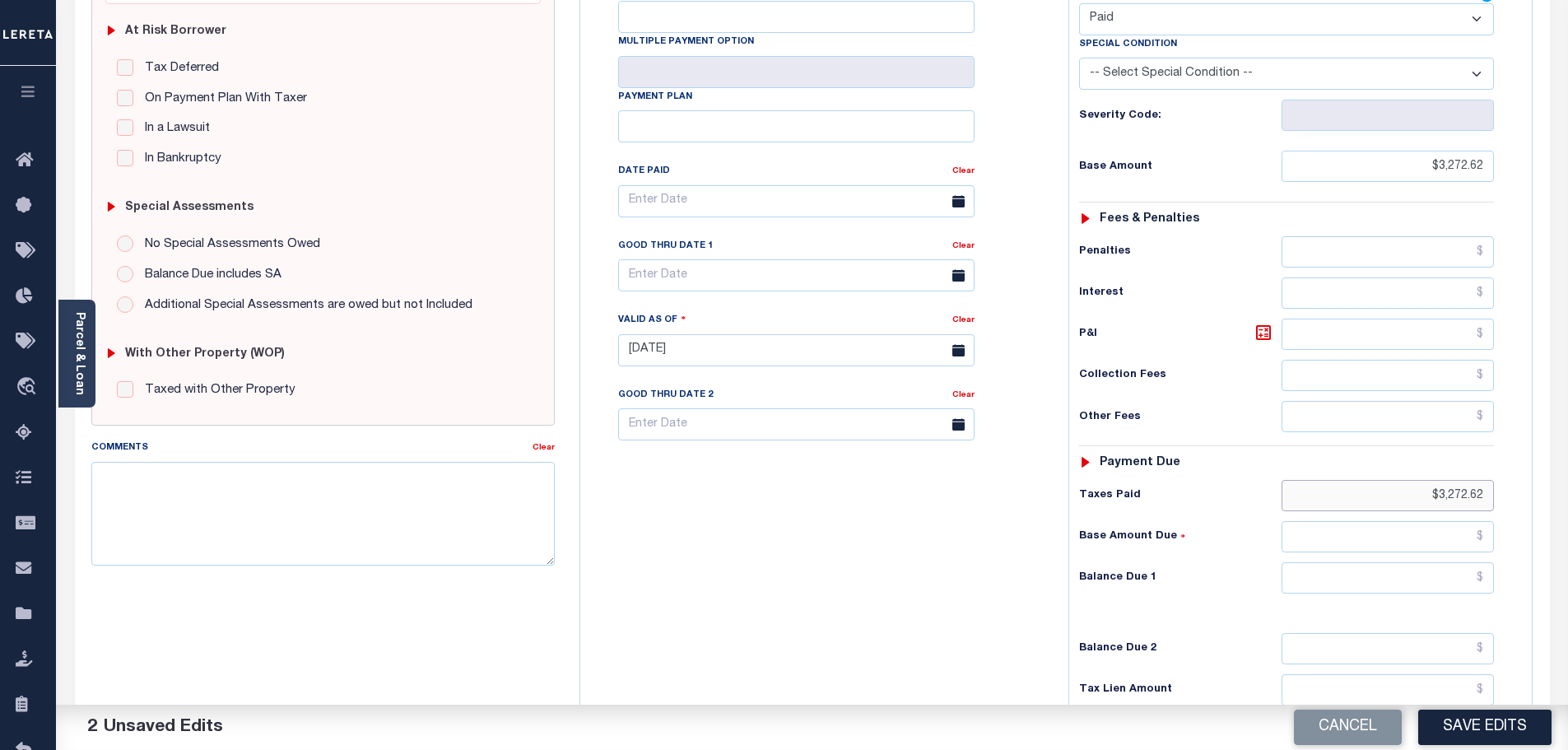
type input "$3,272.62"
click at [1376, 562] on input "text" at bounding box center [1388, 578] width 214 height 31
type input "$0.00"
click at [316, 484] on textarea "Comments" at bounding box center [323, 513] width 464 height 104
type textarea "0"
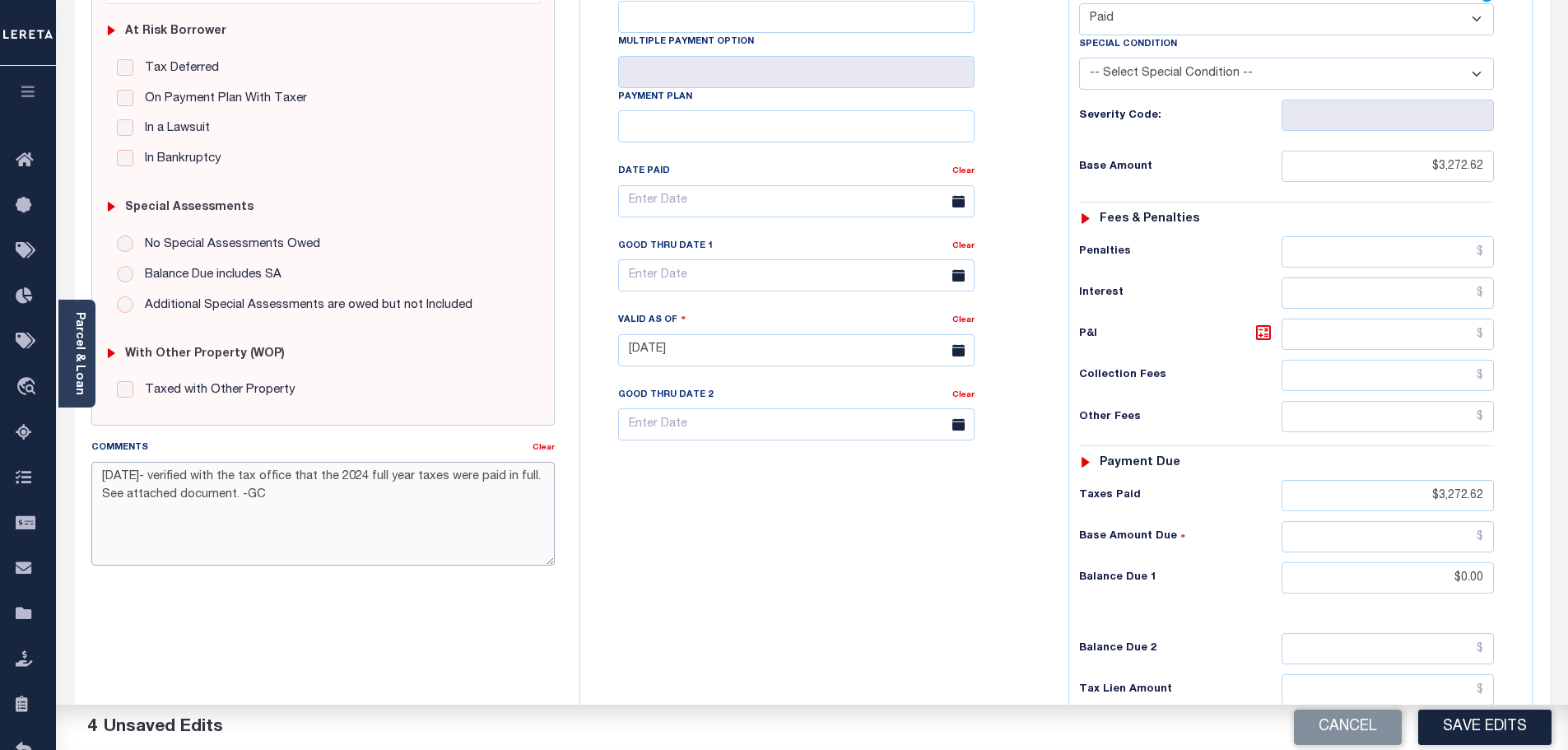
drag, startPoint x: 279, startPoint y: 495, endPoint x: 90, endPoint y: 473, distance: 190.3
click at [90, 473] on div "Comments Clear 10/8/2025- verified with the tax office that the 2024 full year …" at bounding box center [323, 509] width 489 height 140
type textarea "10/8/2025- verified with the tax office that the 2024 full year taxes were paid…"
click at [1490, 722] on button "Save Edits" at bounding box center [1485, 727] width 134 height 35
checkbox input "false"
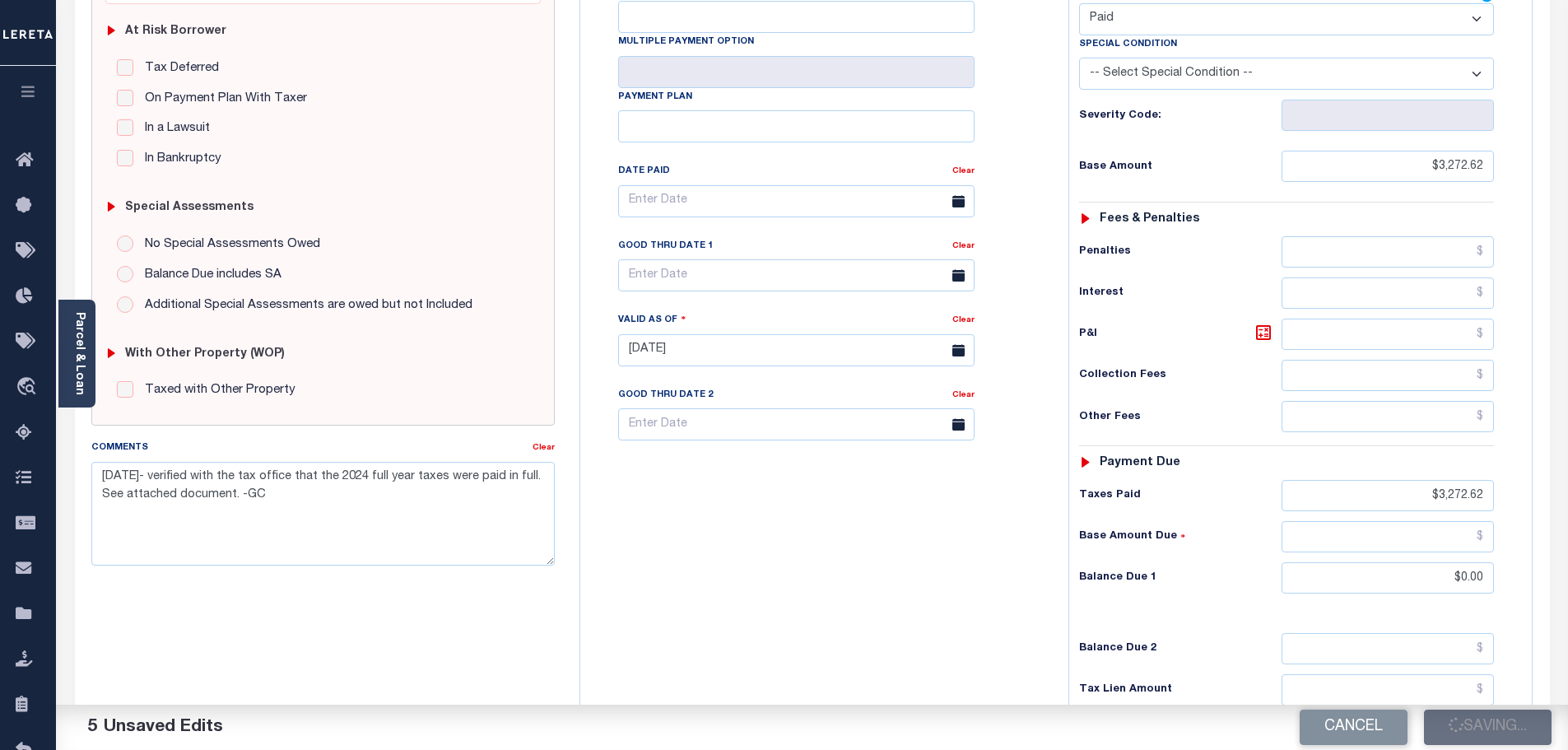
checkbox input "false"
type input "$3,272.62"
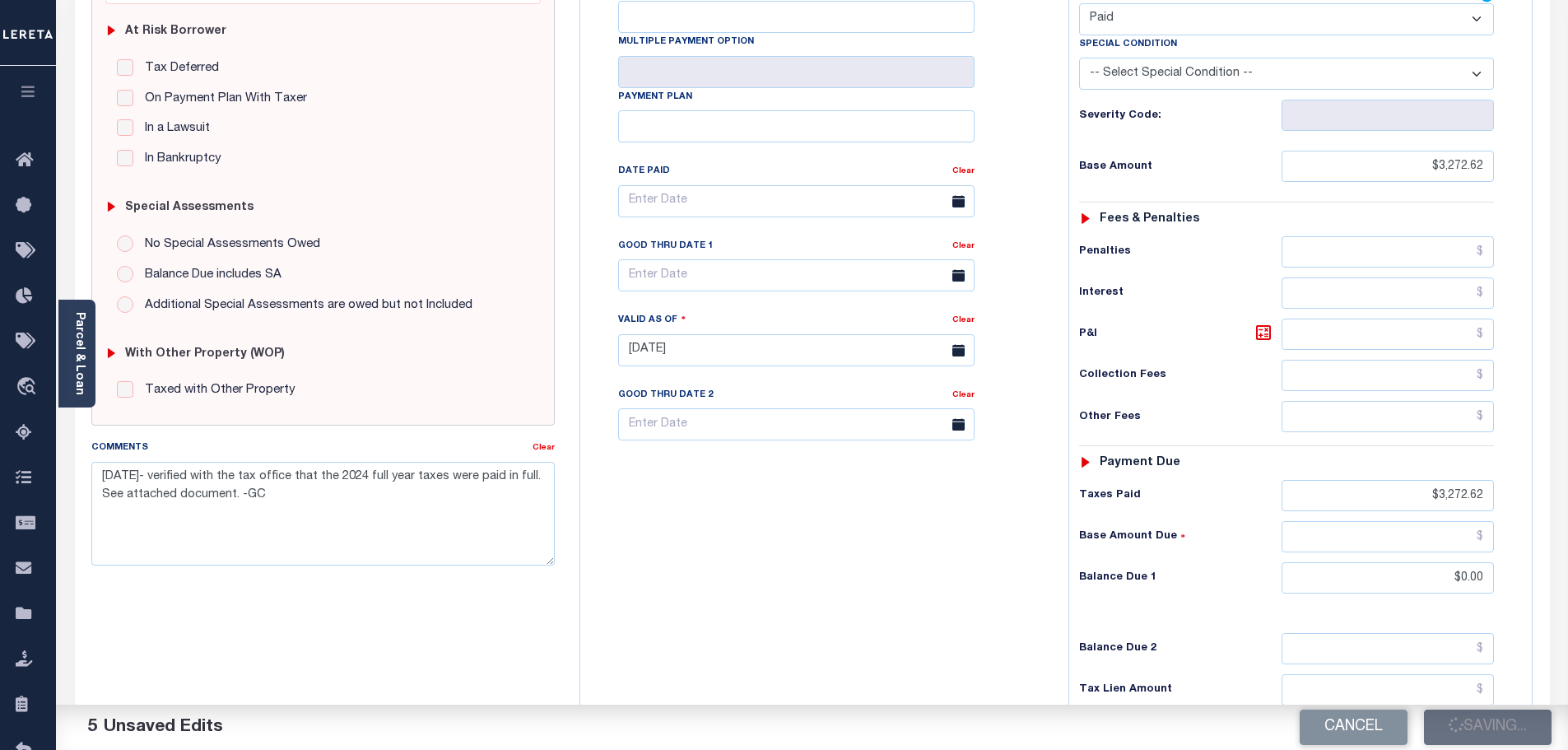
type input "$0"
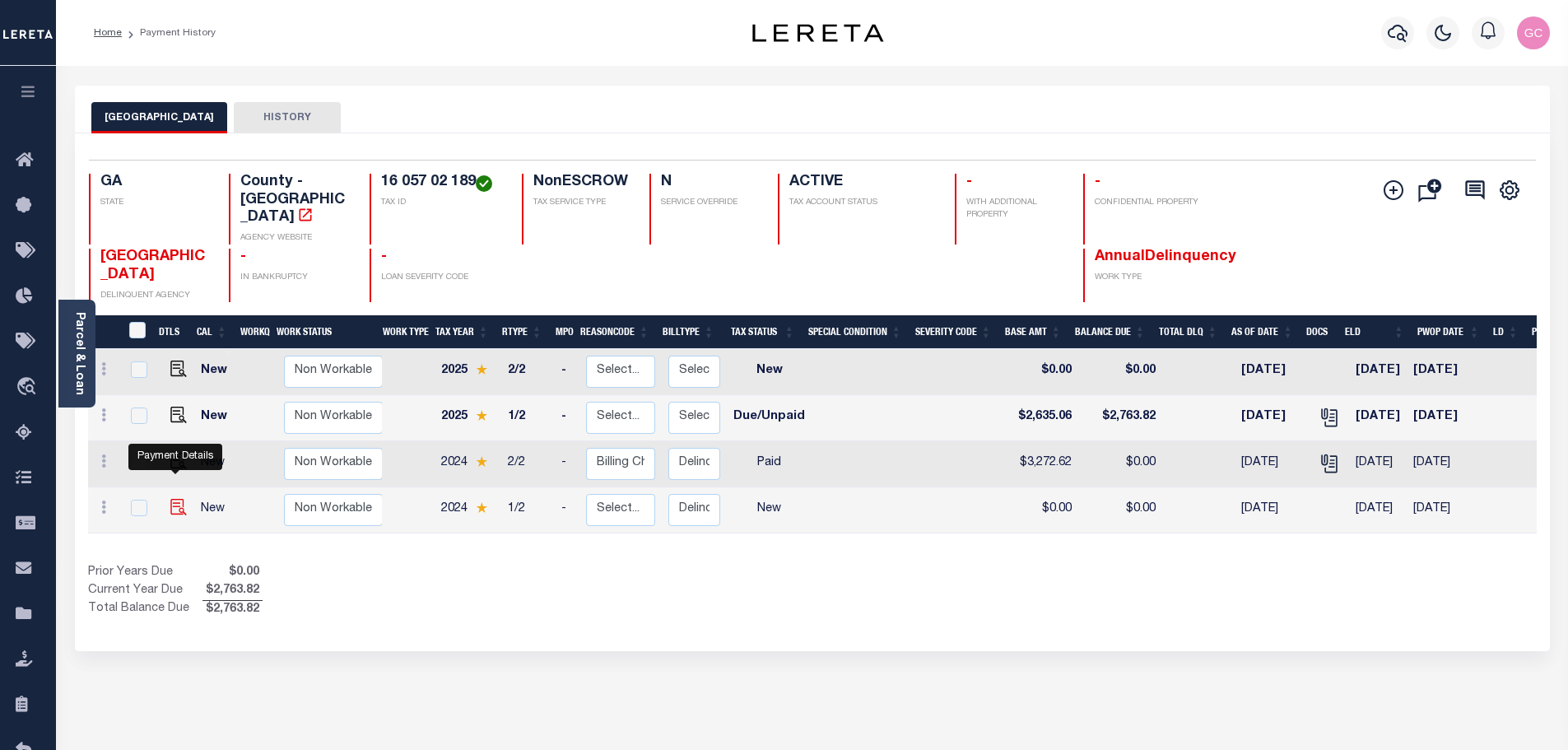
click at [179, 499] on img "" at bounding box center [179, 507] width 16 height 16
checkbox input "true"
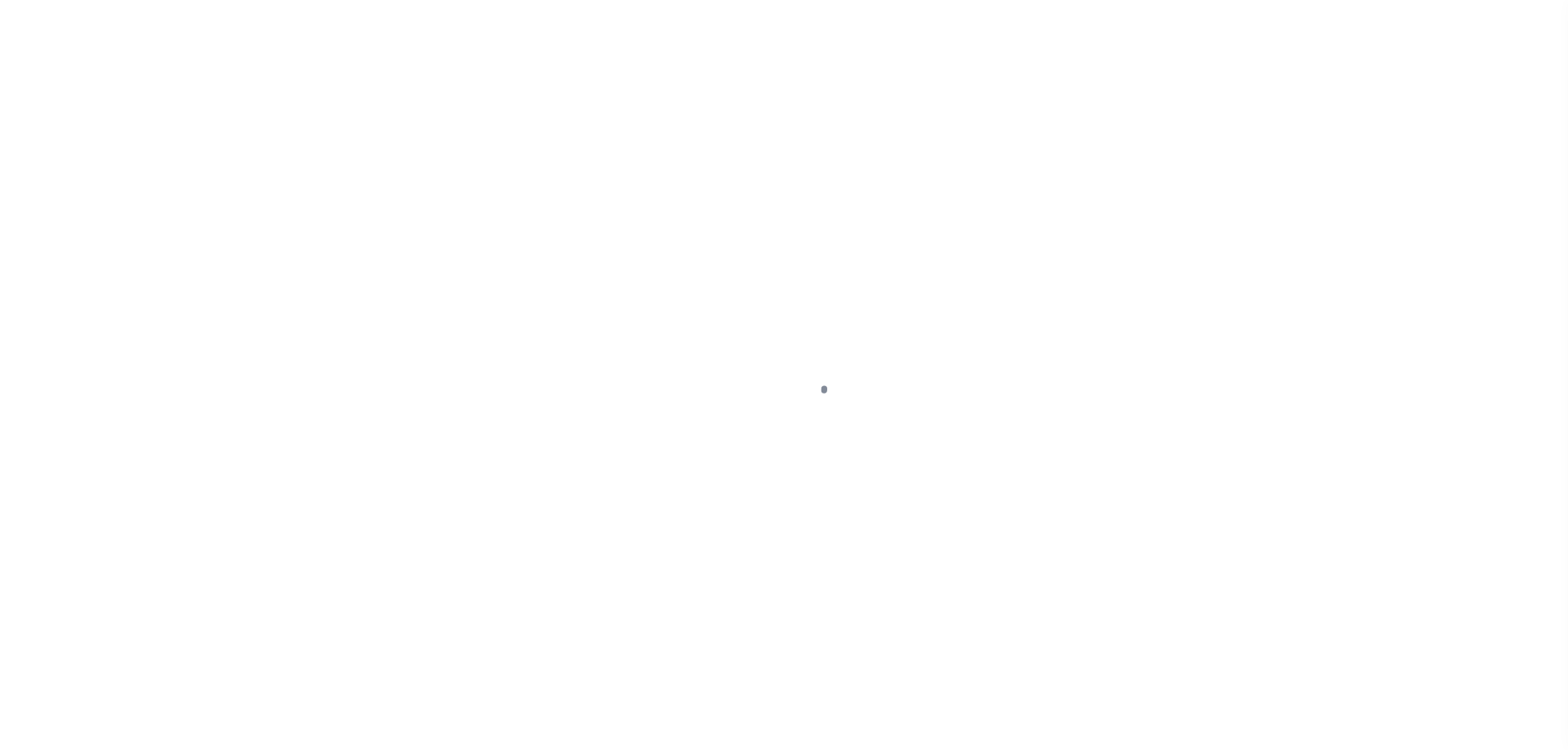
select select "NW2"
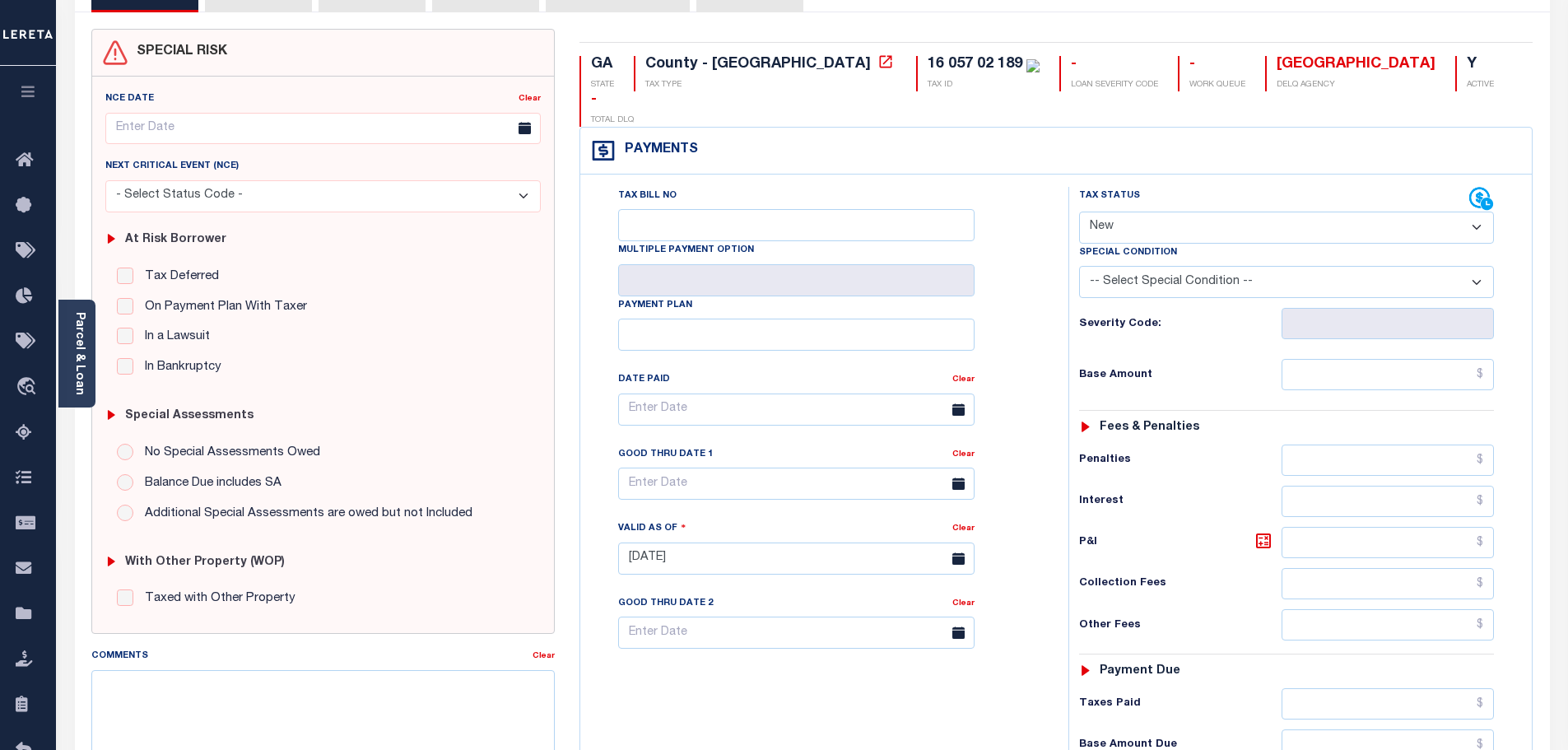
scroll to position [247, 0]
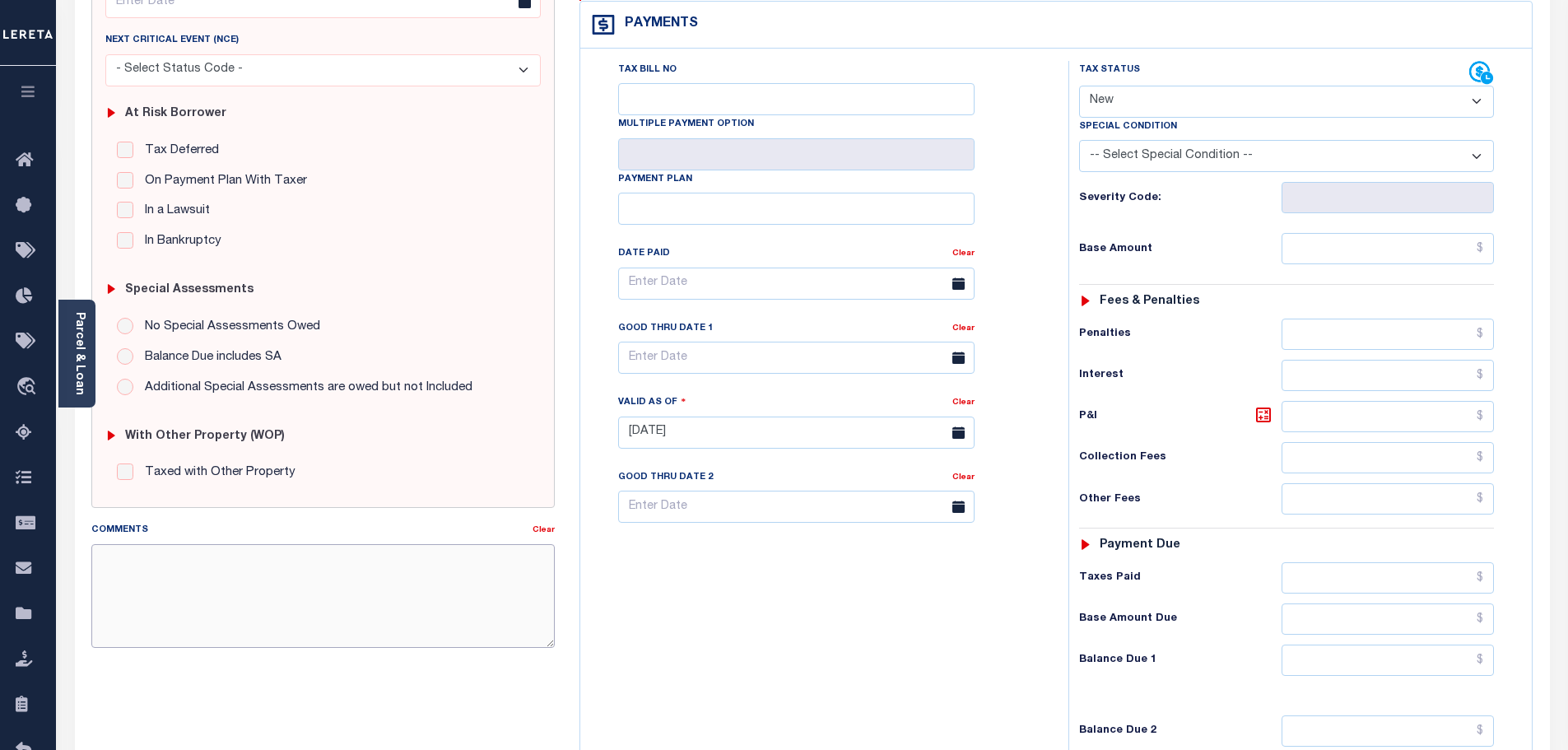
paste textarea "10/8/2025- verified with the tax office that the 2024 full year taxes were paid…"
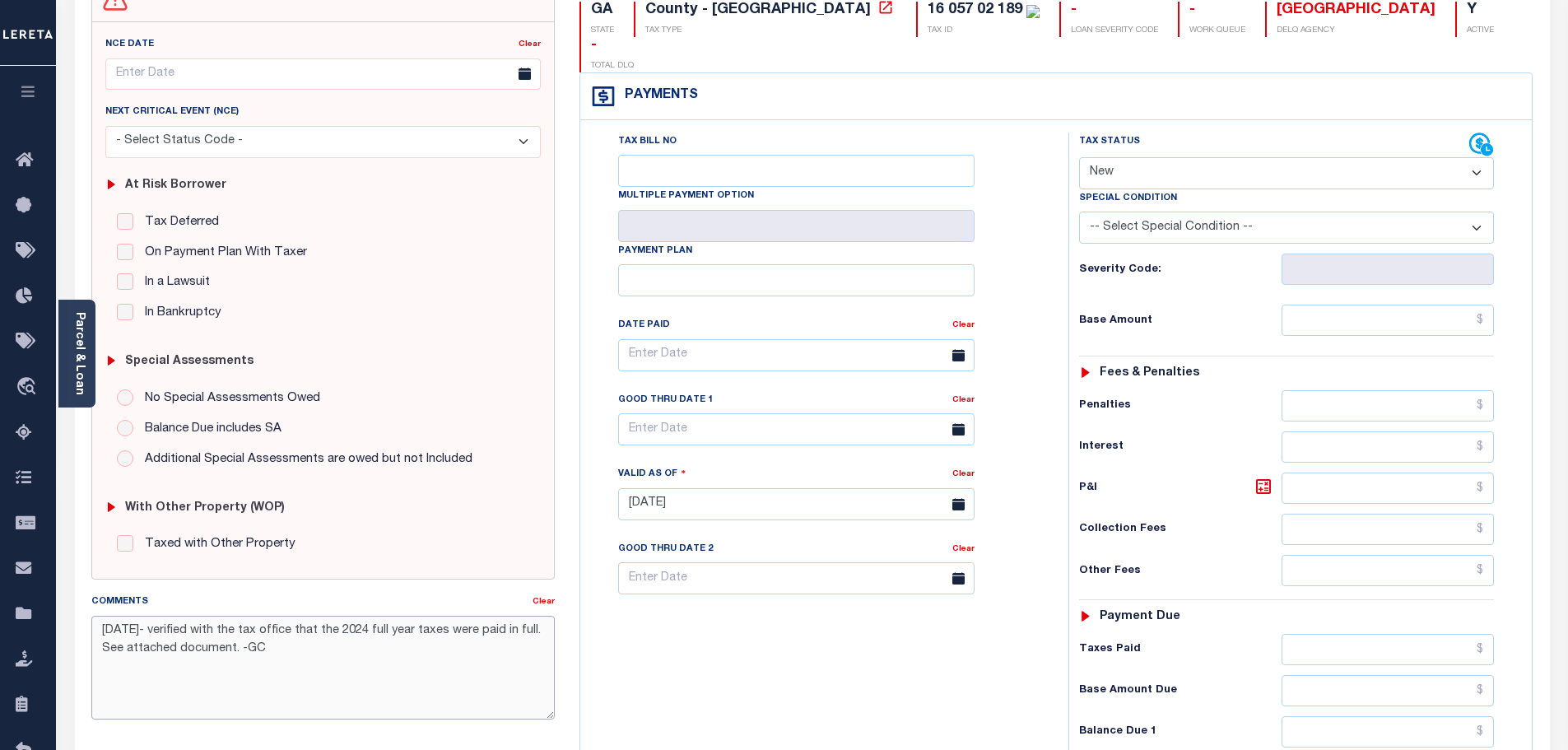
scroll to position [82, 0]
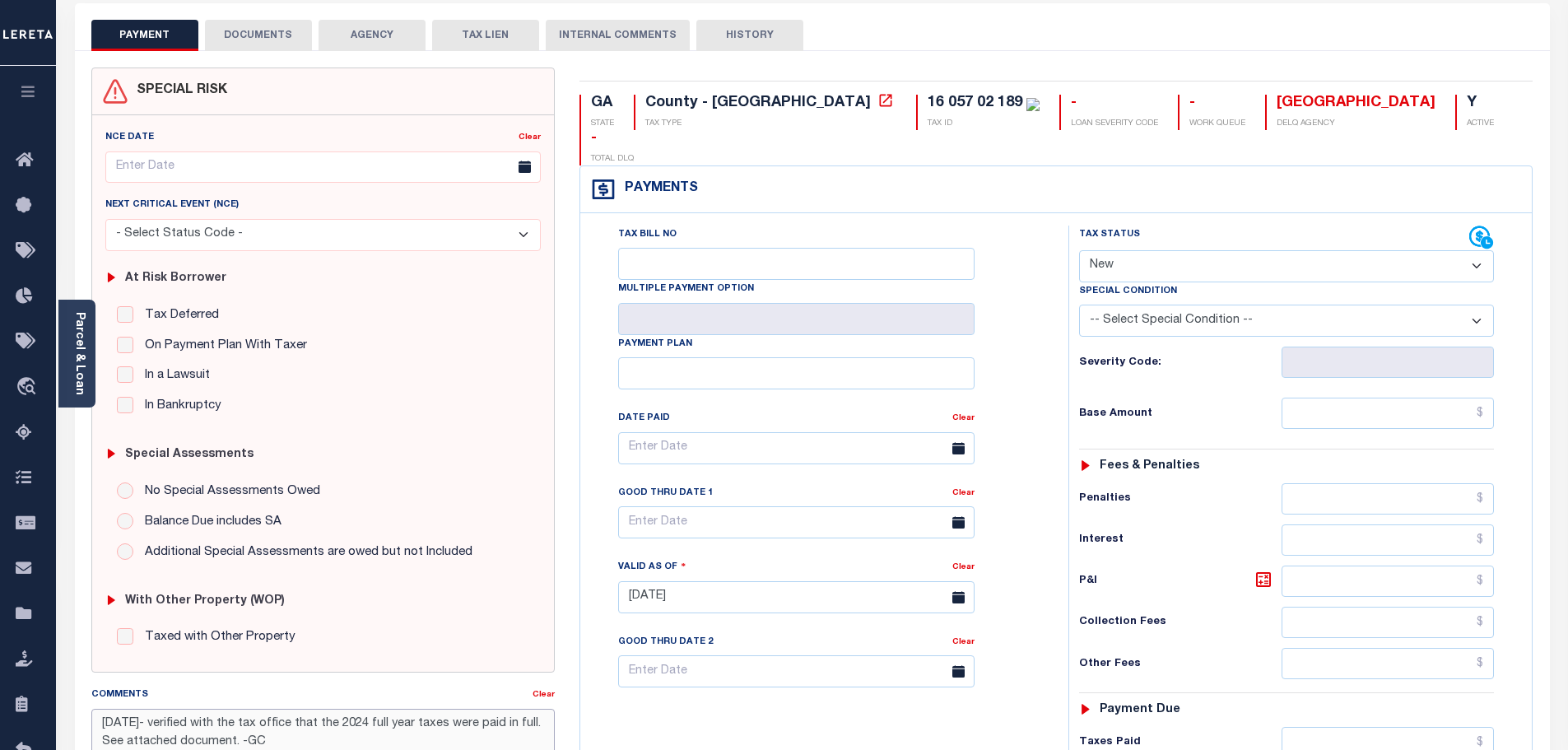
type textarea "10/8/2025- verified with the tax office that the 2024 full year taxes were paid…"
drag, startPoint x: 1259, startPoint y: 223, endPoint x: 1259, endPoint y: 232, distance: 9.0
click at [1259, 251] on select "- Select Status Code - Open Due/Unpaid Paid Incomplete No Tax Due Internal Refu…" at bounding box center [1286, 266] width 415 height 32
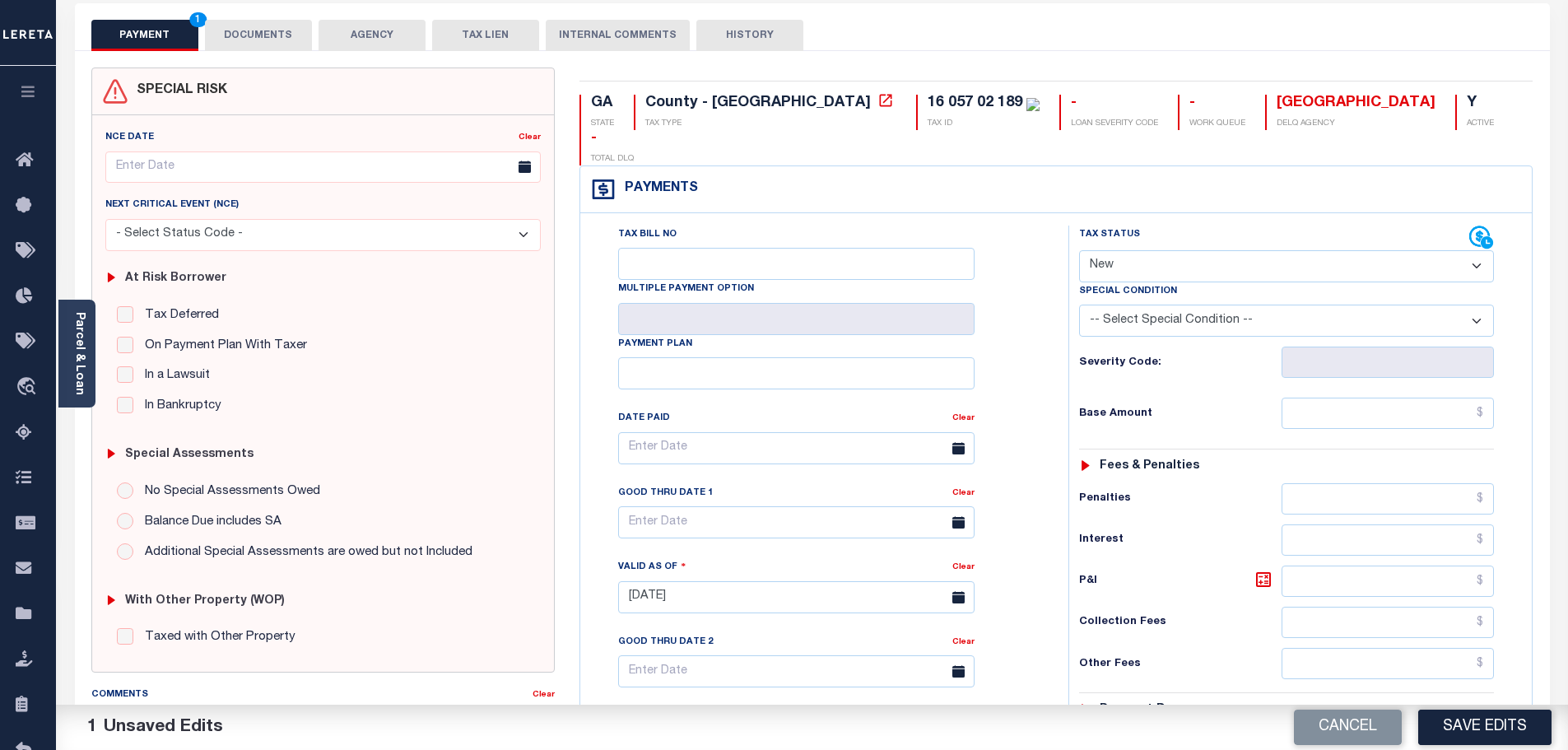
select select "PYD"
click at [1079, 251] on select "- Select Status Code - Open Due/Unpaid Paid Incomplete No Tax Due Internal Refu…" at bounding box center [1286, 266] width 415 height 32
click at [1323, 397] on input "text" at bounding box center [1388, 413] width 214 height 31
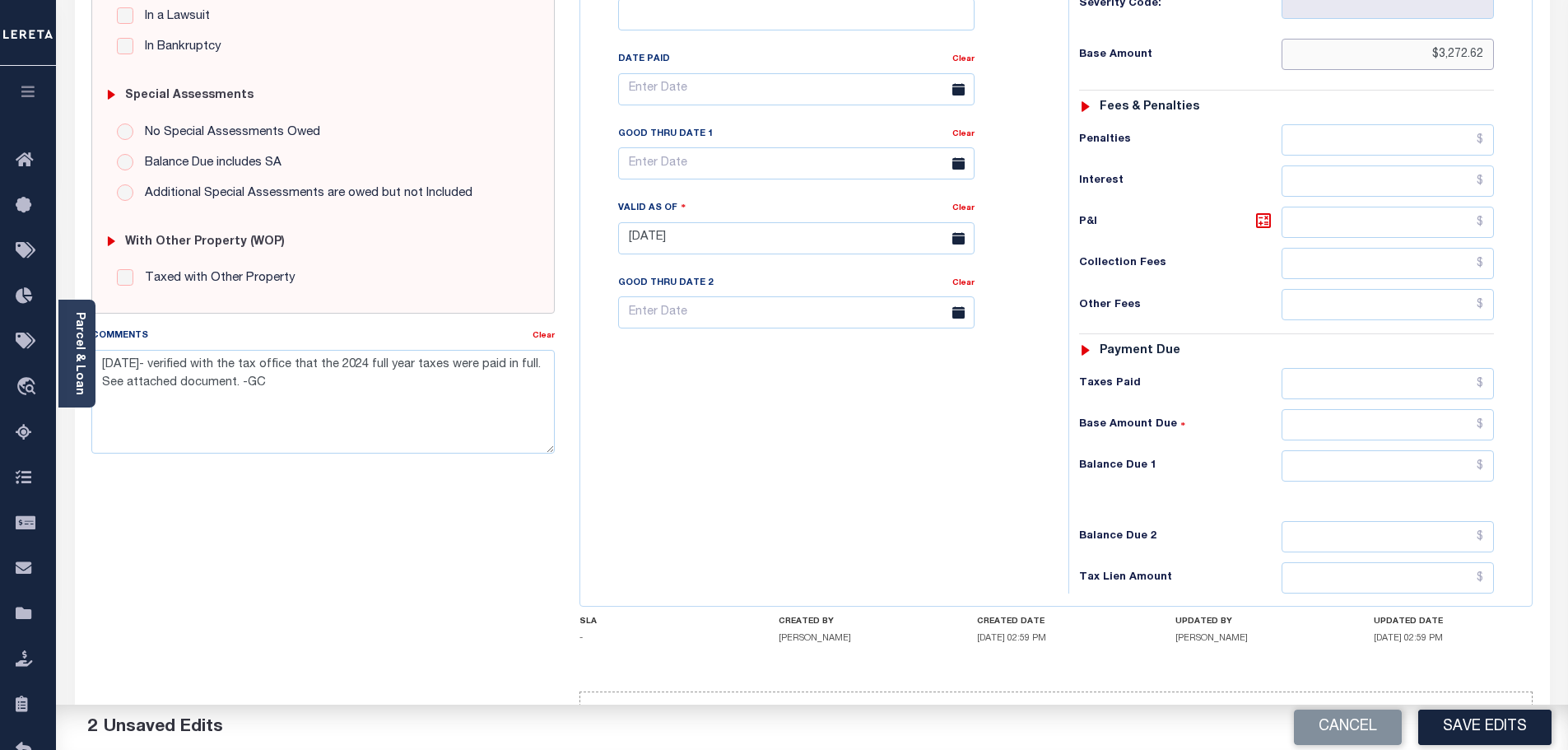
scroll to position [462, 0]
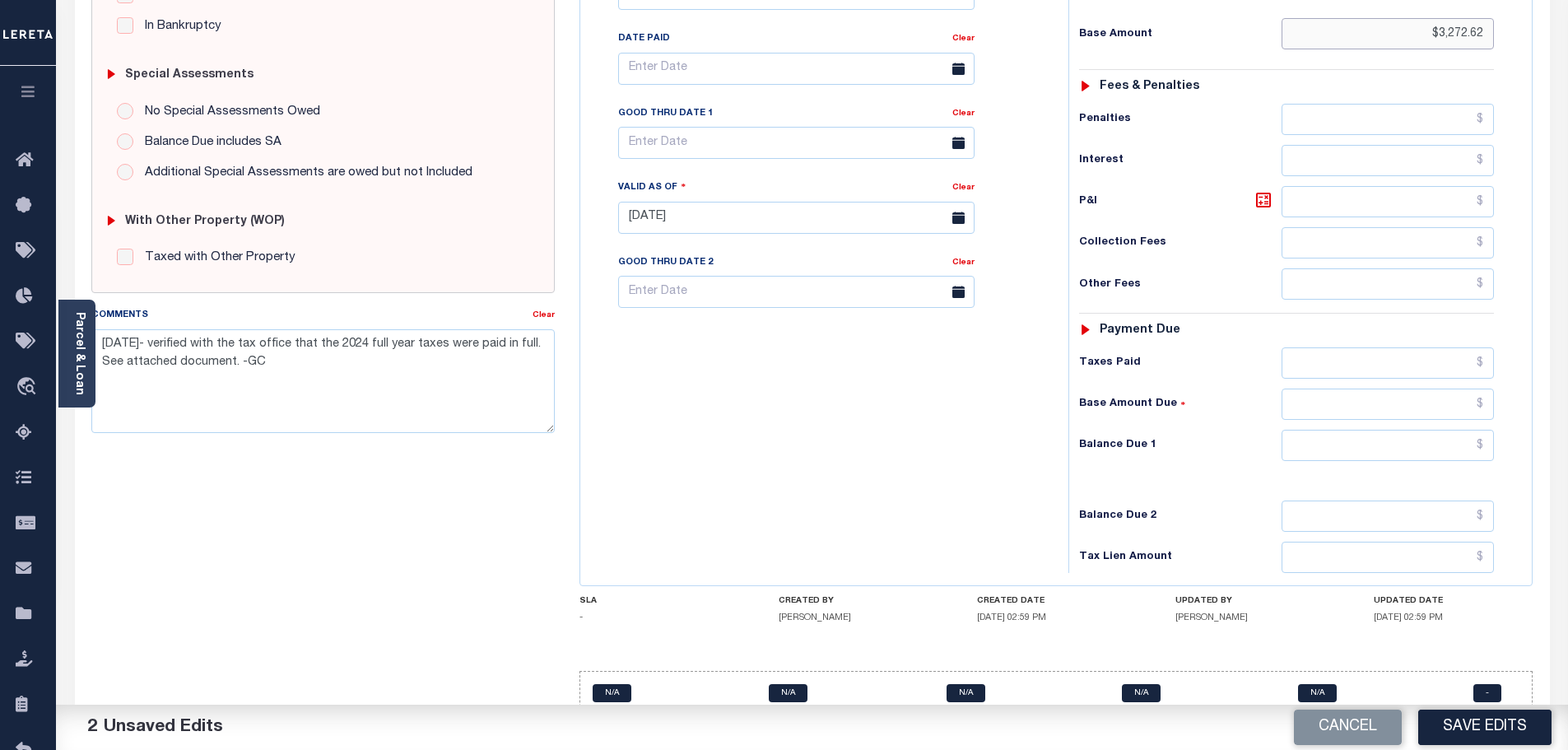
type input "$3,272.62"
click at [1332, 429] on input "text" at bounding box center [1388, 445] width 214 height 31
drag, startPoint x: 1434, startPoint y: 406, endPoint x: 1601, endPoint y: 410, distance: 167.0
click at [1567, 410] on html "Home Payment History Tax Line Detail" at bounding box center [784, 161] width 1568 height 1245
type input "$0.00"
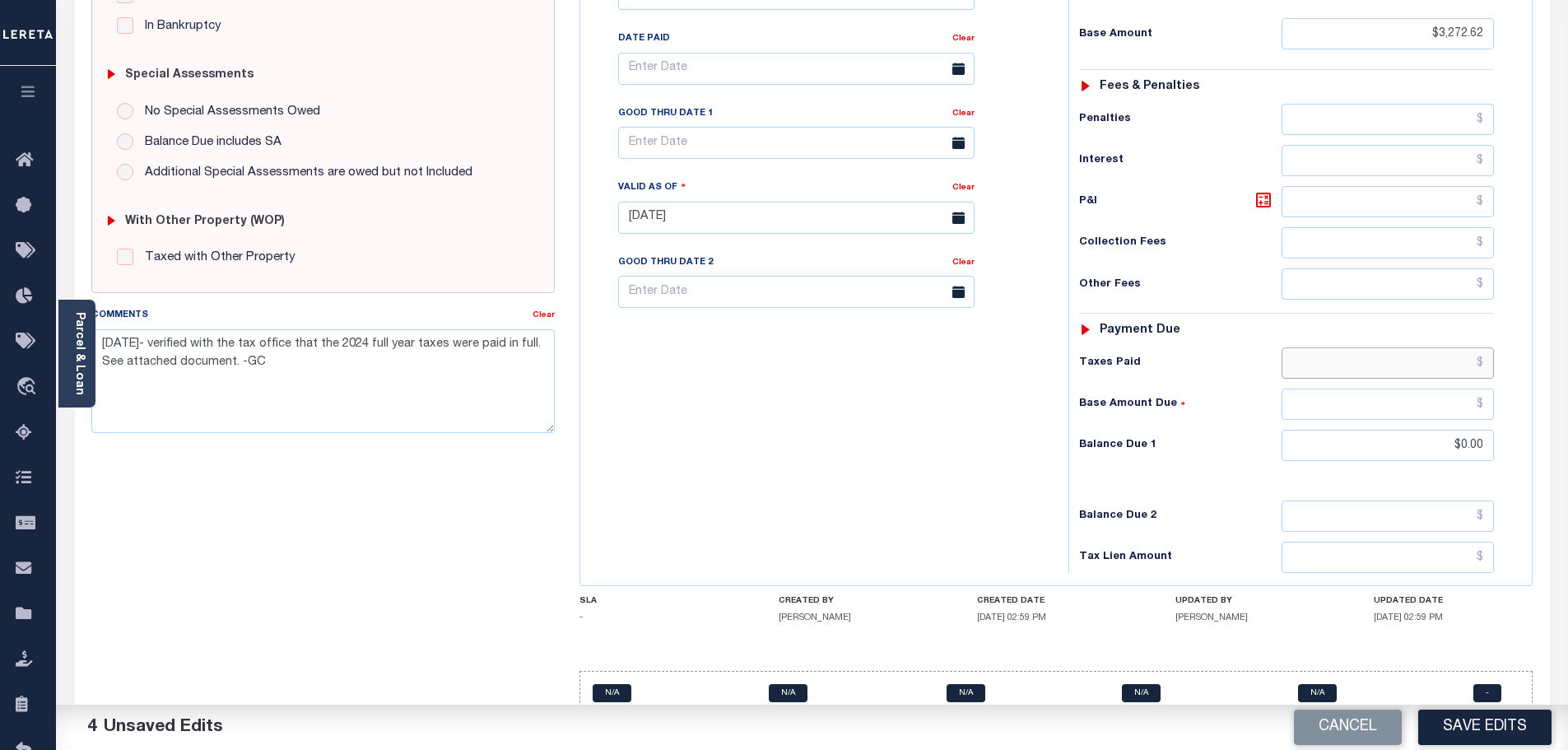
click at [1400, 347] on input "text" at bounding box center [1388, 363] width 214 height 31
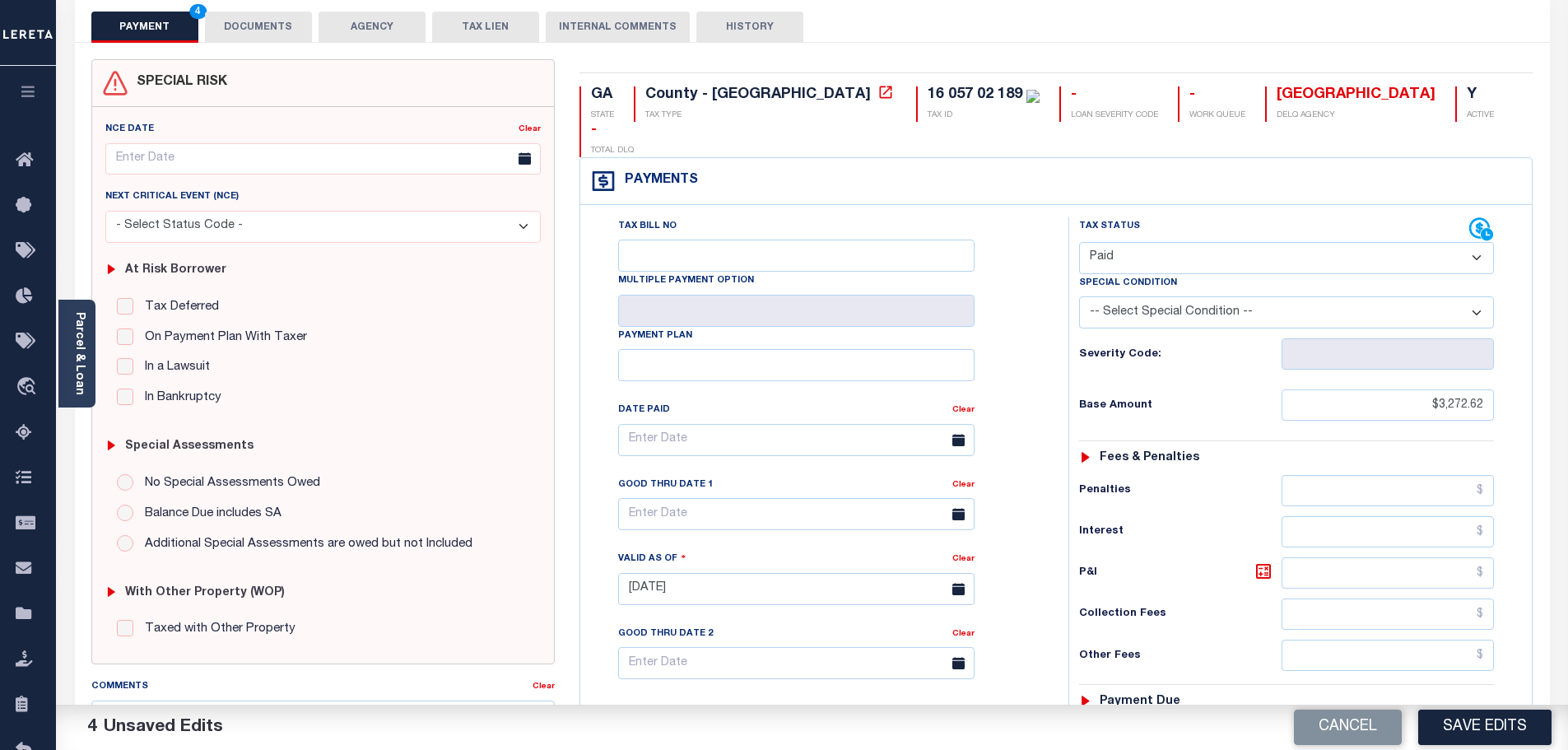
scroll to position [50, 0]
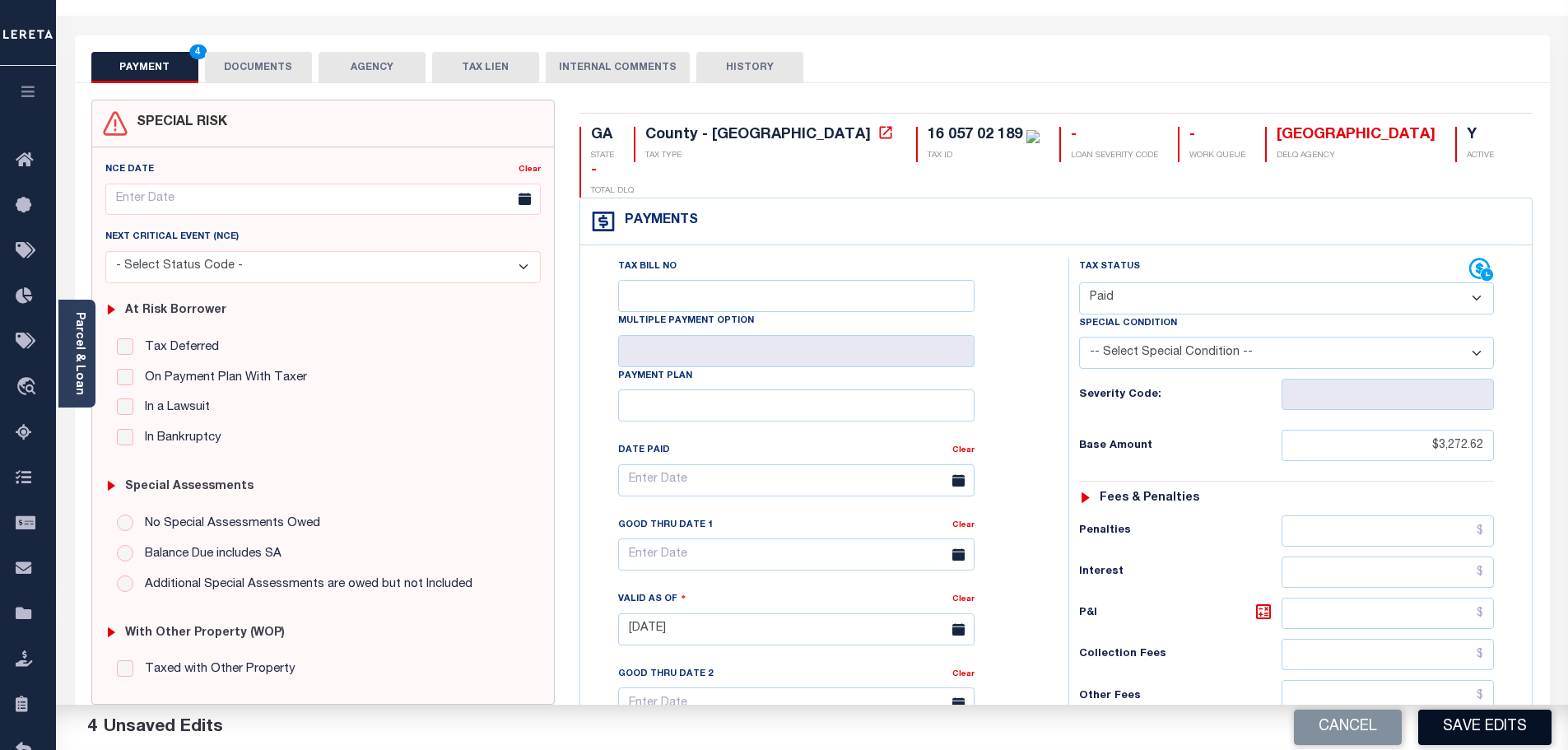
type input "$3,272.62"
click at [1471, 720] on button "Save Edits" at bounding box center [1485, 727] width 134 height 35
checkbox input "false"
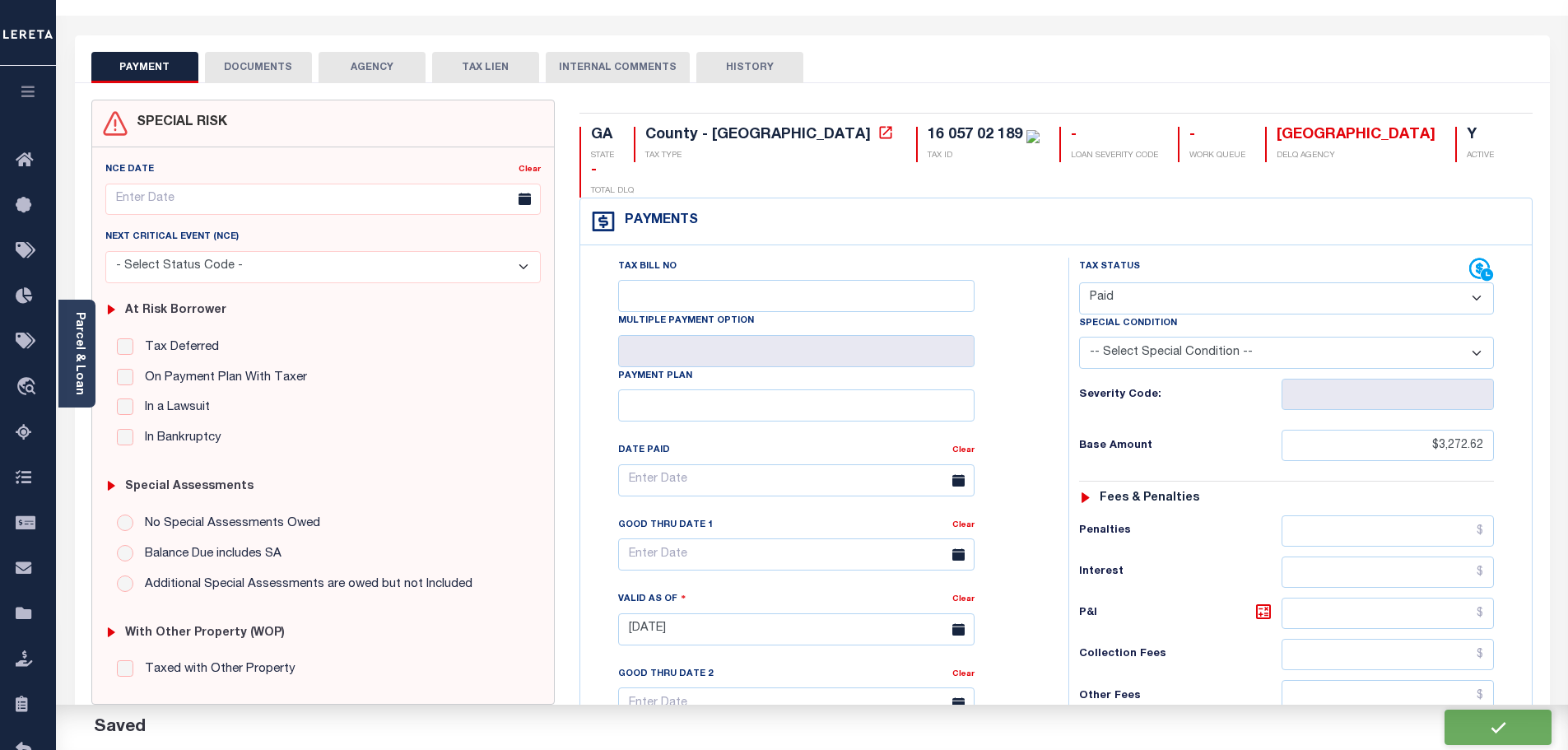
checkbox input "false"
type input "$3,272.62"
type input "$0"
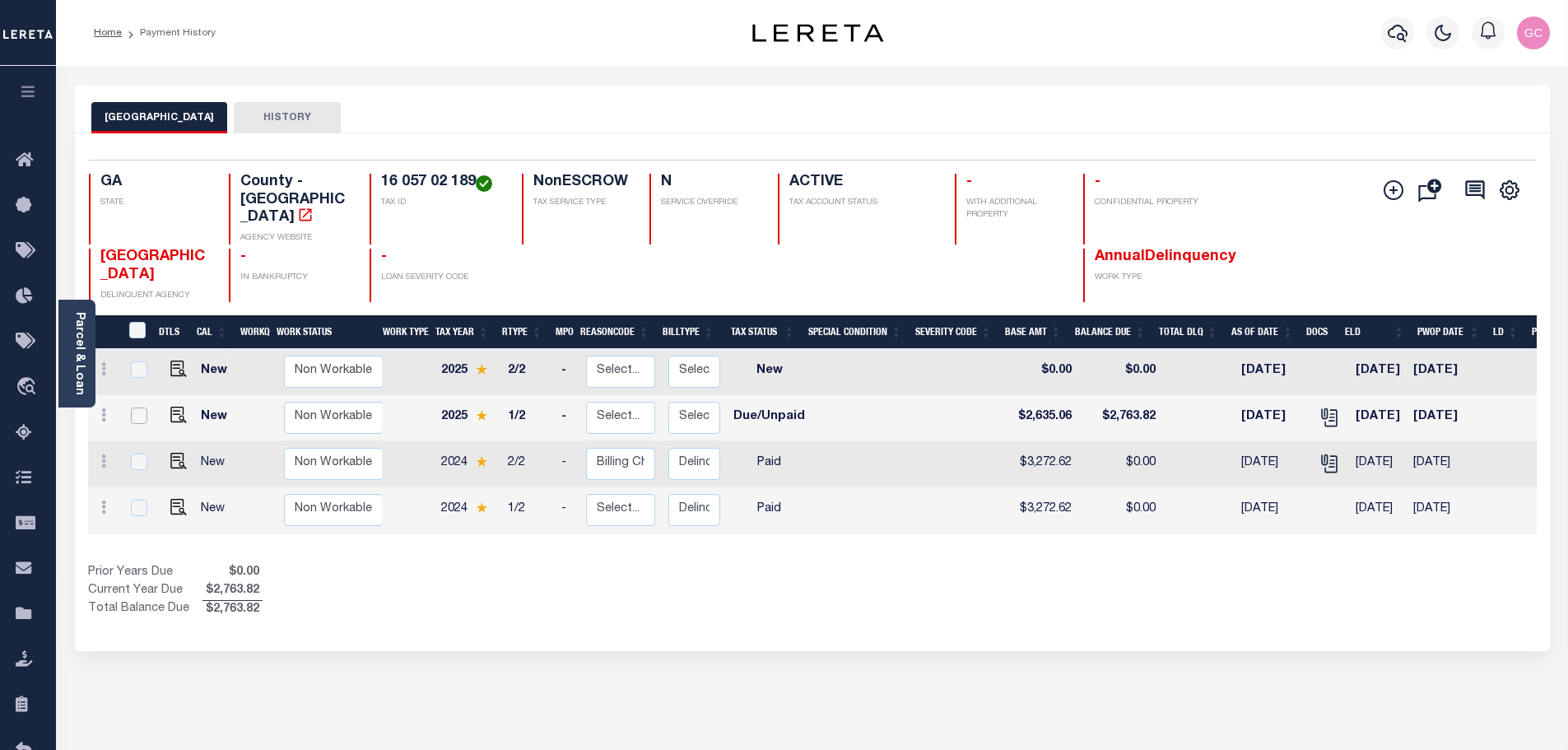
click at [144, 407] on input "checkbox" at bounding box center [139, 415] width 16 height 16
checkbox input "true"
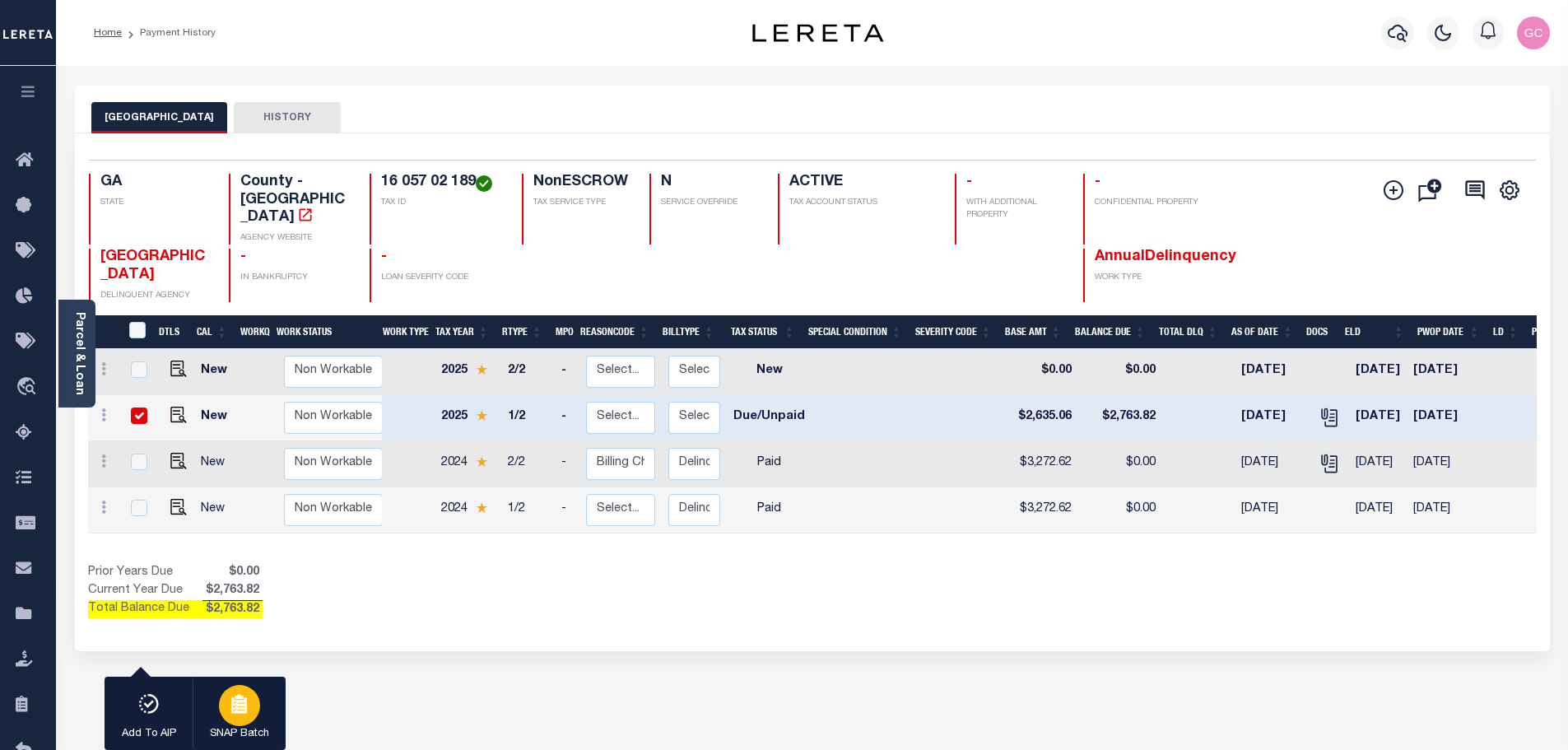
click at [251, 713] on div "button" at bounding box center [240, 705] width 41 height 41
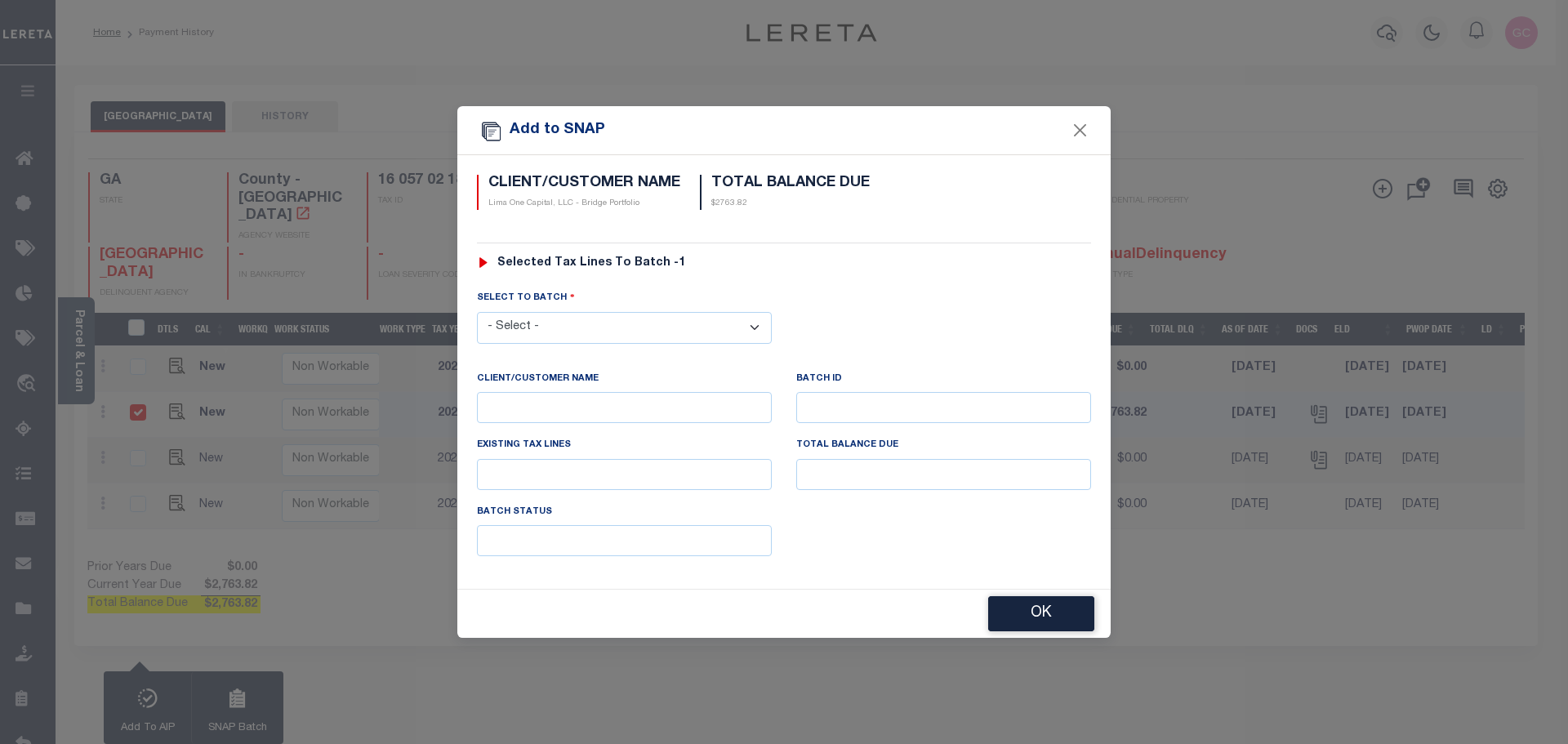
click at [757, 317] on select "- Select - 5833 5834 5844" at bounding box center [624, 327] width 294 height 32
select select "5844"
click at [477, 311] on select "- Select - 5833 5834 5844" at bounding box center [624, 327] width 294 height 32
click at [1065, 609] on button "OK" at bounding box center [1041, 614] width 106 height 35
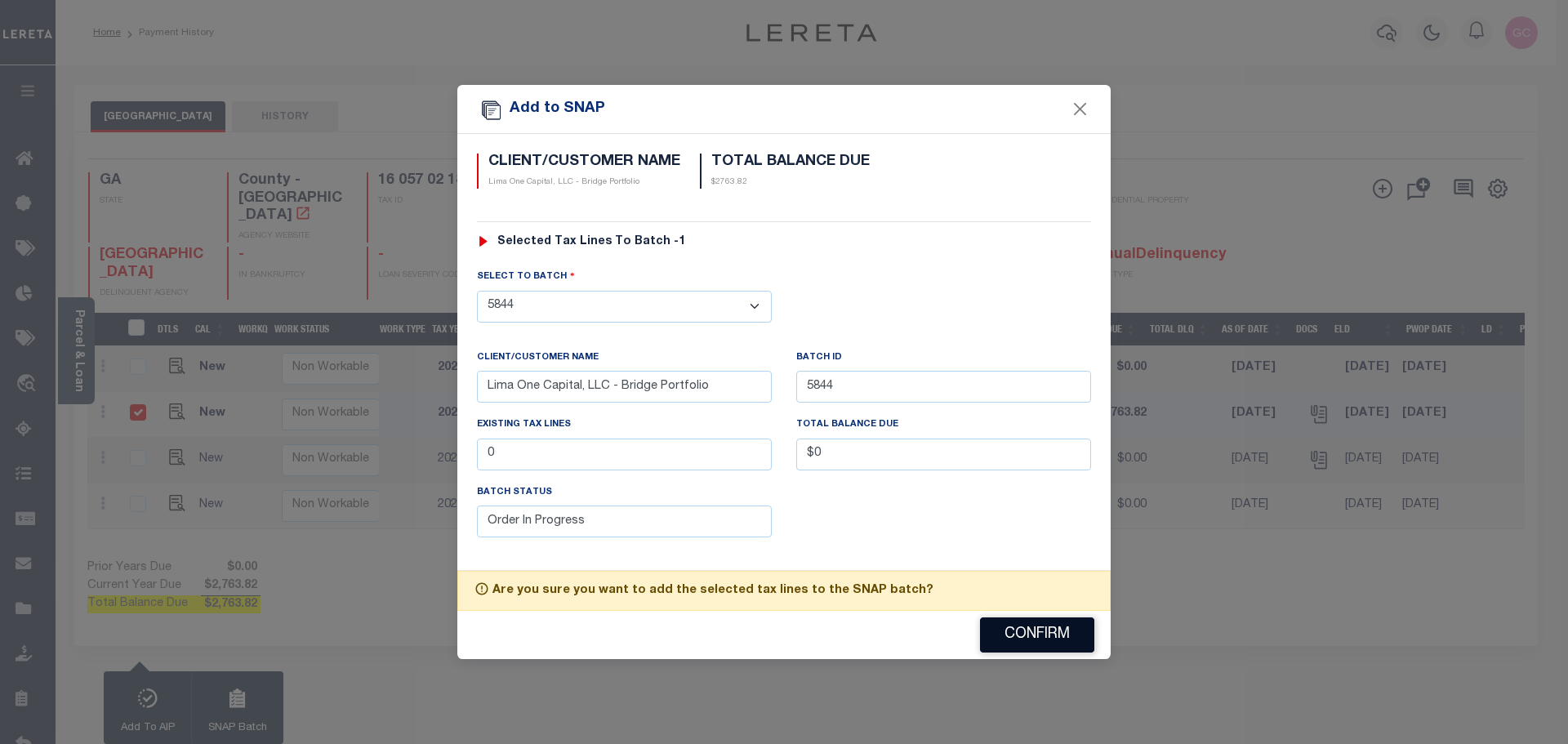
click at [1064, 630] on button "Confirm" at bounding box center [1037, 634] width 115 height 35
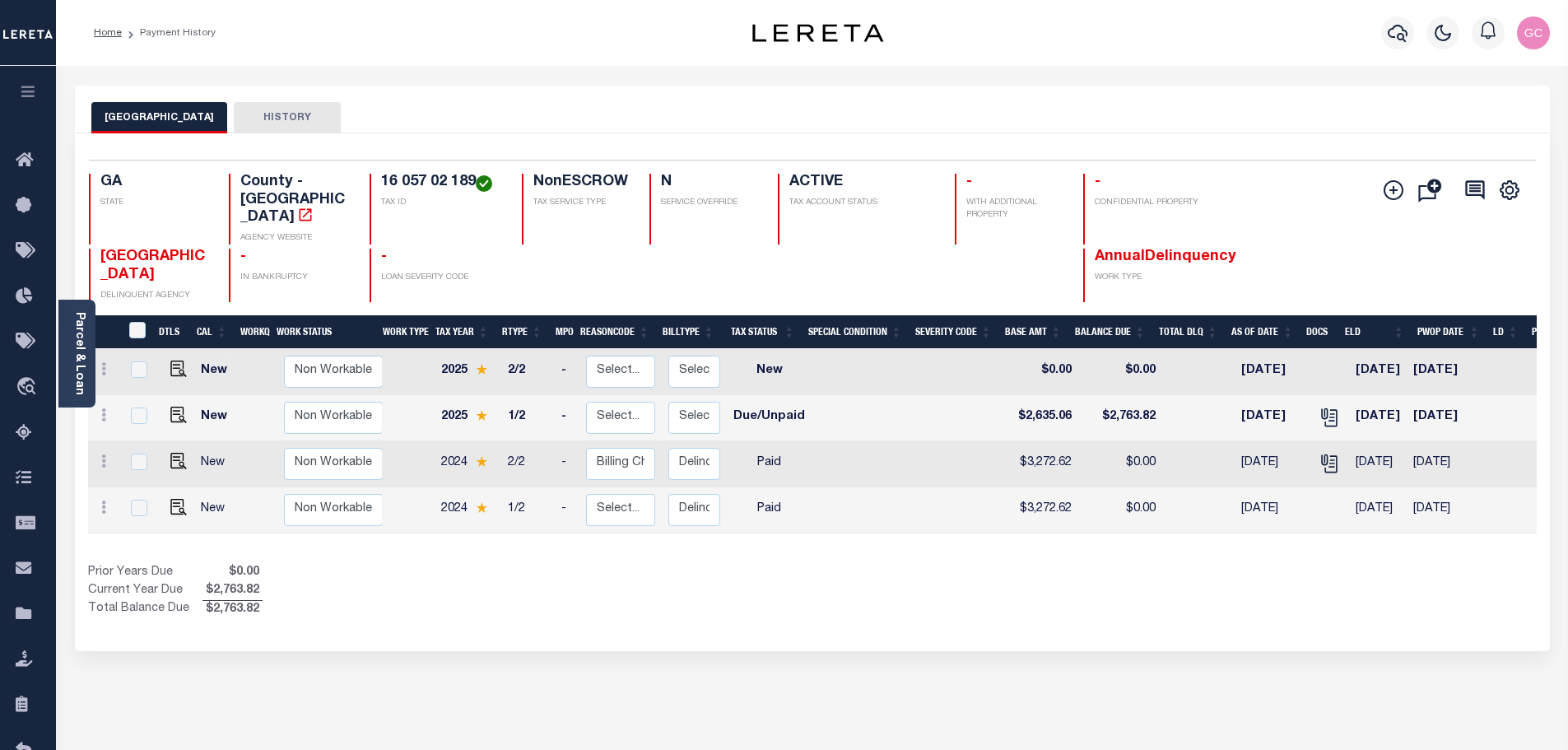
scroll to position [0, 164]
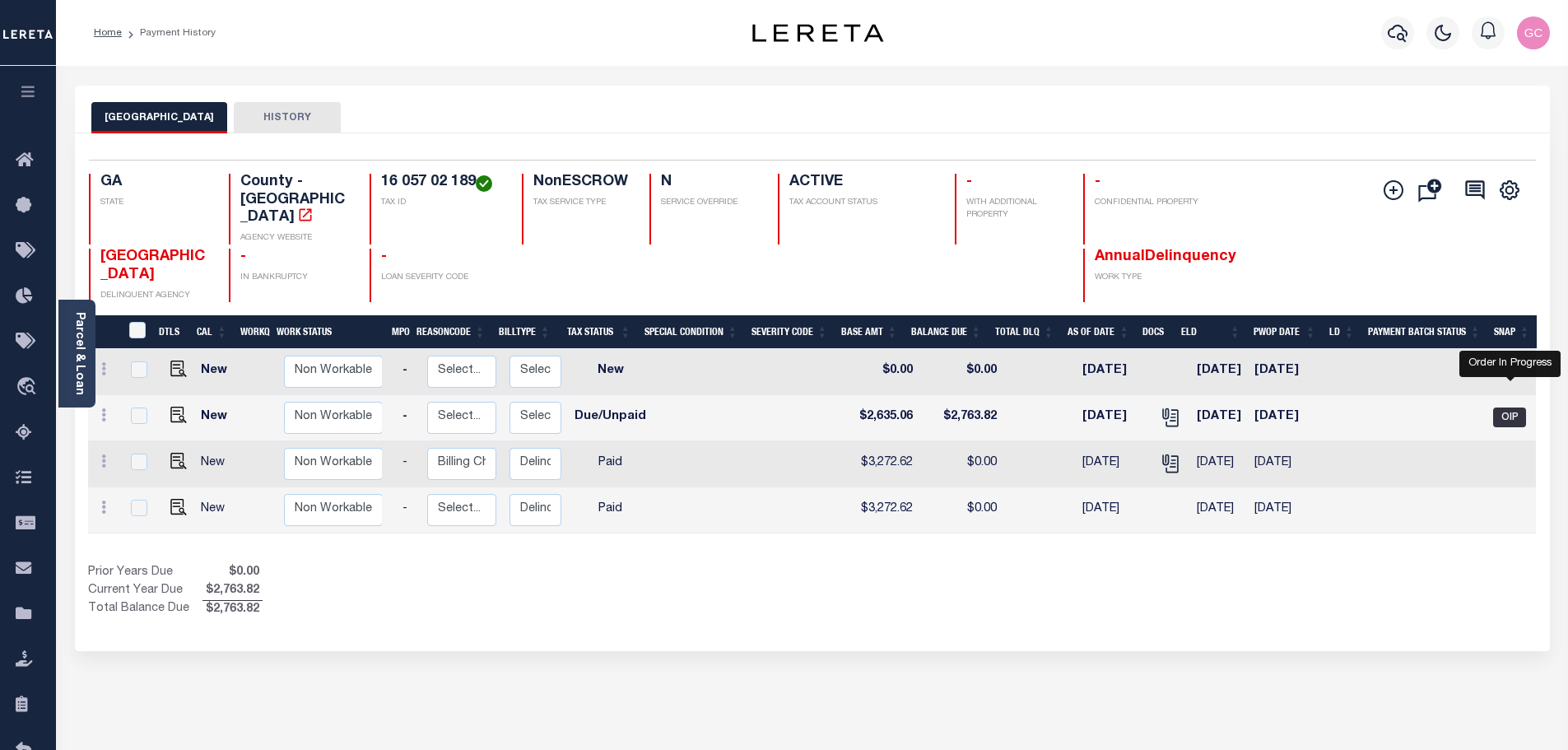
click at [1510, 407] on span "OIP" at bounding box center [1509, 417] width 33 height 20
checkbox input "true"
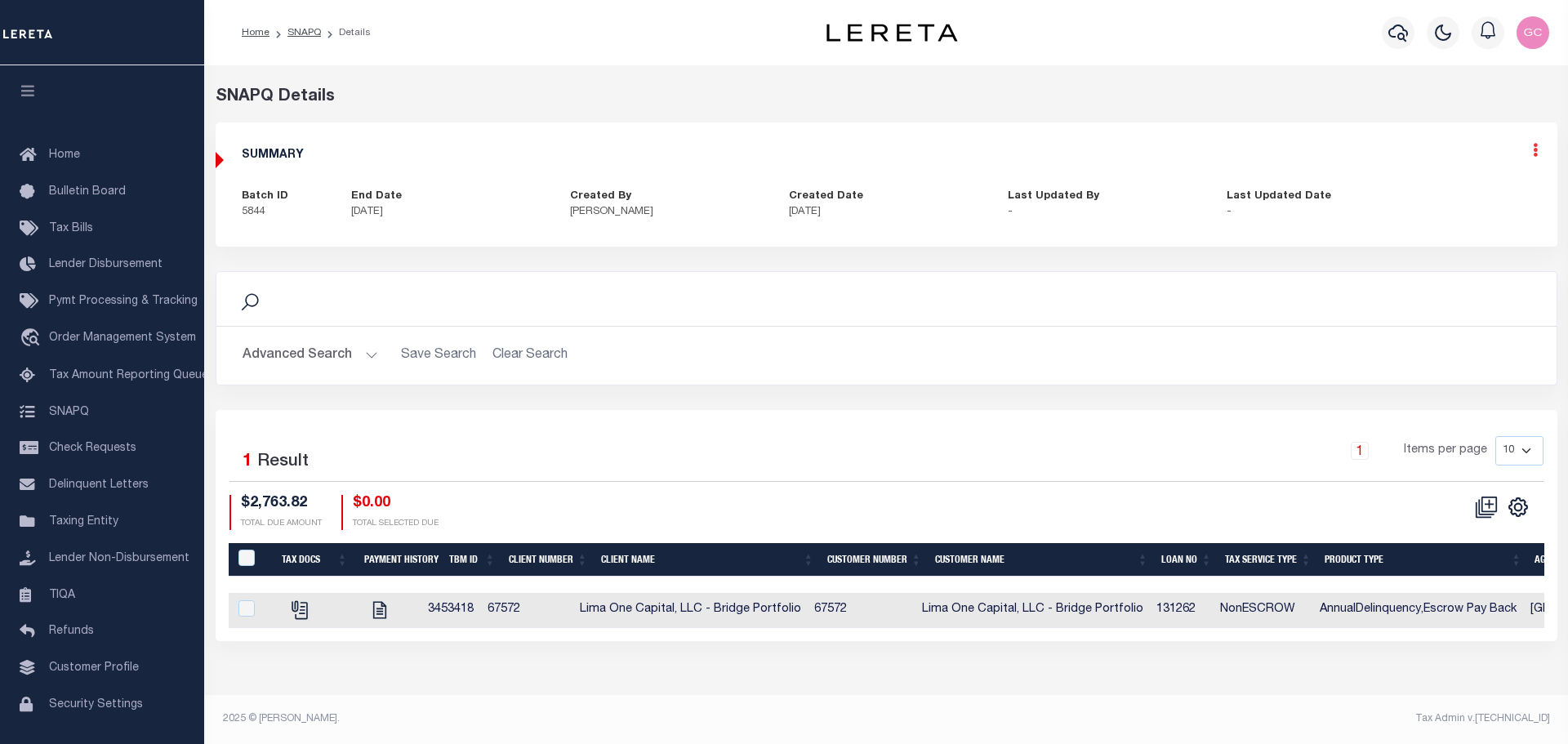
click at [1534, 151] on icon at bounding box center [1535, 150] width 5 height 14
click at [1458, 196] on link "Edit" at bounding box center [1492, 197] width 129 height 27
select select "OIP"
checkbox input "true"
type textarea "[DATE]- See Lender batch #46586/ funding date [DATE]. - - verified with Dekalb …"
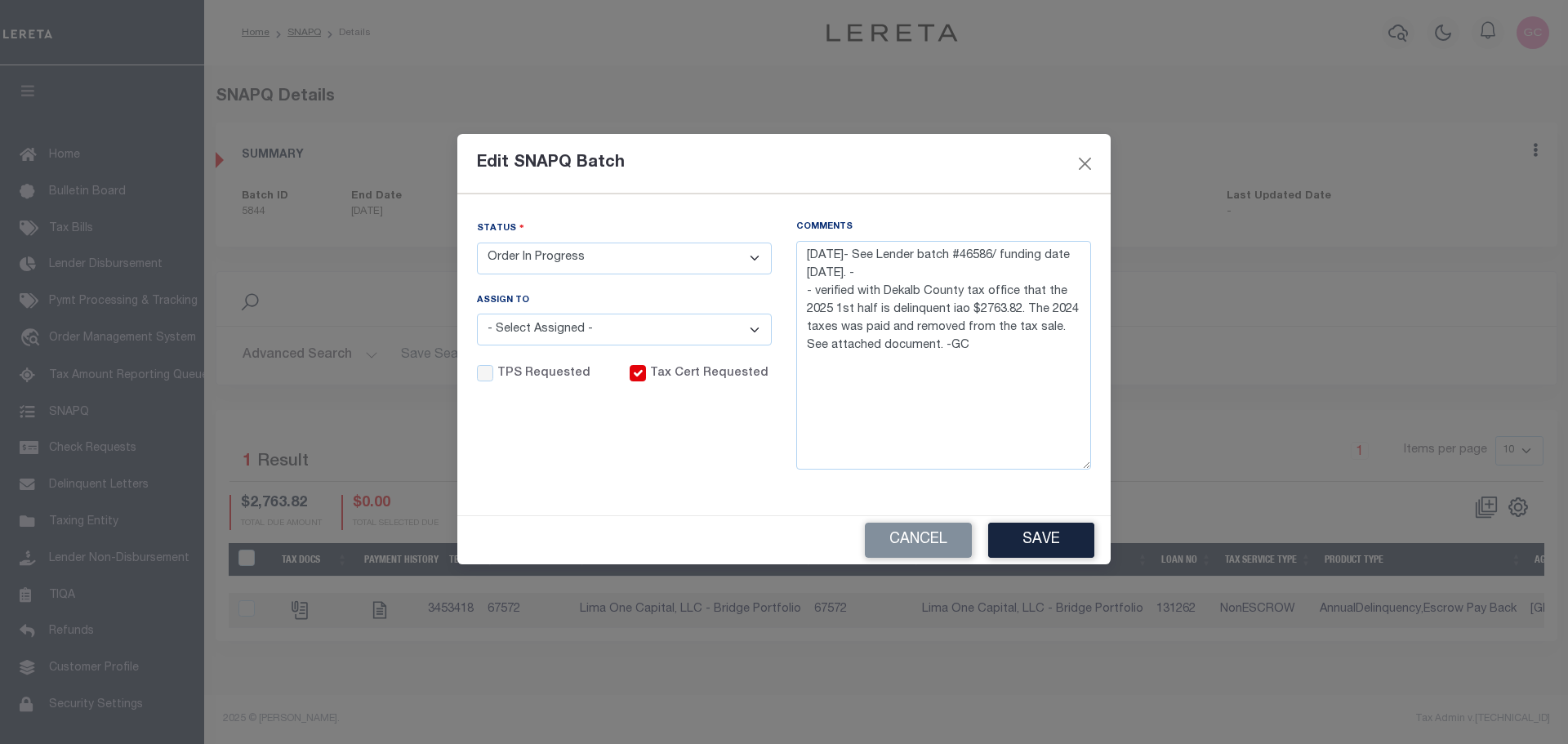
click at [753, 261] on select "- Select Status - Order In Progress Complete" at bounding box center [624, 258] width 294 height 32
select select "CPT"
click at [477, 243] on select "- Select Status - Order In Progress Complete" at bounding box center [624, 258] width 294 height 32
click at [1057, 533] on button "Save" at bounding box center [1041, 540] width 106 height 35
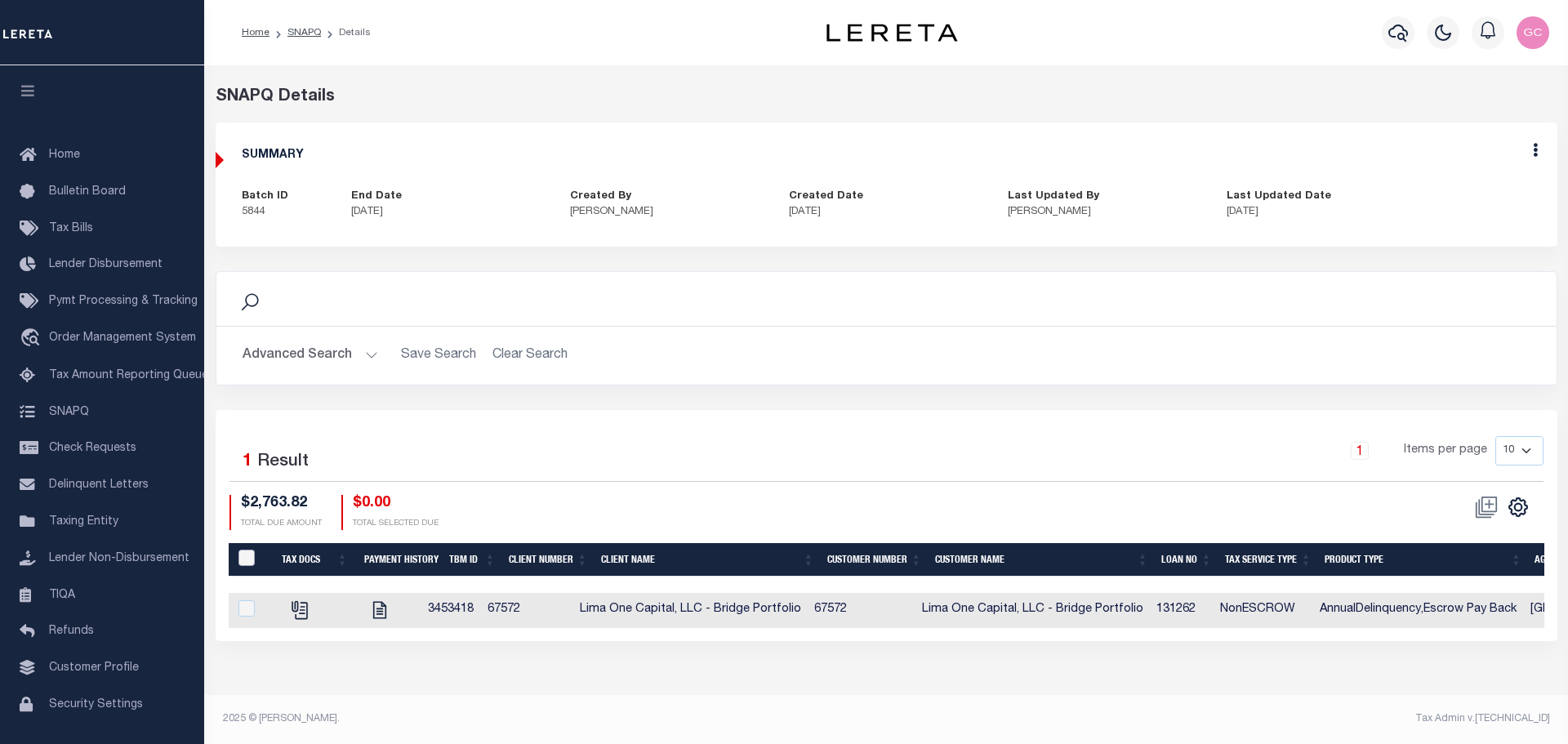
click at [248, 554] on input "QID" at bounding box center [247, 558] width 16 height 16
checkbox input "true"
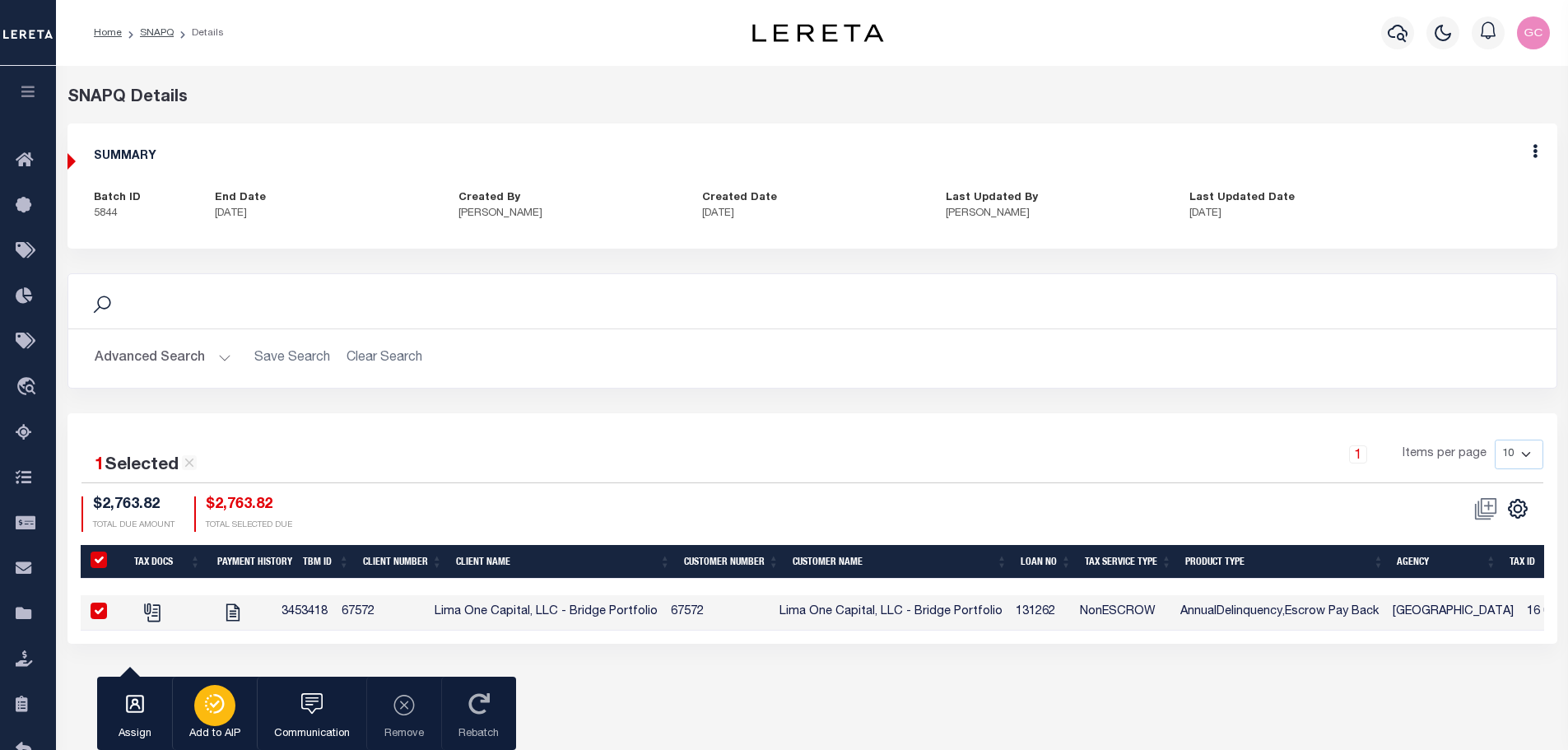
click at [228, 699] on div "button" at bounding box center [215, 705] width 41 height 41
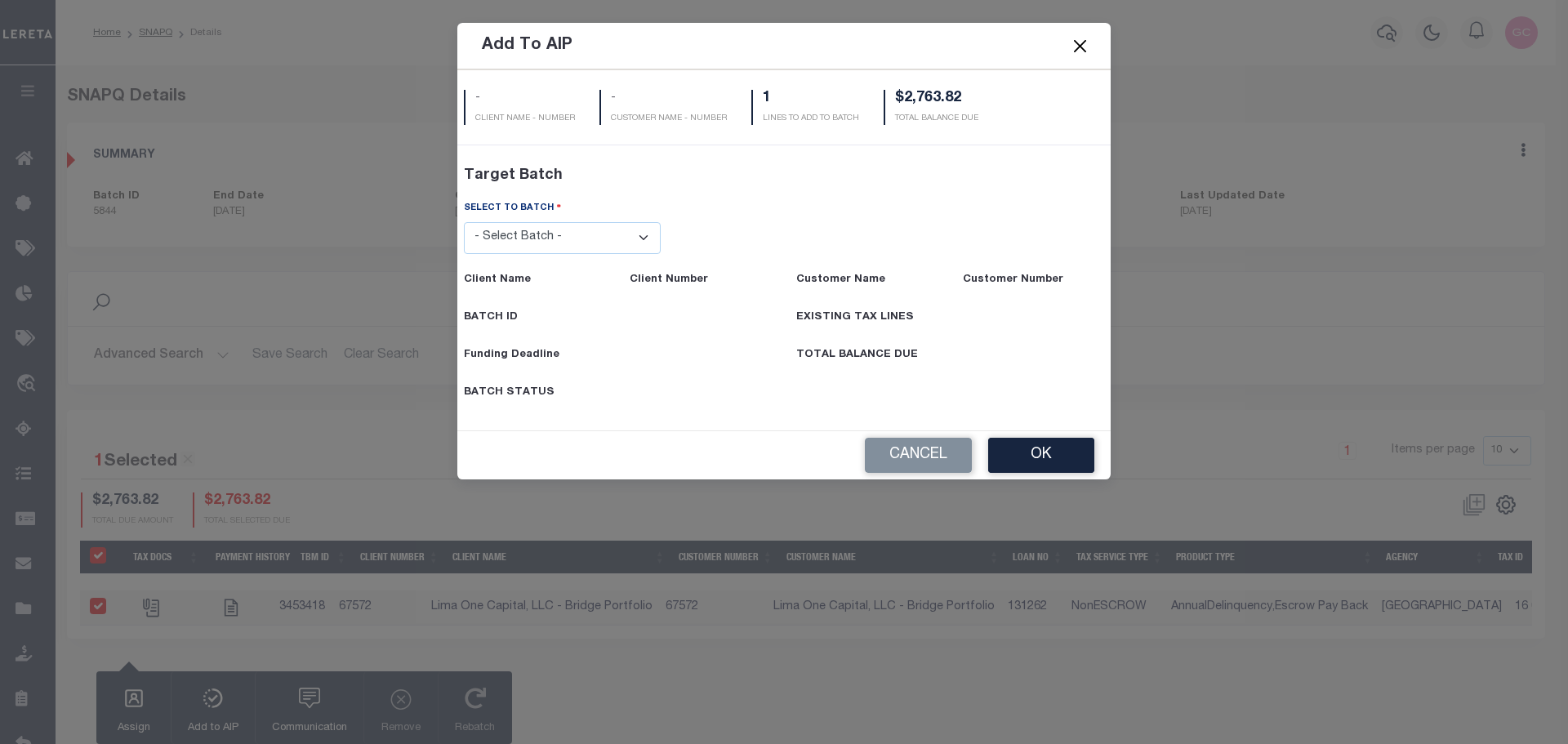
click at [654, 244] on select "- Select Batch - 45201 45890 45971 46120 46193 46413 46470 46586" at bounding box center [563, 238] width 198 height 32
select select "46586"
click at [464, 254] on select "- Select Batch - 45201 45890 45971 46120 46193 46413 46470 46586" at bounding box center [563, 238] width 198 height 32
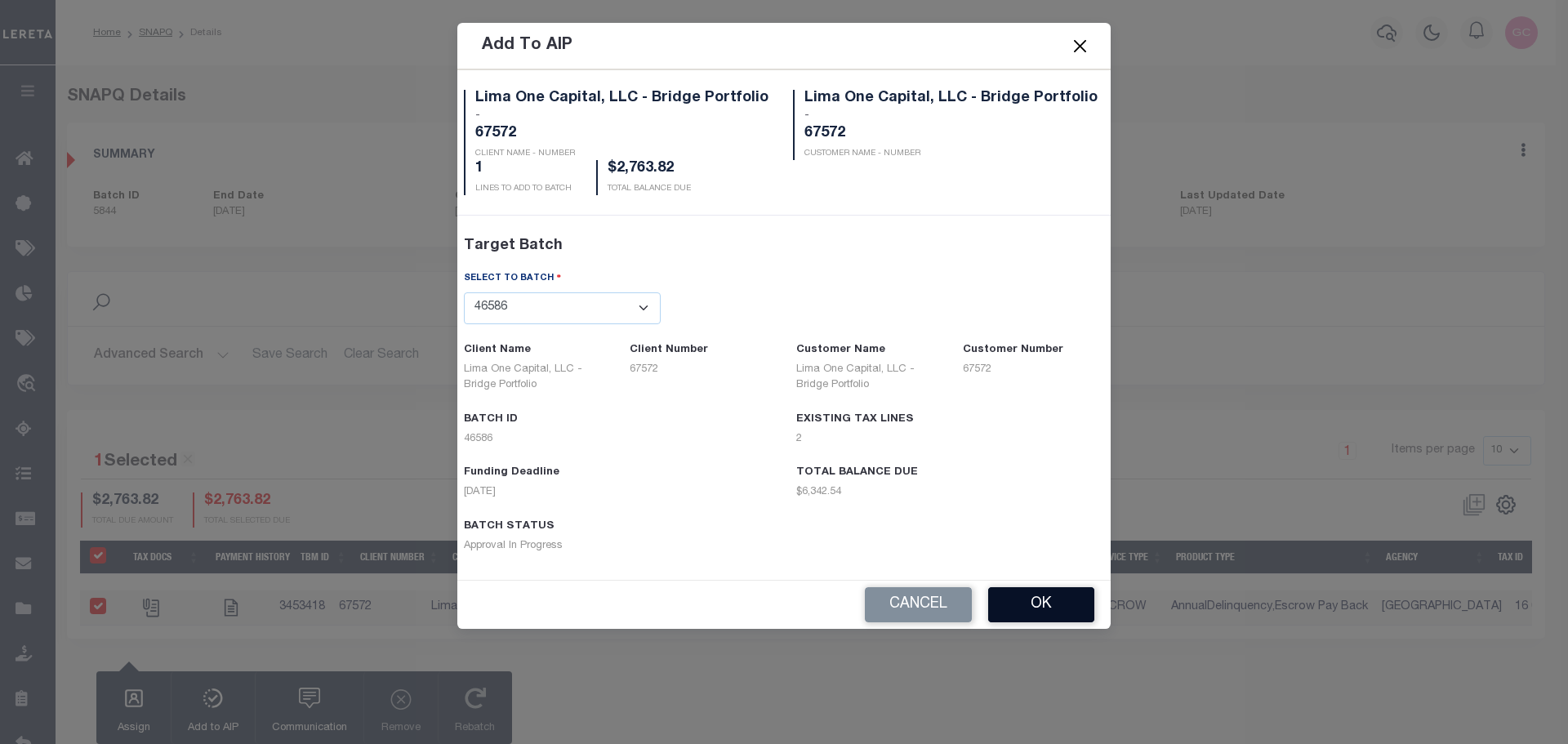
click at [1047, 602] on button "OK" at bounding box center [1041, 604] width 106 height 35
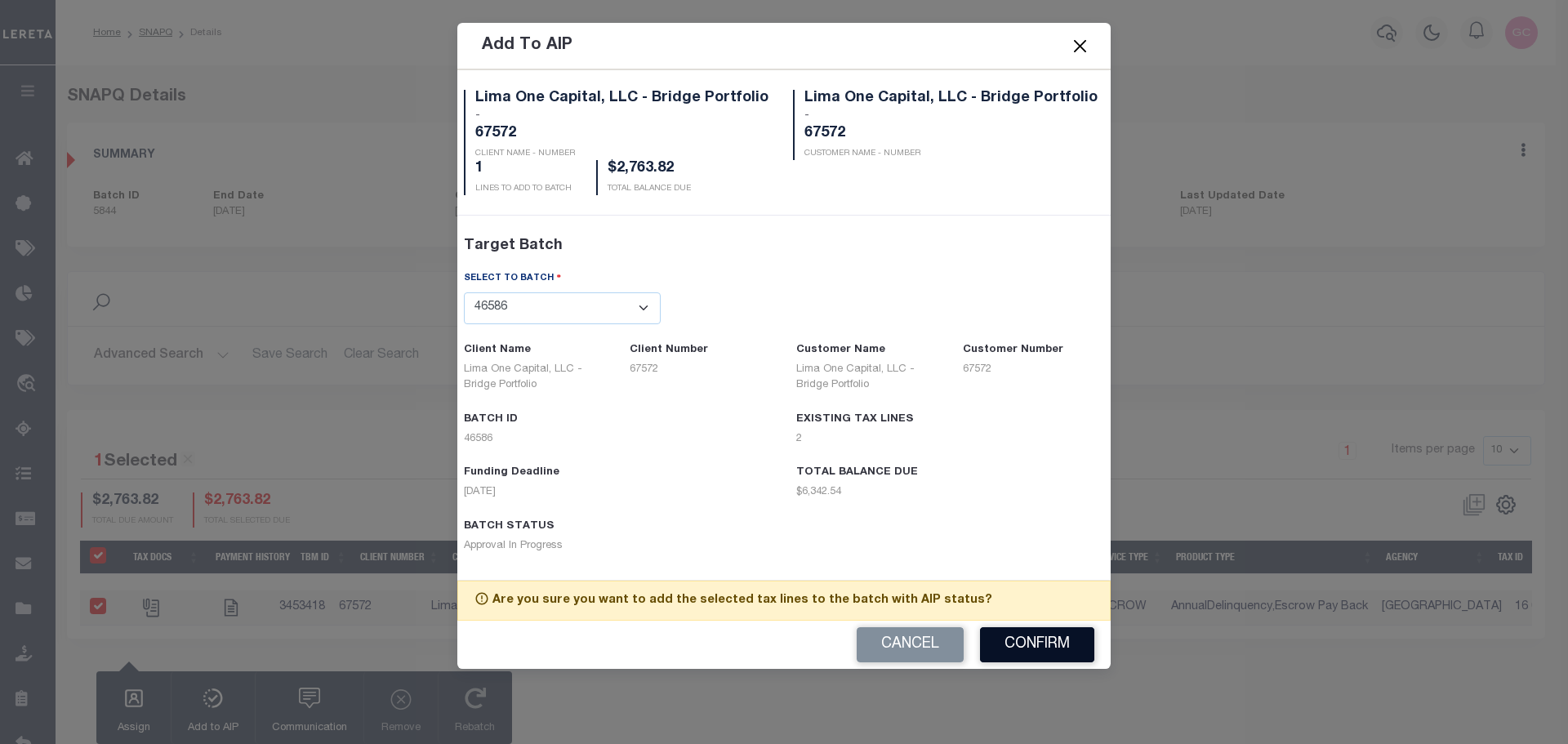
click at [1031, 651] on button "Confirm" at bounding box center [1037, 644] width 115 height 35
